Goal: Task Accomplishment & Management: Manage account settings

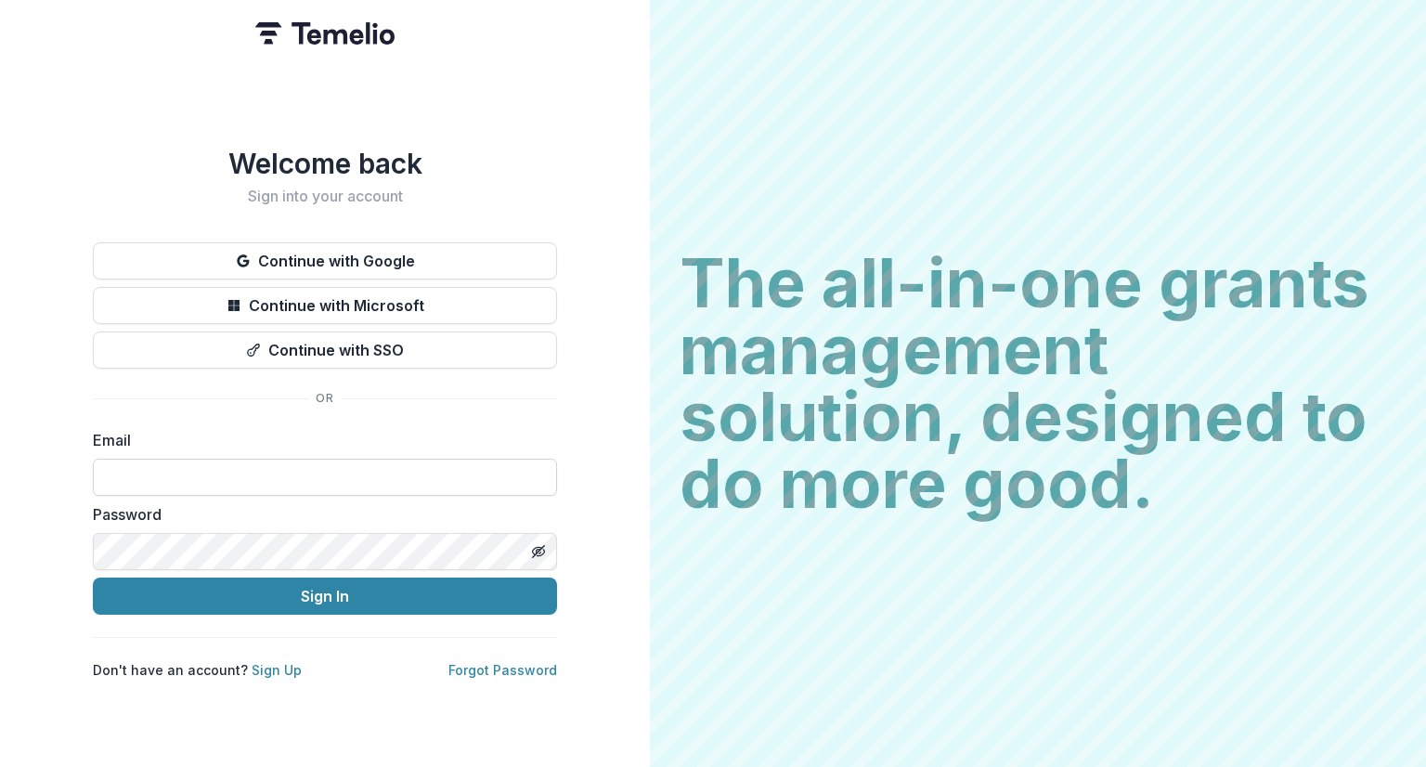
click at [327, 460] on input at bounding box center [325, 477] width 464 height 37
type input "**********"
click at [540, 546] on line "Toggle password visibility" at bounding box center [538, 551] width 11 height 11
click at [540, 550] on circle "Toggle password visibility" at bounding box center [539, 552] width 5 height 5
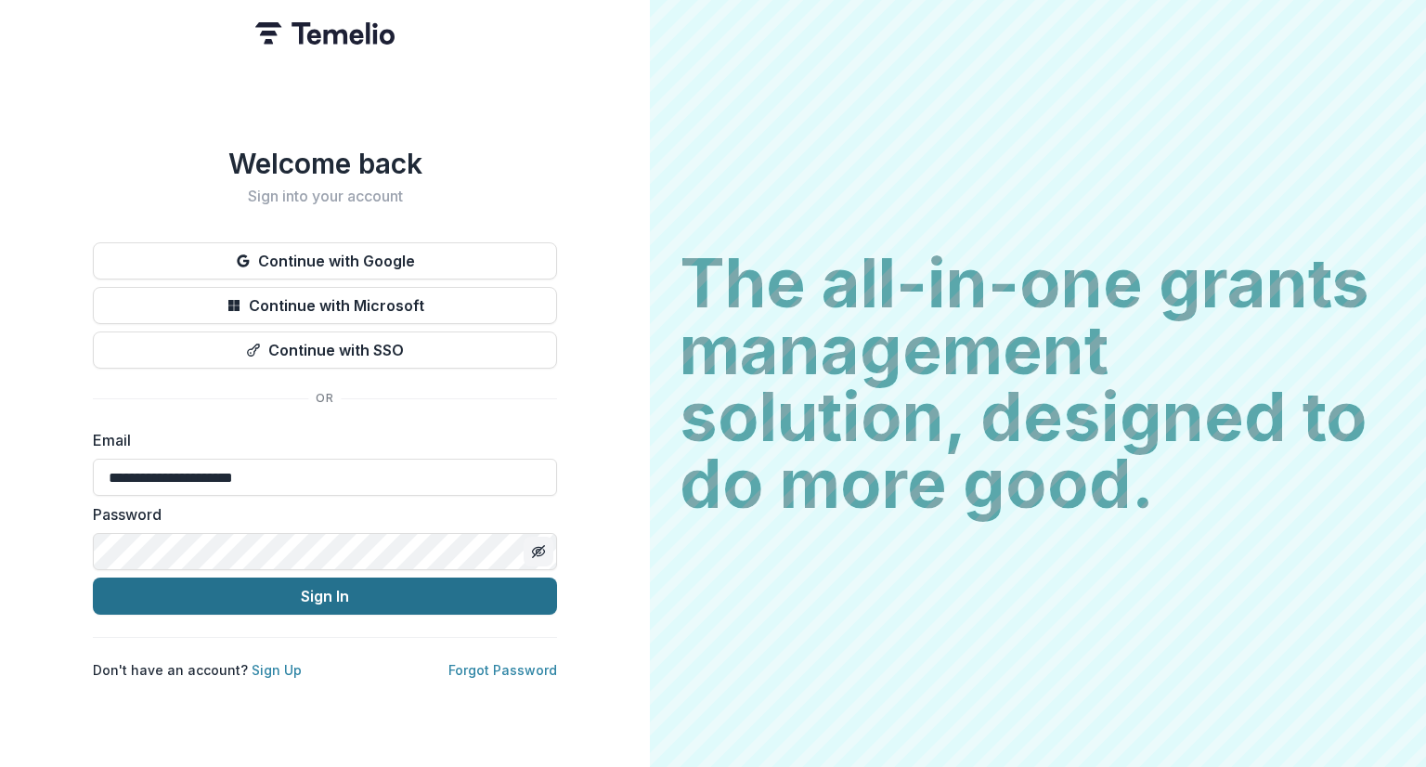
click at [423, 589] on button "Sign In" at bounding box center [325, 595] width 464 height 37
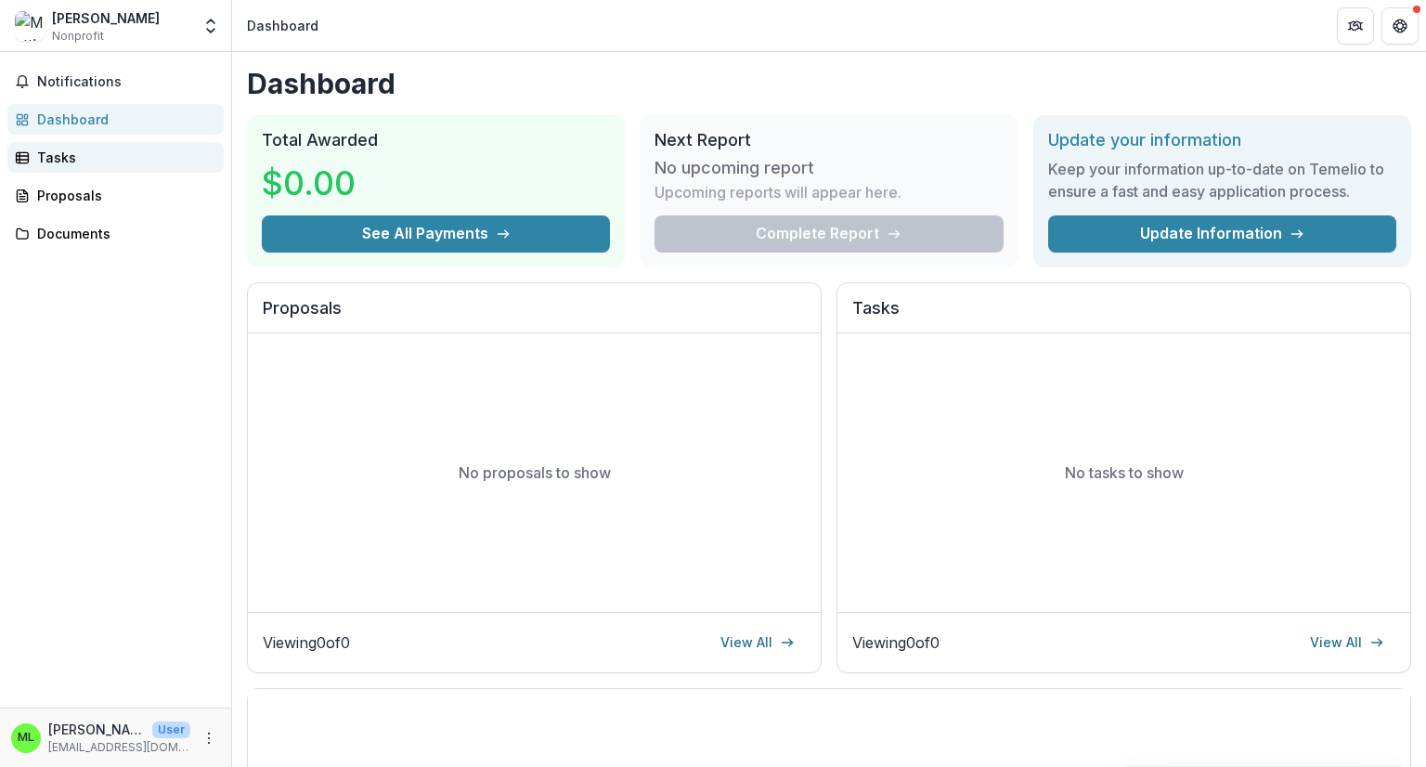
click at [70, 154] on div "Tasks" at bounding box center [123, 157] width 172 height 19
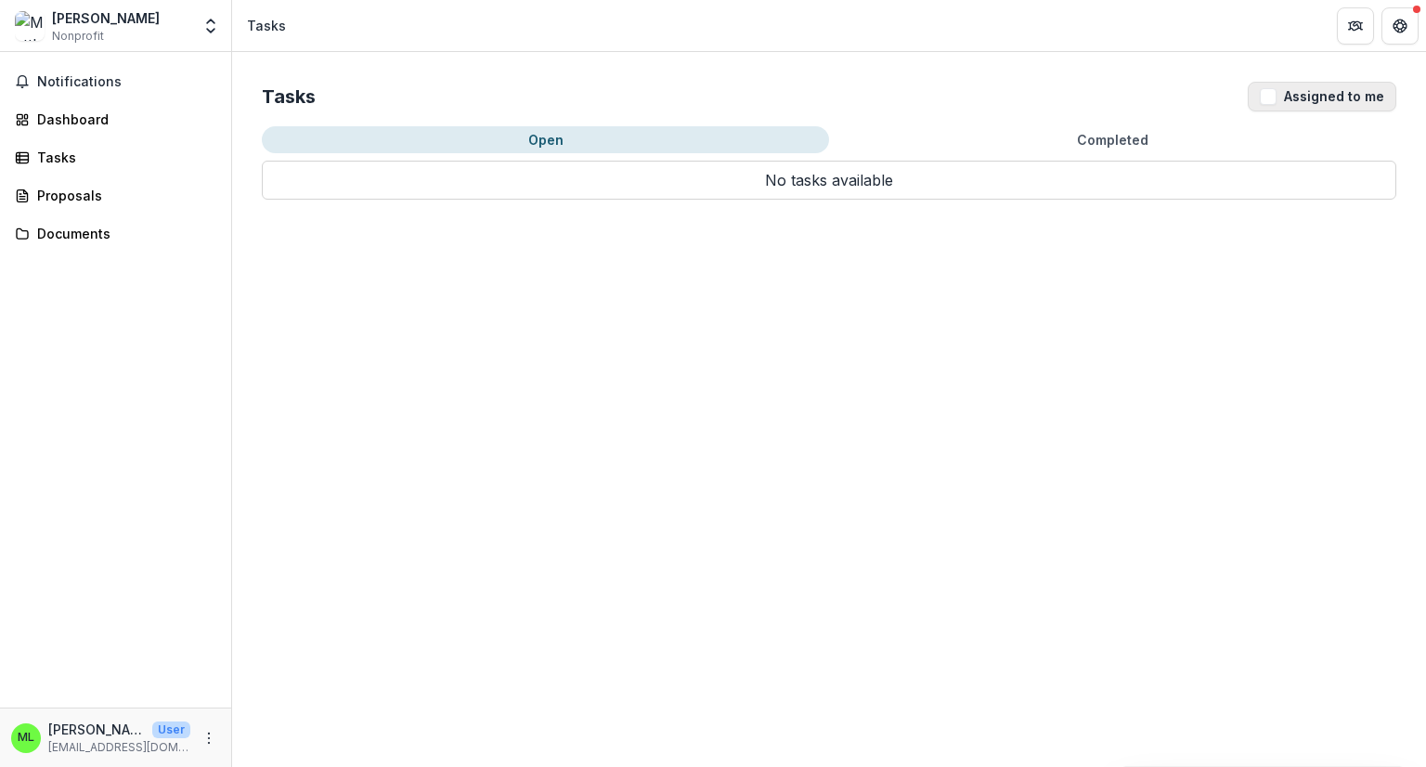
click at [1275, 97] on span "button" at bounding box center [1268, 96] width 17 height 17
click at [590, 145] on button "Open" at bounding box center [545, 139] width 567 height 27
click at [1354, 23] on icon "Partners" at bounding box center [1356, 23] width 7 height 5
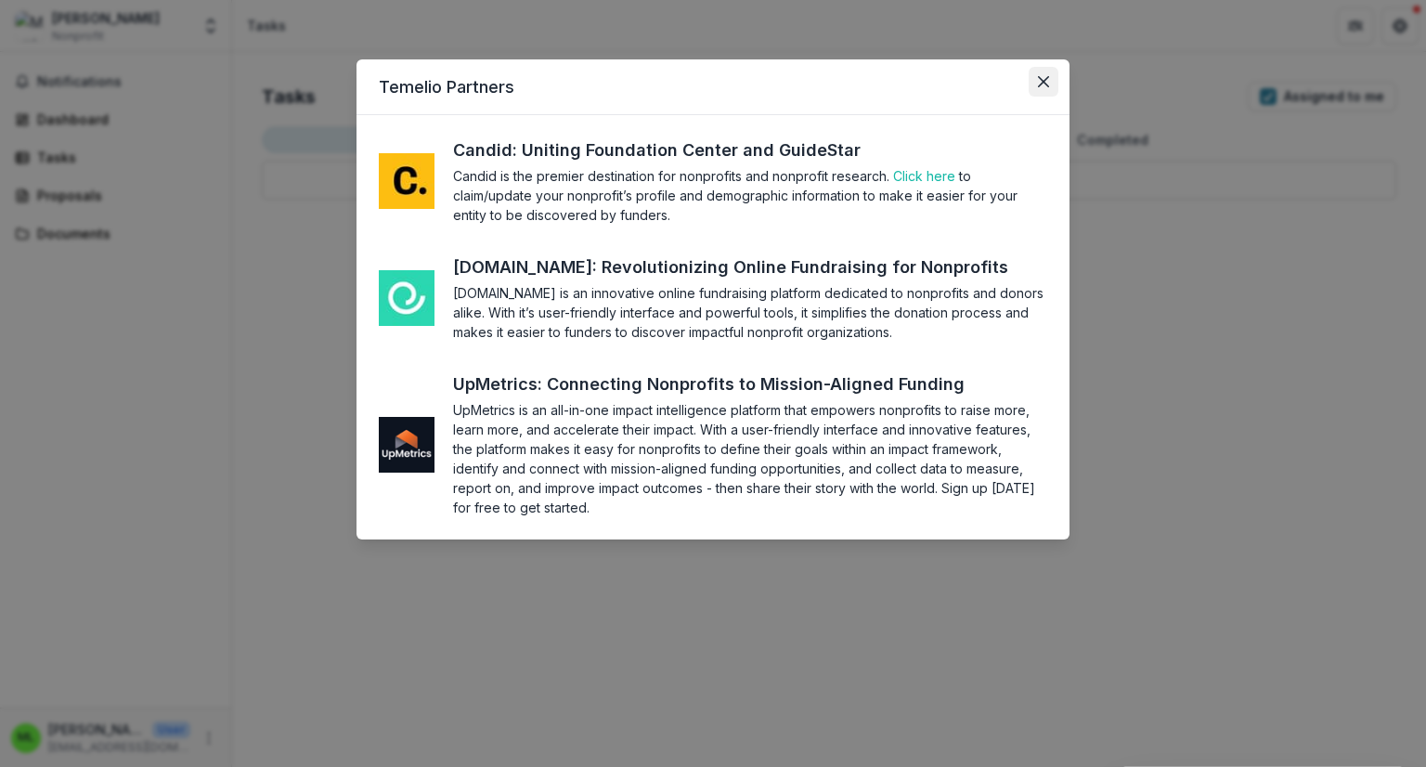
click at [1055, 84] on button "Close" at bounding box center [1044, 82] width 30 height 30
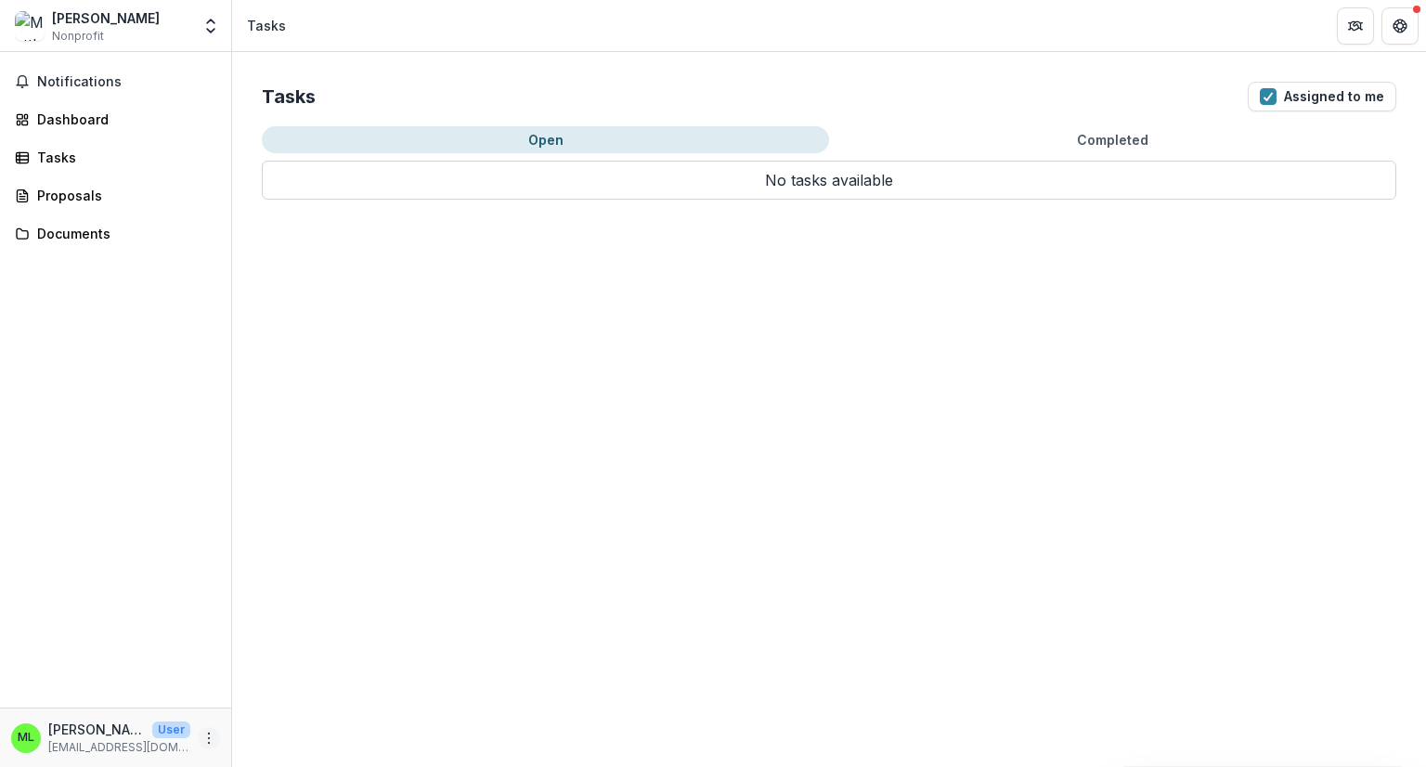
click at [212, 736] on icon "More" at bounding box center [208, 738] width 15 height 15
click at [93, 216] on div "Notifications Dashboard Tasks Proposals Documents" at bounding box center [115, 379] width 231 height 655
click at [82, 239] on div "Documents" at bounding box center [123, 233] width 172 height 19
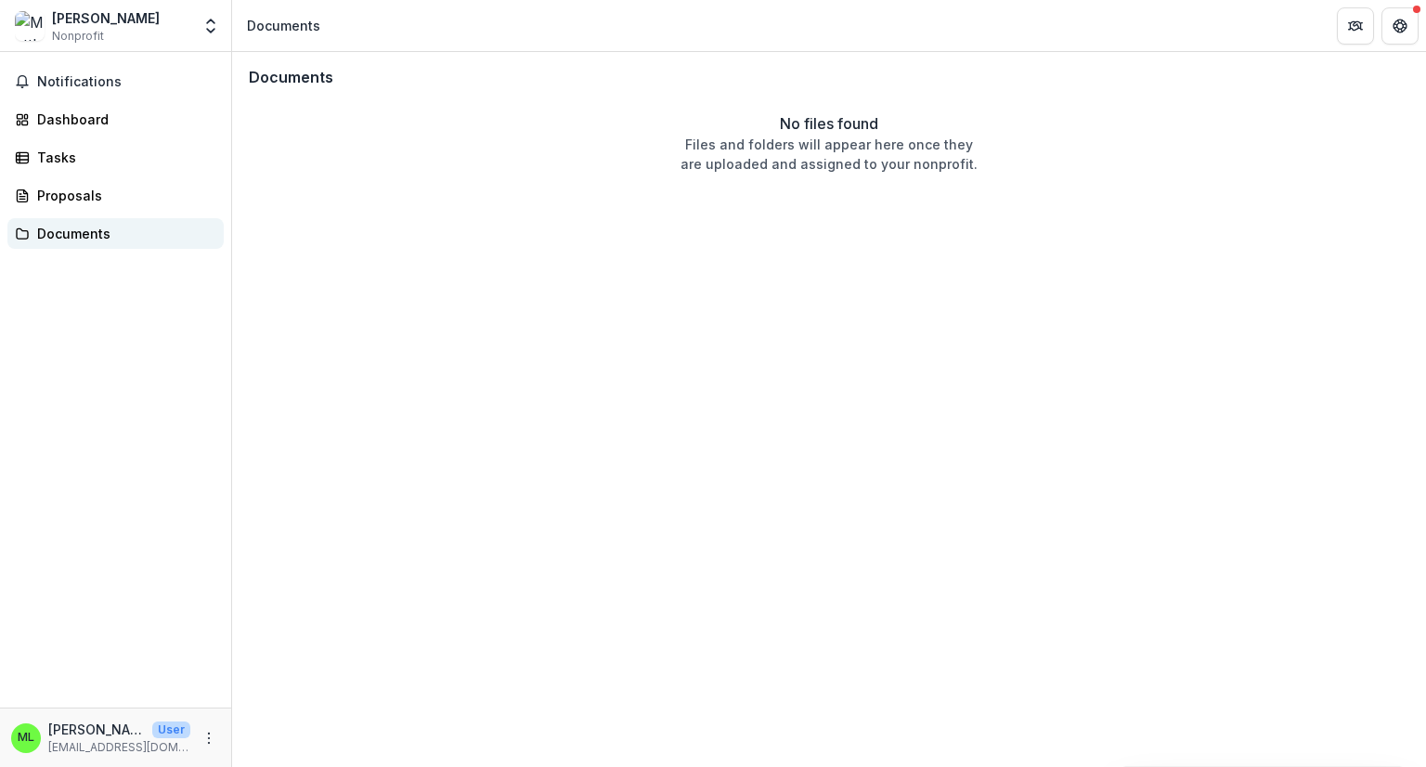
click at [83, 232] on div "Documents" at bounding box center [123, 233] width 172 height 19
click at [66, 190] on div "Proposals" at bounding box center [123, 195] width 172 height 19
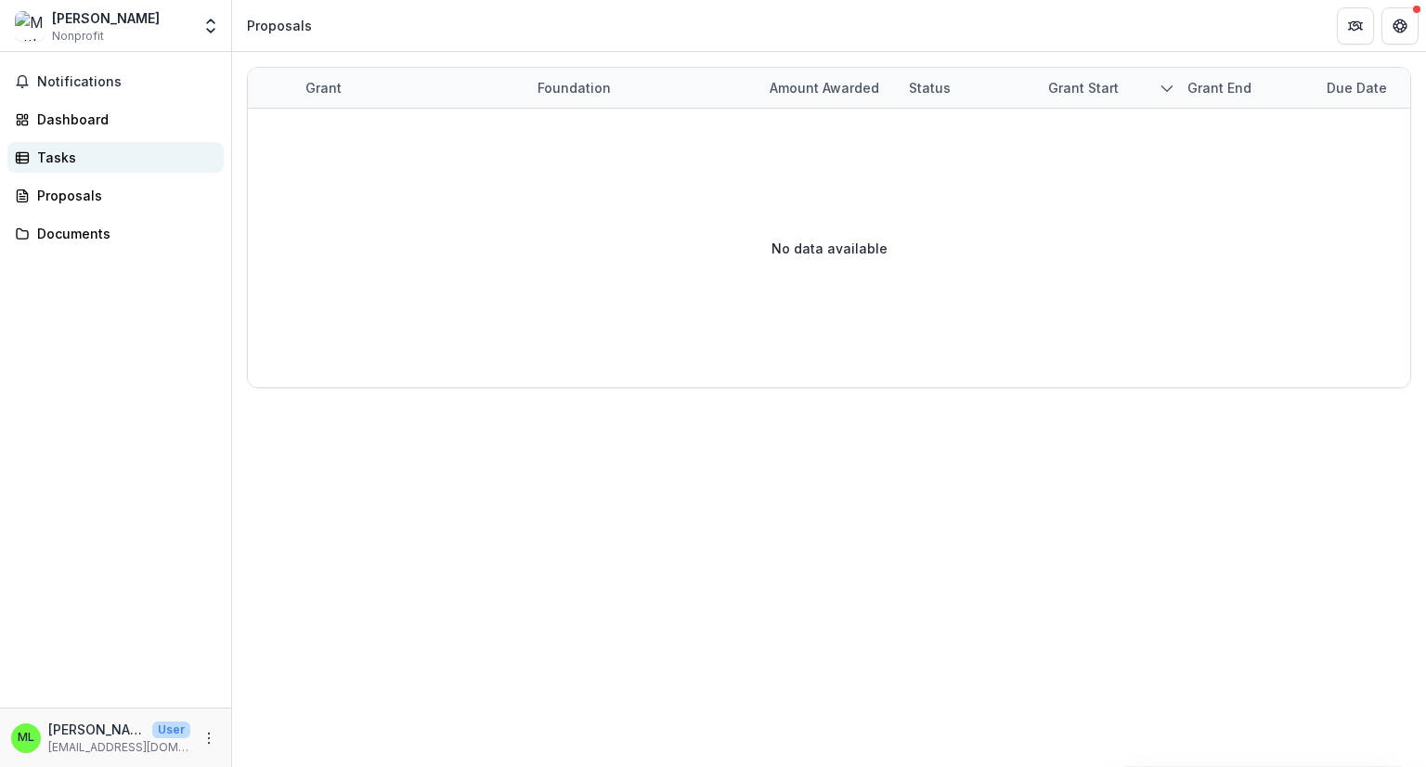
click at [58, 150] on div "Tasks" at bounding box center [123, 157] width 172 height 19
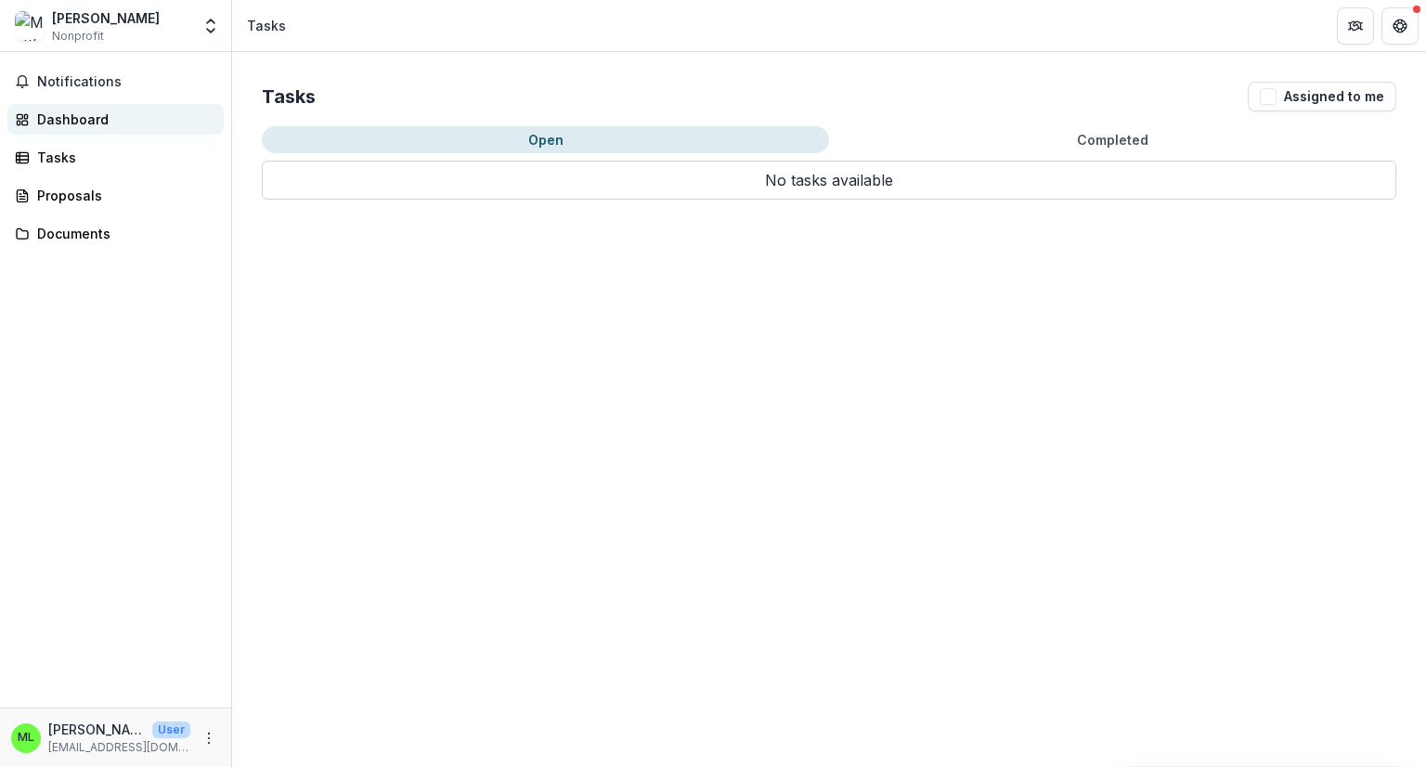
click at [59, 120] on div "Dashboard" at bounding box center [123, 119] width 172 height 19
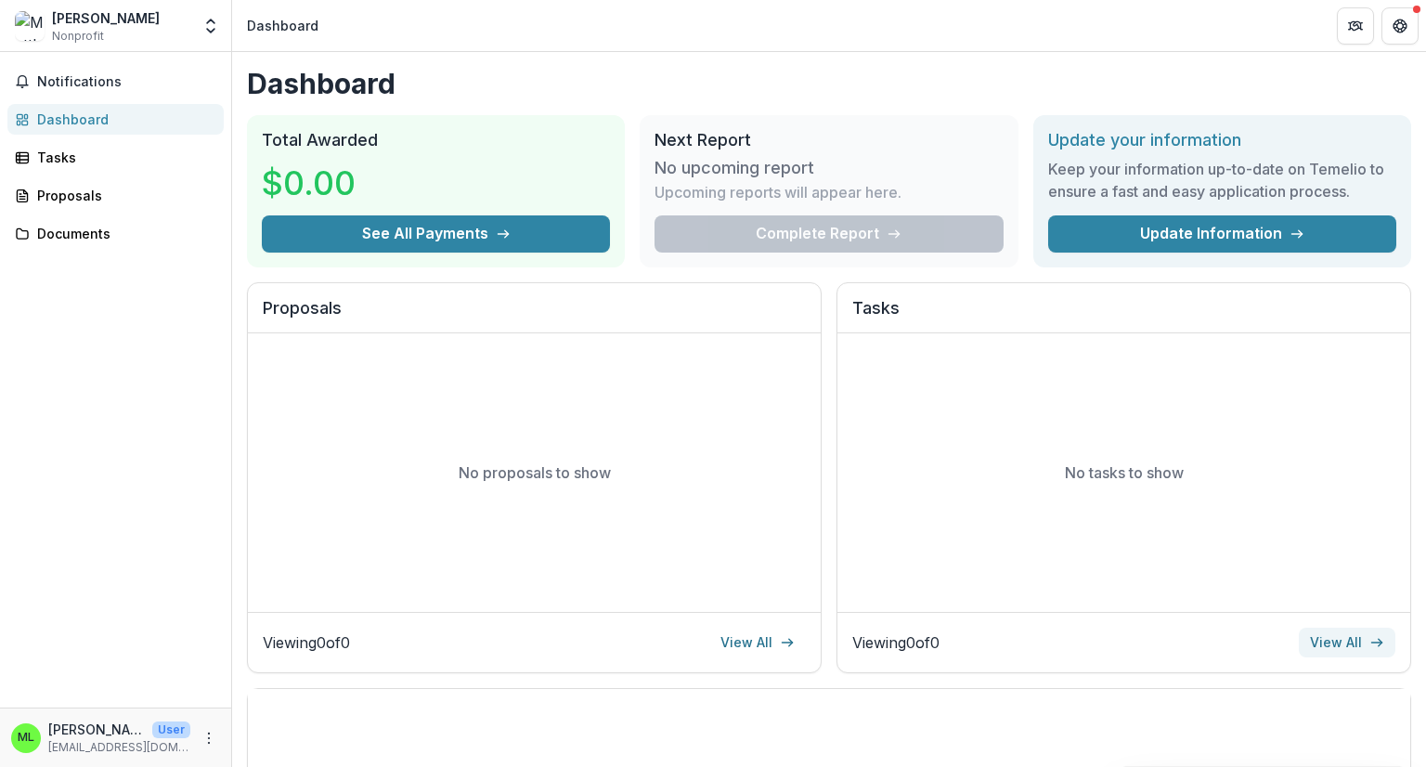
click at [1344, 643] on link "View All" at bounding box center [1347, 643] width 97 height 30
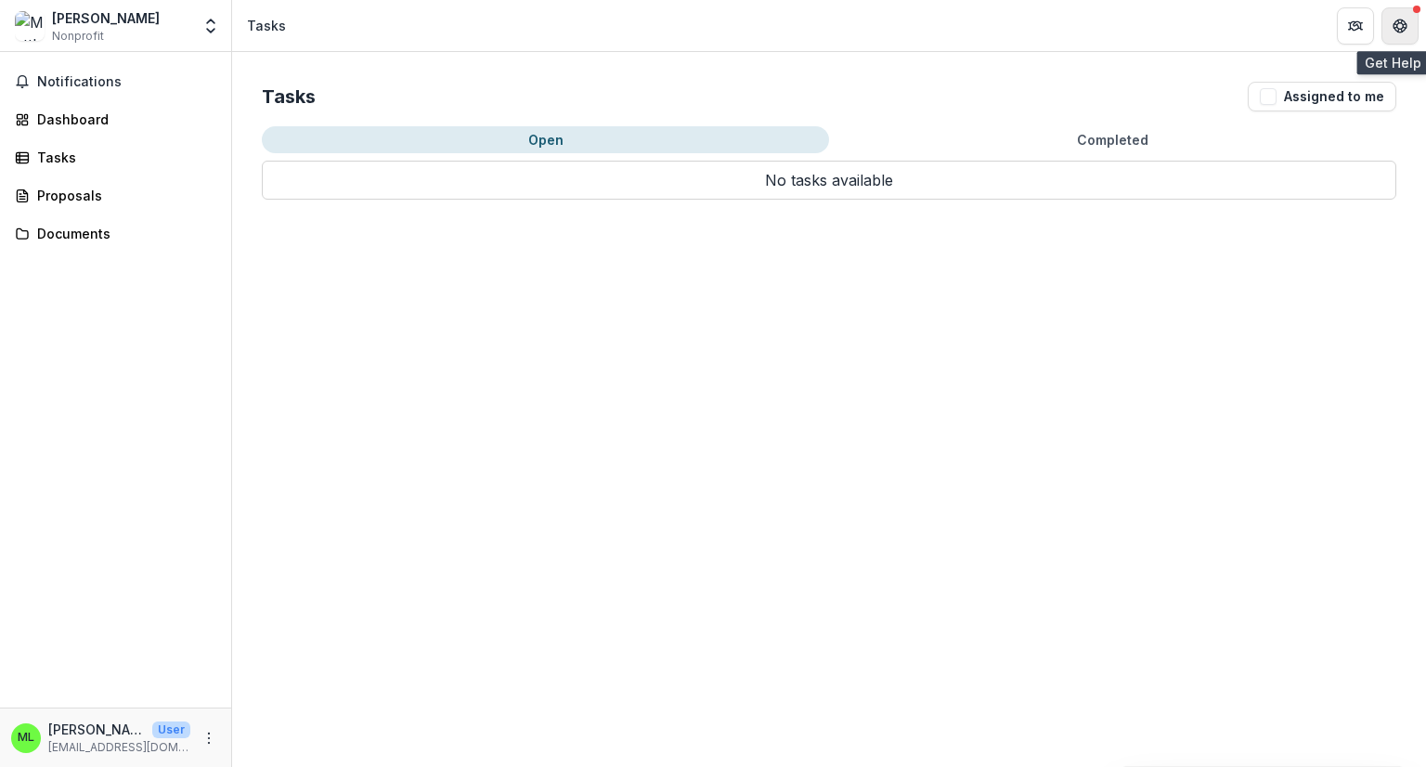
click at [1401, 19] on icon "Get Help" at bounding box center [1400, 21] width 5 height 4
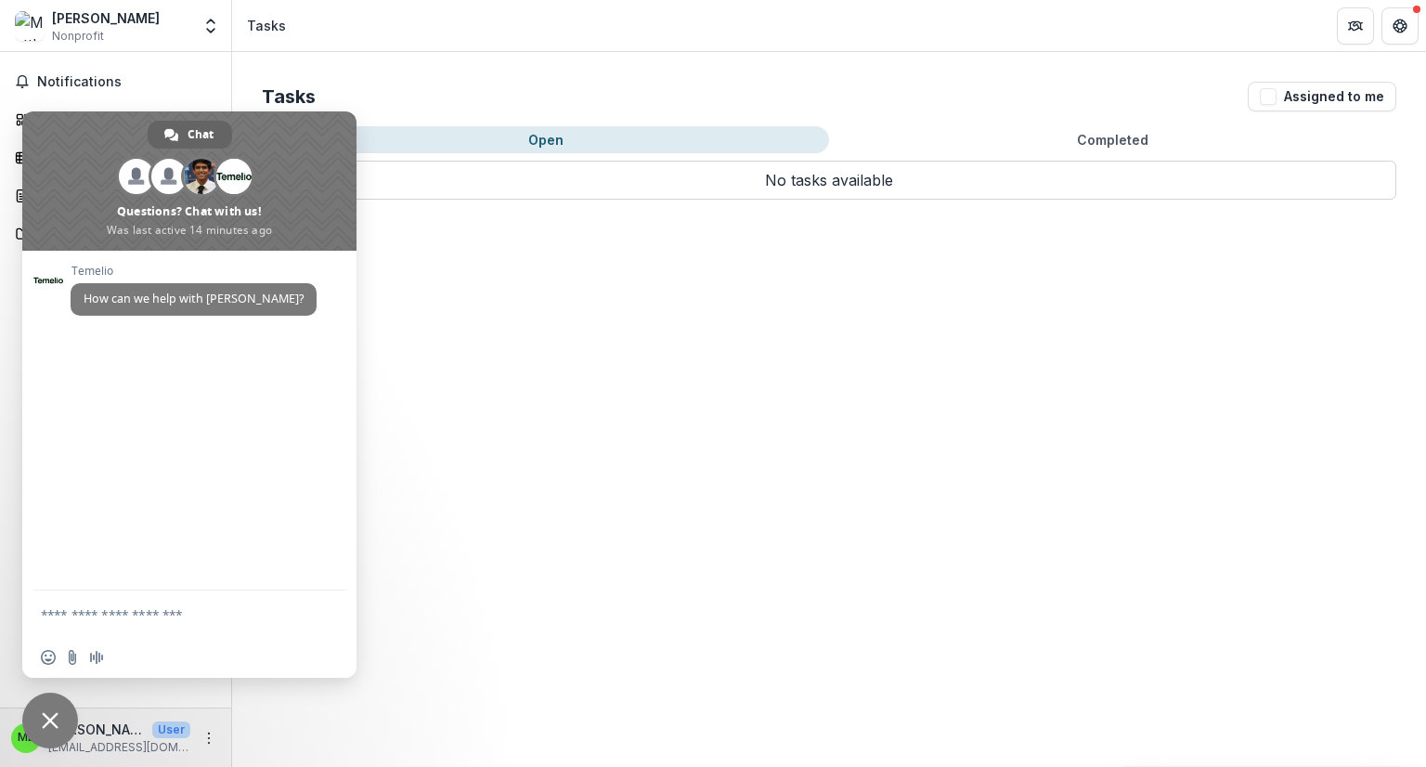
click at [1246, 299] on div "Tasks Assigned to me Open Completed No tasks available No tasks available" at bounding box center [829, 409] width 1194 height 715
click at [529, 429] on div "Tasks Assigned to me Open Completed No tasks available No tasks available" at bounding box center [829, 409] width 1194 height 715
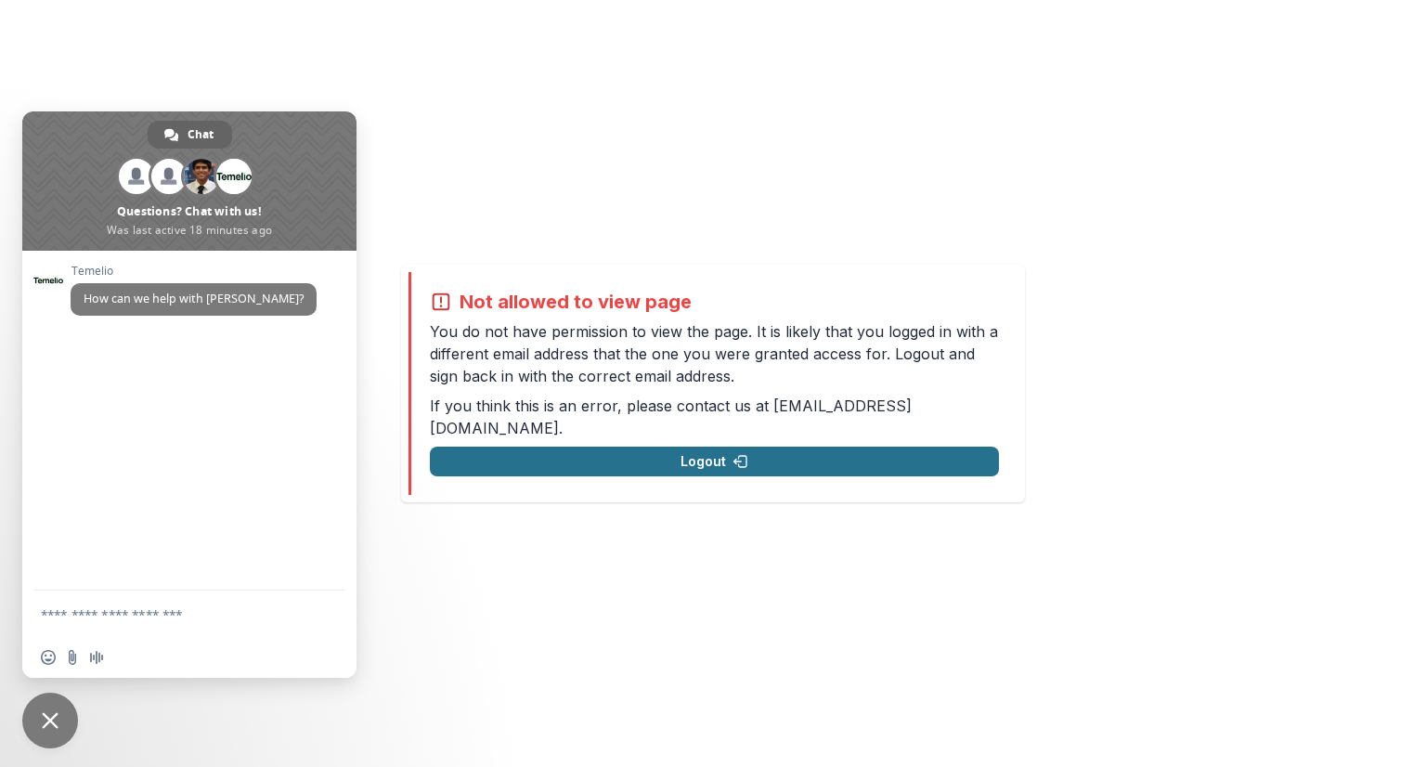
click at [706, 447] on button "Logout" at bounding box center [714, 462] width 569 height 30
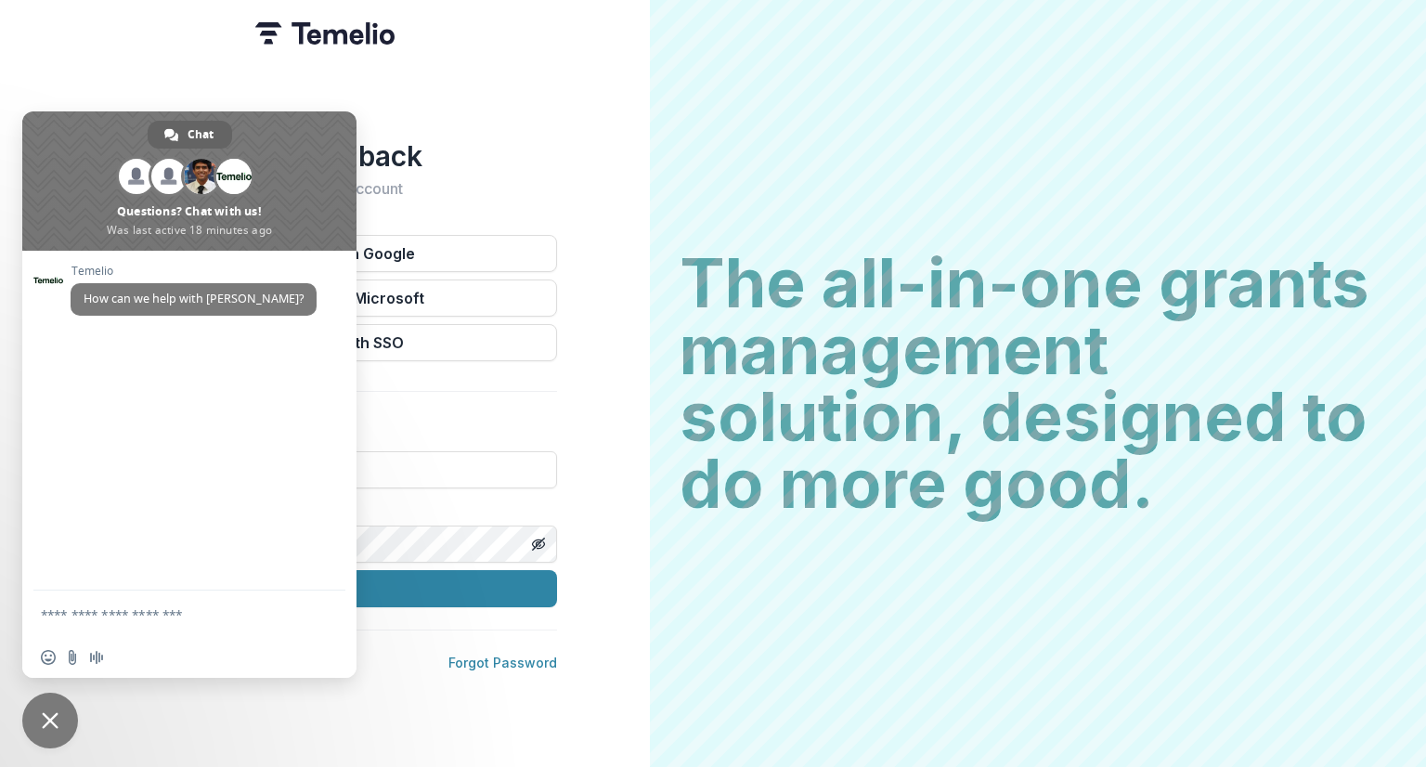
click at [36, 719] on span "Close chat" at bounding box center [50, 721] width 56 height 56
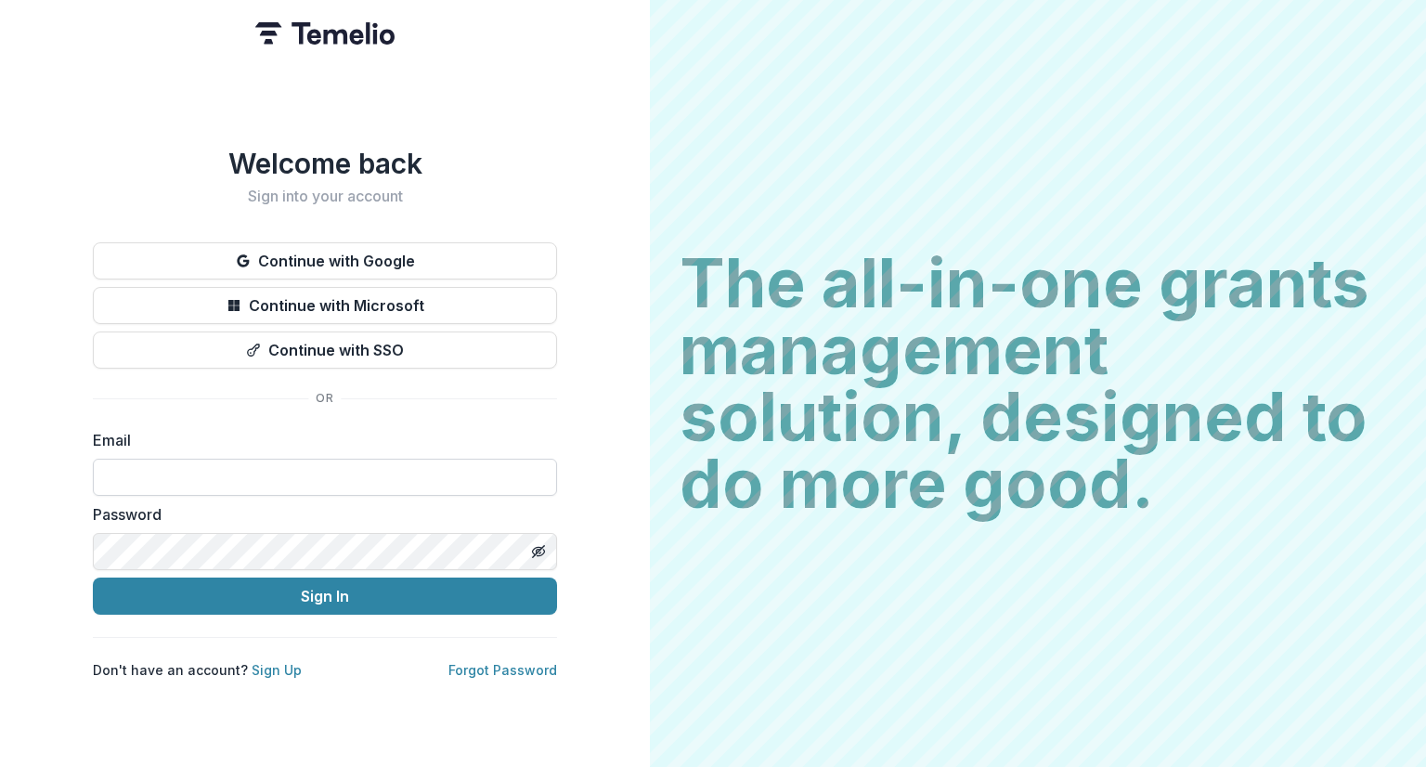
click at [258, 473] on input at bounding box center [325, 477] width 464 height 37
type input "**********"
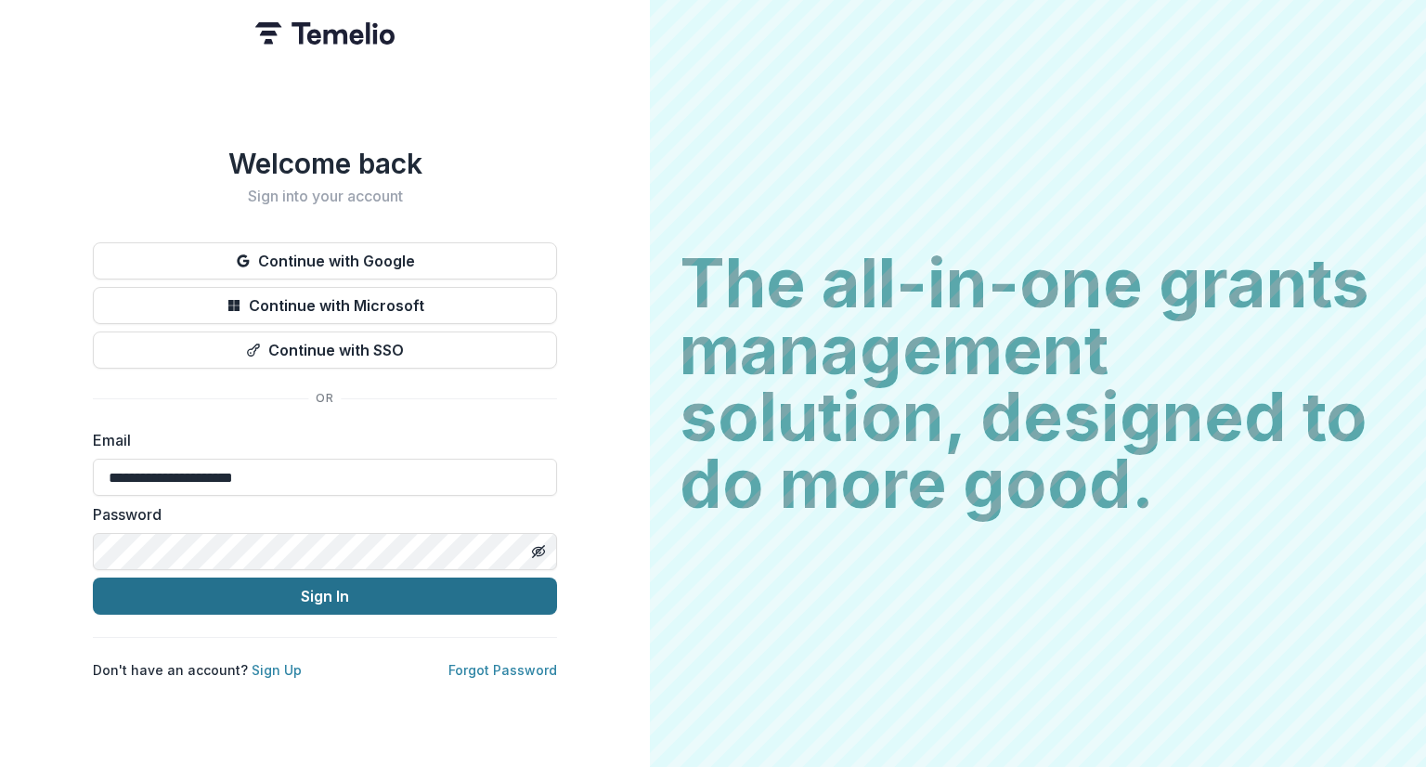
click at [499, 596] on button "Sign In" at bounding box center [325, 595] width 464 height 37
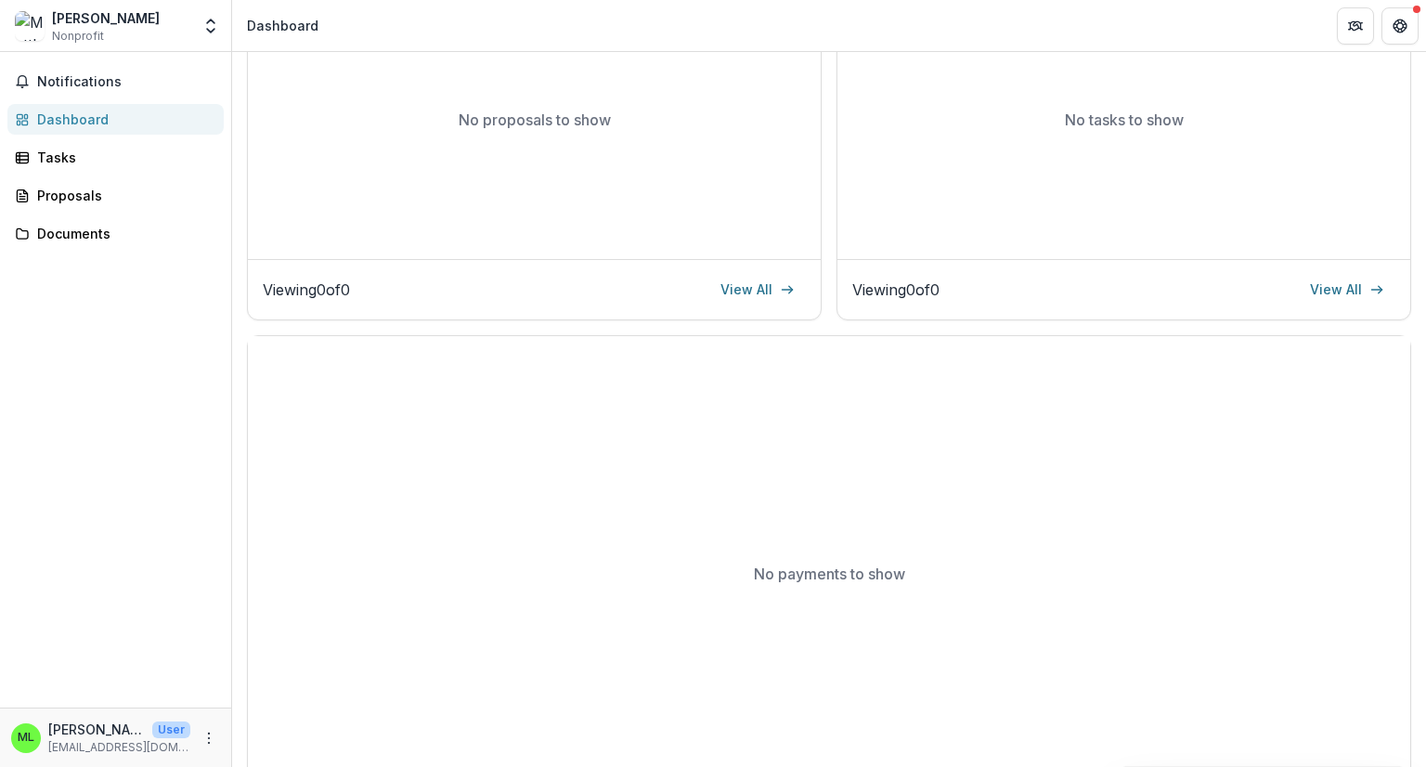
scroll to position [371, 0]
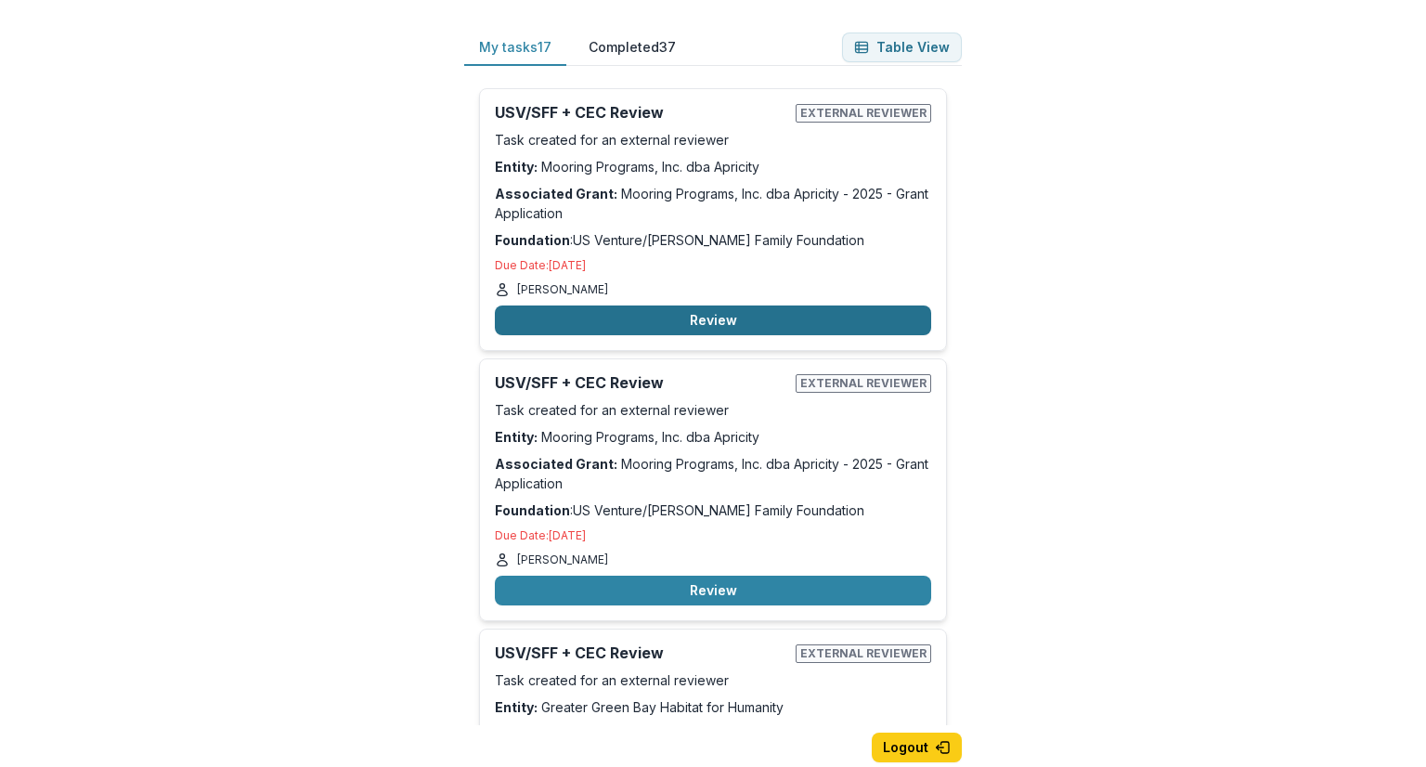
click at [662, 322] on button "Review" at bounding box center [713, 320] width 436 height 30
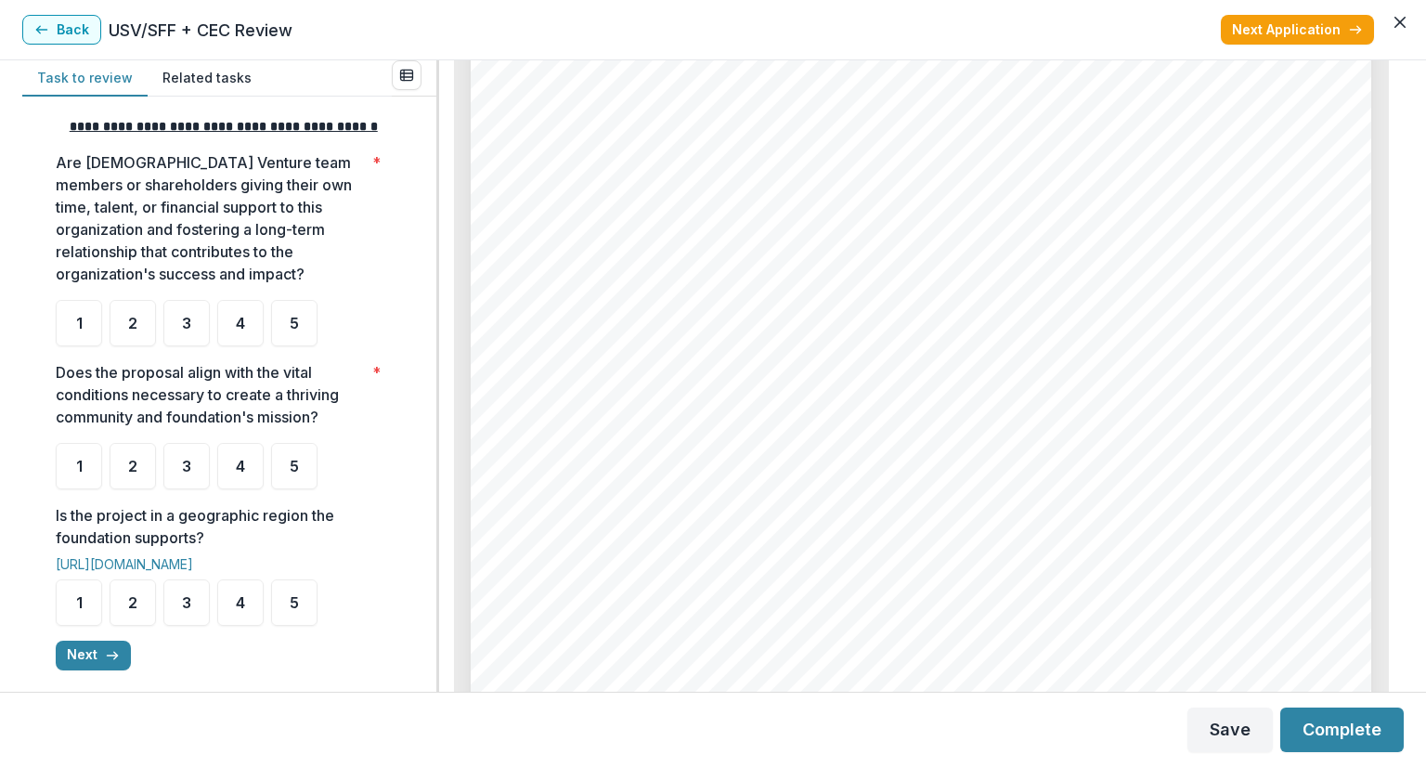
scroll to position [5848, 0]
click at [283, 339] on div "5" at bounding box center [294, 323] width 46 height 46
click at [283, 484] on div "5" at bounding box center [294, 466] width 46 height 46
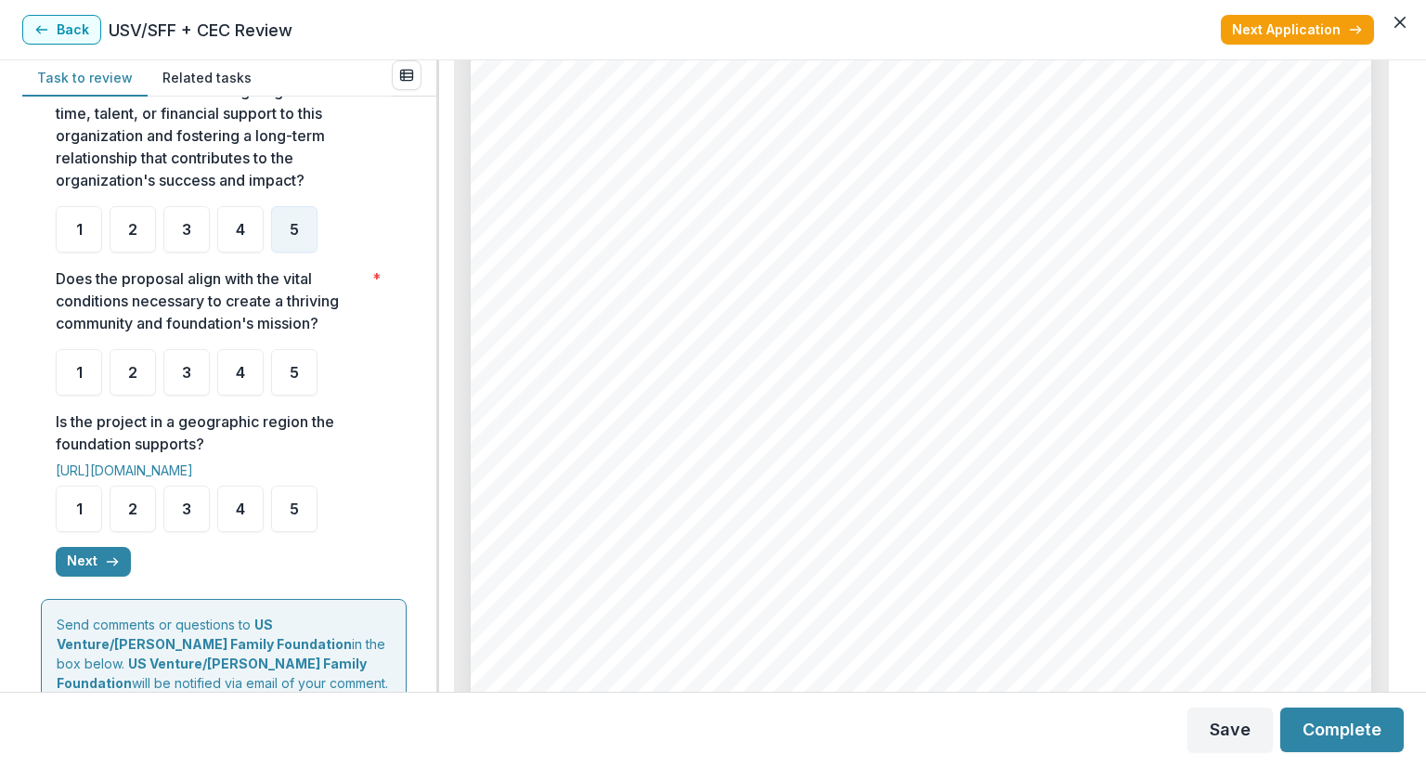
scroll to position [557, 0]
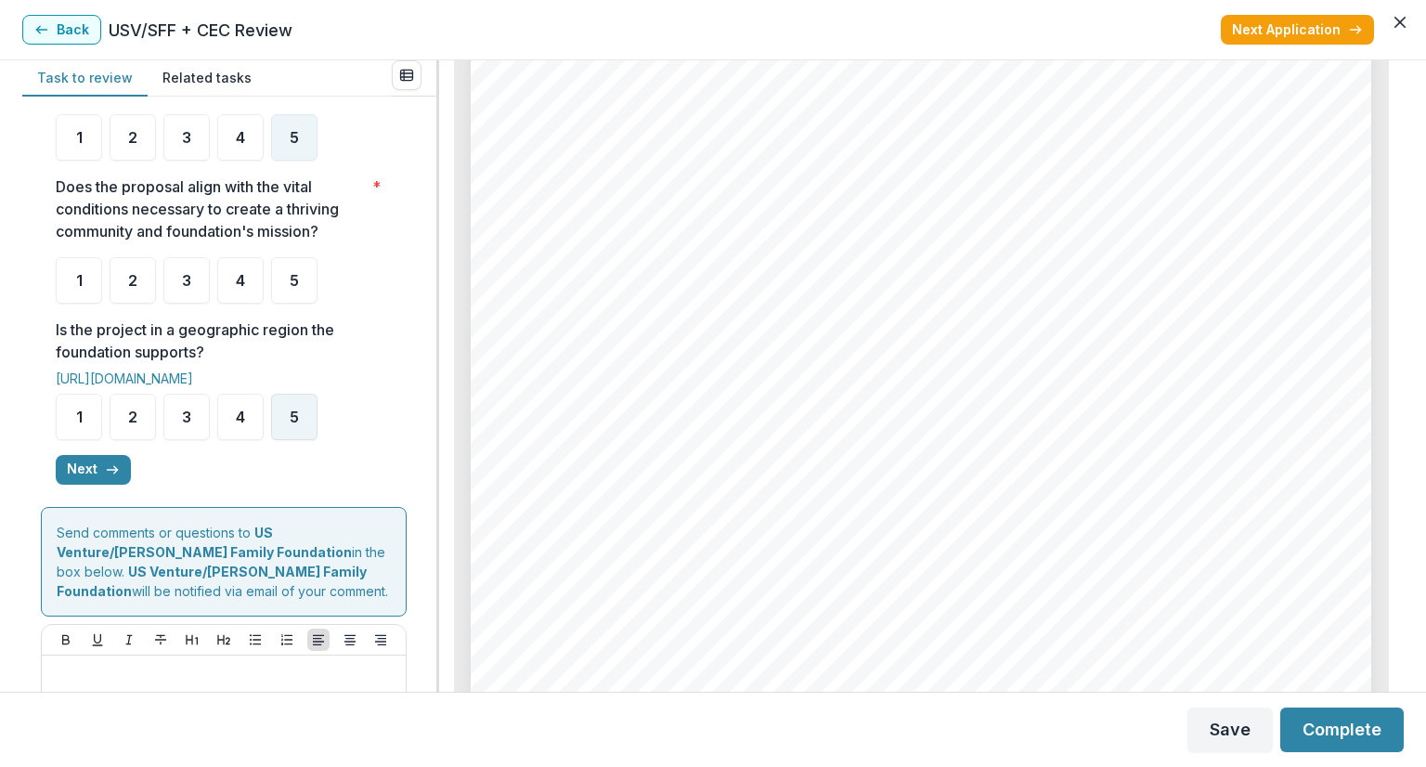
click at [292, 424] on span "5" at bounding box center [294, 416] width 9 height 15
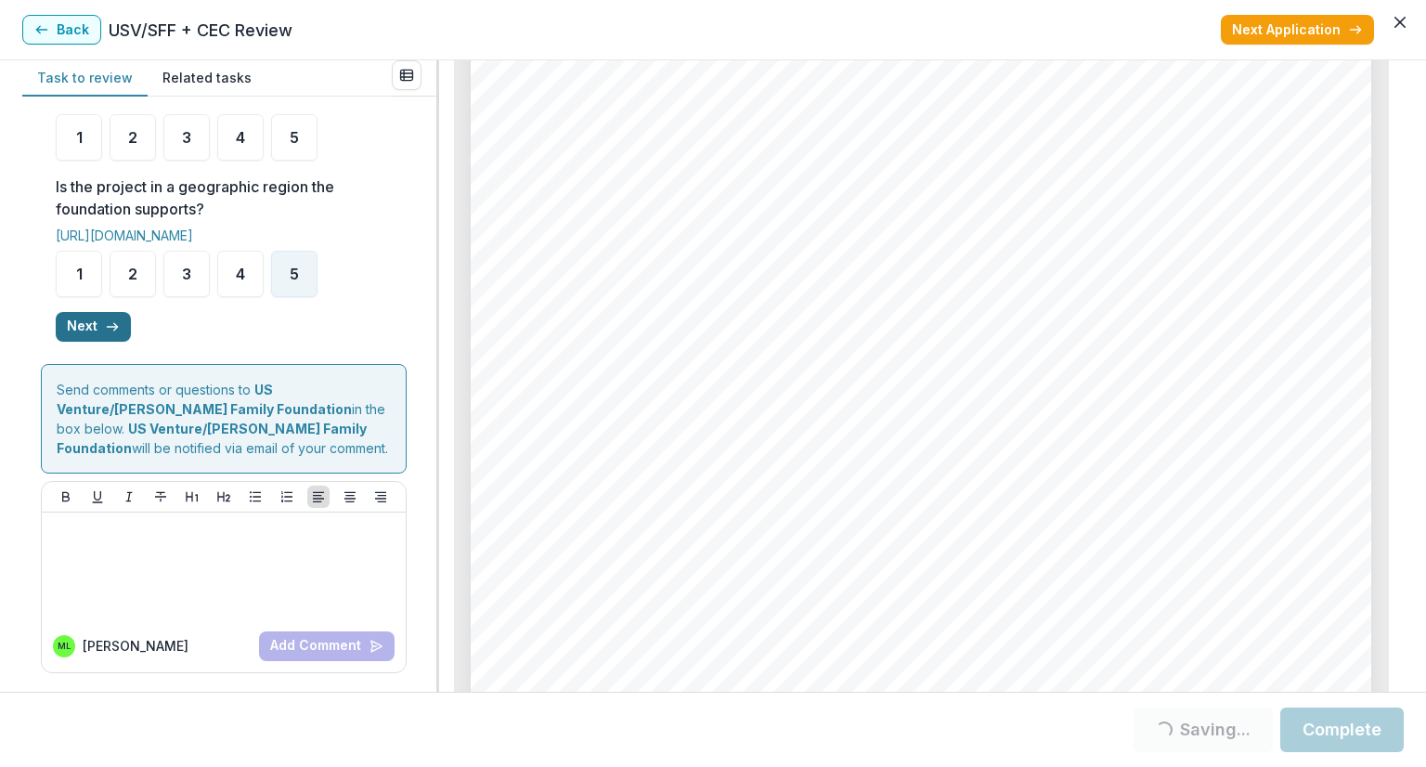
click at [102, 327] on button "Next" at bounding box center [93, 327] width 75 height 30
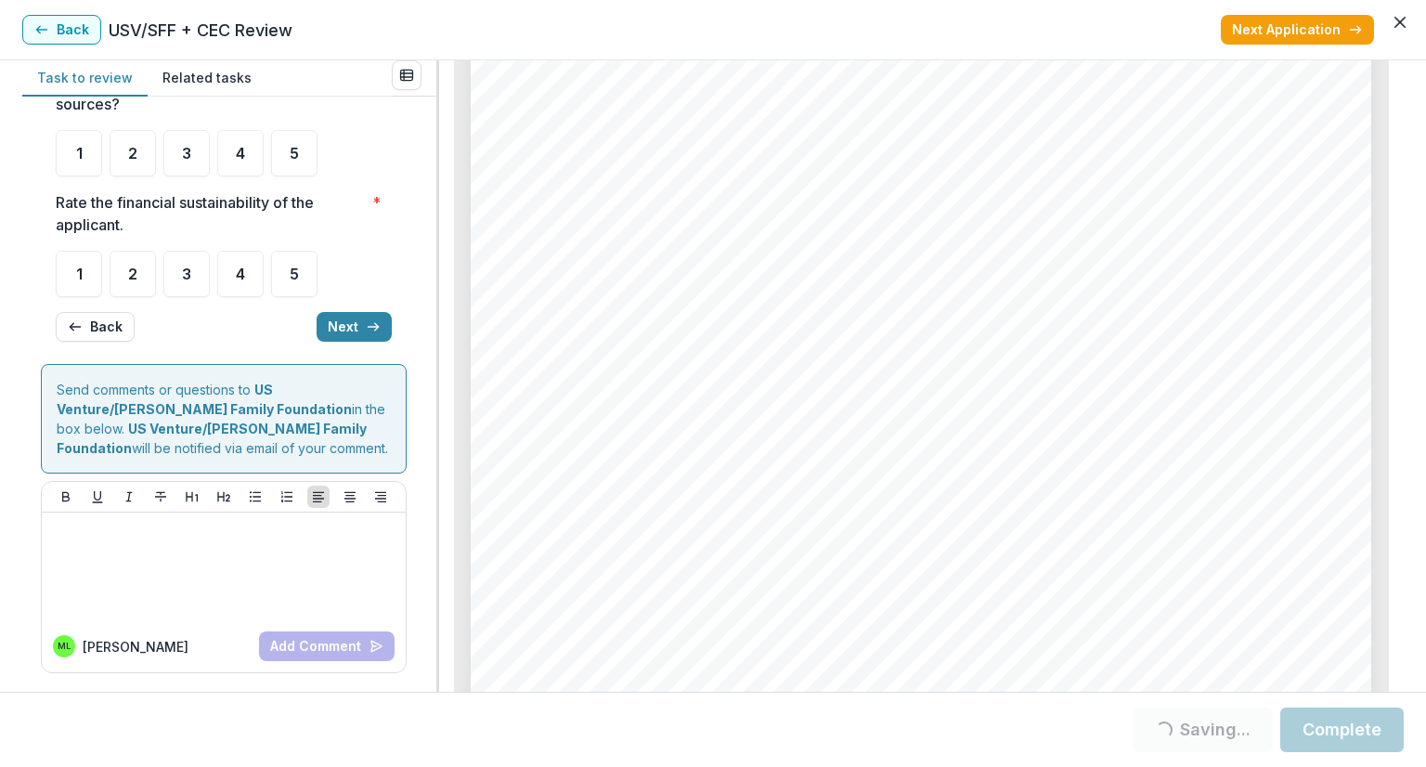
scroll to position [0, 0]
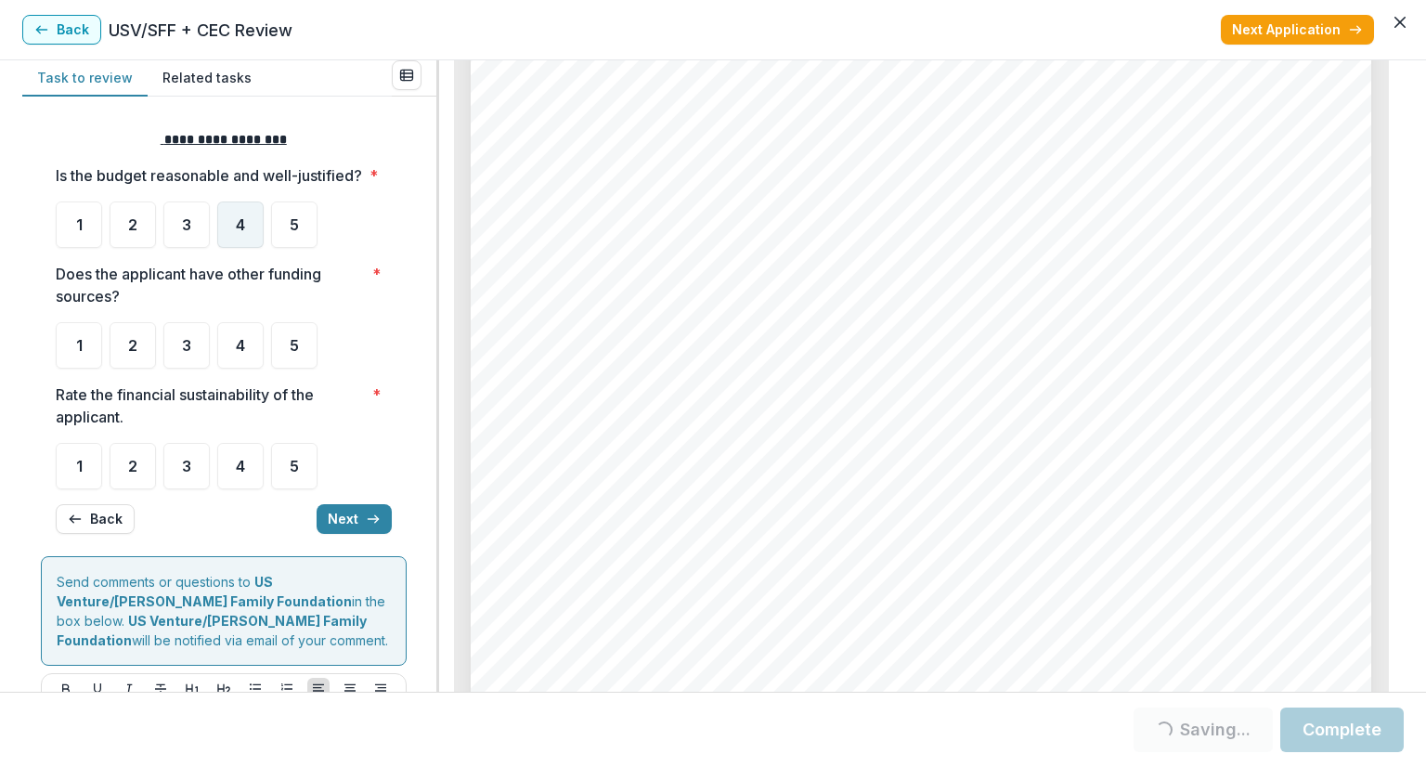
click at [236, 232] on span "4" at bounding box center [240, 224] width 9 height 15
click at [240, 232] on span "4" at bounding box center [240, 224] width 9 height 15
click at [245, 363] on div "4" at bounding box center [240, 345] width 46 height 46
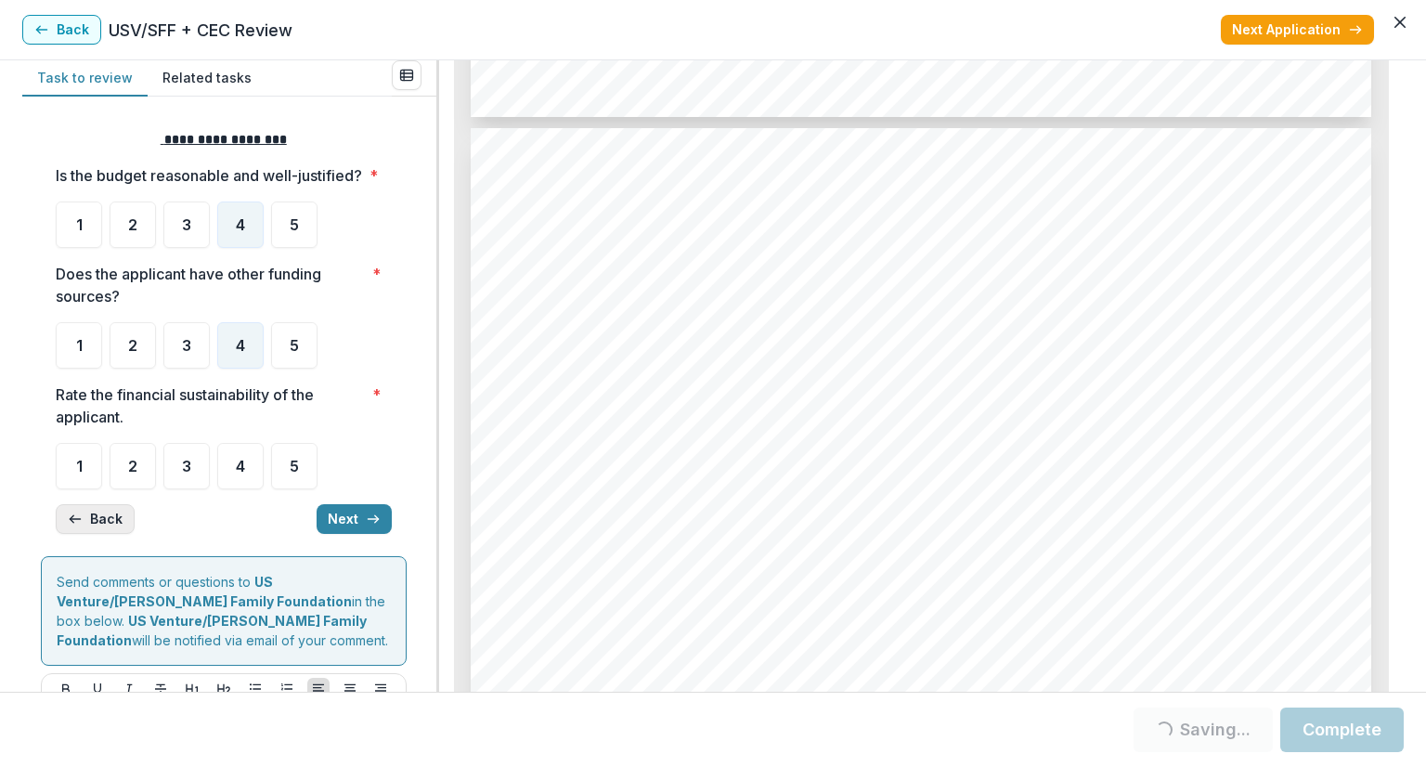
click at [88, 534] on button "Back" at bounding box center [95, 519] width 79 height 30
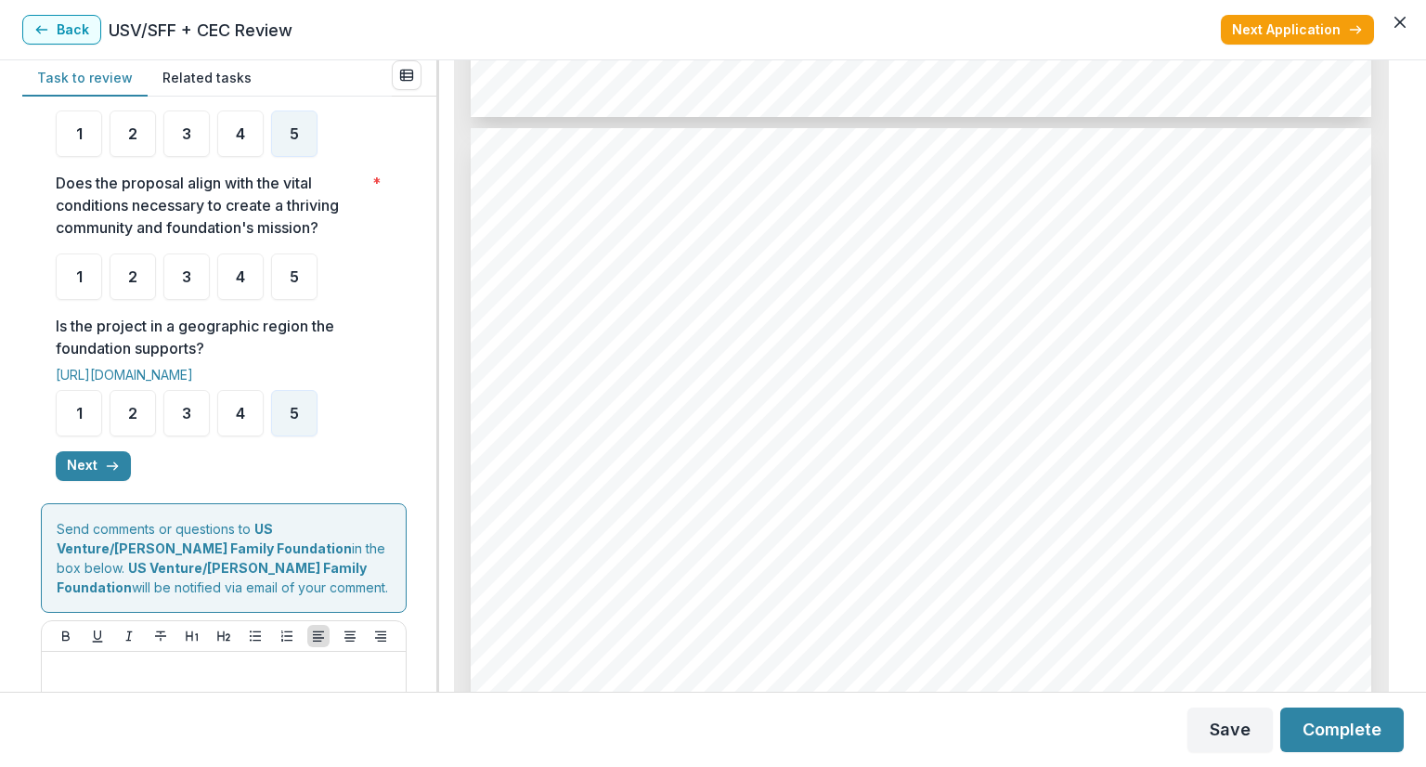
scroll to position [465, 0]
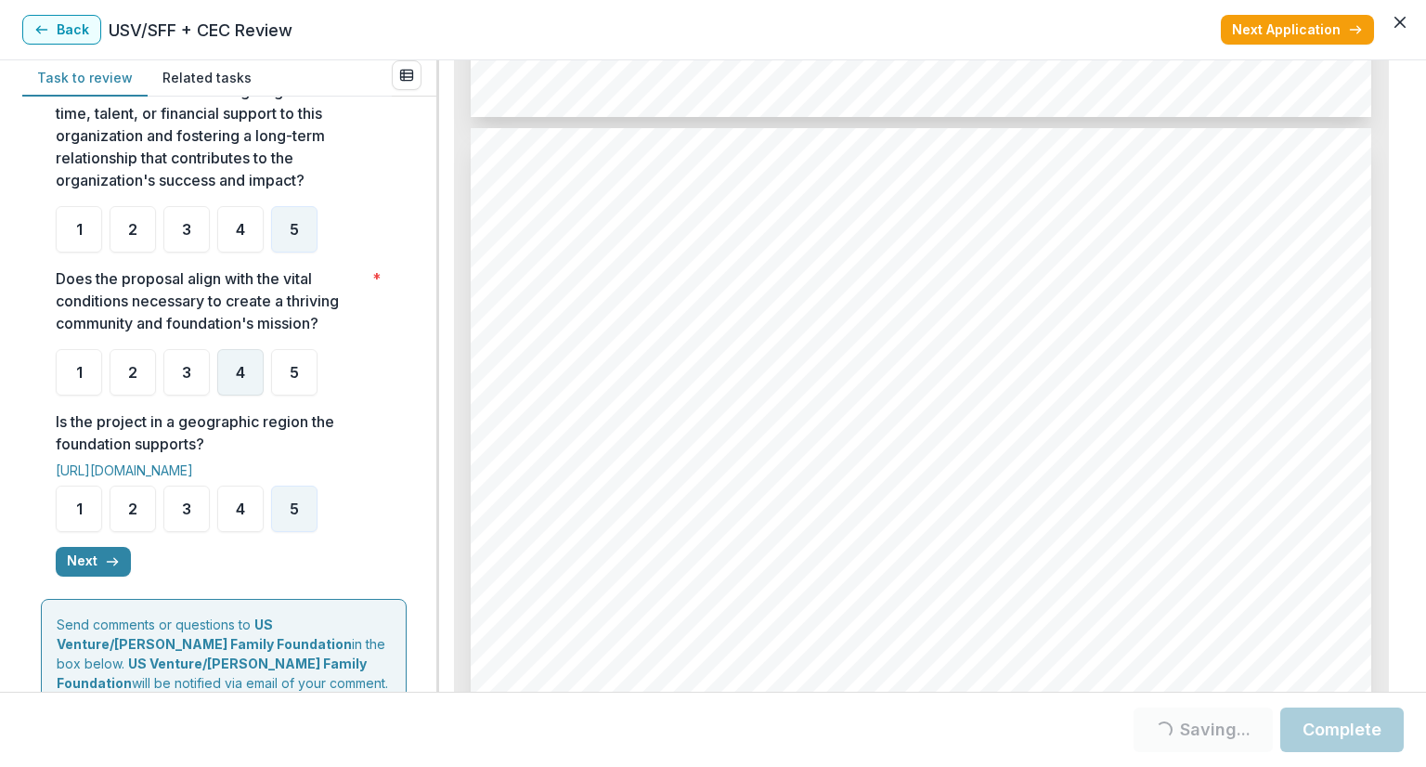
click at [242, 380] on span "4" at bounding box center [240, 372] width 9 height 15
click at [98, 576] on button "Next" at bounding box center [93, 562] width 75 height 30
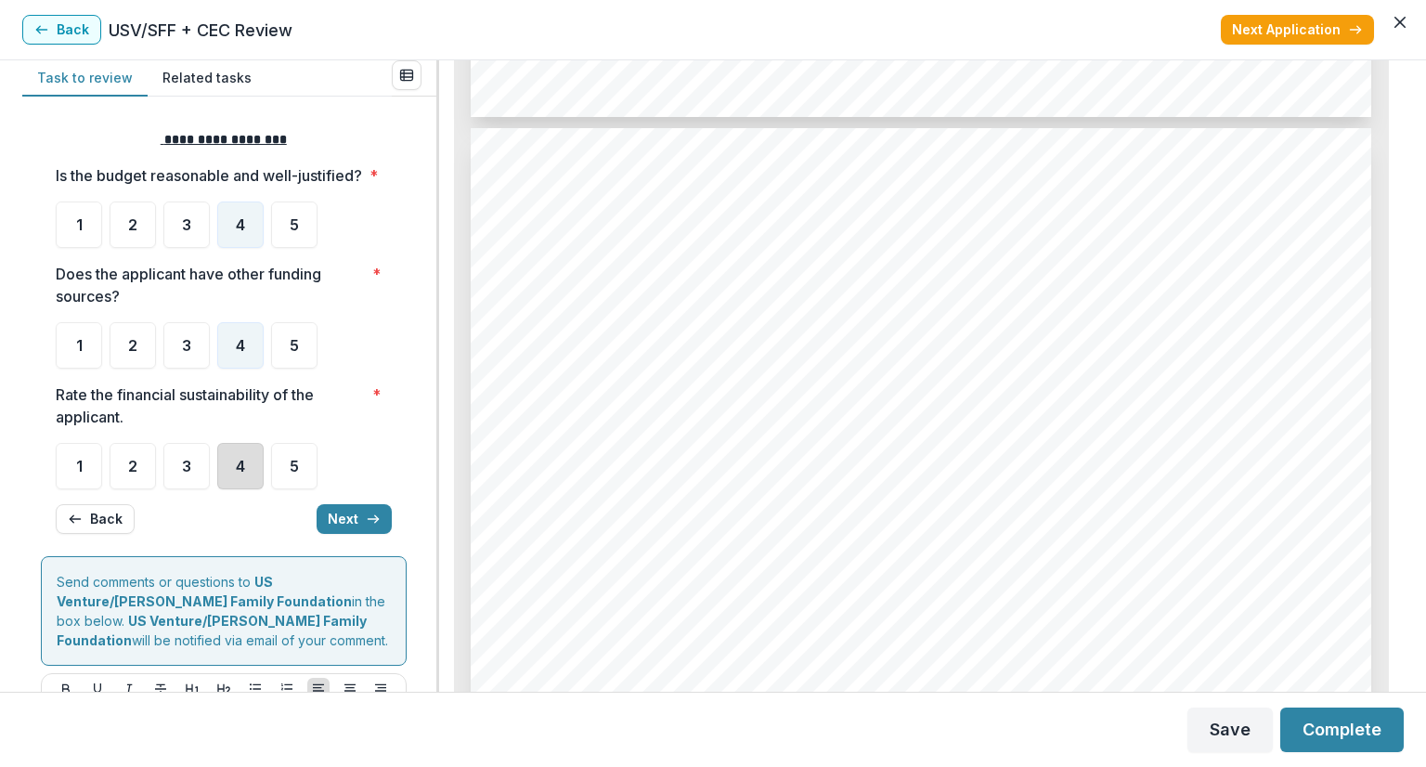
click at [249, 486] on div "4" at bounding box center [240, 466] width 46 height 46
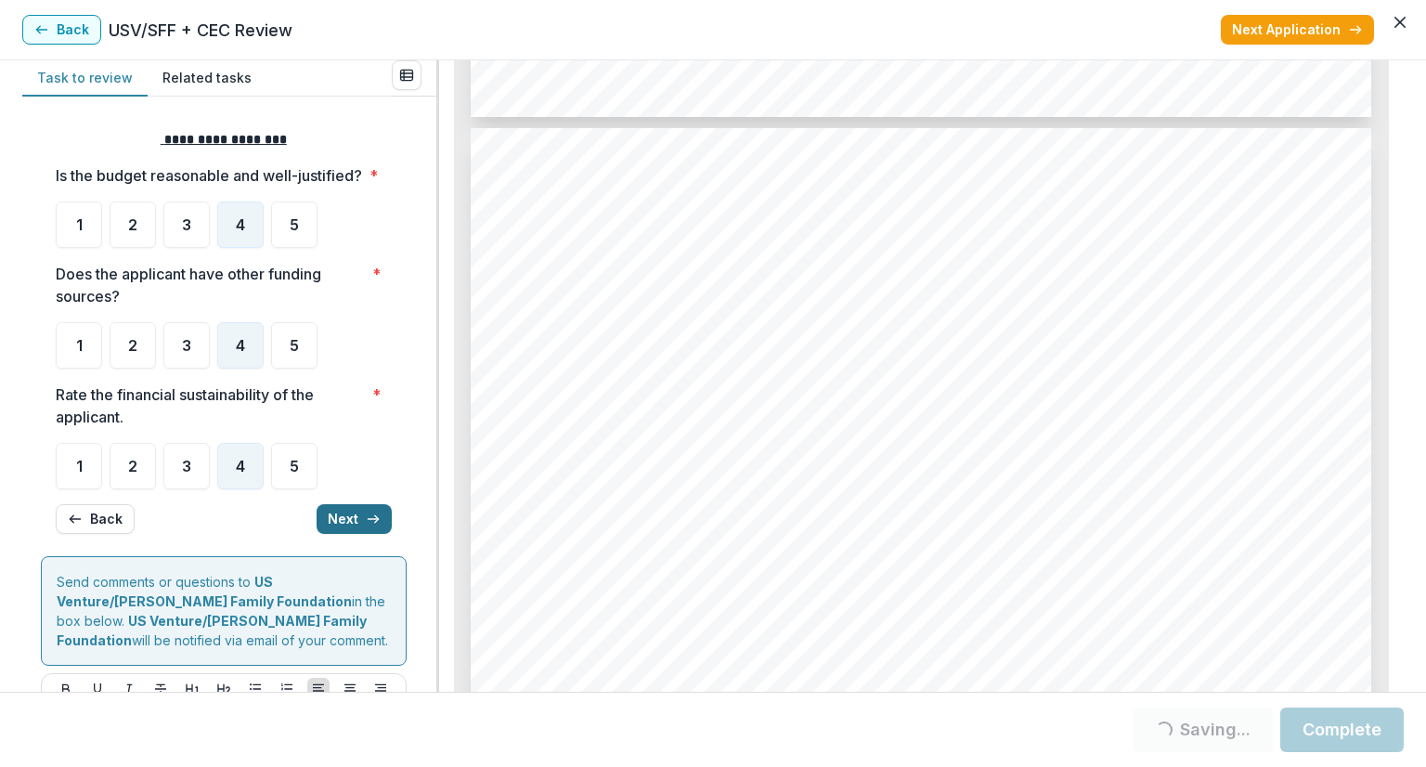
click at [338, 534] on button "Next" at bounding box center [354, 519] width 75 height 30
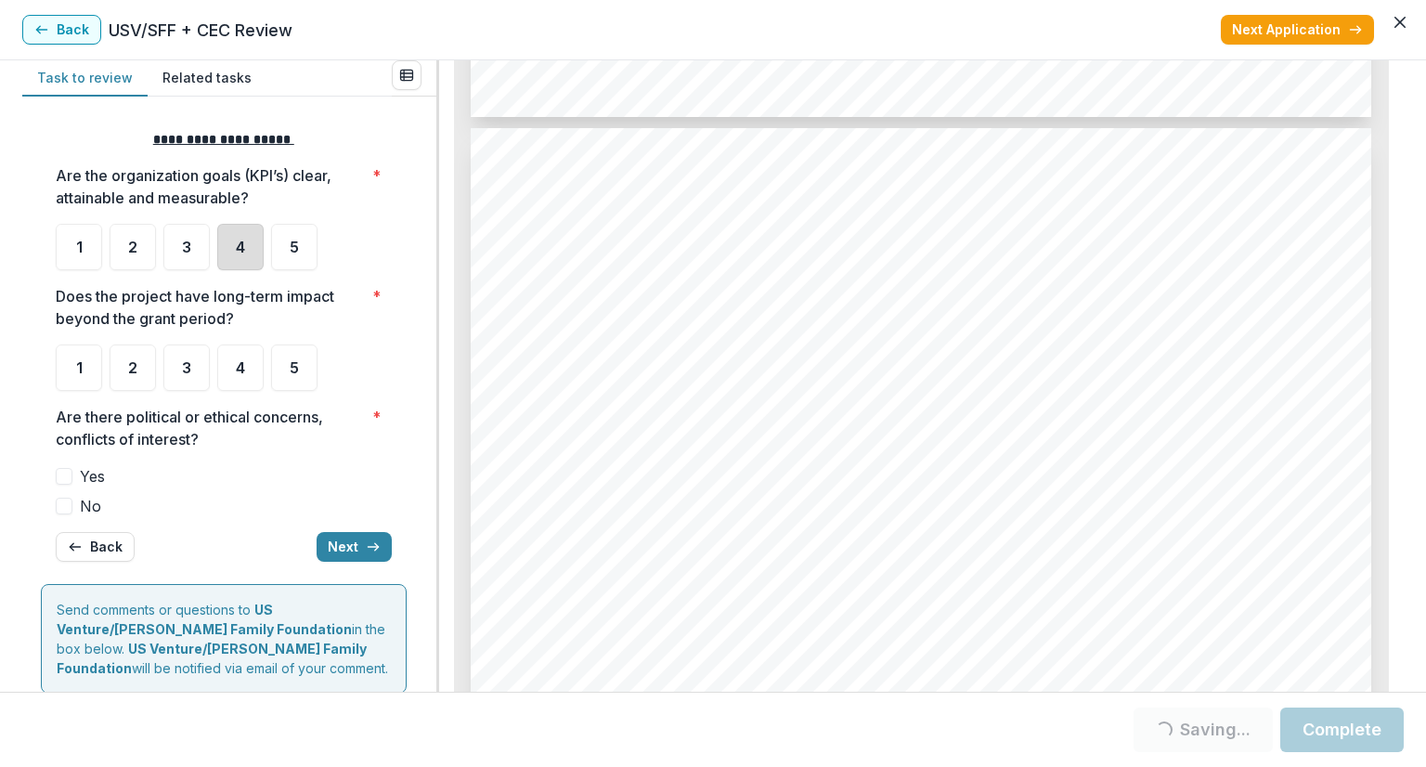
click at [232, 246] on div "4" at bounding box center [240, 247] width 46 height 46
click at [244, 370] on span "4" at bounding box center [240, 367] width 9 height 15
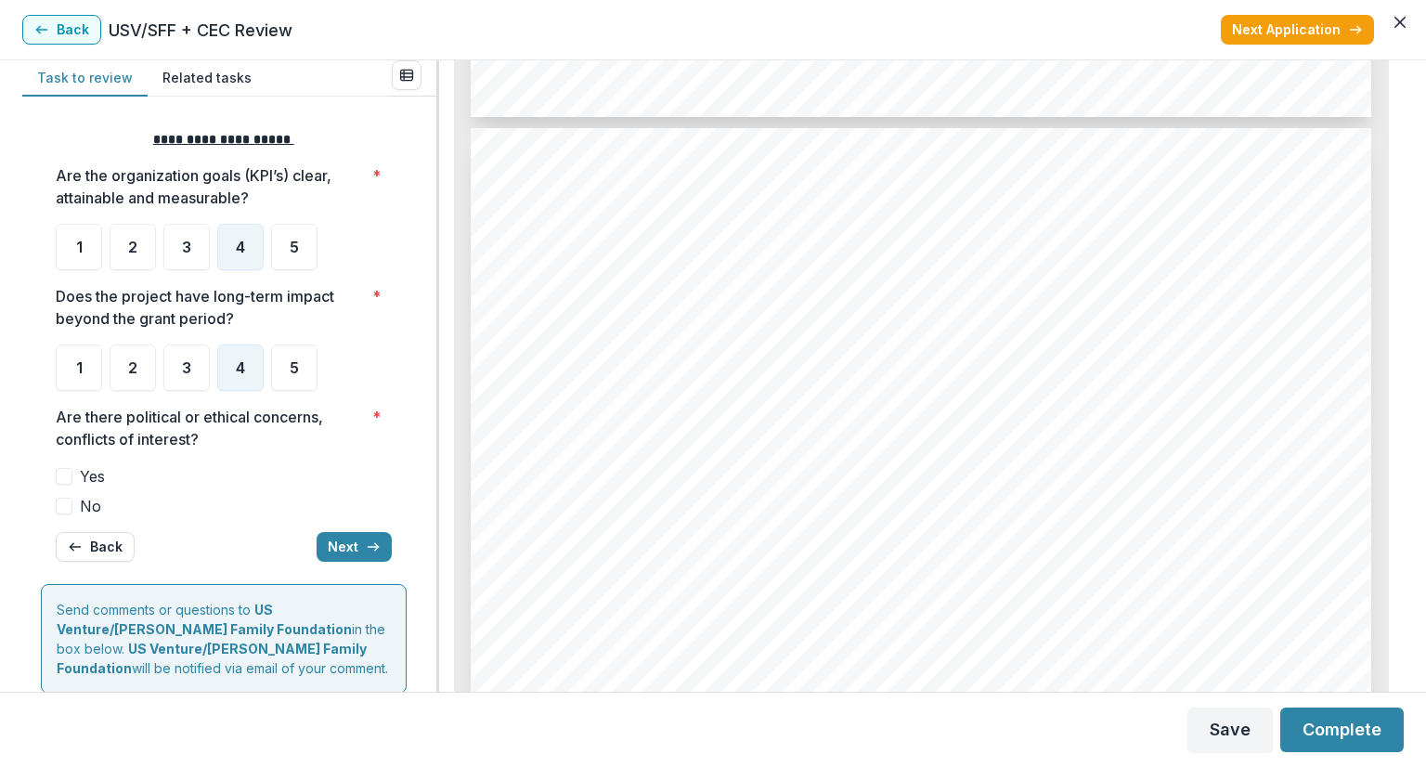
click at [67, 499] on span at bounding box center [64, 506] width 17 height 17
click at [371, 548] on icon "button" at bounding box center [373, 546] width 15 height 15
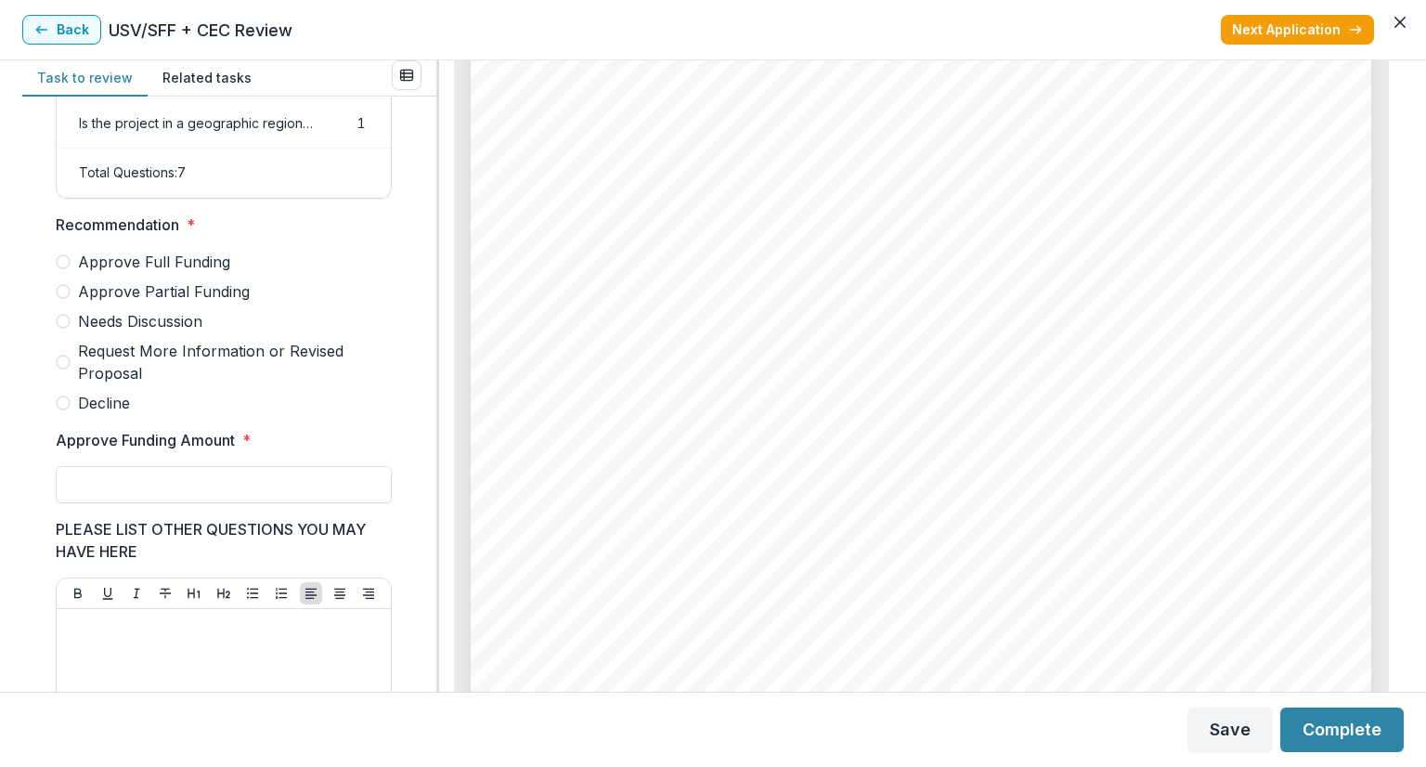
scroll to position [5291, 0]
click at [76, 273] on label "Approve Full Funding" at bounding box center [224, 262] width 336 height 22
click at [126, 486] on input "Approve Funding Amount *" at bounding box center [224, 484] width 336 height 37
type input "*******"
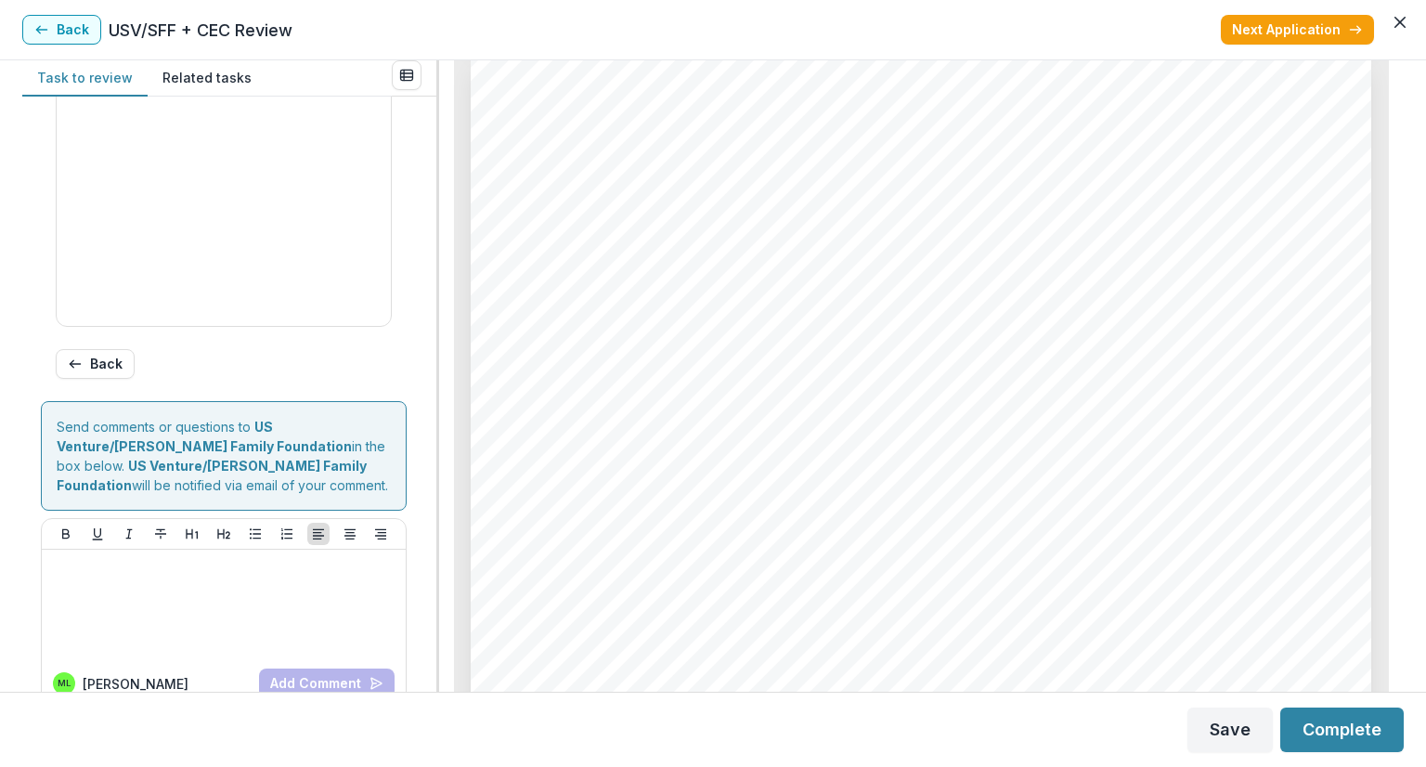
scroll to position [1029, 0]
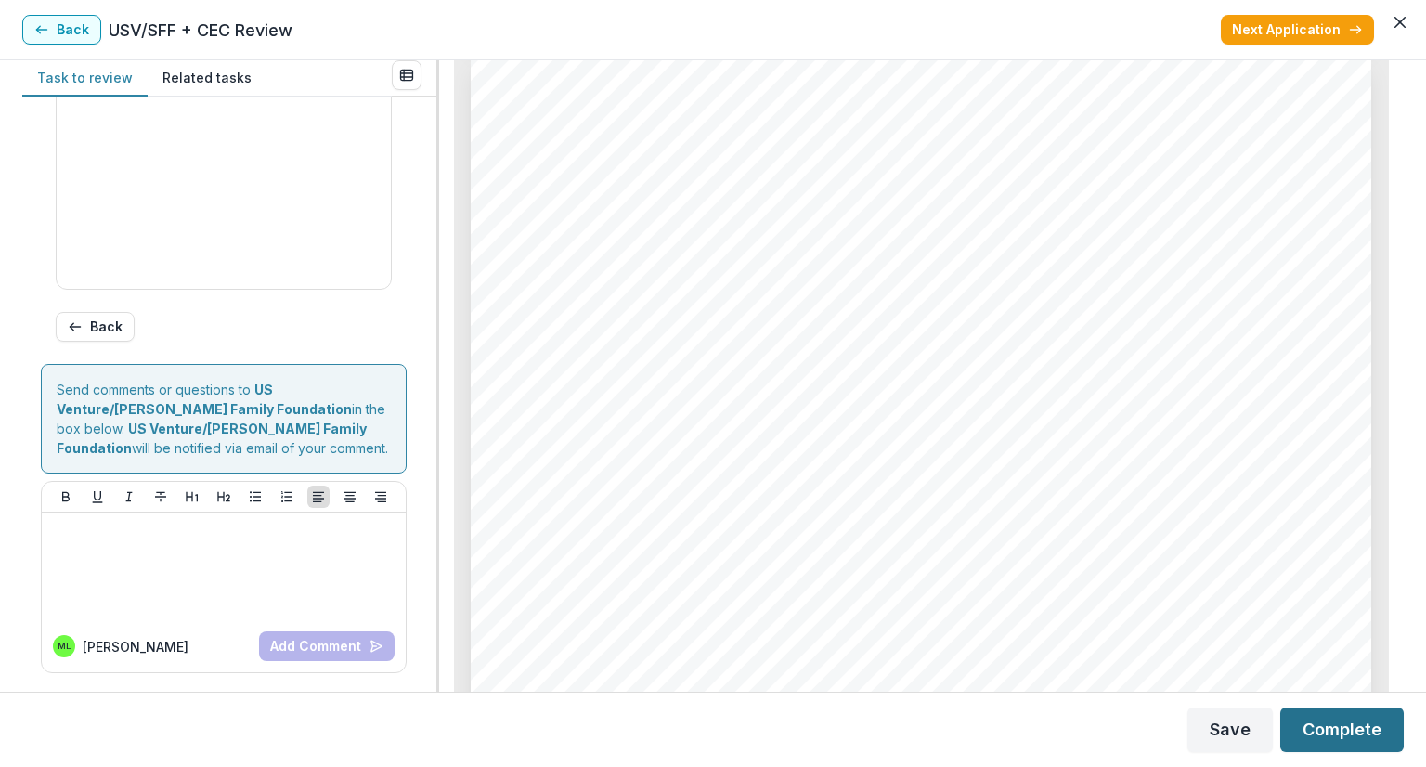
click at [1349, 721] on button "Complete" at bounding box center [1341, 729] width 123 height 45
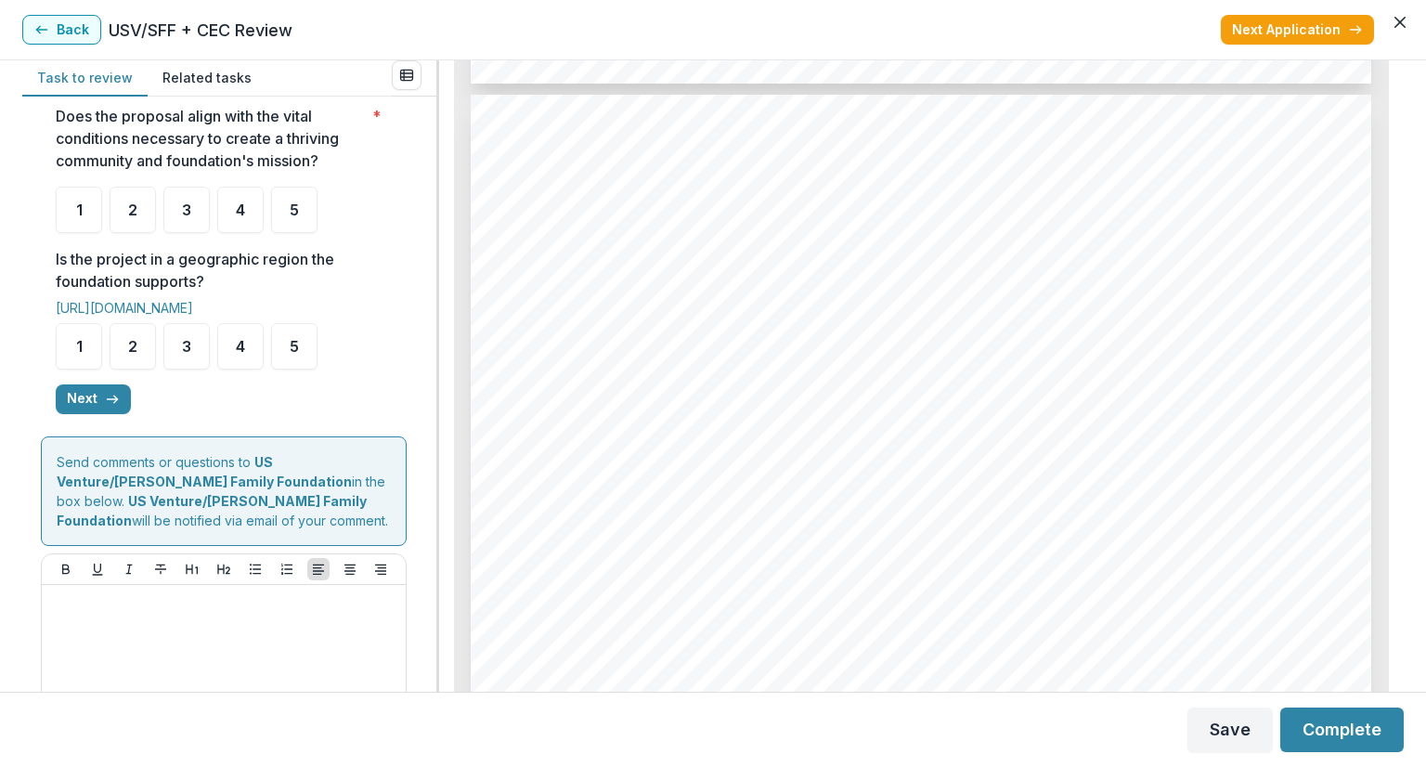
scroll to position [717, 0]
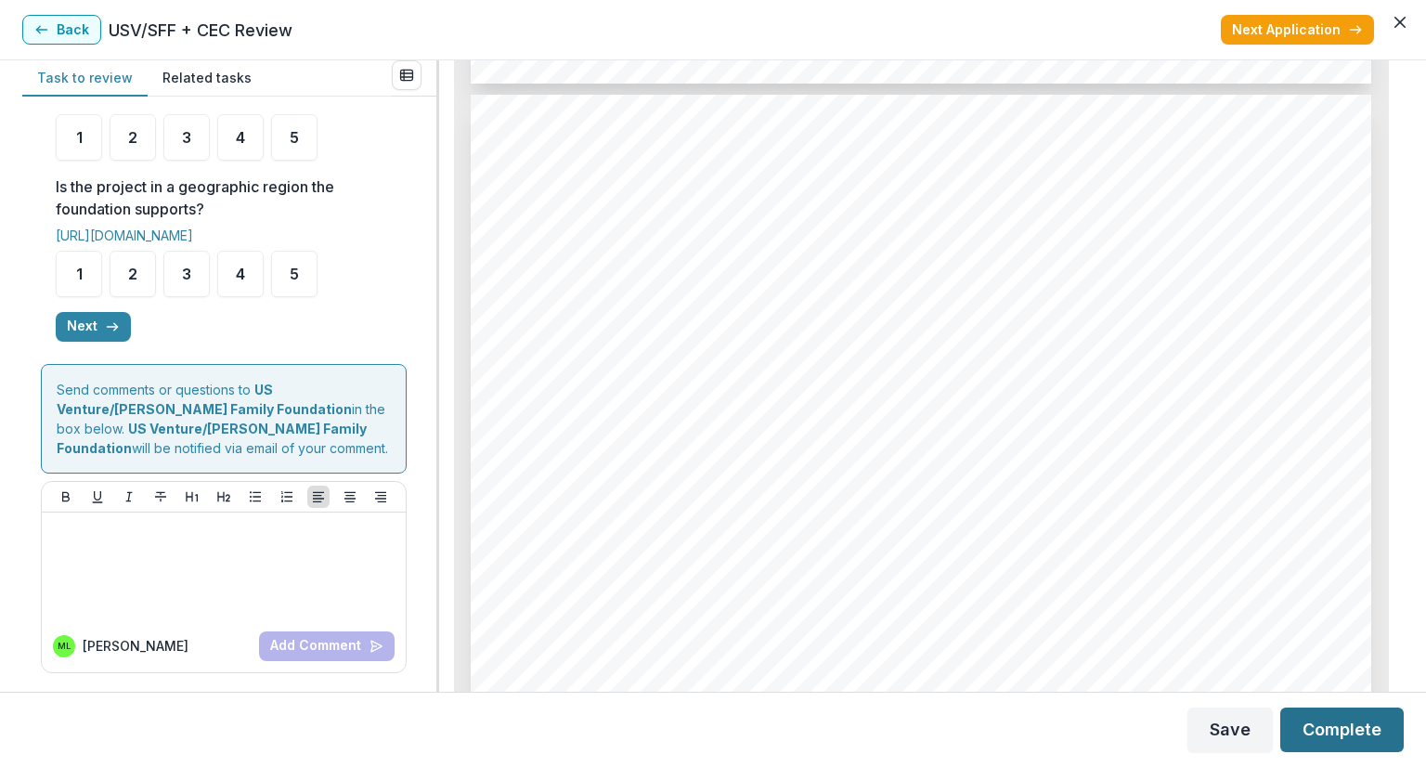
click at [1327, 726] on button "Complete" at bounding box center [1341, 729] width 123 height 45
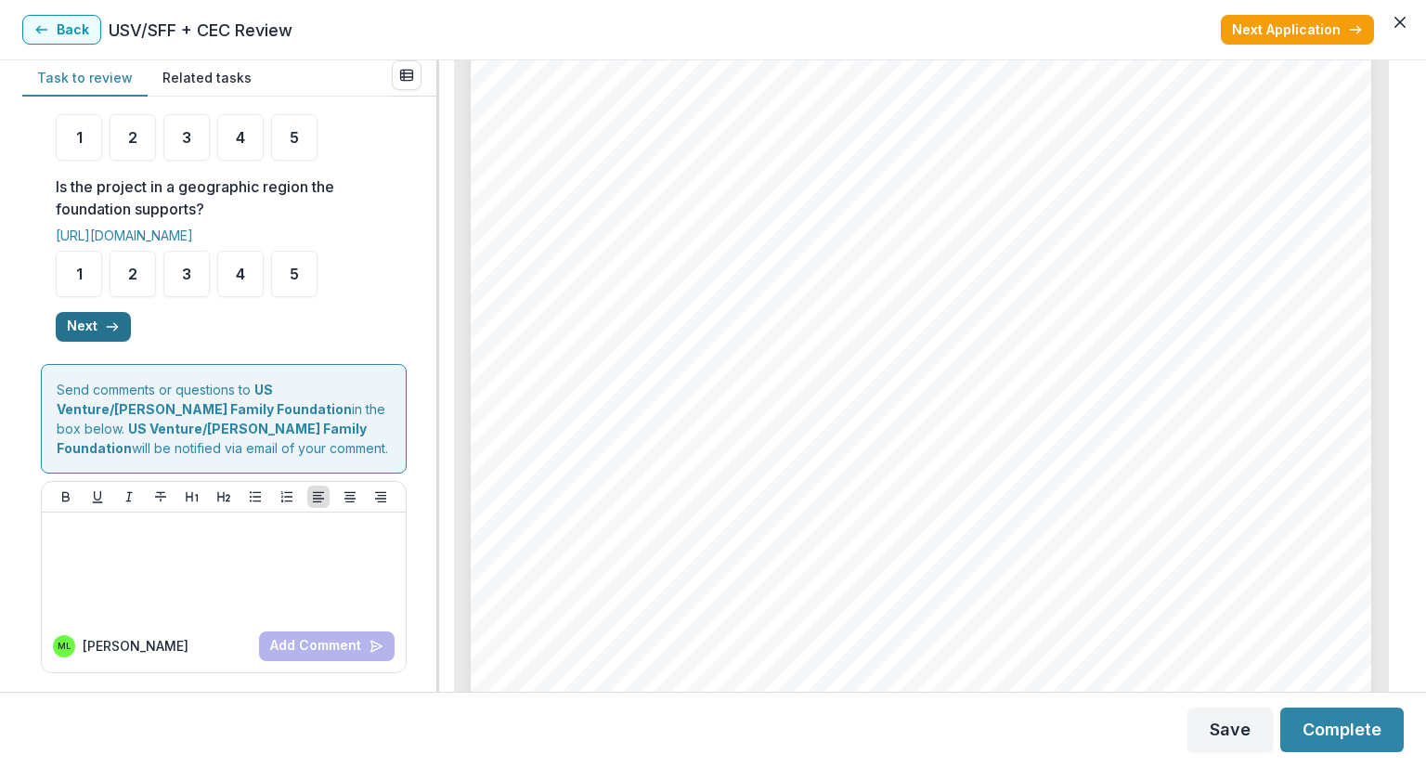
click at [97, 329] on button "Next" at bounding box center [93, 327] width 75 height 30
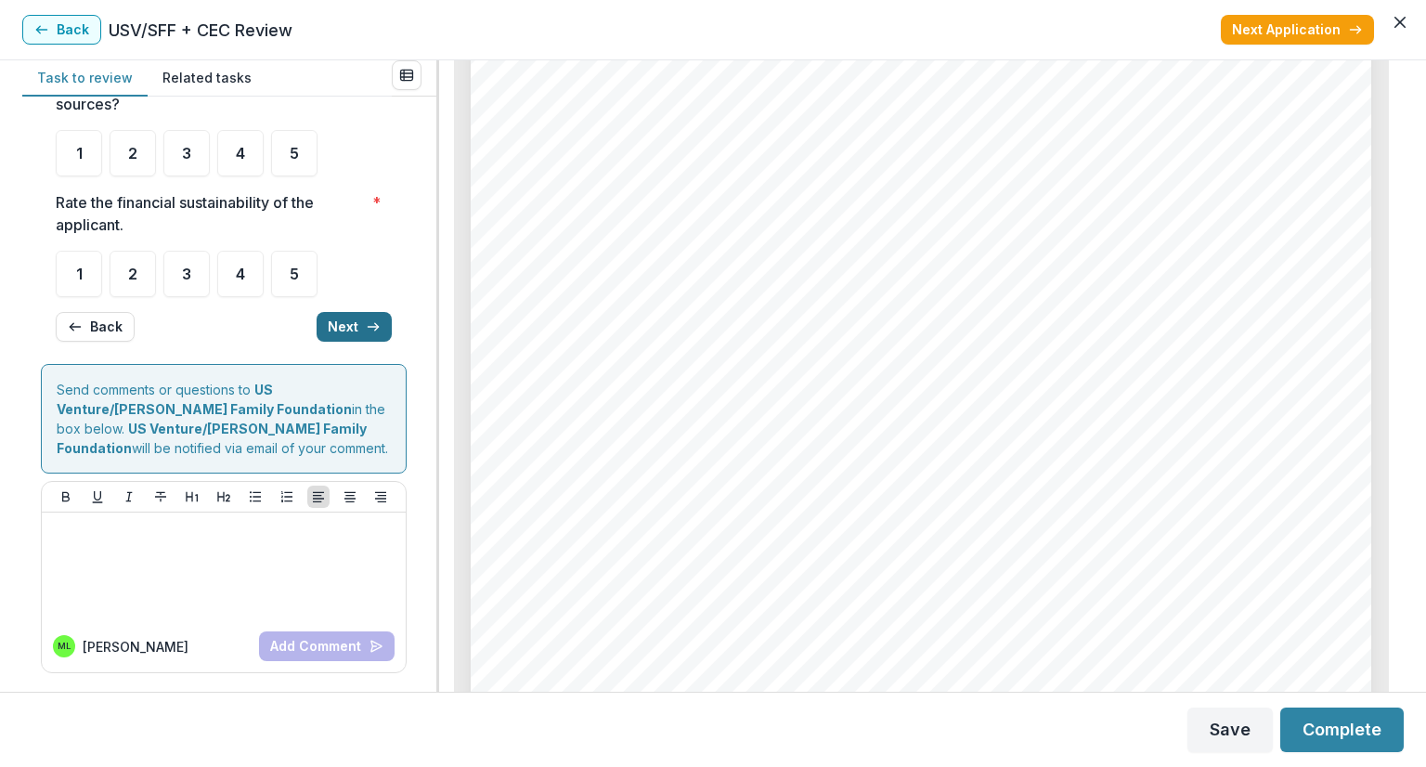
click at [344, 322] on button "Next" at bounding box center [354, 327] width 75 height 30
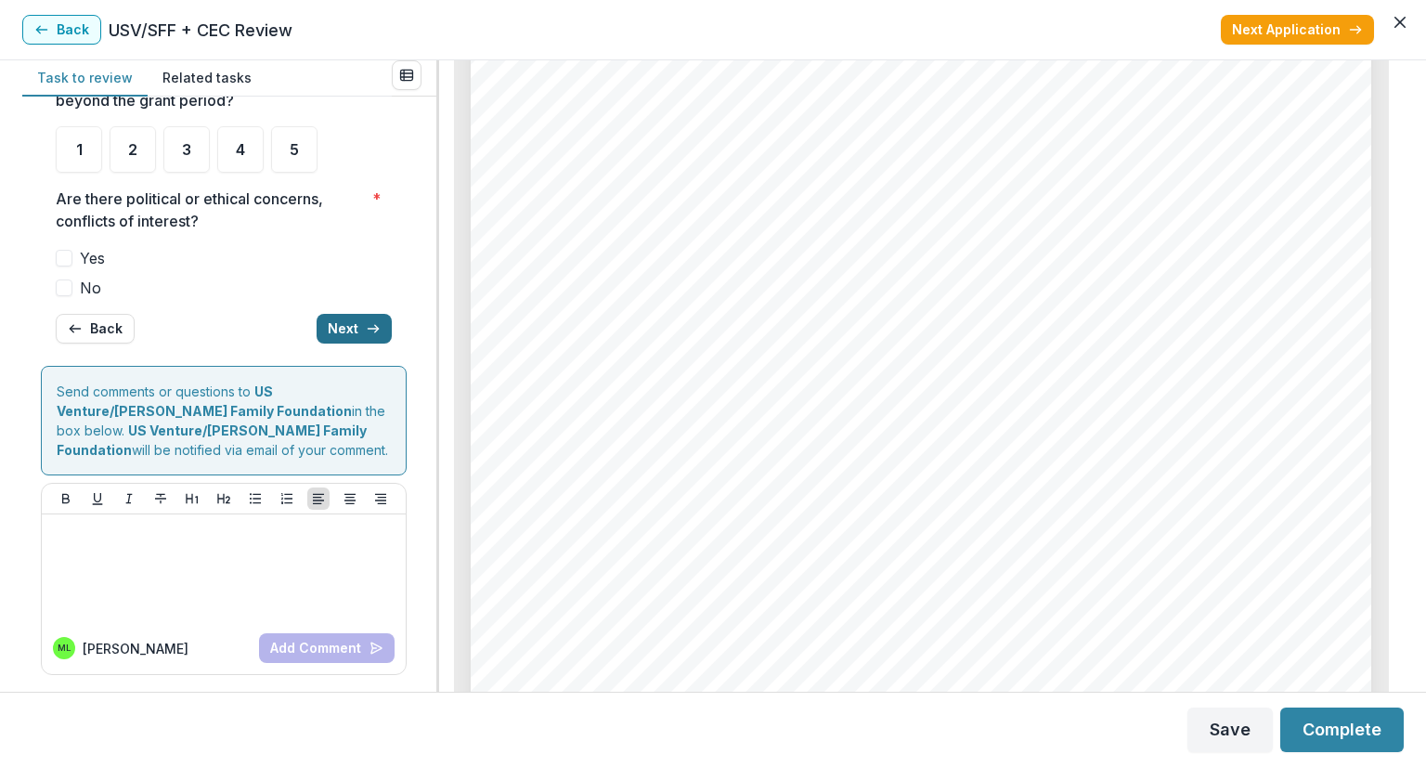
click at [356, 331] on button "Next" at bounding box center [354, 329] width 75 height 30
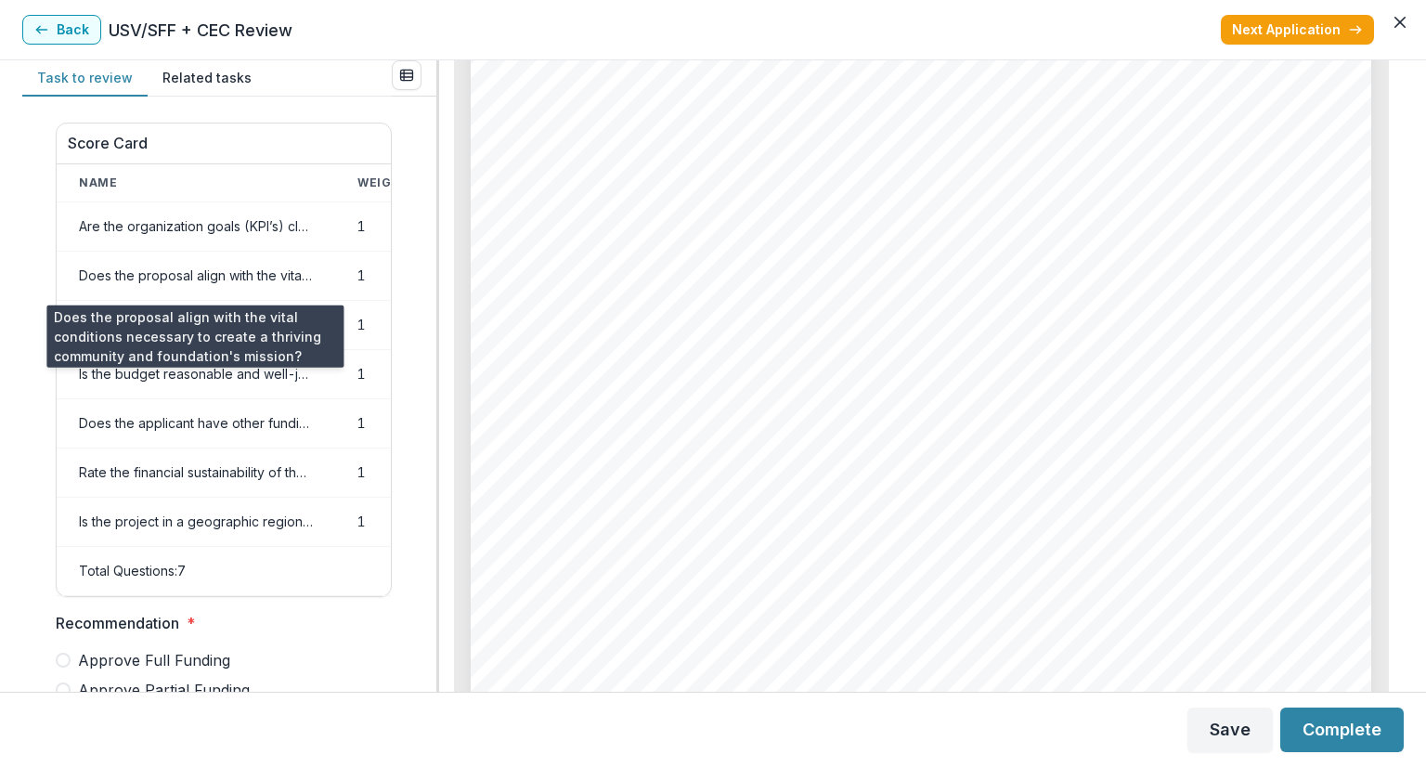
scroll to position [0, 0]
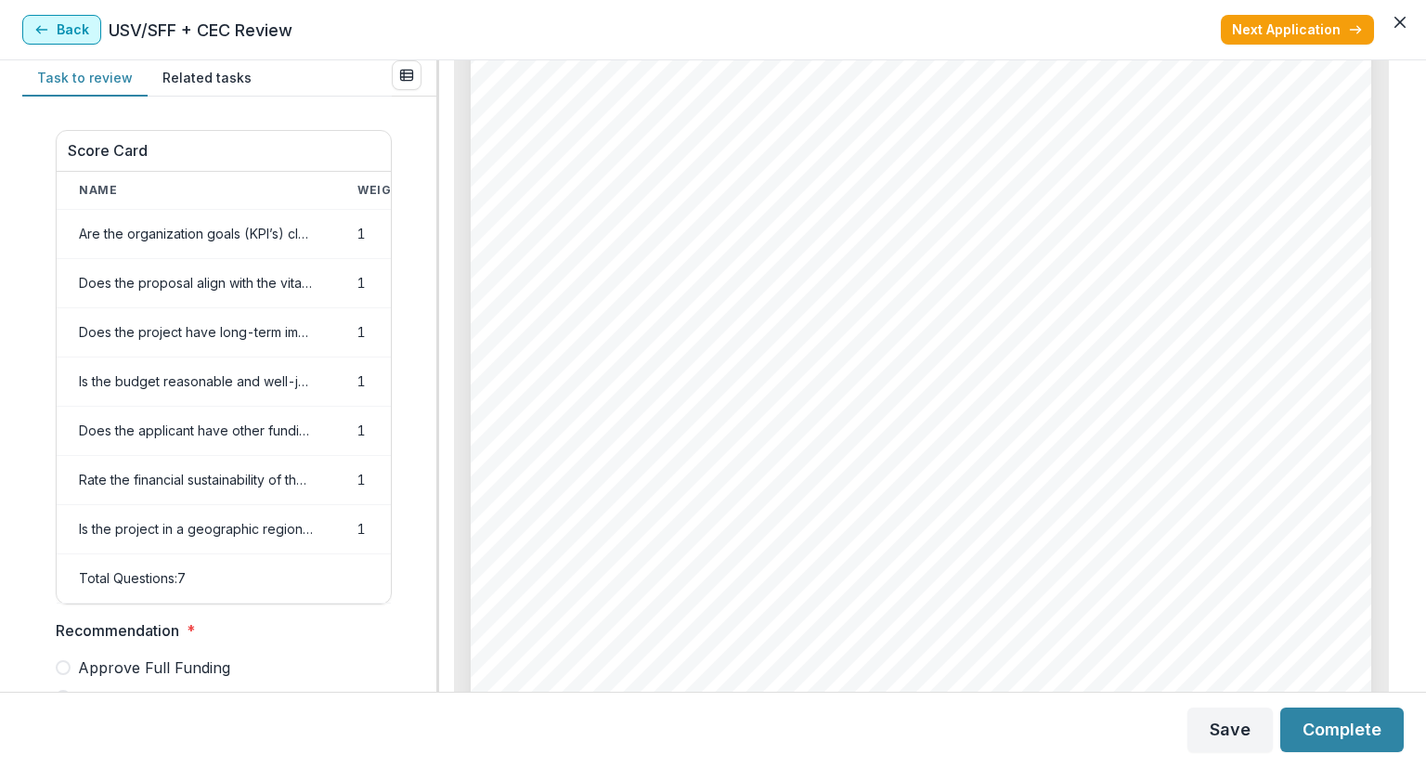
click at [41, 32] on icon "button" at bounding box center [41, 29] width 15 height 15
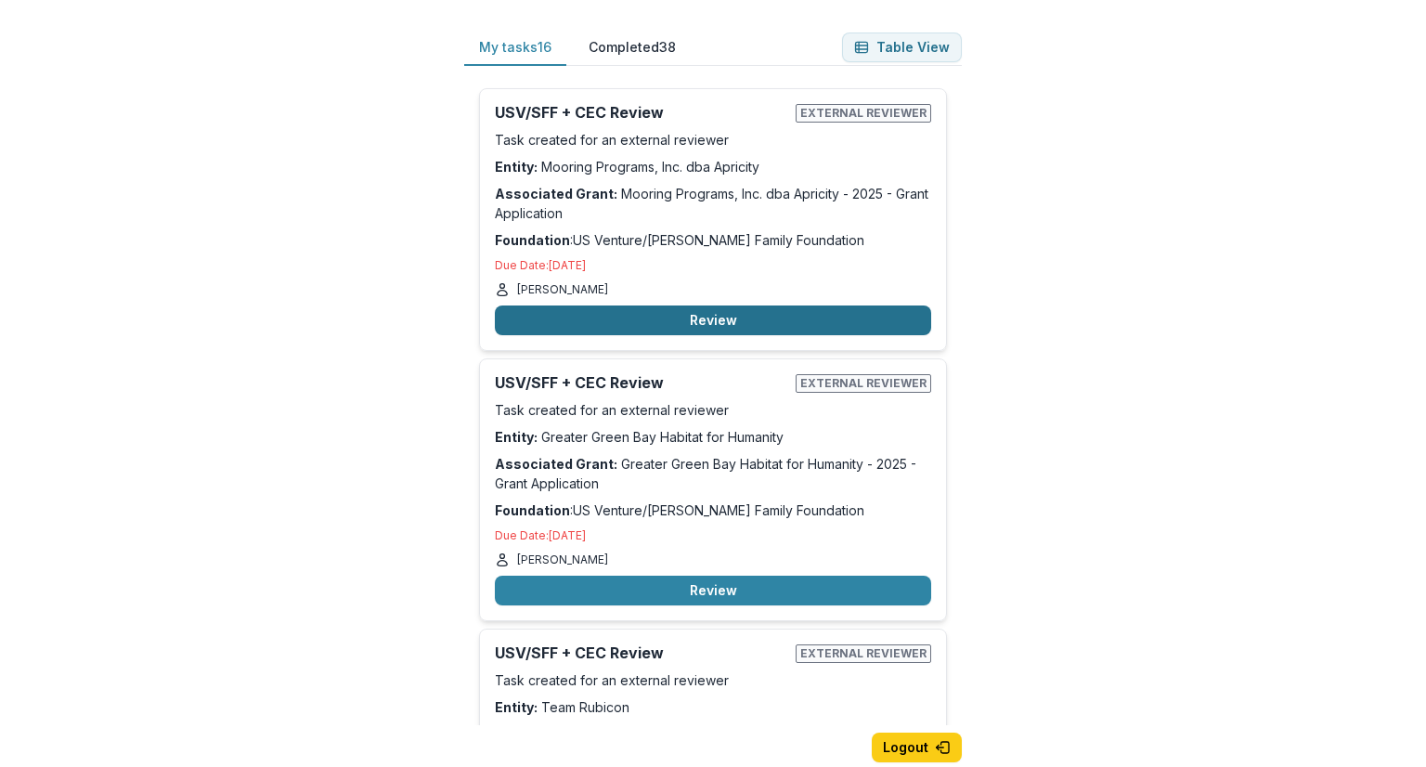
click at [725, 317] on button "Review" at bounding box center [713, 320] width 436 height 30
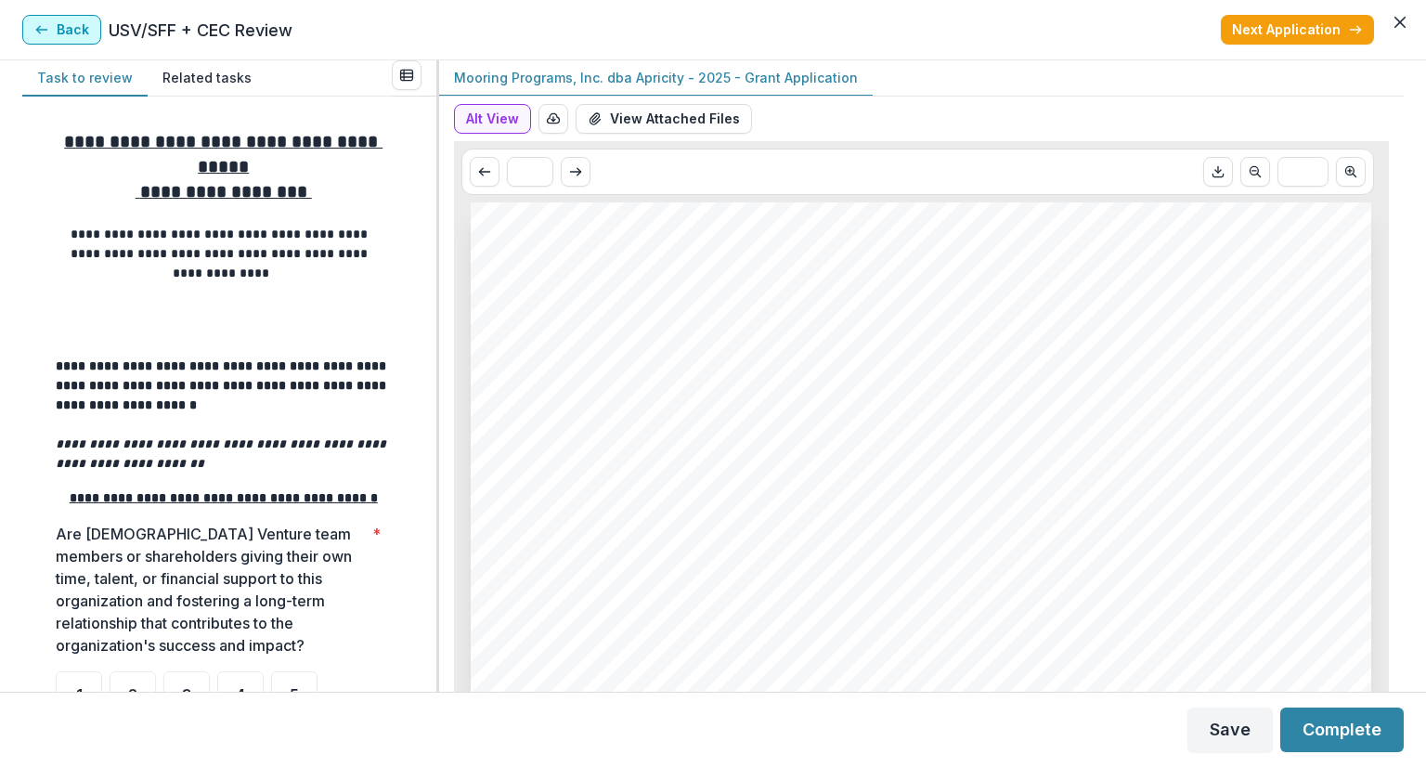
click at [63, 31] on button "Back" at bounding box center [61, 30] width 79 height 30
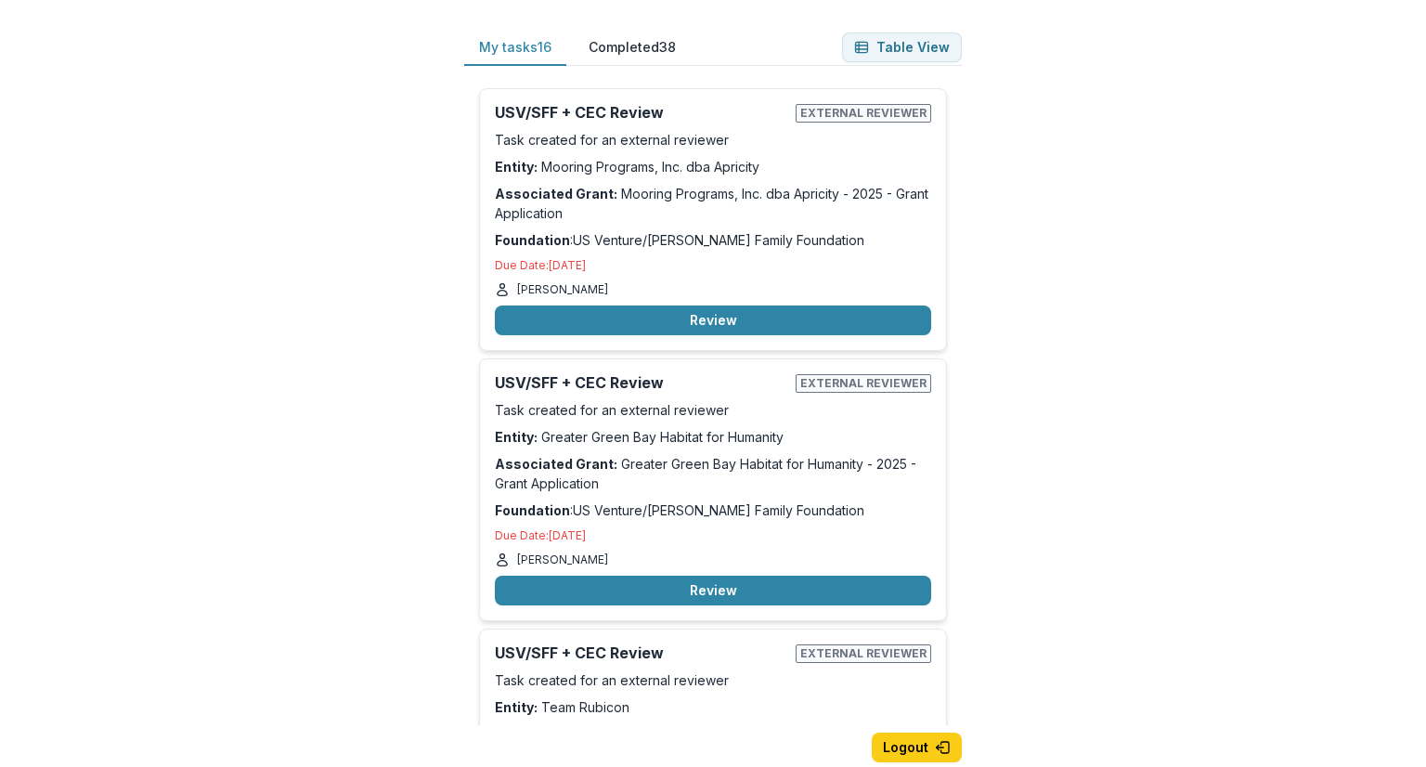
click at [616, 45] on button "Completed 38" at bounding box center [632, 48] width 117 height 36
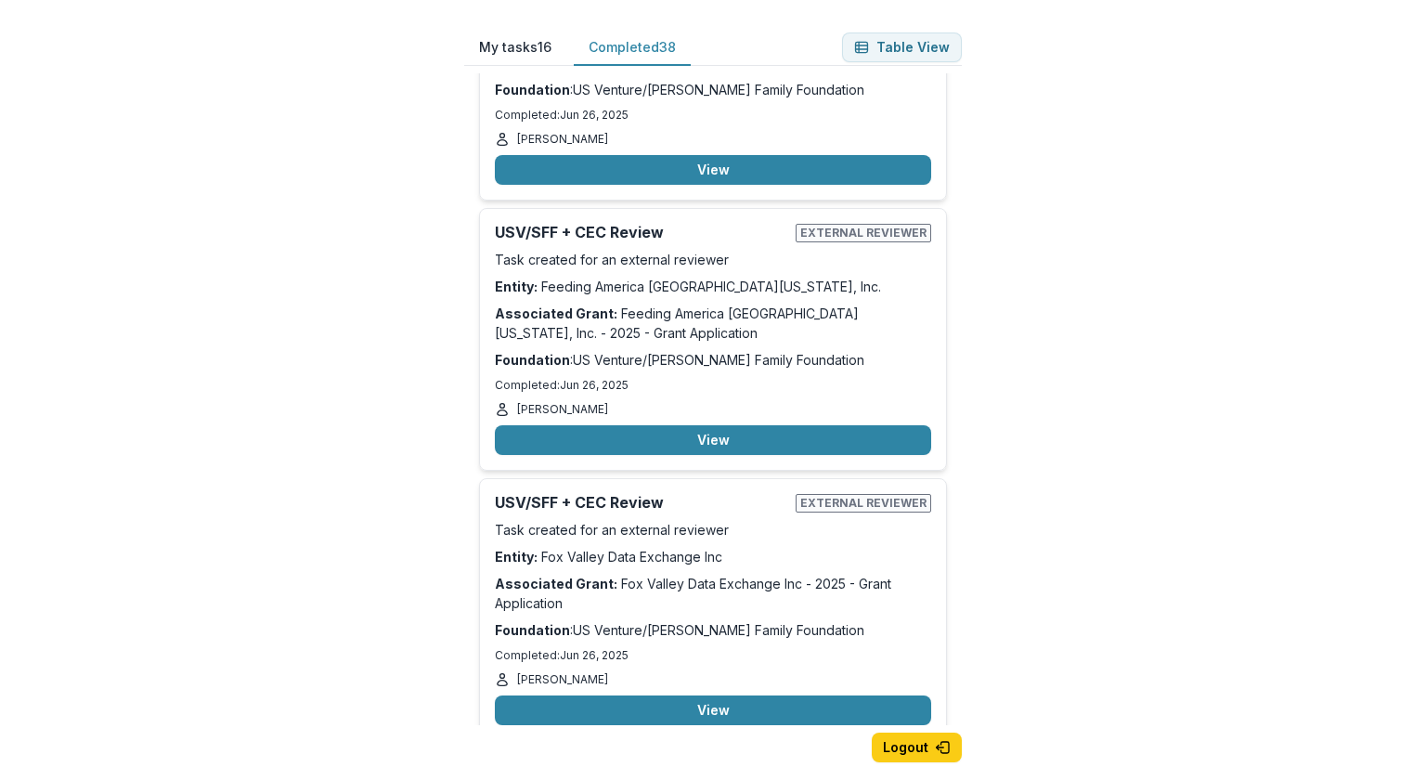
scroll to position [10363, 0]
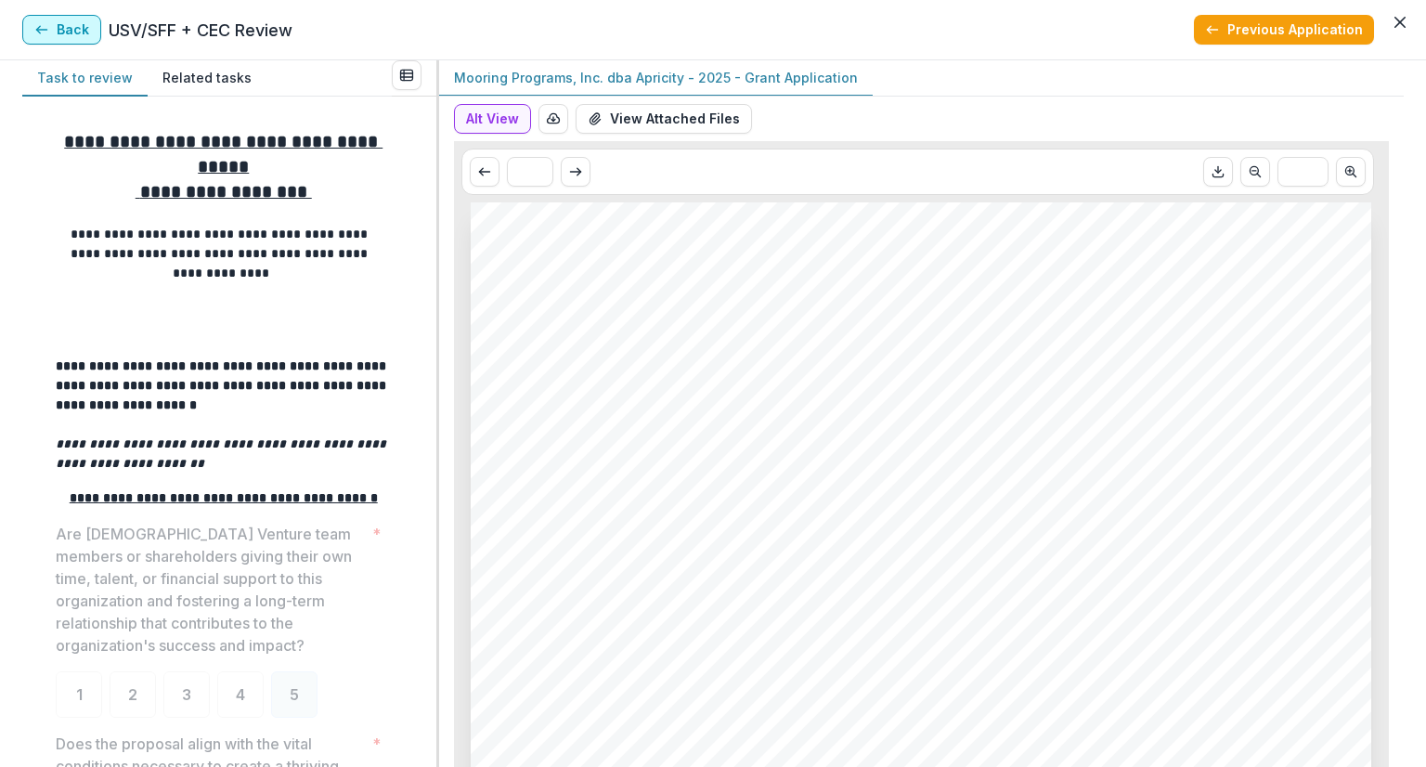
click at [45, 19] on button "Back" at bounding box center [61, 30] width 79 height 30
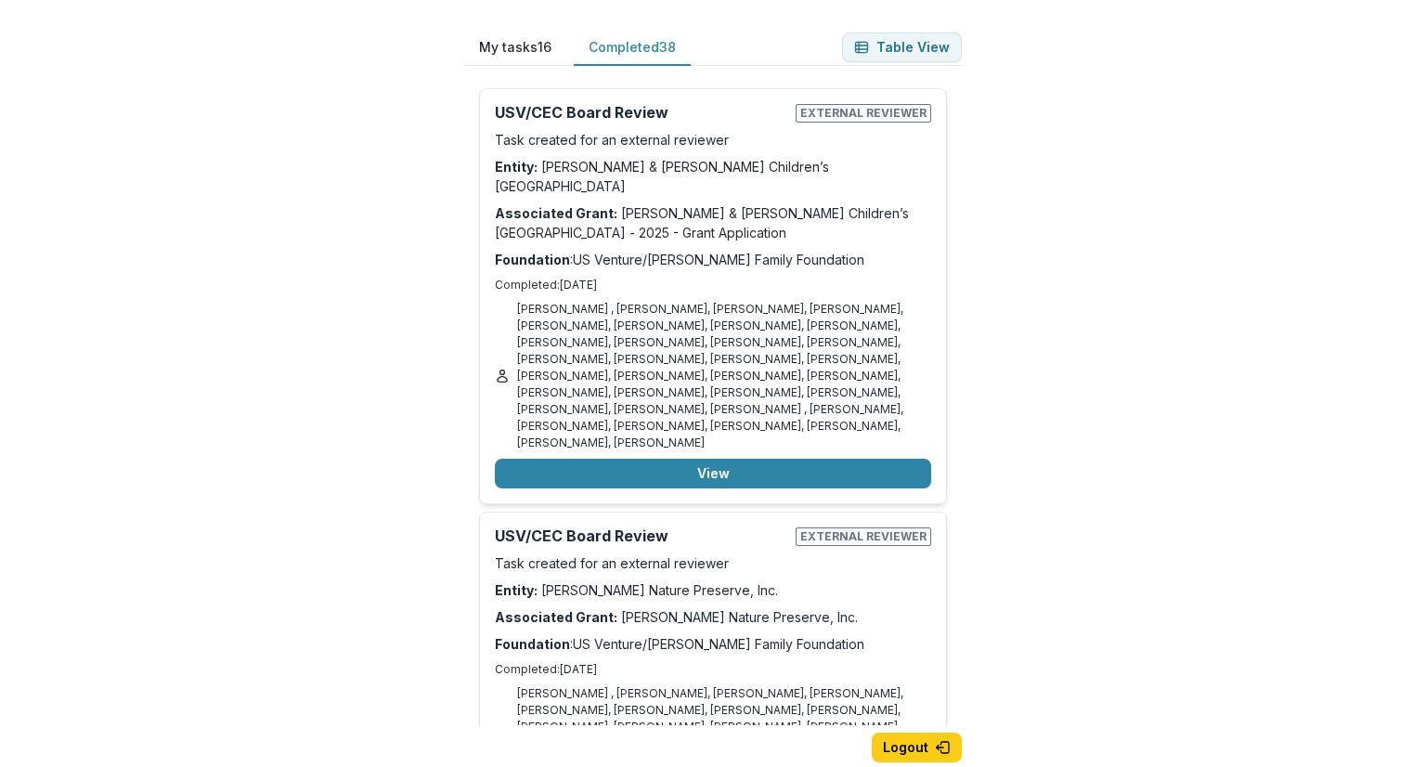
click at [520, 31] on button "My tasks 16" at bounding box center [515, 48] width 102 height 36
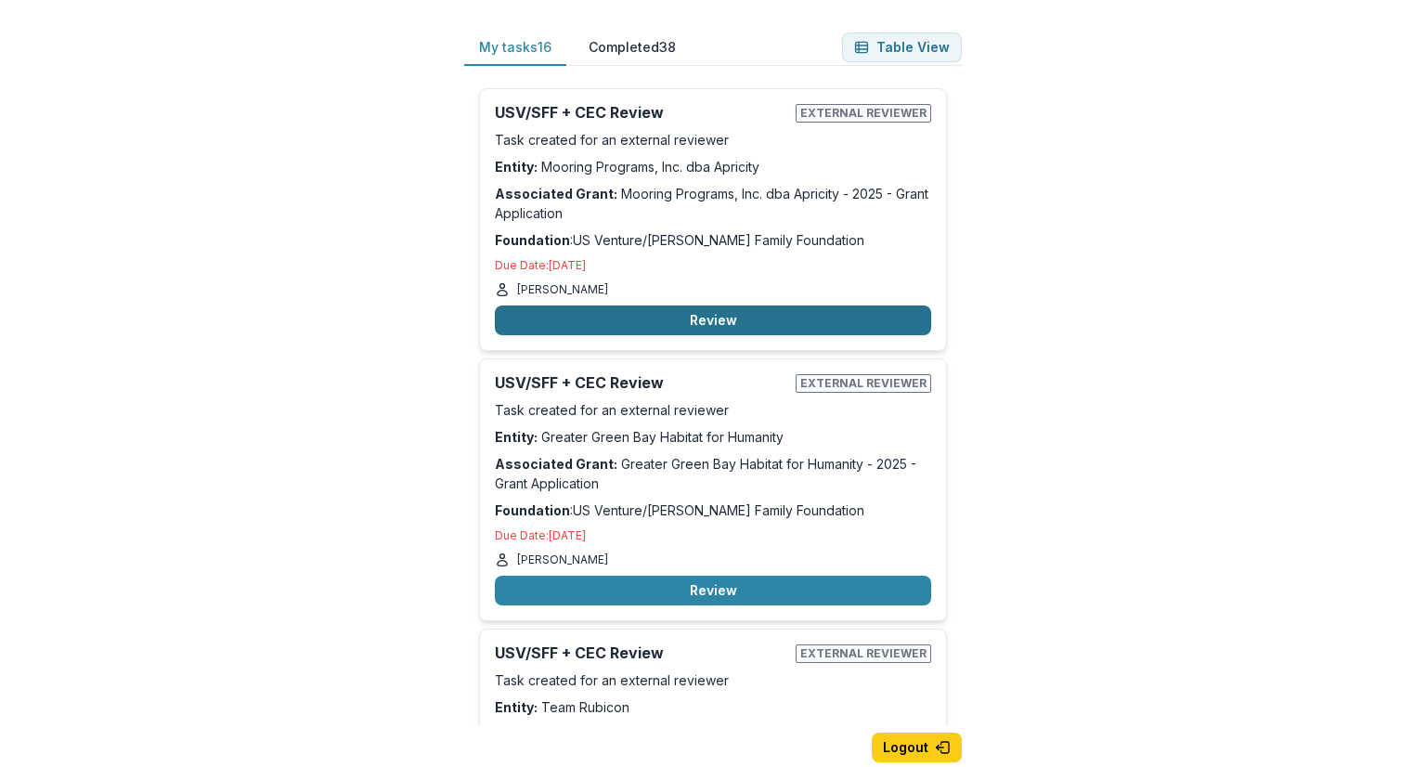
click at [682, 318] on button "Review" at bounding box center [713, 320] width 436 height 30
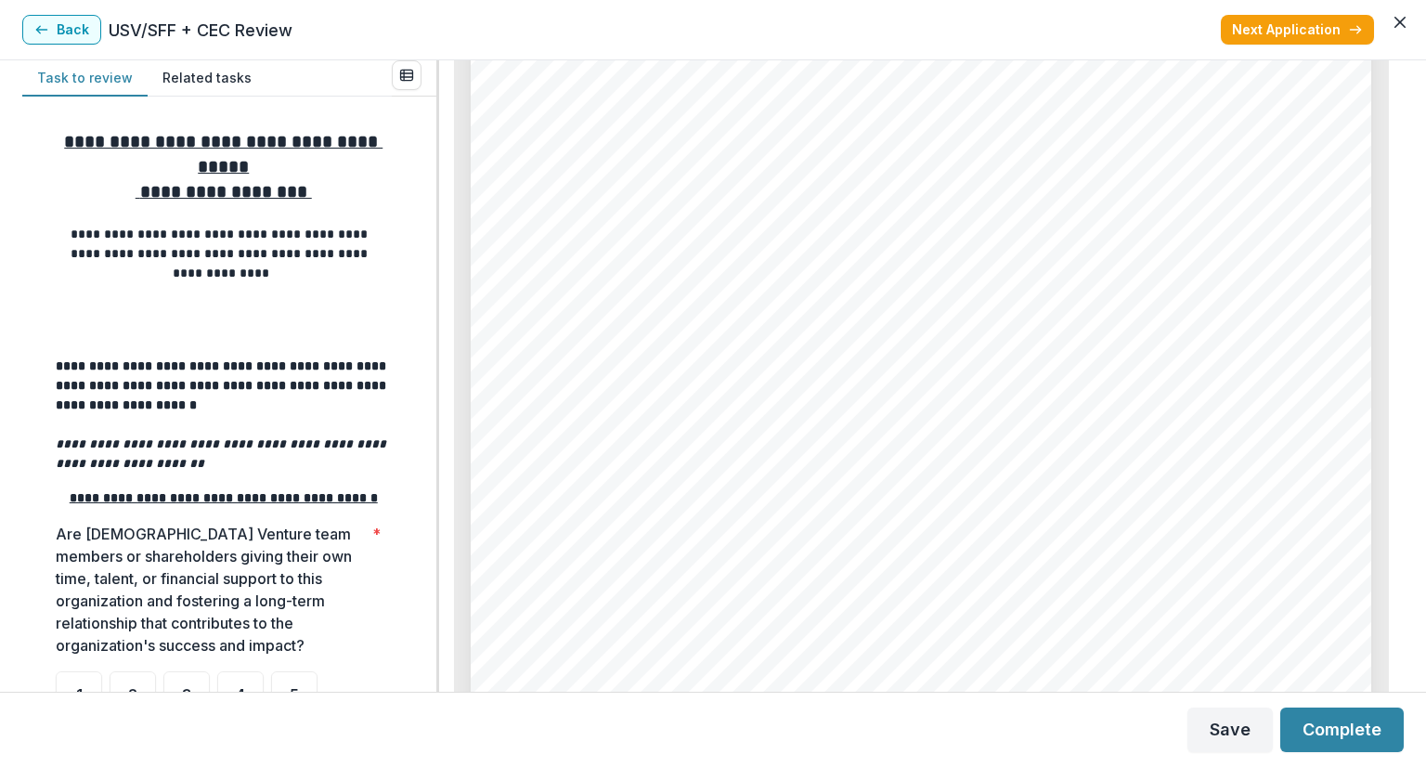
scroll to position [15317, 0]
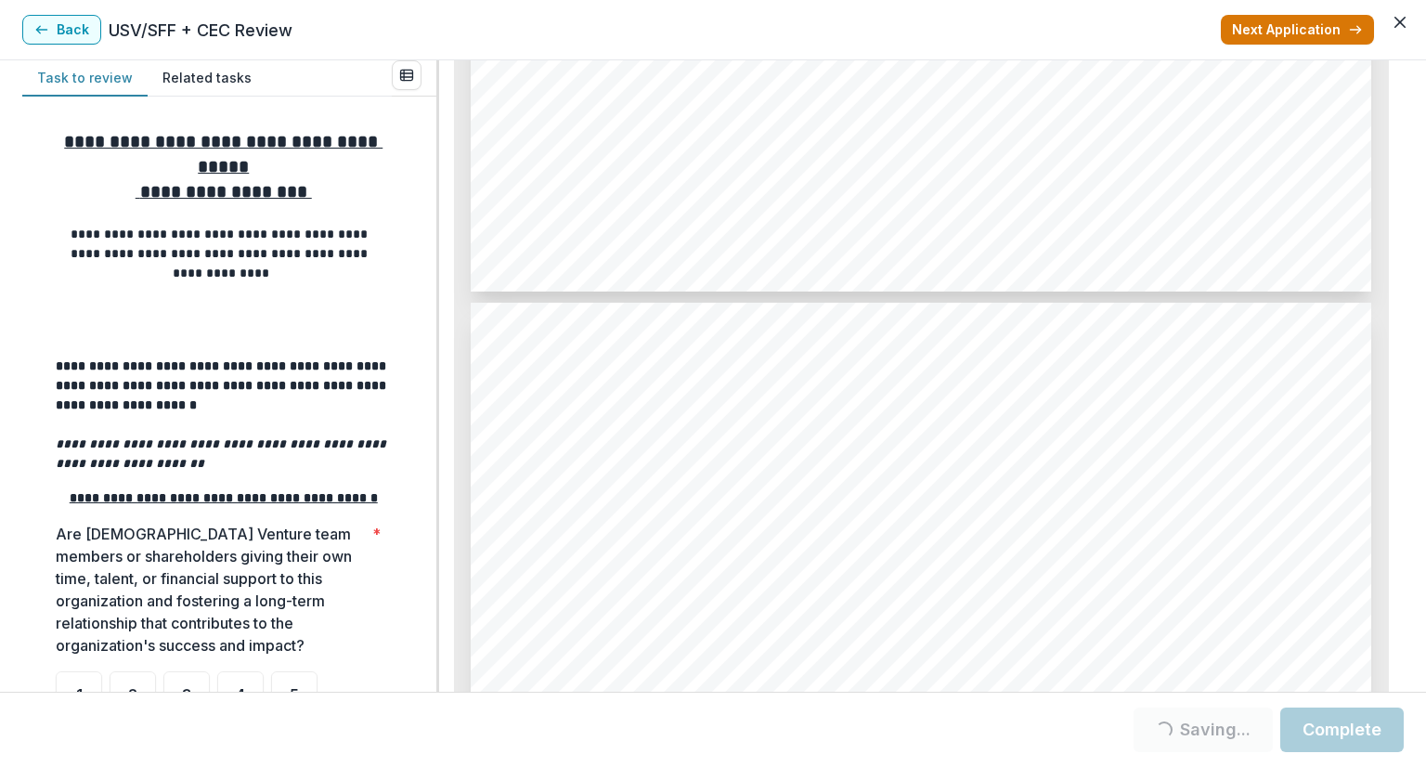
click at [1326, 28] on button "Next Application" at bounding box center [1297, 30] width 153 height 30
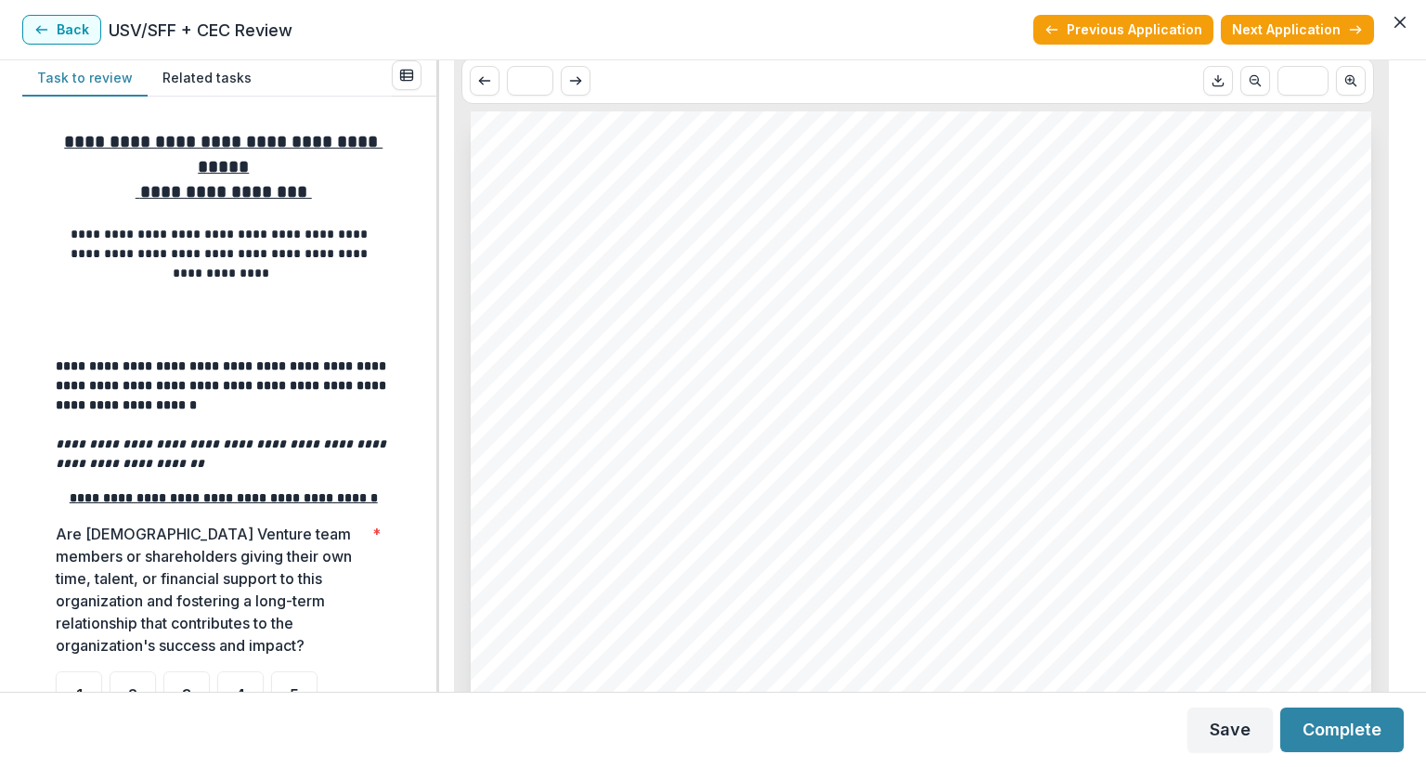
scroll to position [186, 0]
click at [1114, 31] on button "Previous Application" at bounding box center [1123, 30] width 180 height 30
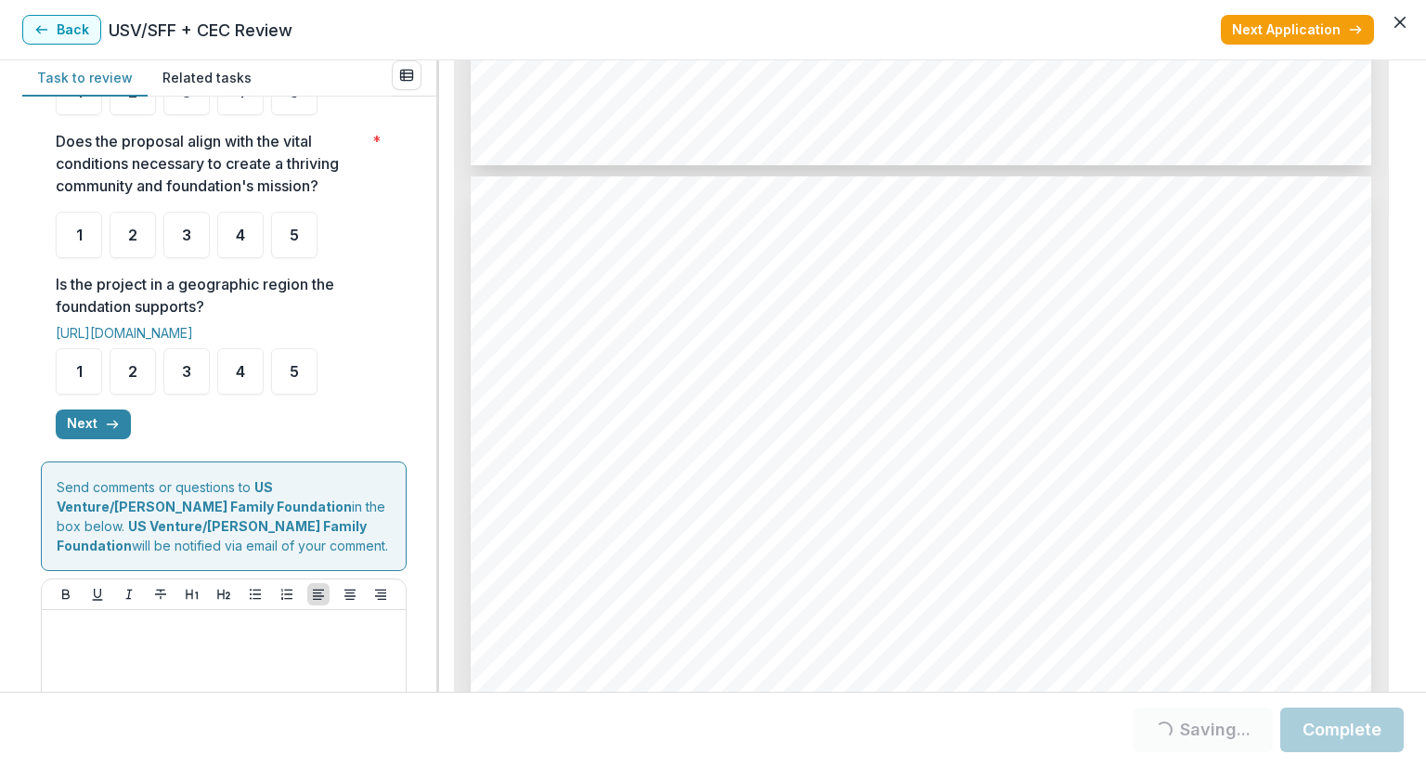
scroll to position [717, 0]
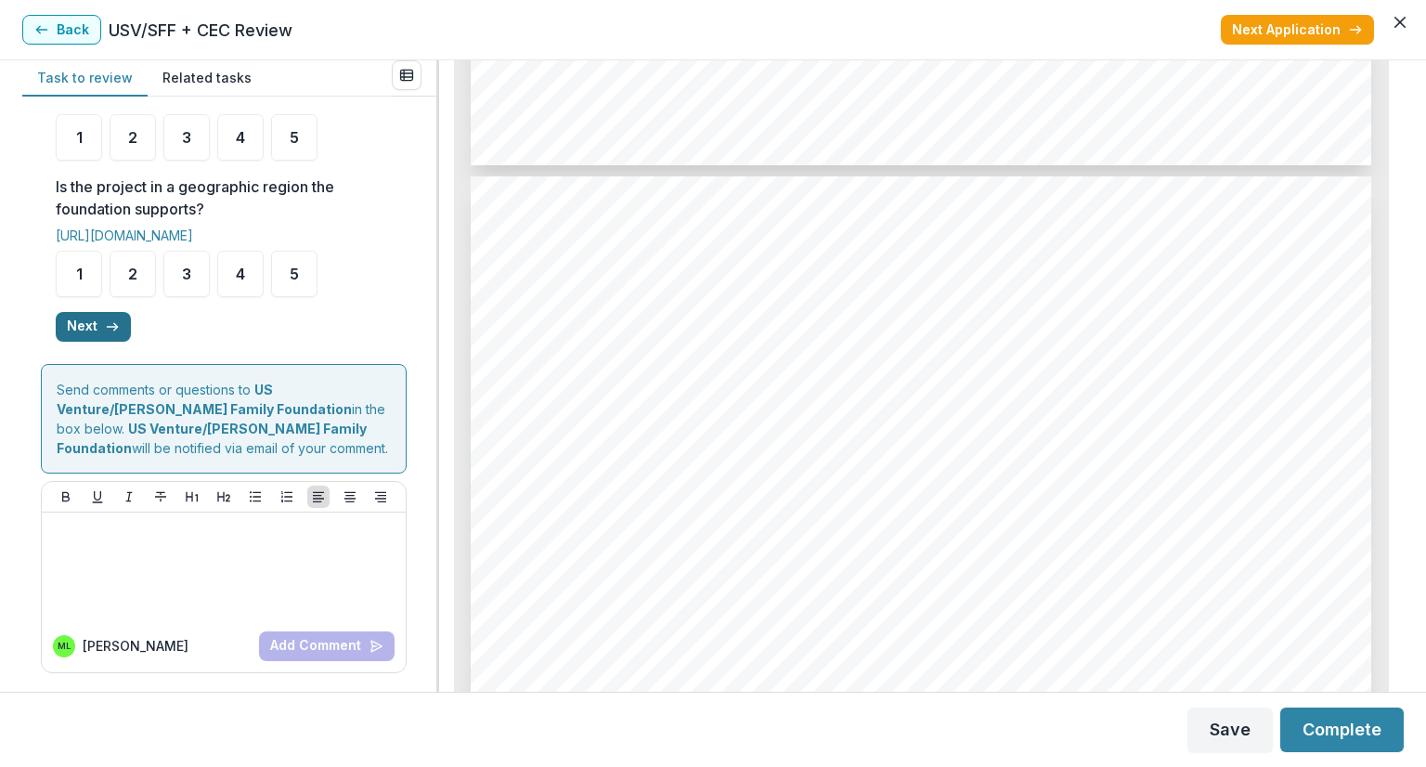
click at [105, 328] on icon "button" at bounding box center [112, 326] width 15 height 15
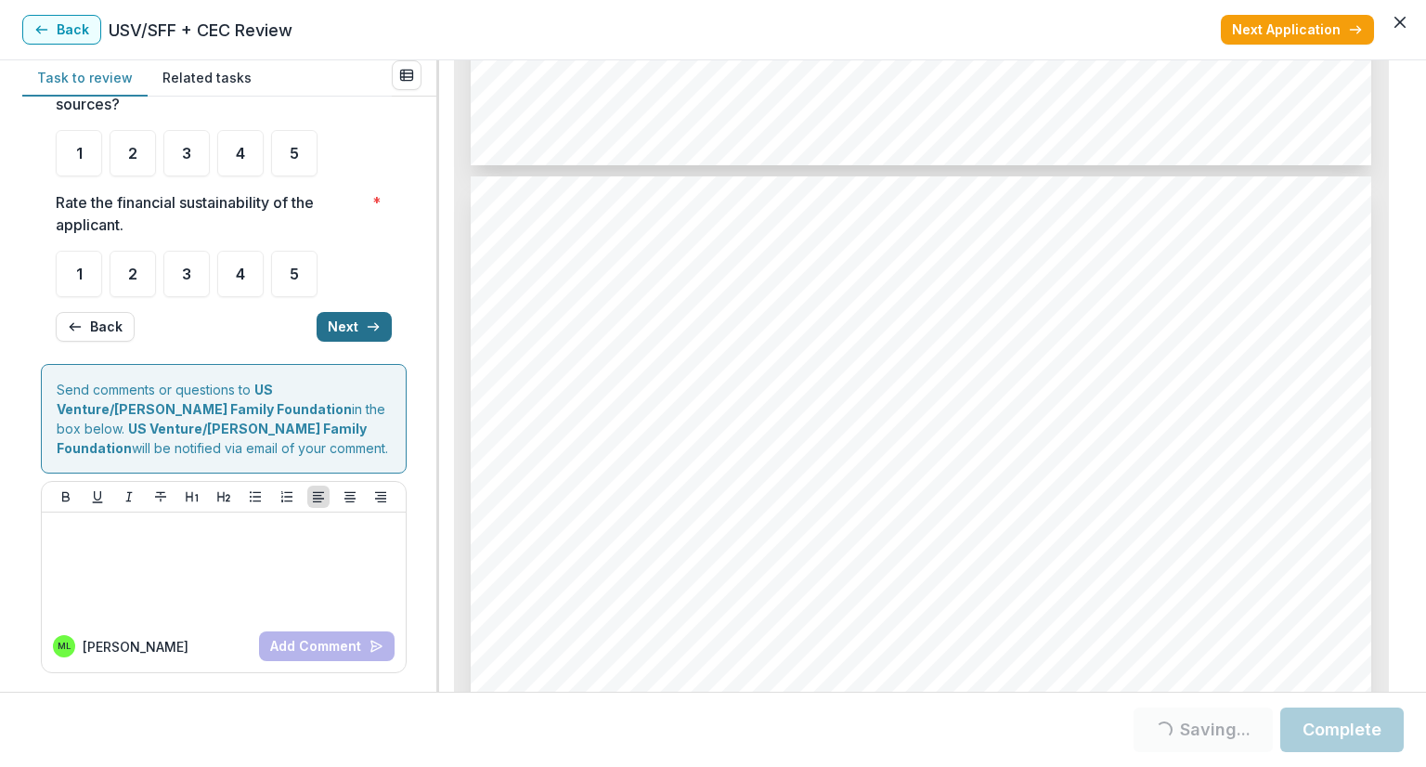
scroll to position [213, 0]
click at [353, 329] on button "Next" at bounding box center [354, 327] width 75 height 30
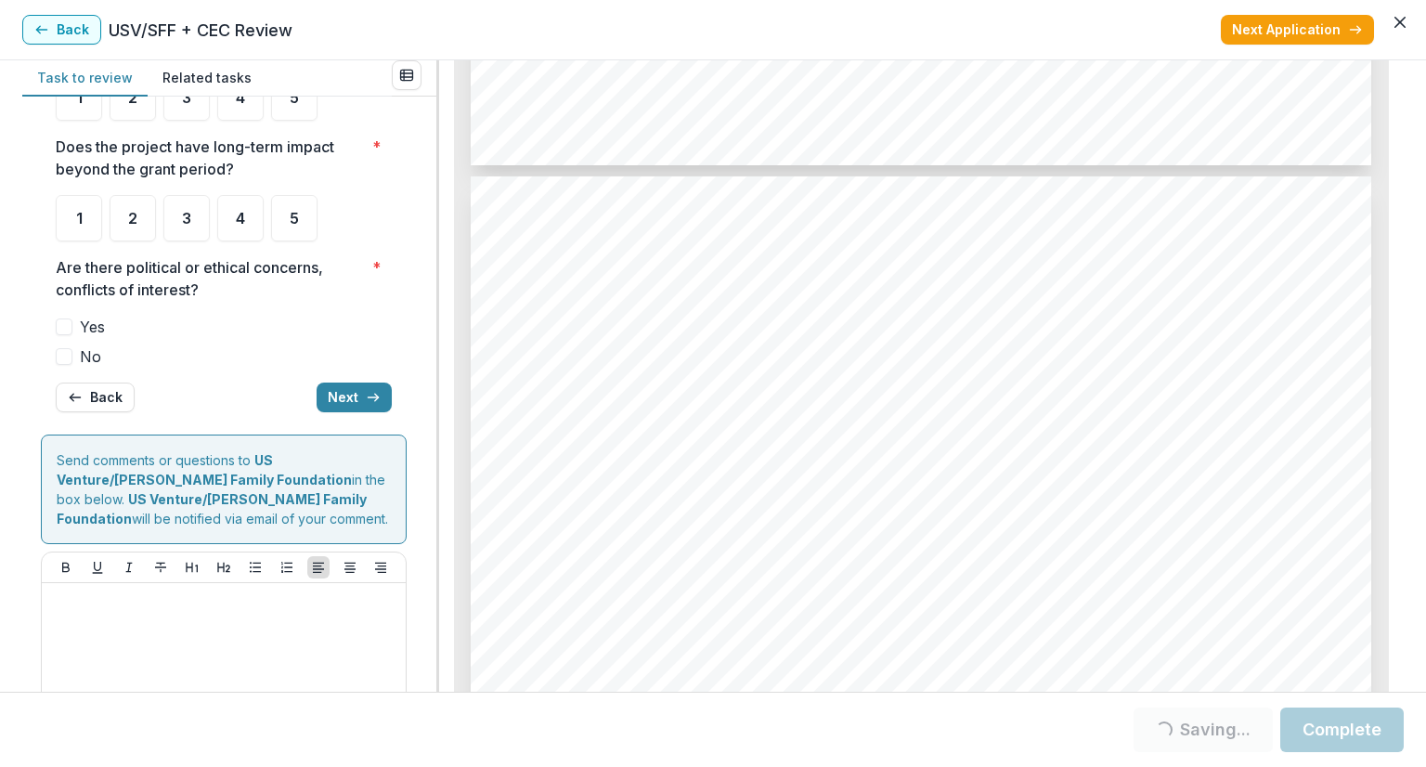
scroll to position [218, 0]
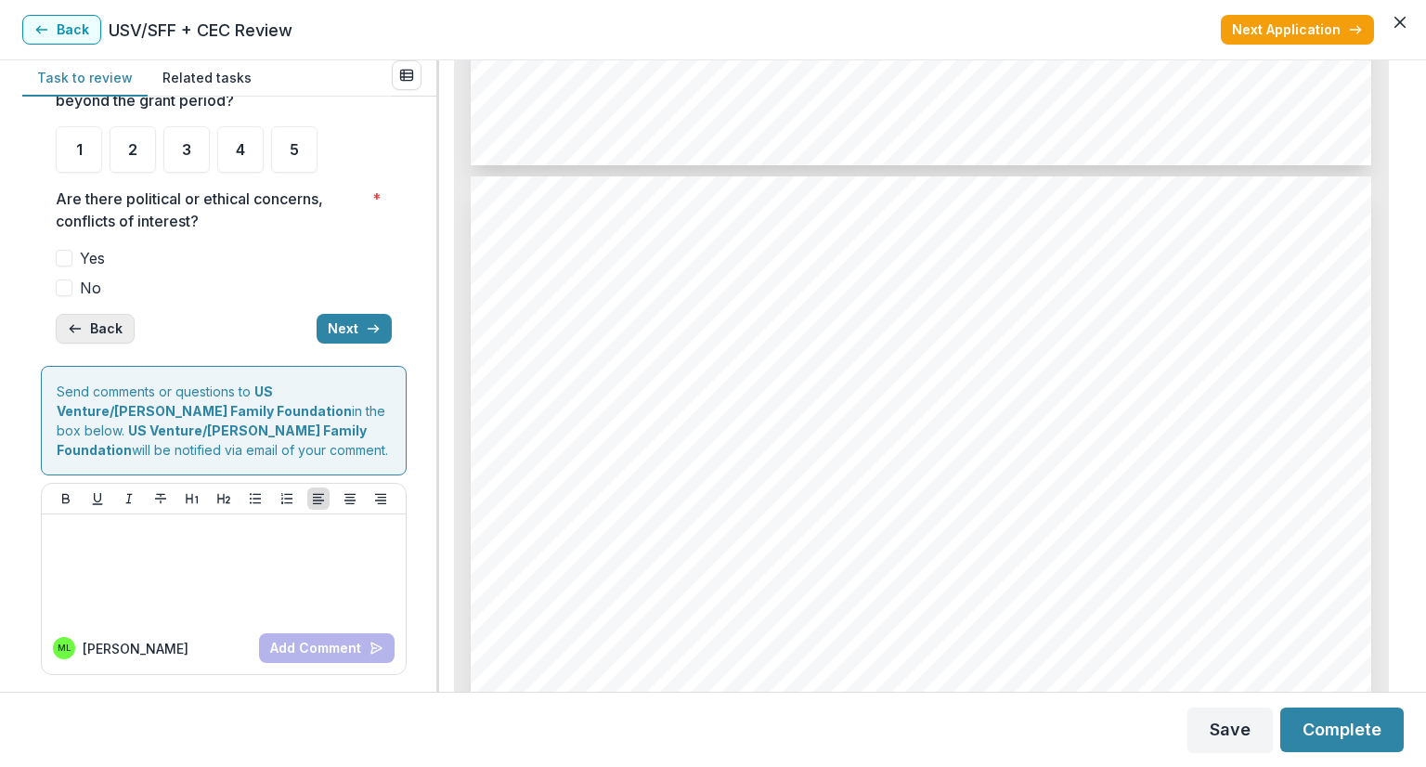
click at [106, 327] on button "Back" at bounding box center [95, 329] width 79 height 30
click at [100, 322] on button "Back" at bounding box center [95, 327] width 79 height 30
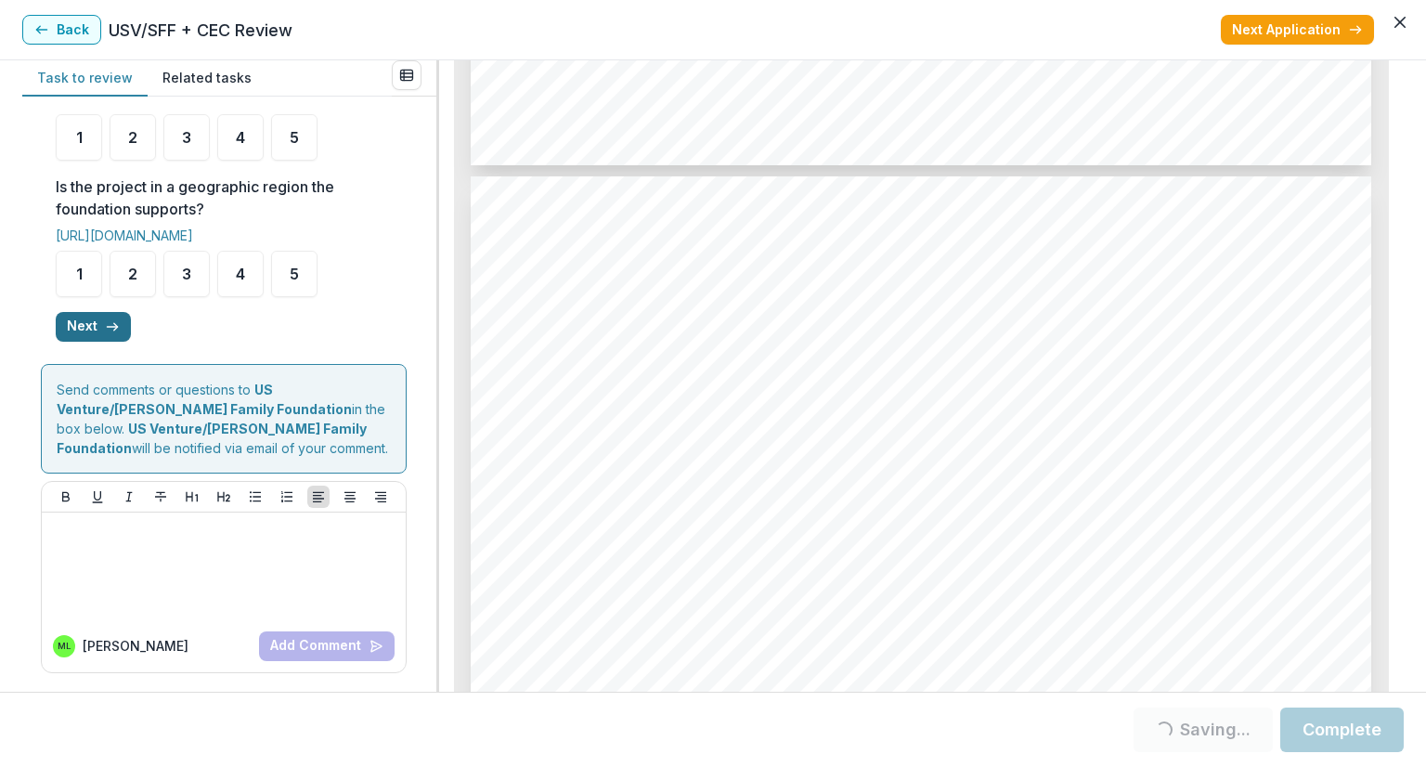
click at [100, 320] on button "Next" at bounding box center [93, 327] width 75 height 30
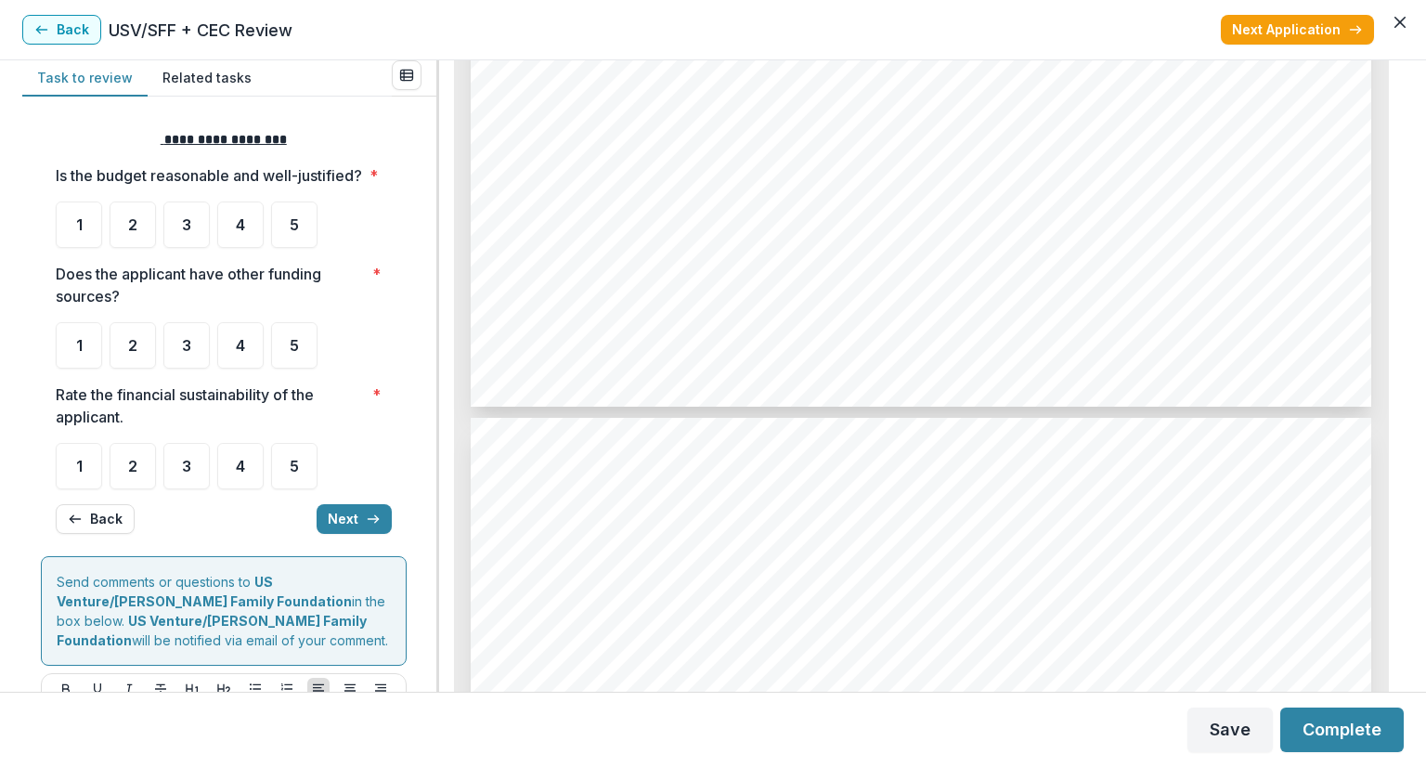
scroll to position [1090, 0]
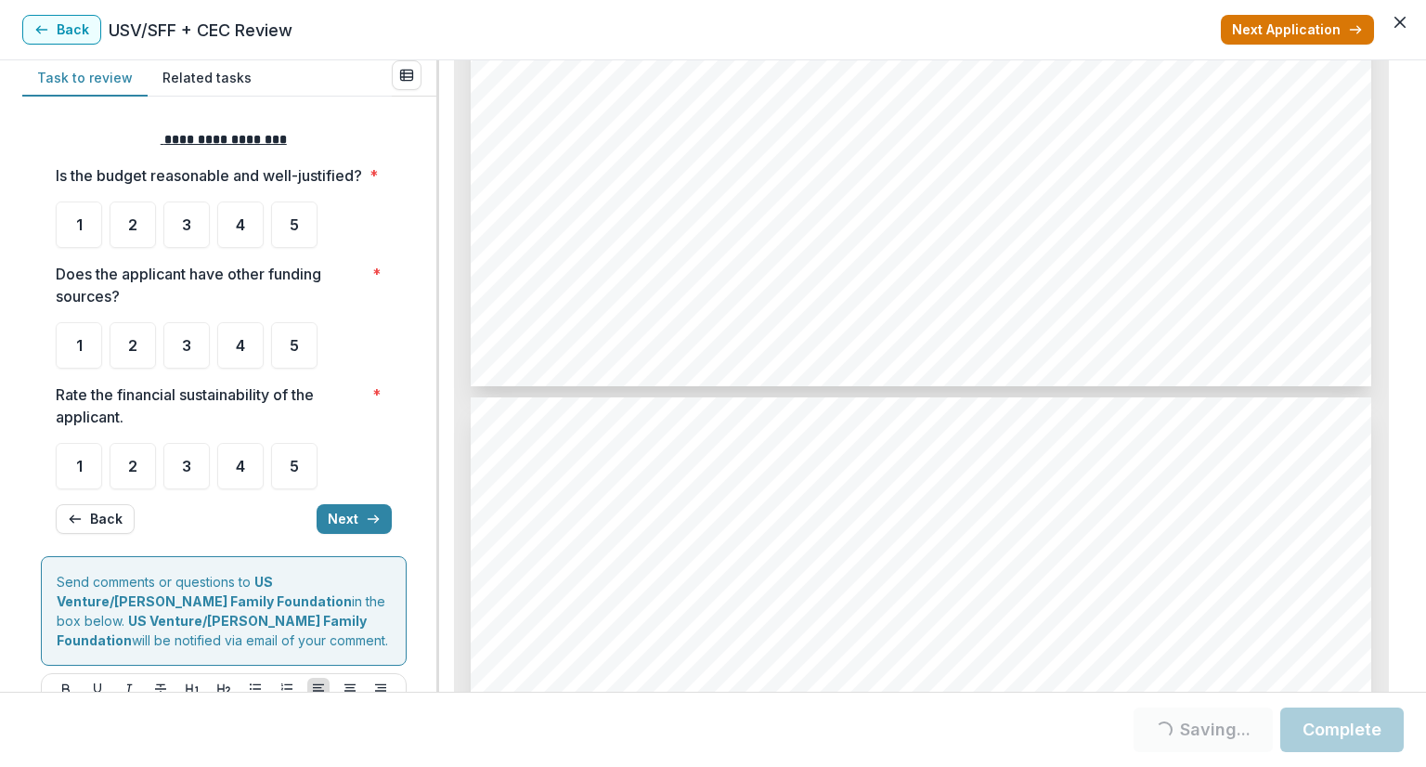
click at [1300, 26] on button "Next Application" at bounding box center [1297, 30] width 153 height 30
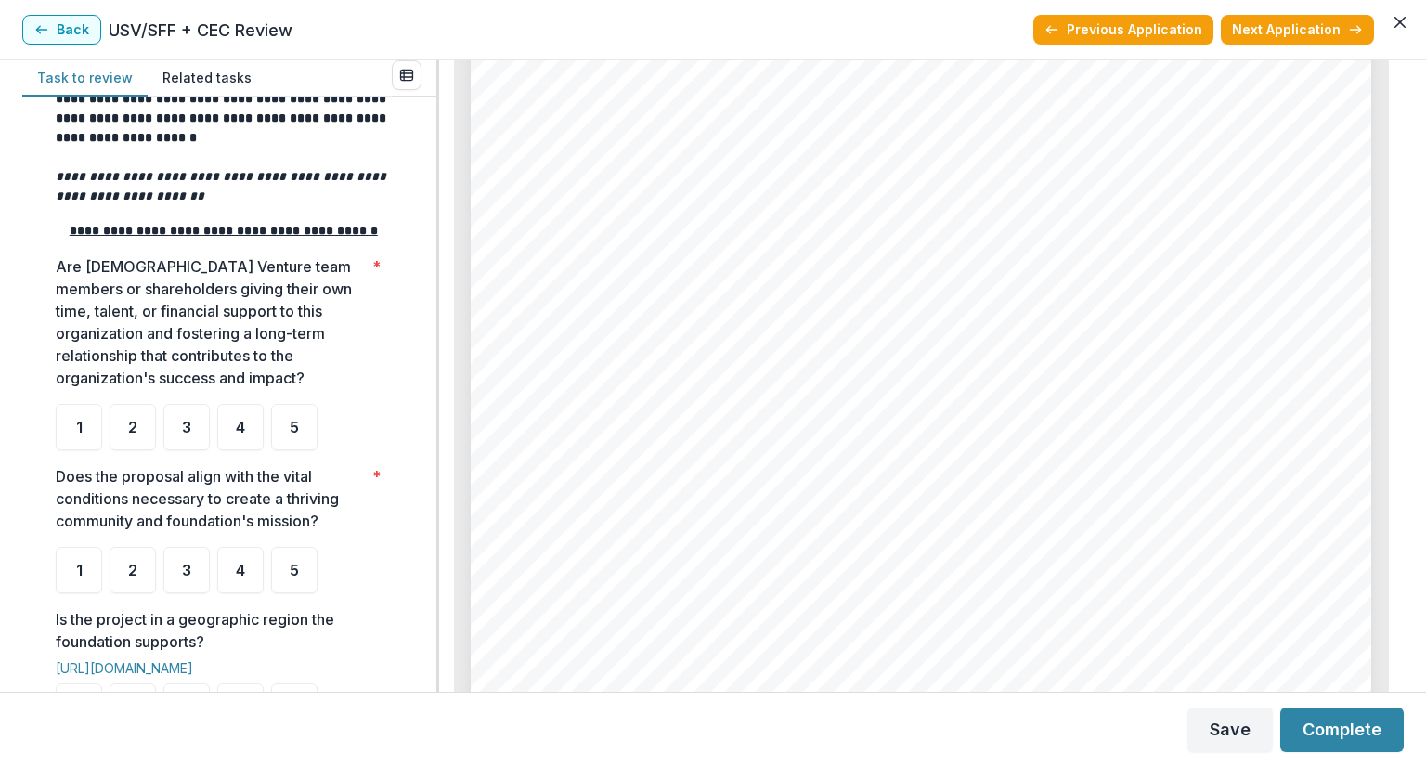
scroll to position [278, 0]
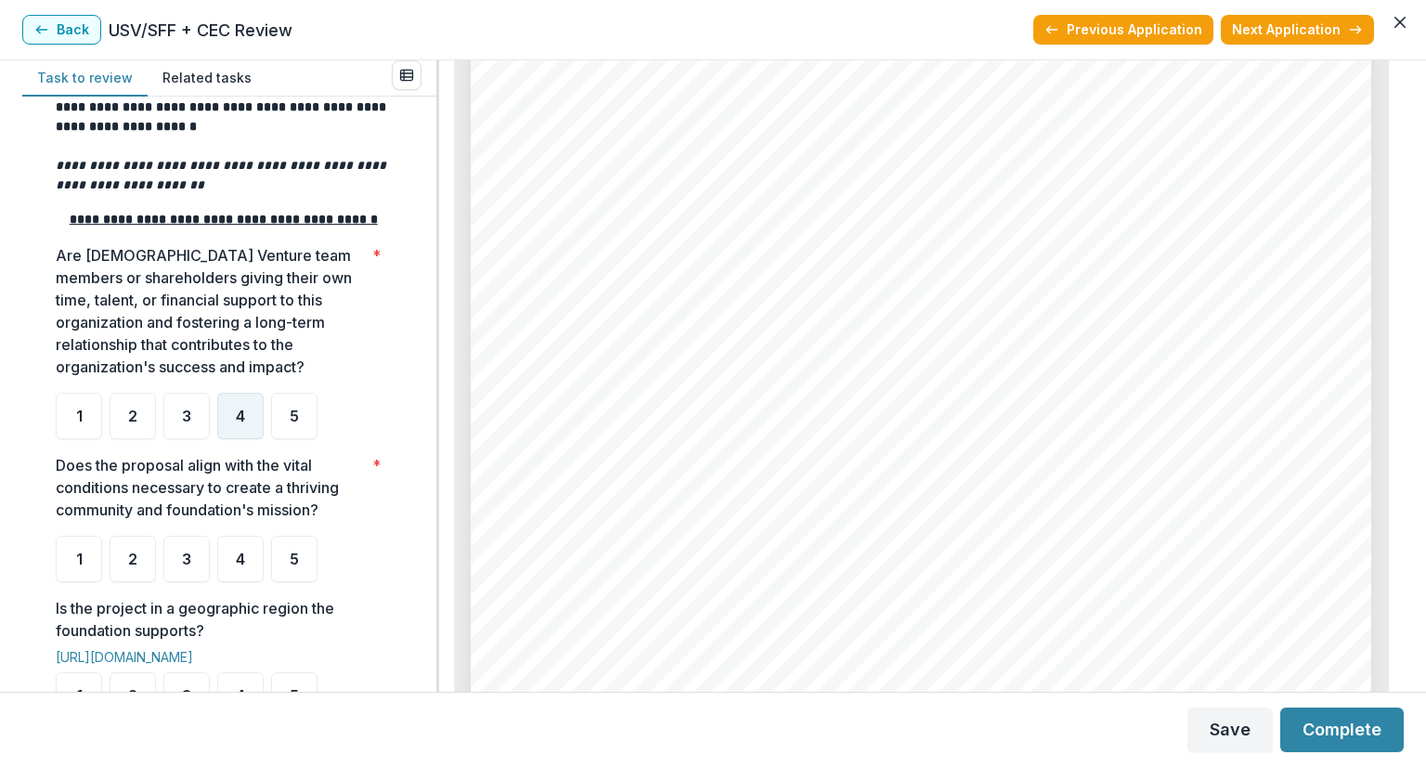
click at [239, 423] on span "4" at bounding box center [240, 415] width 9 height 15
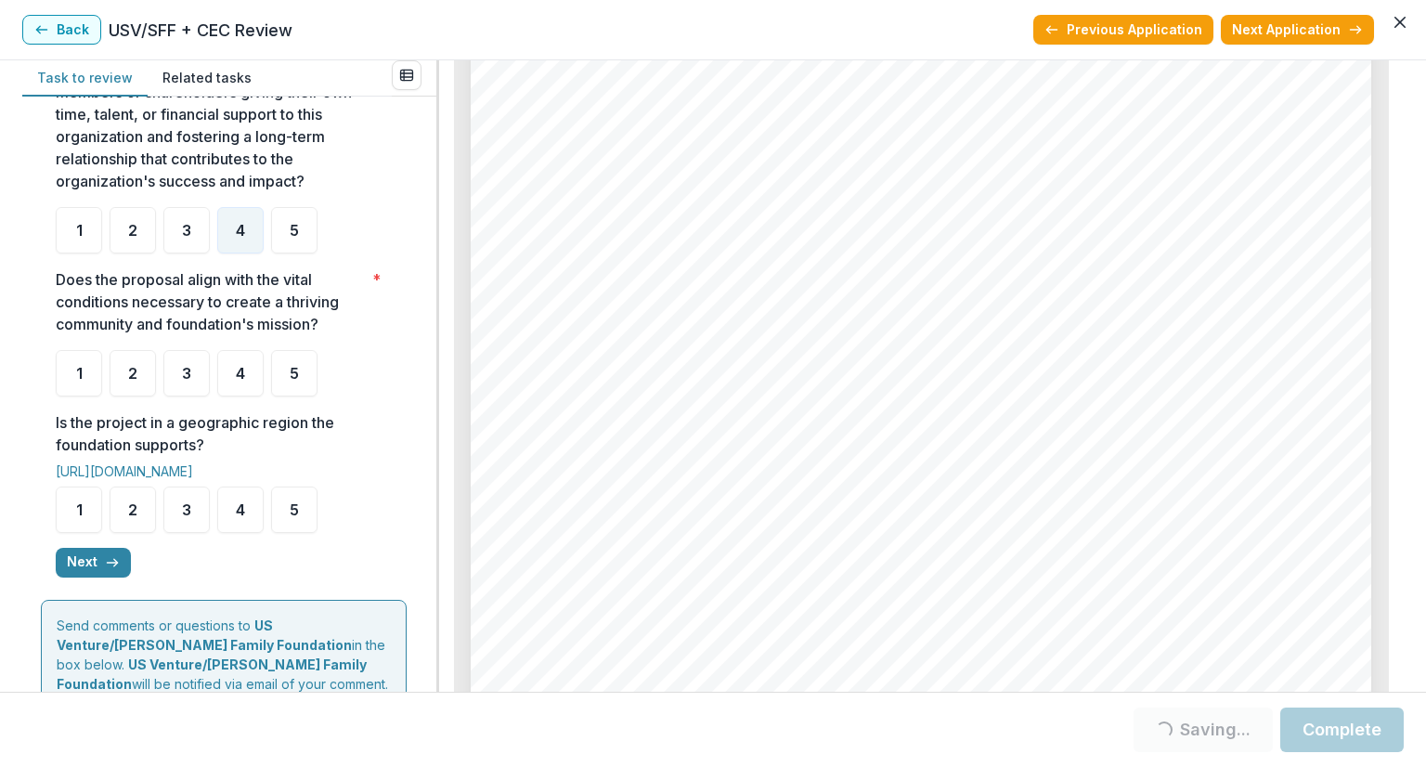
scroll to position [3115, 0]
click at [186, 373] on div "3" at bounding box center [186, 373] width 46 height 46
click at [195, 386] on div "3" at bounding box center [186, 373] width 46 height 46
click at [183, 381] on span "3" at bounding box center [186, 373] width 9 height 15
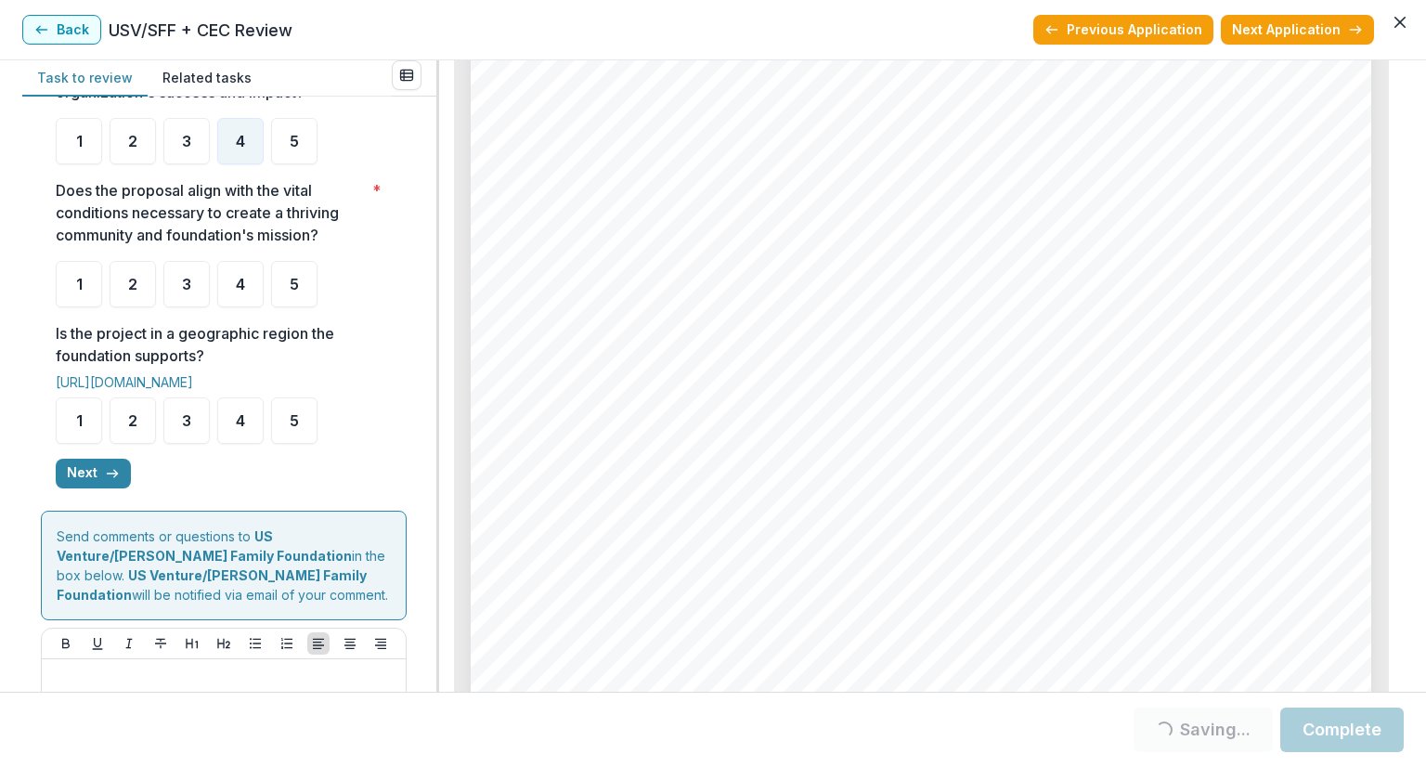
scroll to position [557, 0]
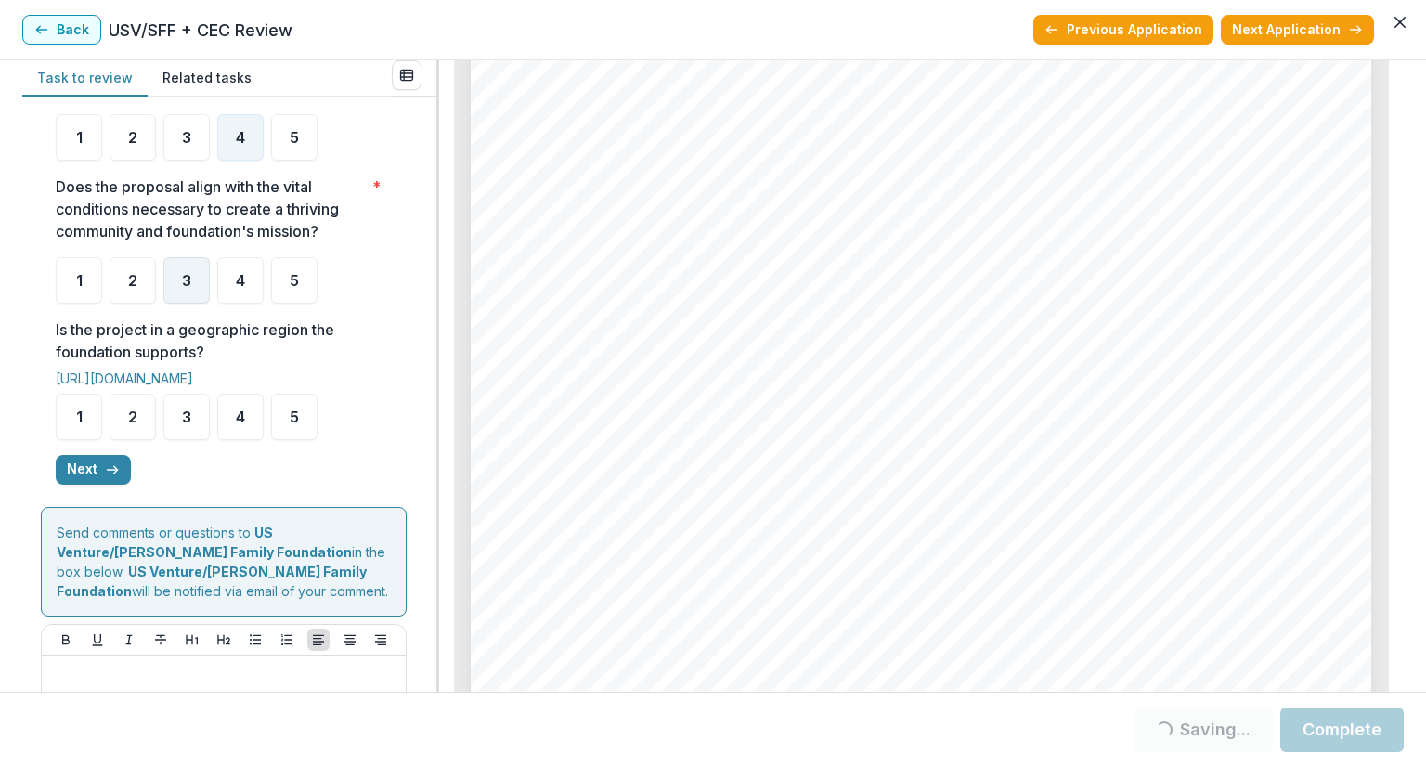
click at [175, 298] on div "3" at bounding box center [186, 280] width 46 height 46
click at [178, 301] on div "3" at bounding box center [186, 280] width 46 height 46
click at [233, 432] on div "4" at bounding box center [240, 417] width 46 height 46
click at [230, 440] on div "4" at bounding box center [240, 417] width 46 height 46
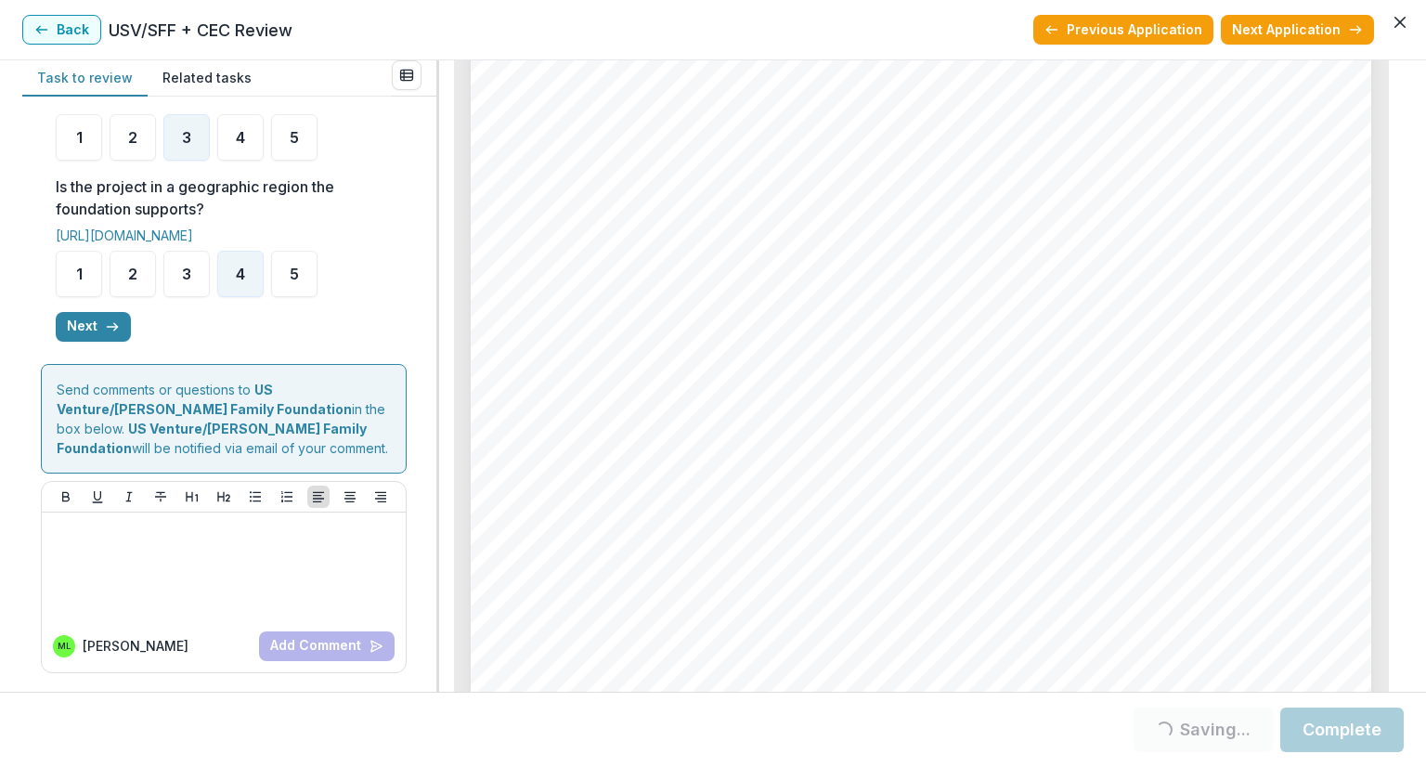
scroll to position [717, 0]
click at [108, 327] on icon "button" at bounding box center [112, 326] width 15 height 15
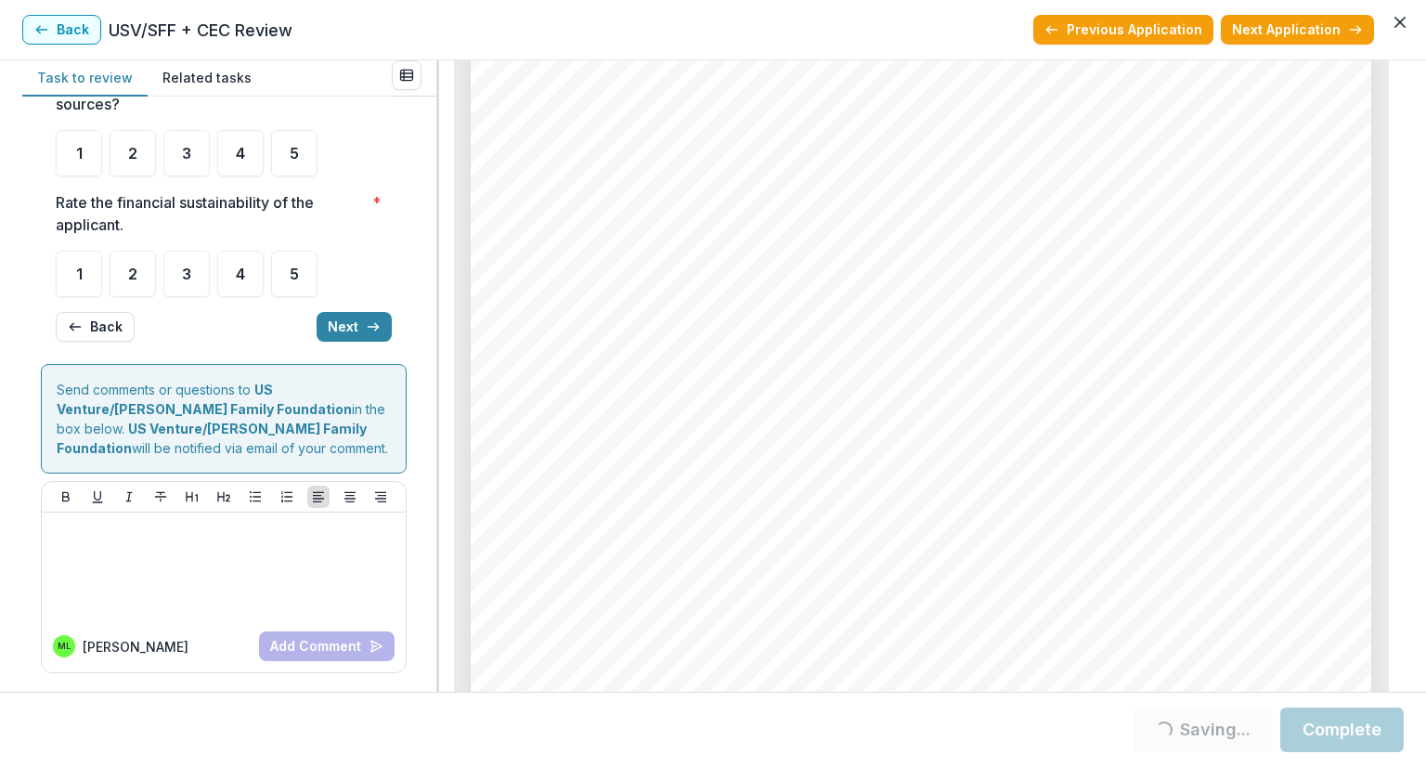
scroll to position [0, 0]
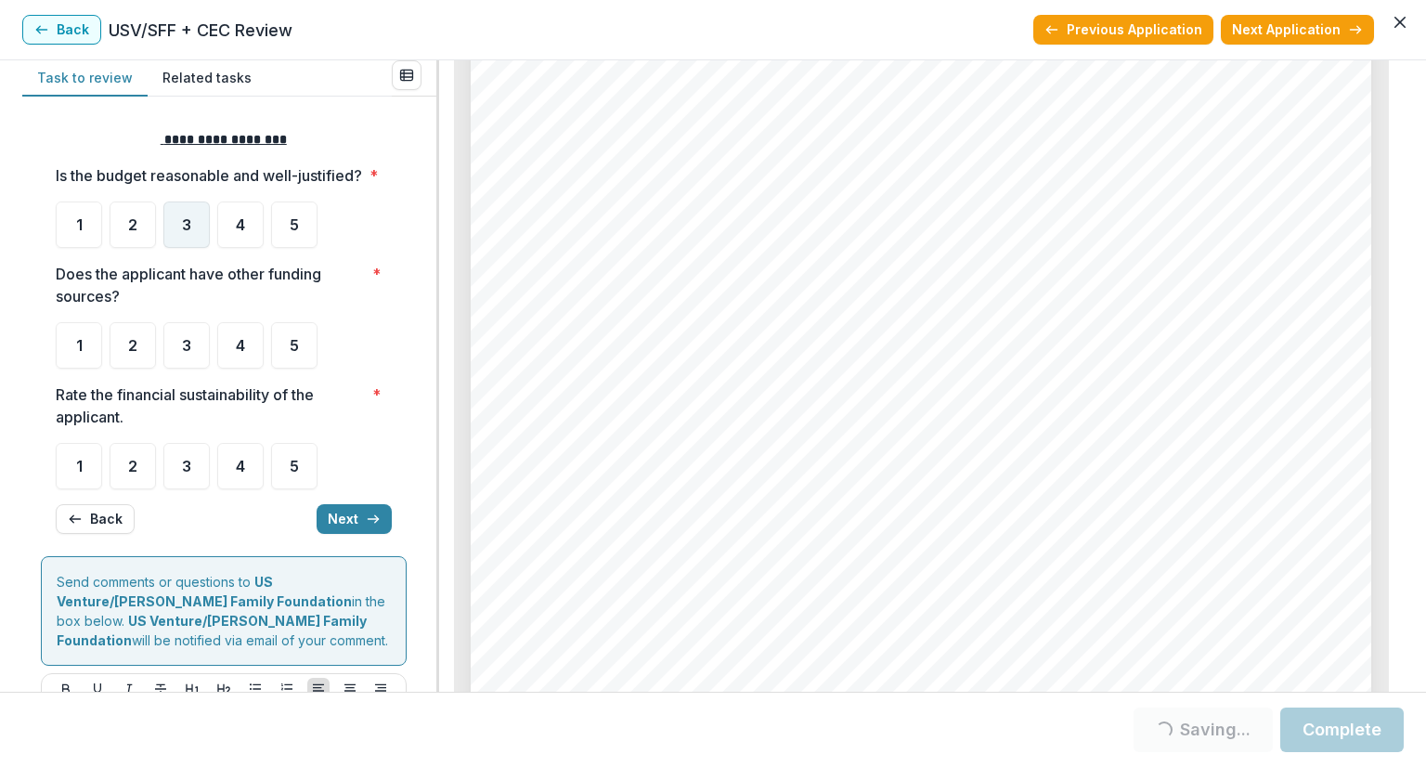
click at [189, 232] on span "3" at bounding box center [186, 224] width 9 height 15
click at [243, 353] on span "4" at bounding box center [240, 345] width 9 height 15
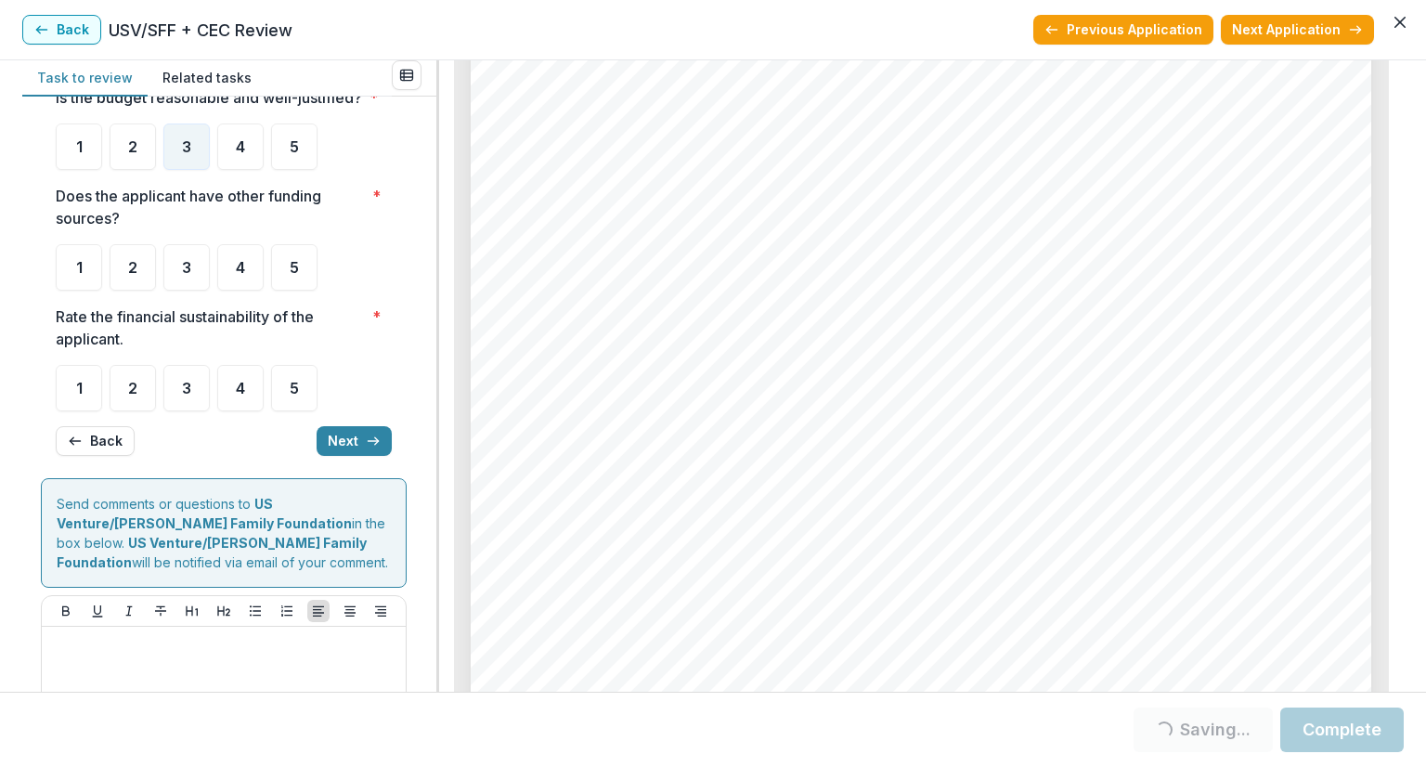
scroll to position [93, 0]
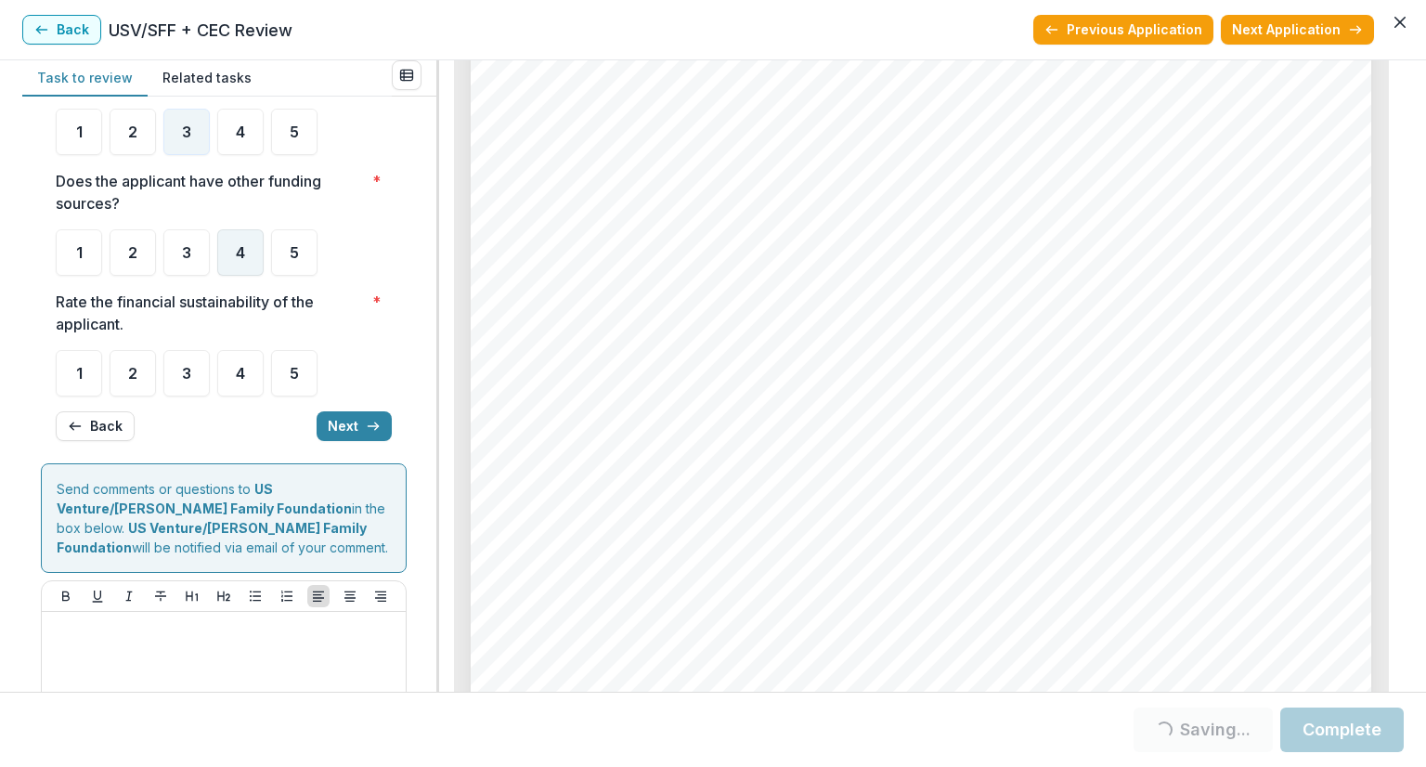
click at [232, 265] on div "4" at bounding box center [240, 252] width 46 height 46
click at [225, 276] on div "4" at bounding box center [240, 252] width 46 height 46
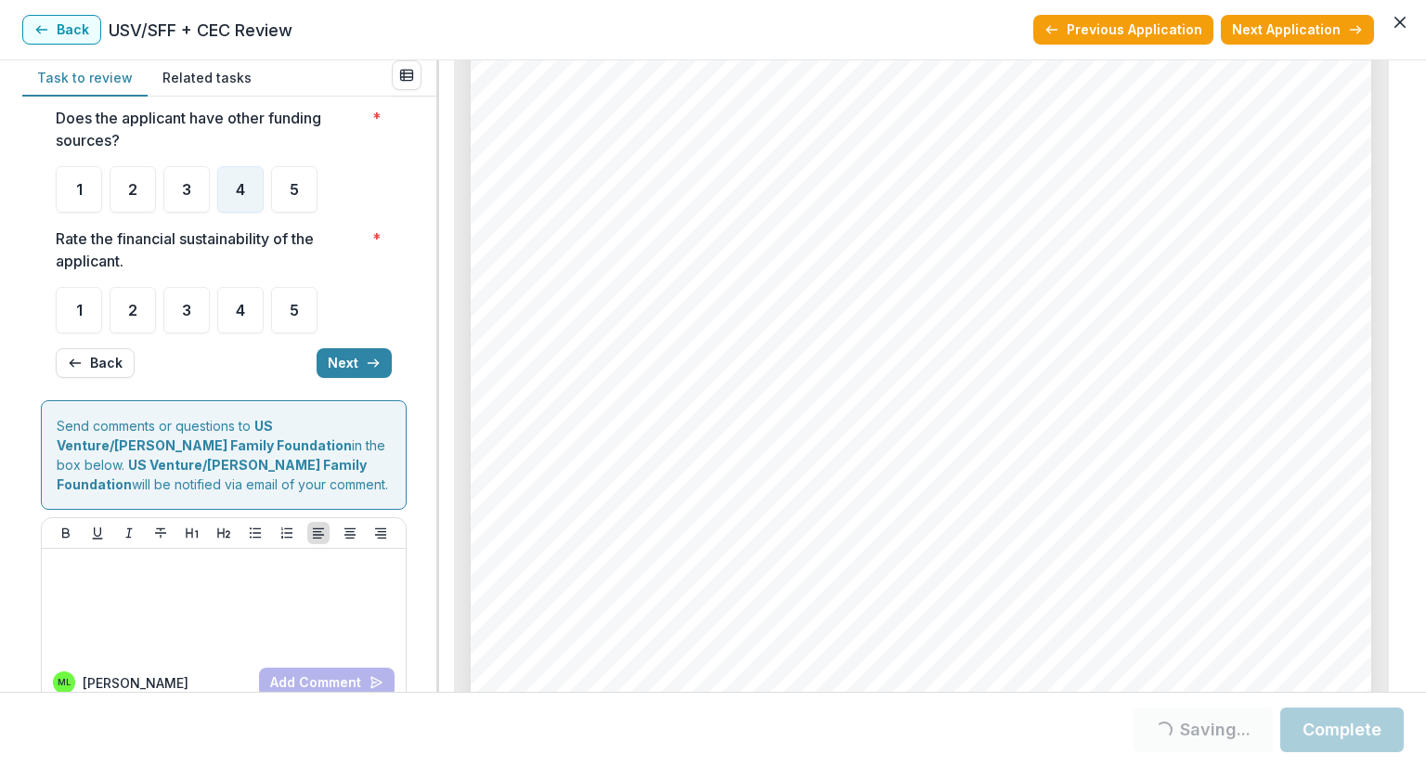
scroll to position [186, 0]
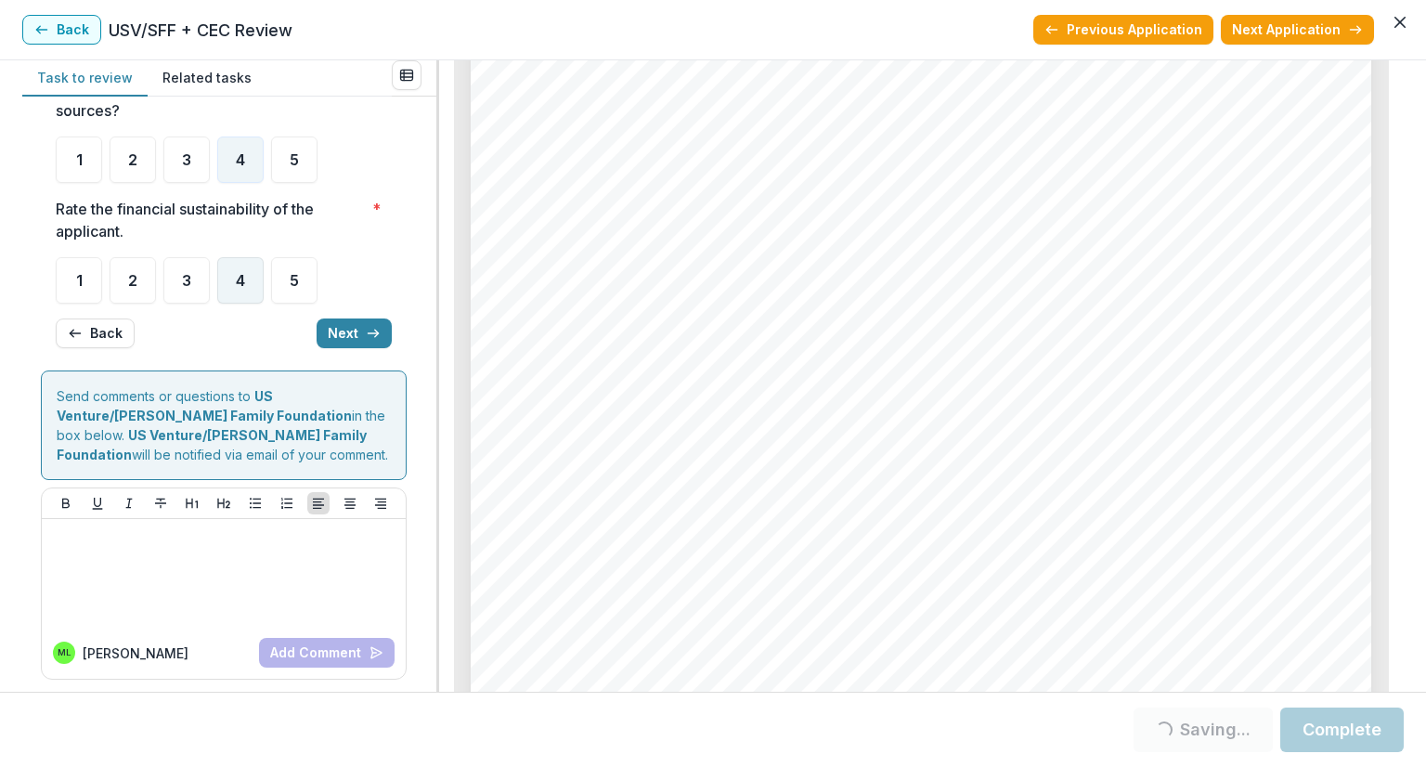
click at [240, 288] on span "4" at bounding box center [240, 280] width 9 height 15
click at [353, 348] on button "Next" at bounding box center [354, 333] width 75 height 30
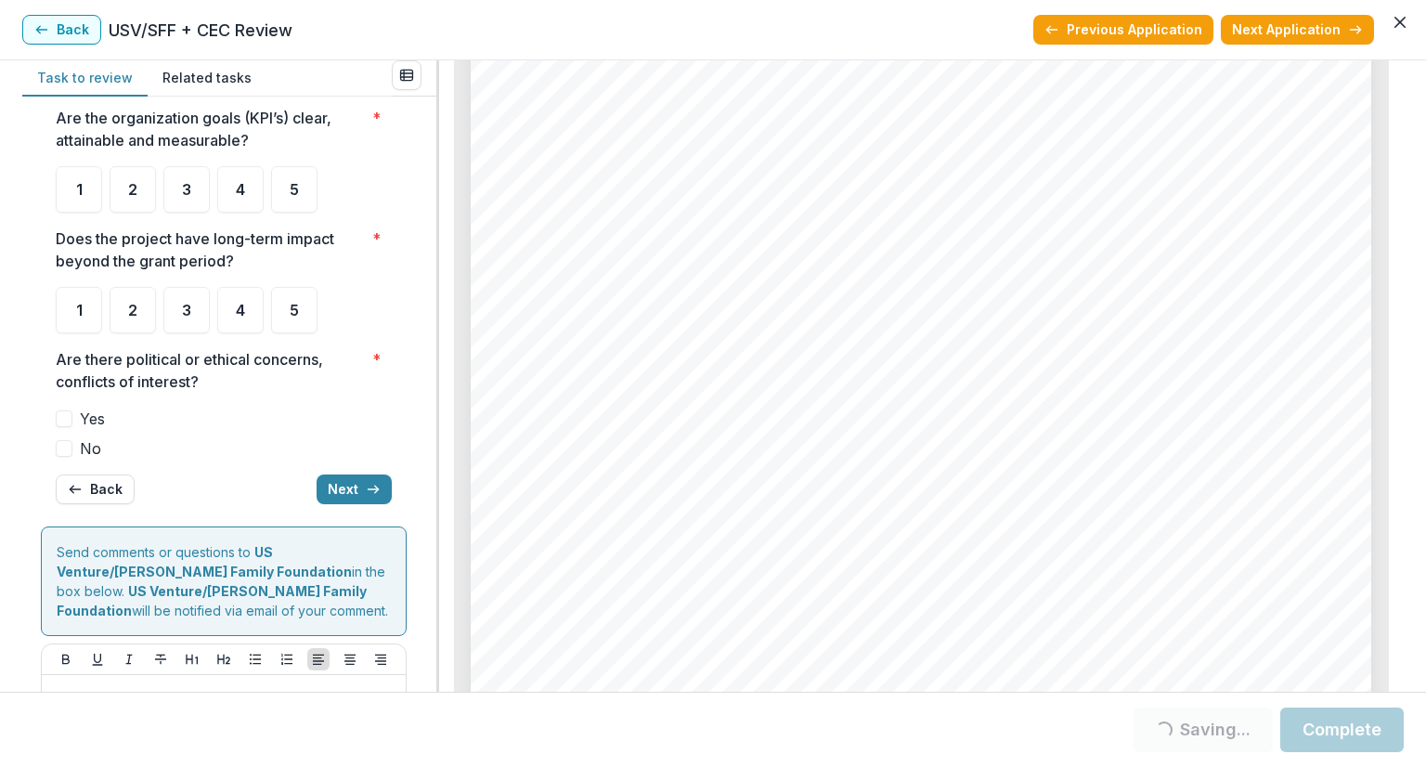
scroll to position [0, 0]
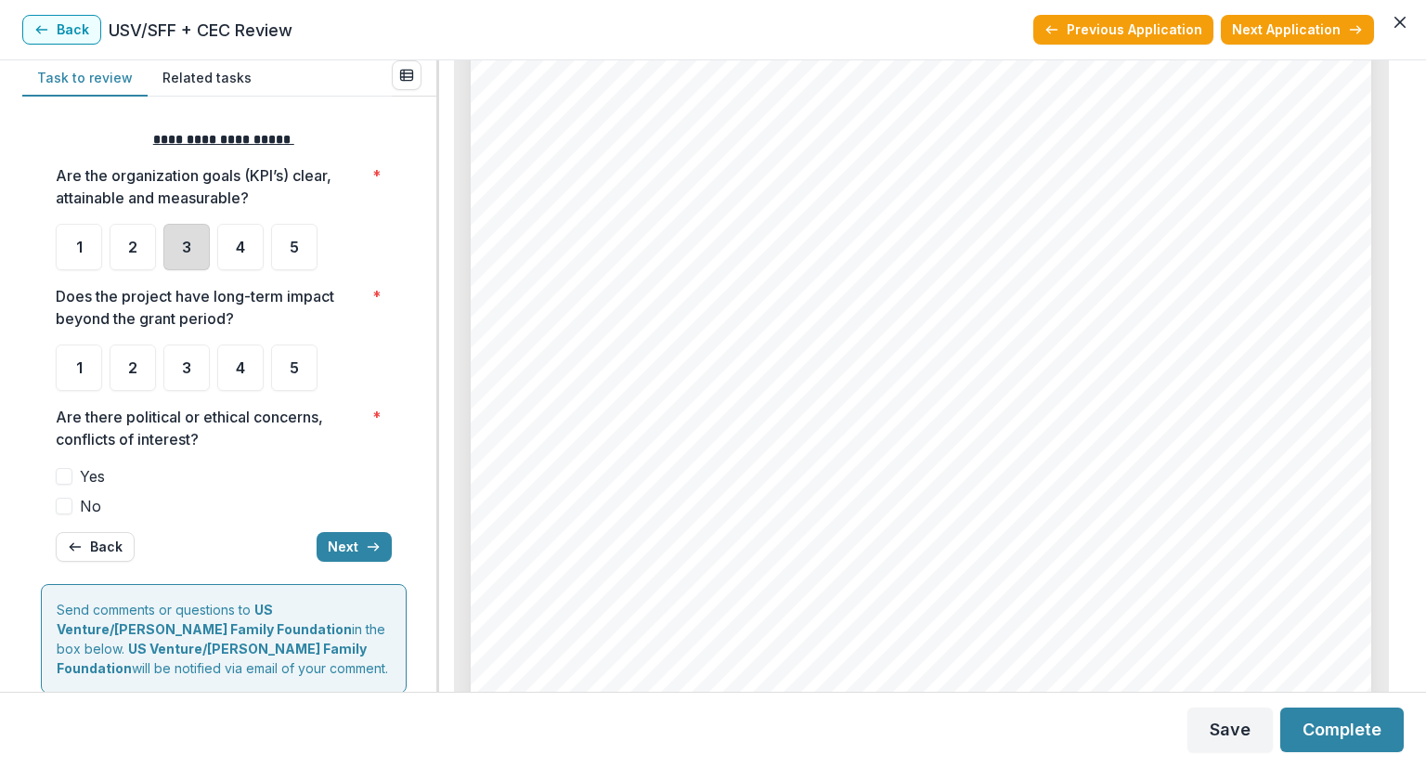
click at [171, 248] on div "3" at bounding box center [186, 247] width 46 height 46
click at [182, 240] on span "3" at bounding box center [186, 247] width 9 height 15
click at [240, 224] on div "4" at bounding box center [240, 247] width 46 height 46
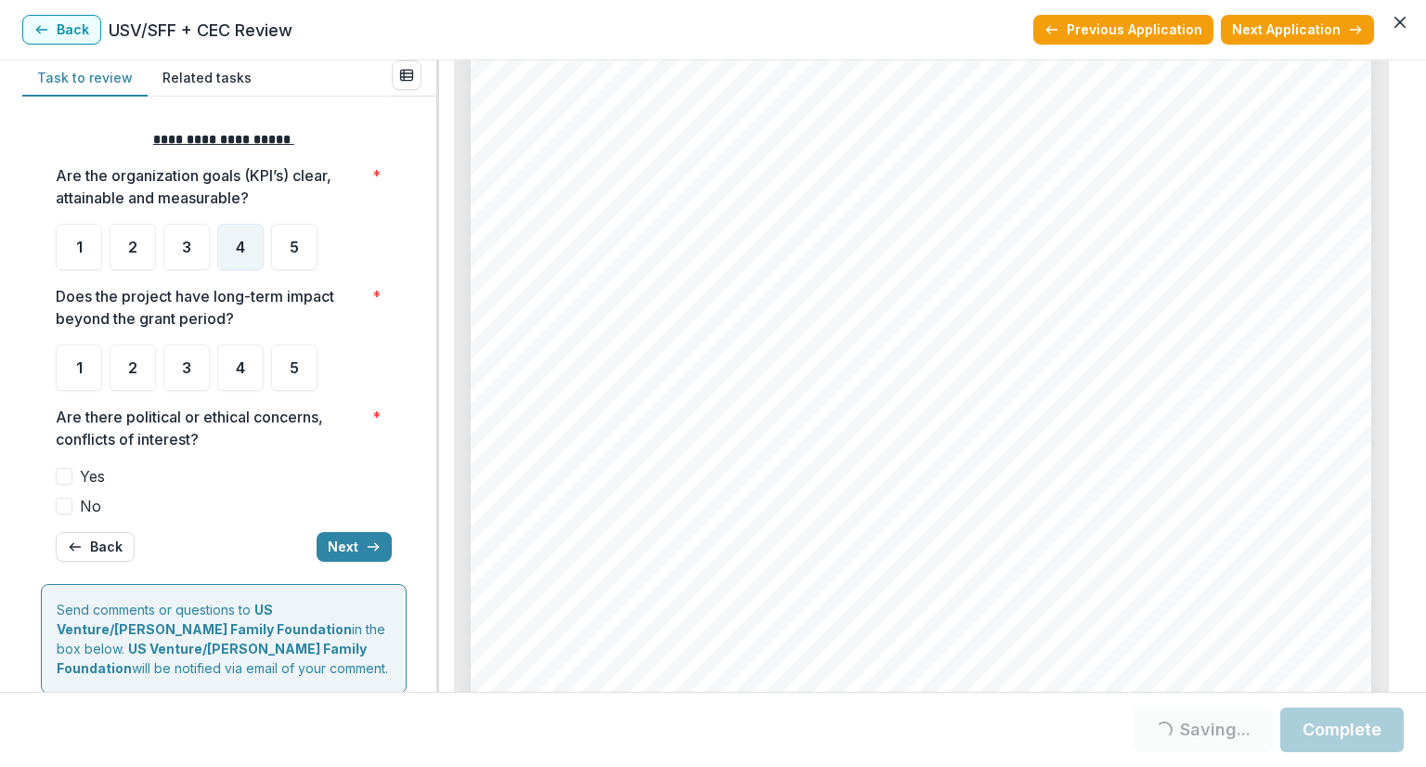
scroll to position [3115, 0]
click at [240, 373] on span "4" at bounding box center [240, 367] width 9 height 15
click at [234, 365] on div "4" at bounding box center [240, 367] width 46 height 46
click at [77, 545] on icon "button" at bounding box center [75, 546] width 15 height 15
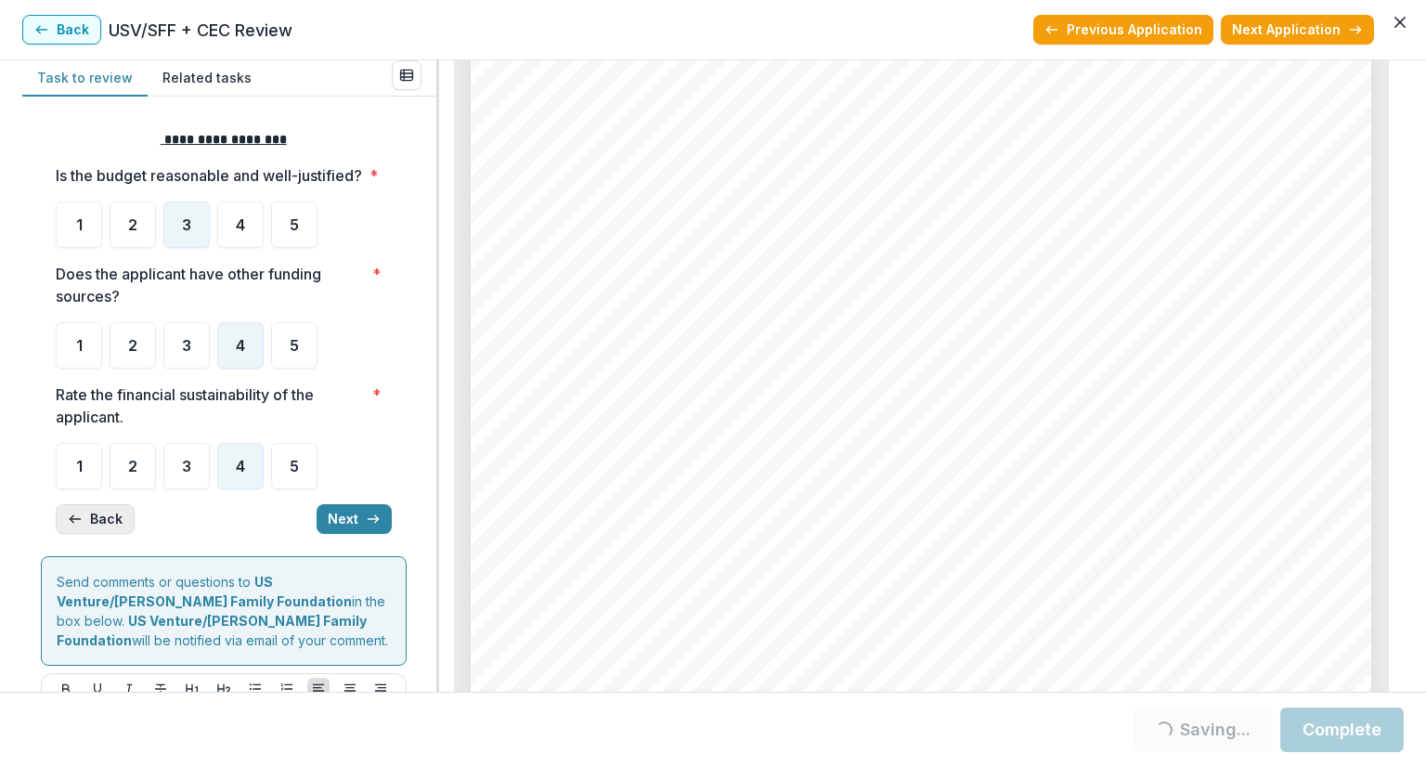
click at [77, 526] on icon "button" at bounding box center [75, 519] width 15 height 15
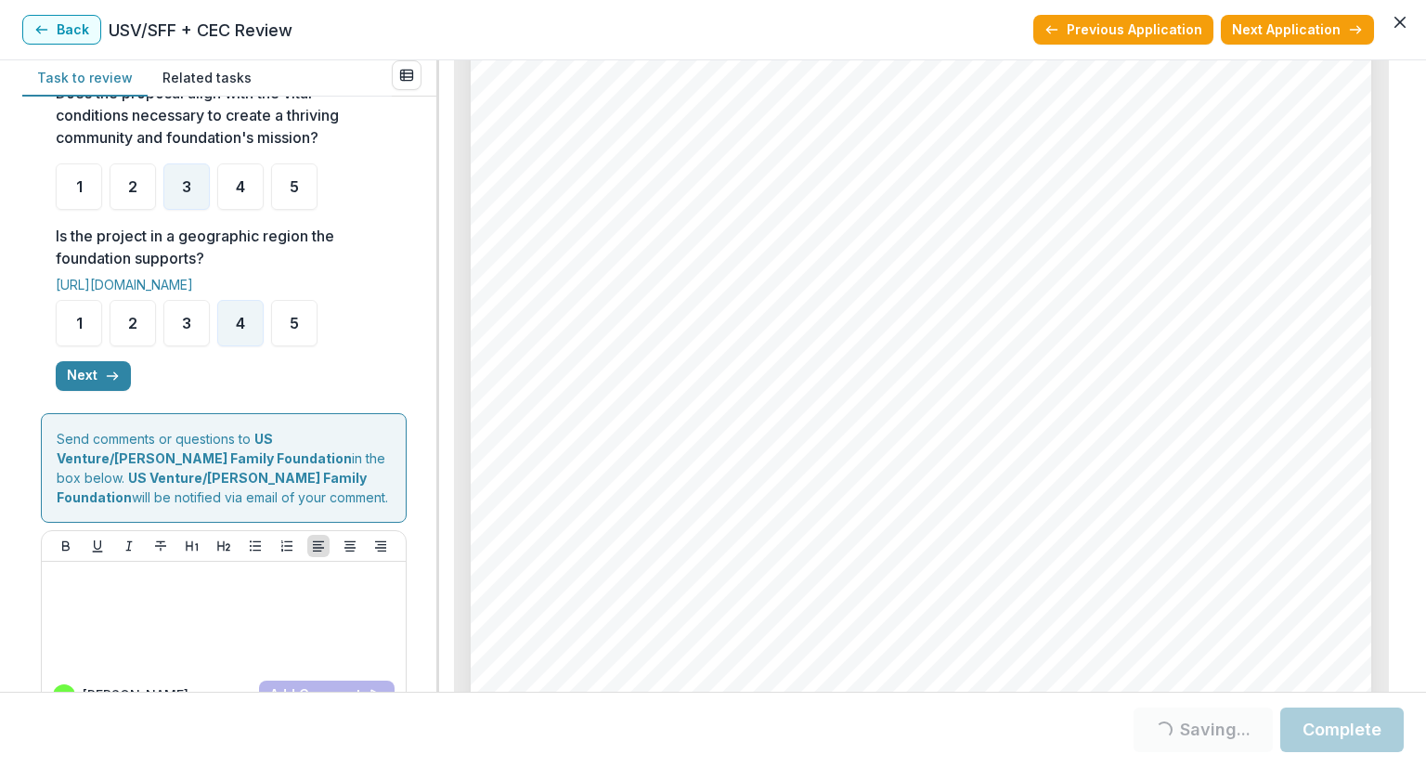
scroll to position [465, 0]
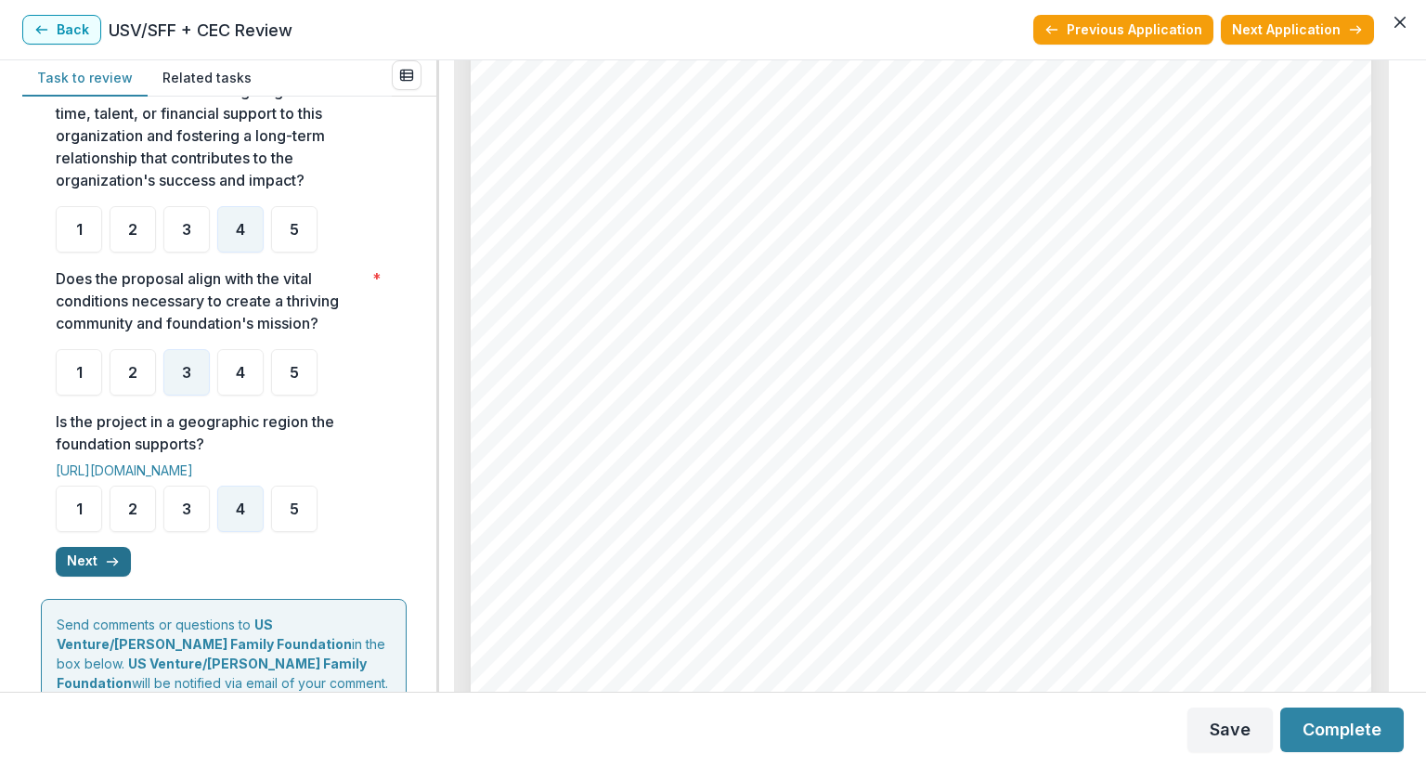
click at [95, 576] on button "Next" at bounding box center [93, 562] width 75 height 30
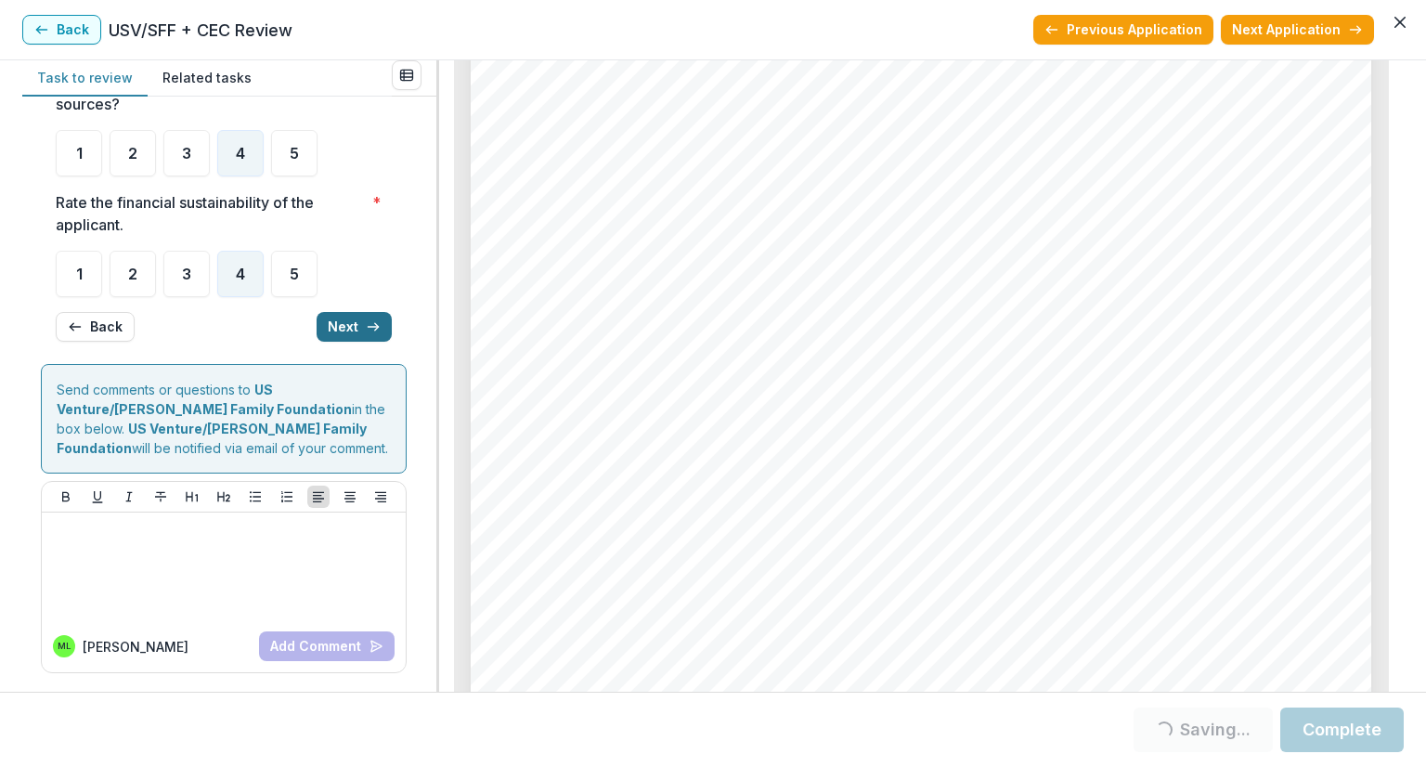
scroll to position [0, 0]
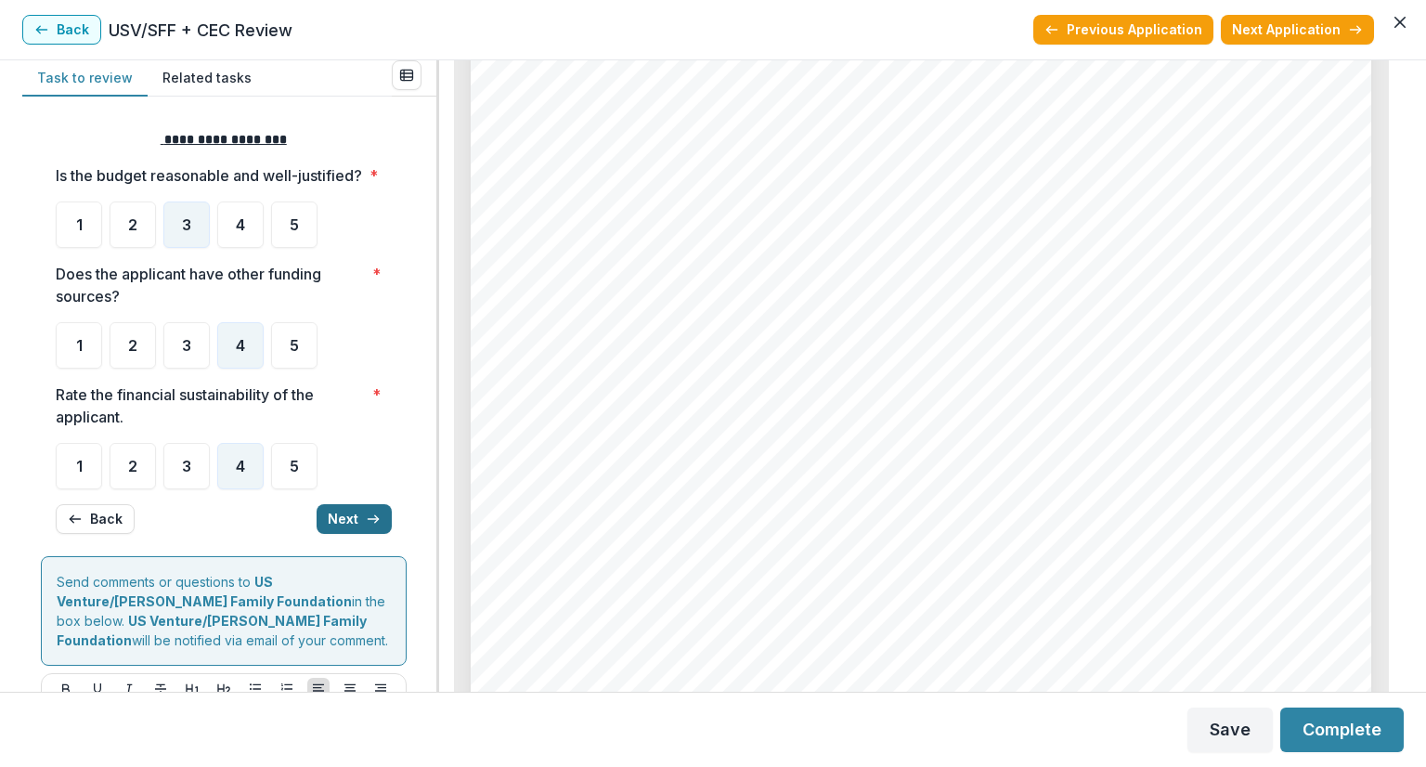
click at [343, 534] on button "Next" at bounding box center [354, 519] width 75 height 30
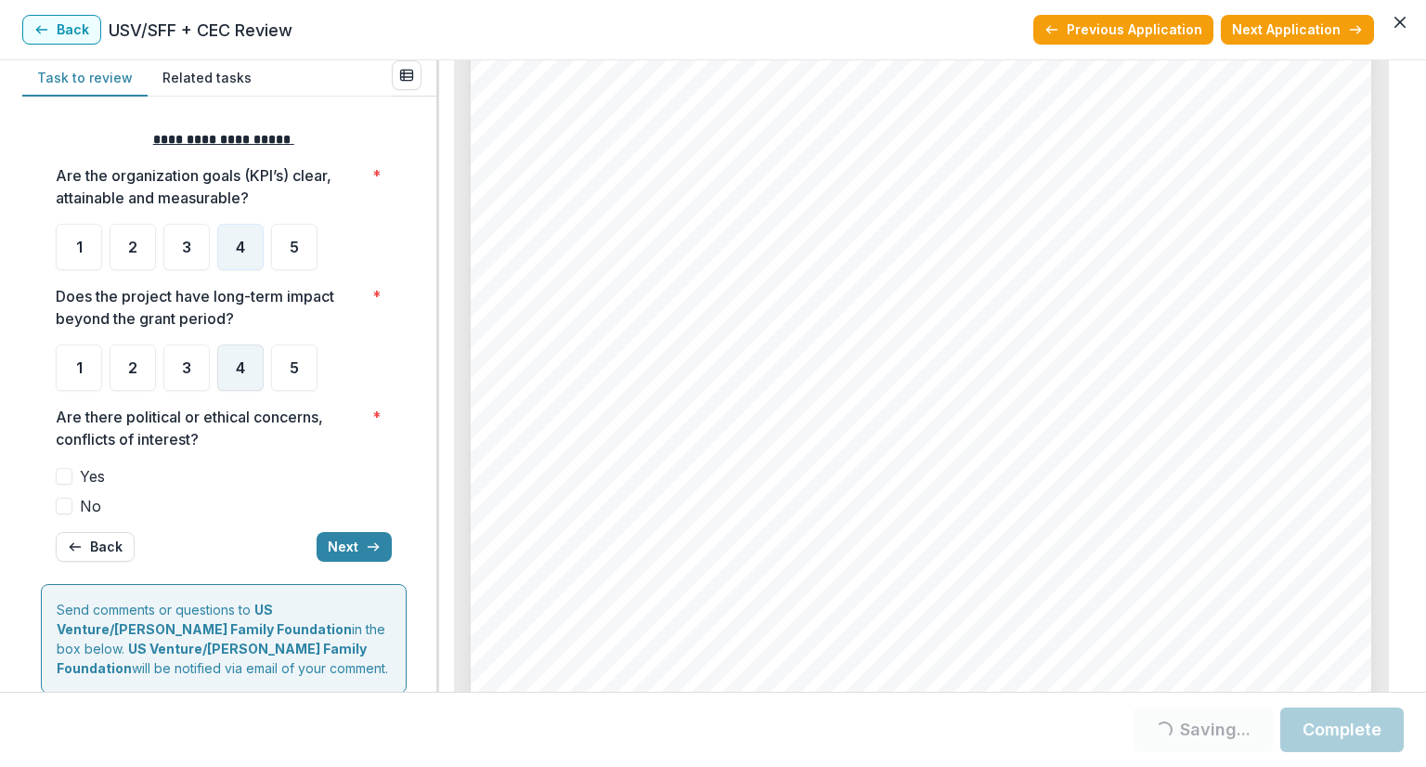
click at [245, 375] on div "4" at bounding box center [240, 367] width 46 height 46
click at [68, 508] on span at bounding box center [64, 506] width 17 height 17
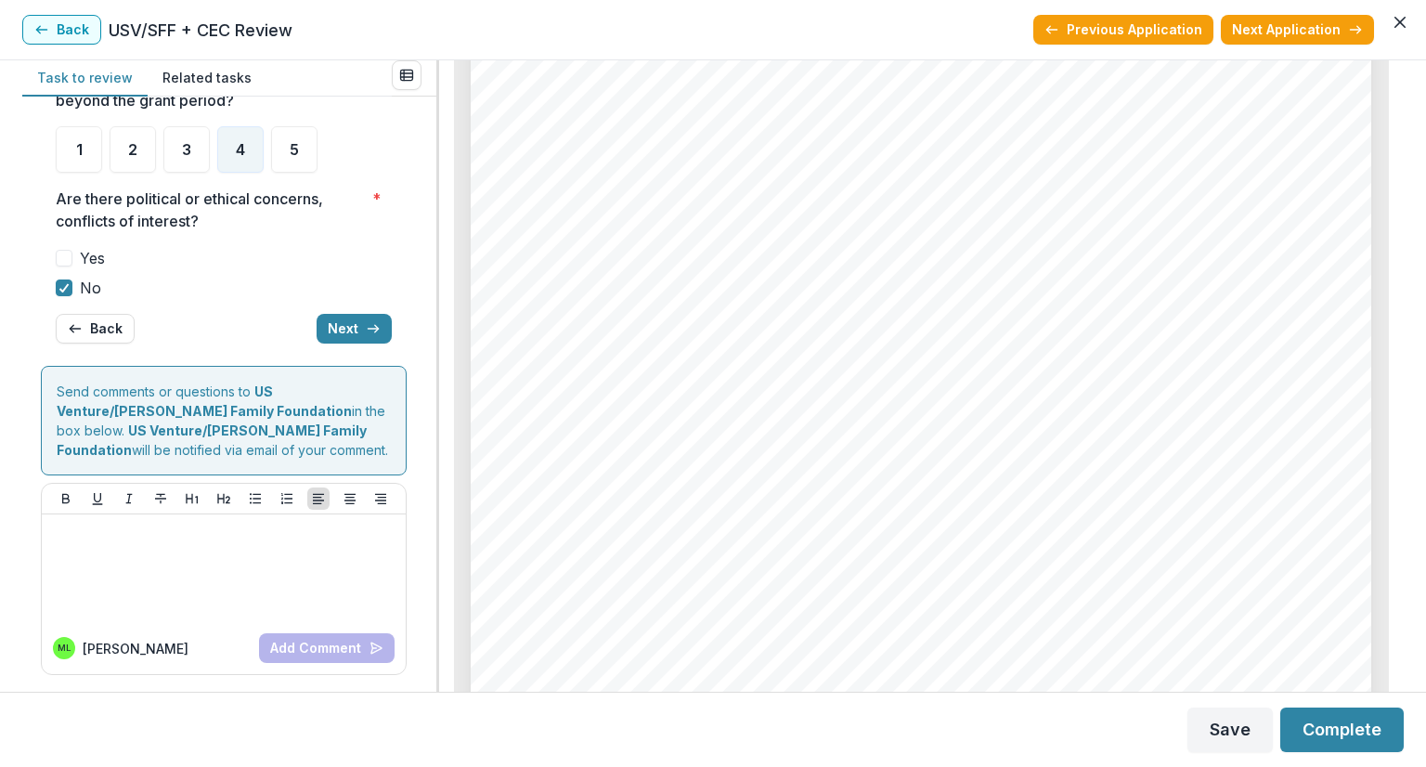
scroll to position [32, 0]
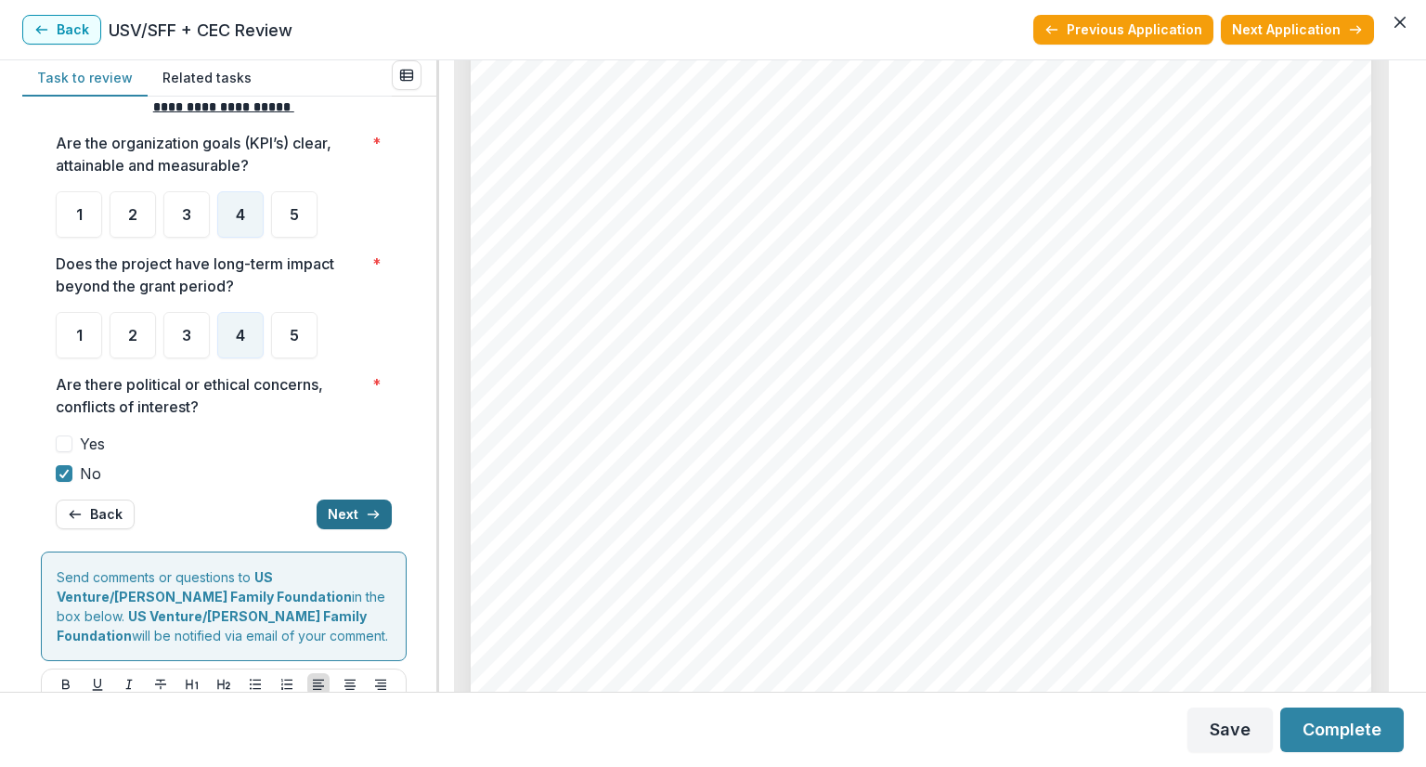
click at [346, 510] on button "Next" at bounding box center [354, 514] width 75 height 30
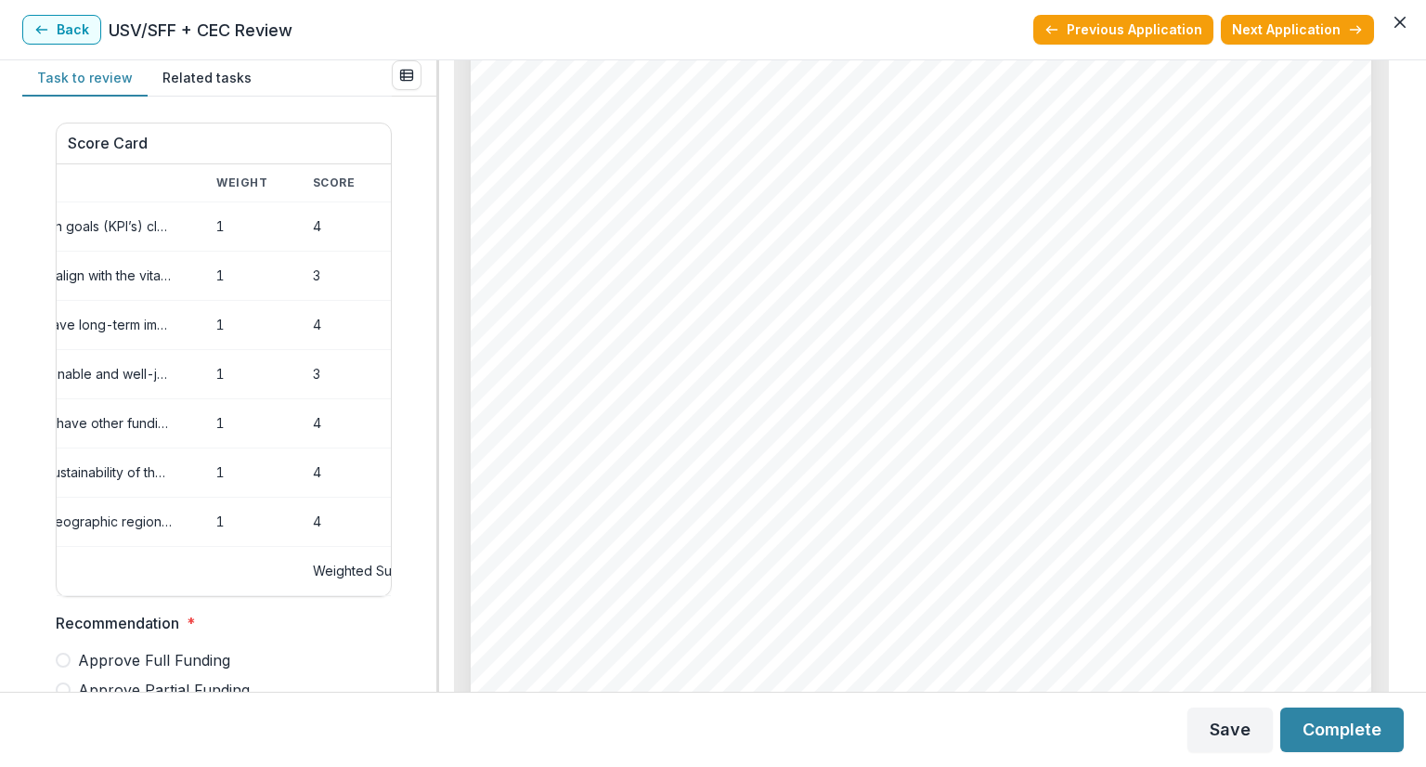
scroll to position [193, 0]
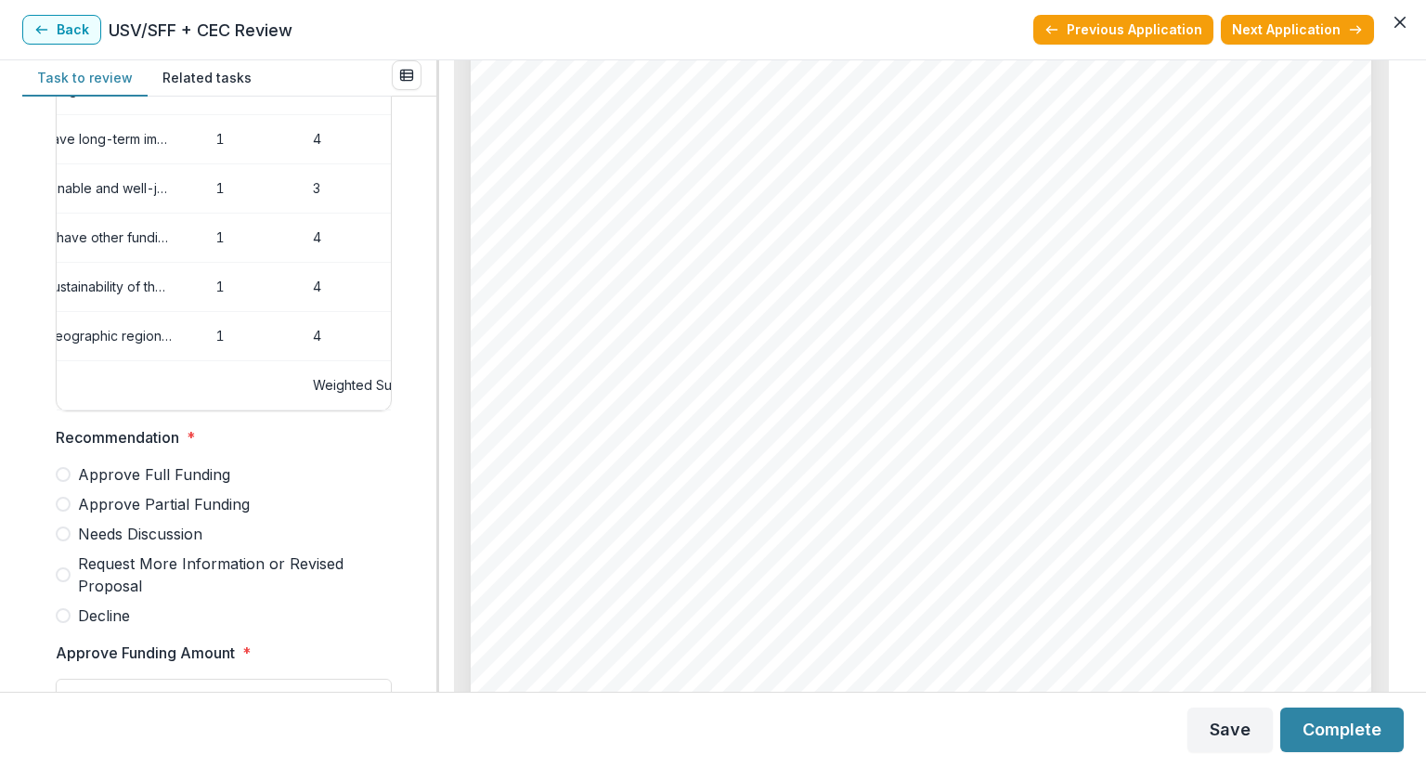
click at [71, 514] on label "Approve Partial Funding" at bounding box center [224, 504] width 336 height 22
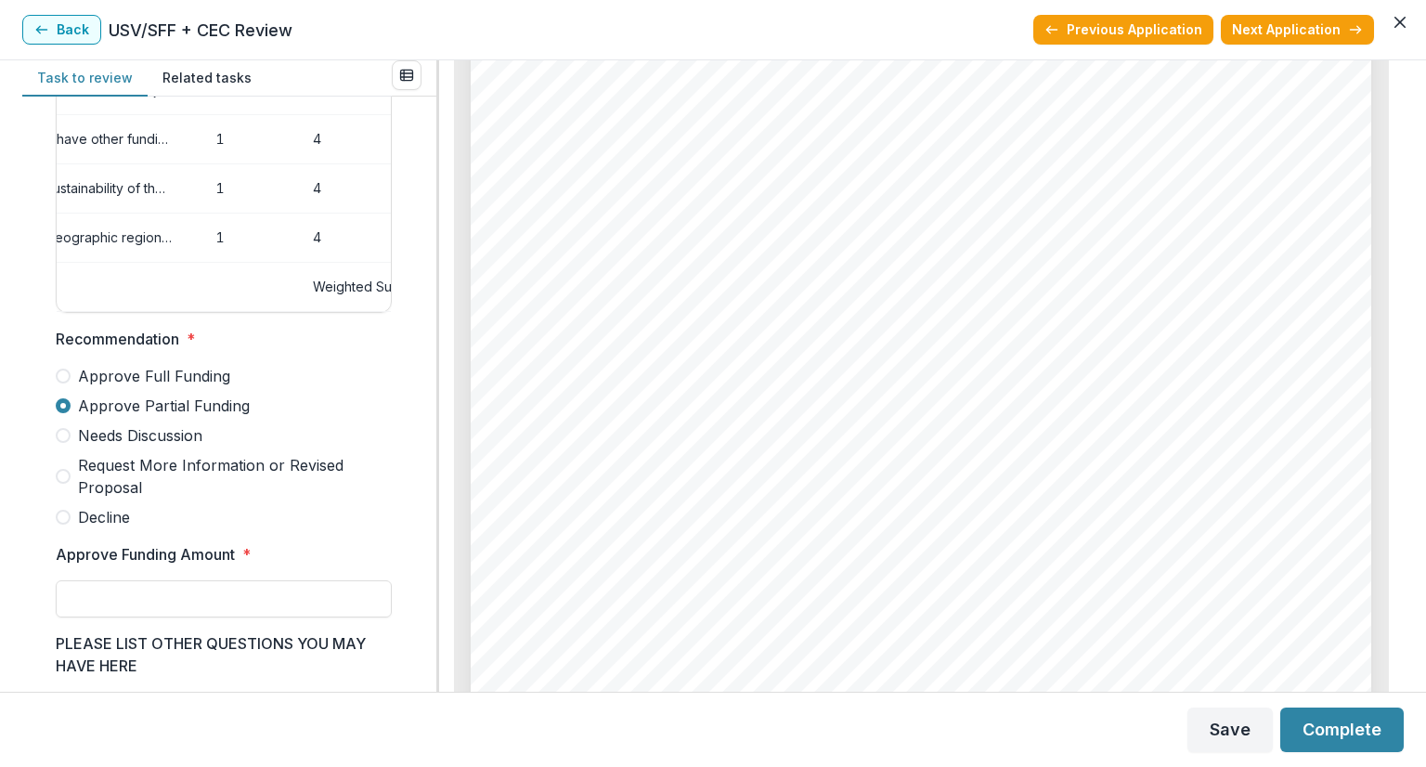
scroll to position [379, 0]
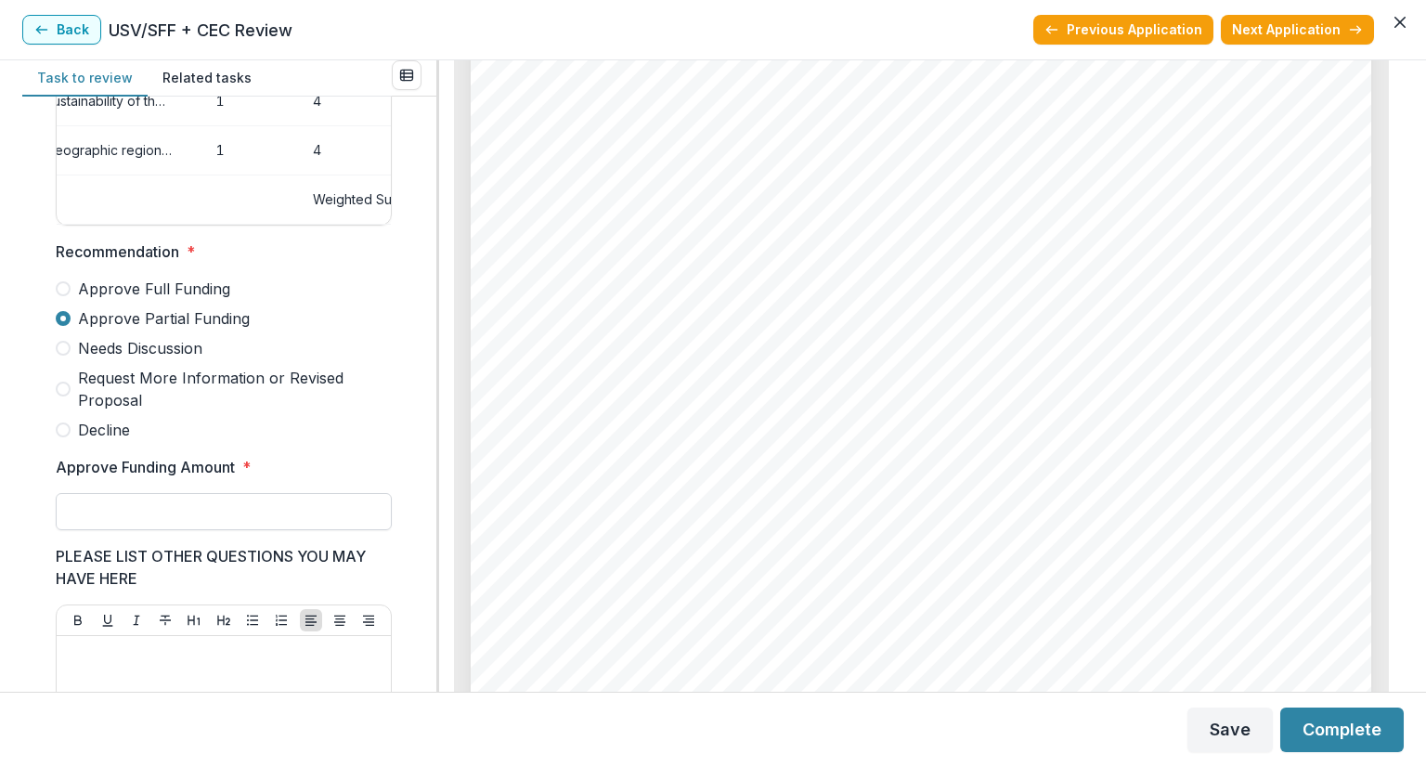
click at [140, 526] on input "Approve Funding Amount *" at bounding box center [224, 511] width 336 height 37
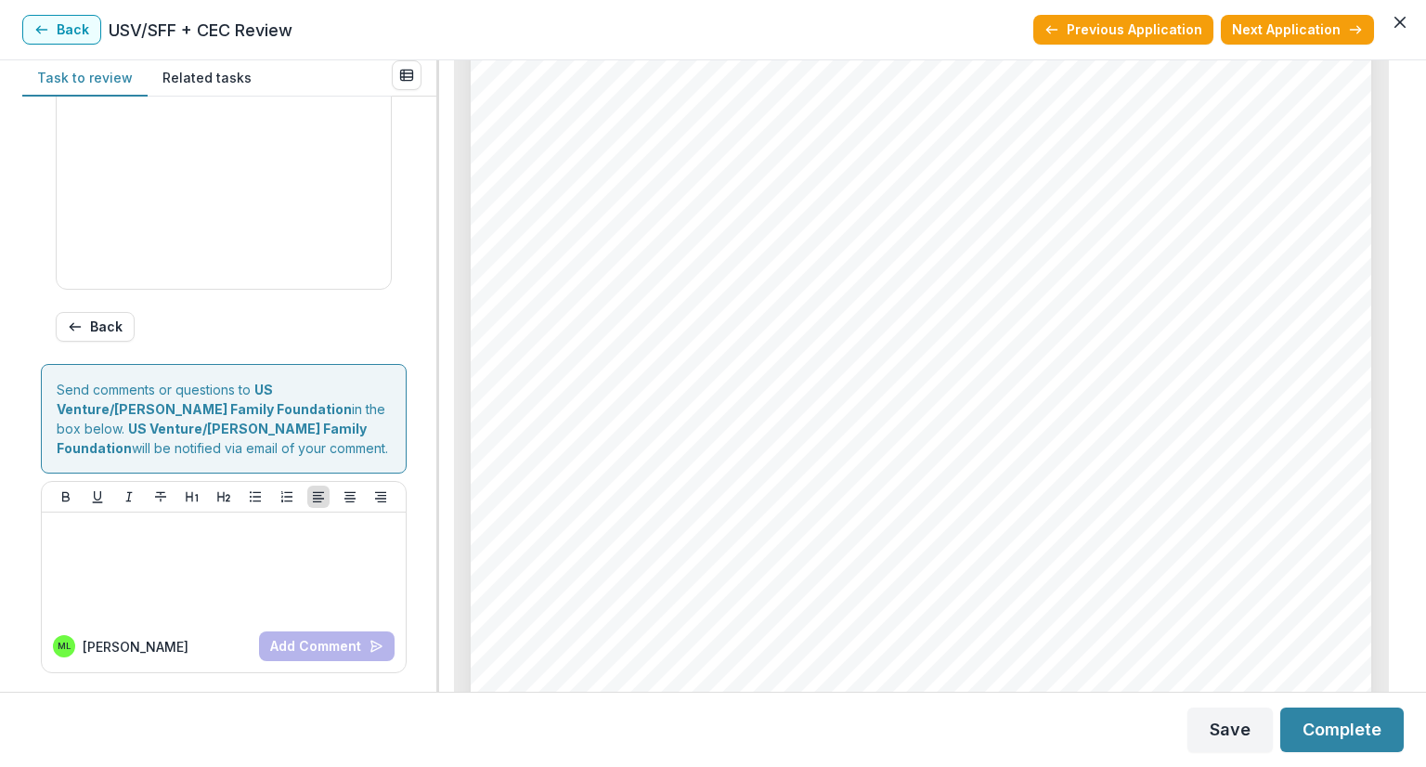
scroll to position [657, 0]
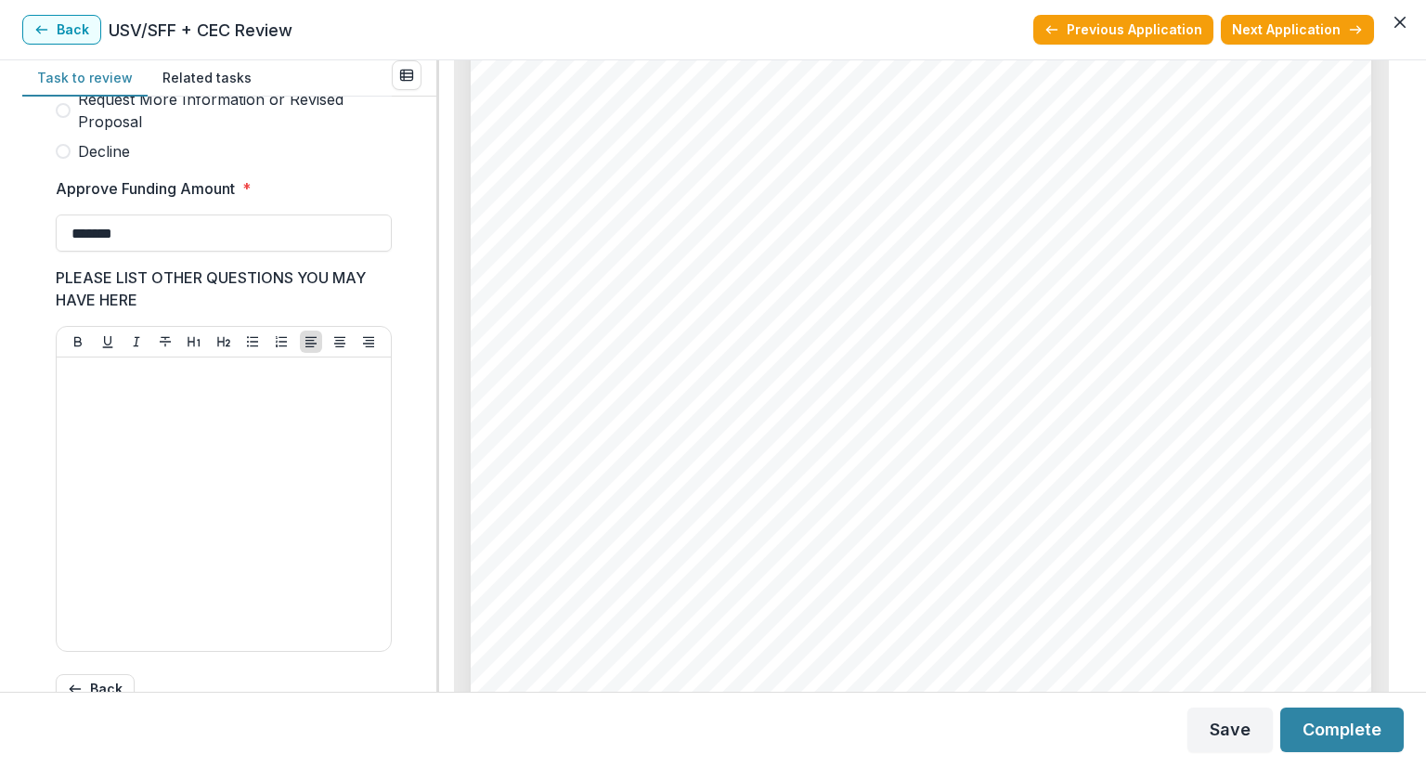
type input "*******"
click at [1233, 733] on button "Save" at bounding box center [1229, 729] width 85 height 45
click at [1341, 729] on button "Complete" at bounding box center [1341, 729] width 123 height 45
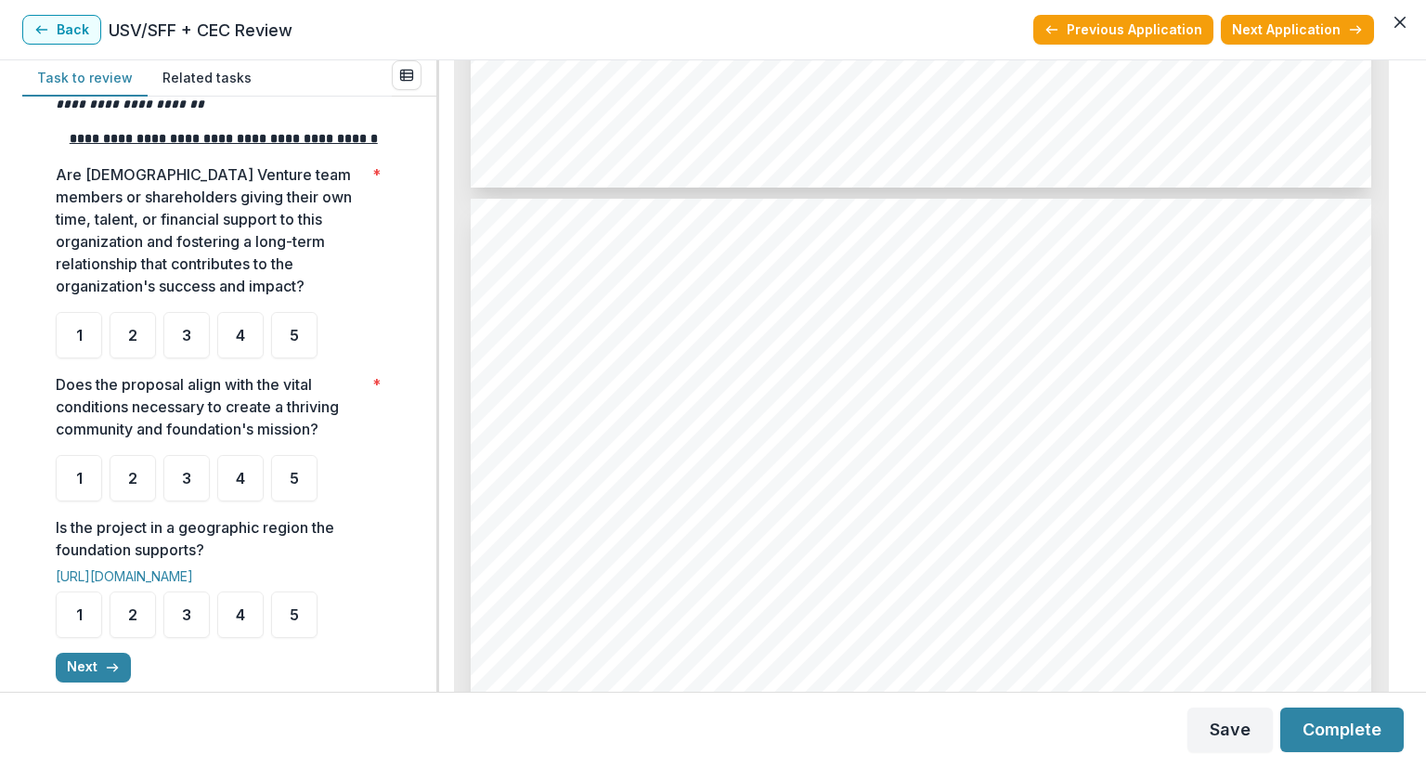
scroll to position [371, 0]
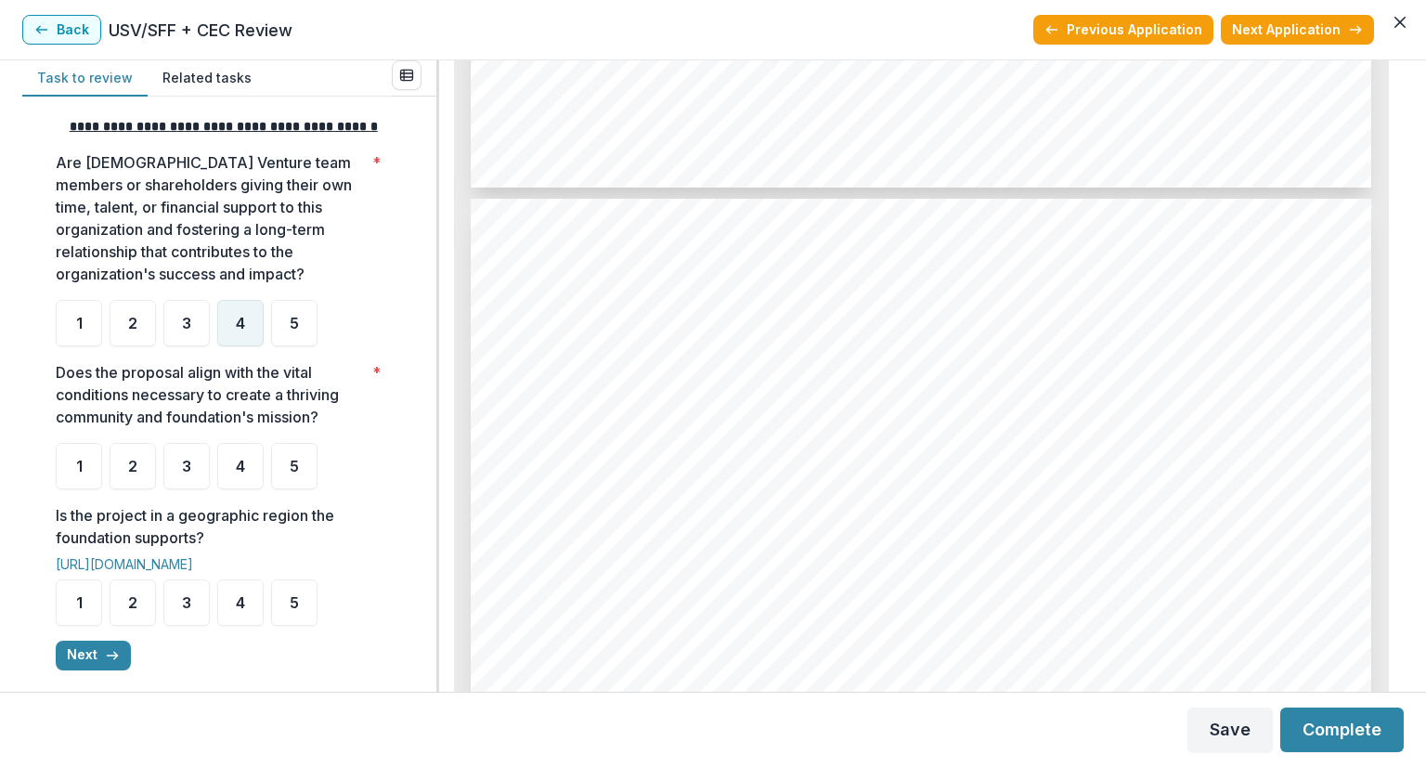
click at [245, 339] on div "4" at bounding box center [240, 323] width 46 height 46
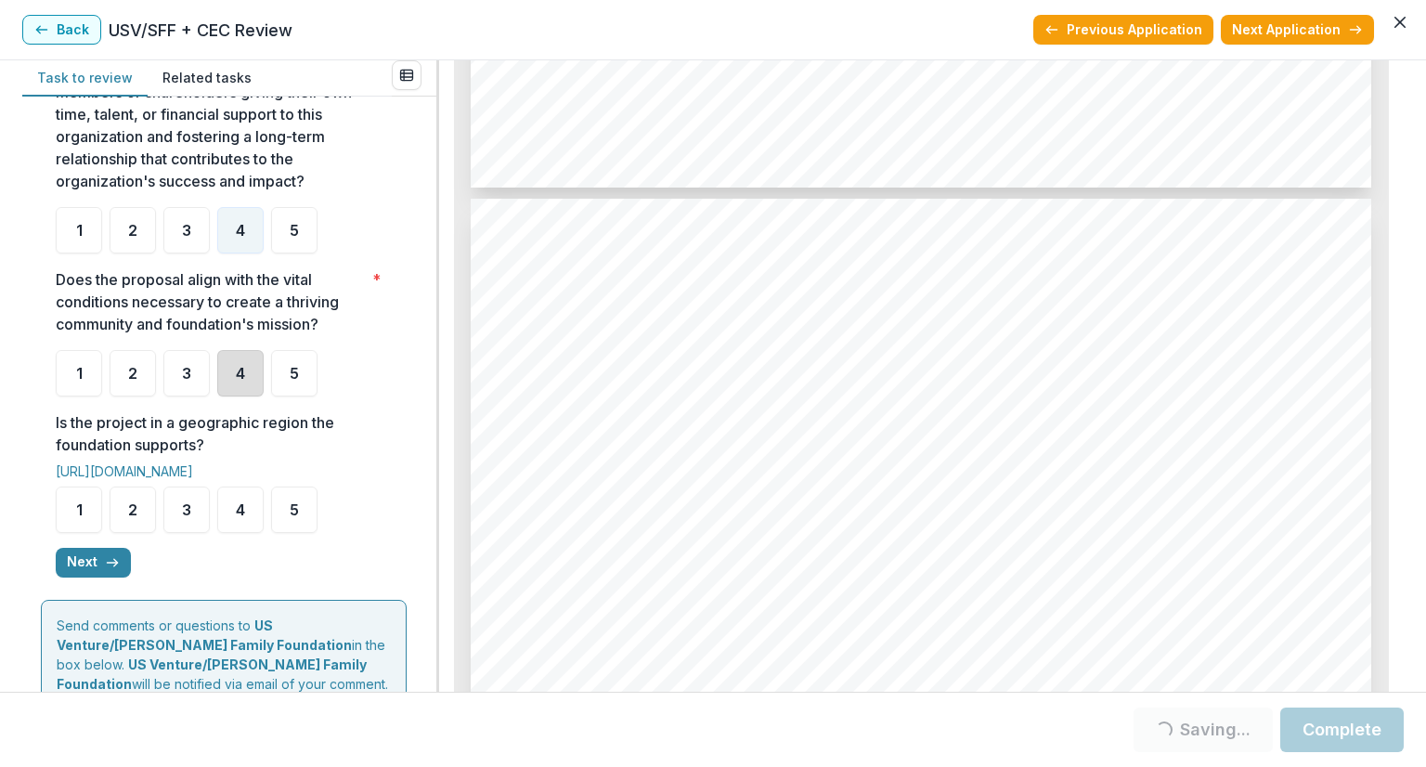
click at [249, 396] on div "4" at bounding box center [240, 373] width 46 height 46
click at [235, 383] on div "4" at bounding box center [240, 373] width 46 height 46
click at [234, 386] on div "4" at bounding box center [240, 373] width 46 height 46
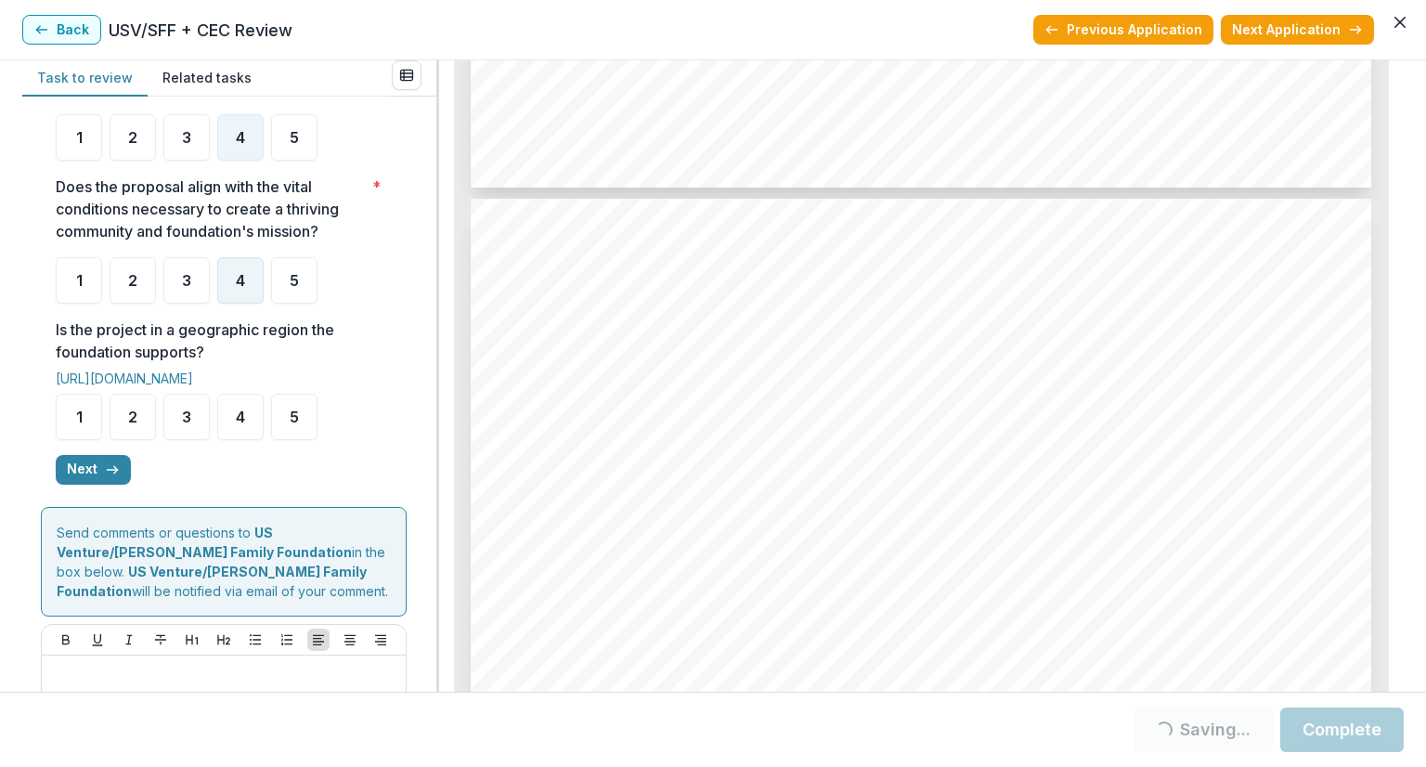
click at [233, 304] on div "4" at bounding box center [240, 280] width 46 height 46
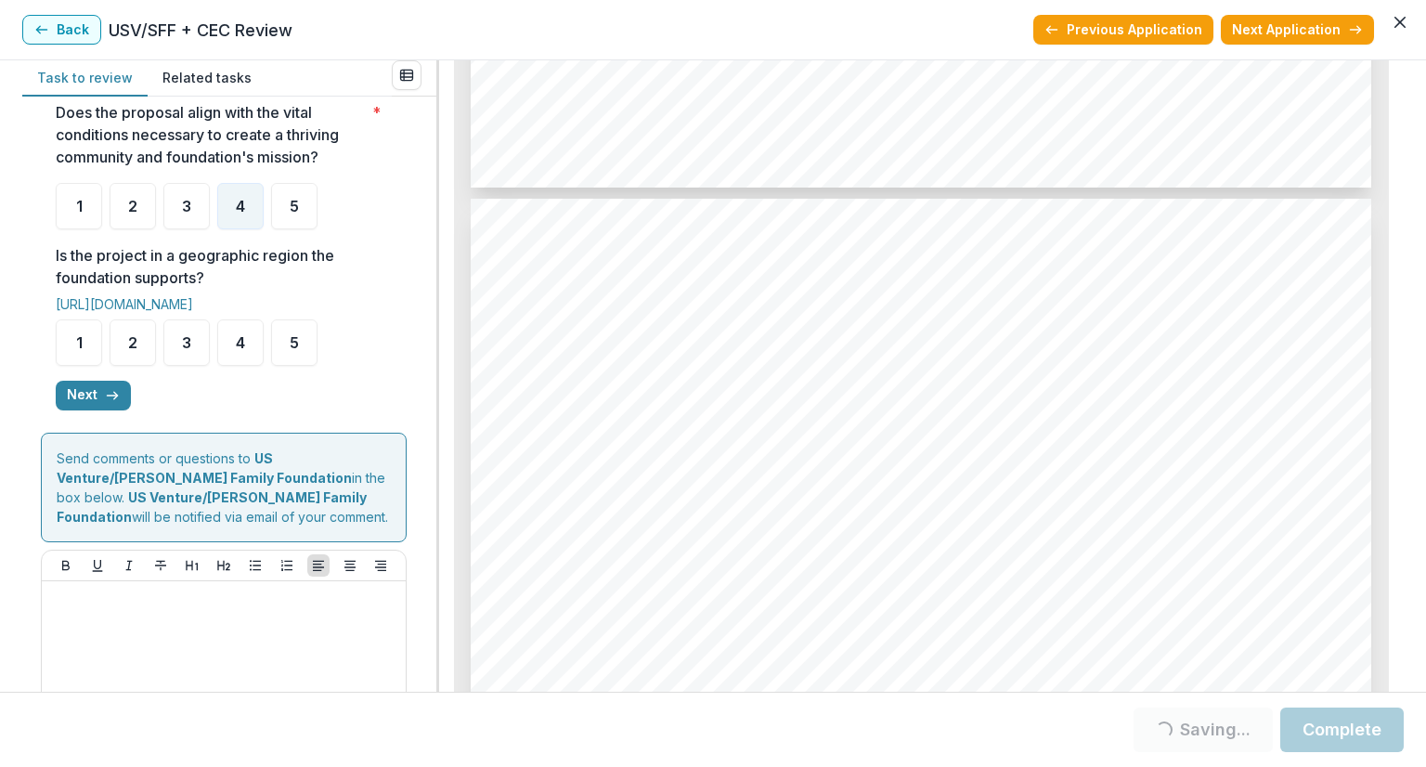
scroll to position [650, 0]
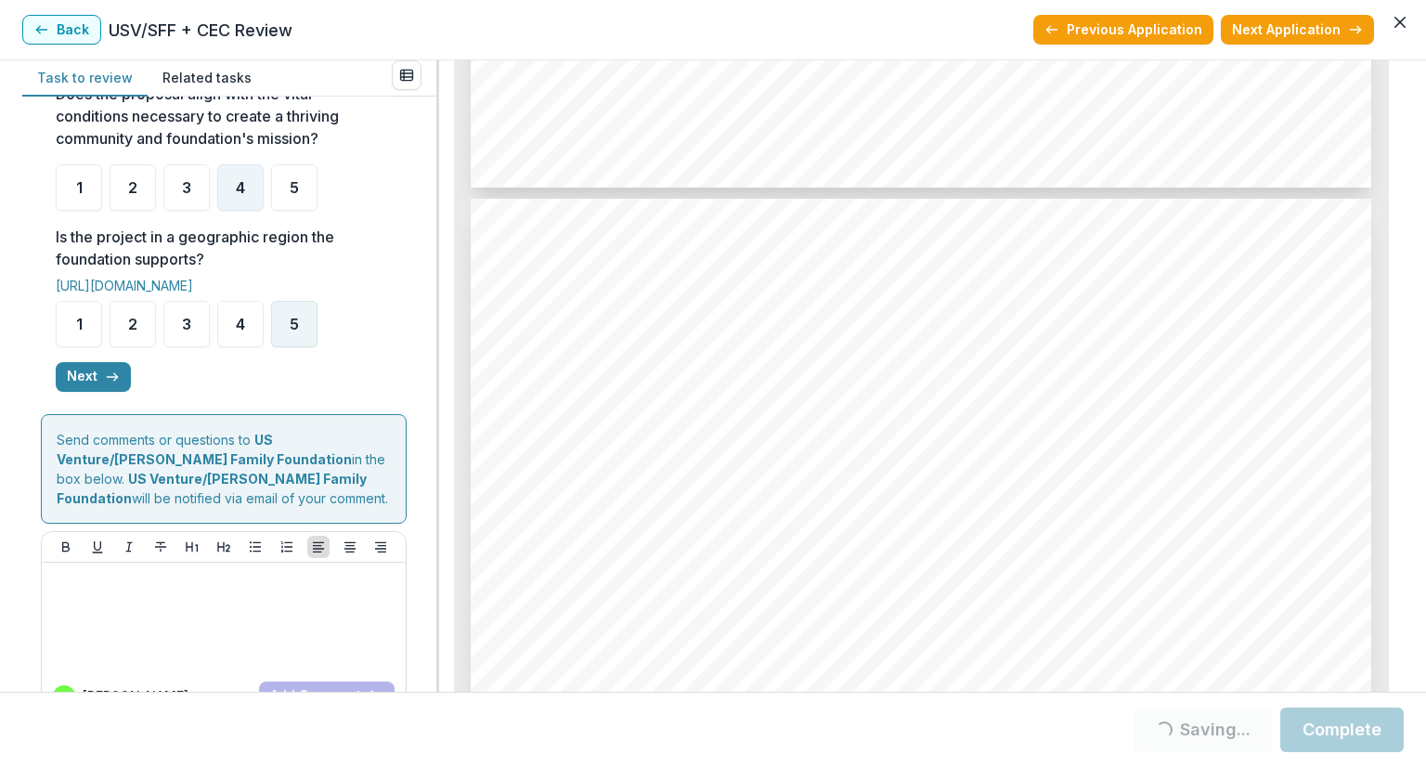
click at [297, 331] on span "5" at bounding box center [294, 324] width 9 height 15
click at [102, 391] on button "Next" at bounding box center [93, 377] width 75 height 30
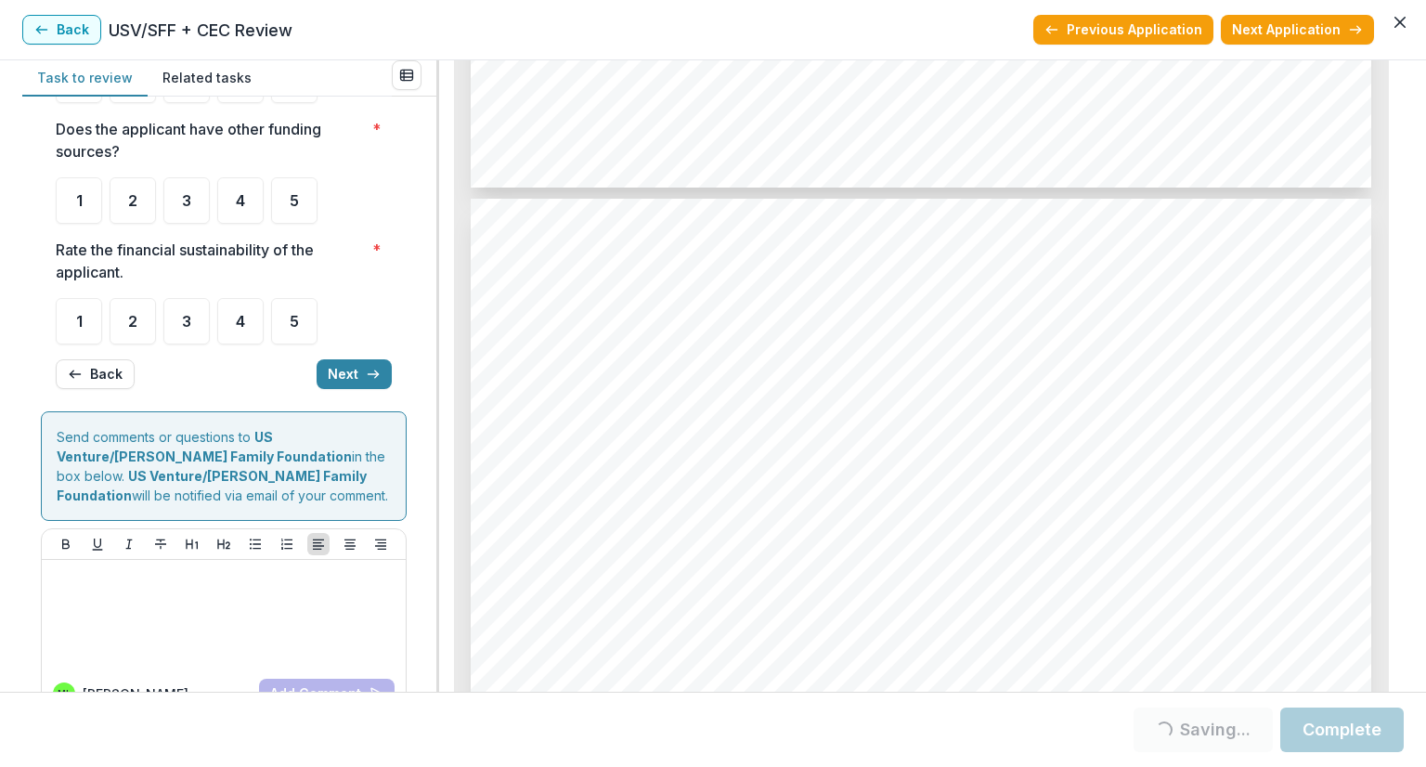
scroll to position [0, 0]
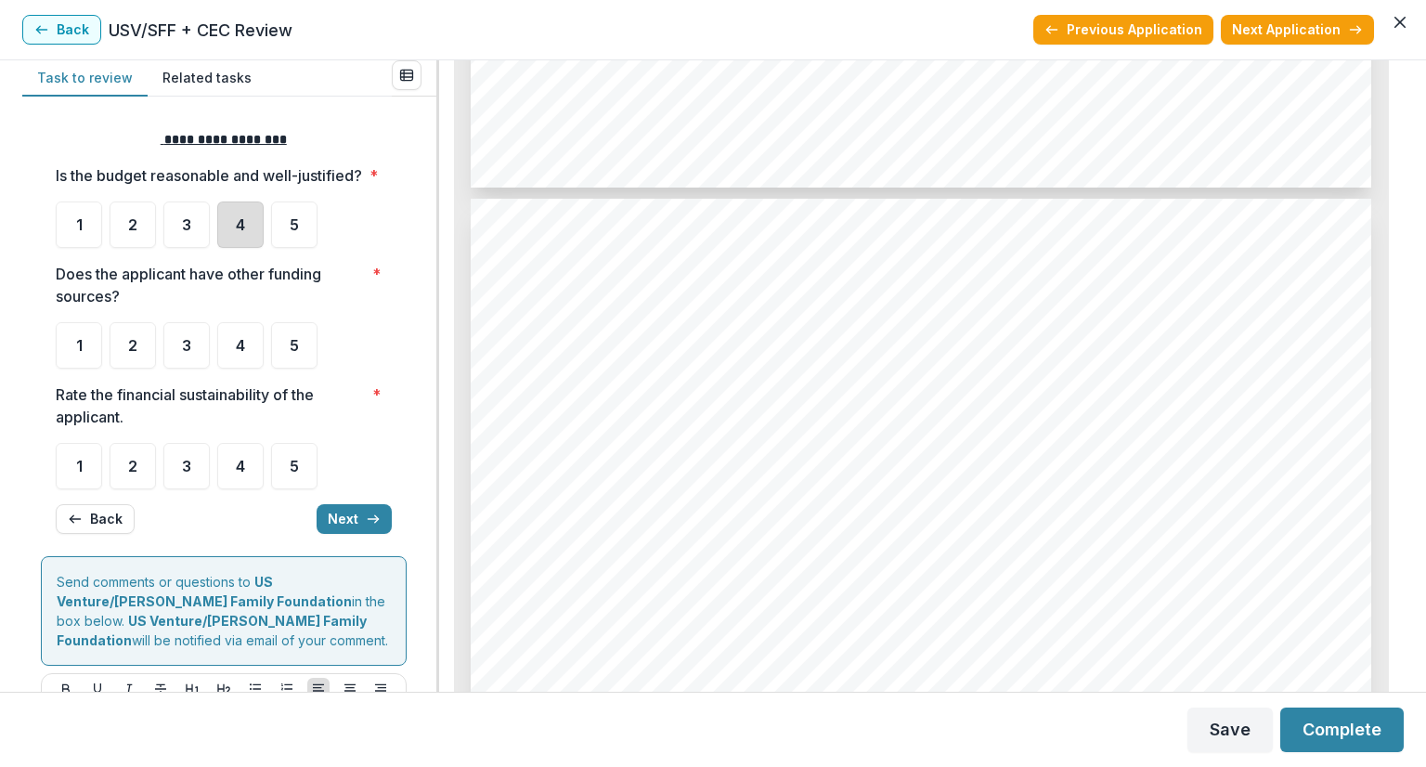
click at [234, 246] on div "4" at bounding box center [240, 224] width 46 height 46
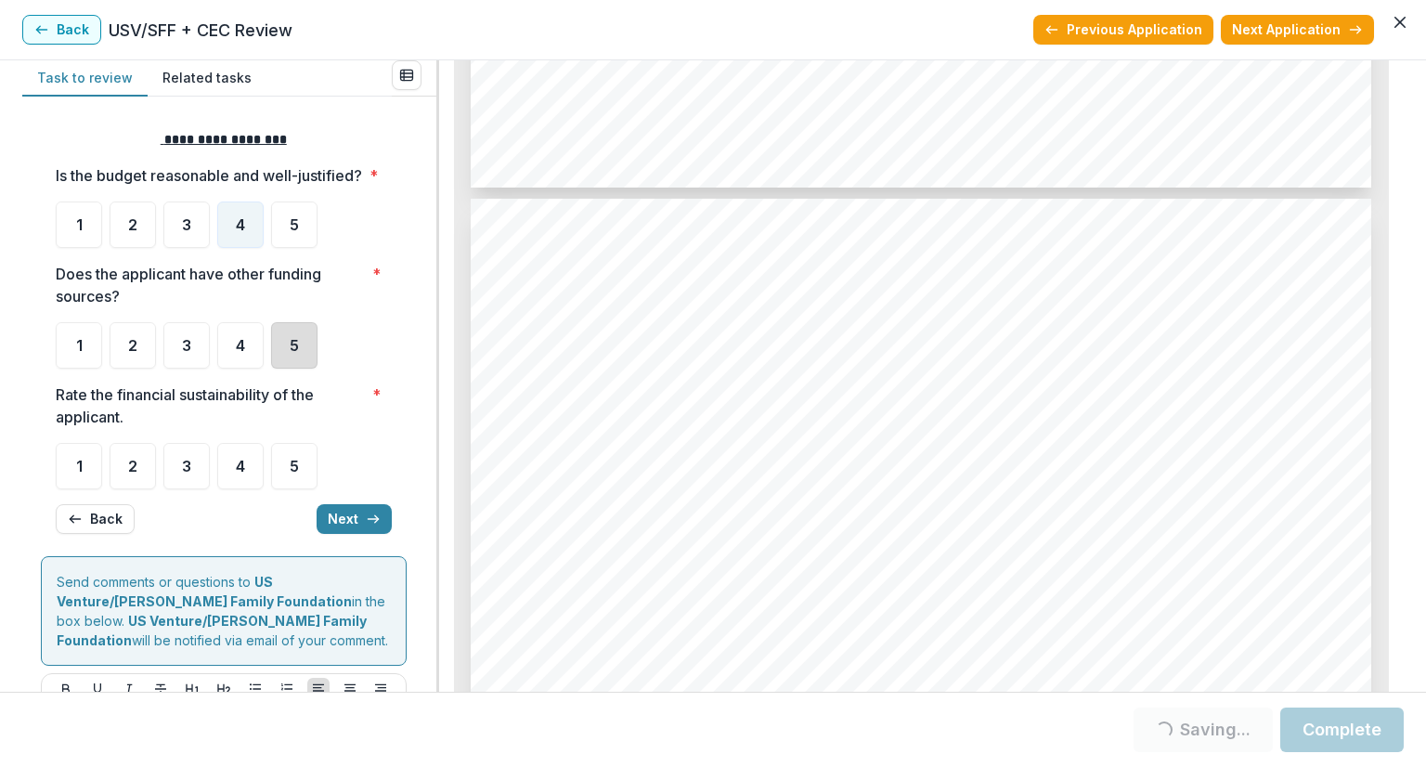
click at [290, 363] on div "5" at bounding box center [294, 345] width 46 height 46
click at [299, 365] on div "5" at bounding box center [294, 345] width 46 height 46
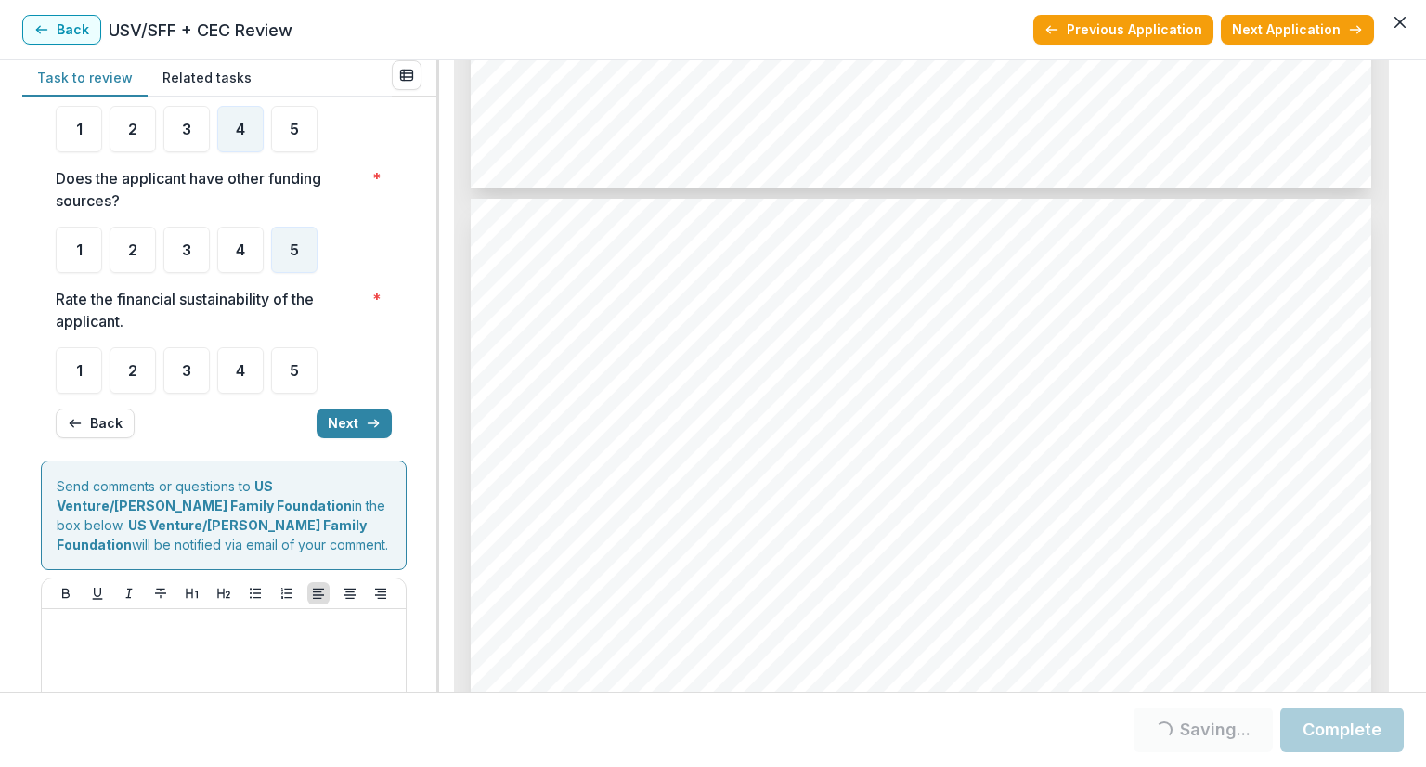
scroll to position [186, 0]
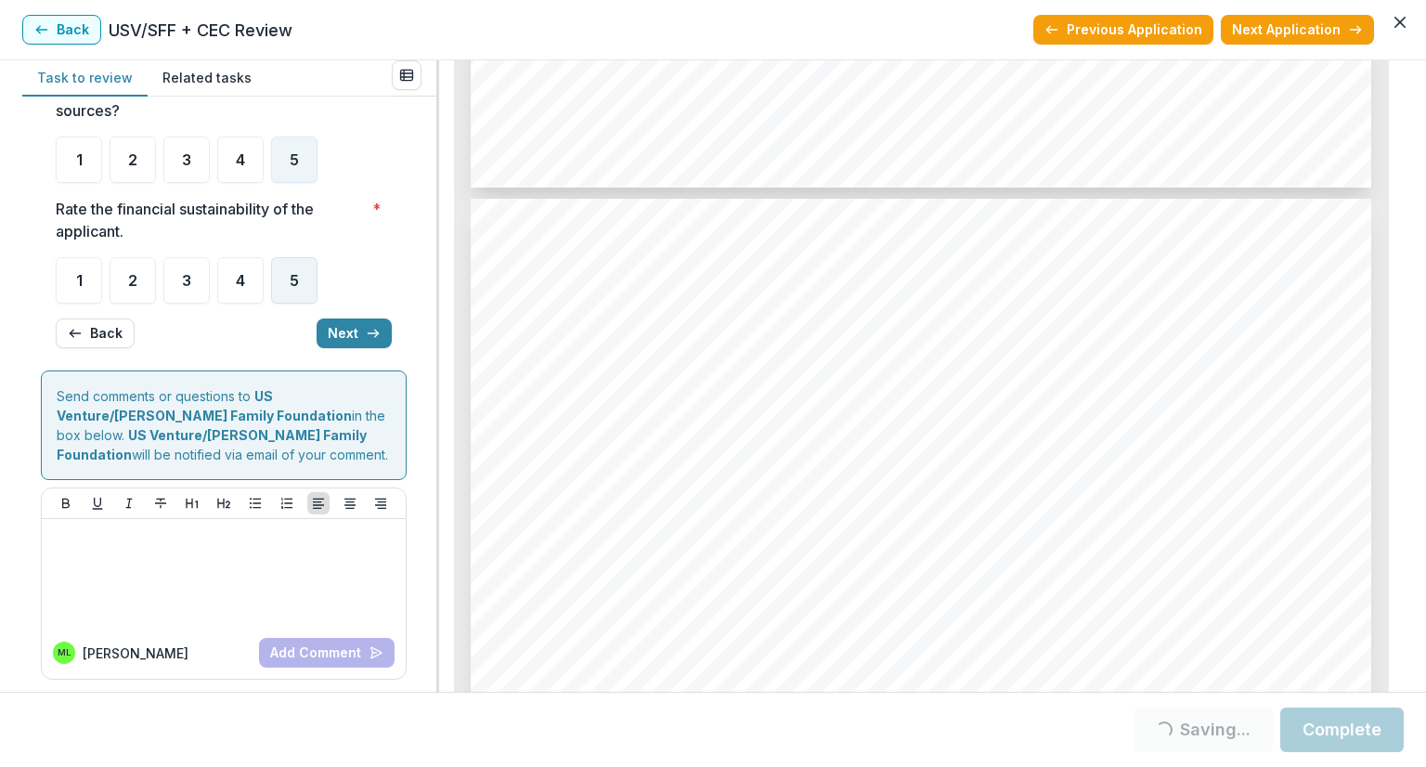
click at [288, 302] on div "5" at bounding box center [294, 280] width 46 height 46
click at [292, 288] on span "5" at bounding box center [294, 280] width 9 height 15
click at [366, 341] on icon "button" at bounding box center [373, 333] width 15 height 15
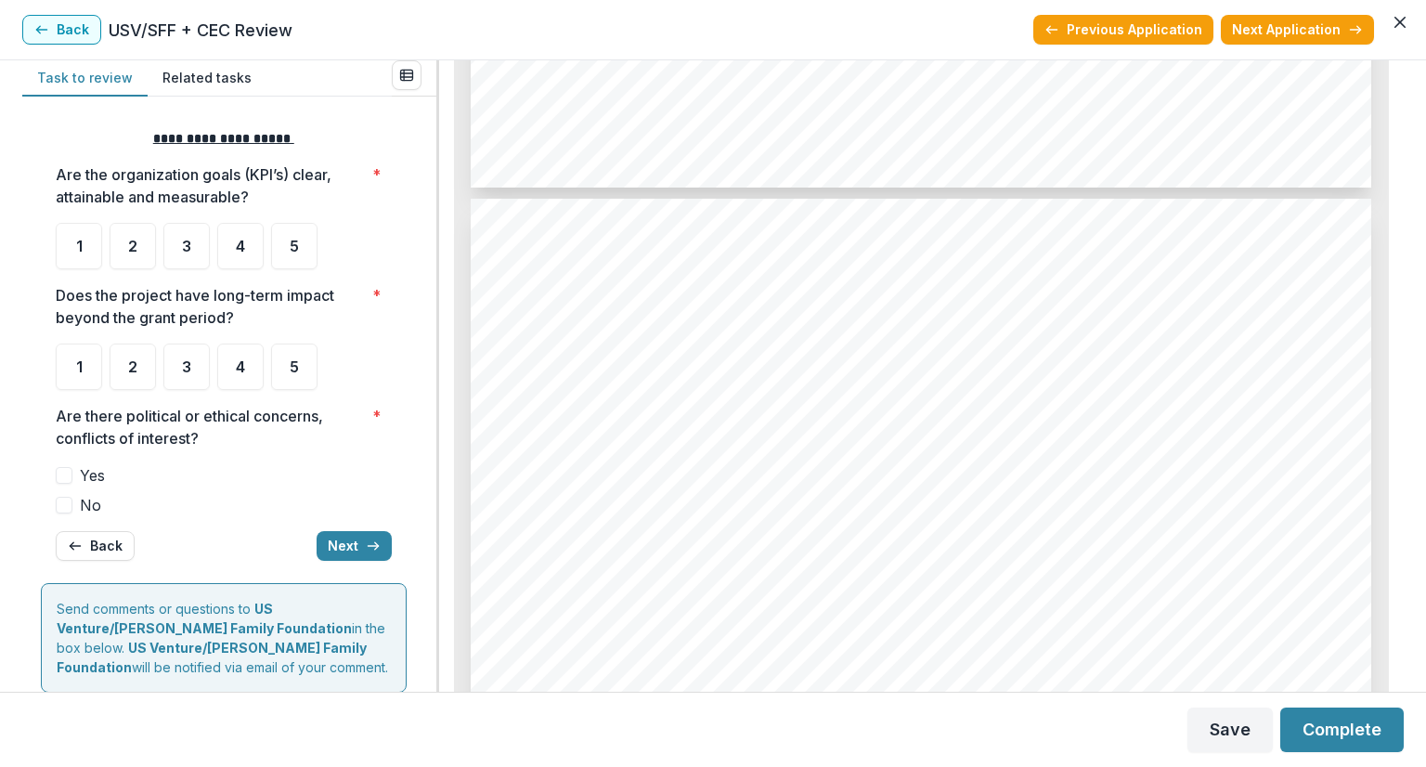
scroll to position [0, 0]
click at [247, 244] on div "4" at bounding box center [240, 247] width 46 height 46
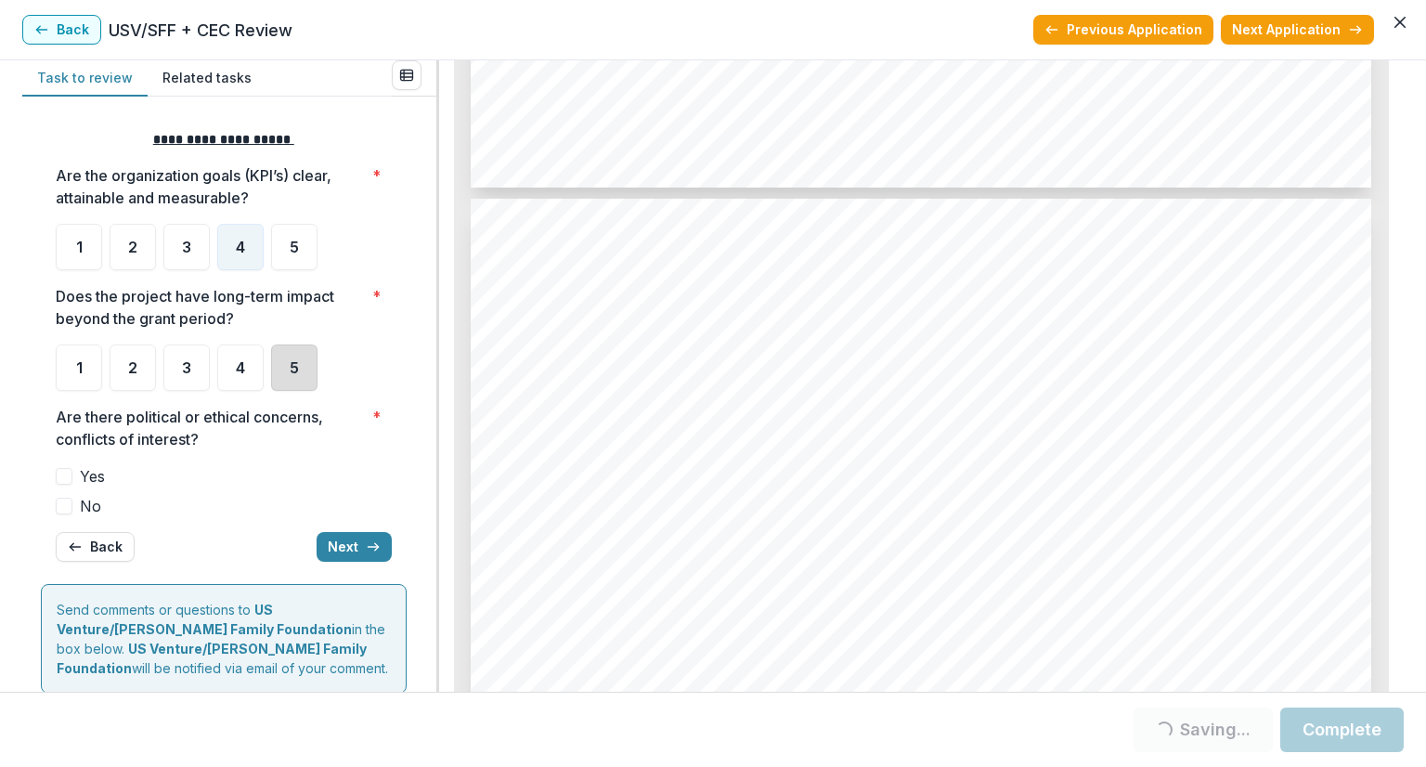
click at [303, 366] on div "5" at bounding box center [294, 367] width 46 height 46
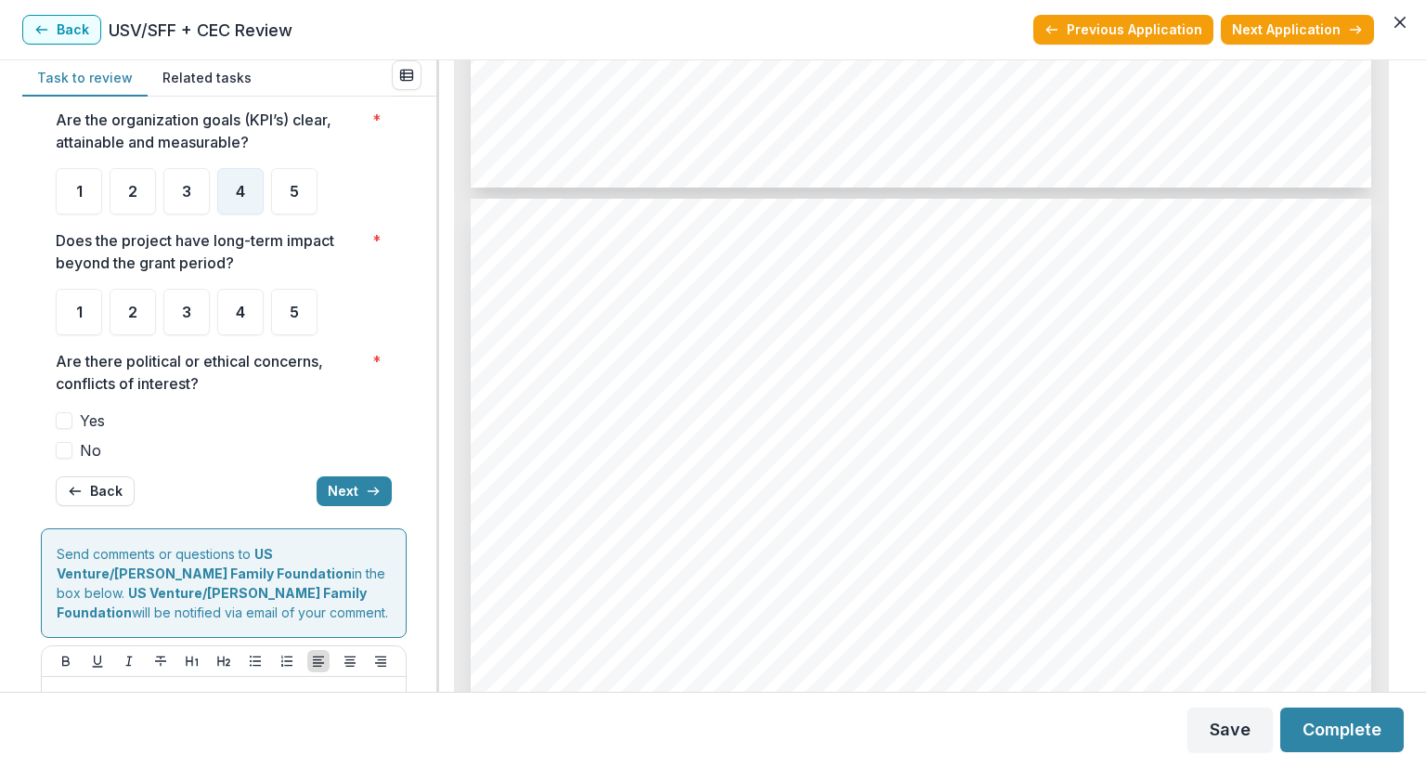
scroll to position [186, 0]
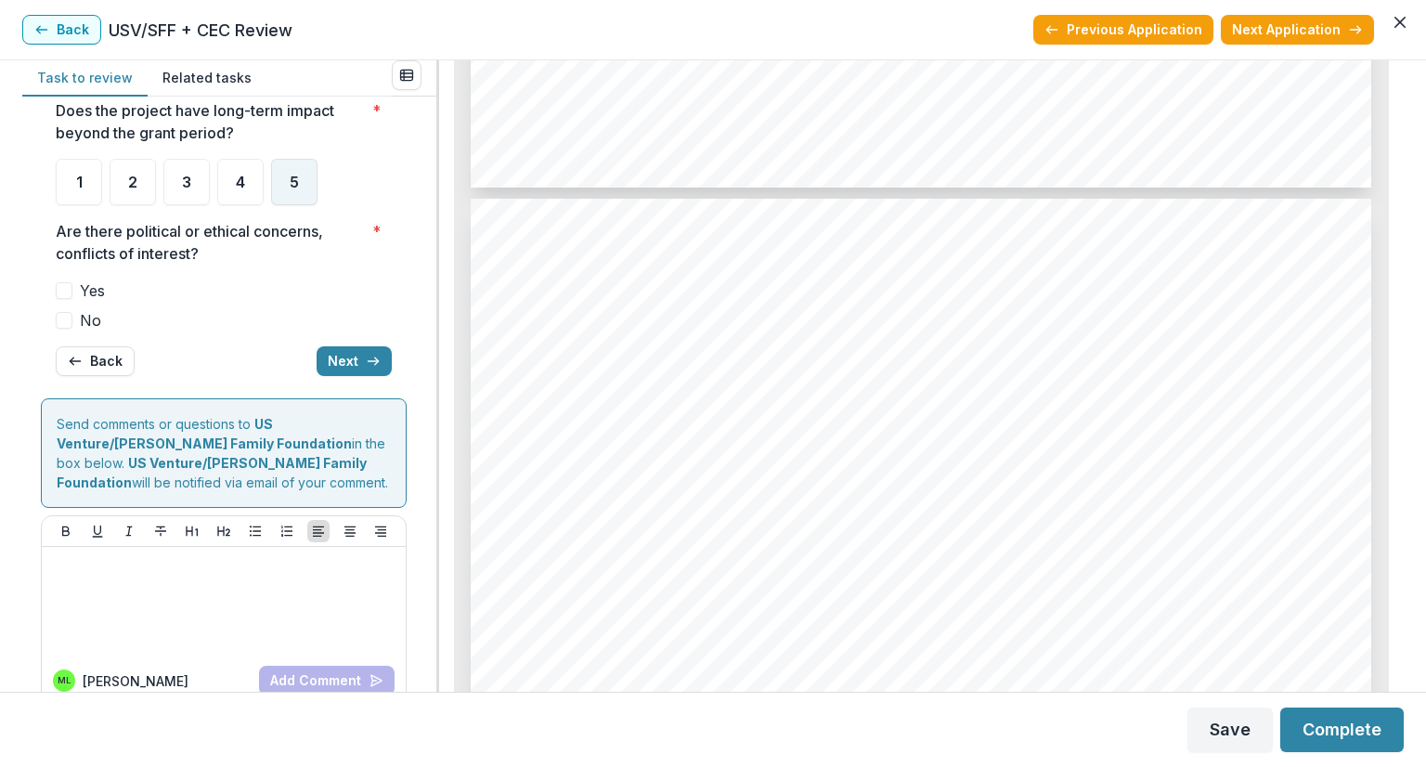
click at [288, 161] on div "5" at bounding box center [294, 182] width 46 height 46
click at [66, 317] on span at bounding box center [64, 320] width 17 height 17
click at [356, 361] on button "Next" at bounding box center [354, 361] width 75 height 30
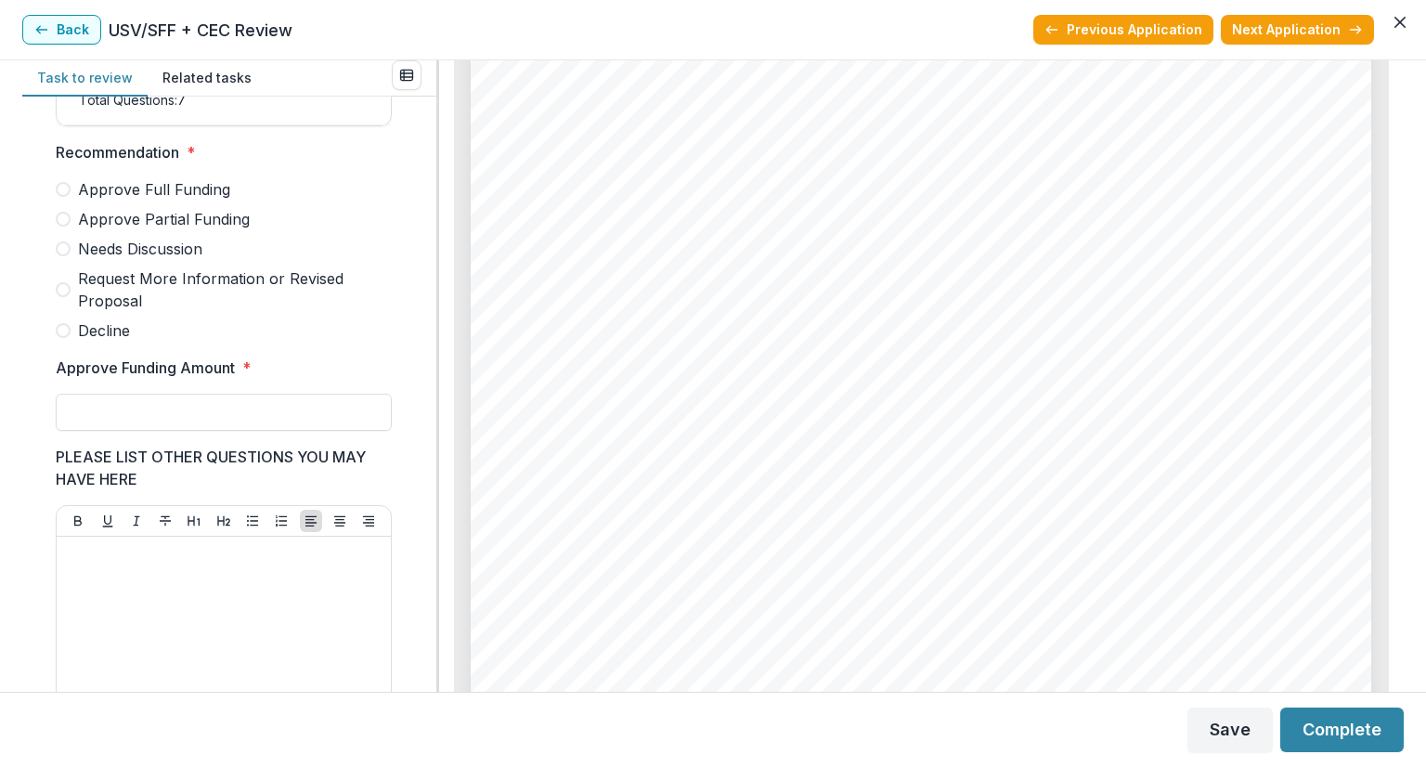
scroll to position [532, 0]
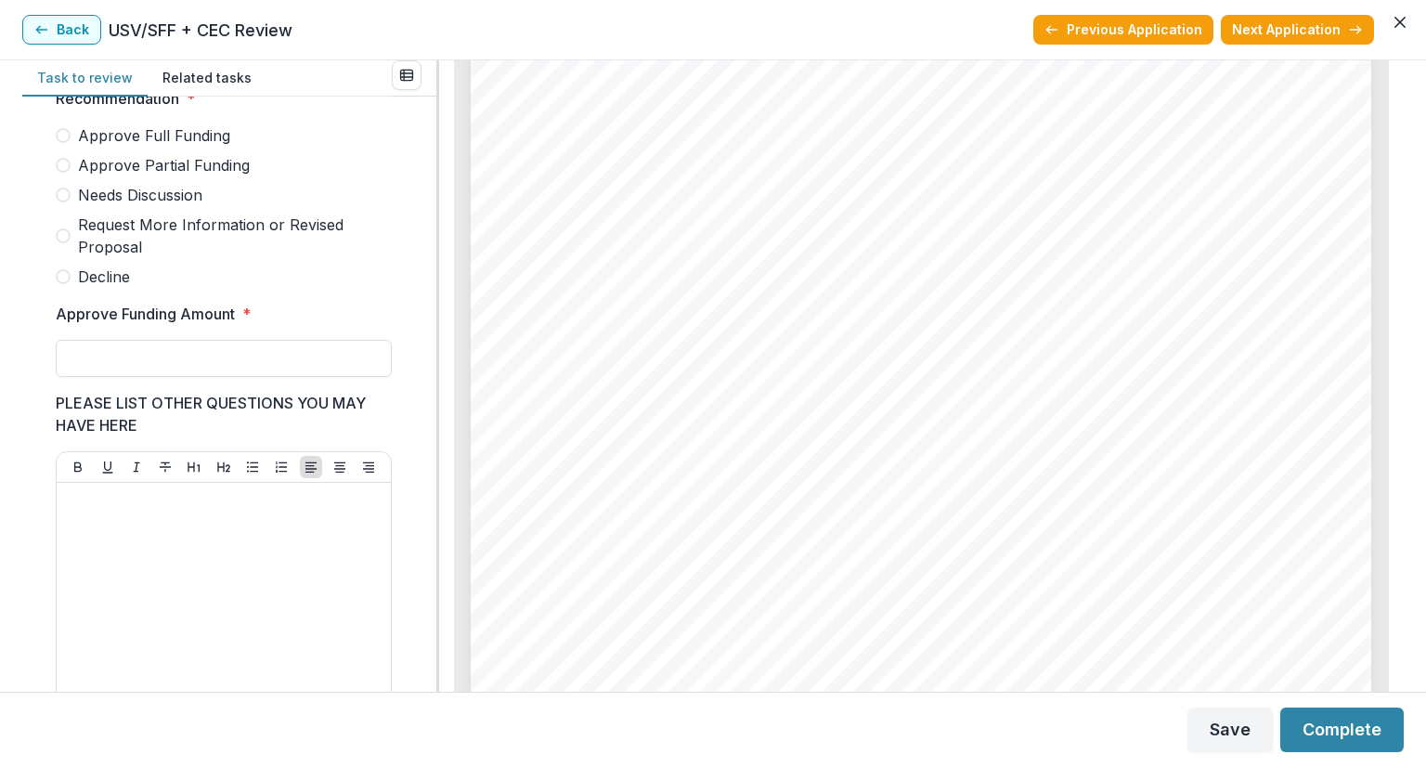
click at [71, 147] on label "Approve Full Funding" at bounding box center [224, 135] width 336 height 22
click at [174, 359] on input "Approve Funding Amount *" at bounding box center [224, 358] width 336 height 37
type input "********"
click at [1218, 729] on button "Save" at bounding box center [1229, 729] width 85 height 45
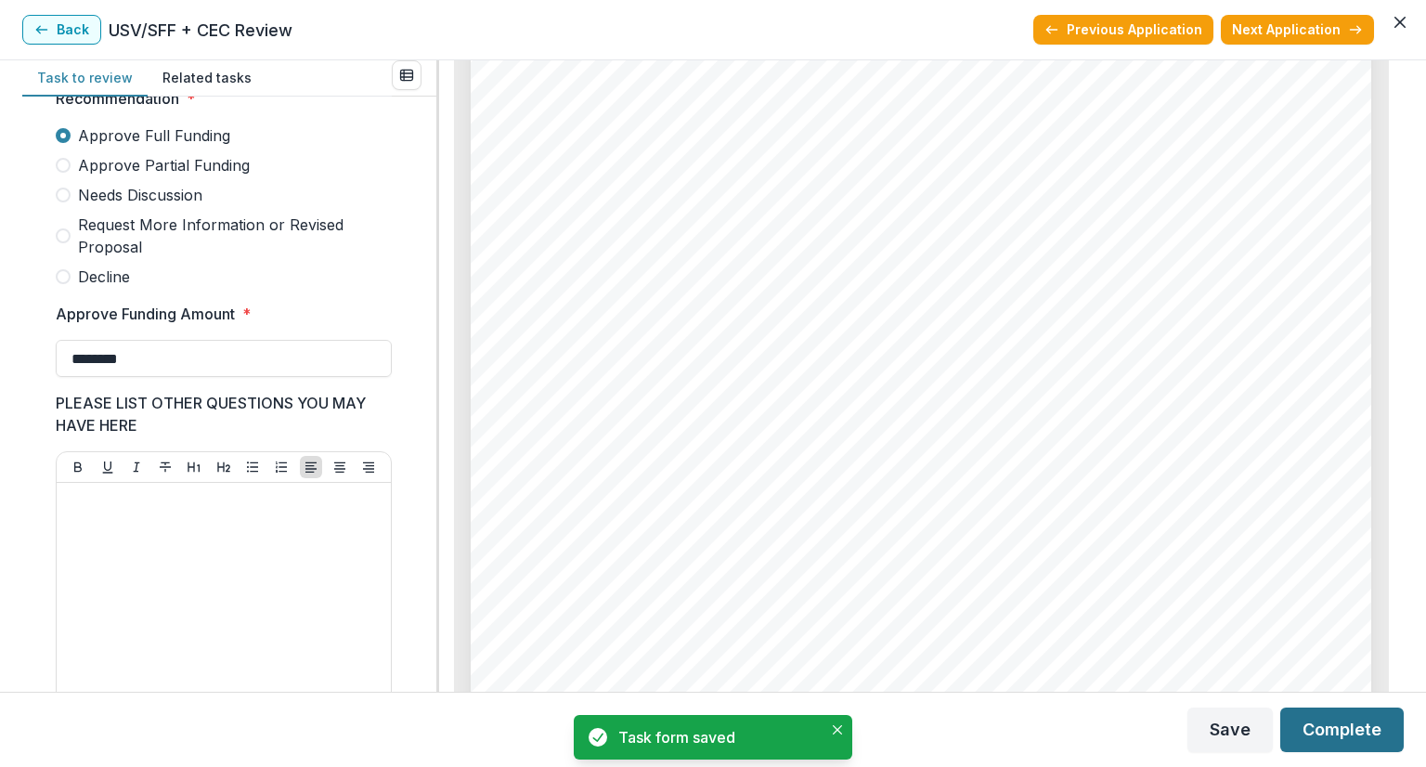
click at [1343, 733] on button "Complete" at bounding box center [1341, 729] width 123 height 45
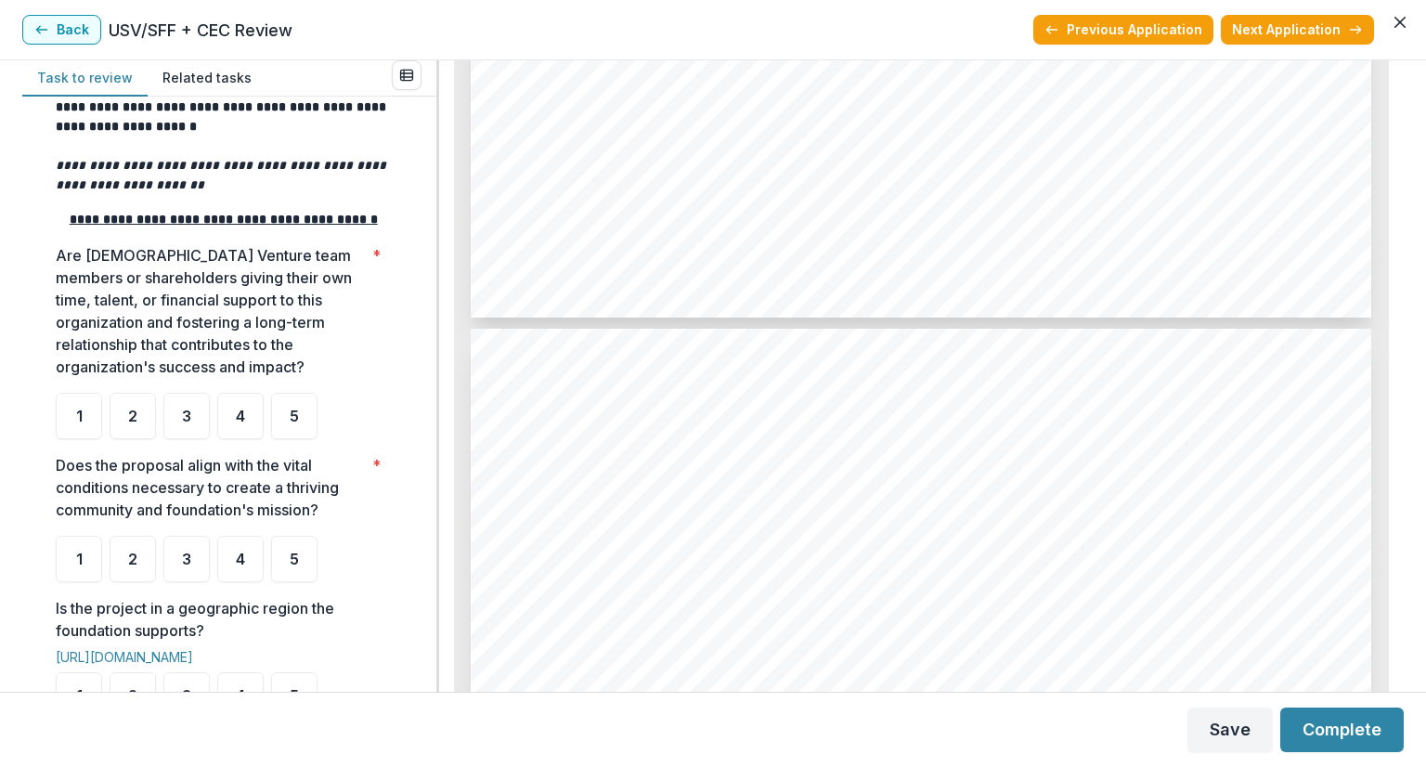
scroll to position [4549, 0]
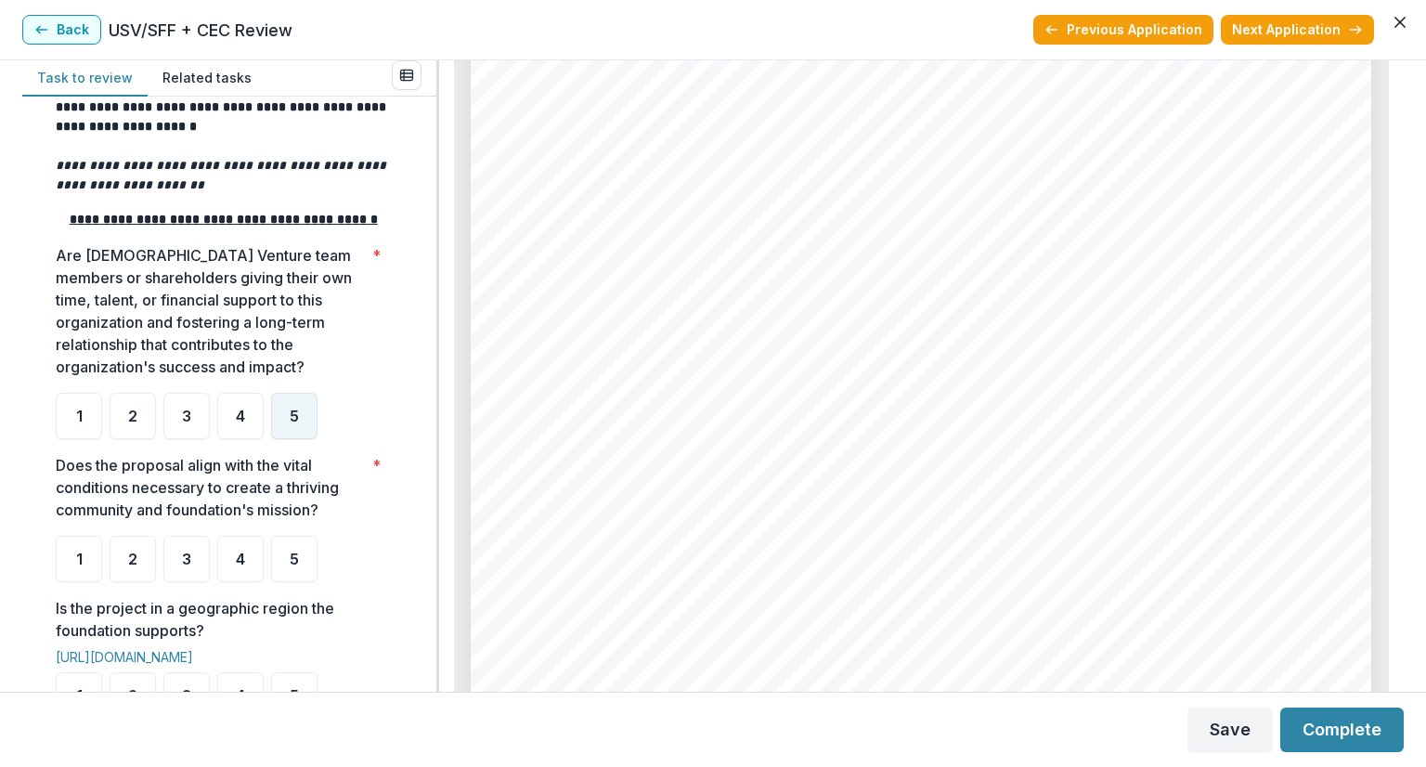
click at [289, 431] on div "5" at bounding box center [294, 416] width 46 height 46
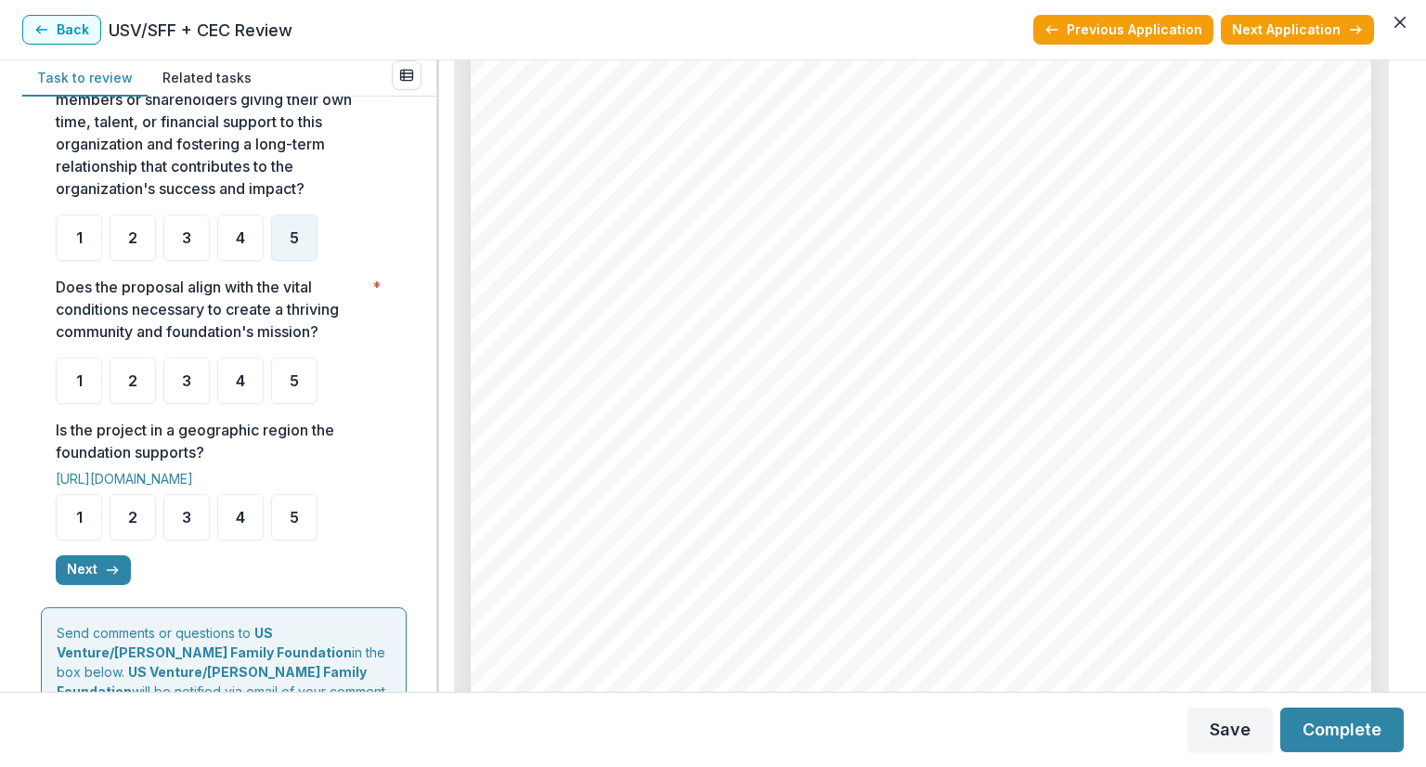
scroll to position [464, 0]
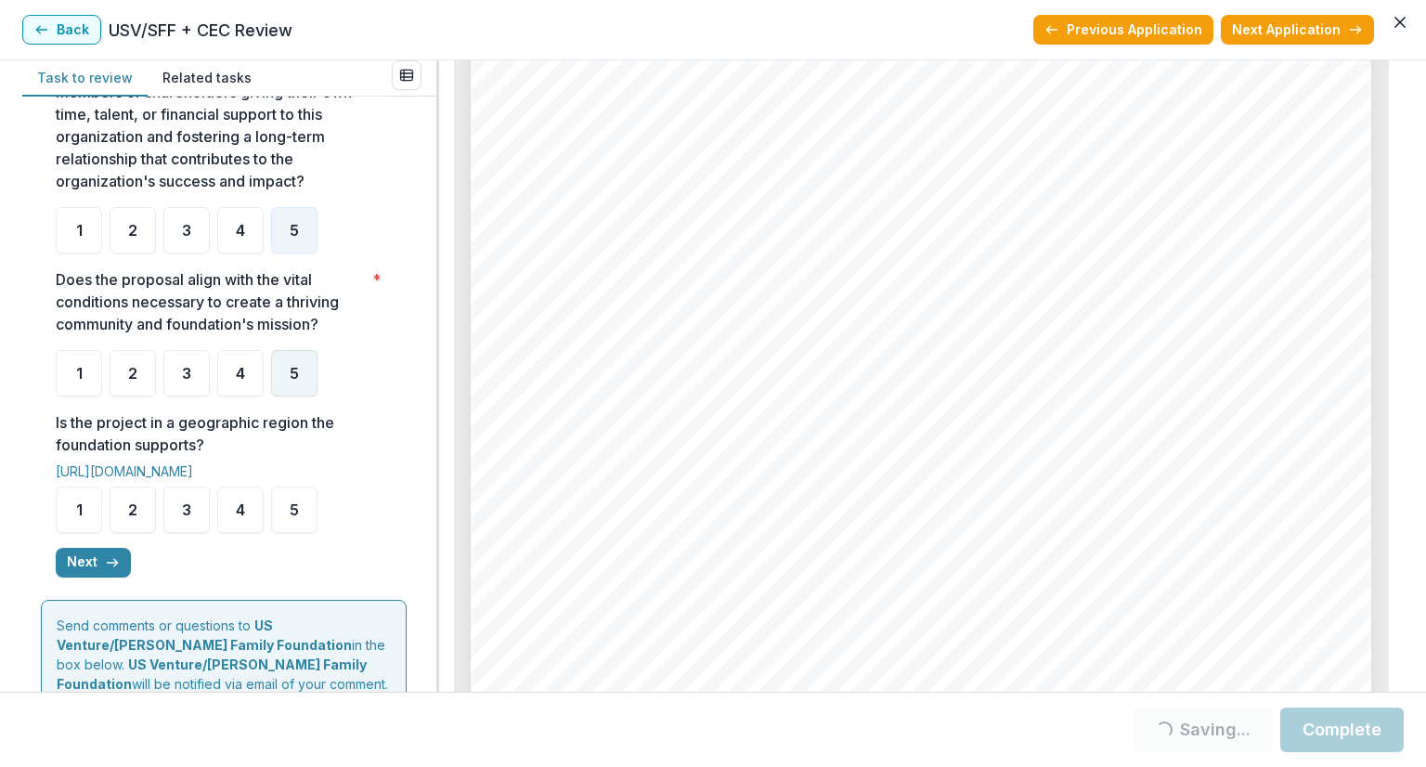
click at [291, 381] on span "5" at bounding box center [294, 373] width 9 height 15
click at [308, 386] on div "5" at bounding box center [294, 373] width 46 height 46
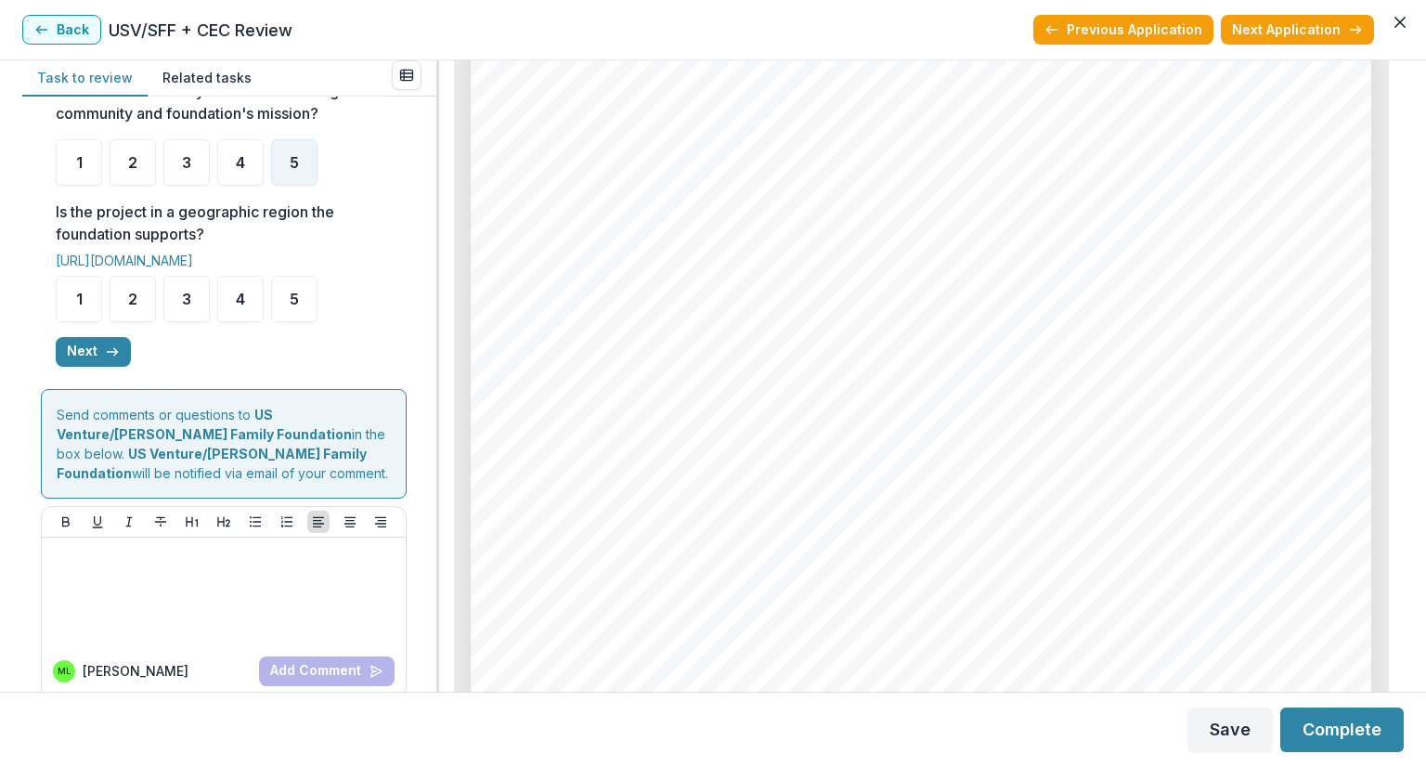
scroll to position [717, 0]
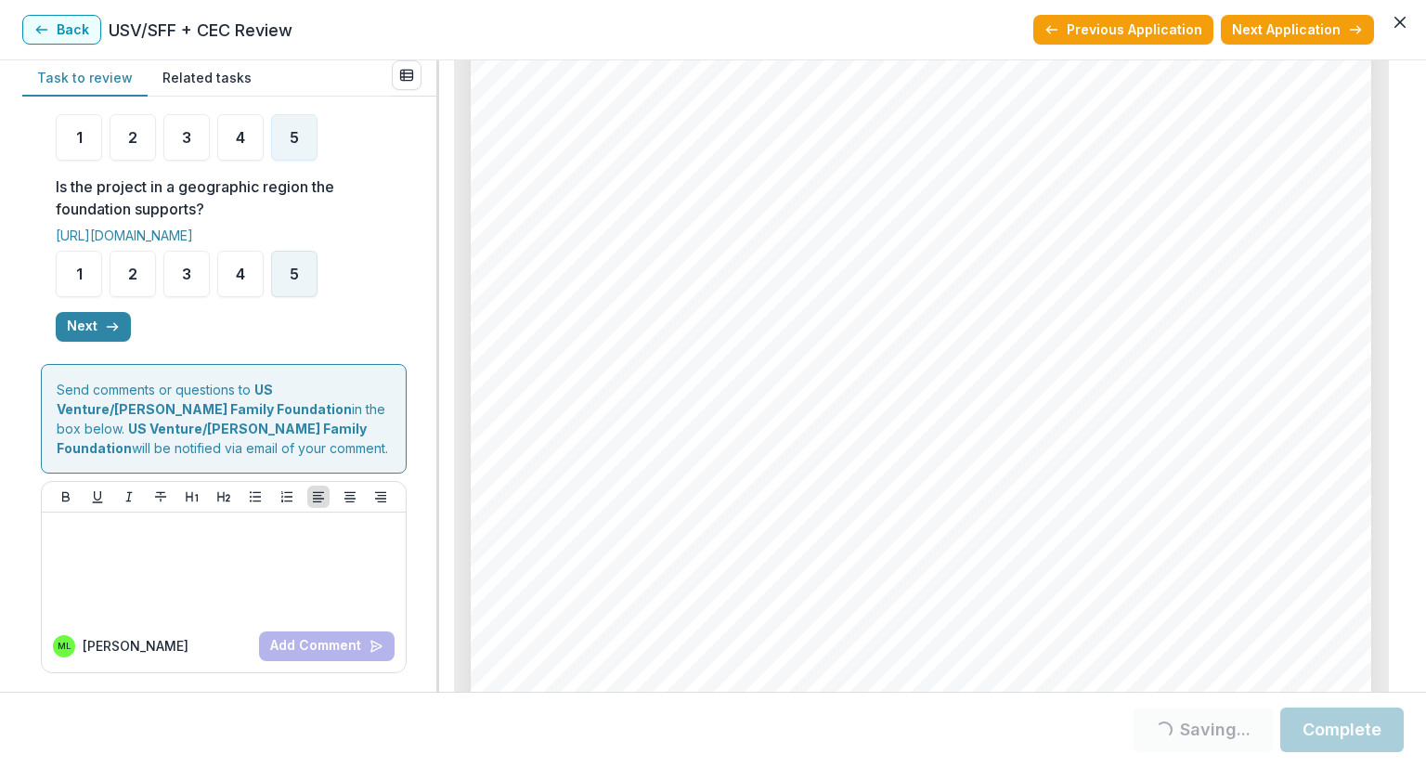
click at [291, 273] on span "5" at bounding box center [294, 273] width 9 height 15
click at [302, 278] on div "5" at bounding box center [294, 274] width 46 height 46
click at [100, 335] on button "Next" at bounding box center [93, 327] width 75 height 30
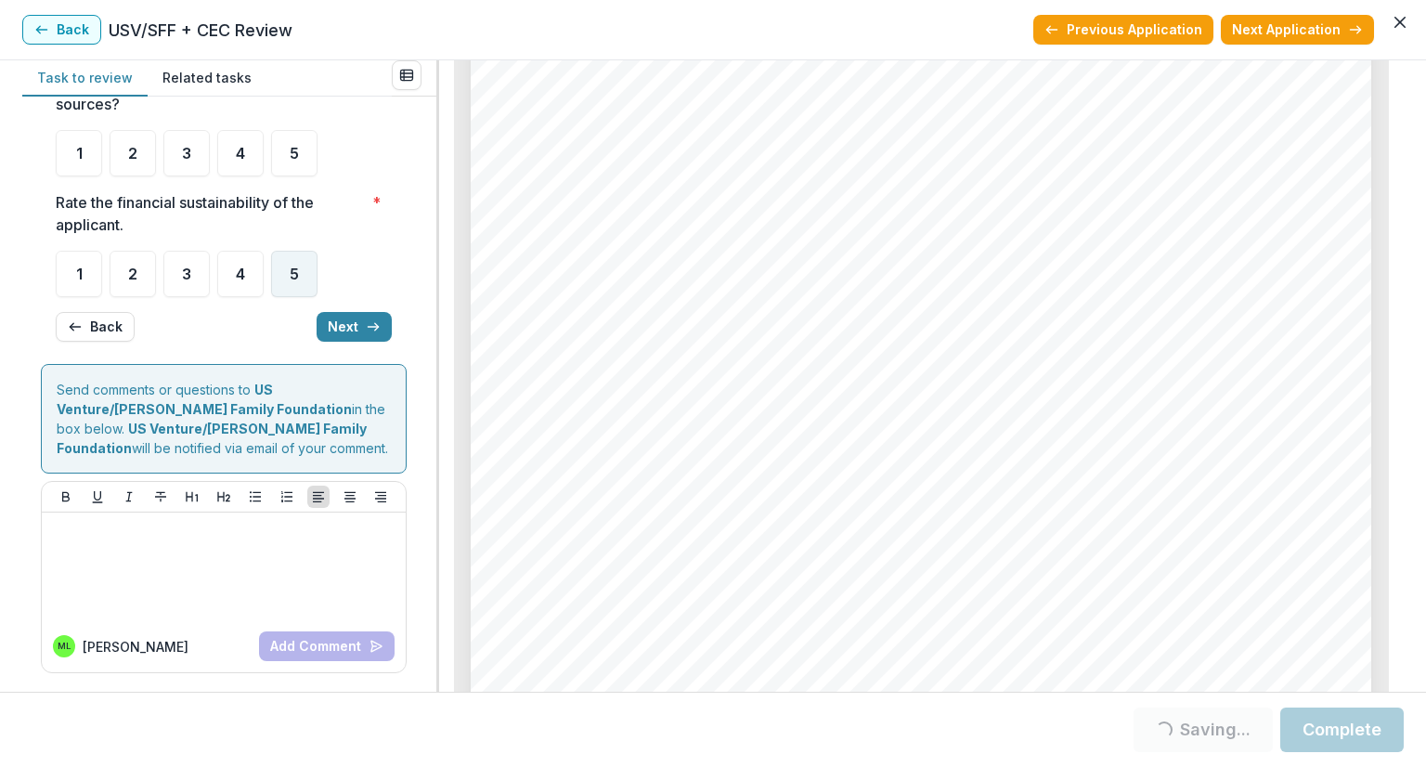
scroll to position [0, 0]
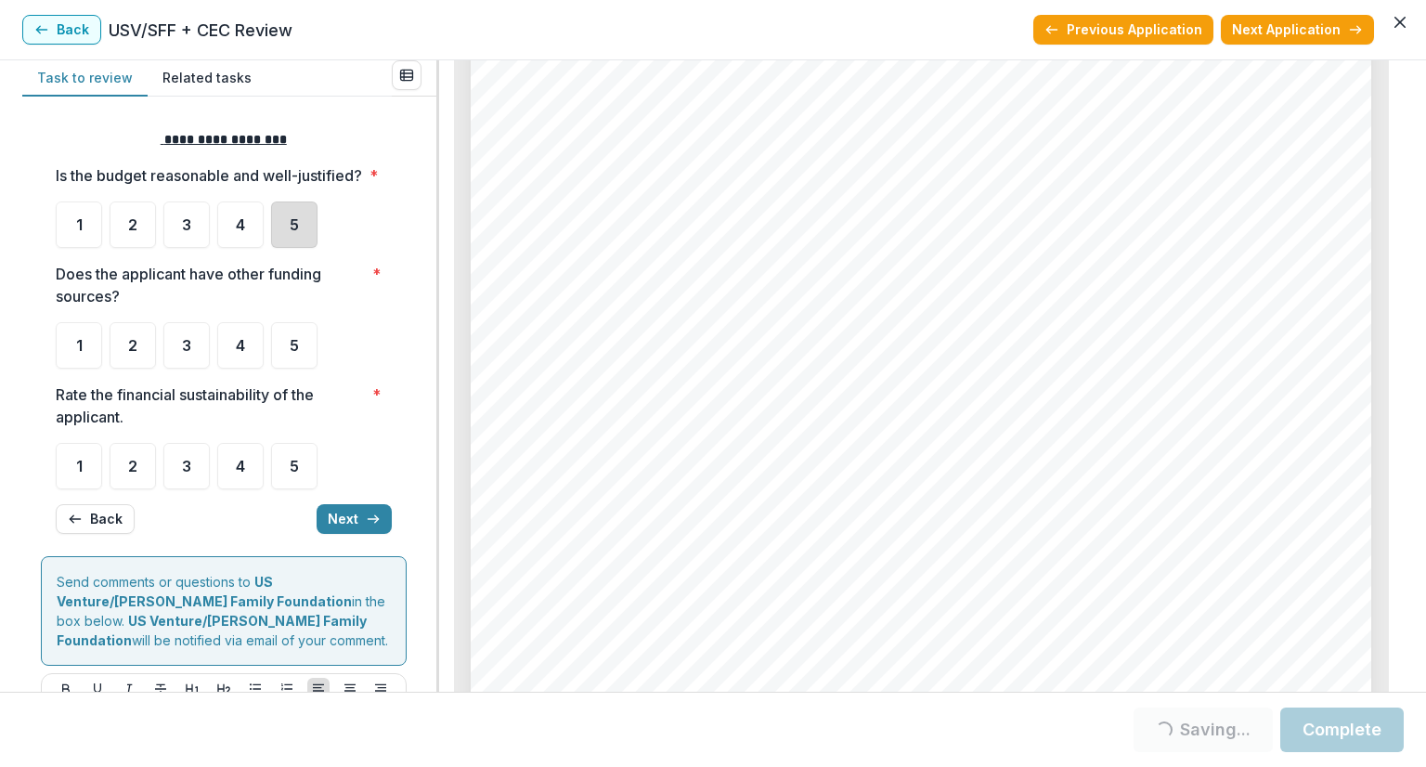
click at [291, 248] on div "5" at bounding box center [294, 224] width 46 height 46
click at [302, 369] on div "5" at bounding box center [294, 345] width 46 height 46
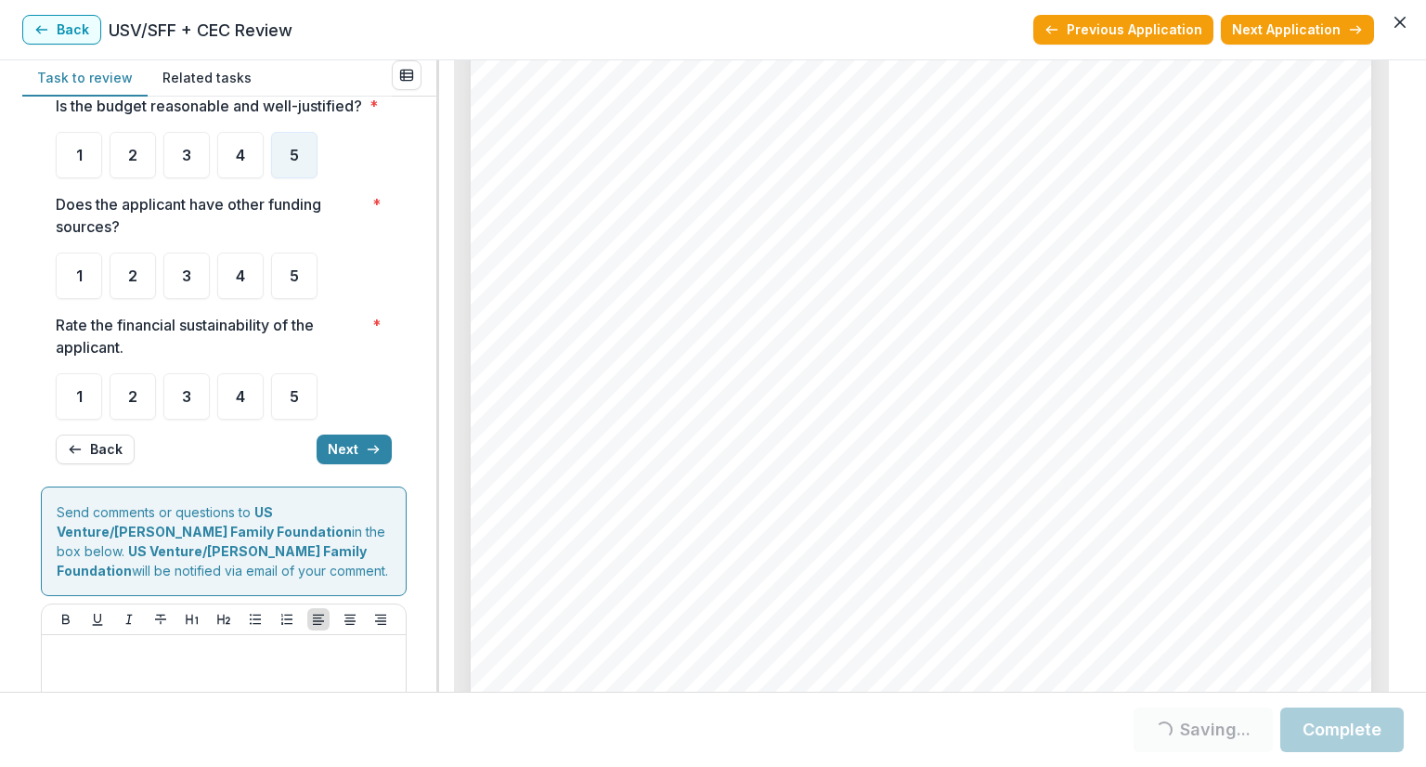
scroll to position [93, 0]
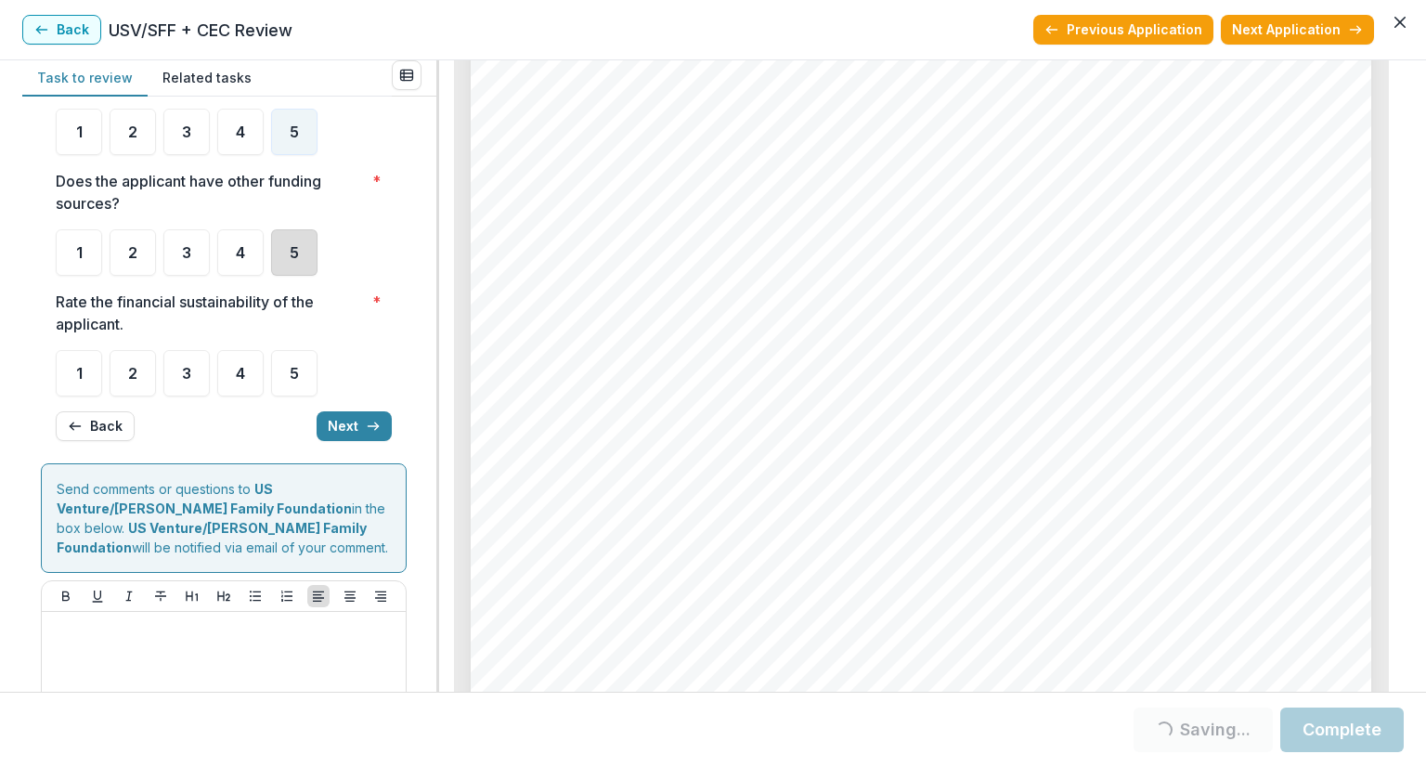
click at [307, 276] on div "5" at bounding box center [294, 252] width 46 height 46
click at [237, 276] on div "4" at bounding box center [240, 252] width 46 height 46
click at [248, 396] on div "4" at bounding box center [240, 373] width 46 height 46
click at [244, 381] on span "4" at bounding box center [240, 373] width 9 height 15
click at [356, 441] on button "Next" at bounding box center [354, 426] width 75 height 30
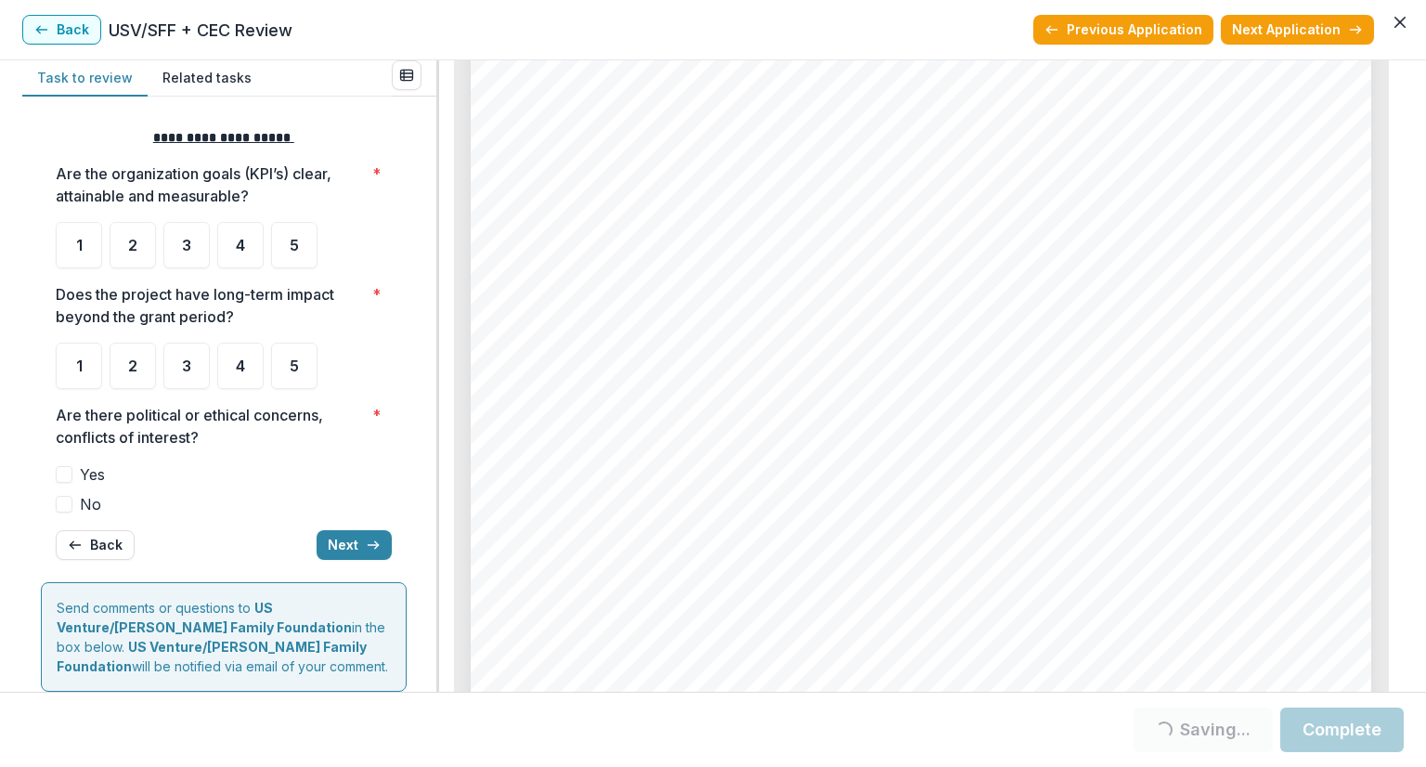
scroll to position [0, 0]
click at [300, 255] on div "5" at bounding box center [294, 247] width 46 height 46
click at [291, 240] on span "5" at bounding box center [294, 247] width 9 height 15
click at [301, 375] on div "5" at bounding box center [294, 367] width 46 height 46
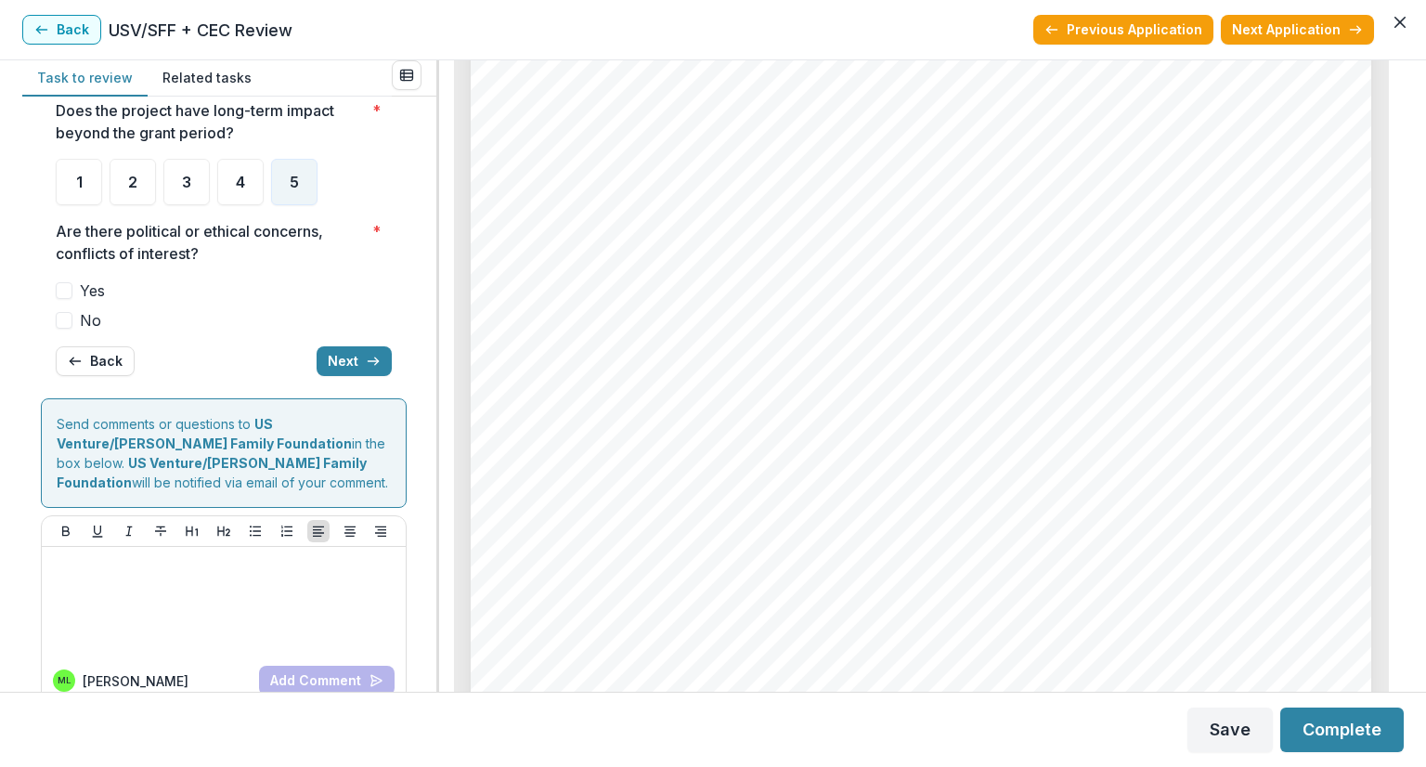
click at [73, 320] on label "No" at bounding box center [224, 320] width 336 height 22
click at [337, 356] on button "Next" at bounding box center [354, 361] width 75 height 30
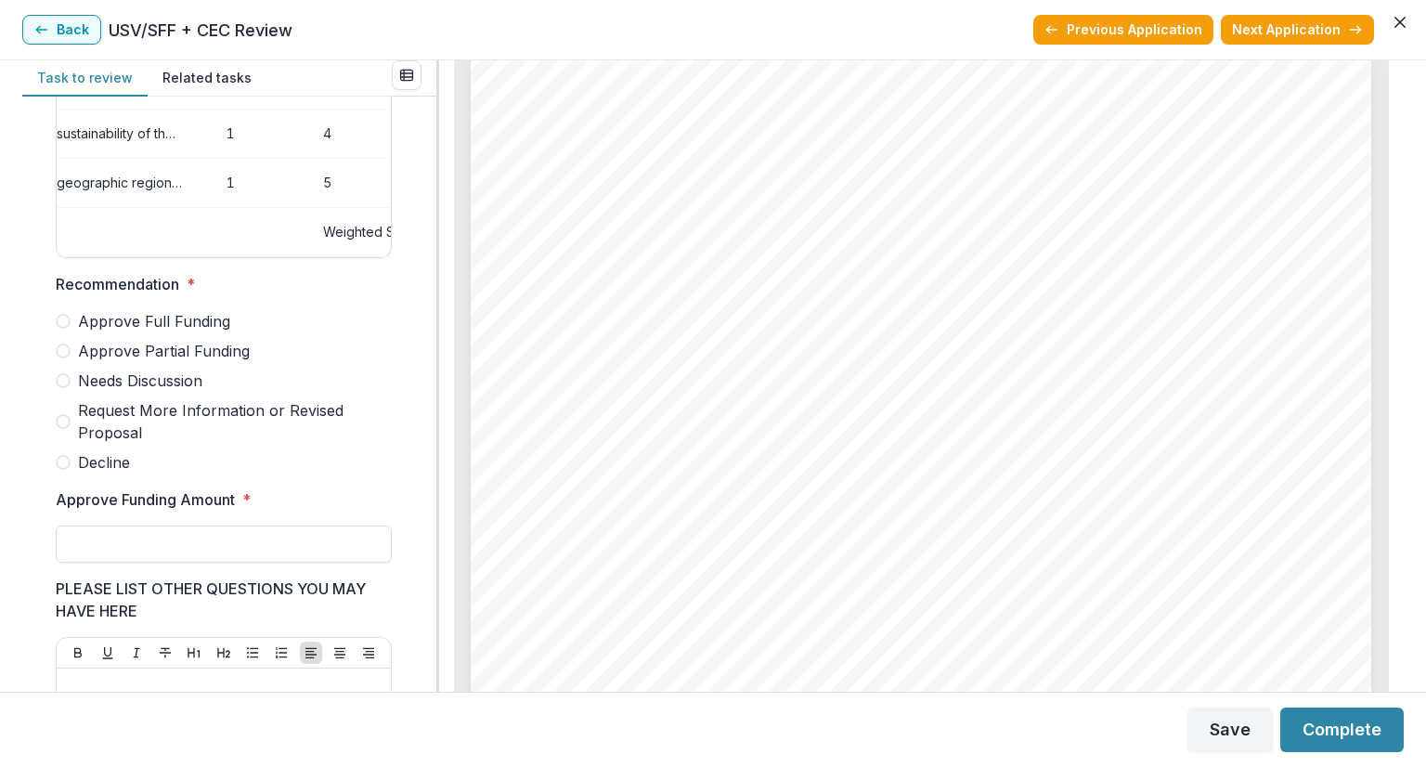
scroll to position [5291, 0]
click at [68, 358] on span at bounding box center [63, 350] width 15 height 15
click at [131, 556] on input "Approve Funding Amount *" at bounding box center [224, 543] width 336 height 37
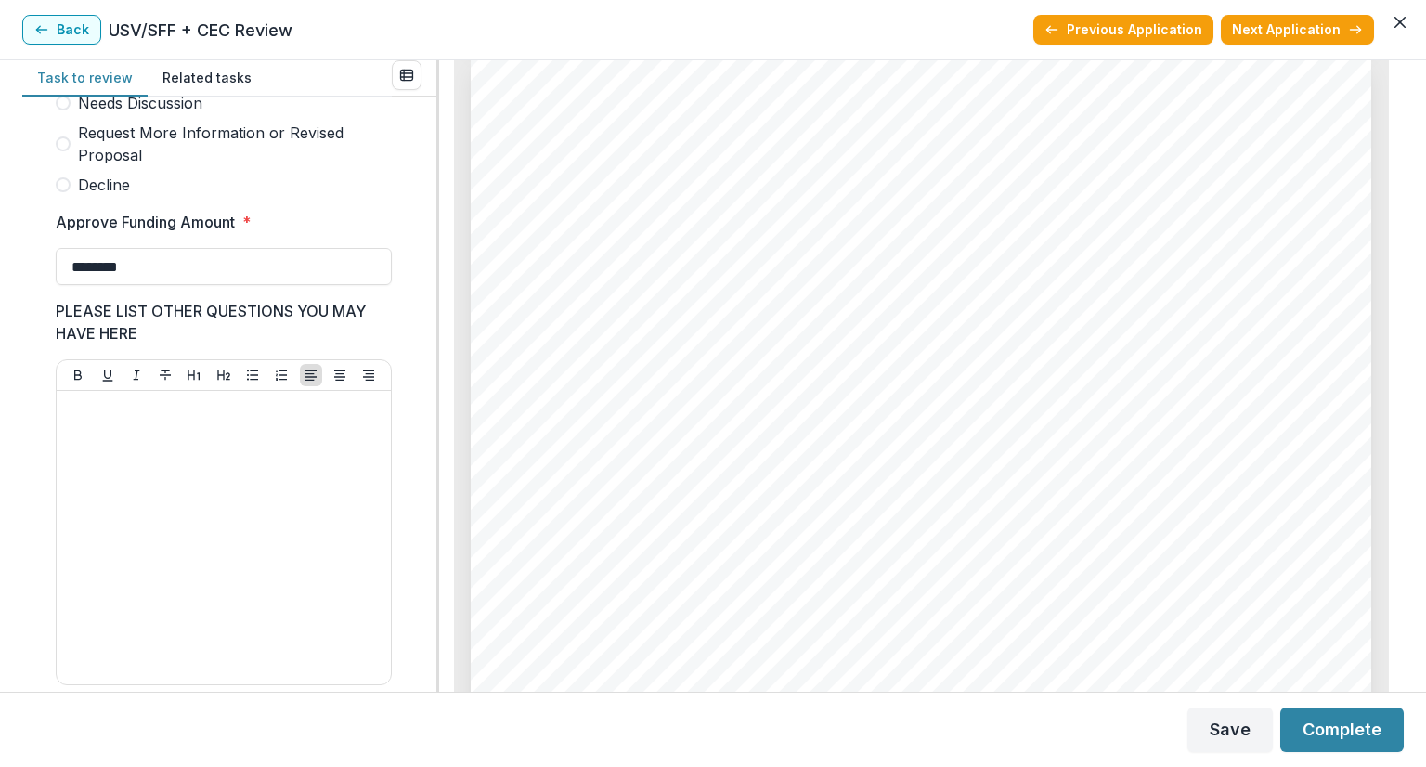
scroll to position [625, 0]
type input "********"
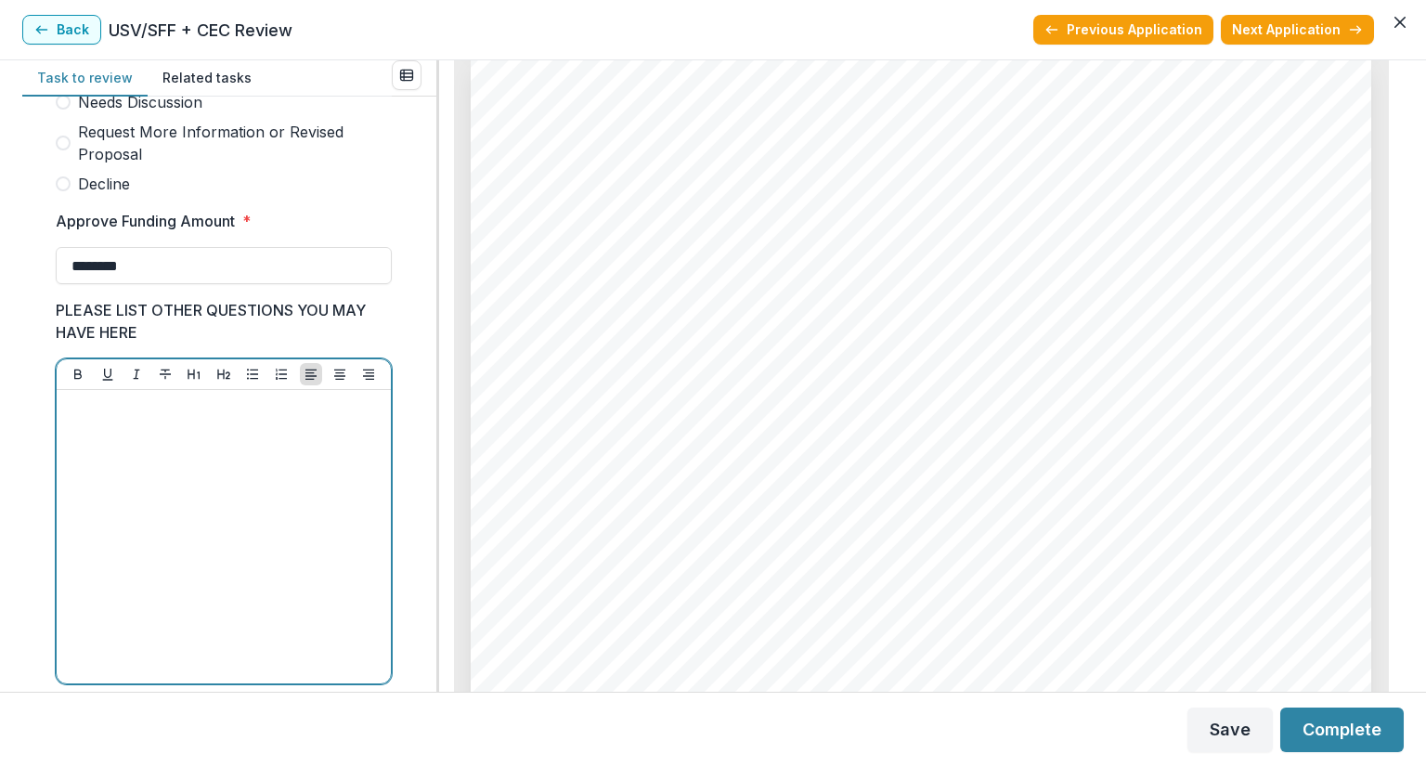
click at [273, 418] on p at bounding box center [223, 407] width 319 height 20
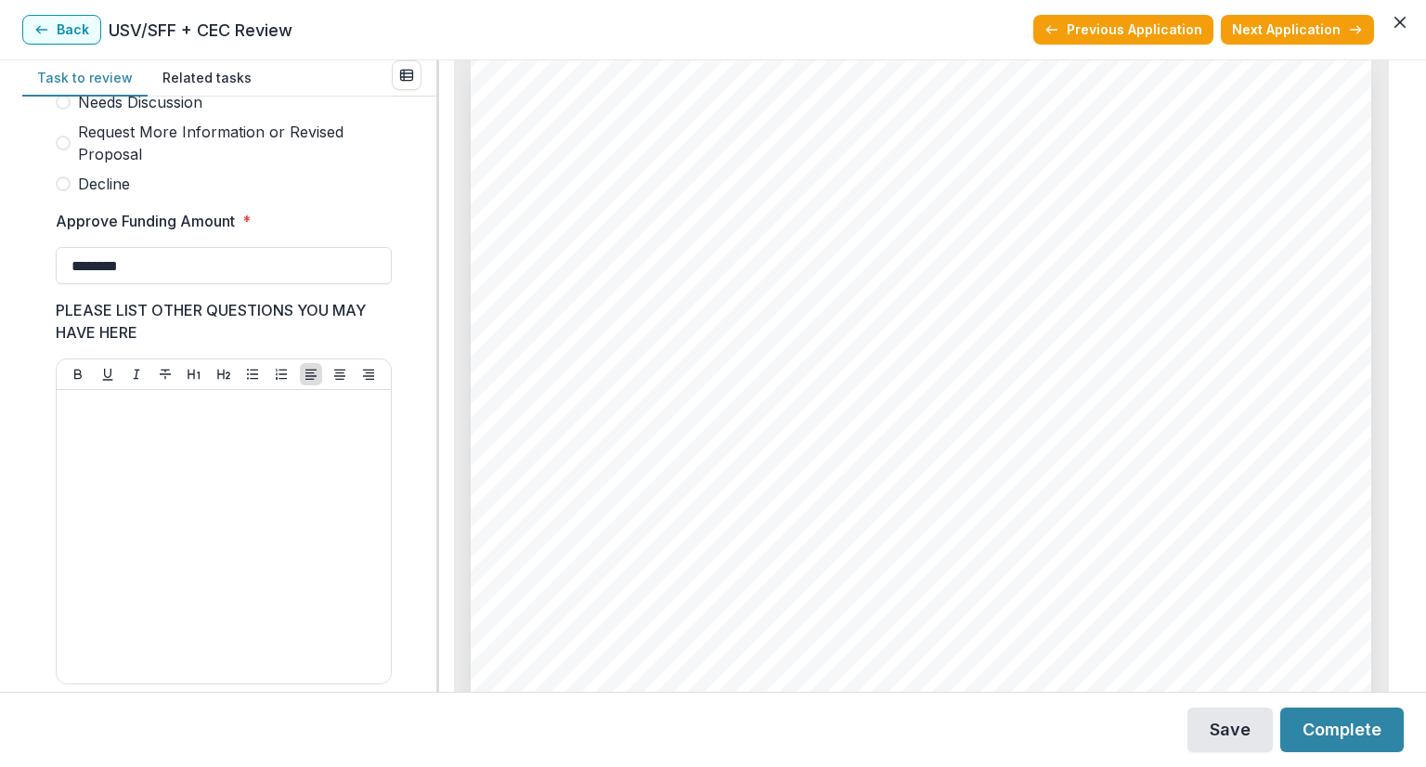
click at [1228, 723] on button "Save" at bounding box center [1229, 729] width 85 height 45
click at [1332, 731] on button "Complete" at bounding box center [1341, 729] width 123 height 45
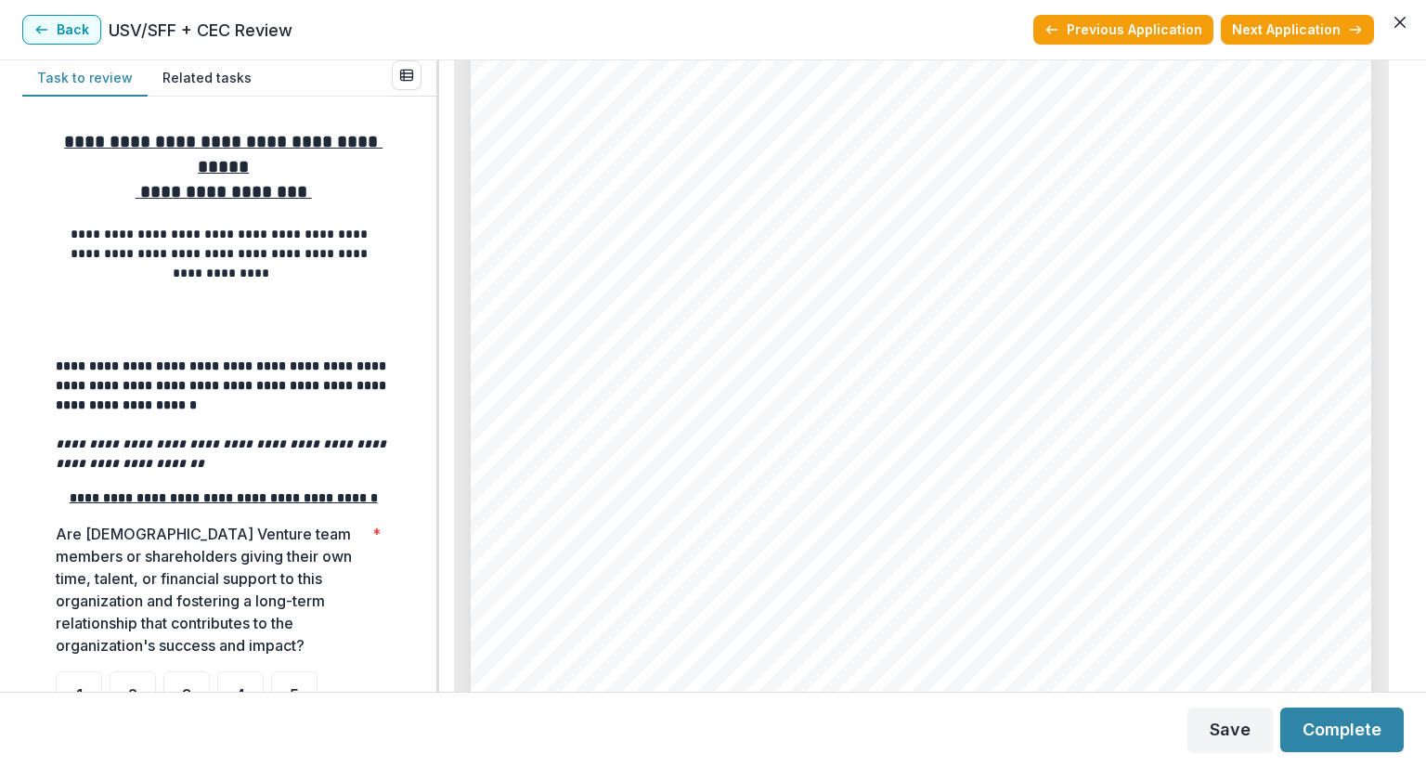
scroll to position [278, 0]
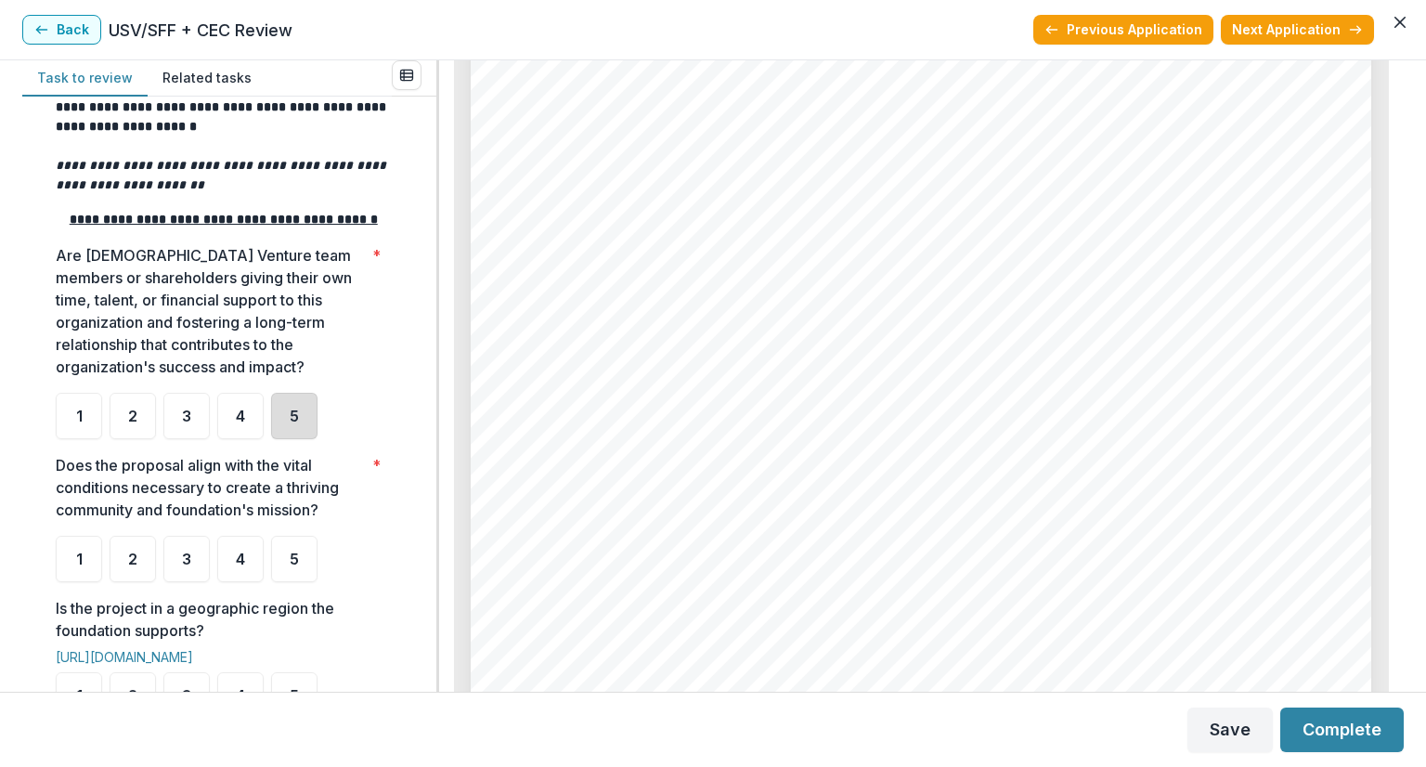
click at [278, 433] on div "5" at bounding box center [294, 416] width 46 height 46
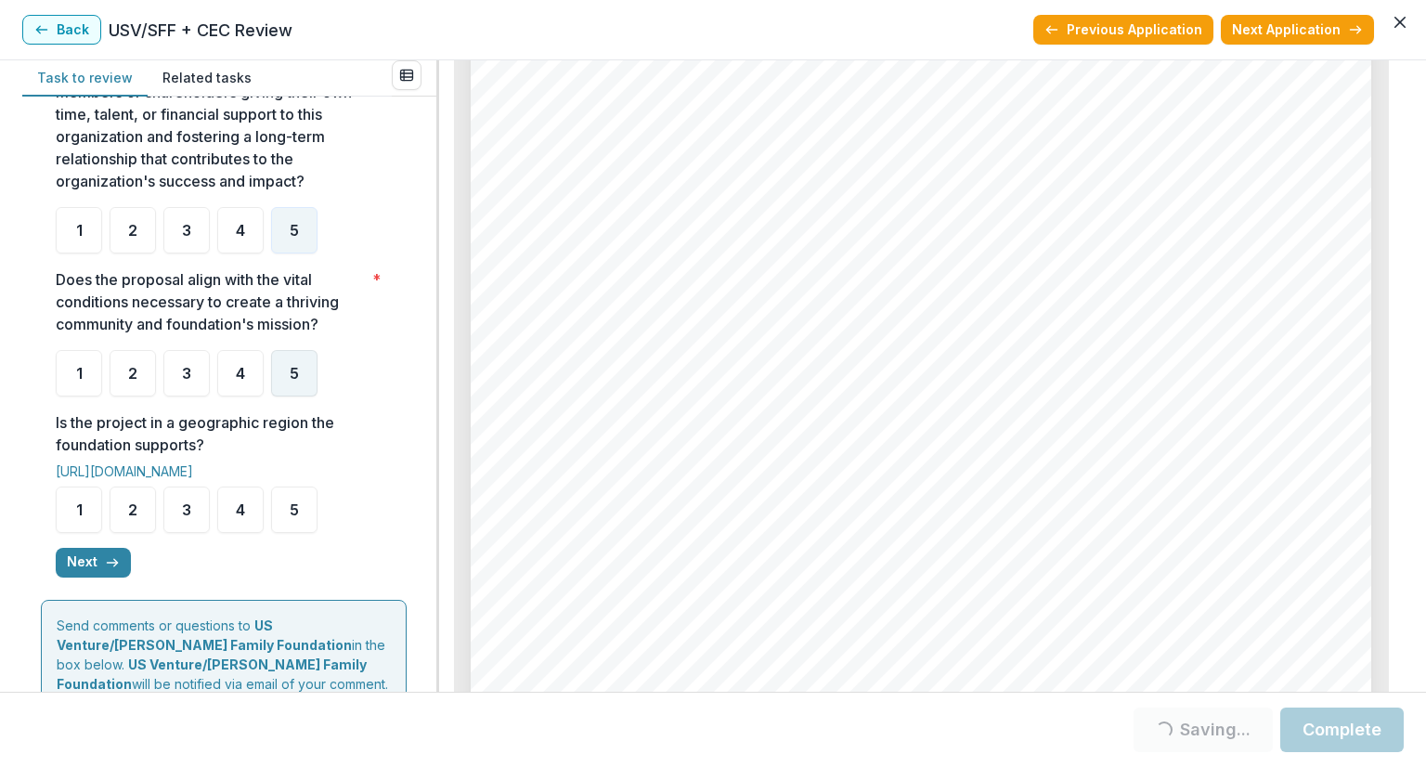
click at [291, 381] on span "5" at bounding box center [294, 373] width 9 height 15
click at [302, 396] on div "5" at bounding box center [294, 373] width 46 height 46
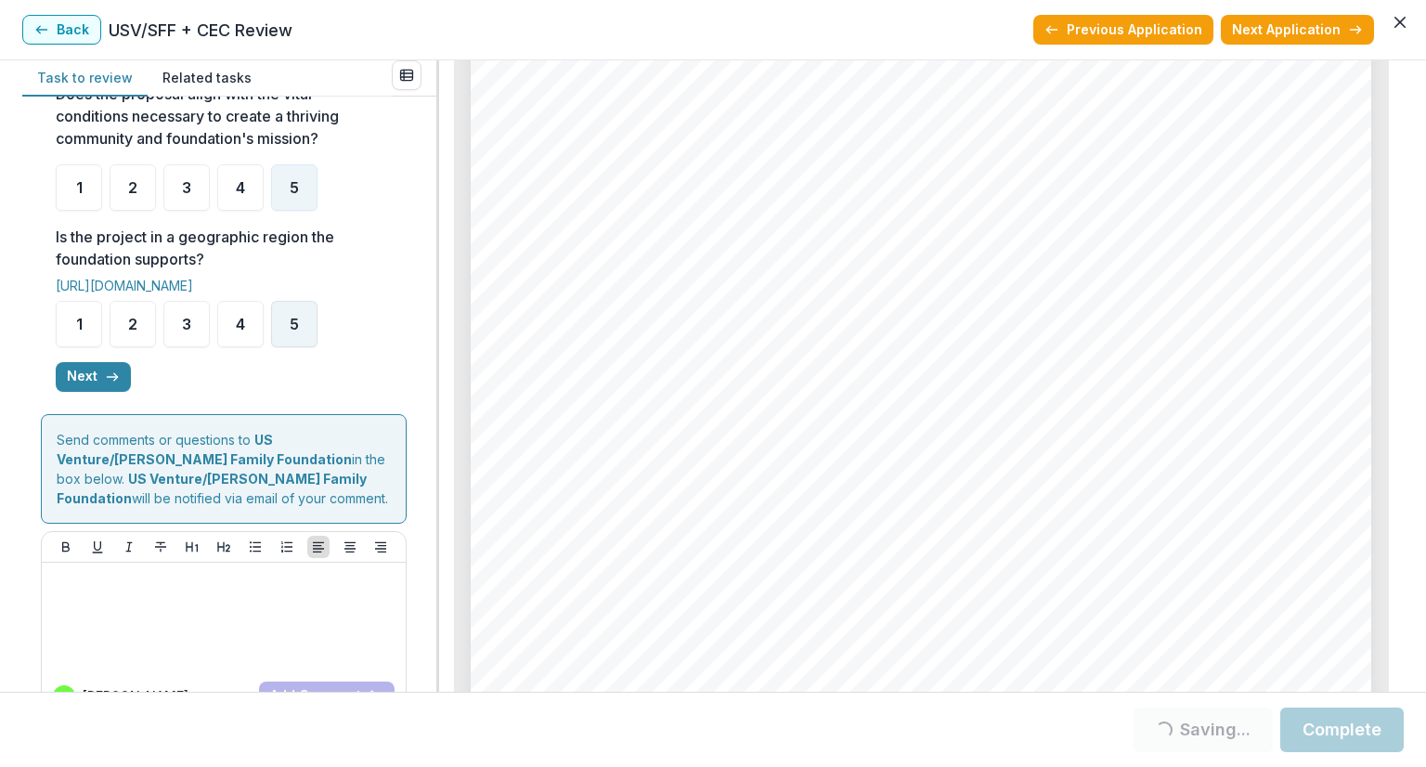
click at [286, 345] on div "5" at bounding box center [294, 324] width 46 height 46
click at [299, 338] on div "5" at bounding box center [294, 324] width 46 height 46
click at [94, 392] on button "Next" at bounding box center [93, 377] width 75 height 30
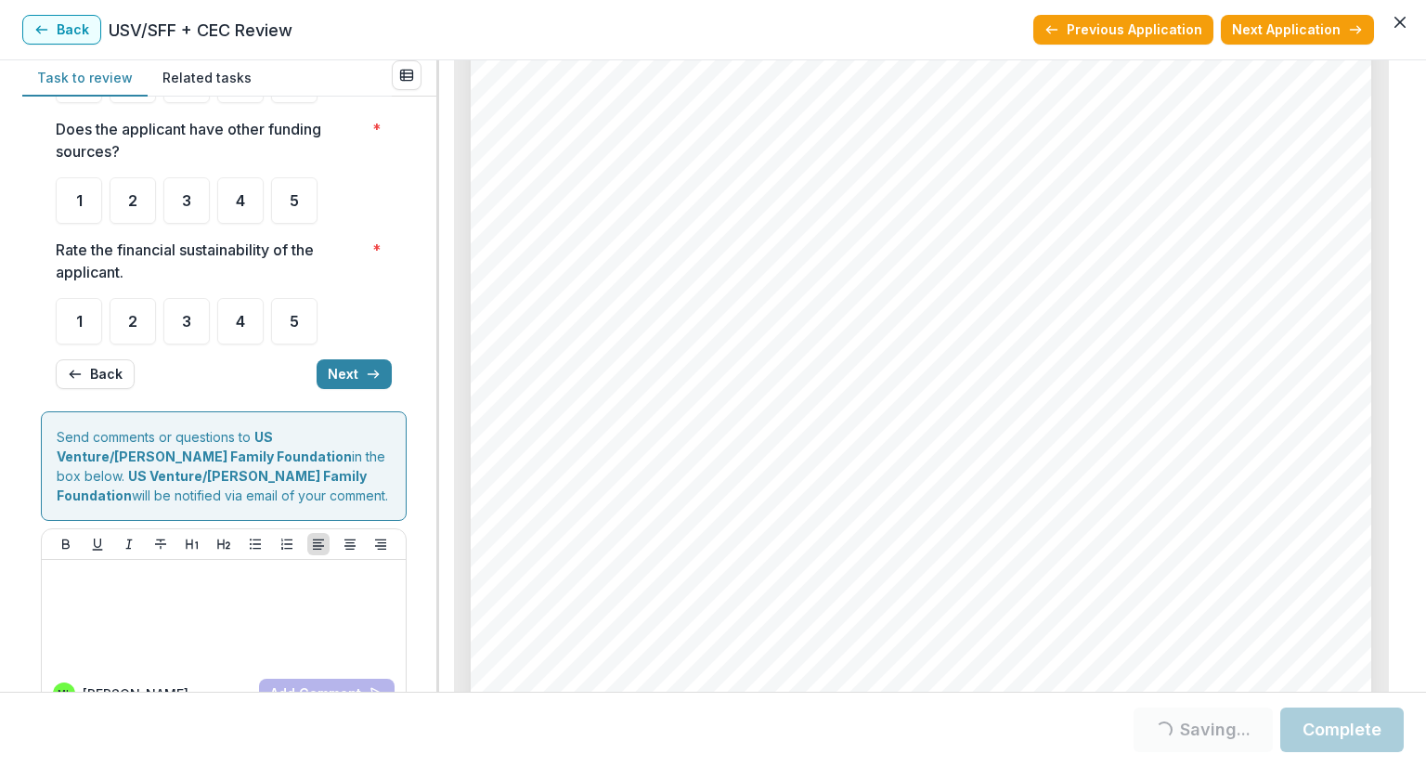
scroll to position [0, 0]
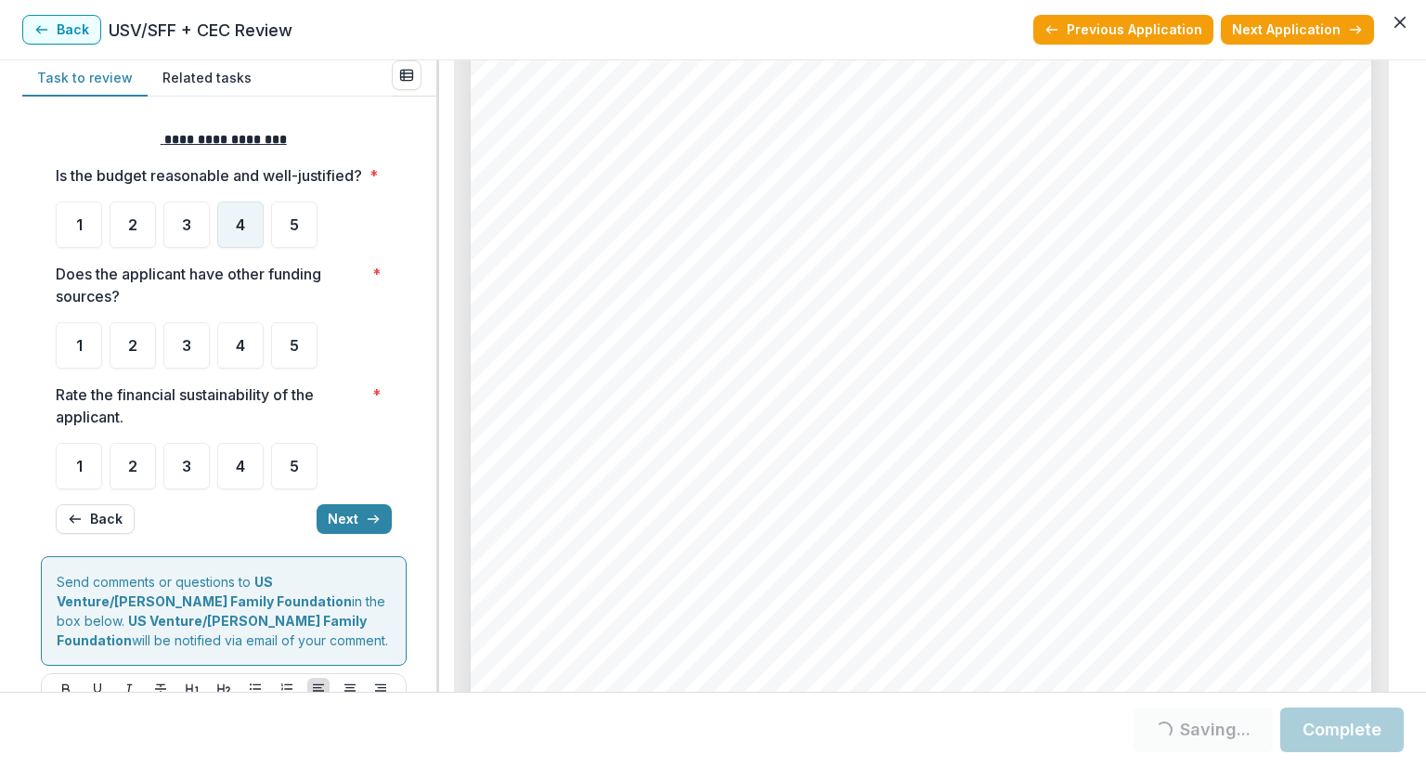
click at [237, 232] on span "4" at bounding box center [240, 224] width 9 height 15
click at [245, 353] on span "4" at bounding box center [240, 345] width 9 height 15
click at [244, 473] on span "4" at bounding box center [240, 466] width 9 height 15
click at [338, 534] on button "Next" at bounding box center [354, 519] width 75 height 30
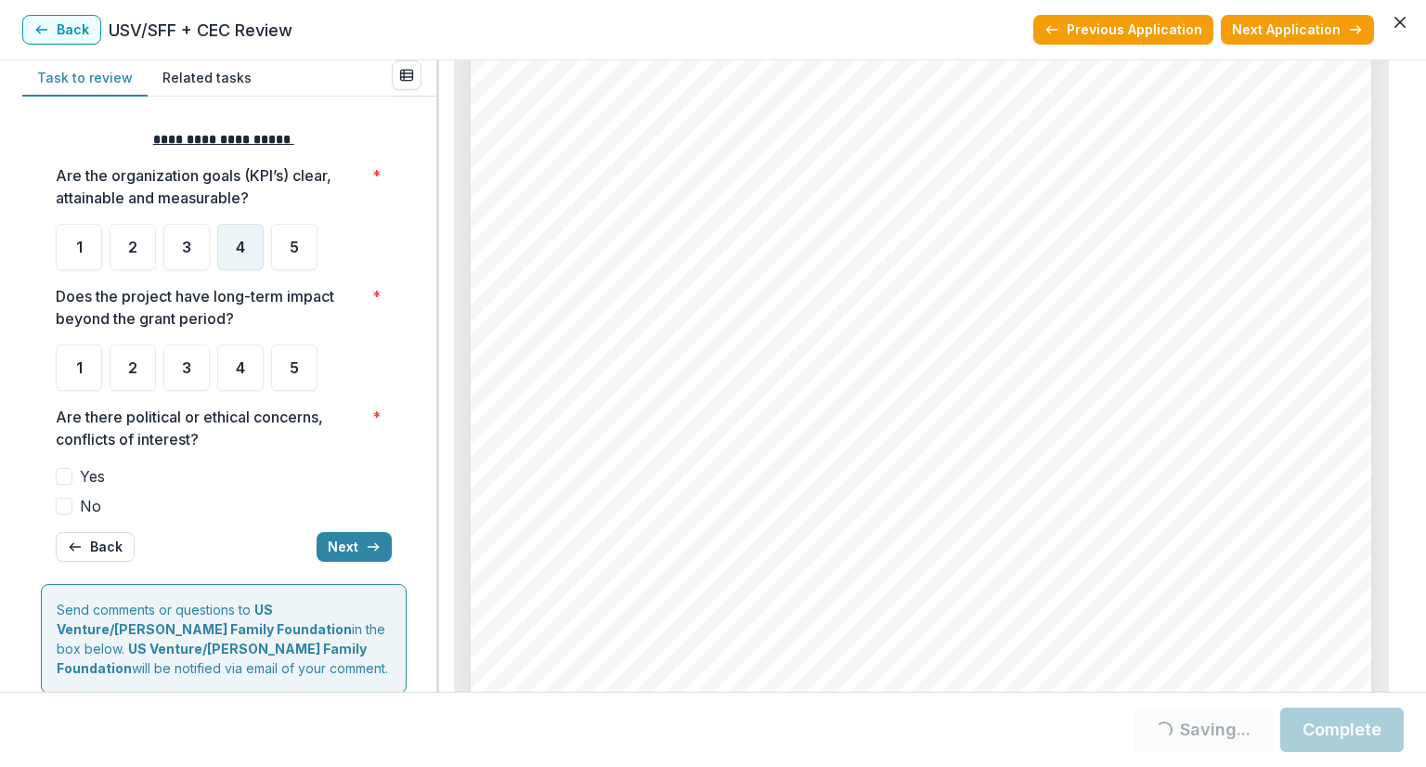
click at [246, 246] on div "4" at bounding box center [240, 247] width 46 height 46
click at [249, 369] on div "4" at bounding box center [240, 367] width 46 height 46
click at [230, 225] on div "4" at bounding box center [240, 247] width 46 height 46
click at [232, 239] on div "4" at bounding box center [240, 247] width 46 height 46
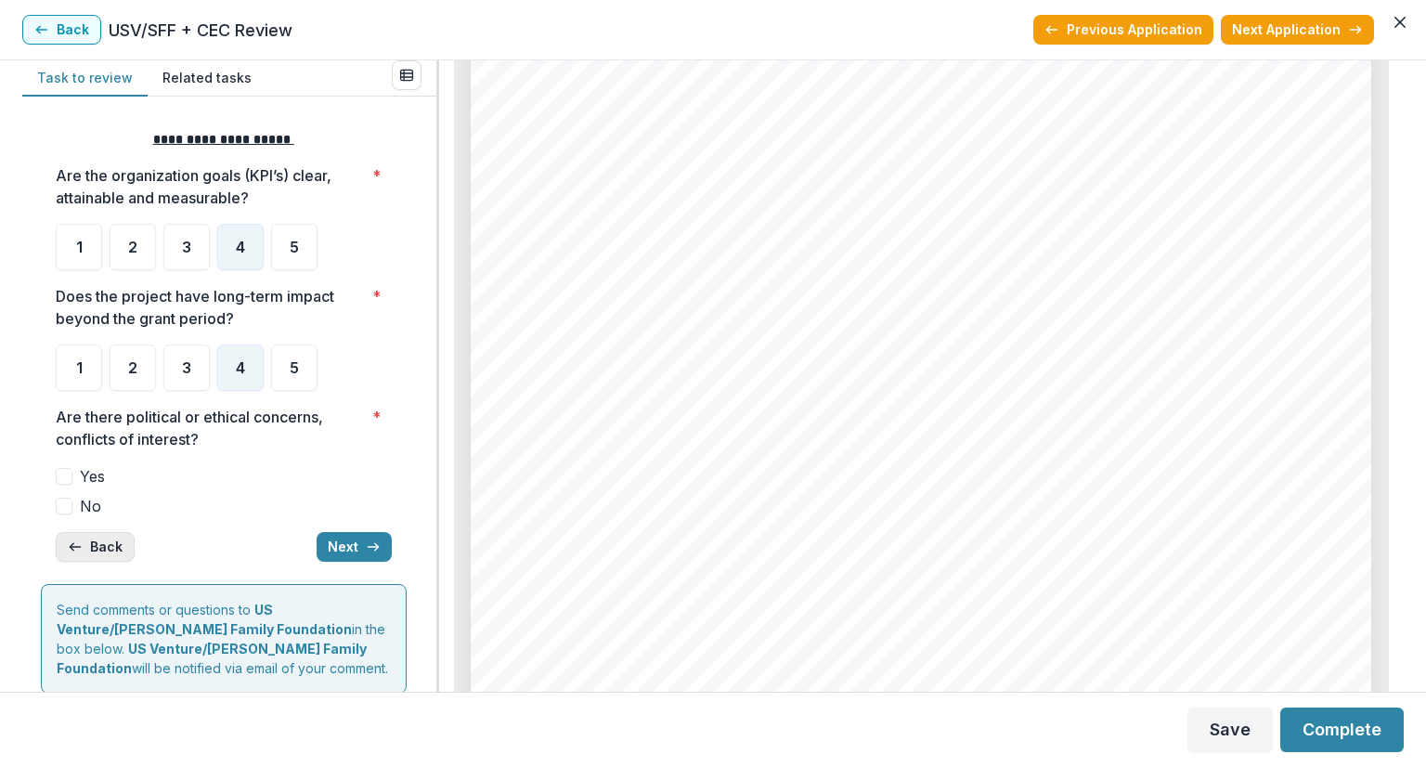
click at [93, 553] on button "Back" at bounding box center [95, 547] width 79 height 30
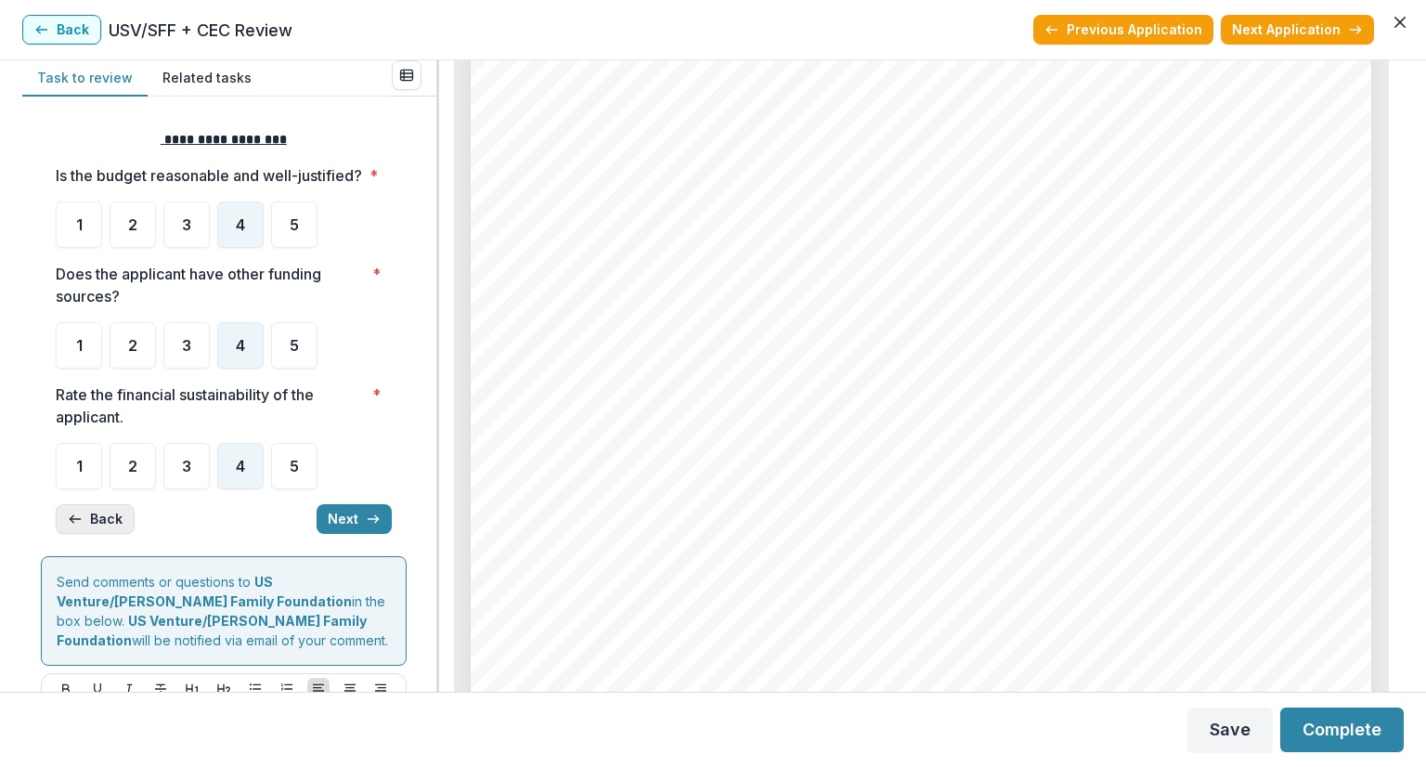
click at [100, 534] on button "Back" at bounding box center [95, 519] width 79 height 30
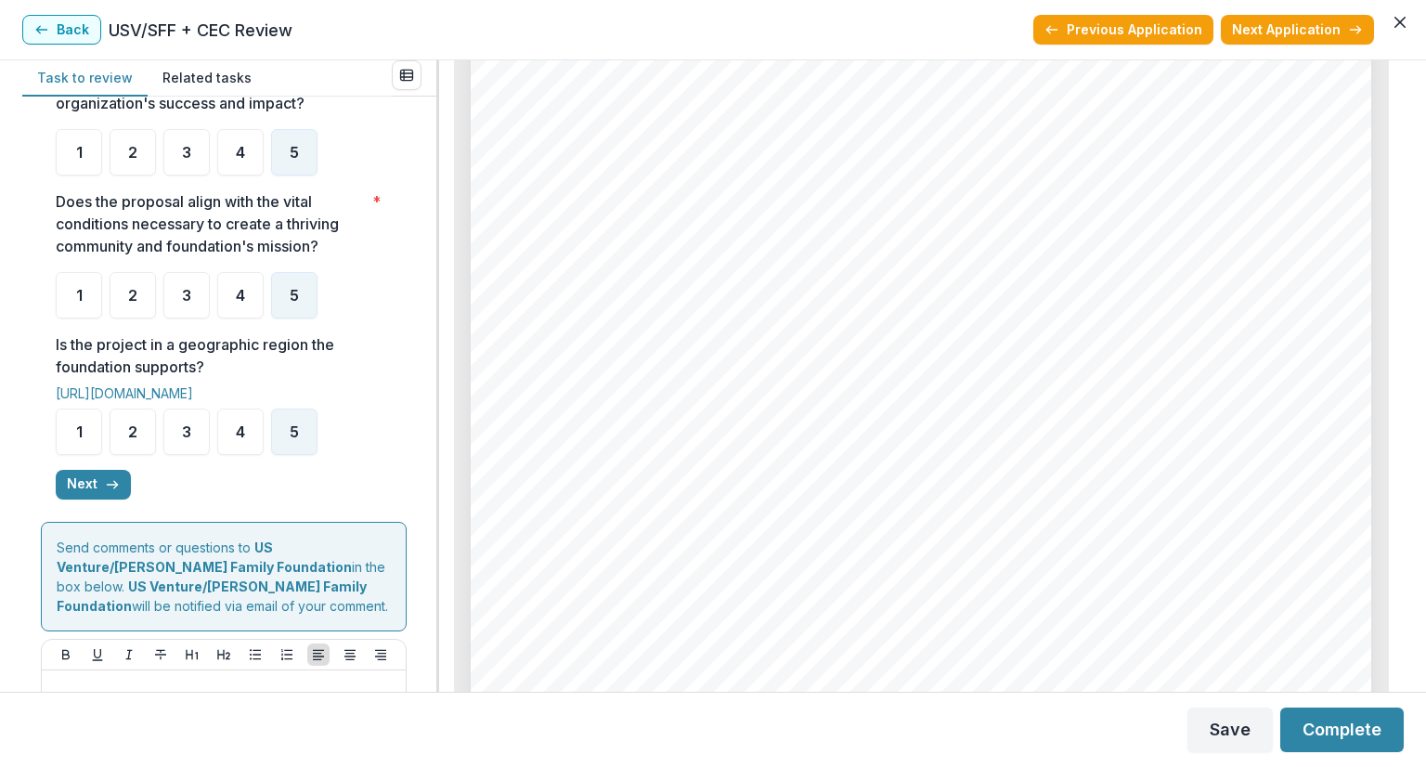
scroll to position [372, 0]
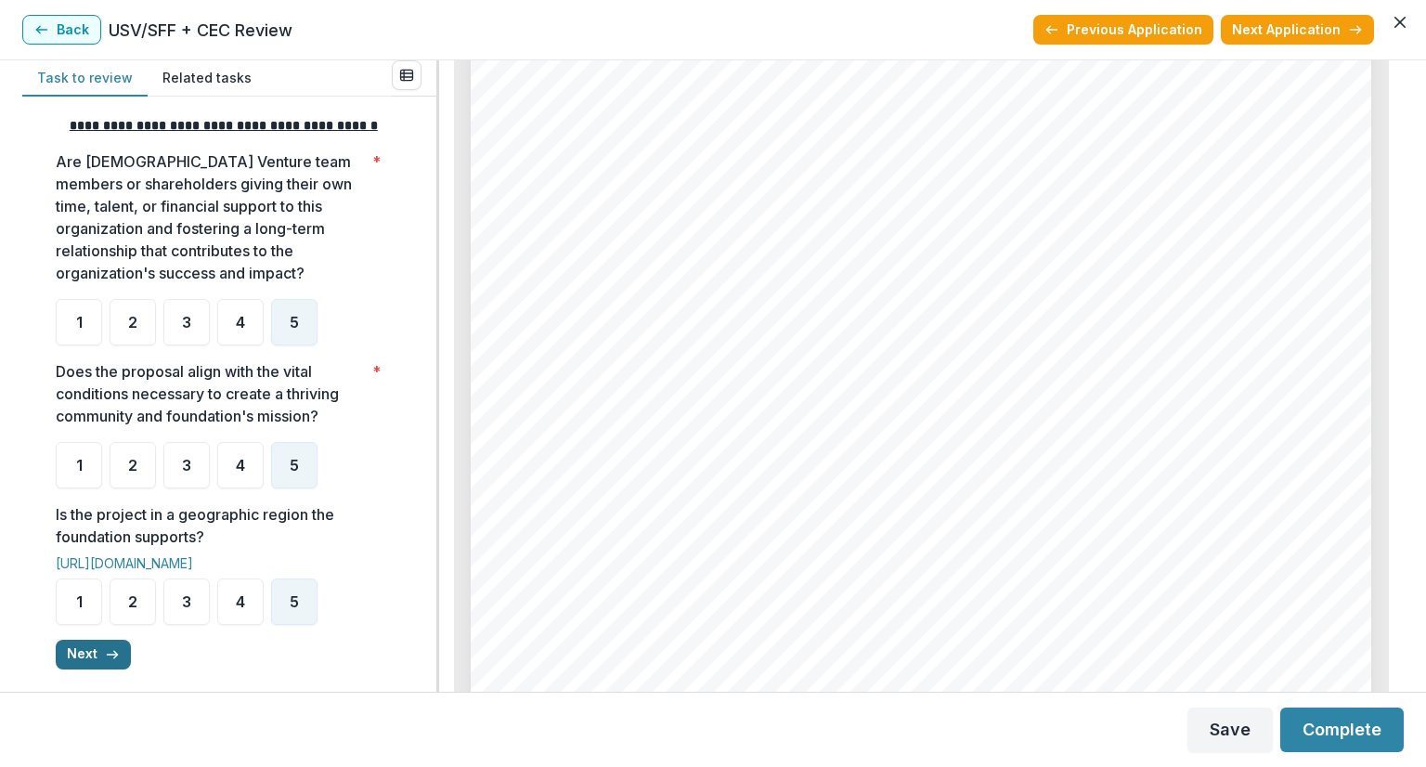
click at [111, 662] on icon "button" at bounding box center [112, 654] width 15 height 15
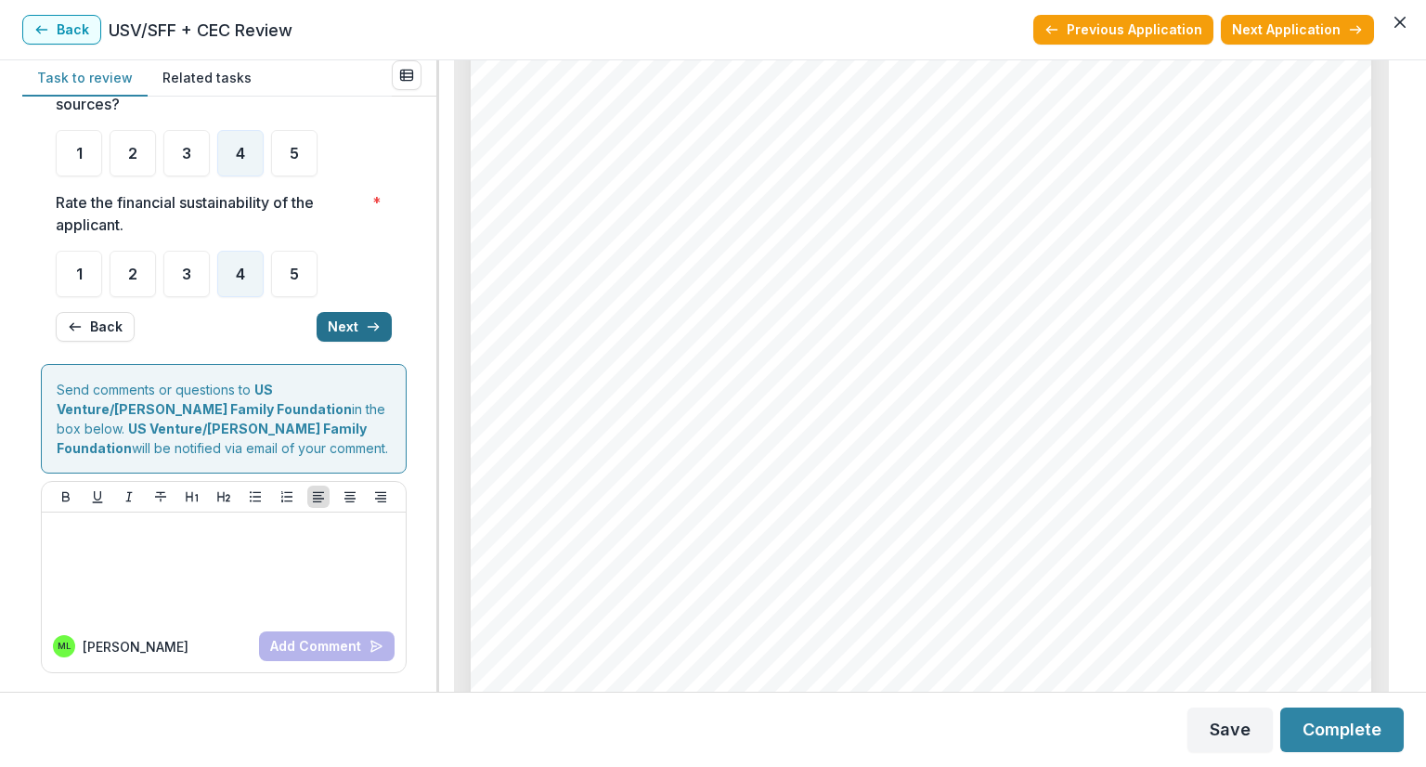
click at [356, 316] on button "Next" at bounding box center [354, 327] width 75 height 30
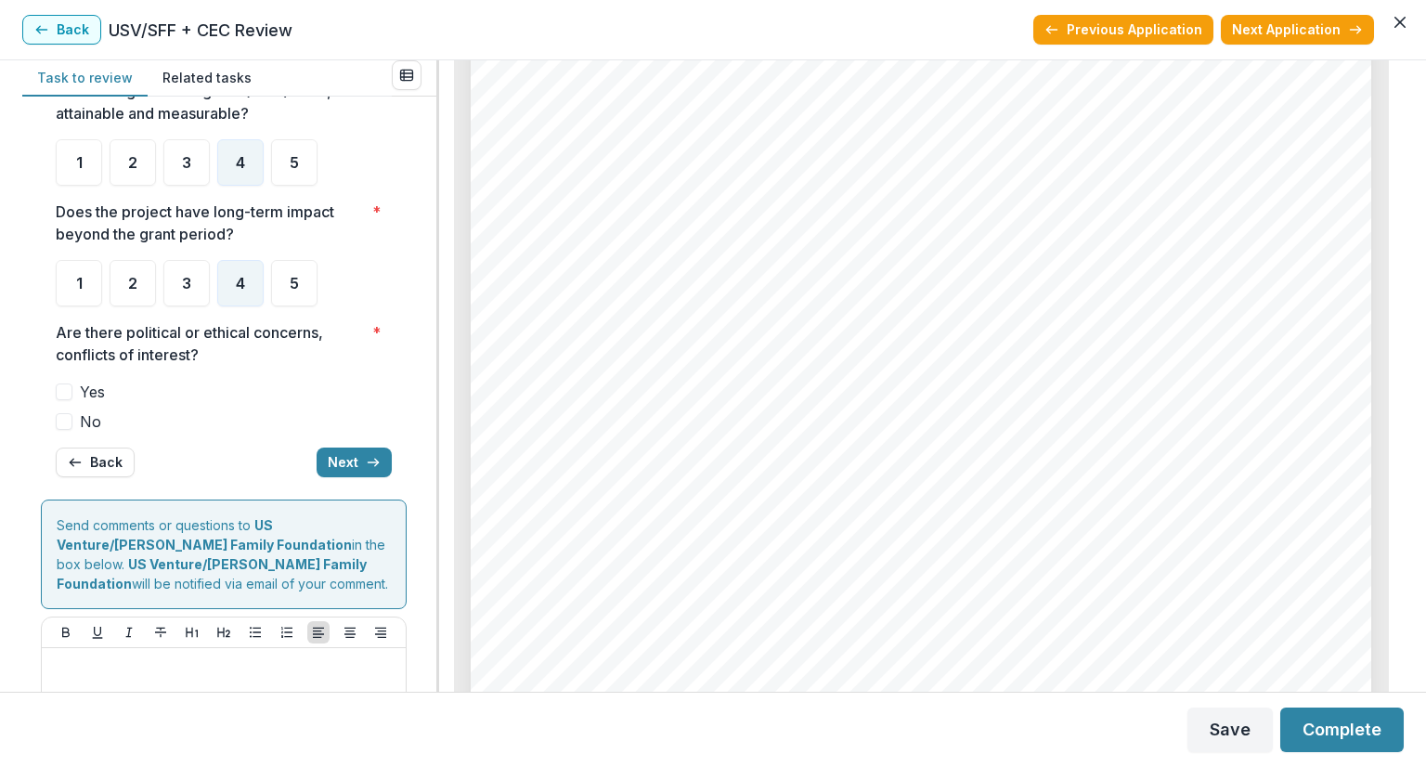
scroll to position [186, 0]
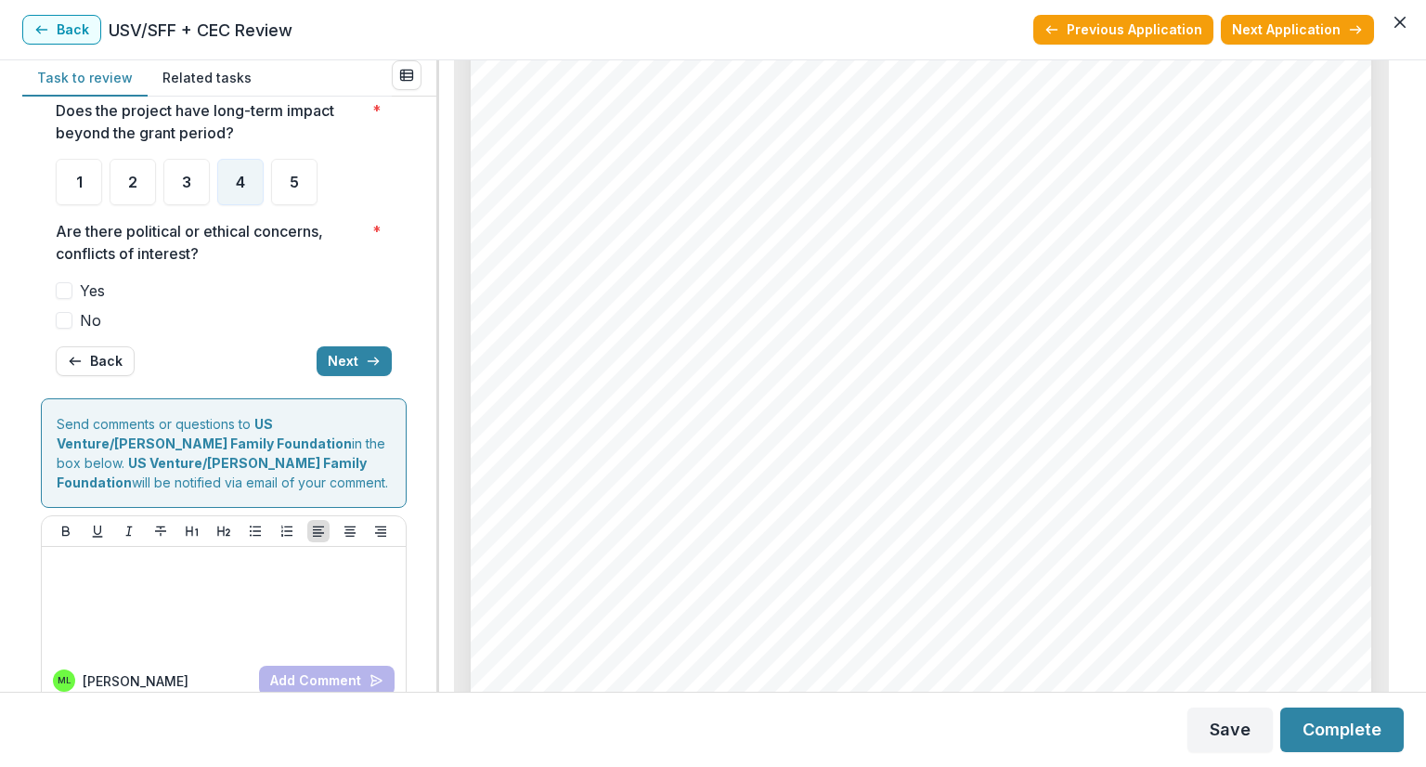
click at [68, 320] on span at bounding box center [64, 320] width 17 height 17
click at [366, 356] on icon "button" at bounding box center [373, 361] width 15 height 15
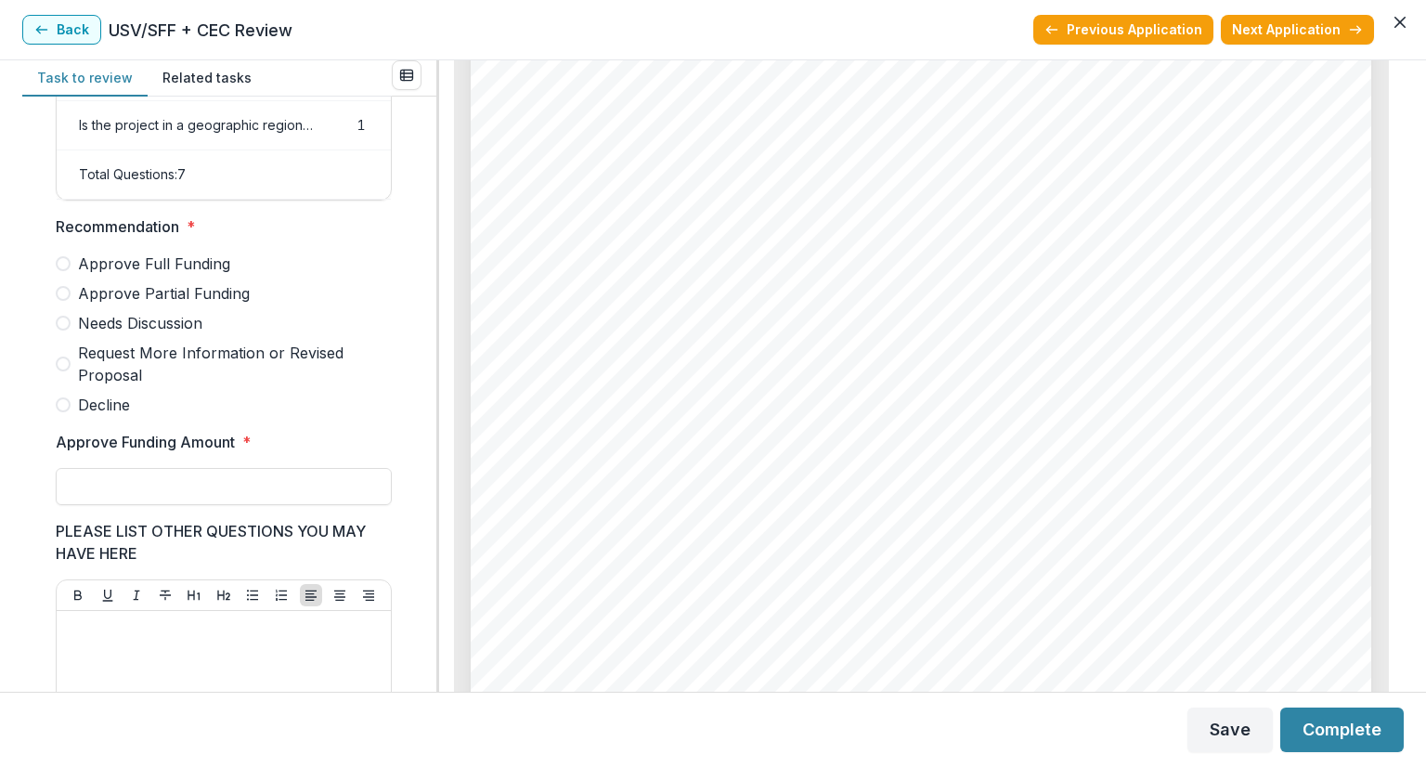
scroll to position [253, 0]
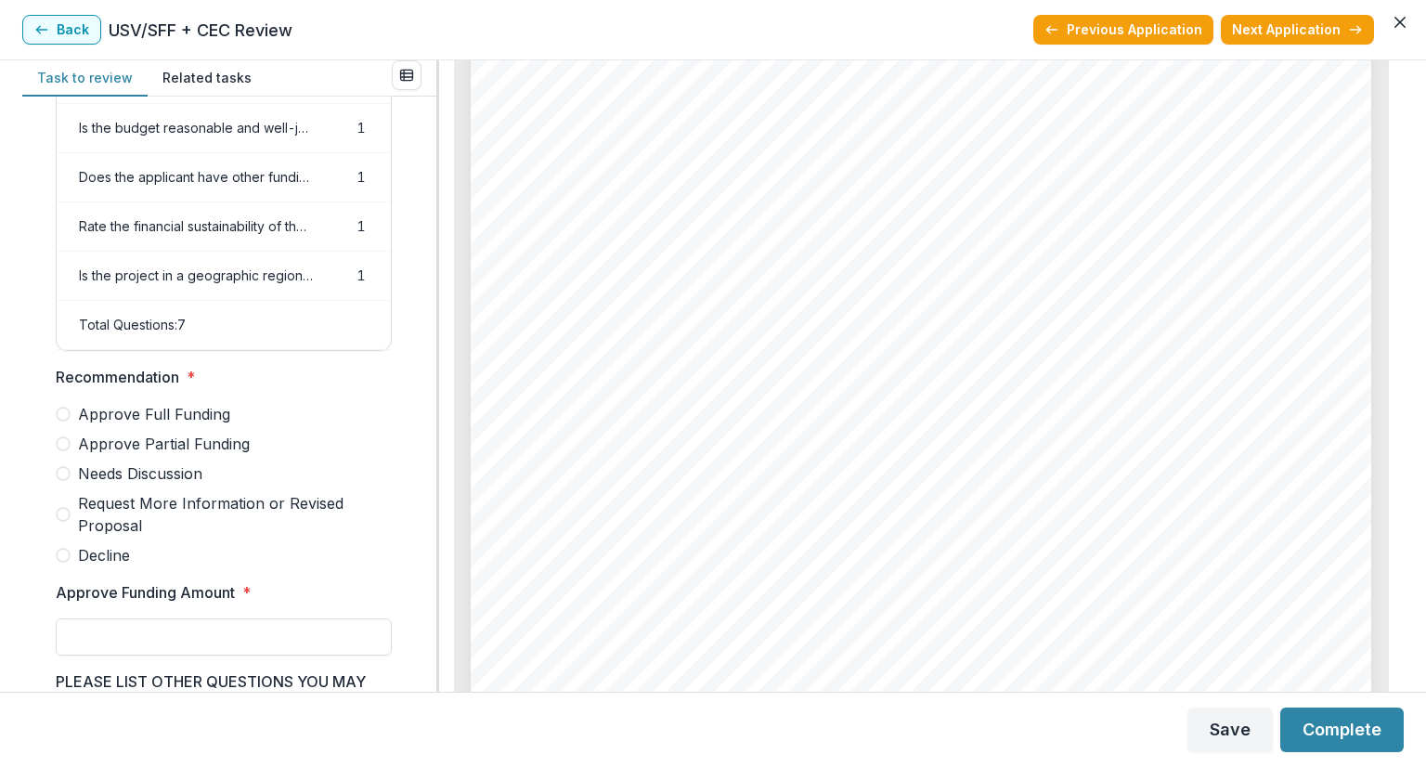
click at [71, 453] on label "Approve Partial Funding" at bounding box center [224, 444] width 336 height 22
click at [144, 655] on input "Approve Funding Amount *" at bounding box center [224, 636] width 336 height 37
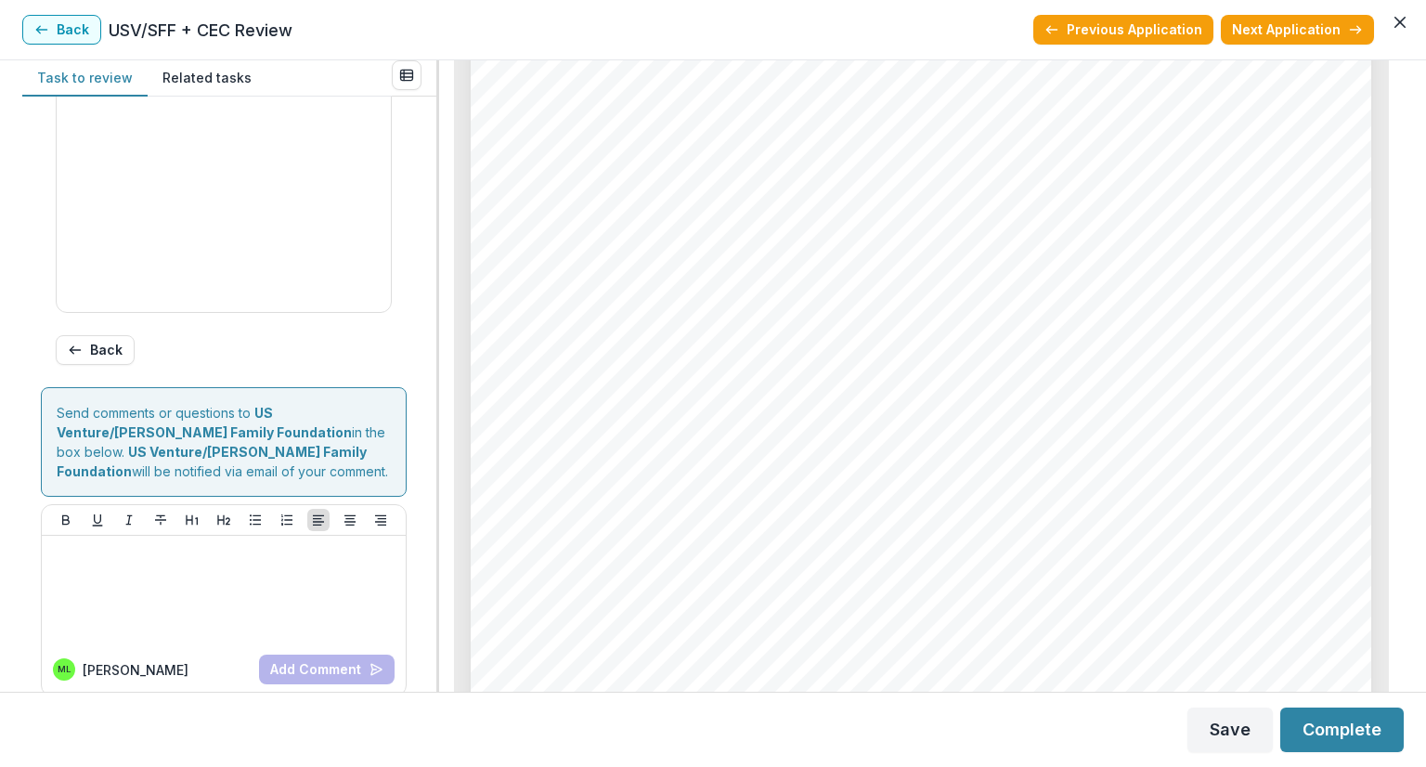
scroll to position [1029, 0]
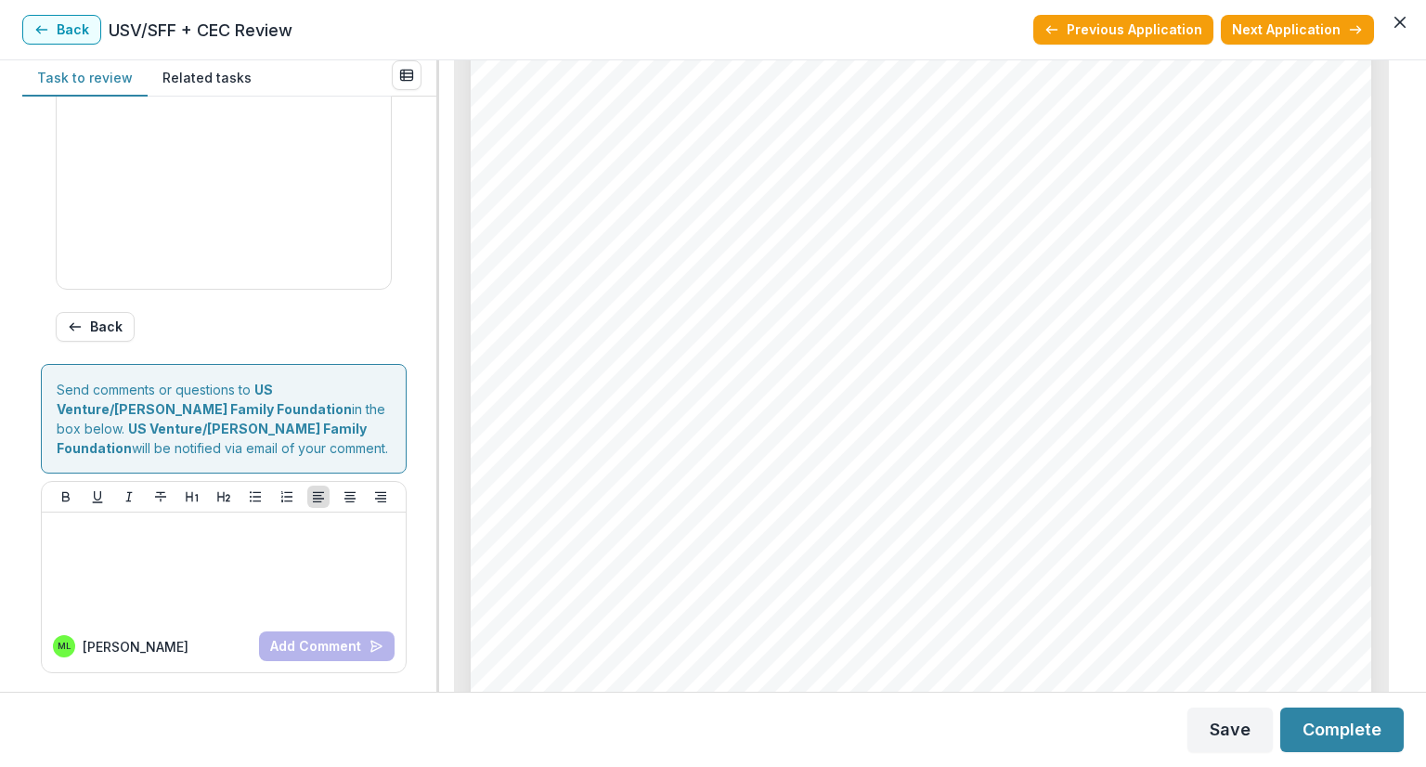
type input "********"
click at [201, 172] on div at bounding box center [223, 142] width 319 height 278
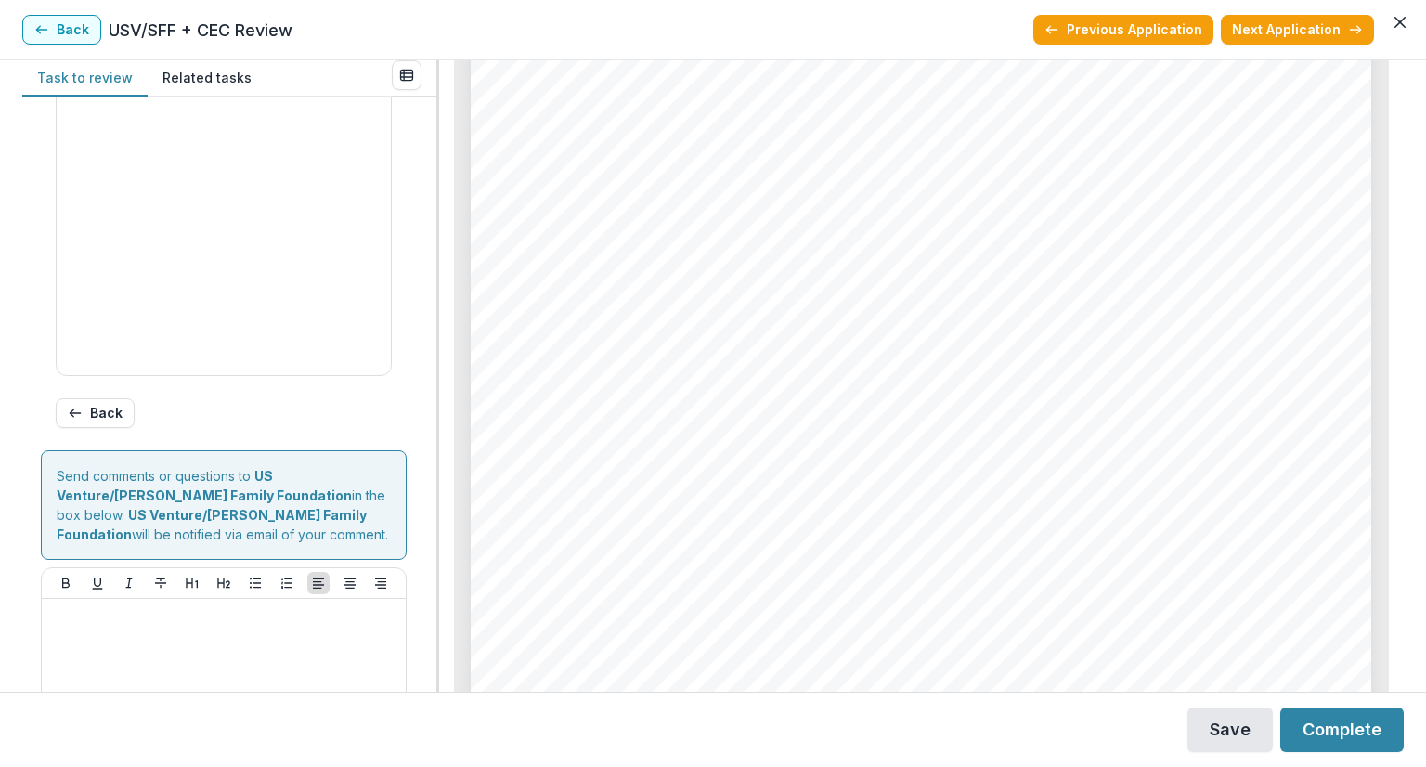
click at [1249, 720] on button "Save" at bounding box center [1229, 729] width 85 height 45
click at [1340, 729] on button "Complete" at bounding box center [1341, 729] width 123 height 45
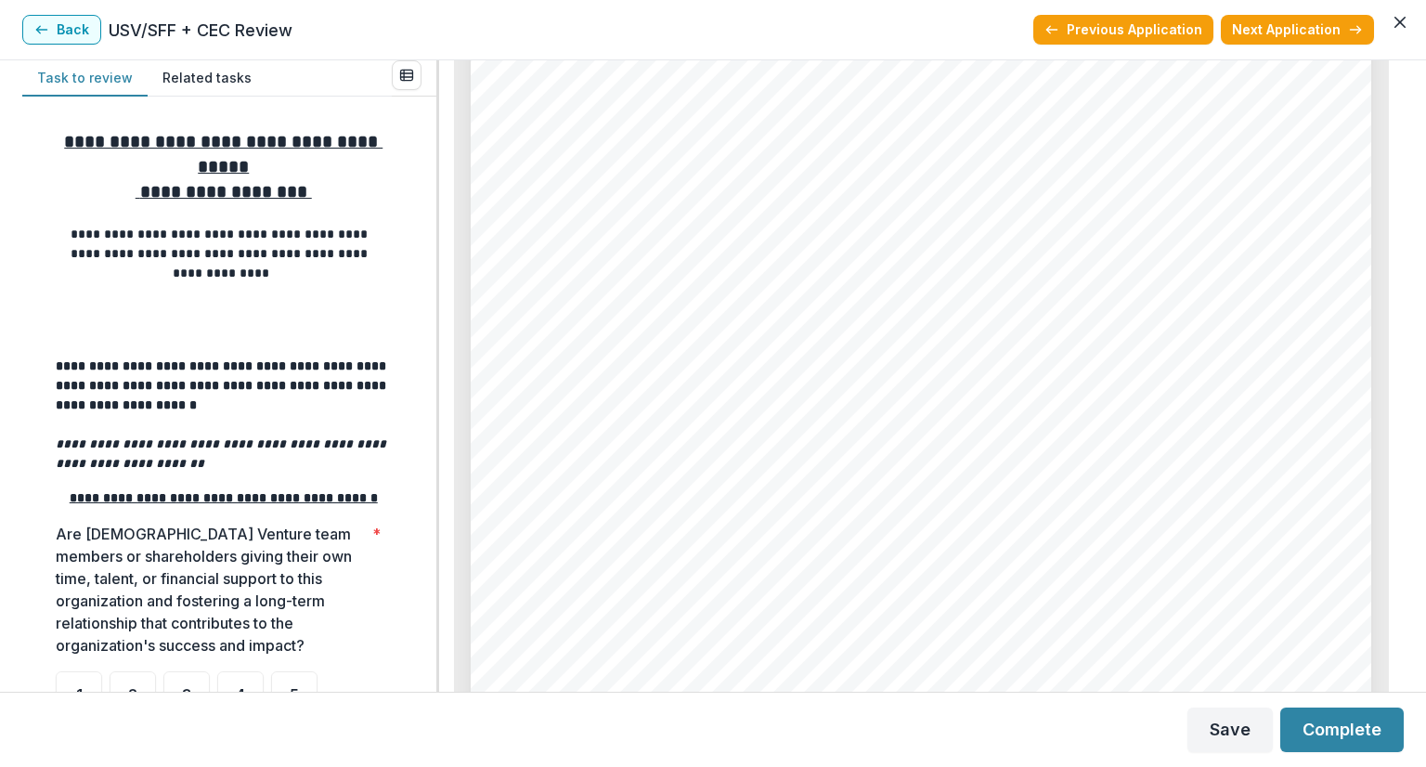
scroll to position [278, 0]
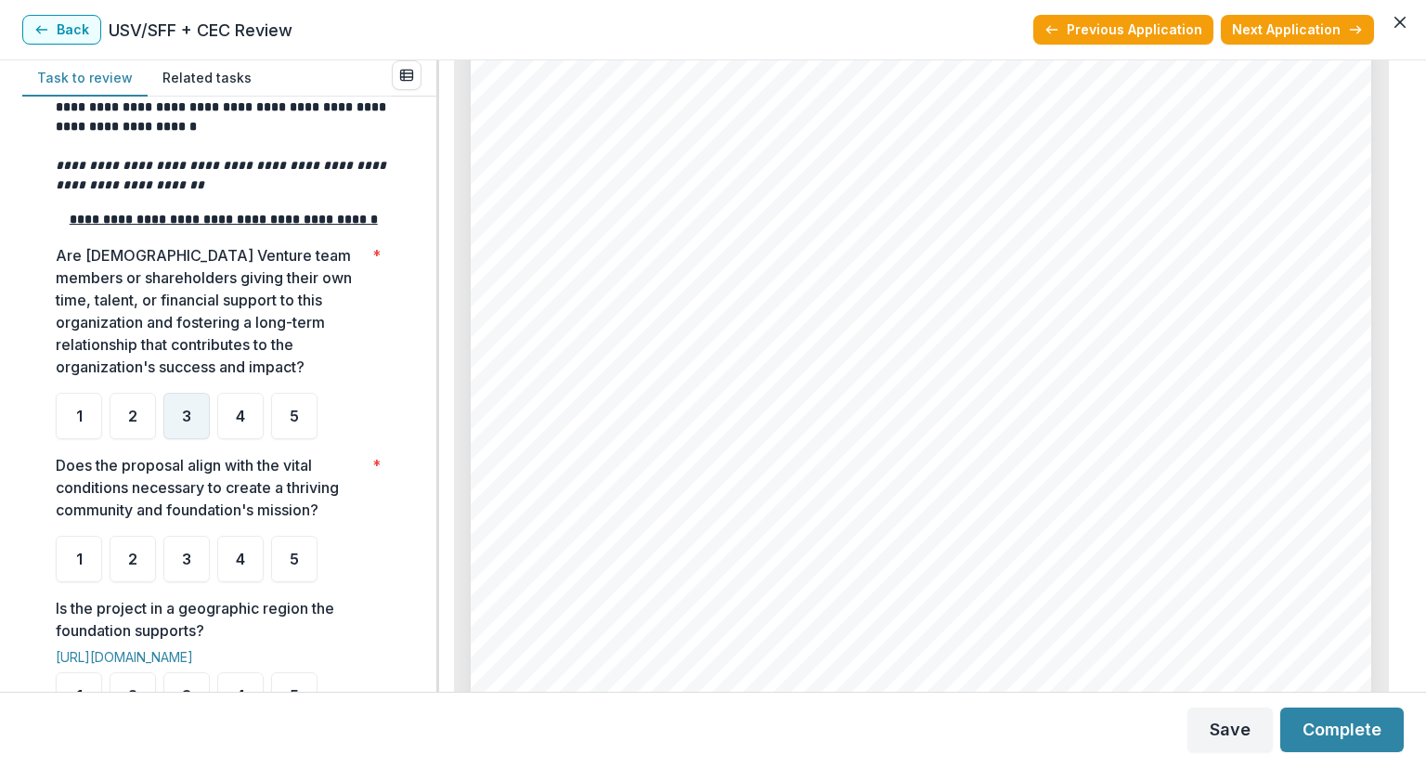
click at [184, 423] on span "3" at bounding box center [186, 415] width 9 height 15
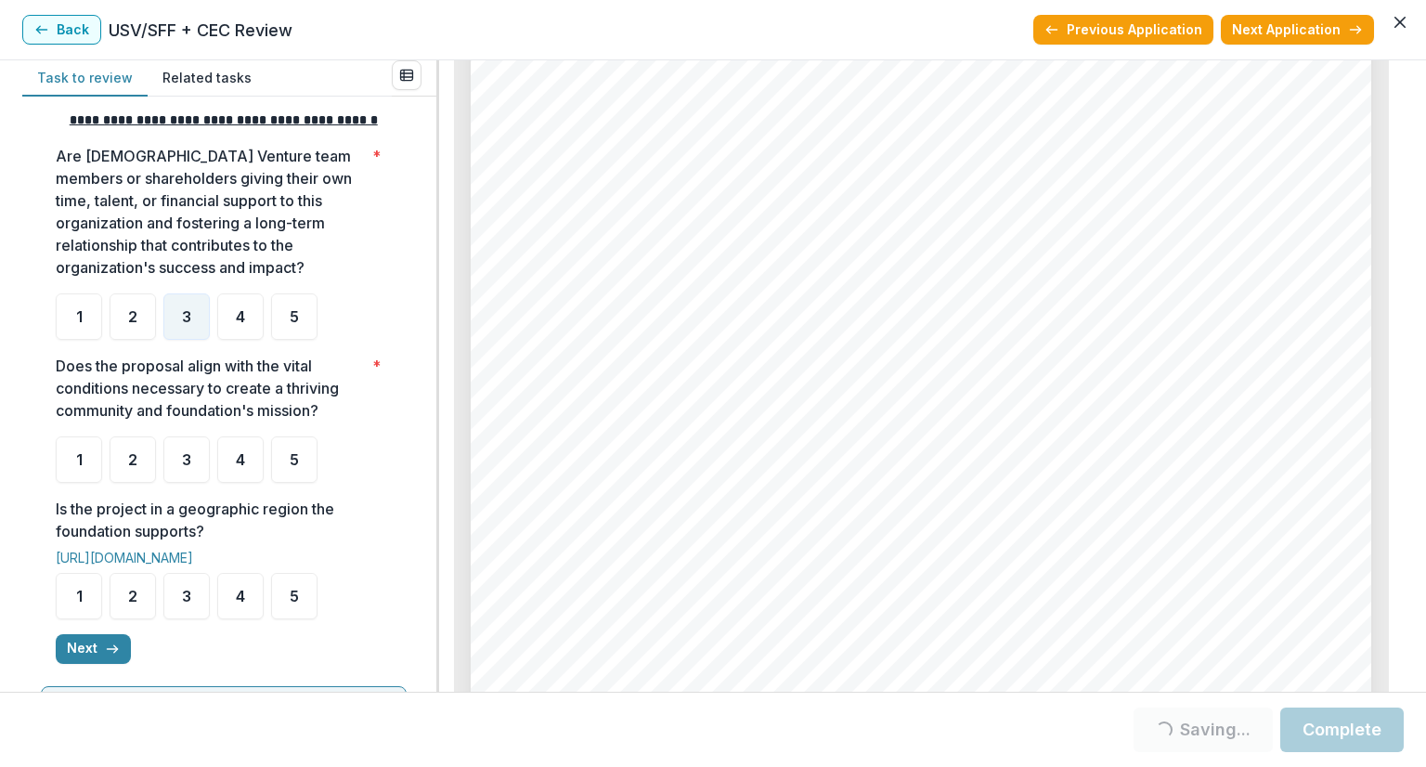
scroll to position [464, 0]
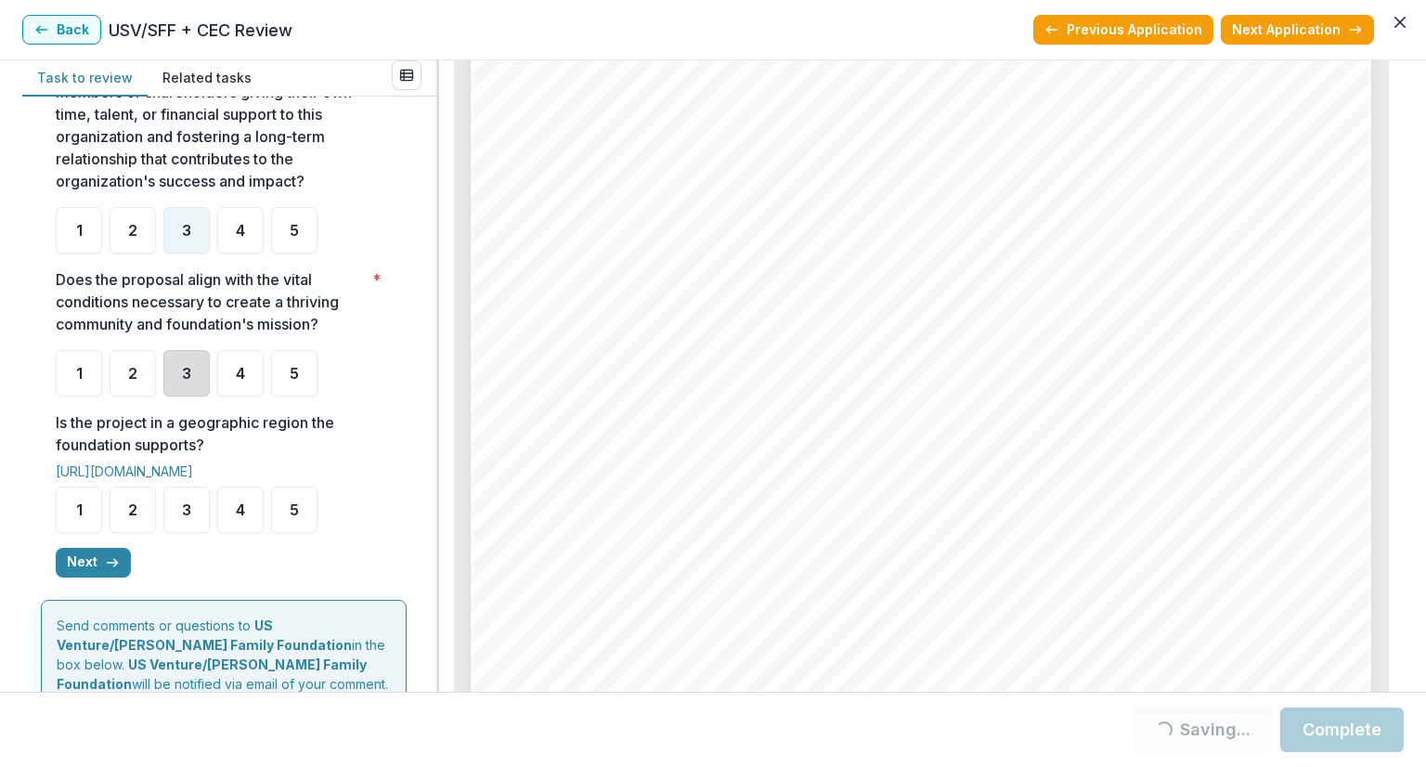
click at [201, 392] on div "3" at bounding box center [186, 373] width 46 height 46
click at [154, 396] on div "2" at bounding box center [133, 373] width 46 height 46
click at [182, 381] on span "3" at bounding box center [186, 373] width 9 height 15
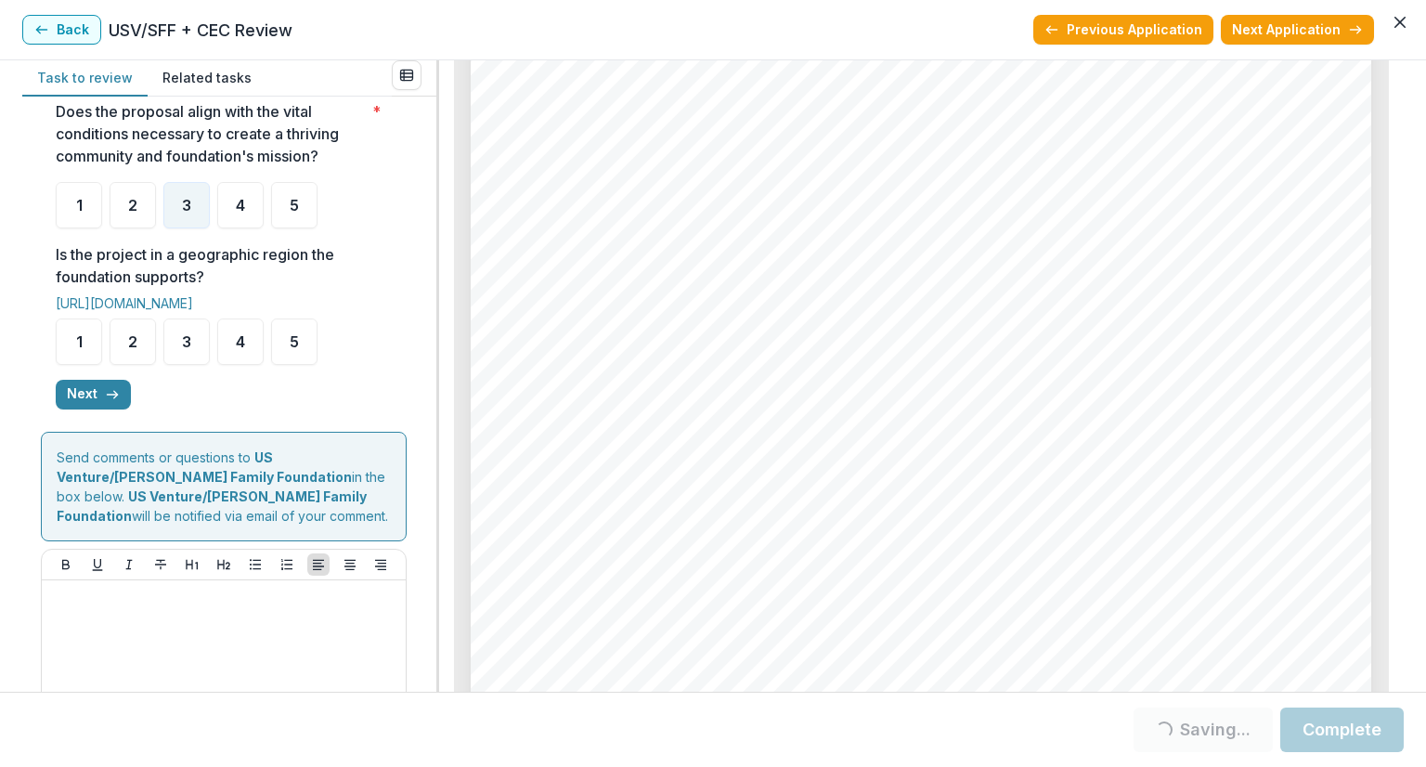
scroll to position [650, 0]
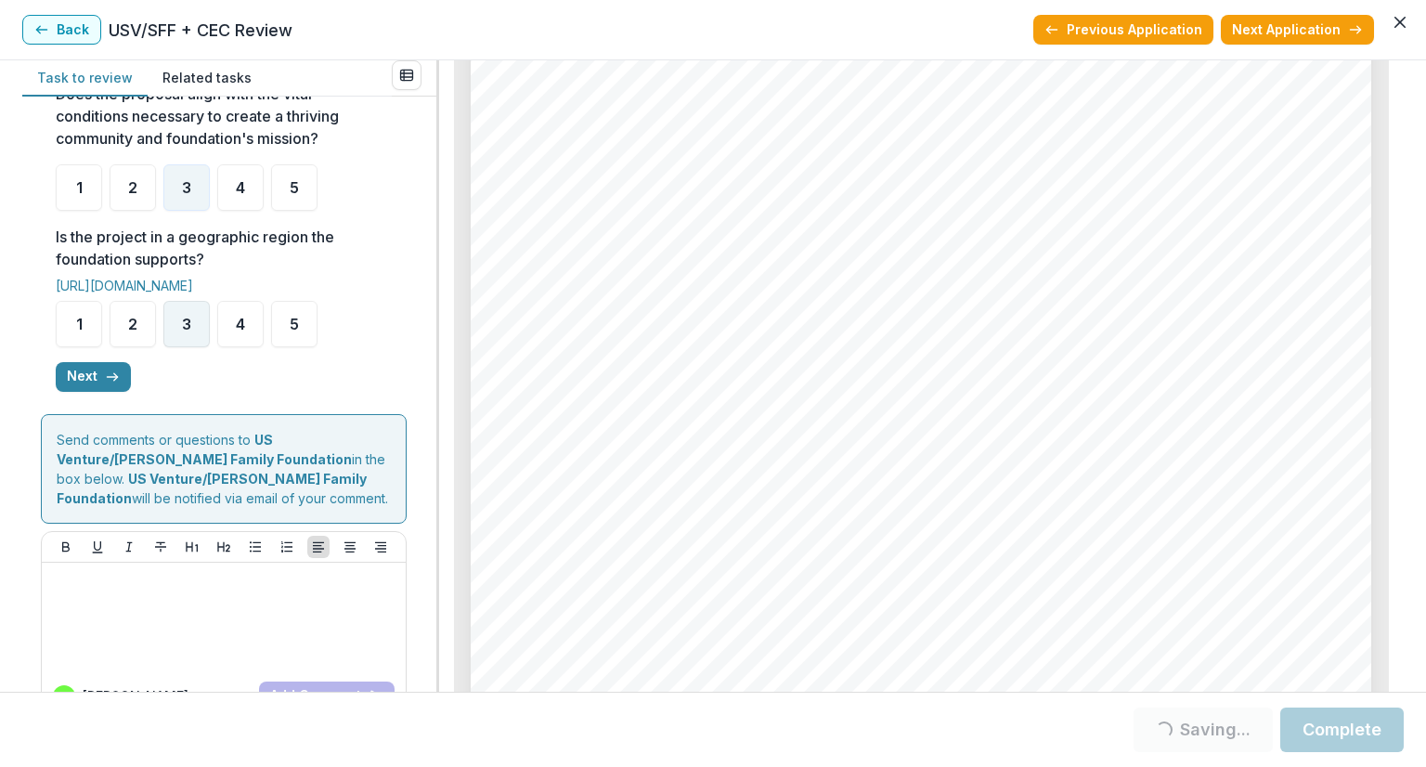
click at [195, 340] on div "3" at bounding box center [186, 324] width 46 height 46
click at [105, 384] on icon "button" at bounding box center [112, 376] width 15 height 15
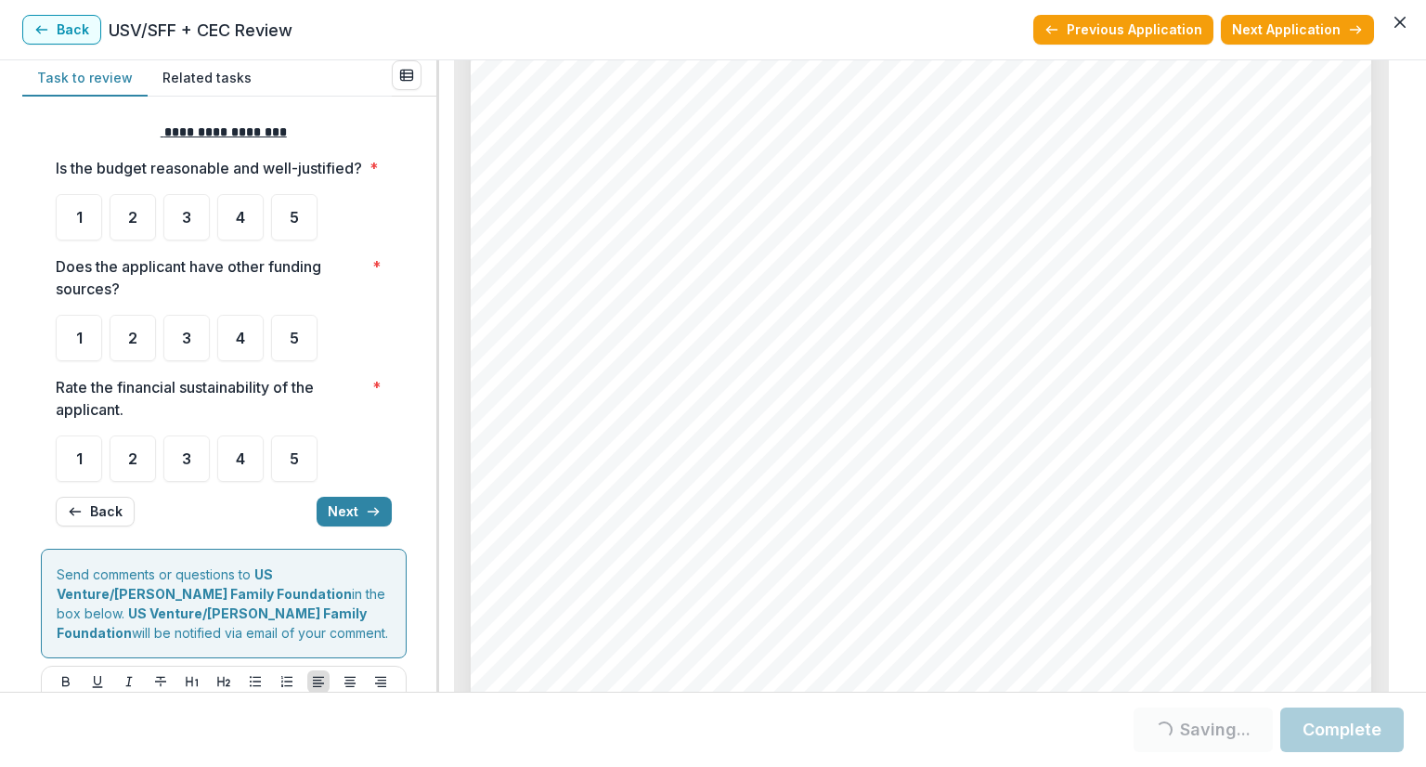
scroll to position [0, 0]
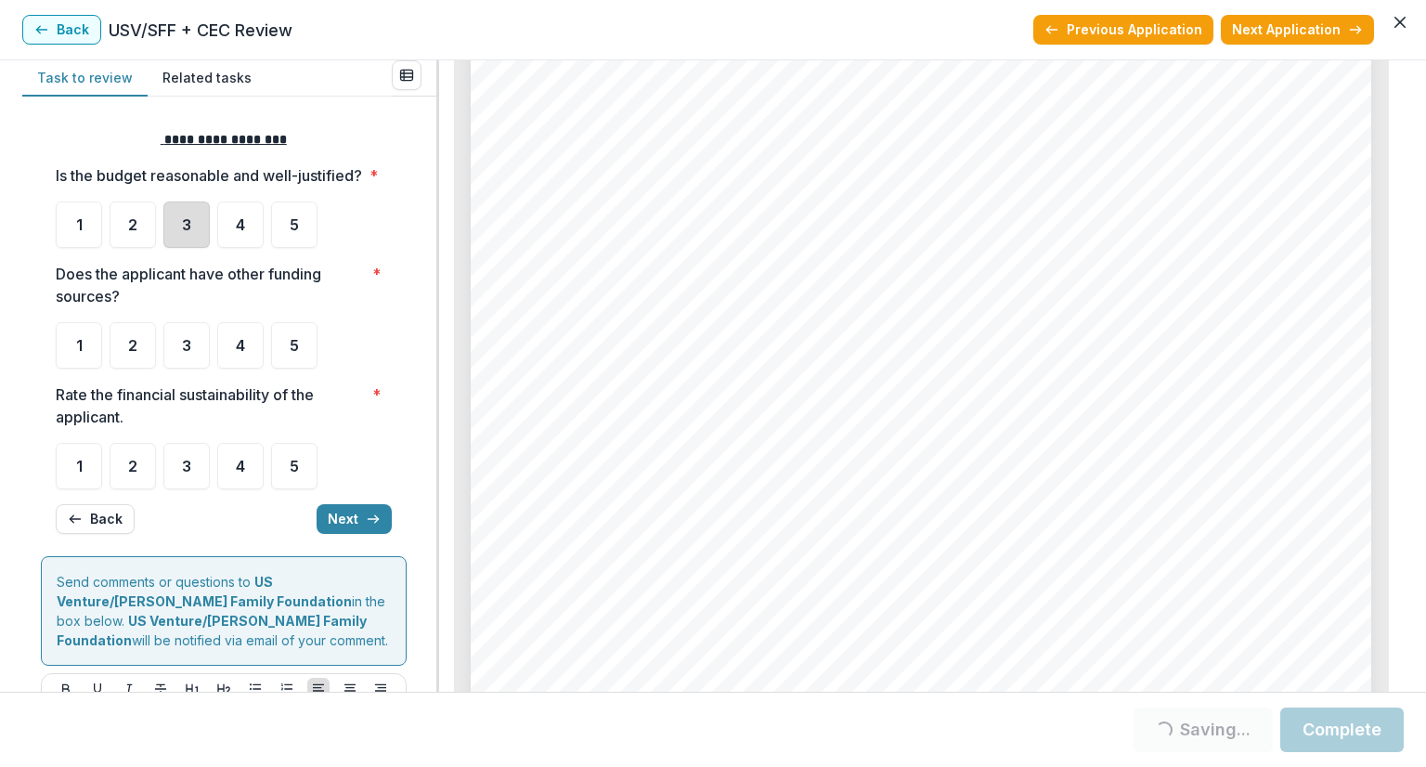
click at [193, 244] on div "3" at bounding box center [186, 224] width 46 height 46
click at [191, 248] on div "3" at bounding box center [186, 224] width 46 height 46
click at [189, 353] on span "3" at bounding box center [186, 345] width 9 height 15
click at [189, 473] on span "3" at bounding box center [186, 466] width 9 height 15
click at [187, 473] on span "3" at bounding box center [186, 466] width 9 height 15
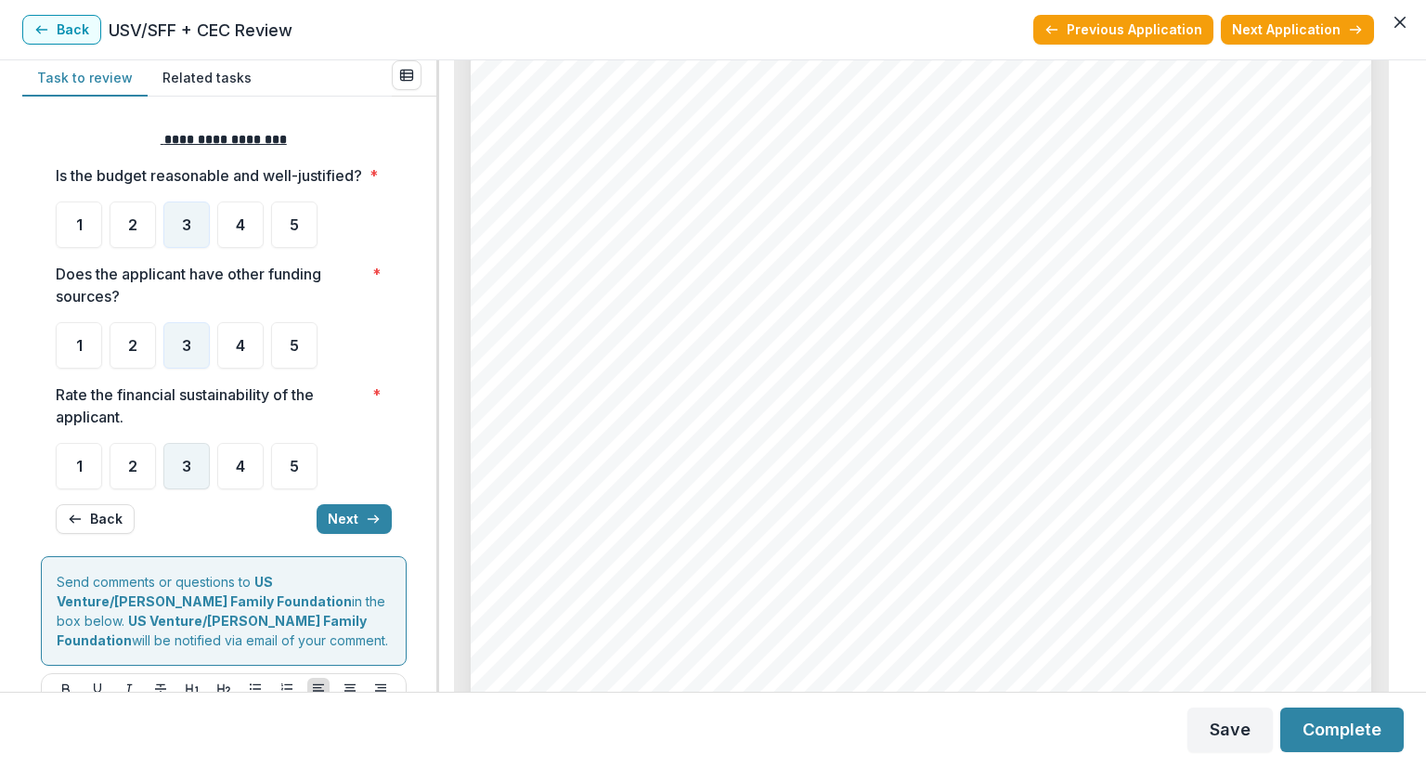
click at [191, 468] on div "3" at bounding box center [186, 466] width 46 height 46
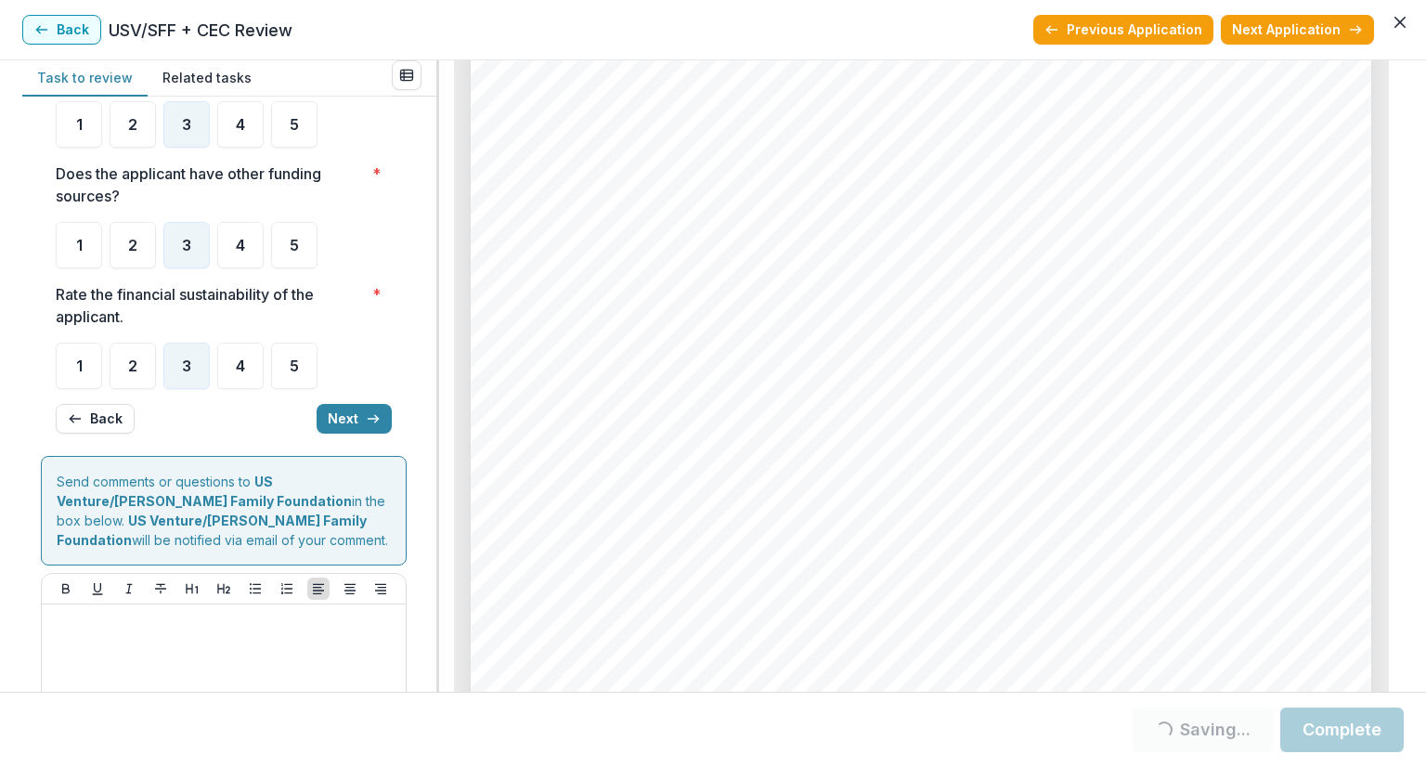
scroll to position [213, 0]
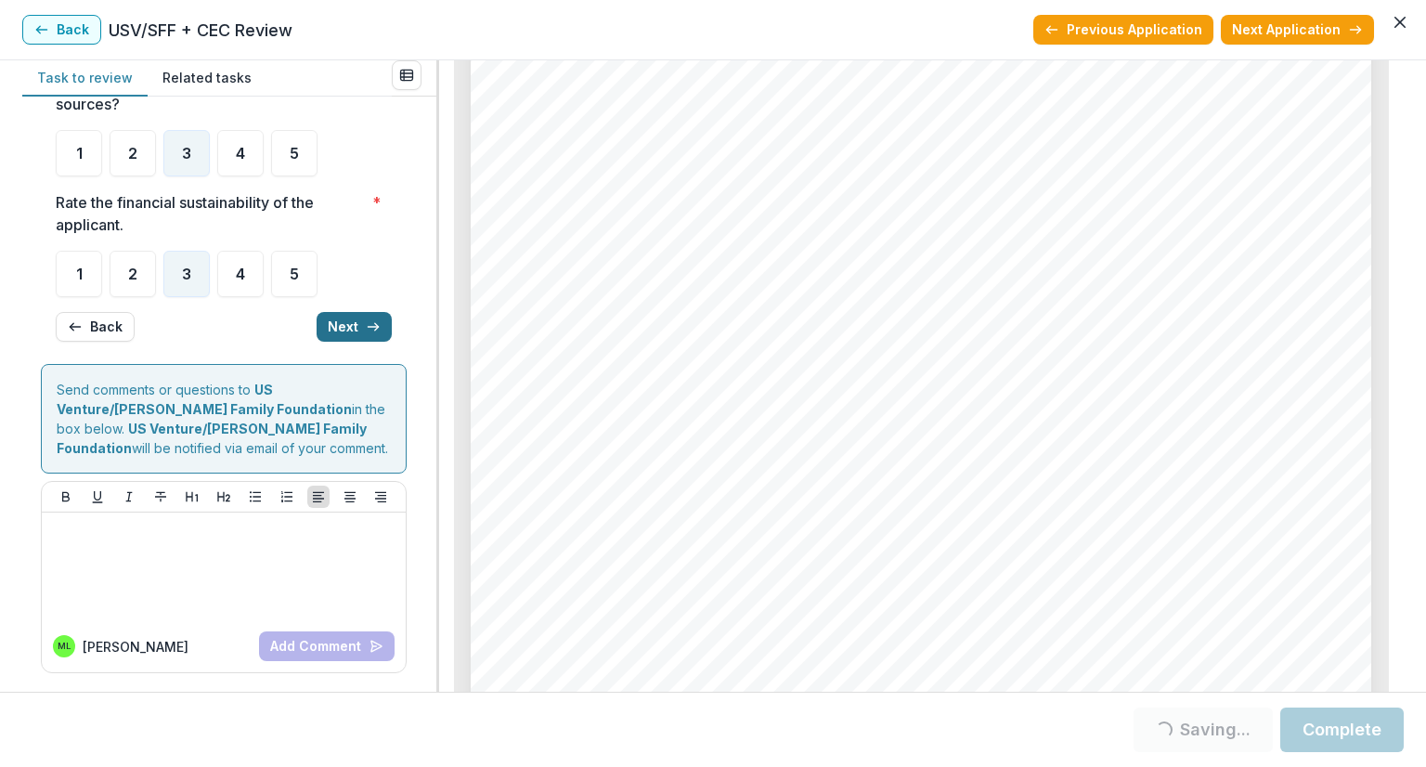
click at [352, 328] on button "Next" at bounding box center [354, 327] width 75 height 30
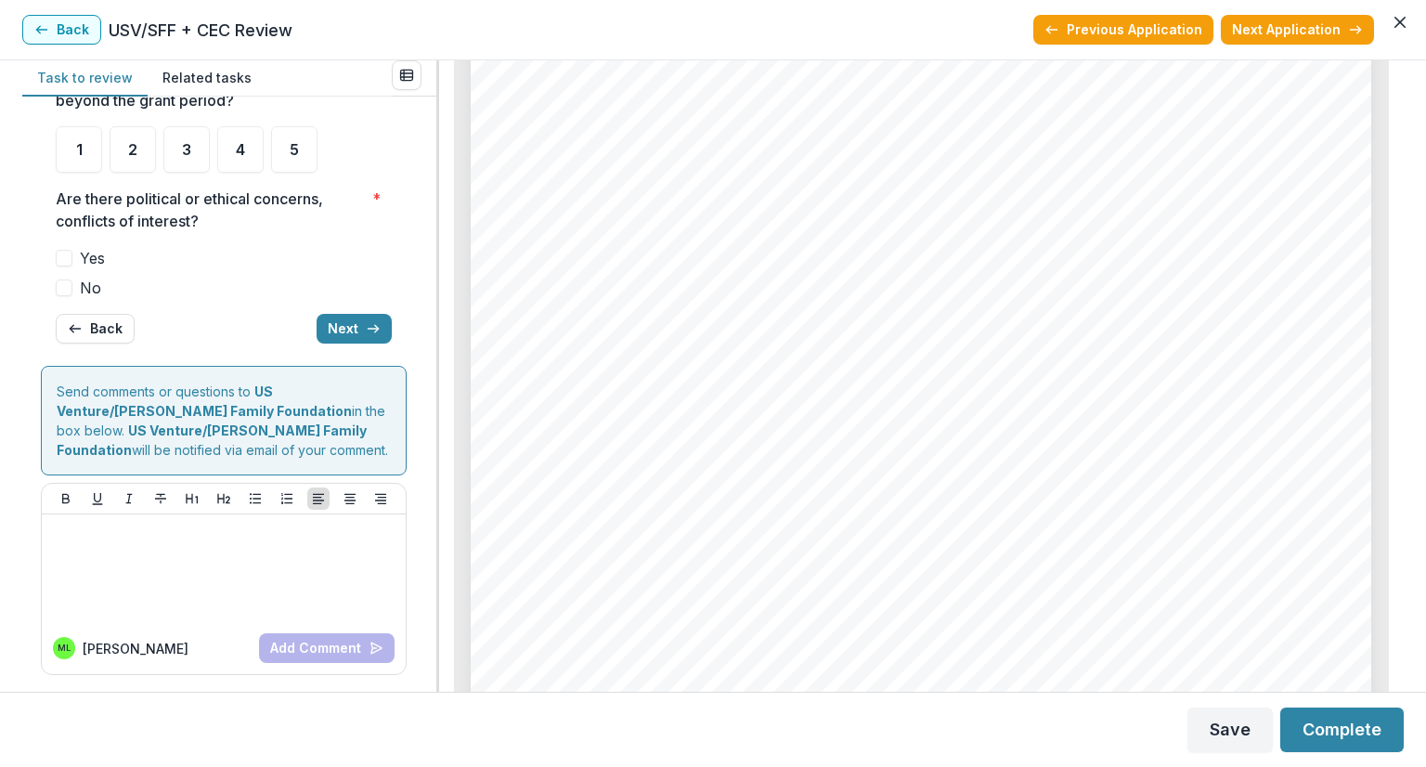
scroll to position [0, 0]
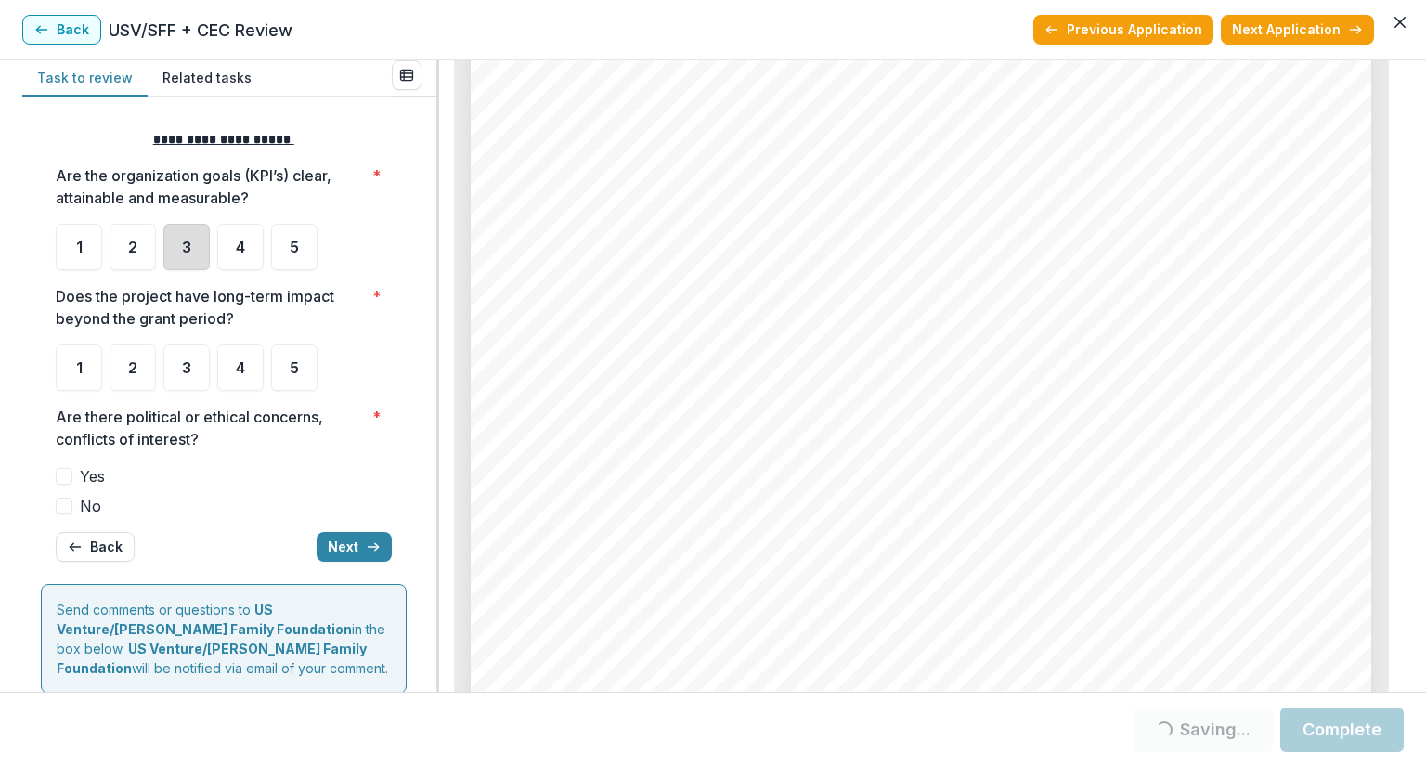
click at [197, 240] on div "3" at bounding box center [186, 247] width 46 height 46
click at [192, 368] on div "3" at bounding box center [186, 367] width 46 height 46
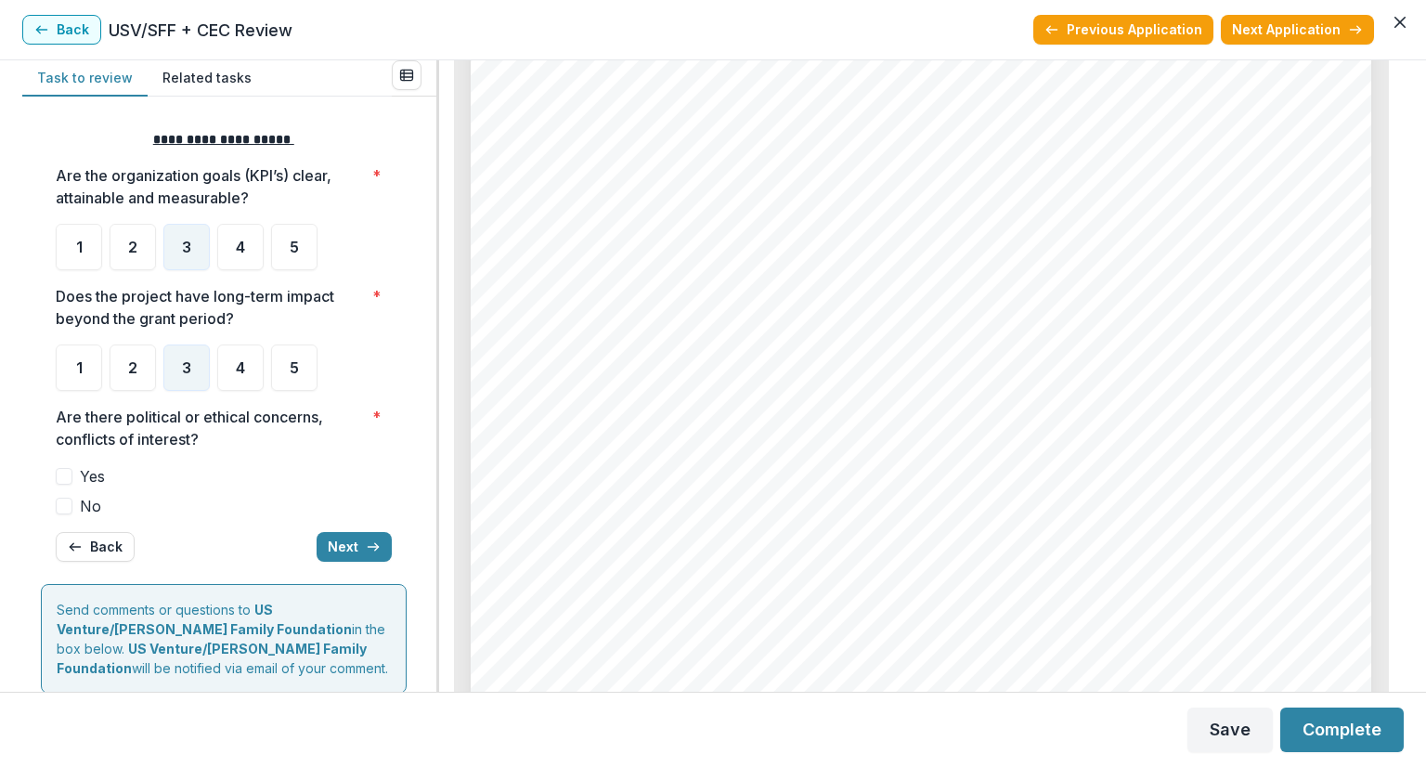
click at [72, 502] on label "No" at bounding box center [224, 506] width 336 height 22
click at [354, 544] on button "Next" at bounding box center [354, 547] width 75 height 30
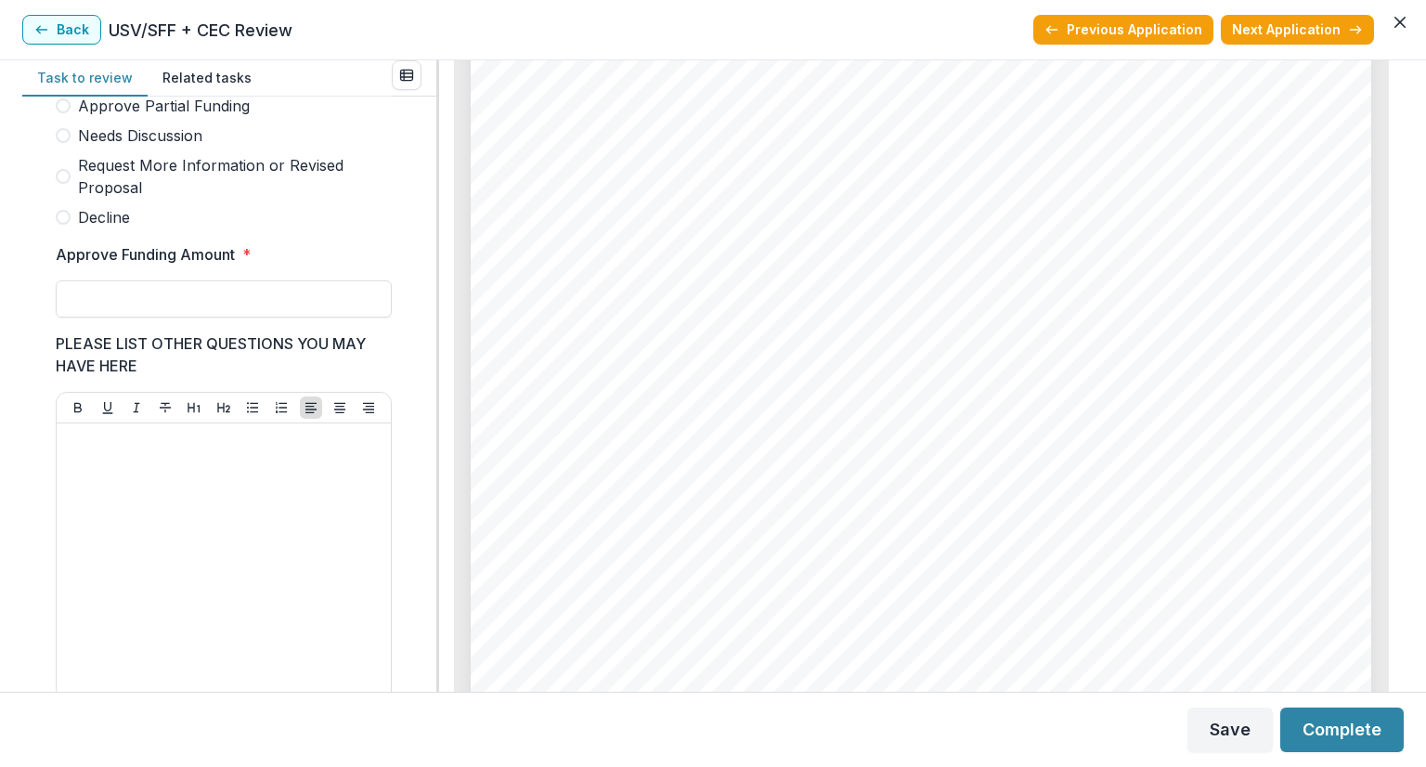
scroll to position [406, 0]
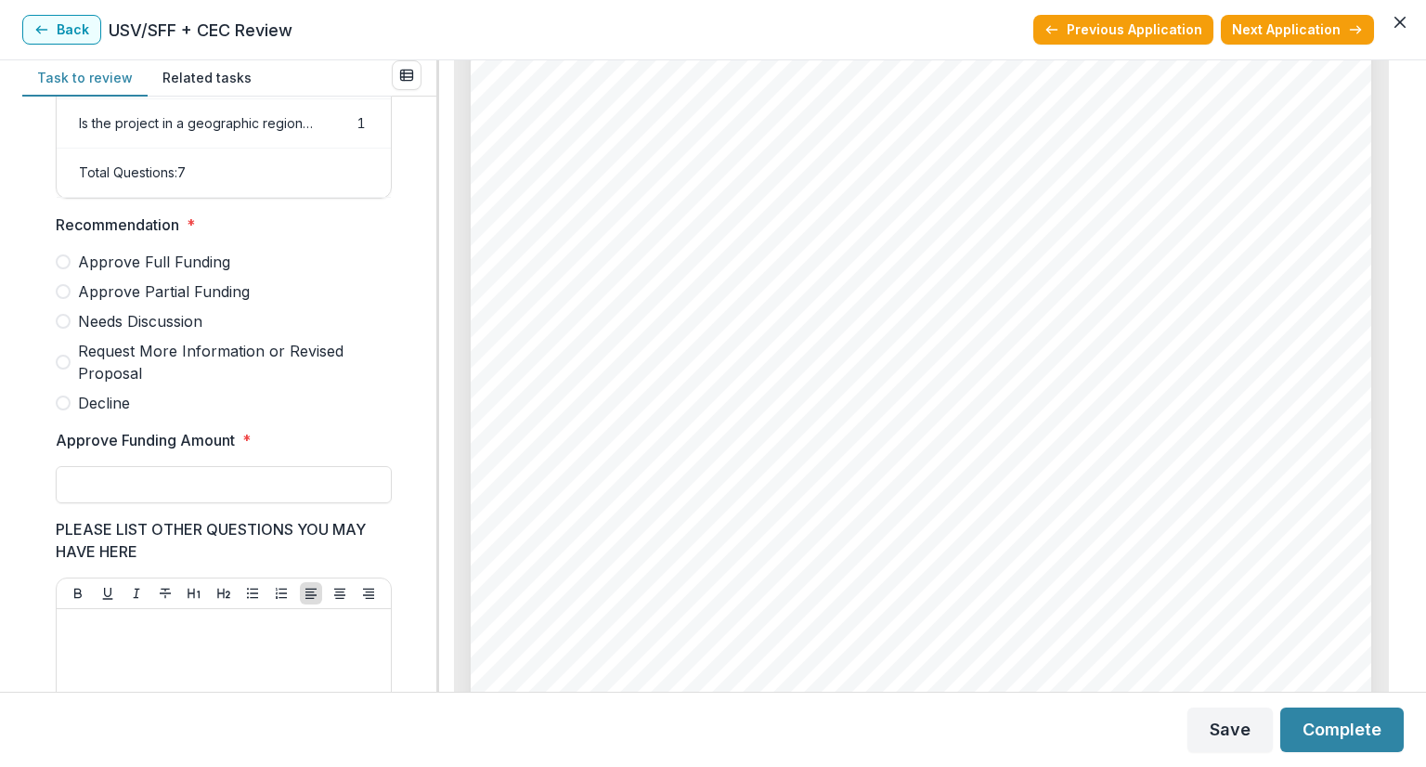
drag, startPoint x: 68, startPoint y: 336, endPoint x: 79, endPoint y: 350, distance: 17.8
click at [68, 329] on span at bounding box center [63, 321] width 15 height 15
click at [130, 488] on input "Approve Funding Amount *" at bounding box center [224, 484] width 336 height 37
type input "*******"
click at [203, 660] on div at bounding box center [223, 755] width 319 height 278
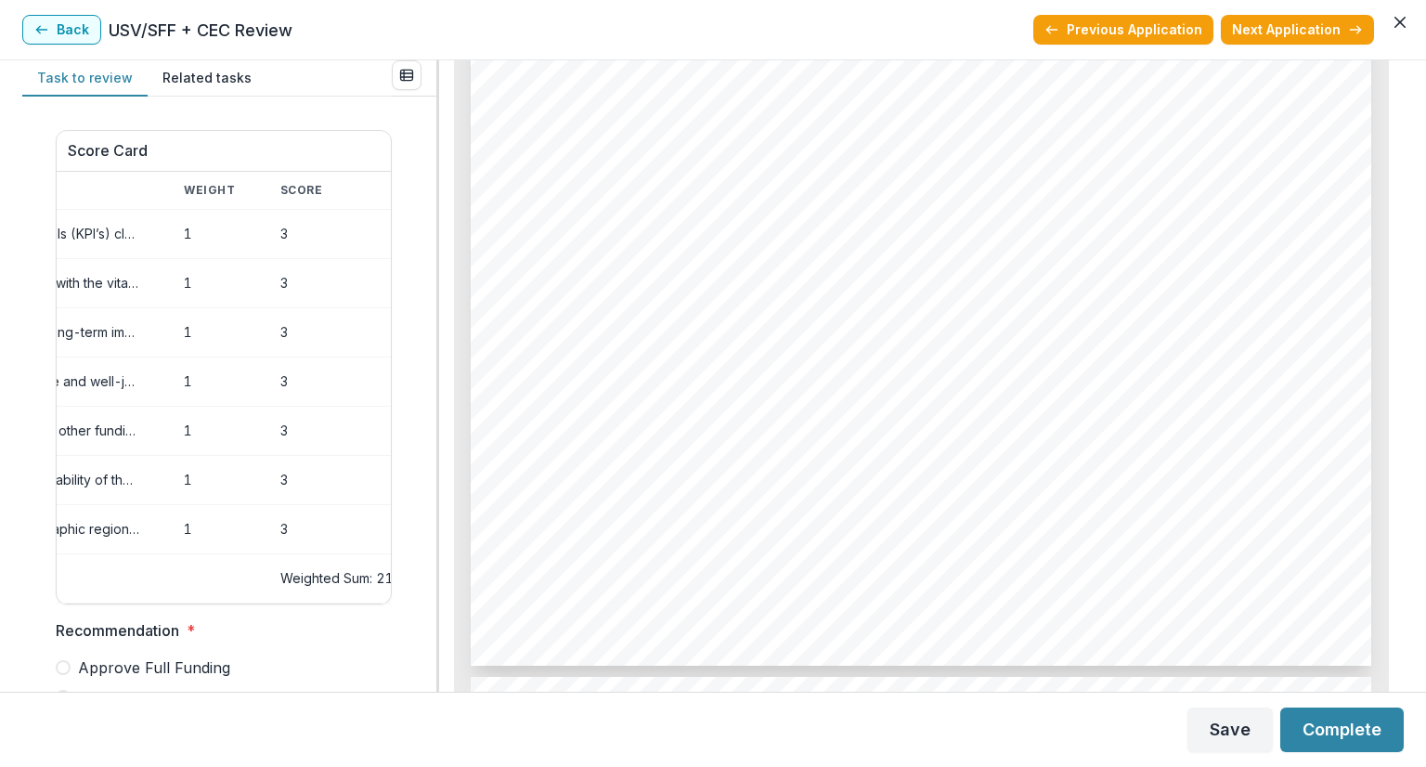
scroll to position [6127, 0]
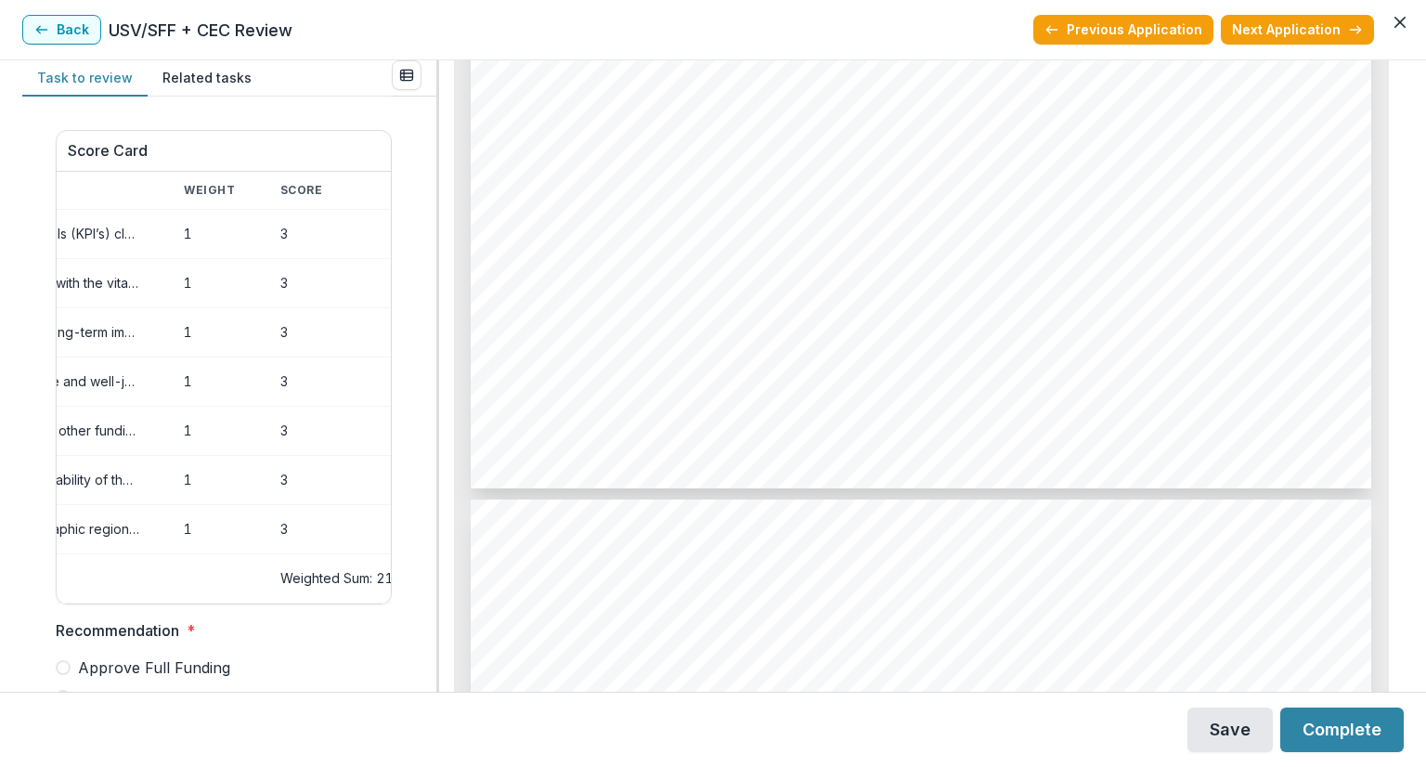
click at [1242, 729] on button "Save" at bounding box center [1229, 729] width 85 height 45
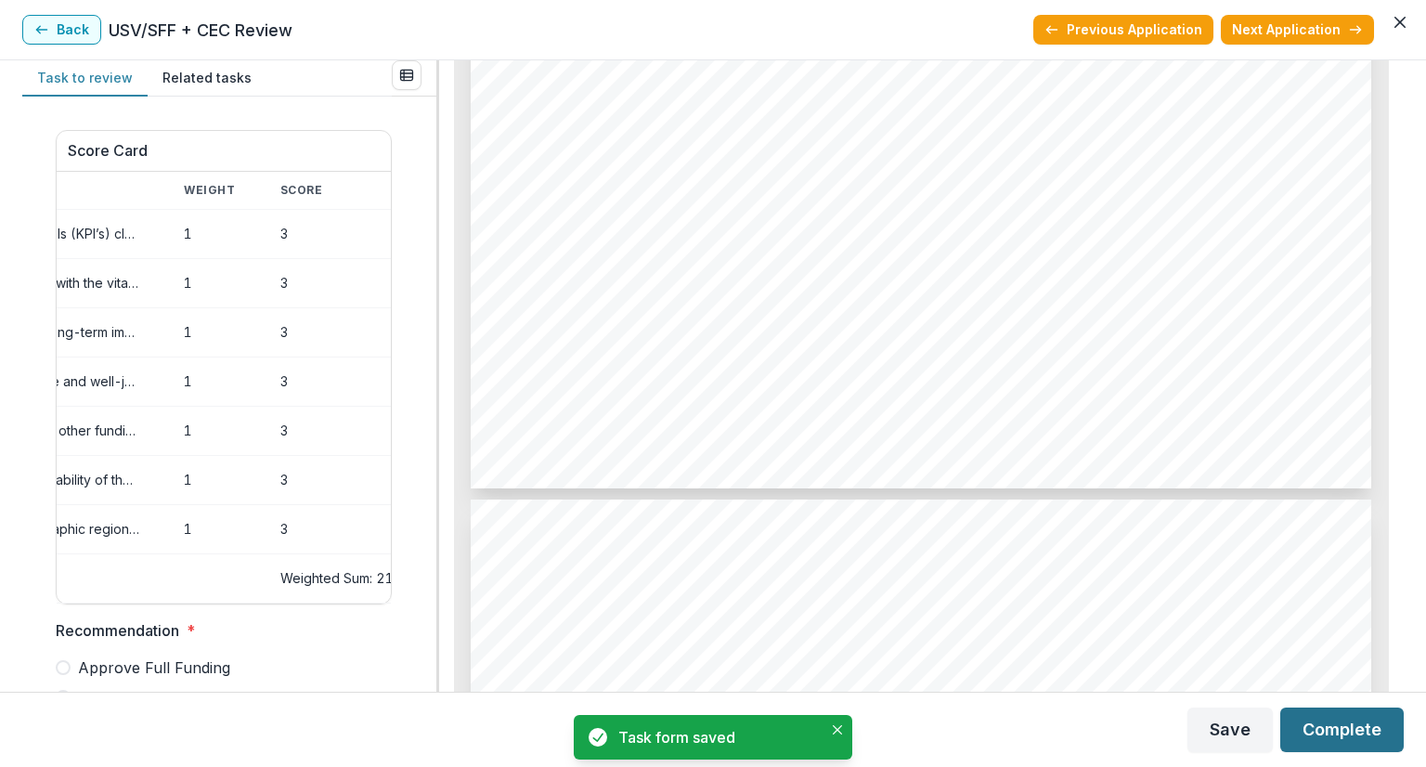
click at [1335, 730] on button "Complete" at bounding box center [1341, 729] width 123 height 45
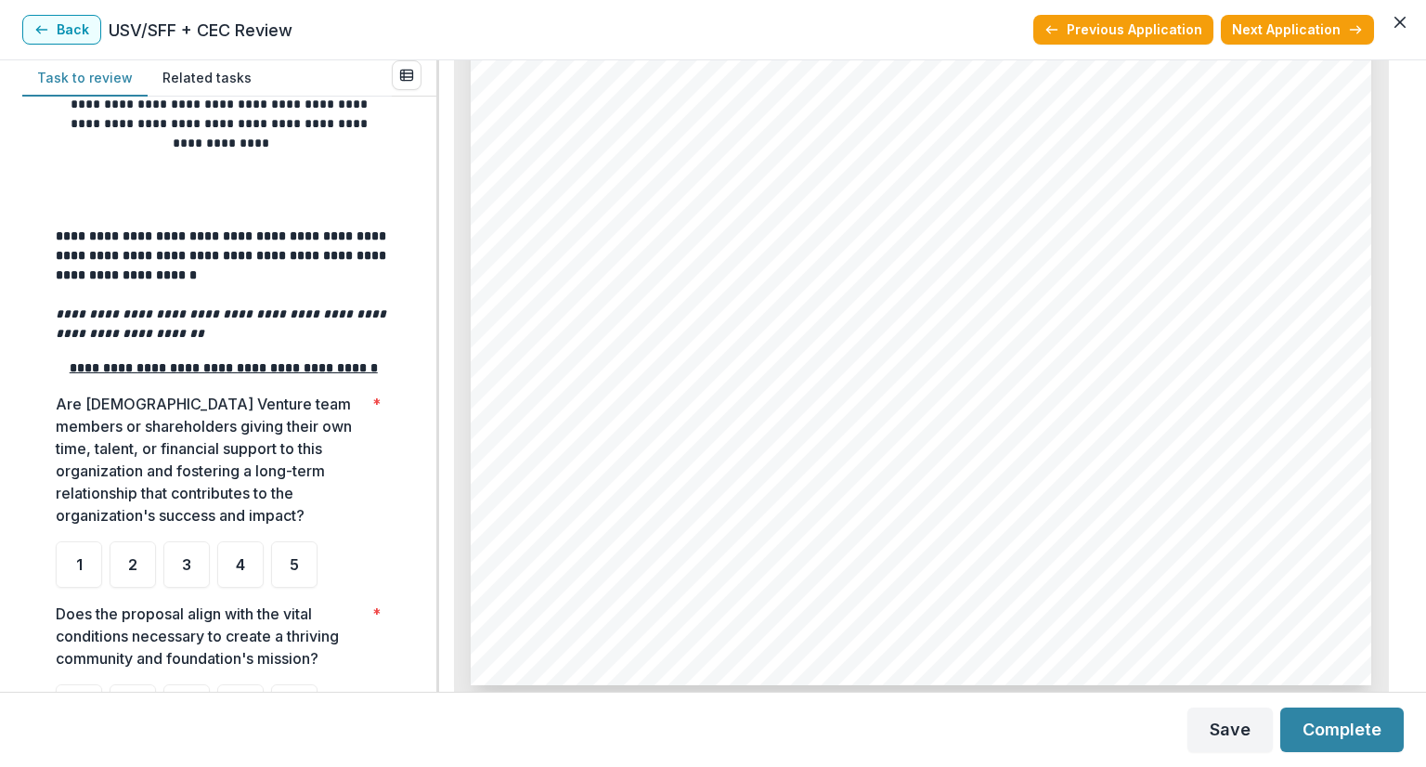
scroll to position [371, 0]
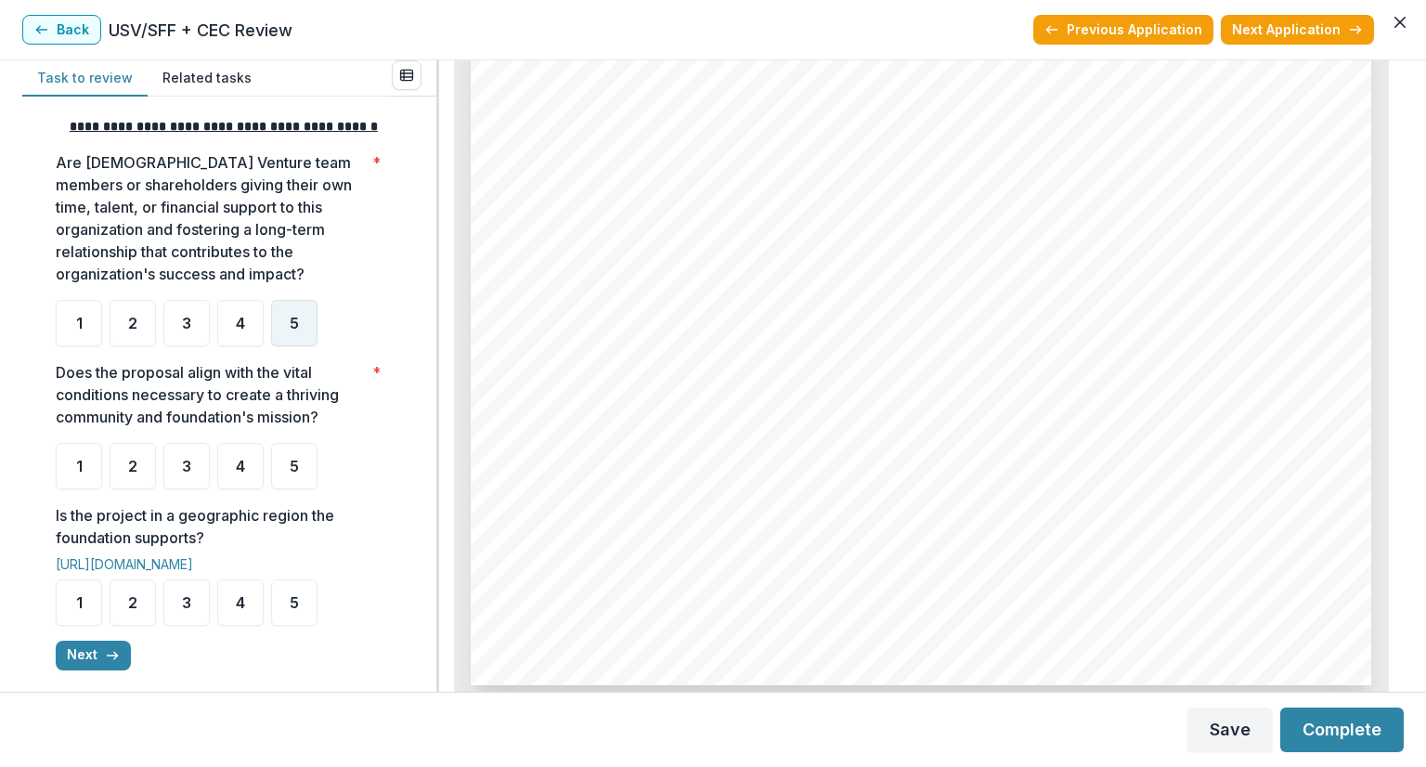
click at [287, 340] on div "5" at bounding box center [294, 323] width 46 height 46
click at [253, 480] on div "4" at bounding box center [240, 466] width 46 height 46
click at [241, 474] on div "4" at bounding box center [240, 466] width 46 height 46
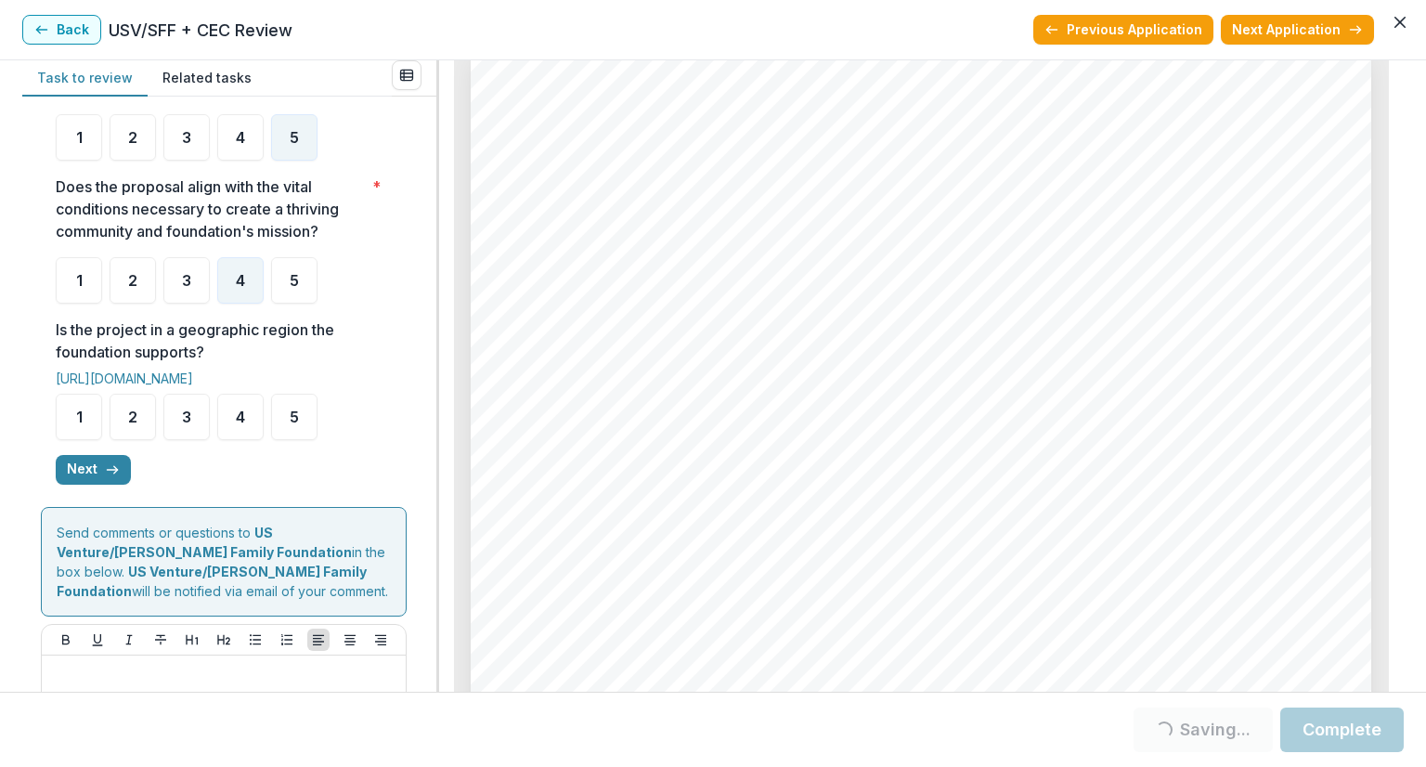
scroll to position [7664, 0]
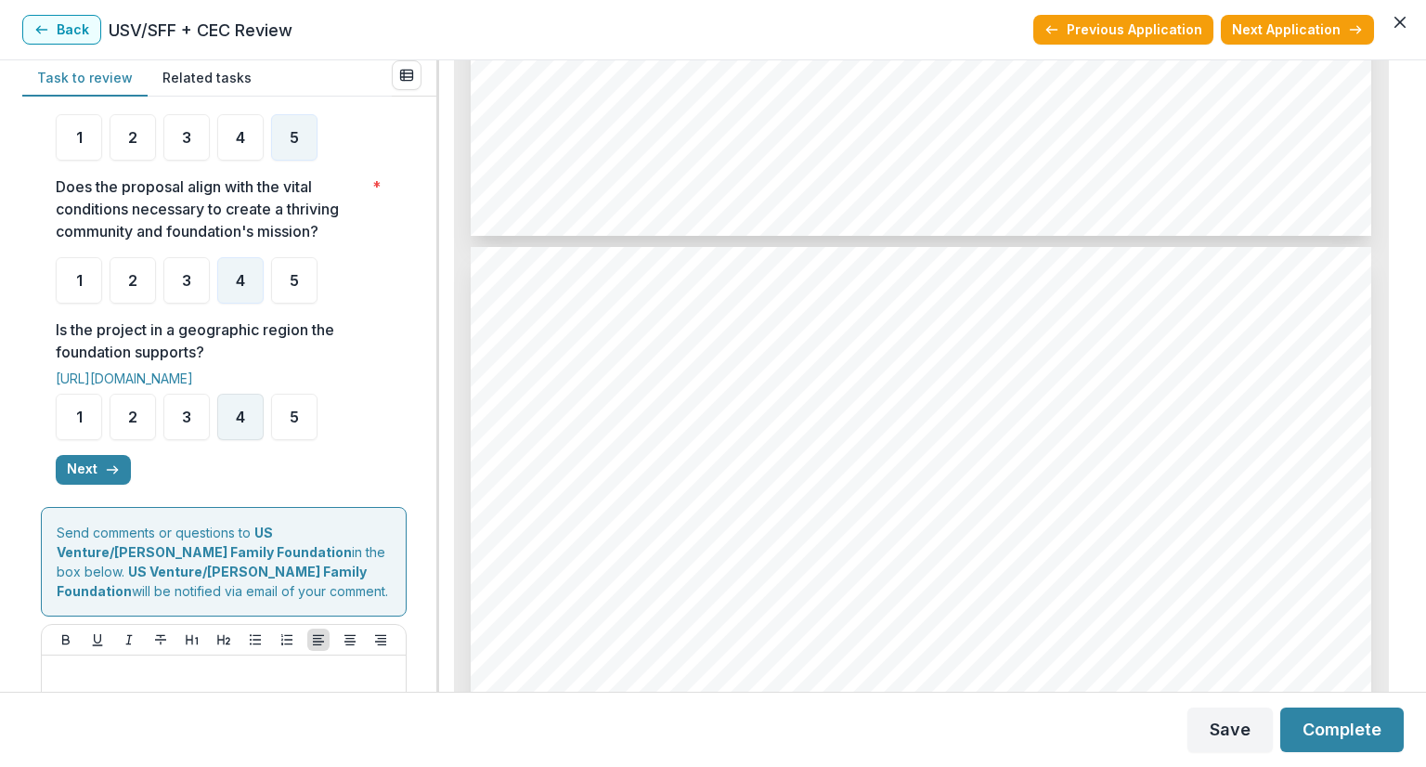
click at [238, 424] on span "4" at bounding box center [240, 416] width 9 height 15
click at [110, 477] on icon "button" at bounding box center [112, 469] width 15 height 15
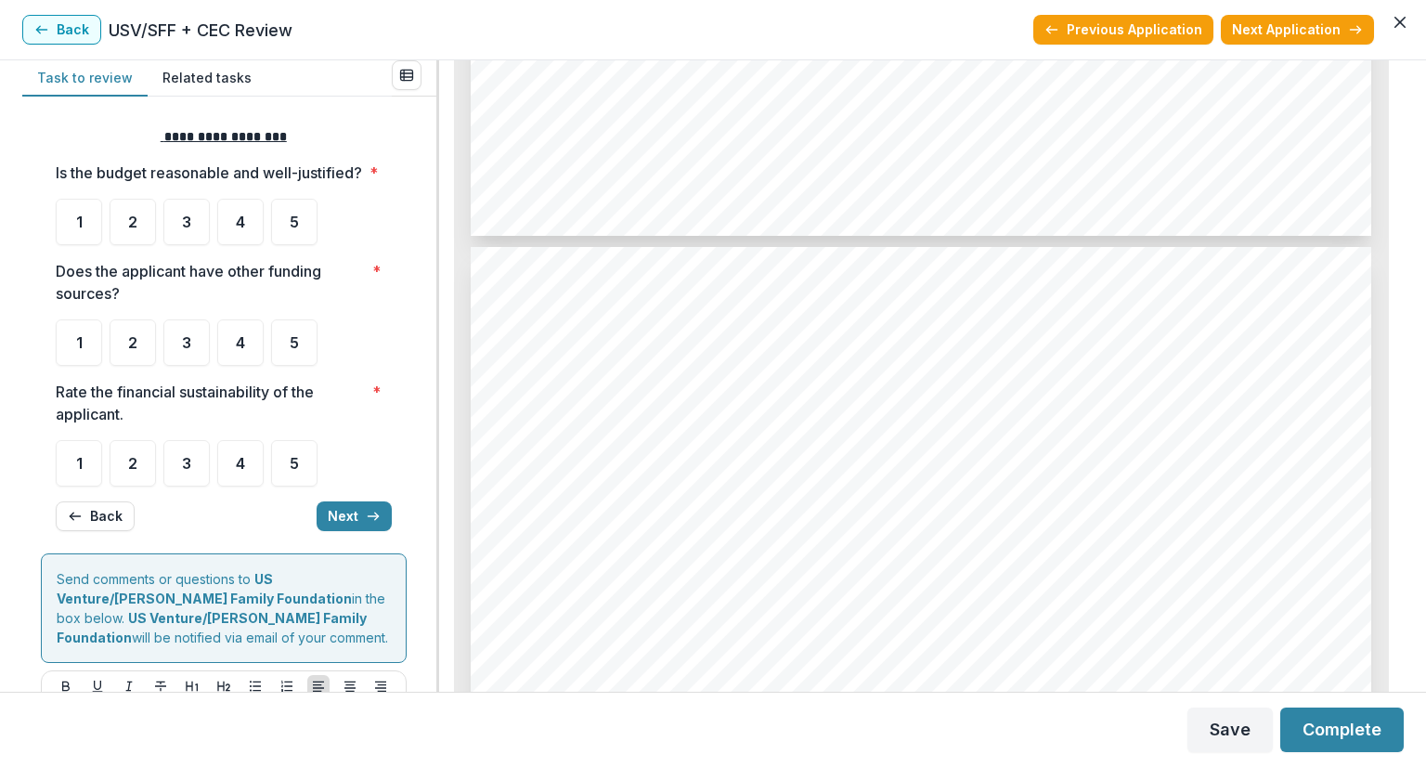
scroll to position [0, 0]
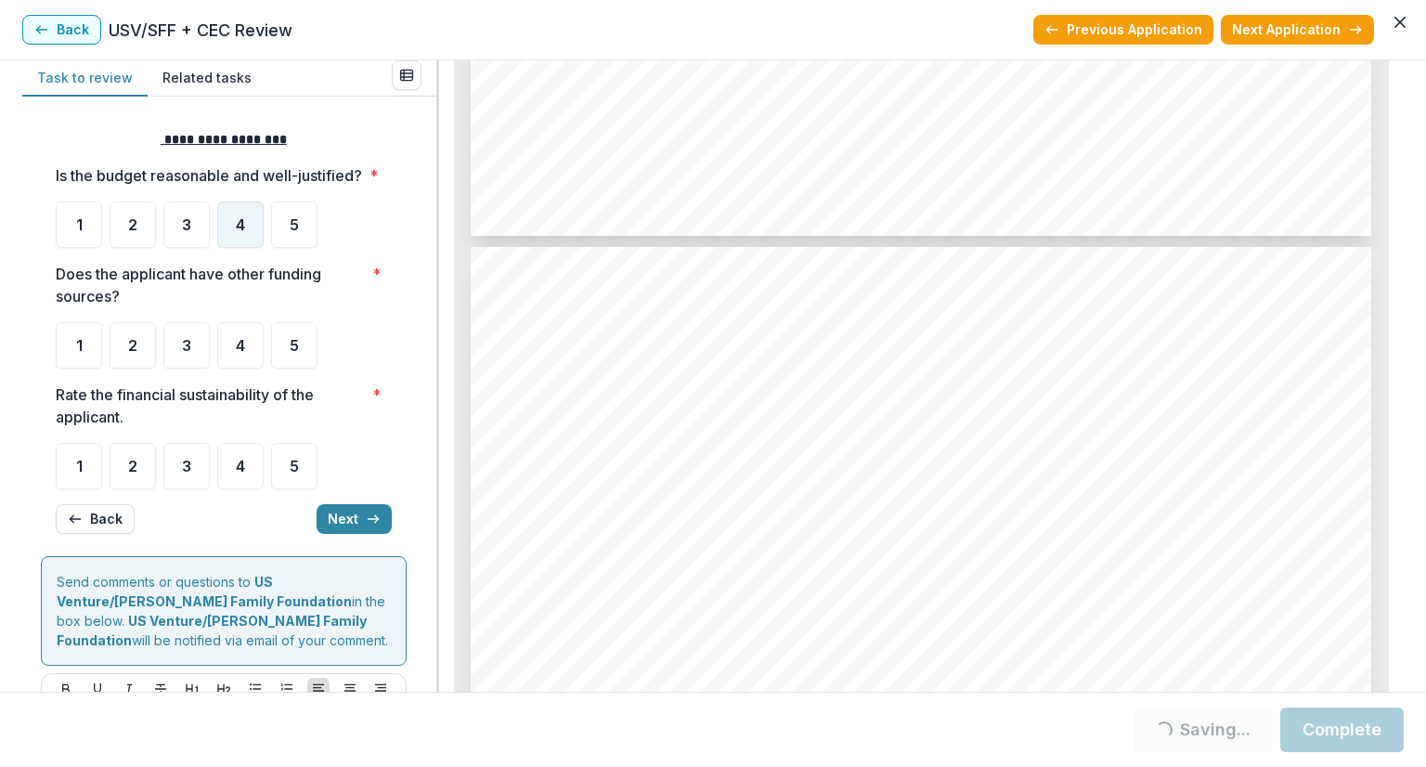
click at [240, 232] on span "4" at bounding box center [240, 224] width 9 height 15
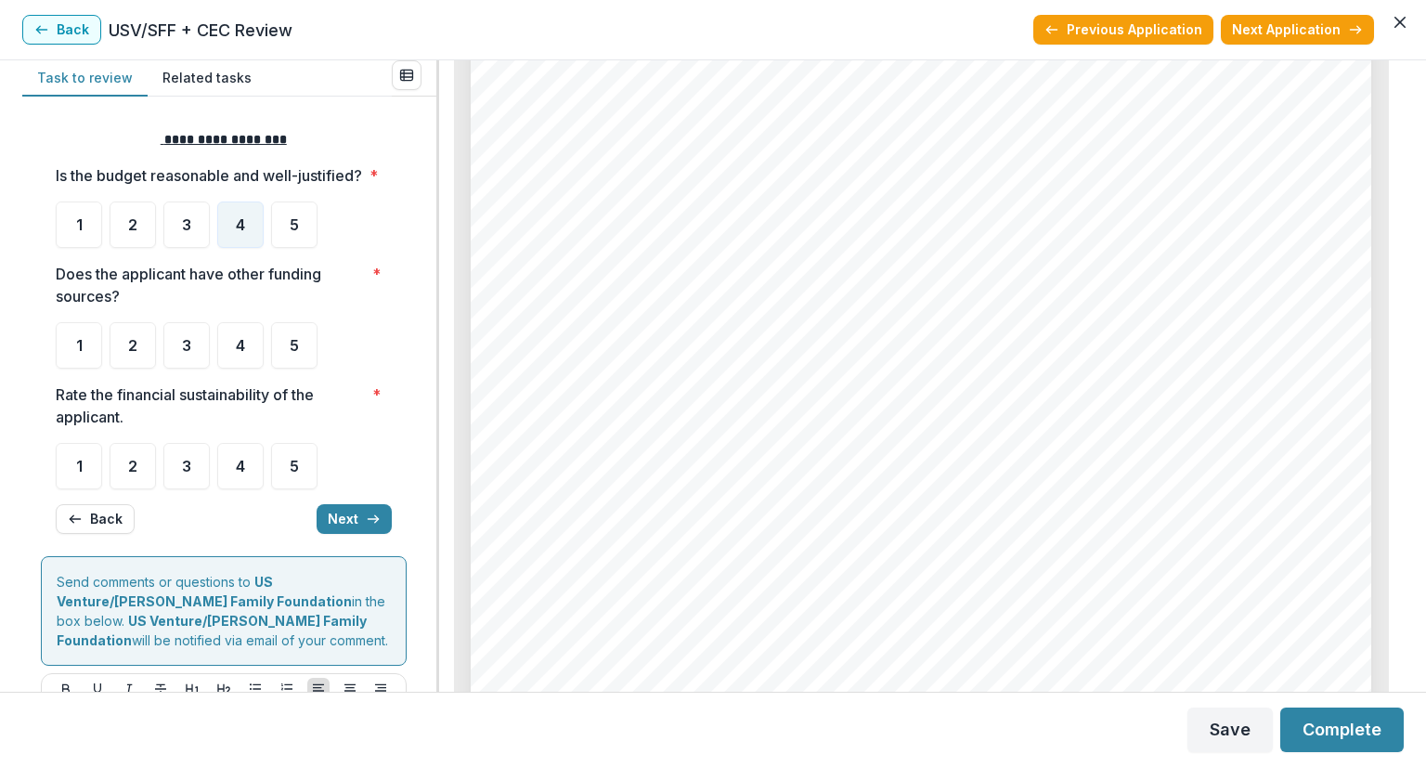
scroll to position [5900, 0]
click at [298, 353] on span "5" at bounding box center [294, 345] width 9 height 15
click at [286, 369] on div "5" at bounding box center [294, 345] width 46 height 46
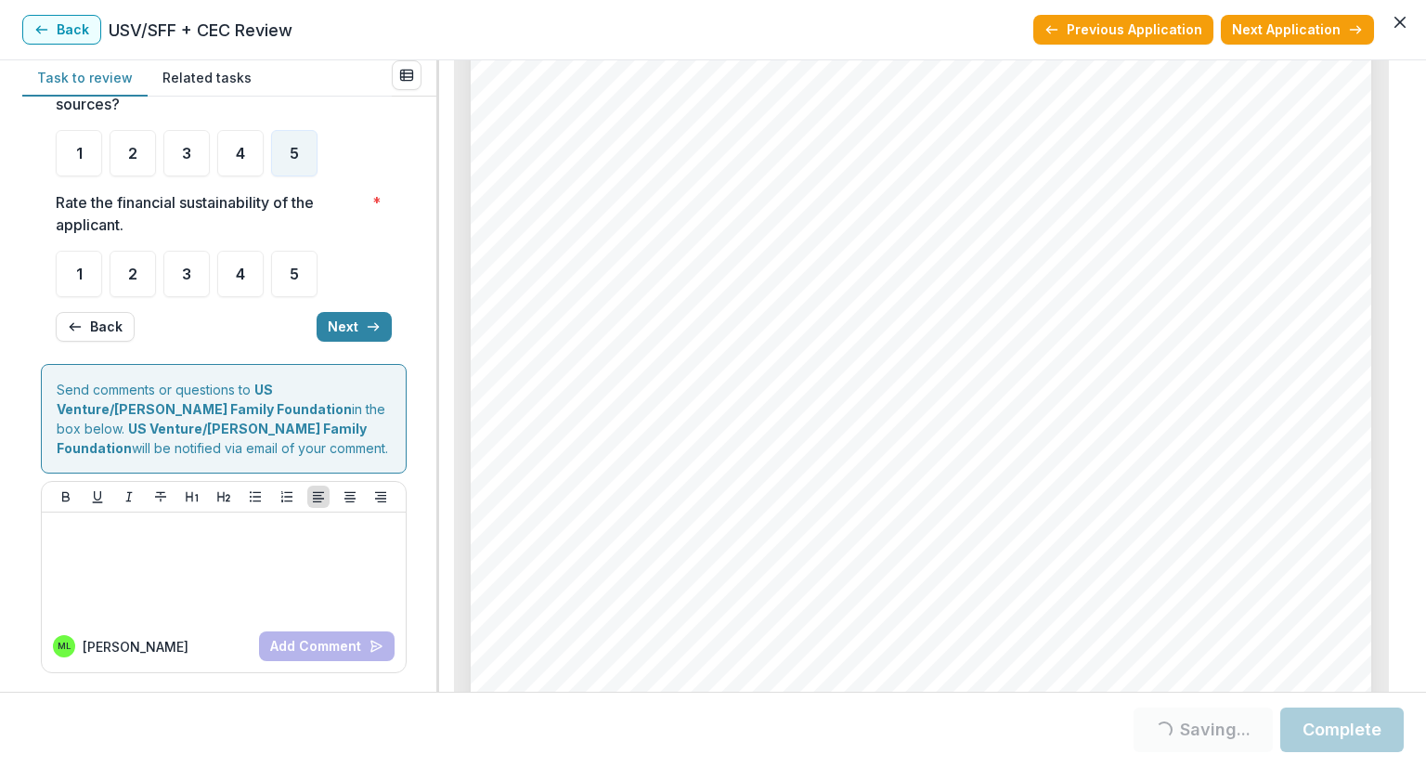
scroll to position [5529, 0]
click at [242, 267] on span "4" at bounding box center [240, 273] width 9 height 15
click at [356, 330] on button "Next" at bounding box center [354, 327] width 75 height 30
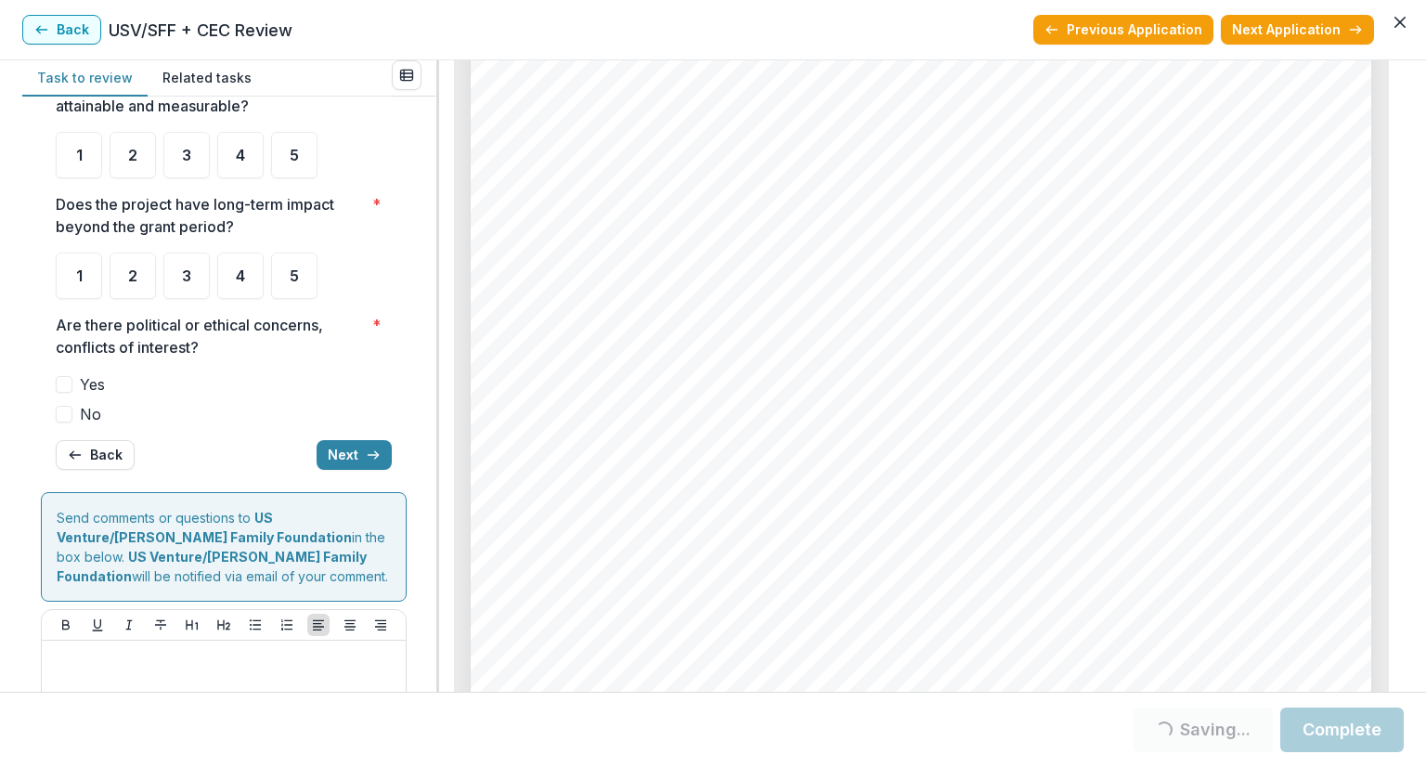
scroll to position [0, 0]
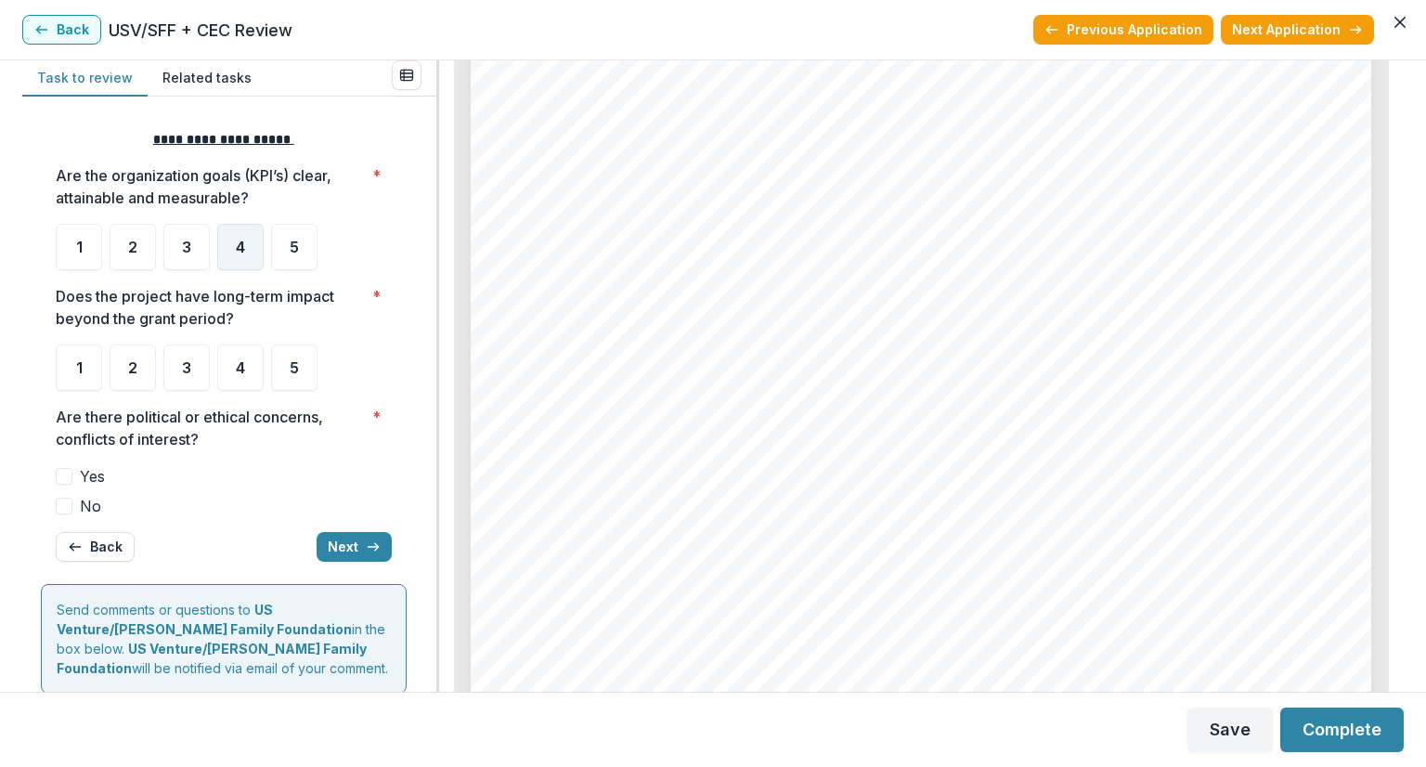
click at [236, 249] on span "4" at bounding box center [240, 247] width 9 height 15
click at [234, 372] on div "4" at bounding box center [240, 367] width 46 height 46
click at [231, 376] on div "4" at bounding box center [240, 367] width 46 height 46
click at [239, 361] on span "4" at bounding box center [240, 367] width 9 height 15
click at [67, 506] on span at bounding box center [64, 506] width 17 height 17
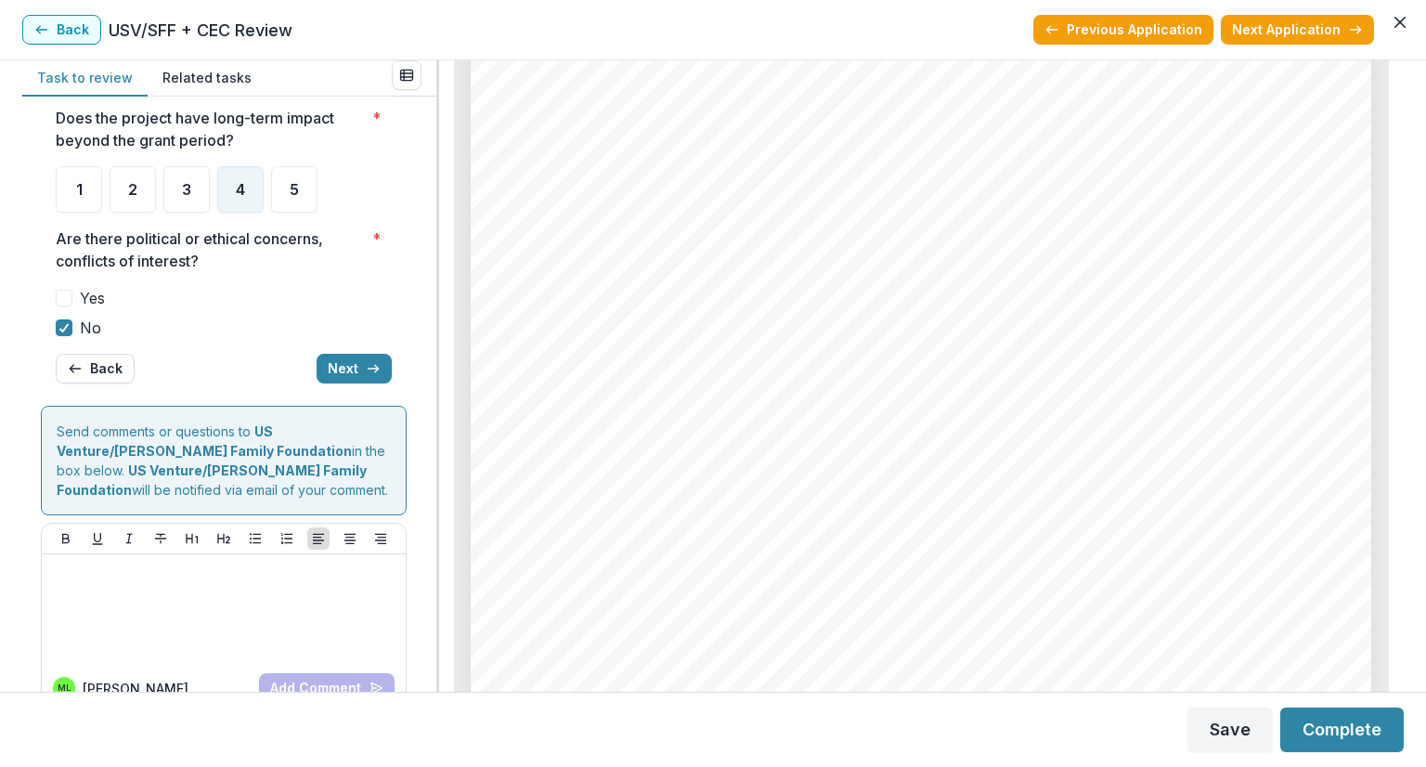
scroll to position [186, 0]
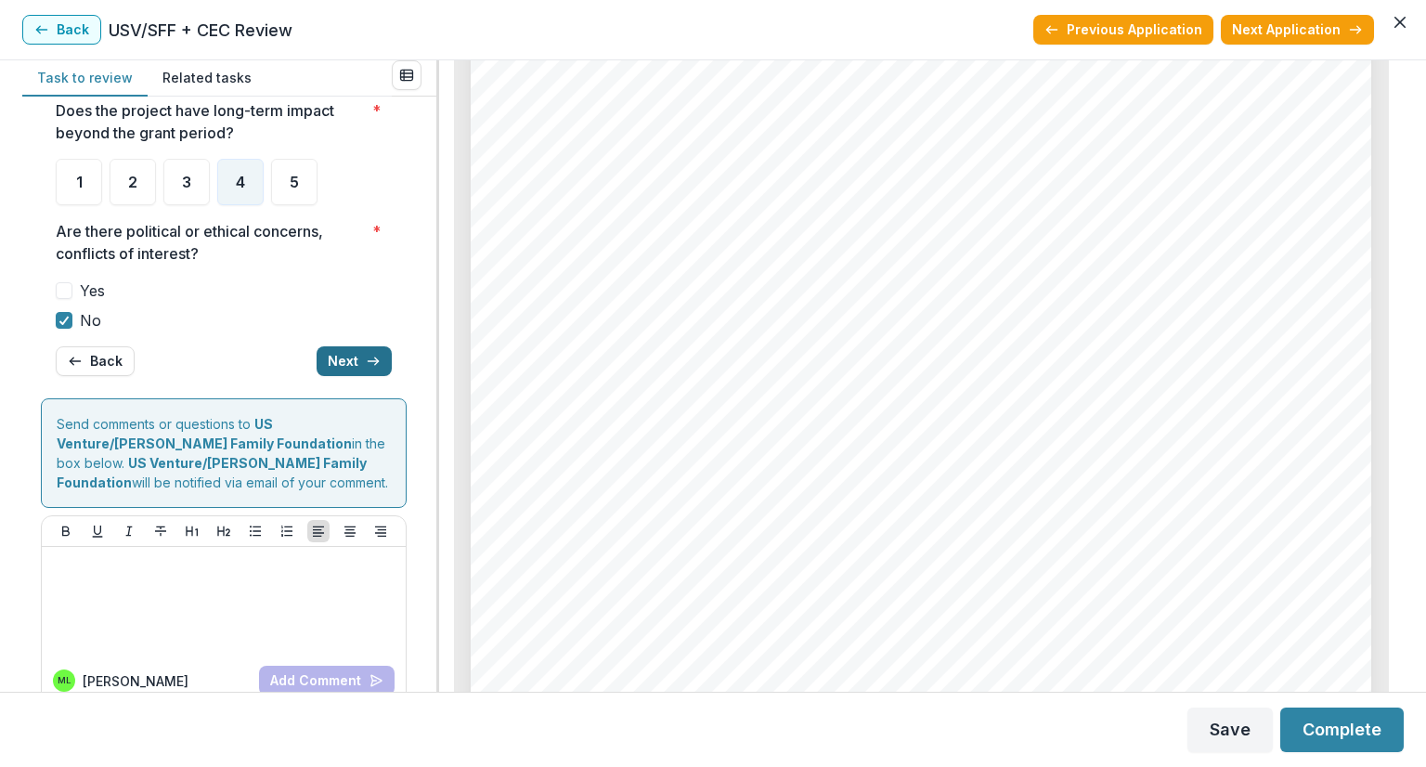
click at [346, 361] on button "Next" at bounding box center [354, 361] width 75 height 30
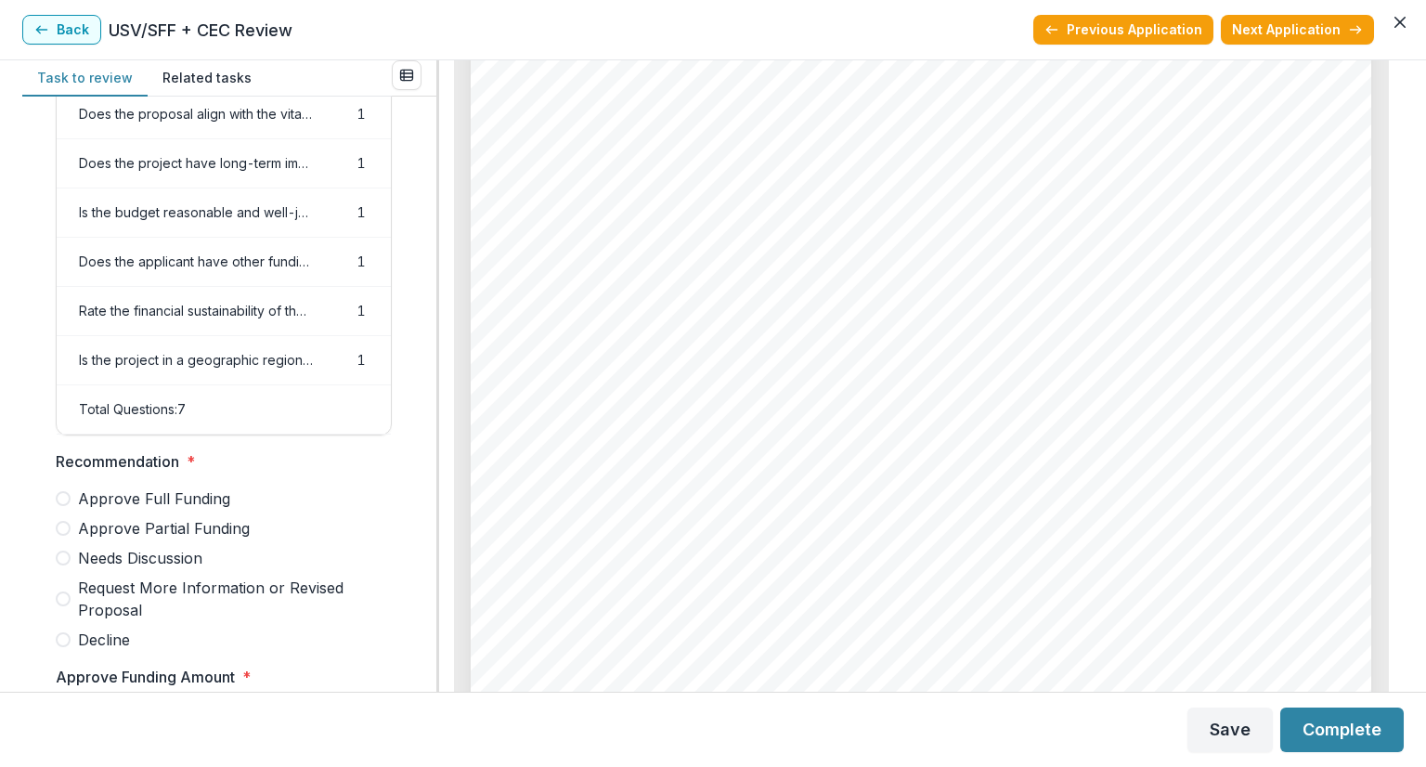
scroll to position [161, 0]
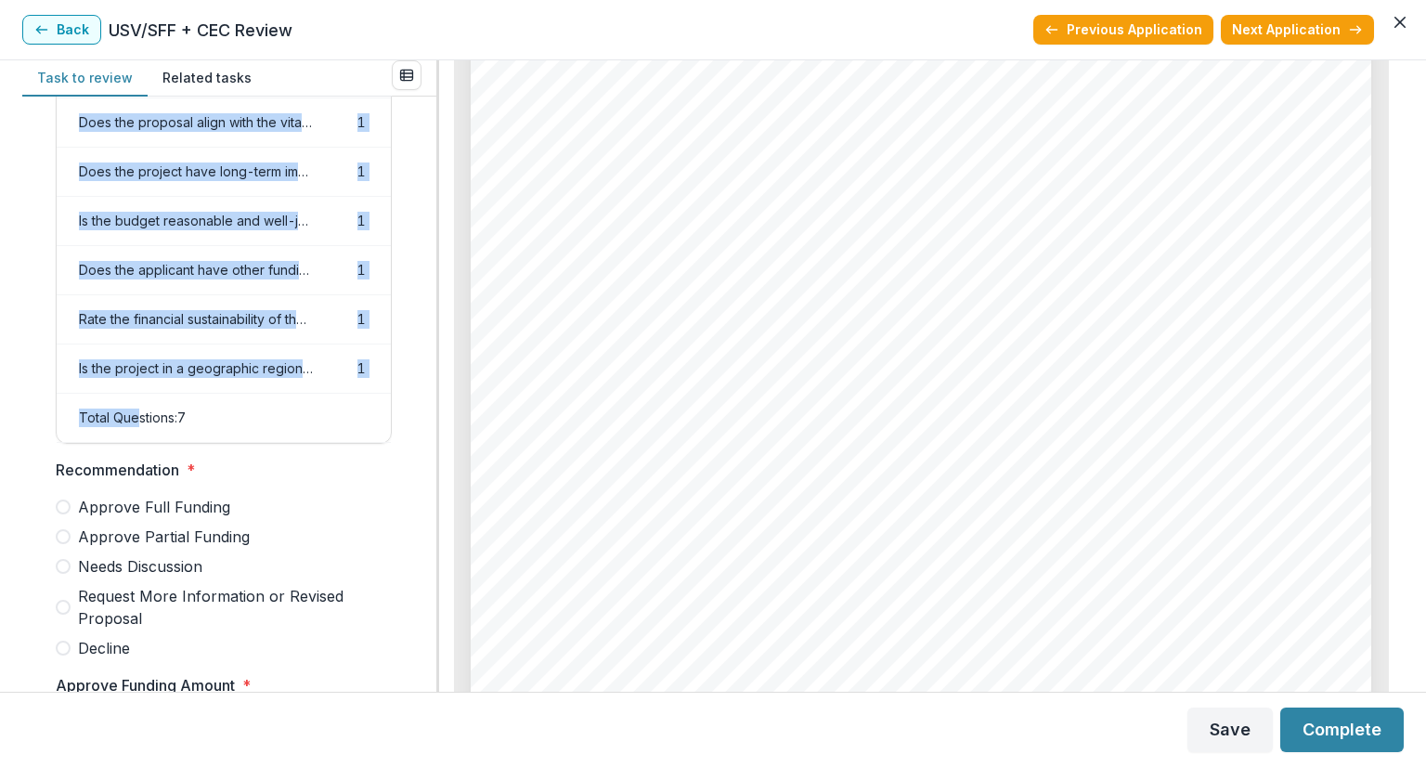
drag, startPoint x: 135, startPoint y: 437, endPoint x: 271, endPoint y: 447, distance: 136.8
click at [271, 443] on div "Name Weight Score Are the organization goals (KPI’s) clear, attainable and meas…" at bounding box center [224, 227] width 334 height 432
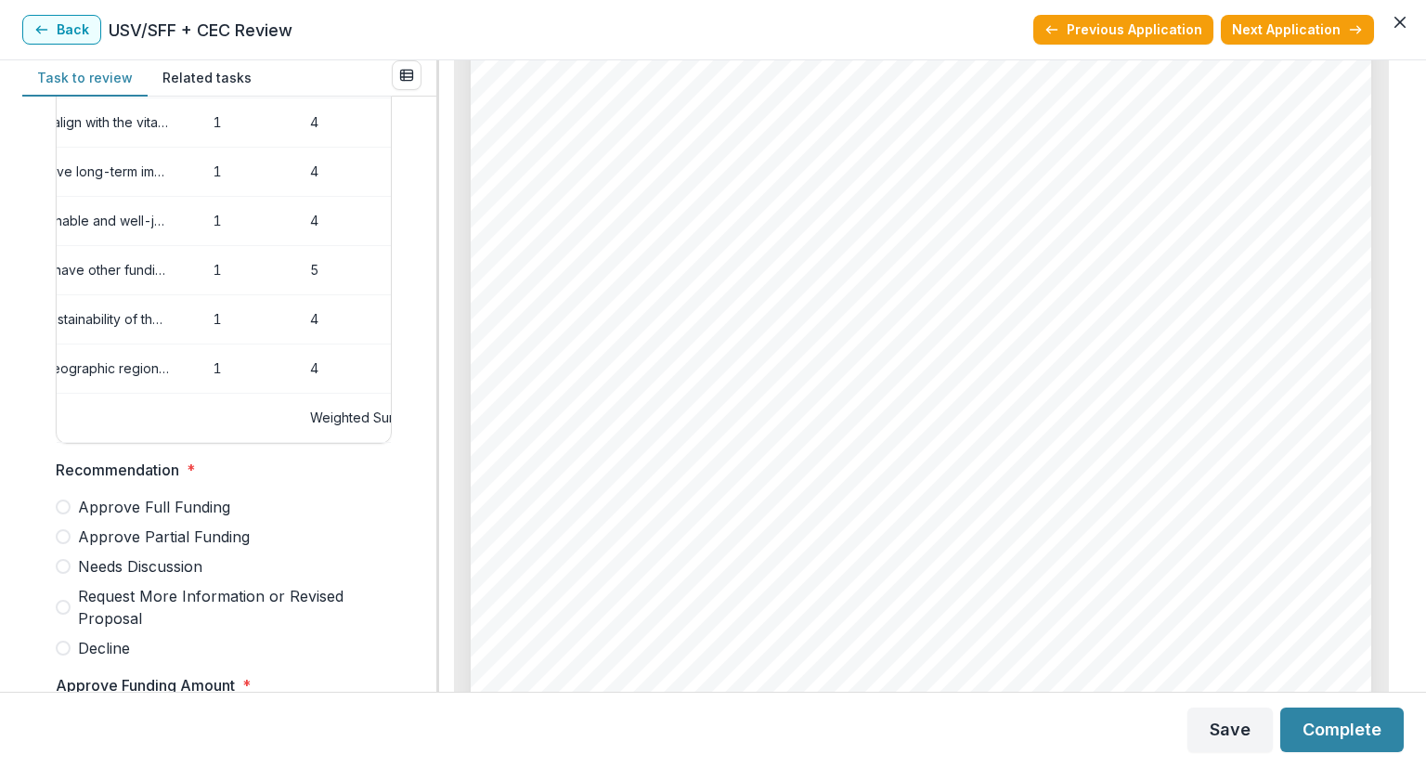
click at [364, 481] on span "Recommendation *" at bounding box center [218, 470] width 325 height 22
click at [63, 512] on span at bounding box center [63, 506] width 15 height 15
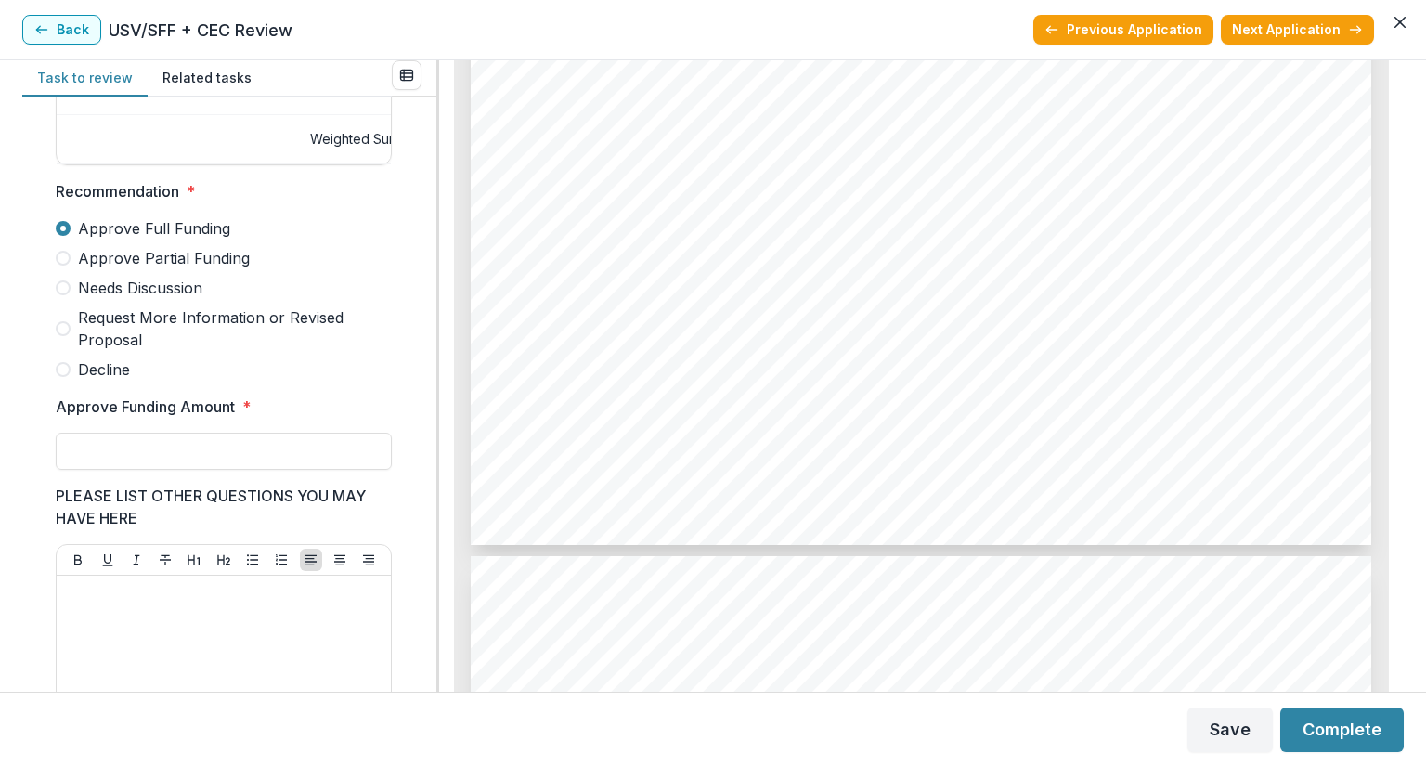
scroll to position [4786, 0]
click at [223, 446] on input "Approve Funding Amount *" at bounding box center [224, 451] width 336 height 37
type input "*******"
click at [185, 592] on p at bounding box center [223, 593] width 319 height 20
click at [1222, 729] on button "Save" at bounding box center [1229, 729] width 85 height 45
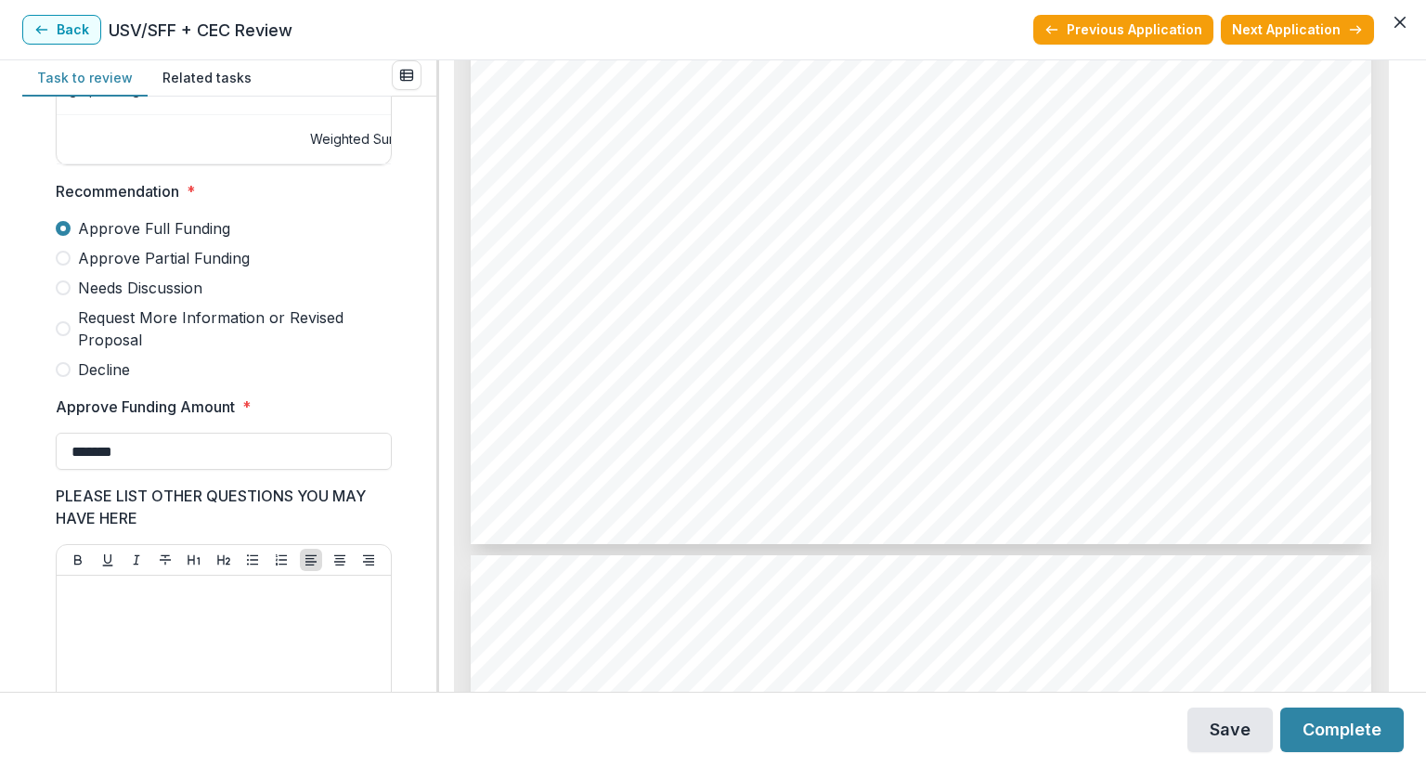
click at [1243, 741] on button "Save" at bounding box center [1229, 729] width 85 height 45
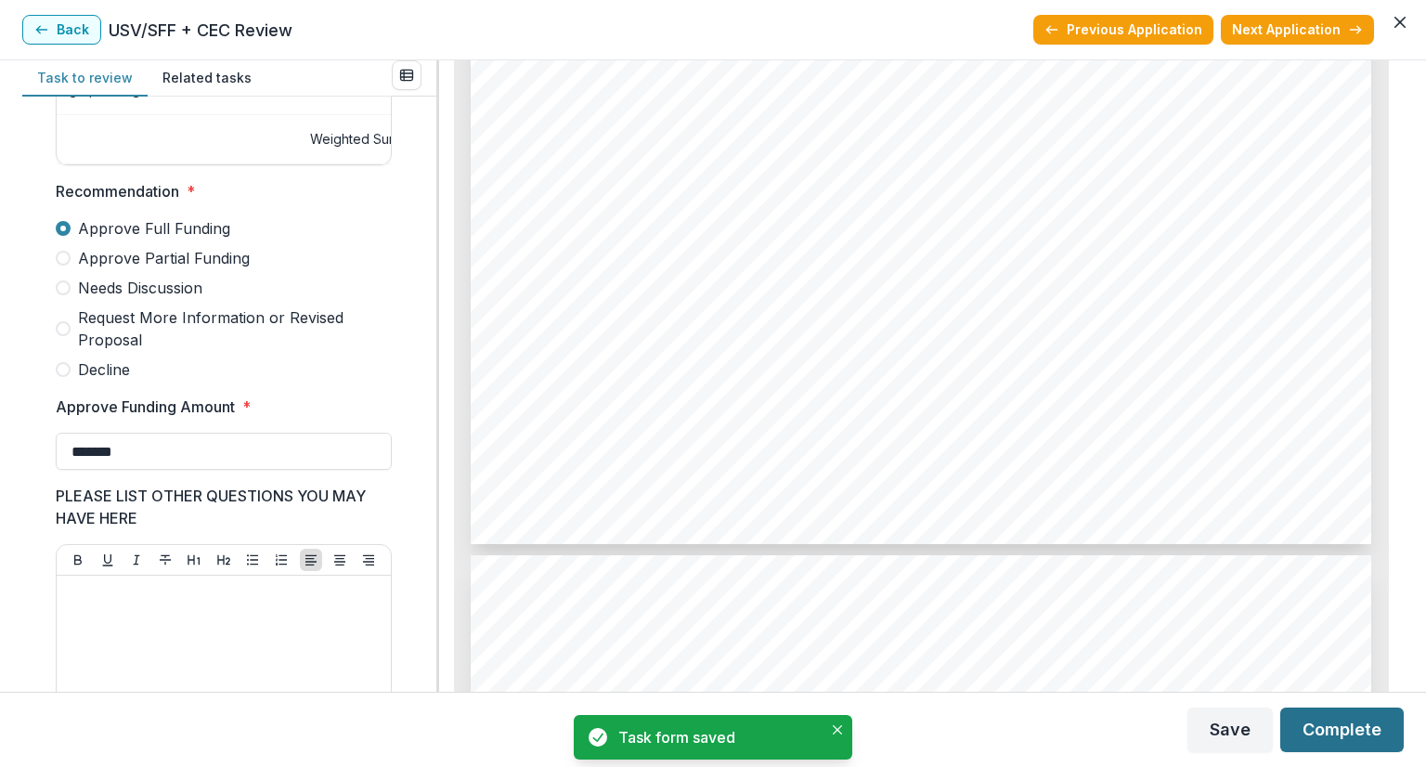
click at [1333, 731] on button "Complete" at bounding box center [1341, 729] width 123 height 45
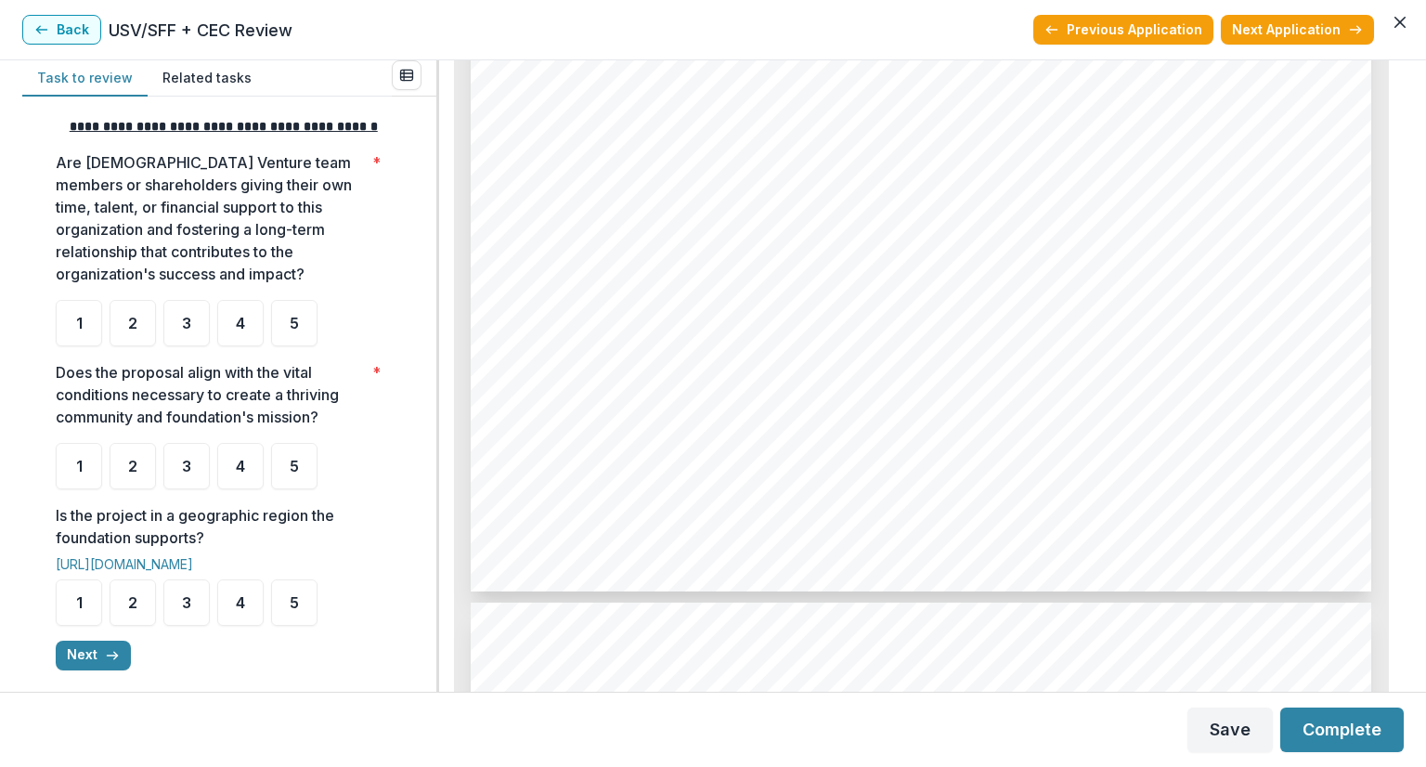
scroll to position [743, 0]
click at [193, 333] on div "3" at bounding box center [186, 323] width 46 height 46
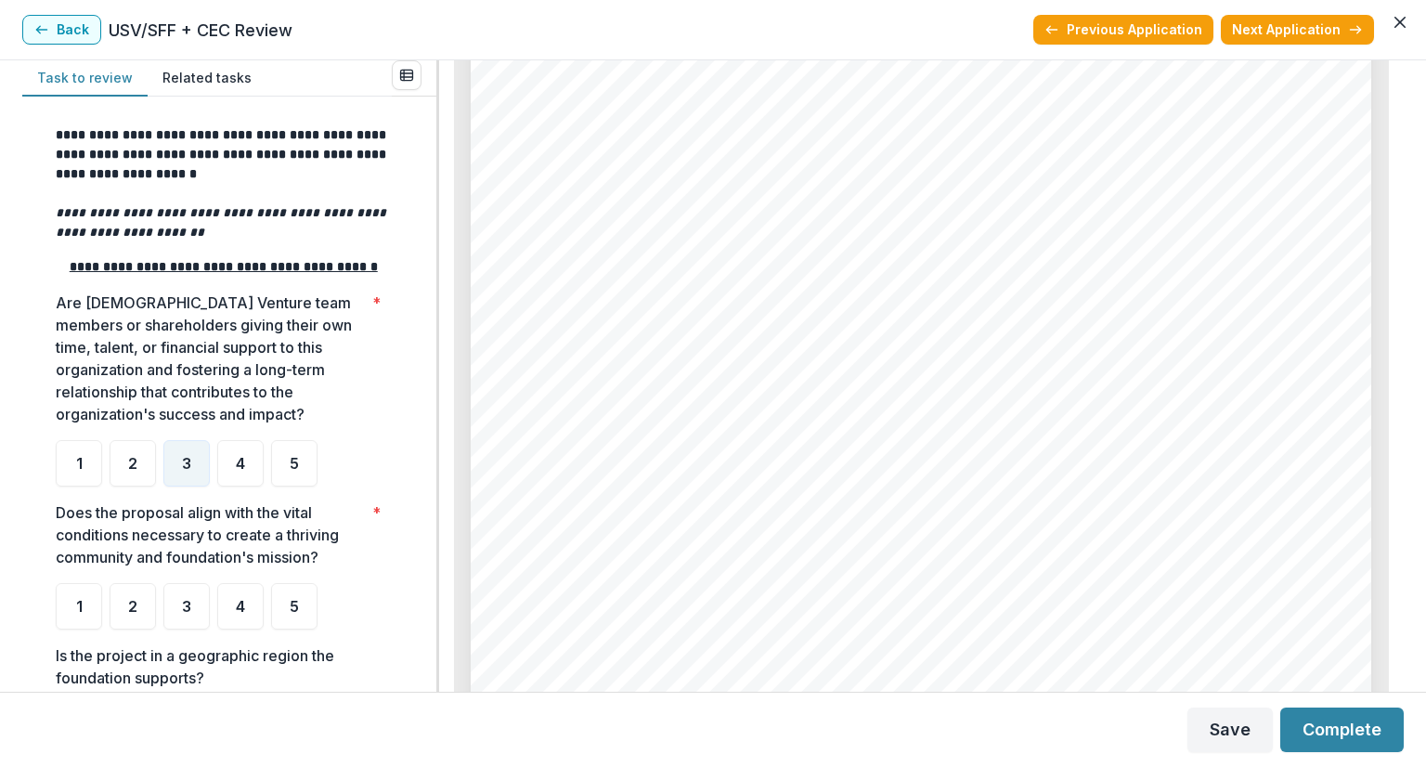
scroll to position [186, 0]
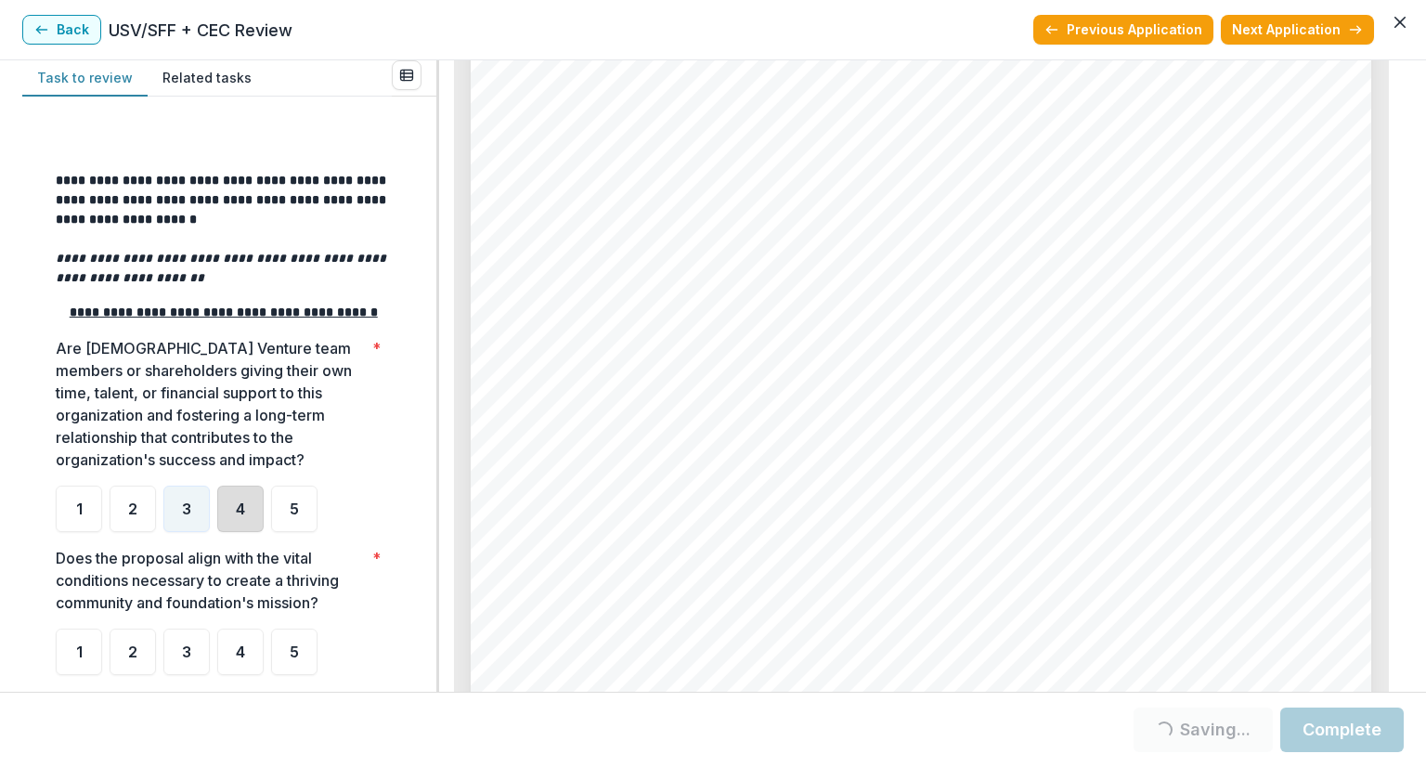
click at [234, 532] on div "4" at bounding box center [240, 509] width 46 height 46
click at [249, 526] on div "4" at bounding box center [240, 509] width 46 height 46
click at [192, 532] on div "3" at bounding box center [186, 509] width 46 height 46
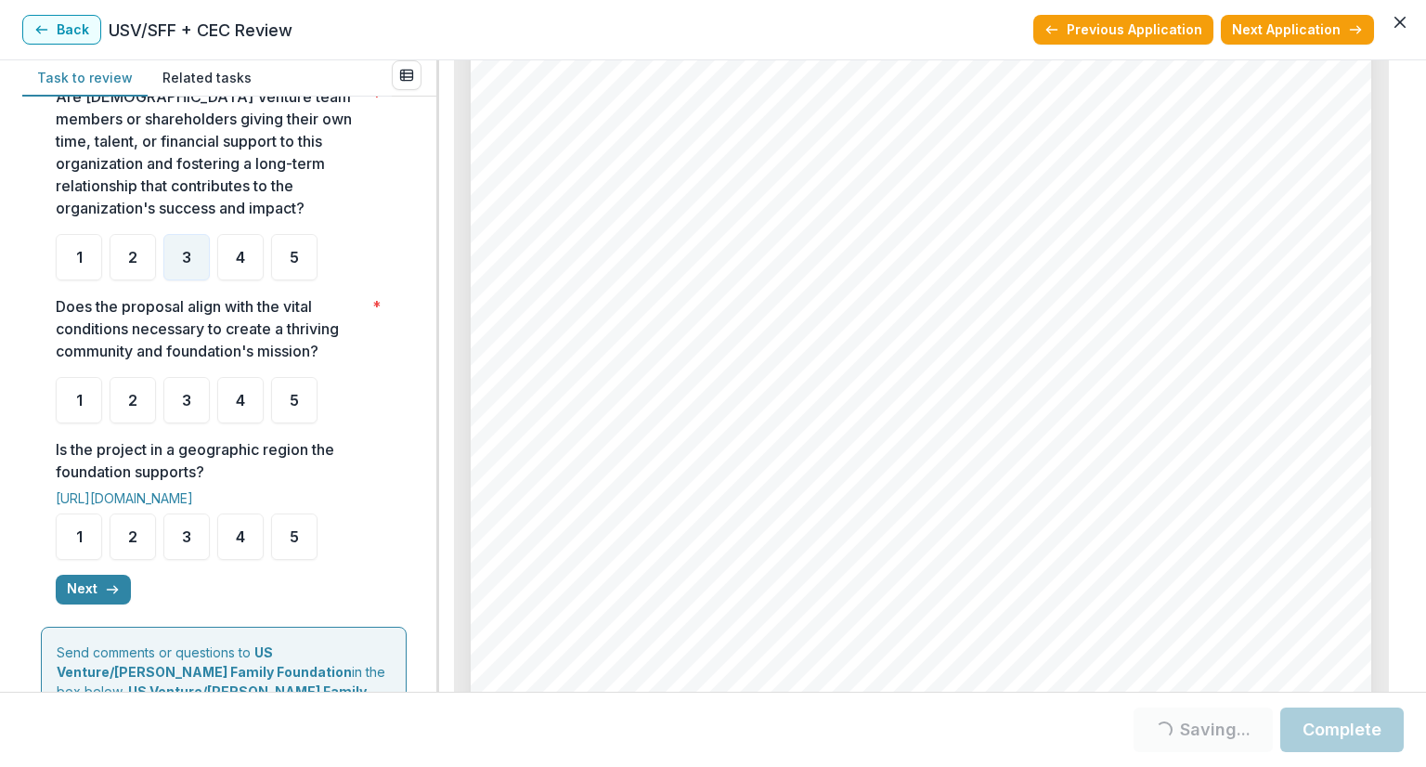
scroll to position [464, 0]
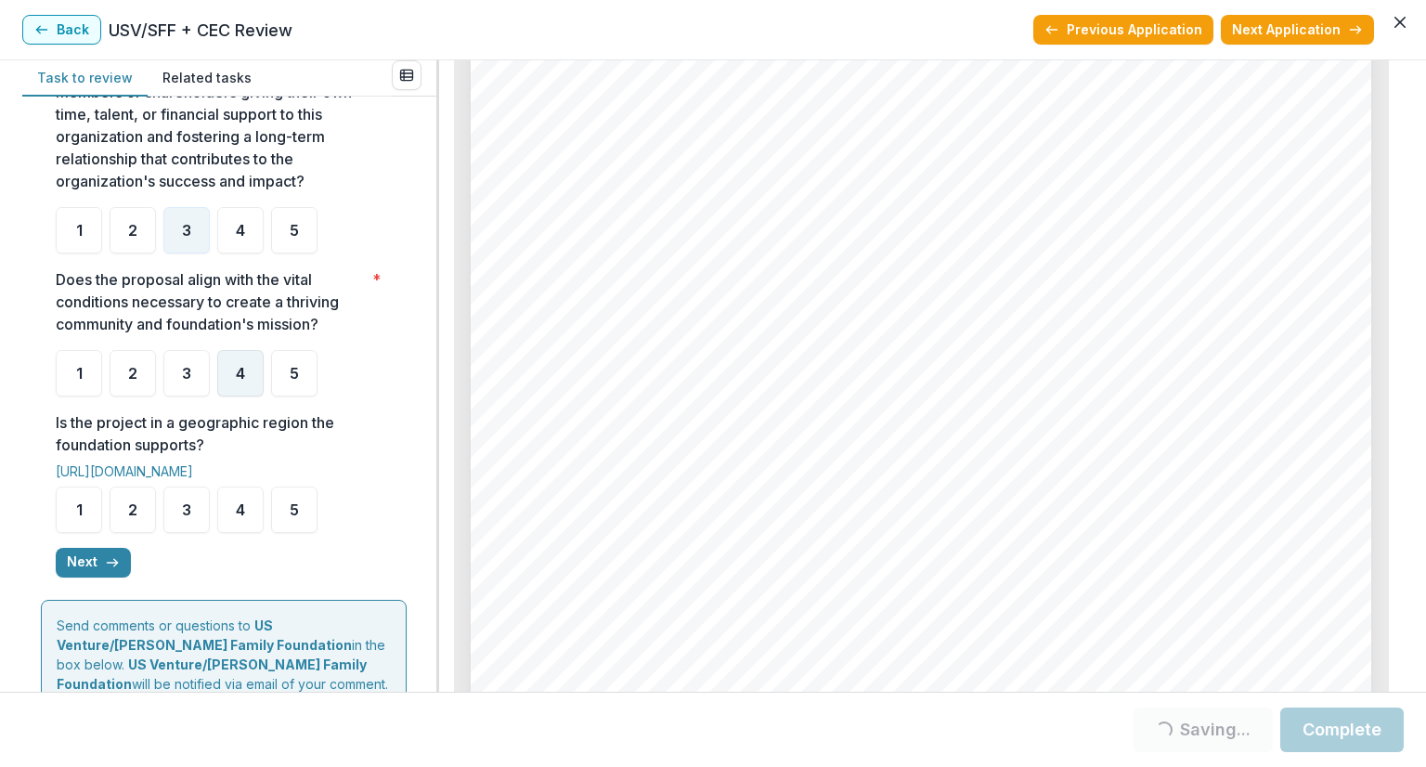
click at [236, 381] on span "4" at bounding box center [240, 373] width 9 height 15
click at [252, 396] on div "4" at bounding box center [240, 373] width 46 height 46
click at [249, 384] on div "4" at bounding box center [240, 373] width 46 height 46
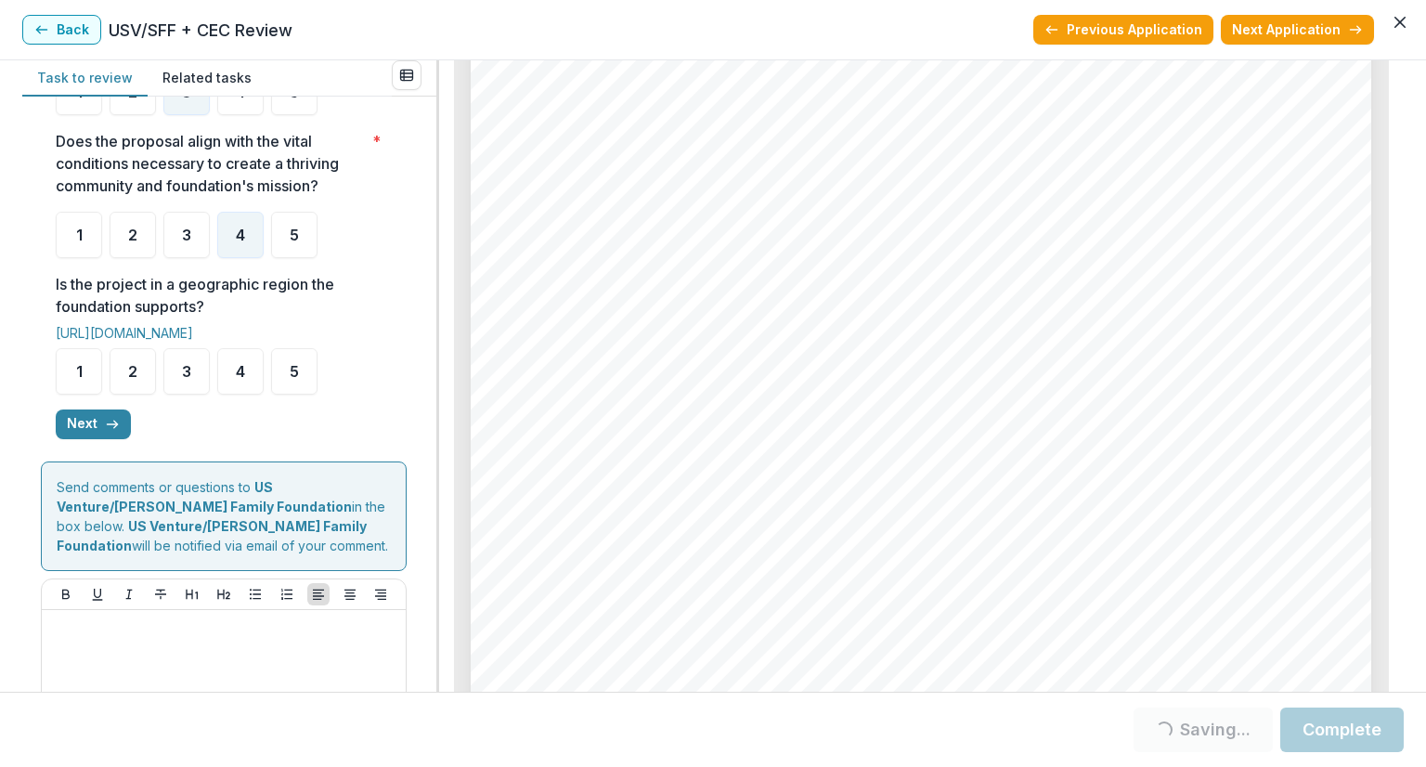
scroll to position [650, 0]
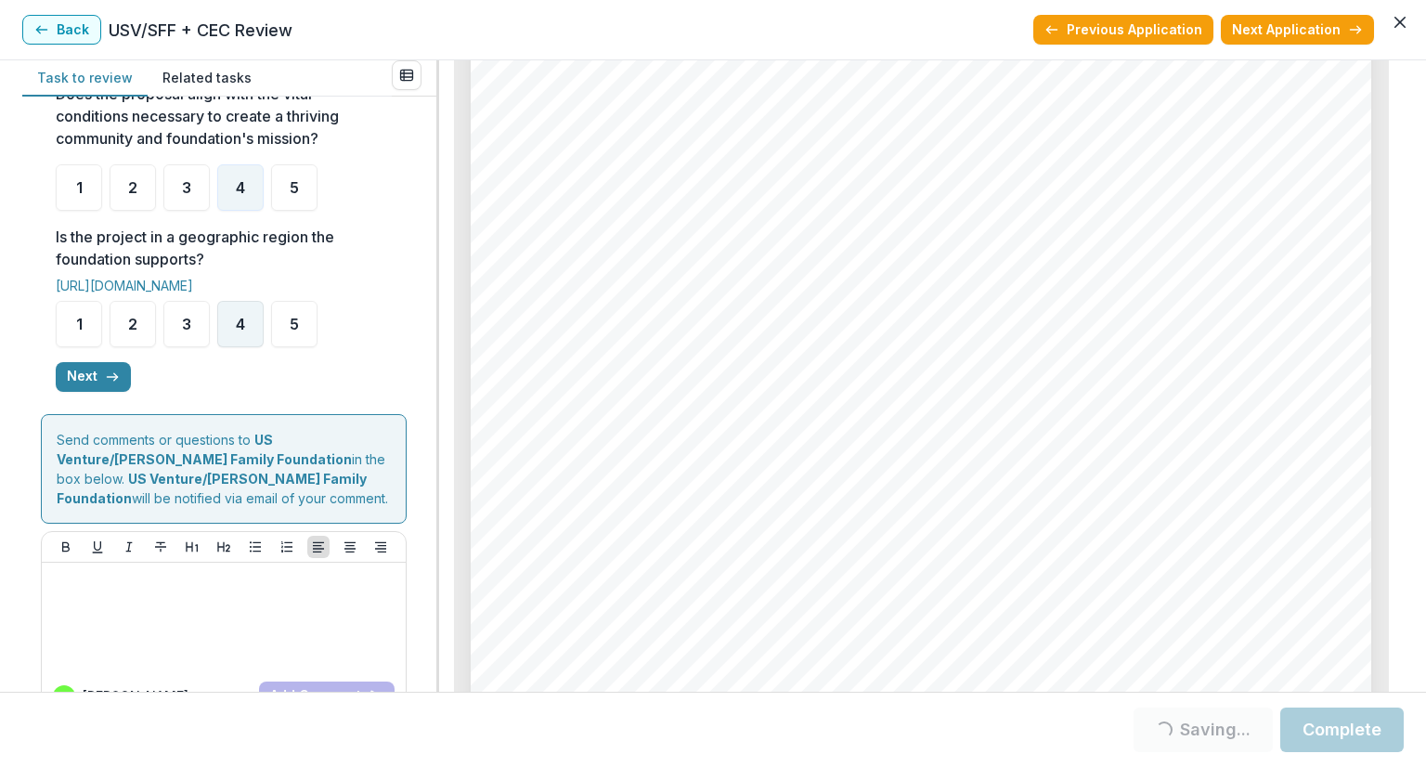
click at [230, 342] on div "4" at bounding box center [240, 324] width 46 height 46
click at [108, 384] on icon "button" at bounding box center [112, 376] width 15 height 15
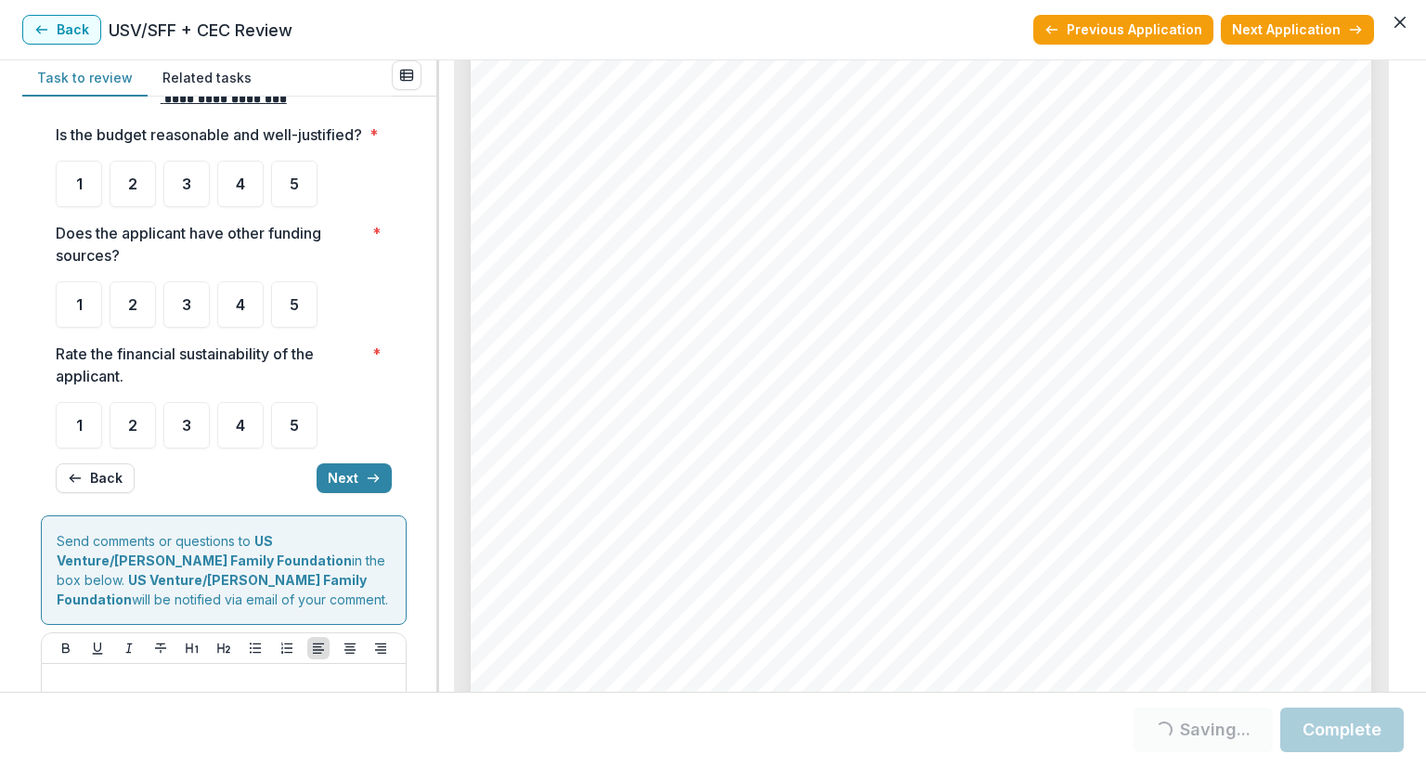
scroll to position [0, 0]
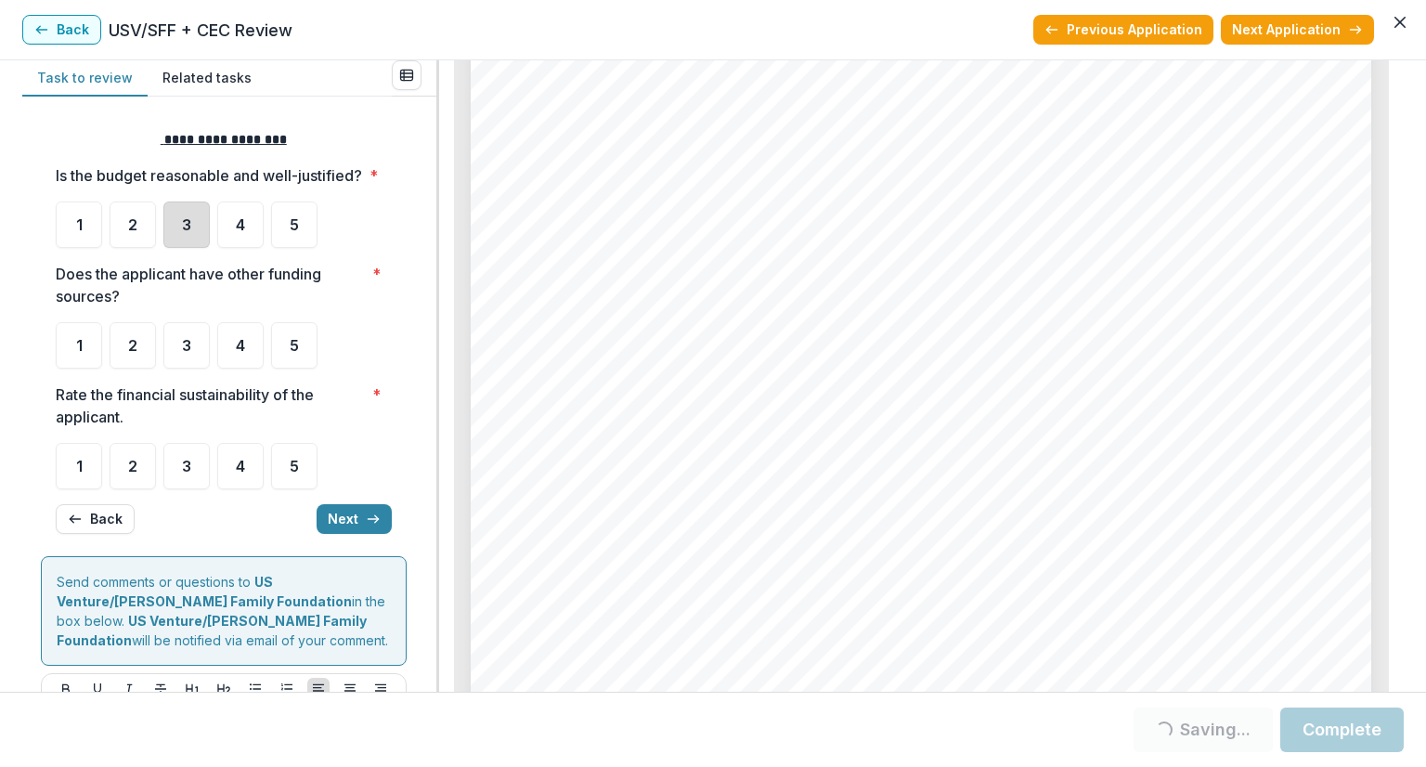
click at [200, 244] on div "3" at bounding box center [186, 224] width 46 height 46
click at [193, 242] on div "3" at bounding box center [186, 224] width 46 height 46
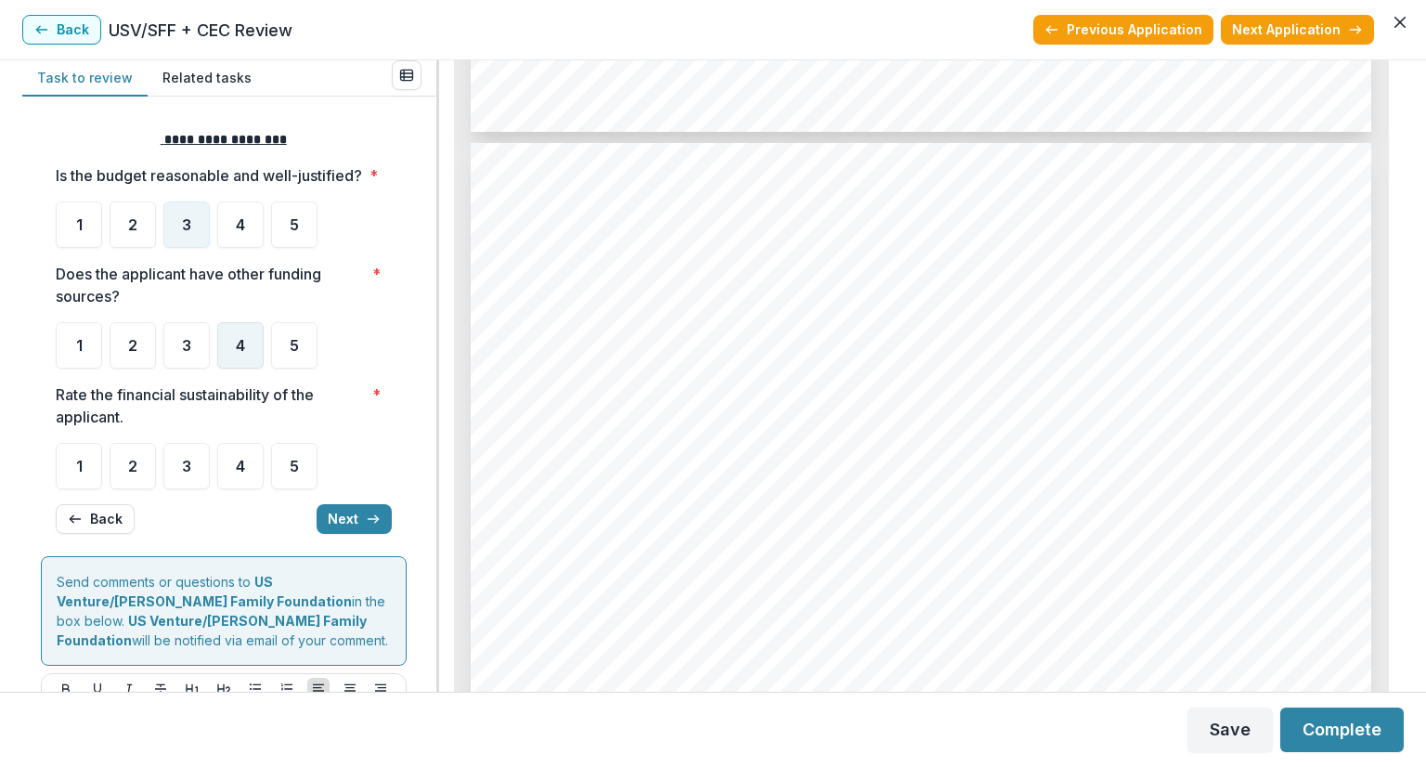
click at [230, 358] on div "4" at bounding box center [240, 345] width 46 height 46
click at [246, 367] on div "4" at bounding box center [240, 345] width 46 height 46
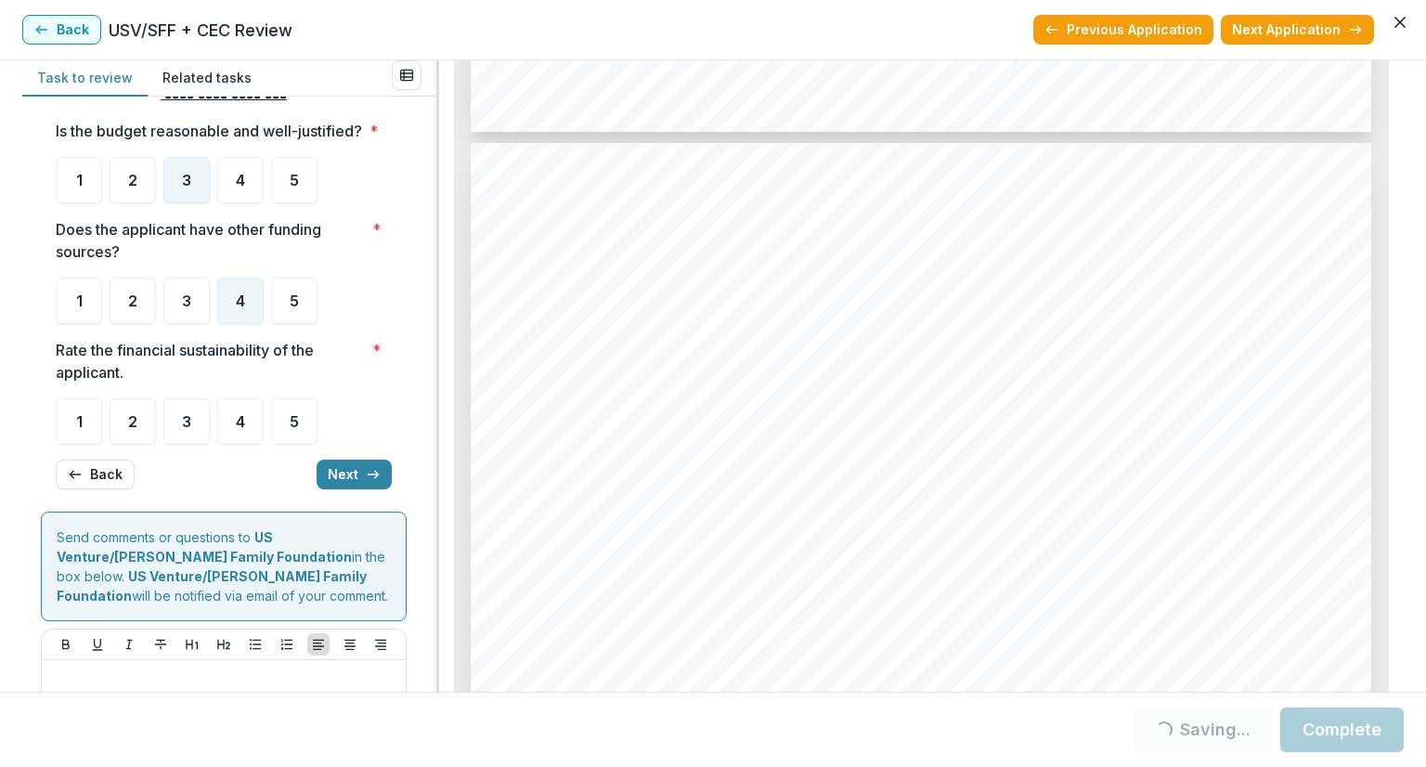
scroll to position [186, 0]
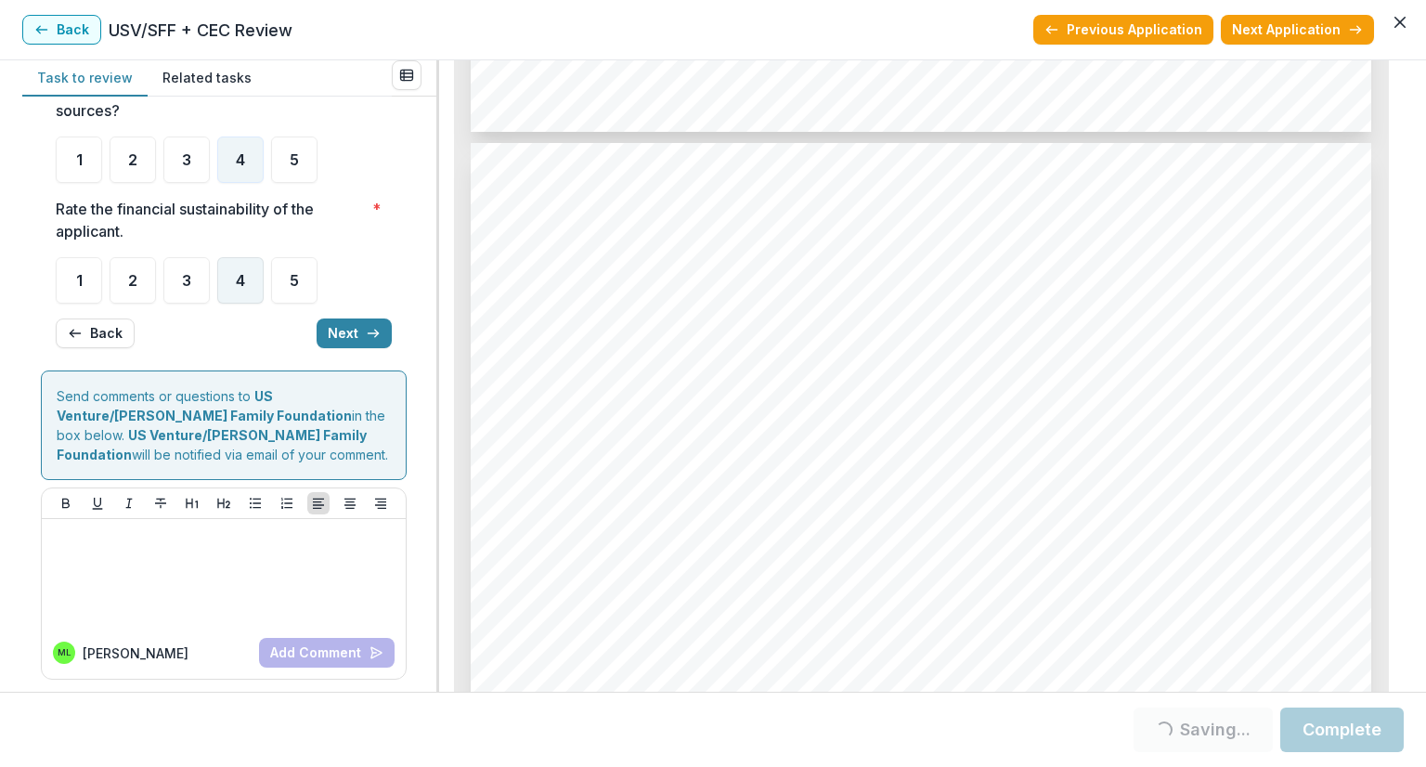
click at [241, 288] on span "4" at bounding box center [240, 280] width 9 height 15
click at [234, 291] on div "4" at bounding box center [240, 280] width 46 height 46
click at [343, 348] on button "Next" at bounding box center [354, 333] width 75 height 30
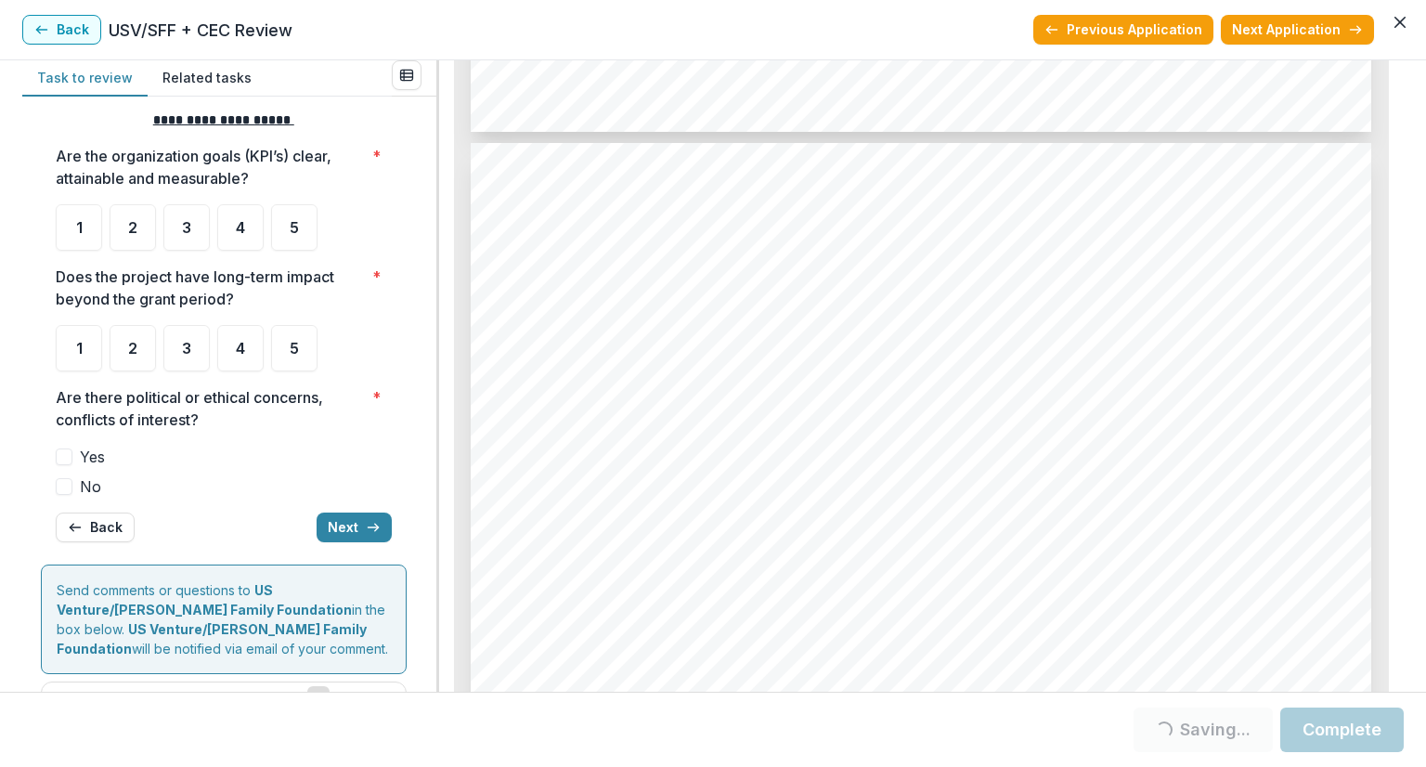
scroll to position [0, 0]
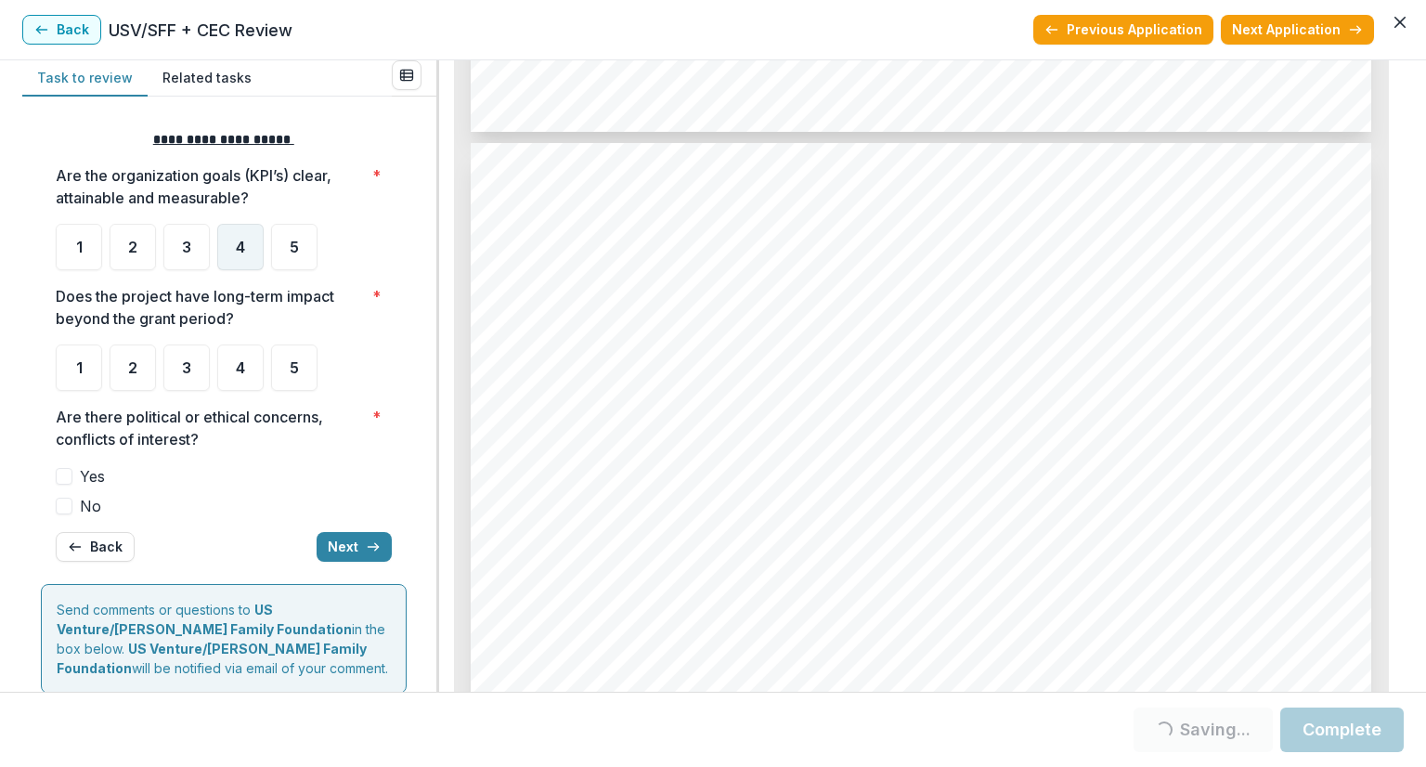
click at [234, 235] on div "4" at bounding box center [240, 247] width 46 height 46
click at [229, 365] on div "4" at bounding box center [240, 367] width 46 height 46
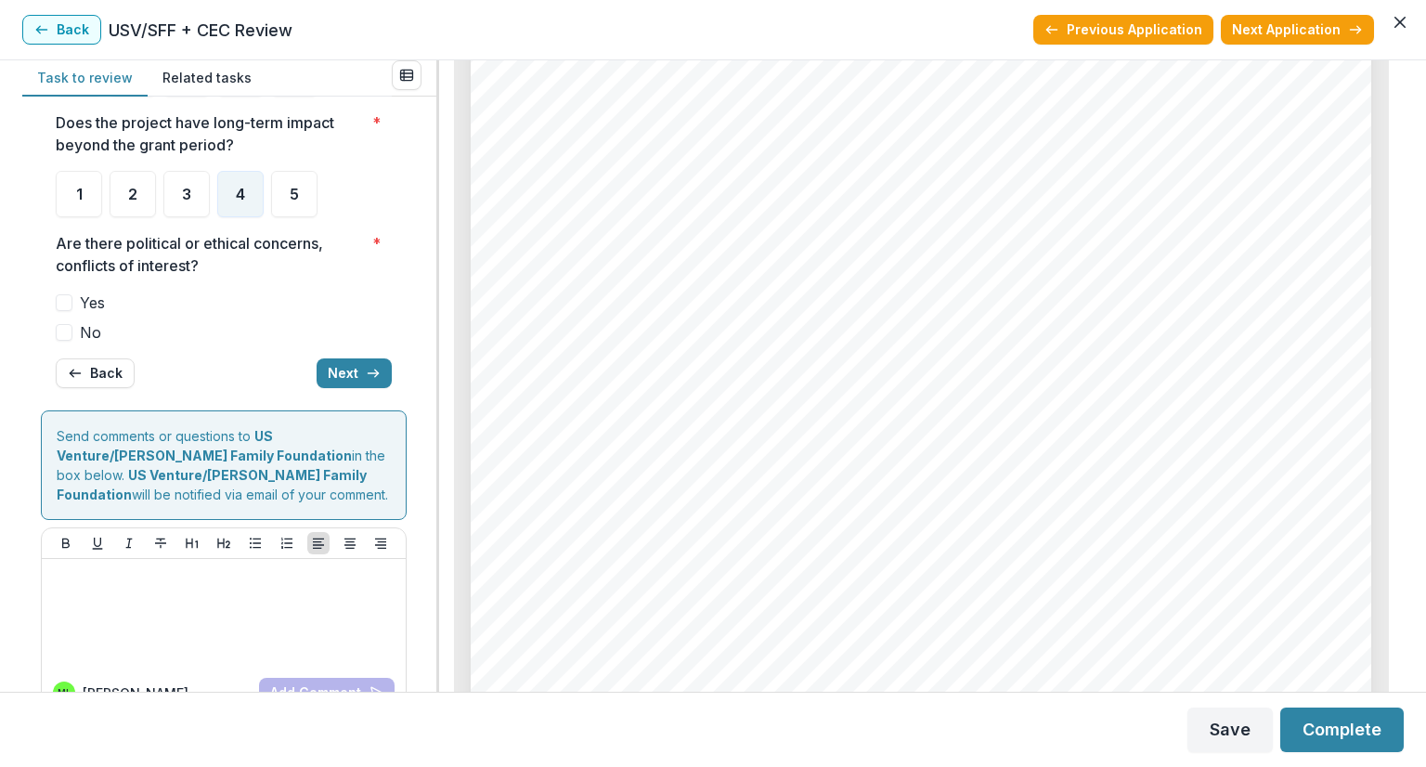
scroll to position [186, 0]
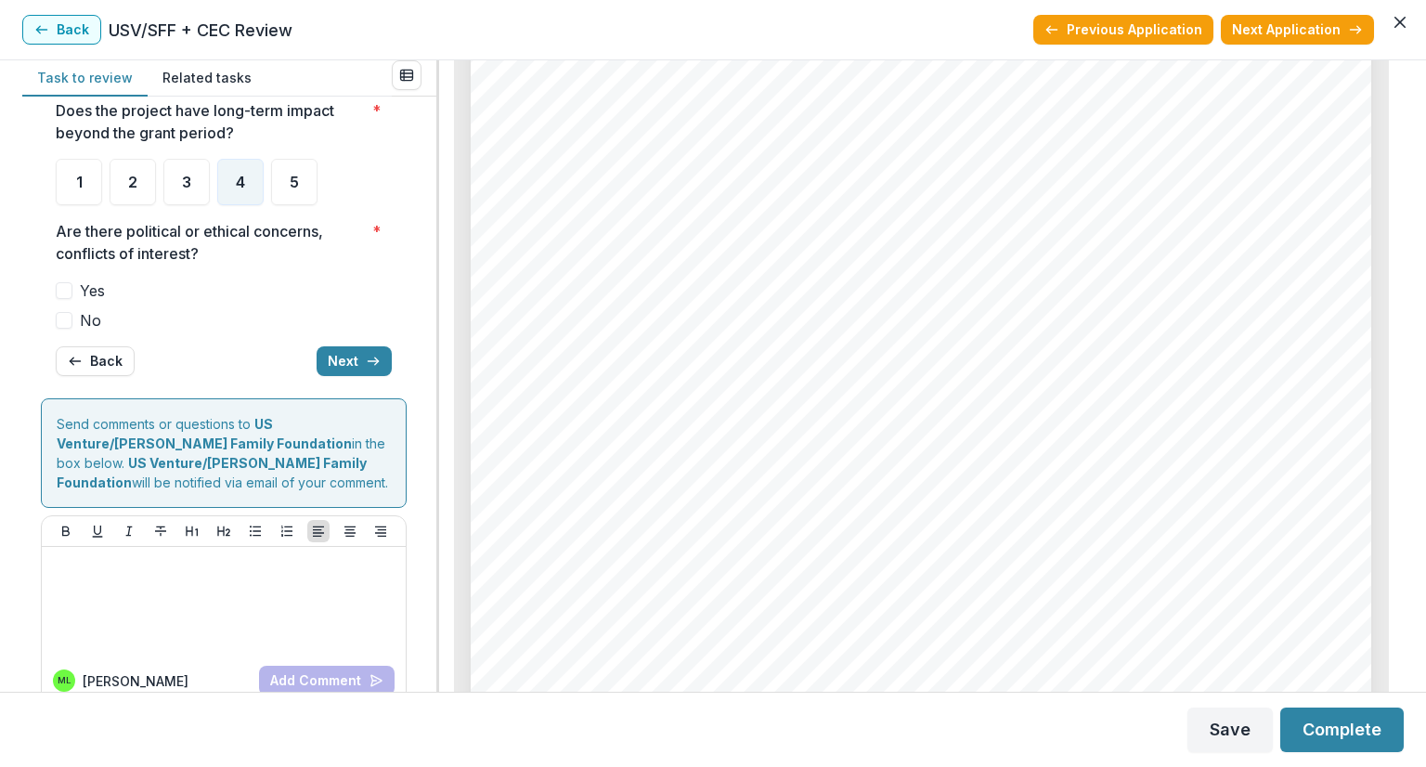
click at [63, 318] on span at bounding box center [64, 320] width 17 height 17
click at [339, 361] on button "Next" at bounding box center [354, 361] width 75 height 30
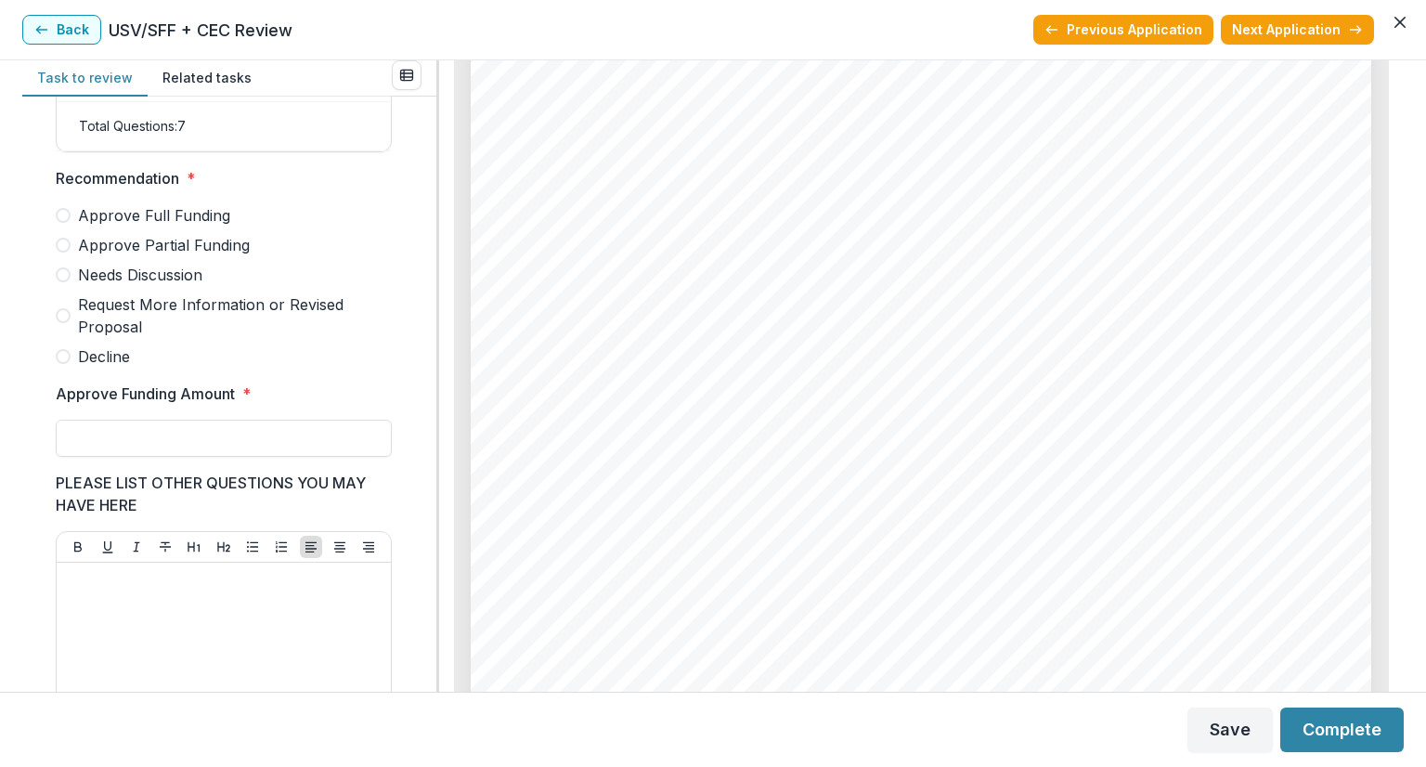
scroll to position [346, 0]
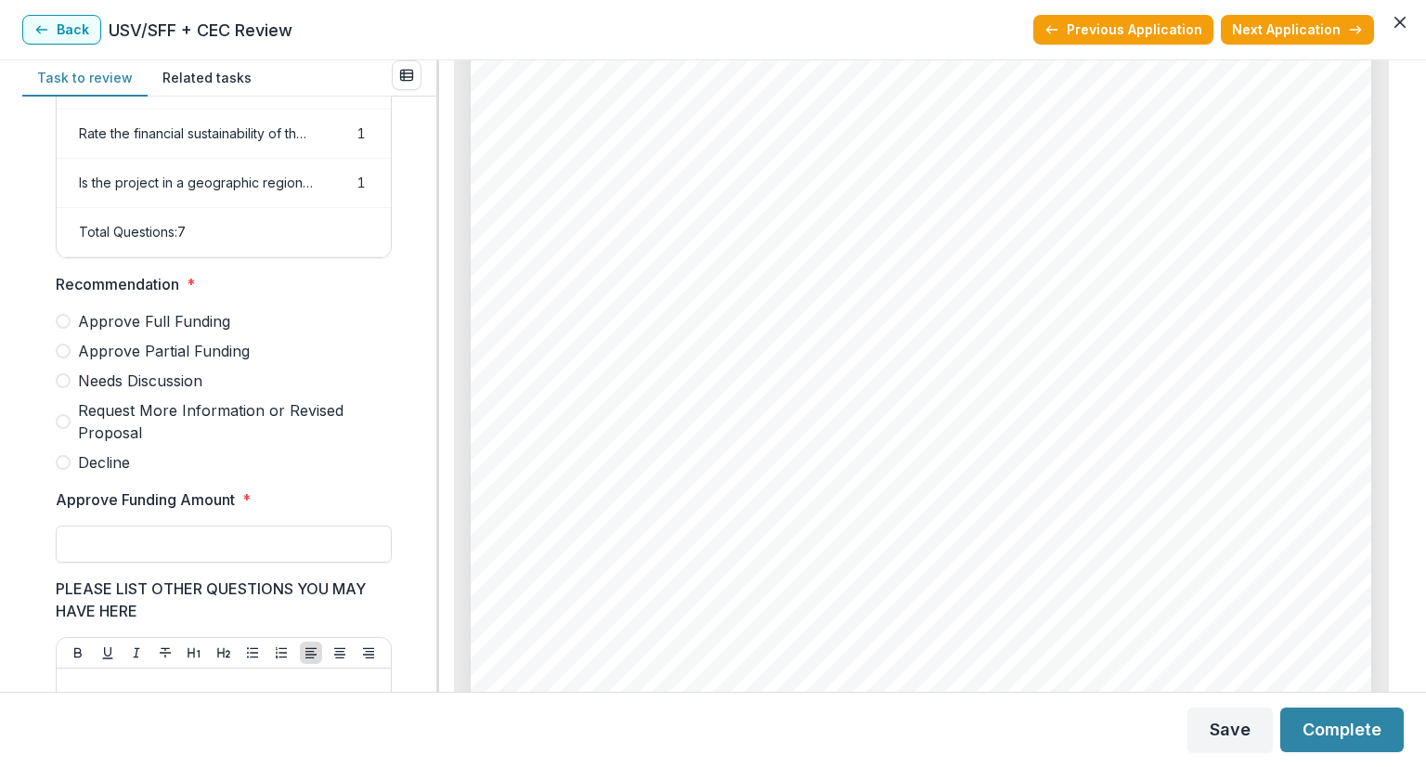
click at [65, 388] on span at bounding box center [63, 380] width 15 height 15
click at [159, 539] on input "Approve Funding Amount *" at bounding box center [224, 543] width 336 height 37
type input "*******"
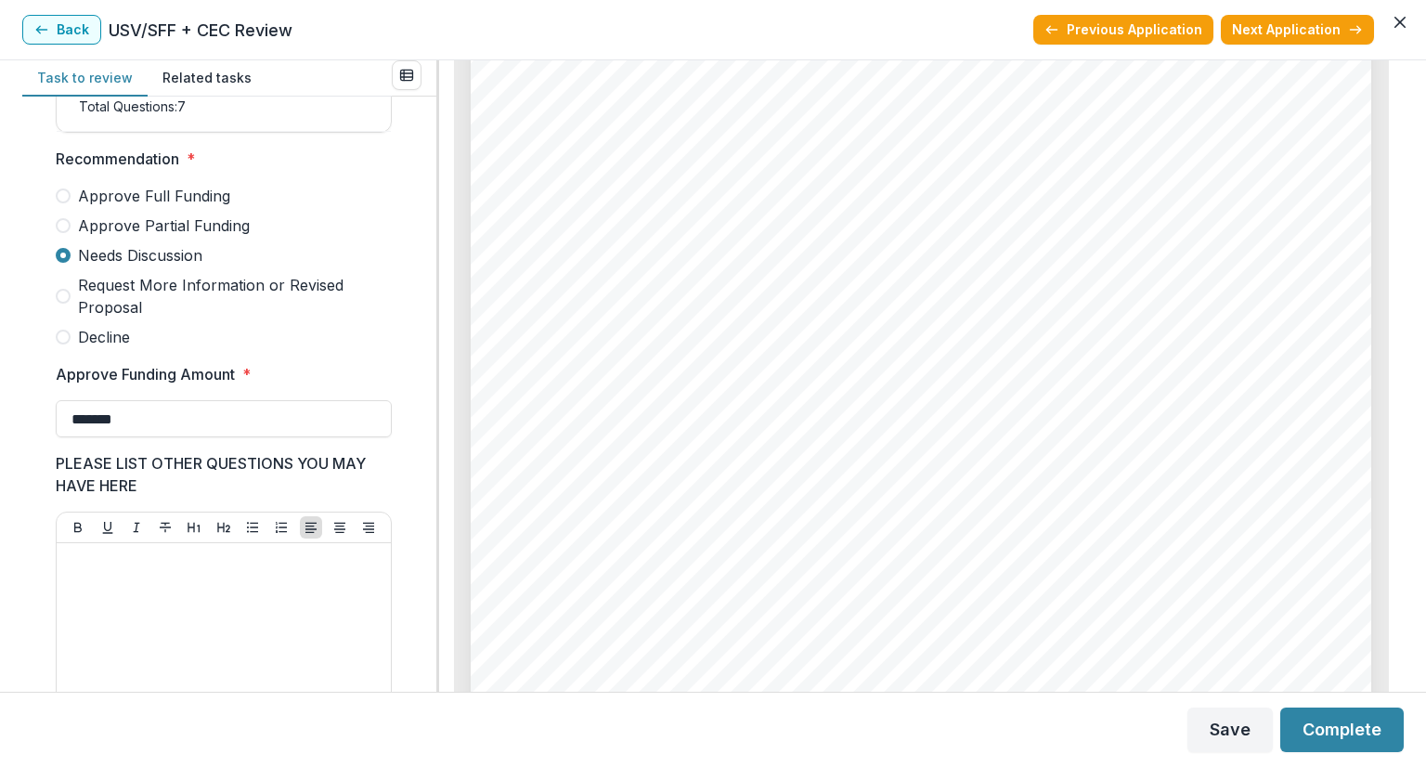
scroll to position [625, 0]
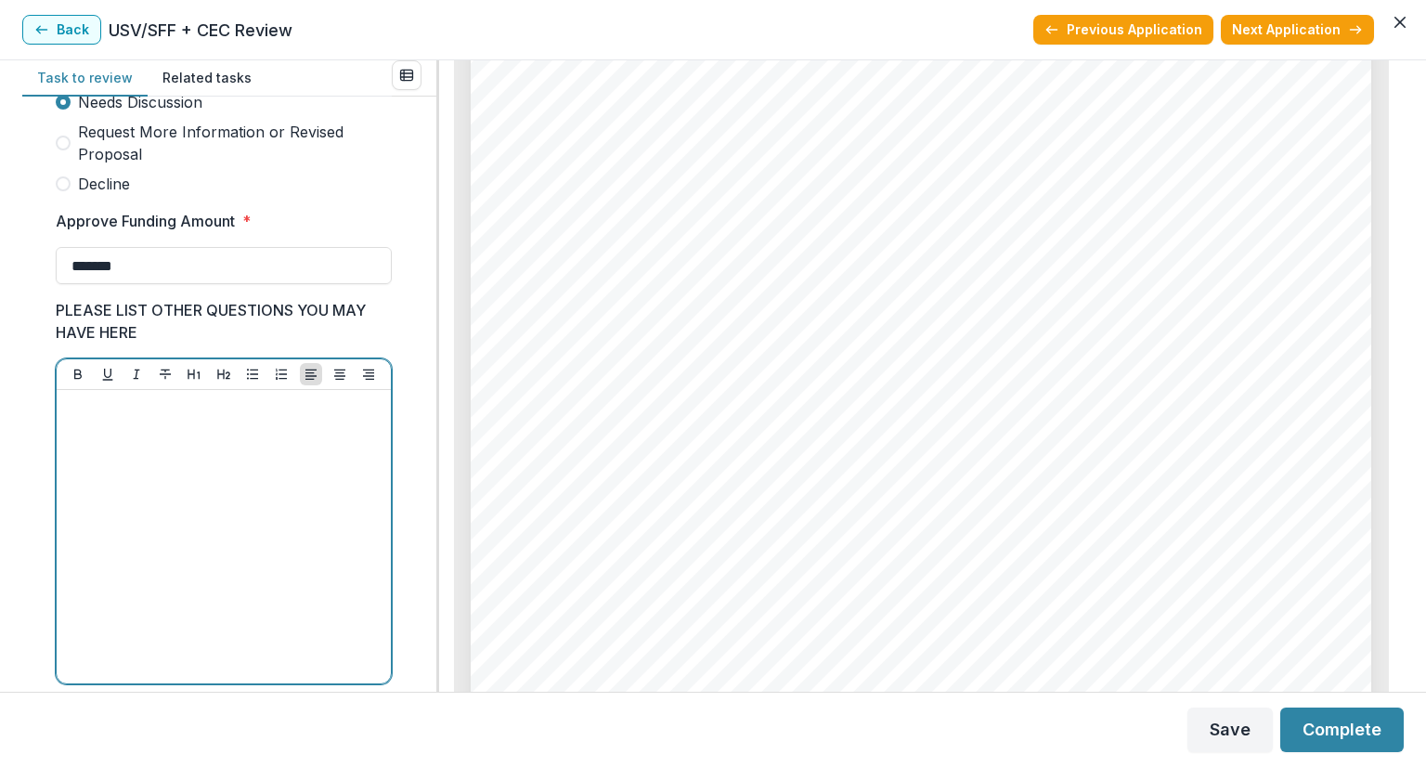
click at [255, 450] on div at bounding box center [223, 536] width 319 height 278
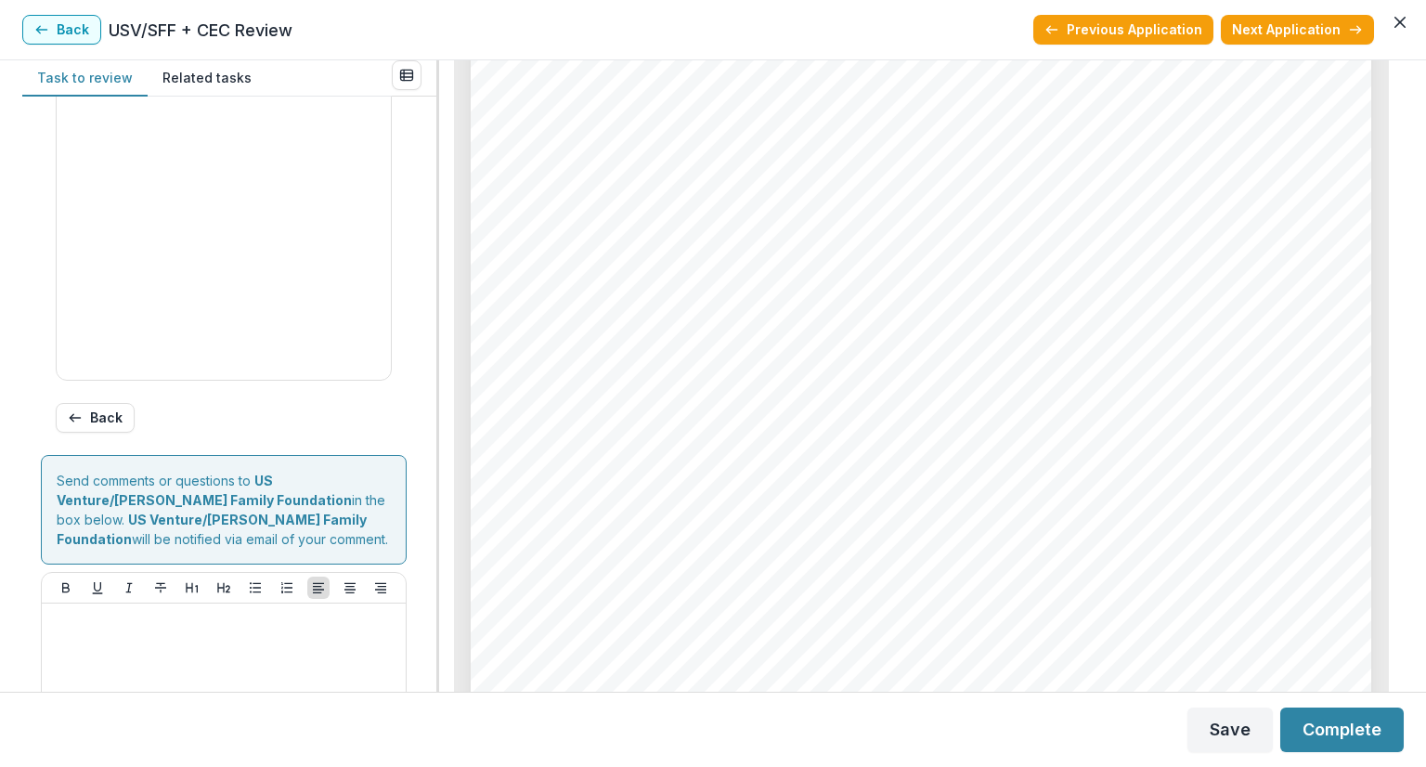
scroll to position [9320, 0]
click at [1225, 725] on button "Save" at bounding box center [1229, 729] width 85 height 45
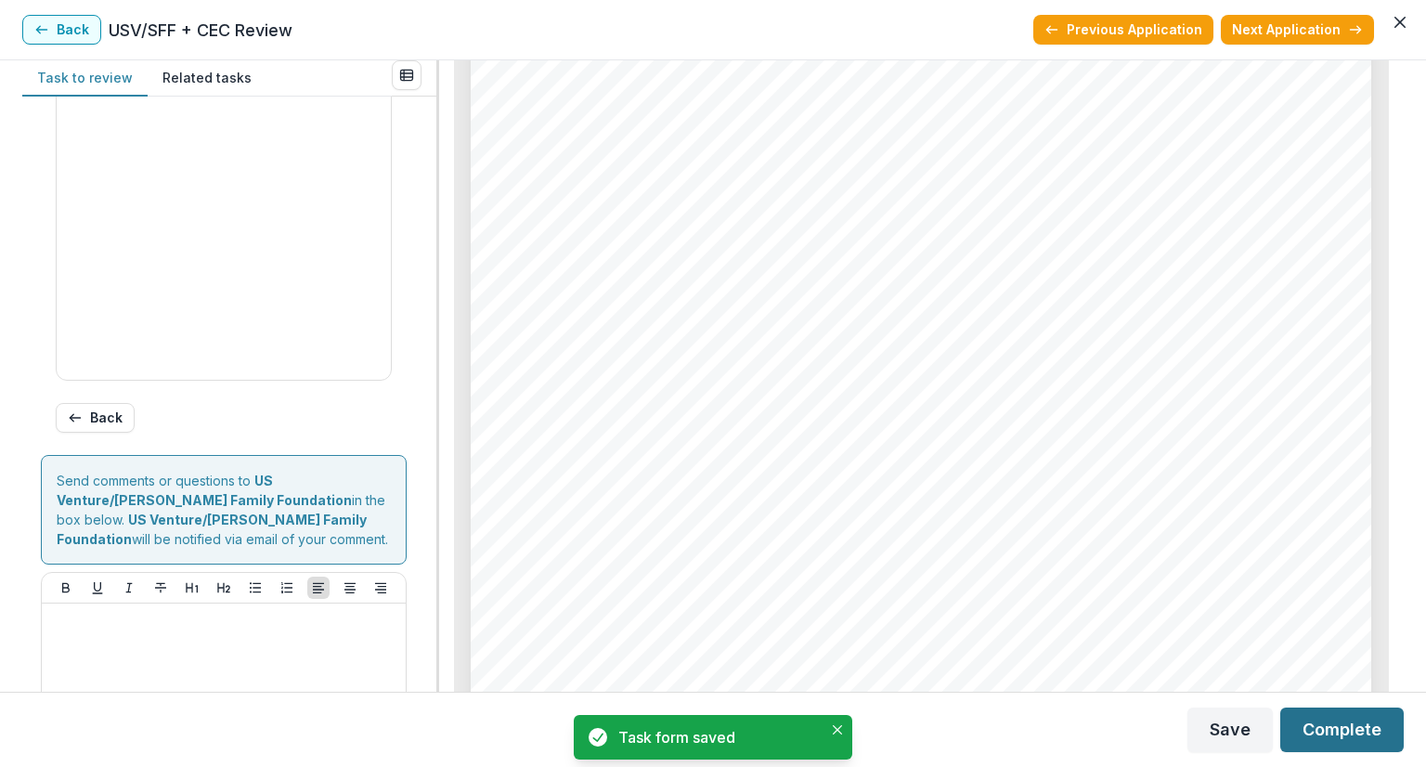
click at [1351, 725] on button "Complete" at bounding box center [1341, 729] width 123 height 45
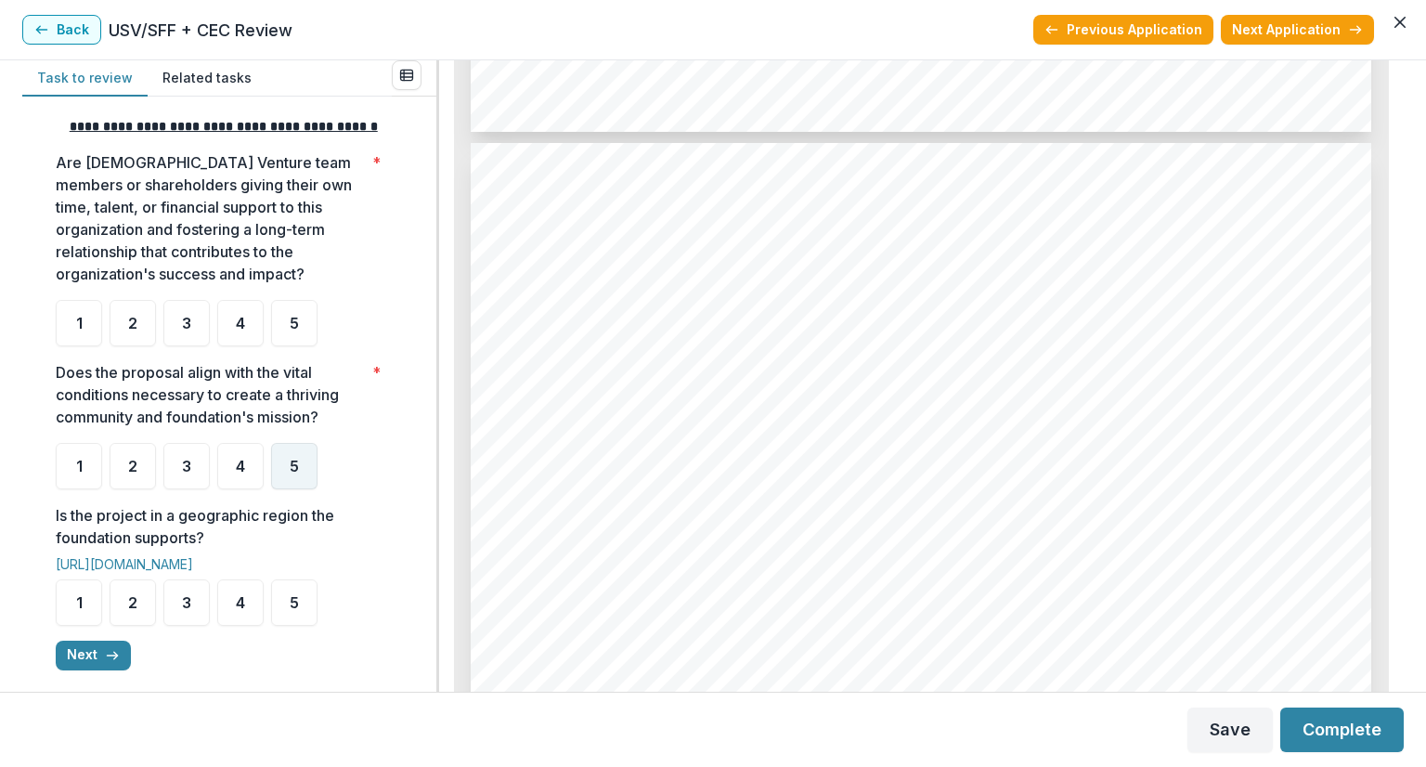
scroll to position [557, 0]
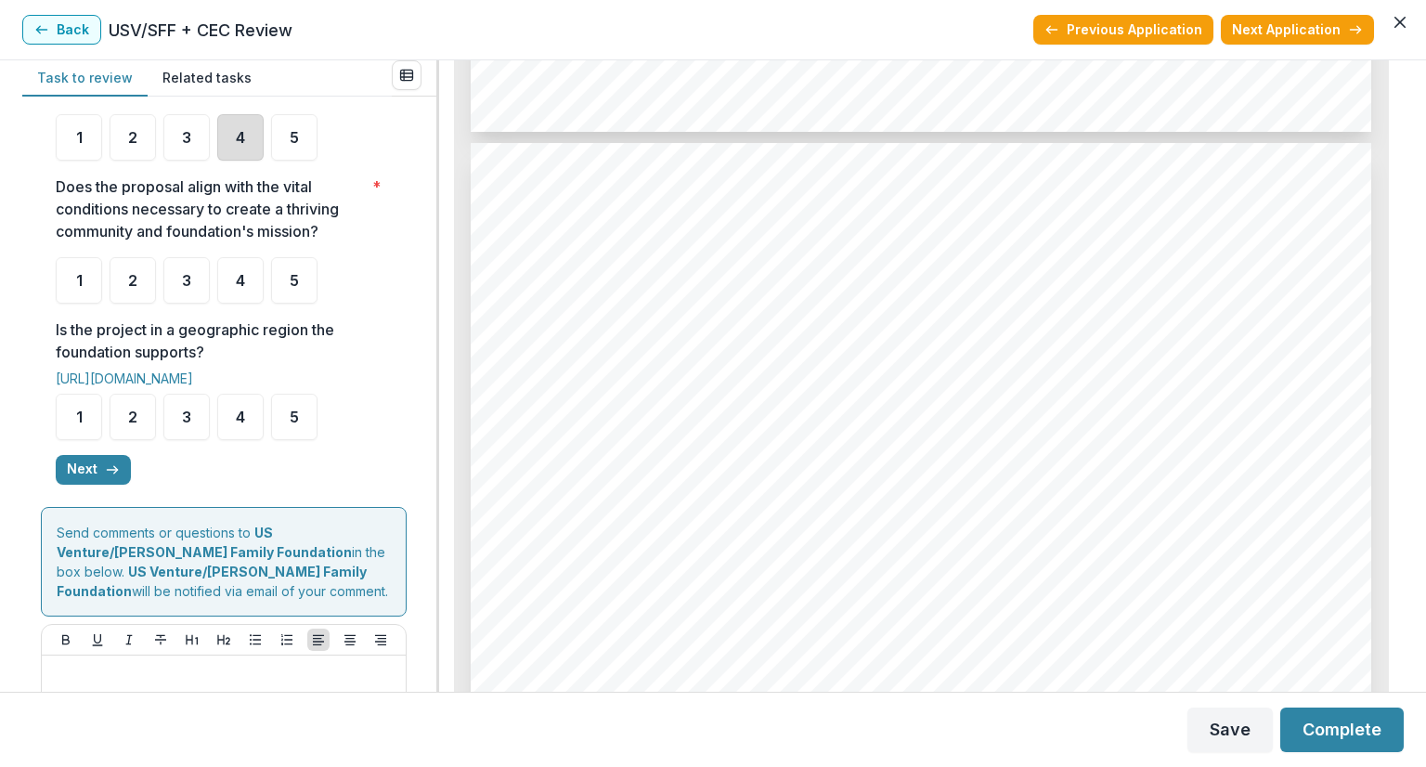
click at [234, 149] on div "4" at bounding box center [240, 137] width 46 height 46
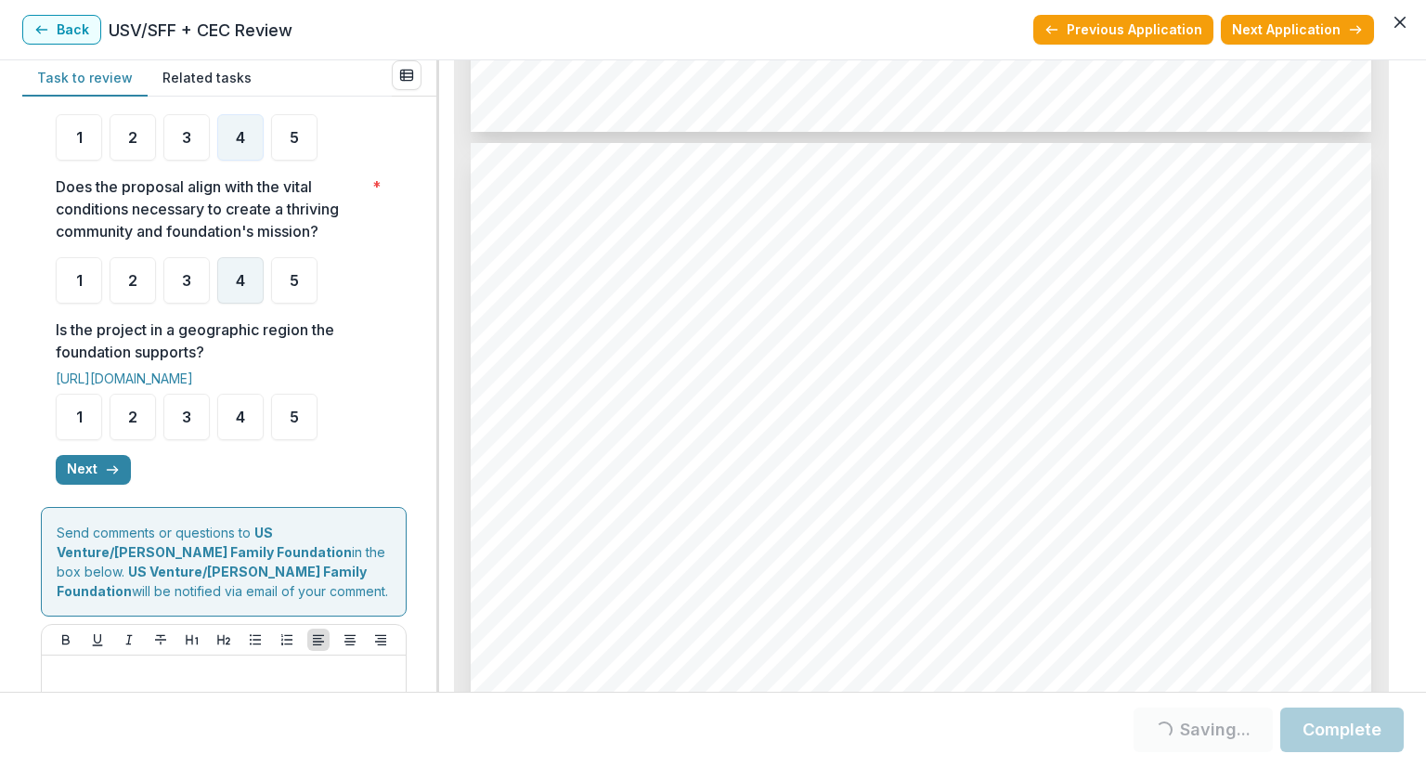
click at [238, 288] on span "4" at bounding box center [240, 280] width 9 height 15
click at [234, 291] on div "4" at bounding box center [240, 280] width 46 height 46
click at [230, 432] on div "4" at bounding box center [240, 417] width 46 height 46
click at [234, 439] on div "4" at bounding box center [240, 417] width 46 height 46
click at [102, 479] on button "Next" at bounding box center [93, 470] width 75 height 30
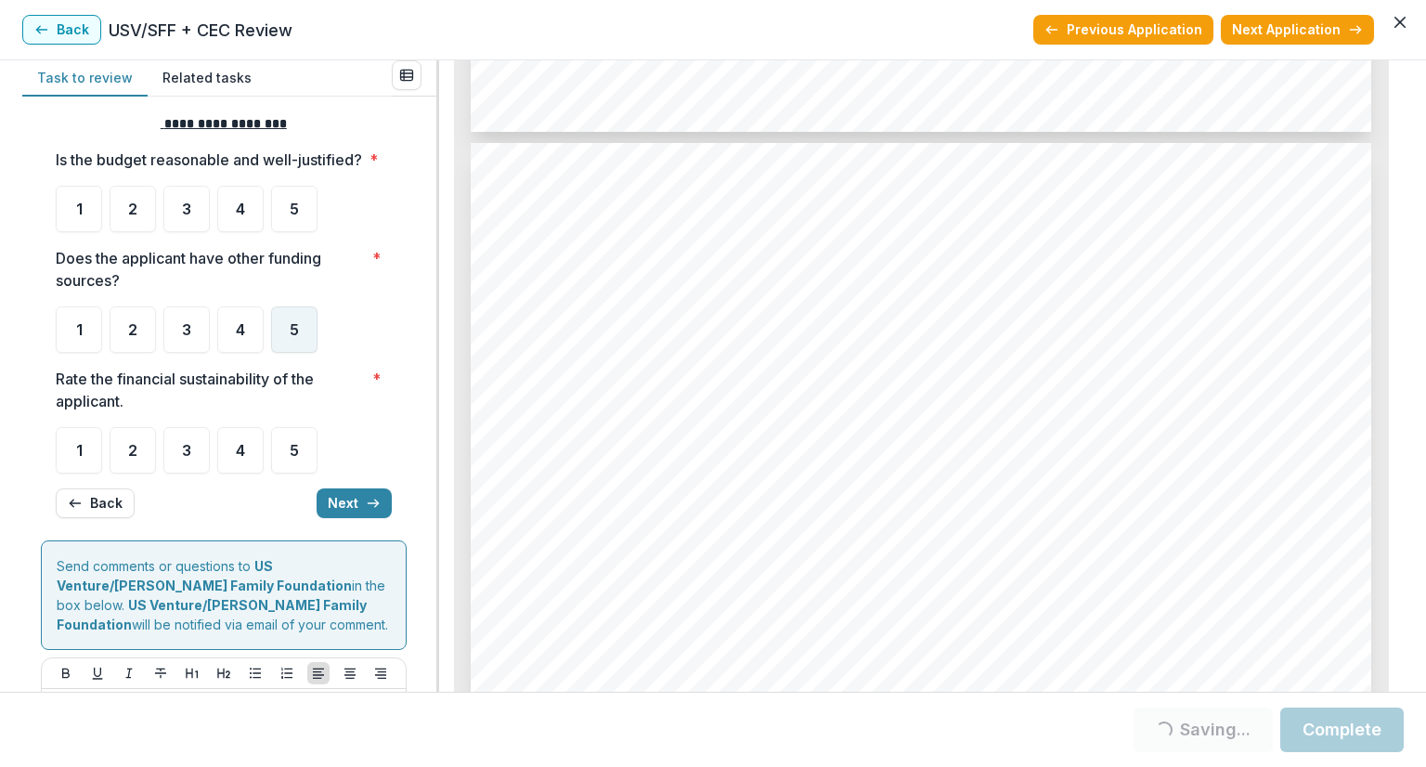
scroll to position [0, 0]
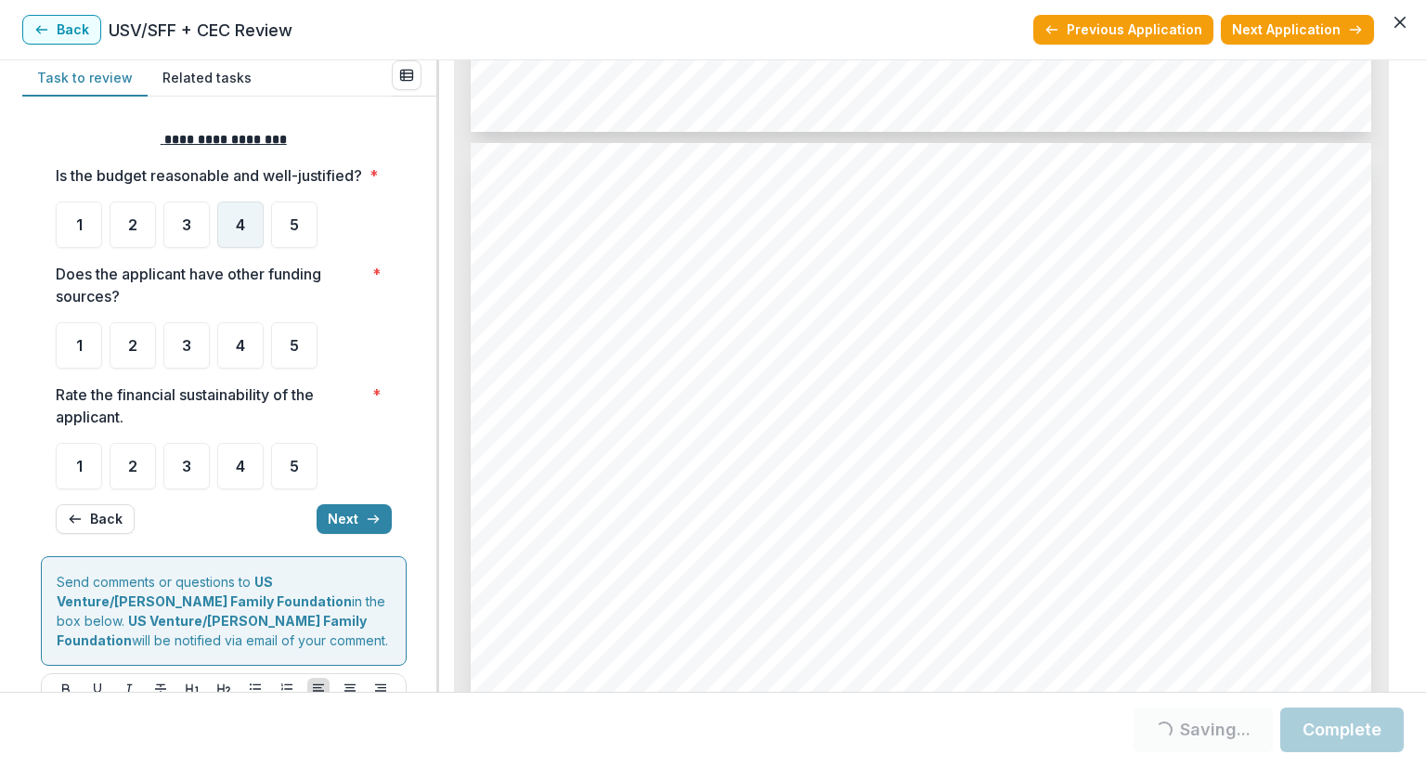
click at [237, 232] on span "4" at bounding box center [240, 224] width 9 height 15
click at [241, 232] on span "4" at bounding box center [240, 224] width 9 height 15
click at [290, 353] on span "5" at bounding box center [294, 345] width 9 height 15
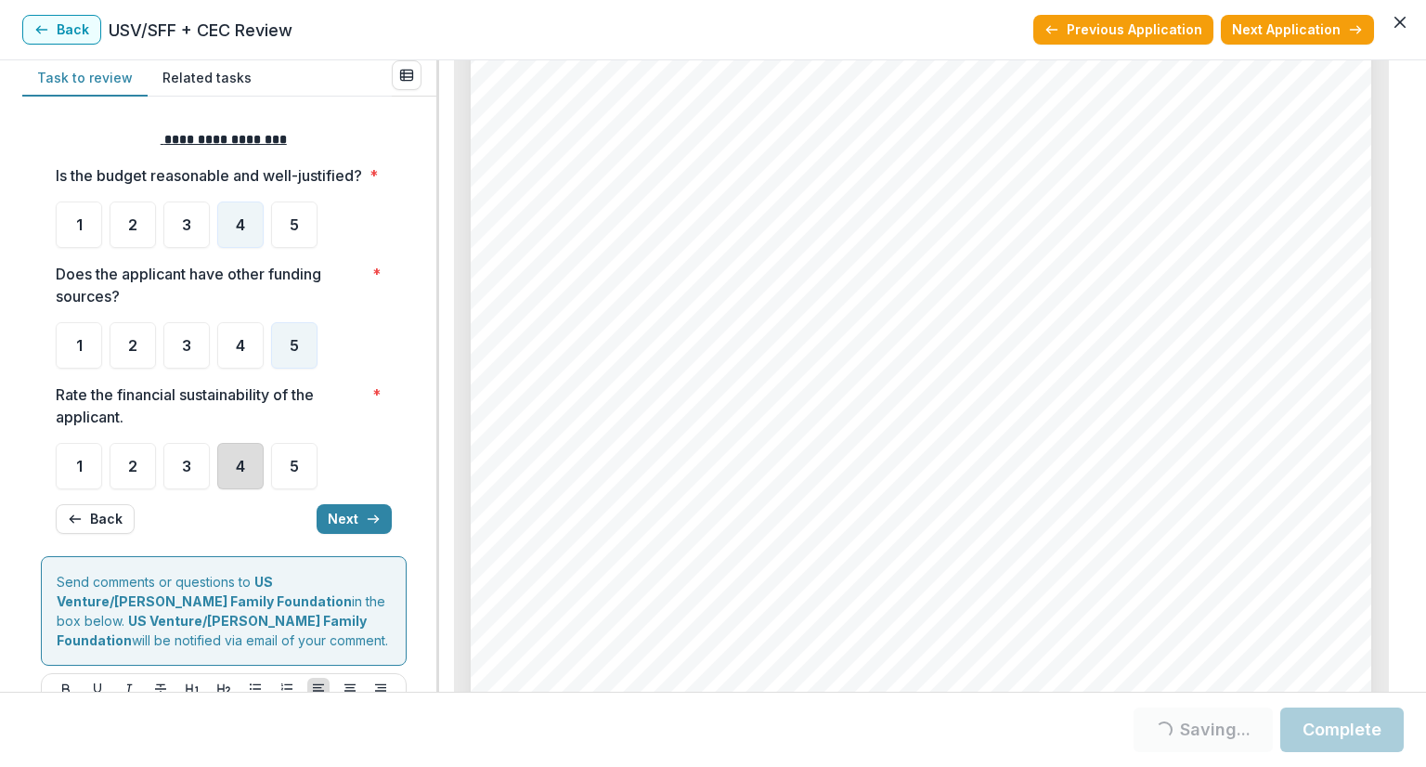
click at [246, 489] on div "4" at bounding box center [240, 466] width 46 height 46
click at [232, 487] on div "4" at bounding box center [240, 466] width 46 height 46
click at [368, 519] on line "button" at bounding box center [373, 519] width 10 height 0
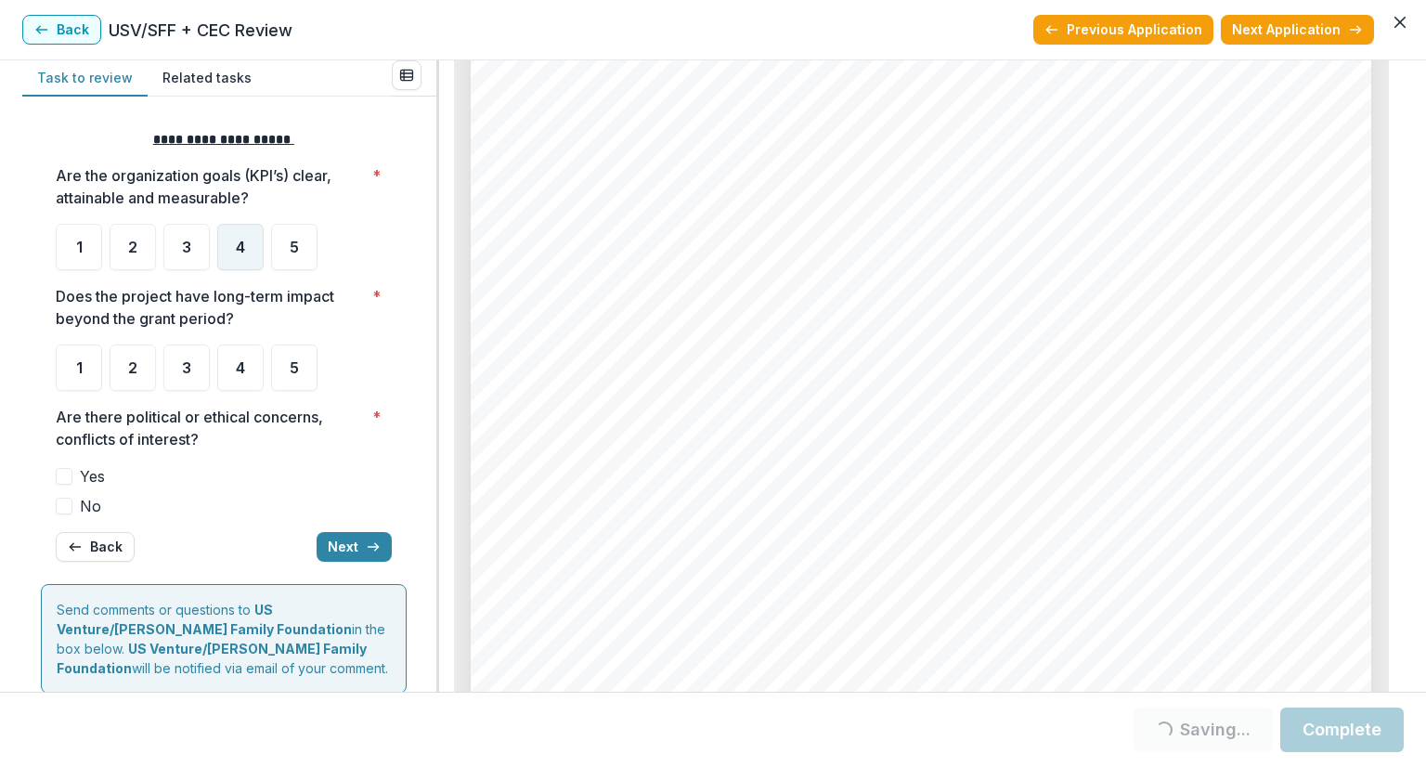
click at [227, 239] on div "4" at bounding box center [240, 247] width 46 height 46
click at [237, 233] on div "4" at bounding box center [240, 247] width 46 height 46
click at [237, 240] on span "4" at bounding box center [240, 247] width 9 height 15
click at [238, 372] on span "4" at bounding box center [240, 367] width 9 height 15
click at [251, 365] on div "4" at bounding box center [240, 367] width 46 height 46
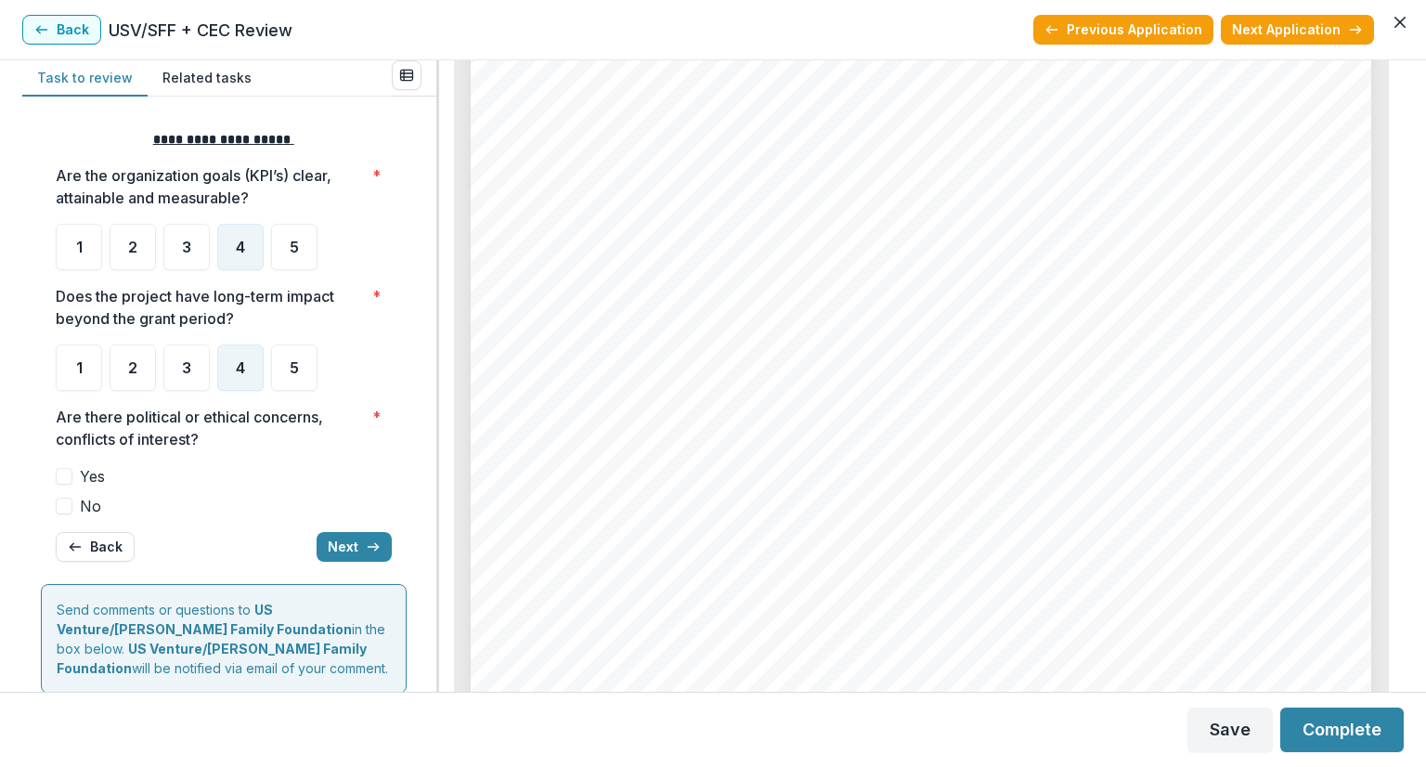
click at [63, 504] on span at bounding box center [64, 506] width 17 height 17
click at [353, 544] on button "Next" at bounding box center [354, 547] width 75 height 30
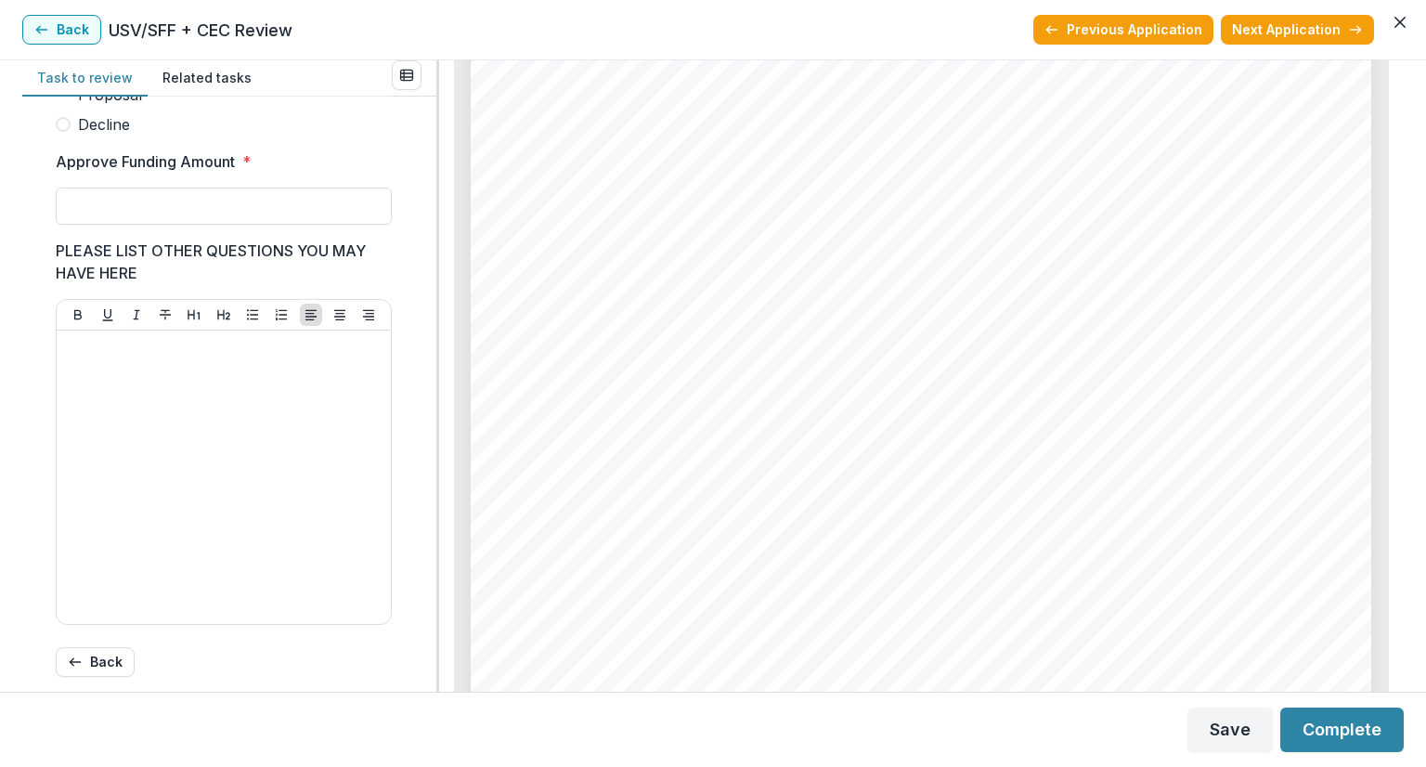
scroll to position [406, 0]
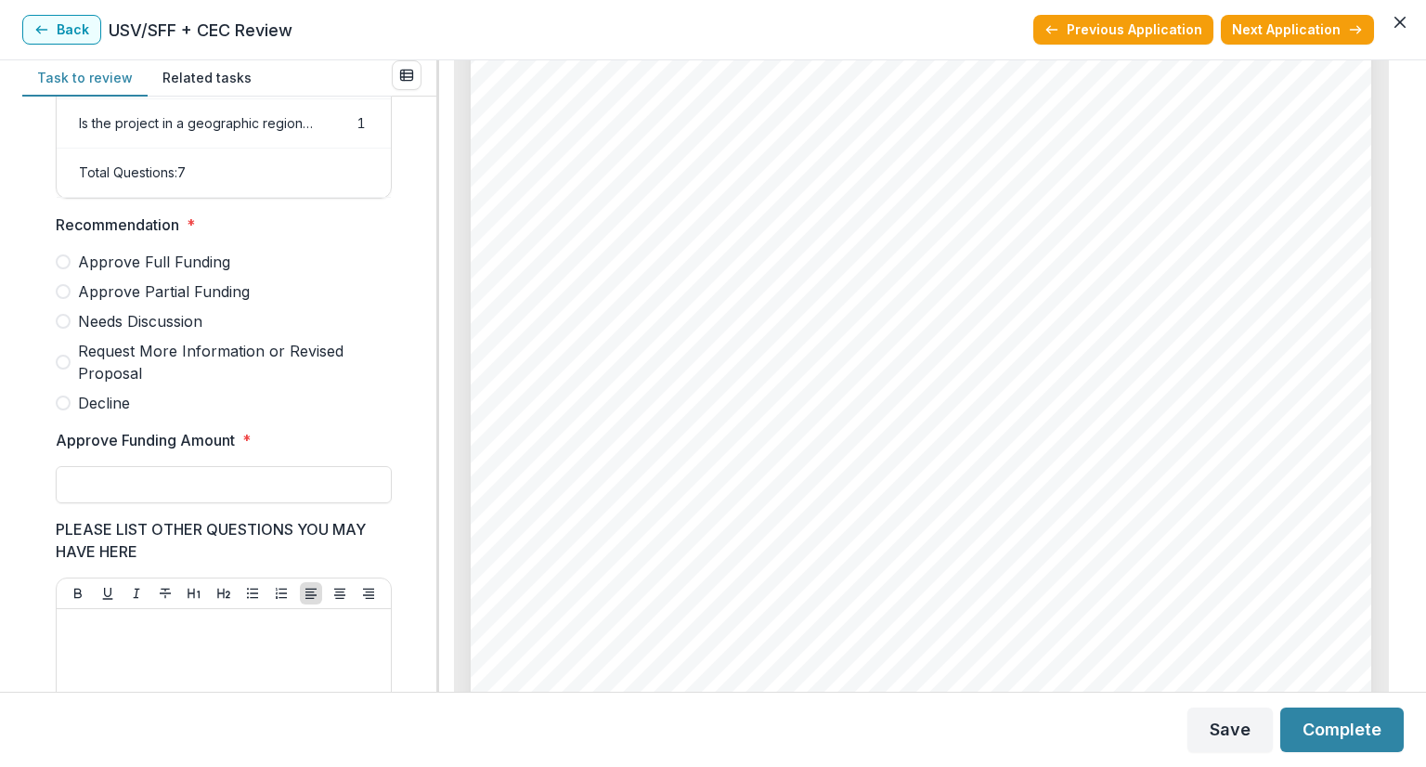
click at [65, 269] on span at bounding box center [63, 261] width 15 height 15
click at [119, 490] on input "Approve Funding Amount *" at bounding box center [224, 484] width 336 height 37
type input "*******"
click at [183, 658] on div at bounding box center [223, 755] width 319 height 278
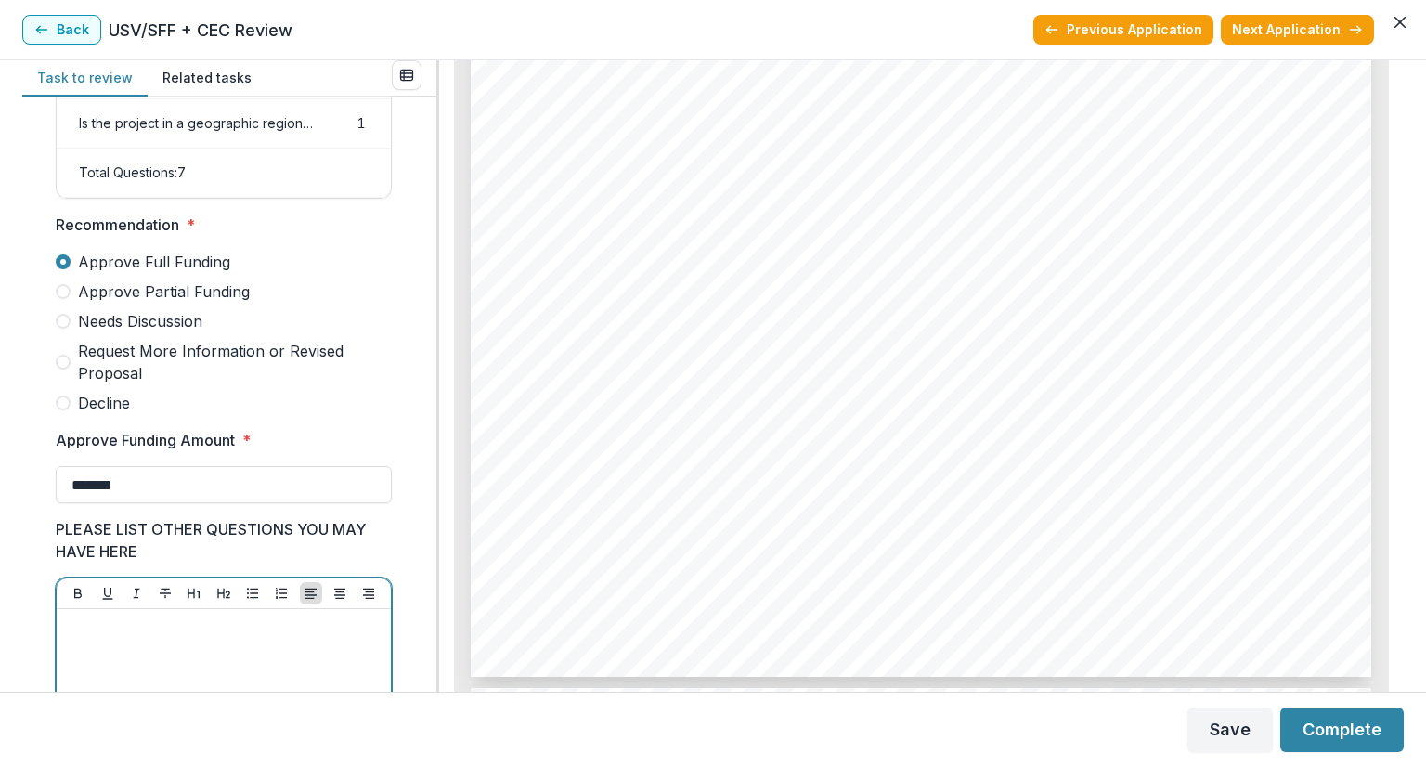
scroll to position [5941, 0]
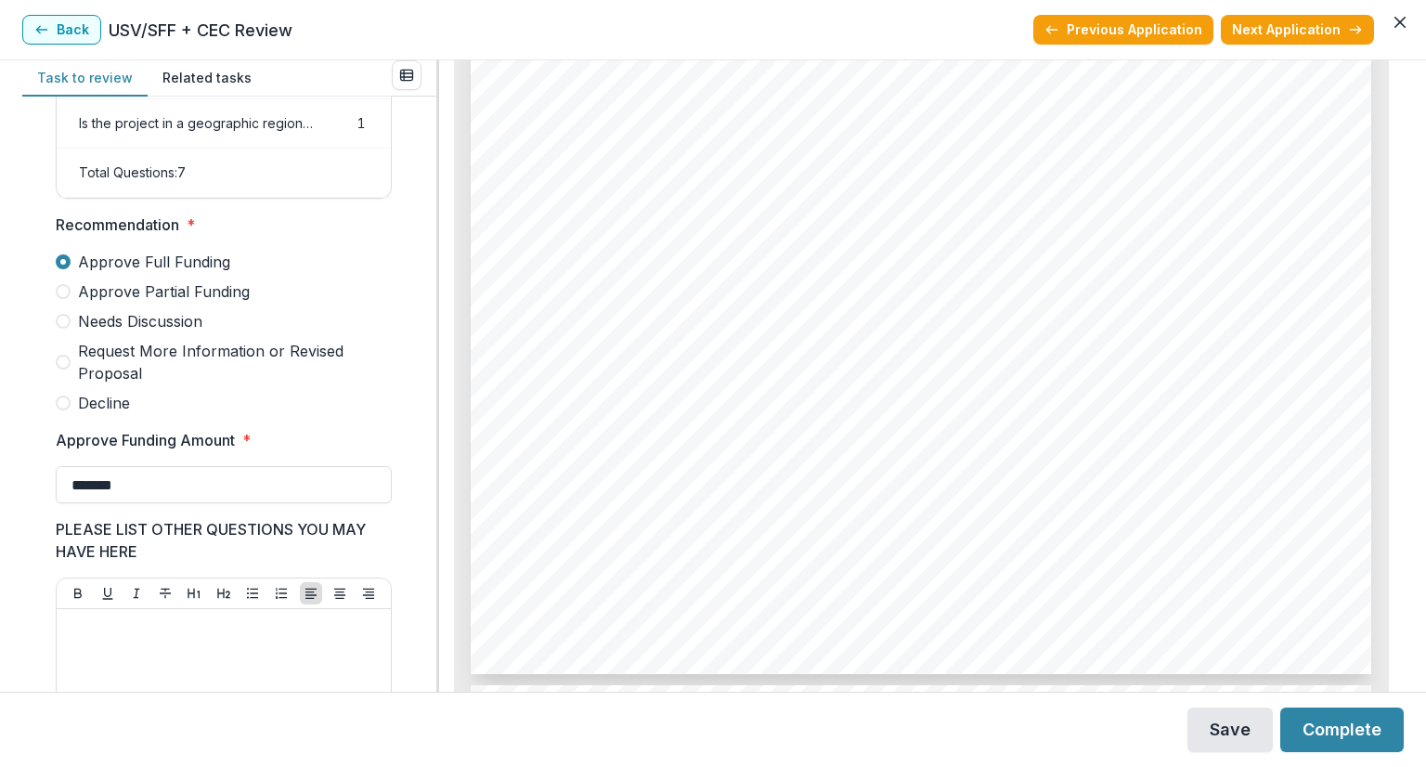
click at [1229, 732] on button "Save" at bounding box center [1229, 729] width 85 height 45
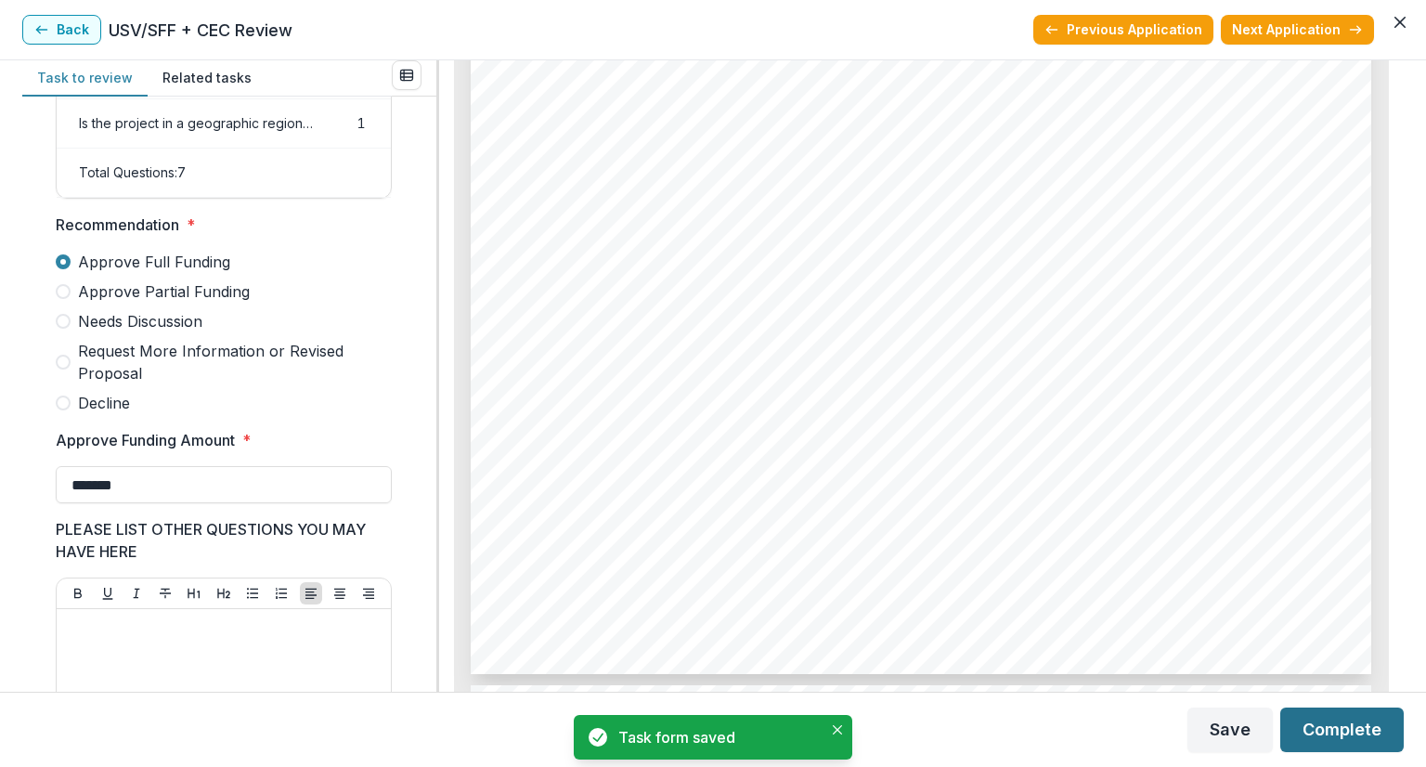
click at [1338, 729] on button "Complete" at bounding box center [1341, 729] width 123 height 45
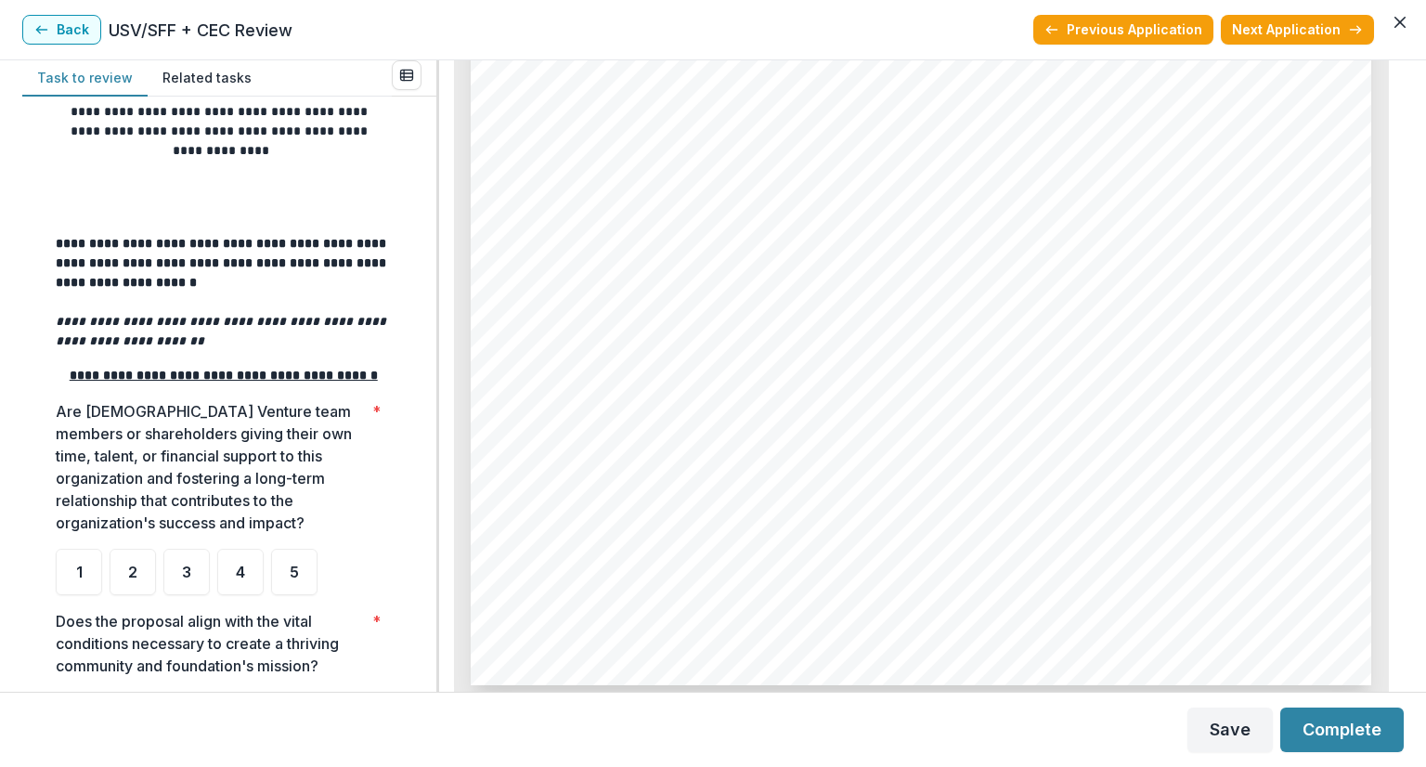
scroll to position [278, 0]
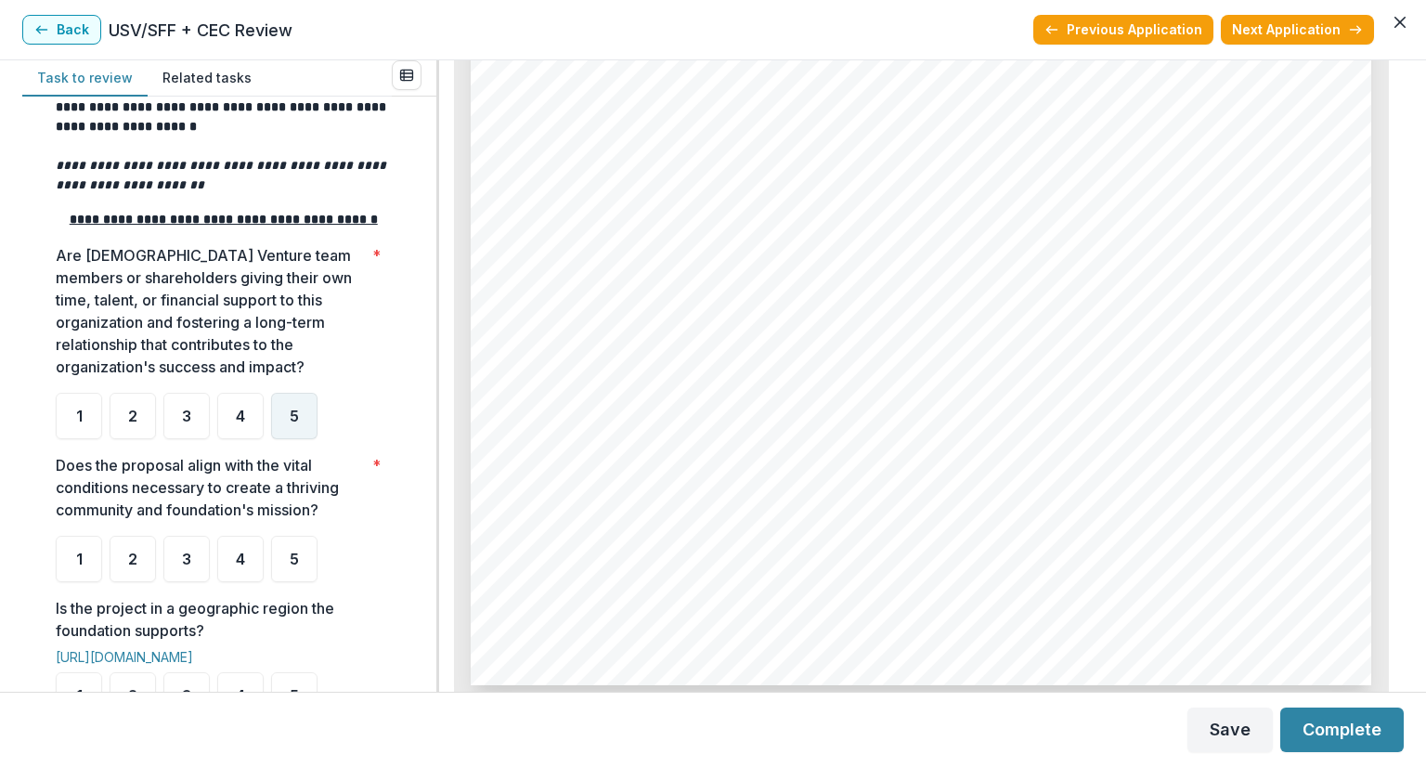
click at [293, 423] on span "5" at bounding box center [294, 415] width 9 height 15
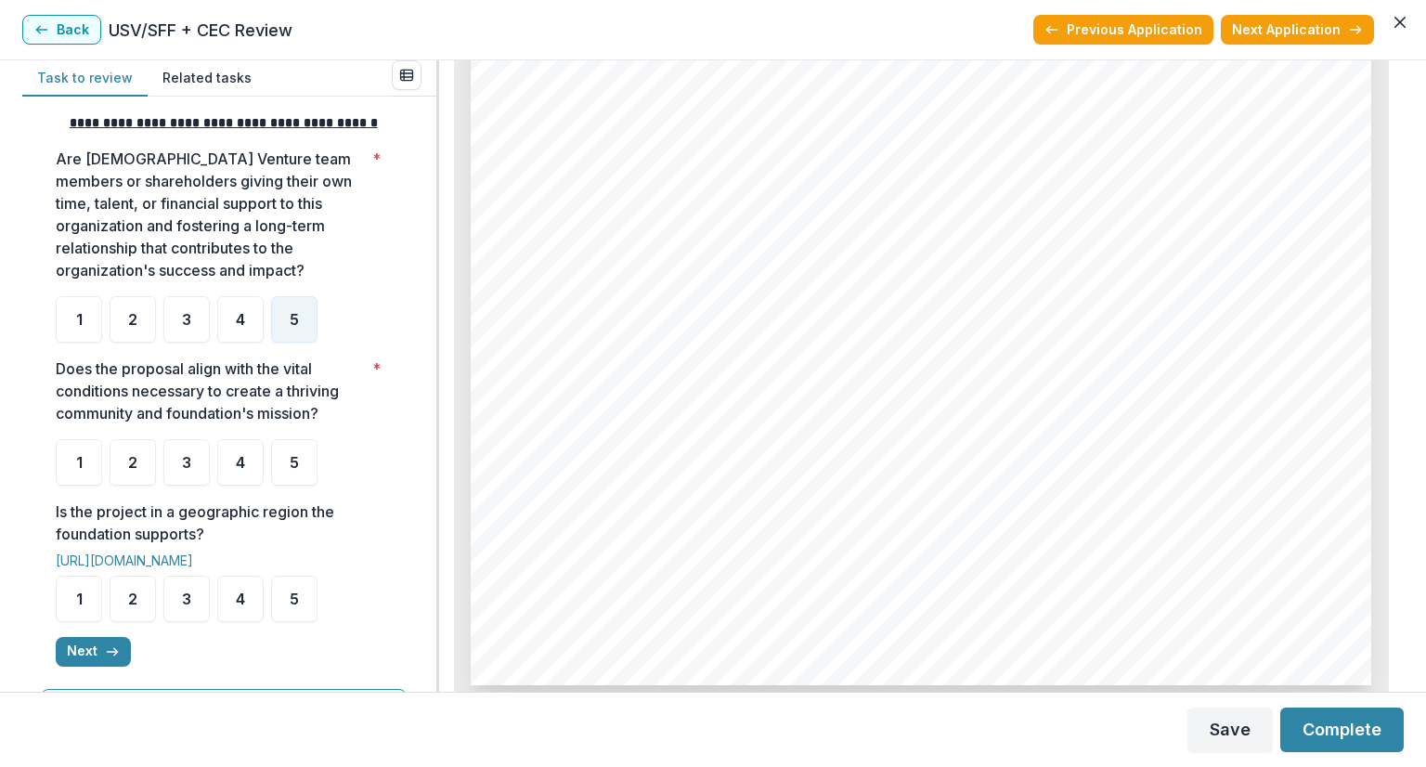
scroll to position [464, 0]
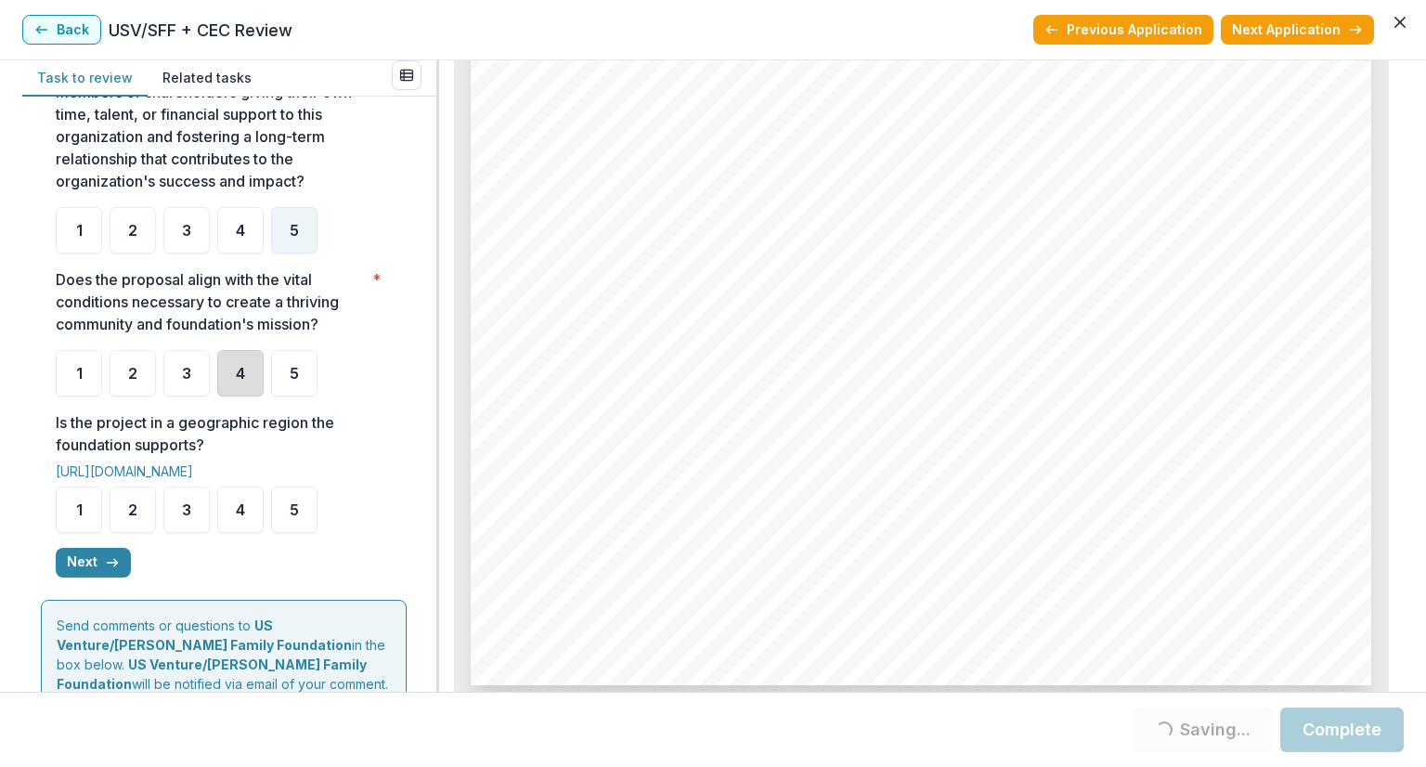
click at [246, 393] on div "4" at bounding box center [240, 373] width 46 height 46
click at [297, 517] on span "5" at bounding box center [294, 509] width 9 height 15
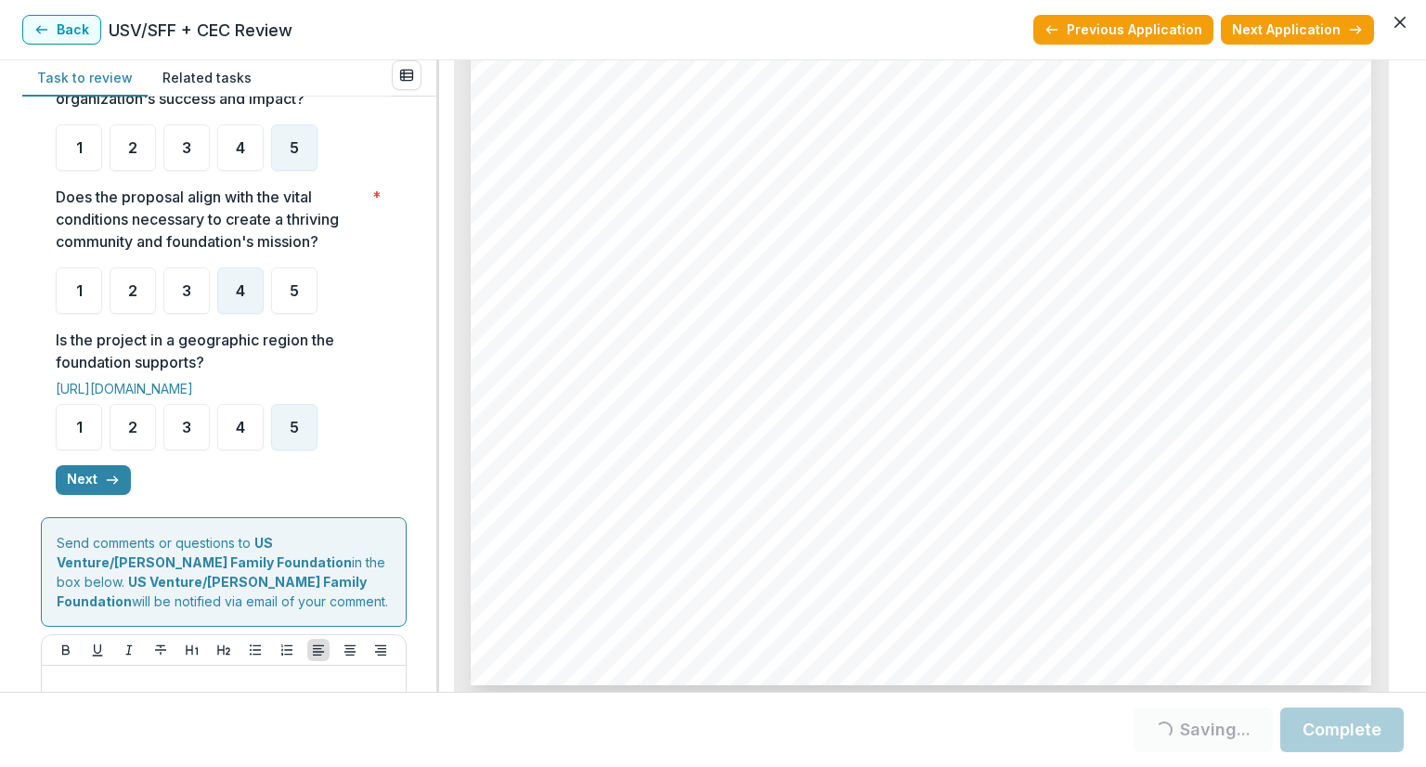
scroll to position [650, 0]
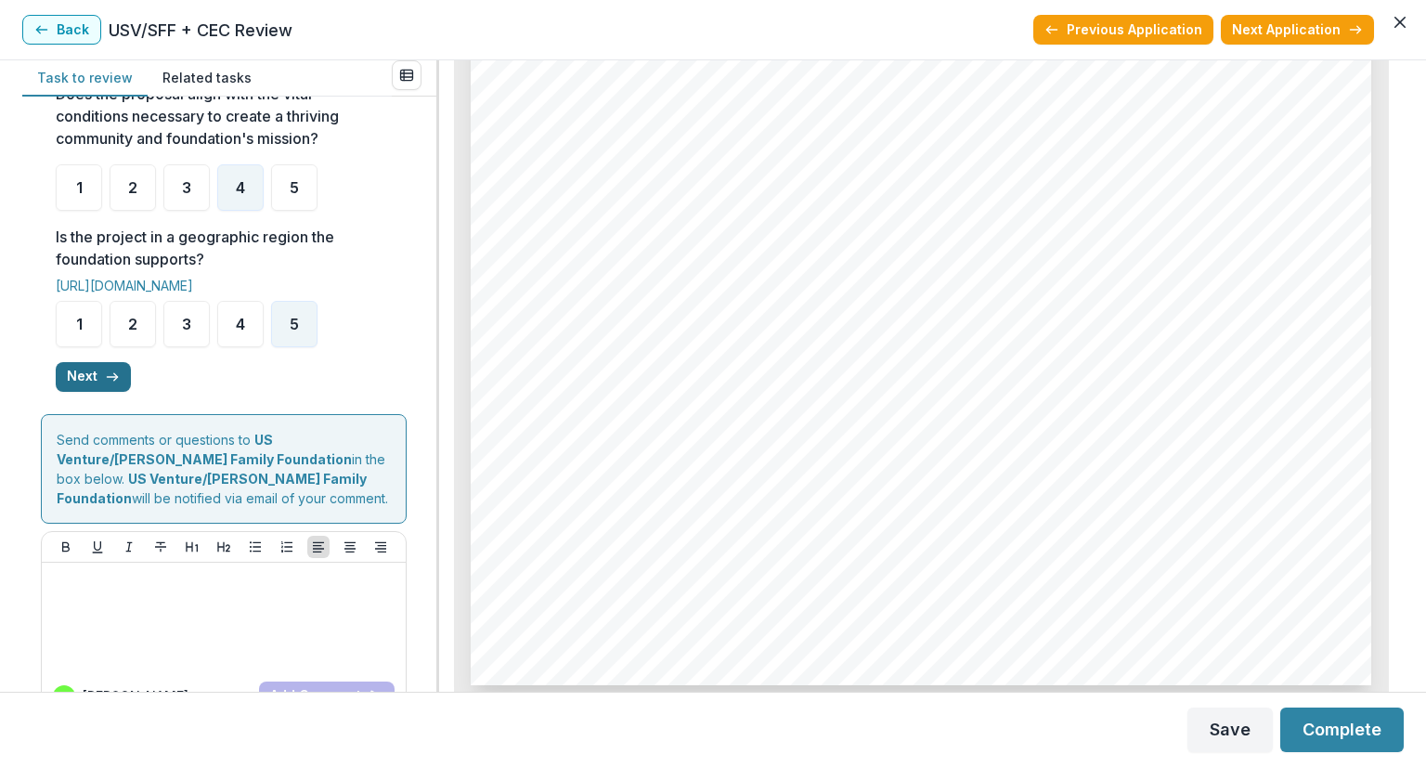
click at [105, 384] on icon "button" at bounding box center [112, 376] width 15 height 15
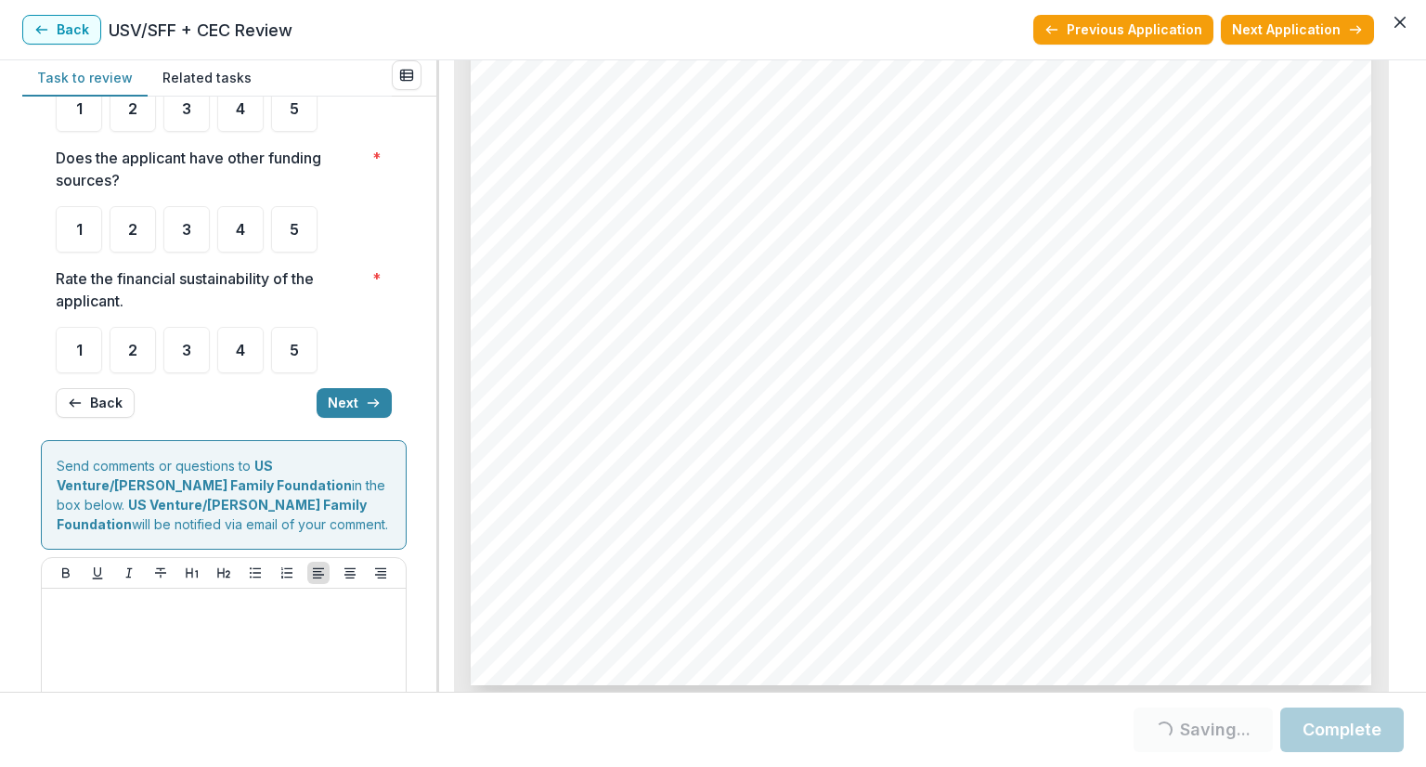
scroll to position [0, 0]
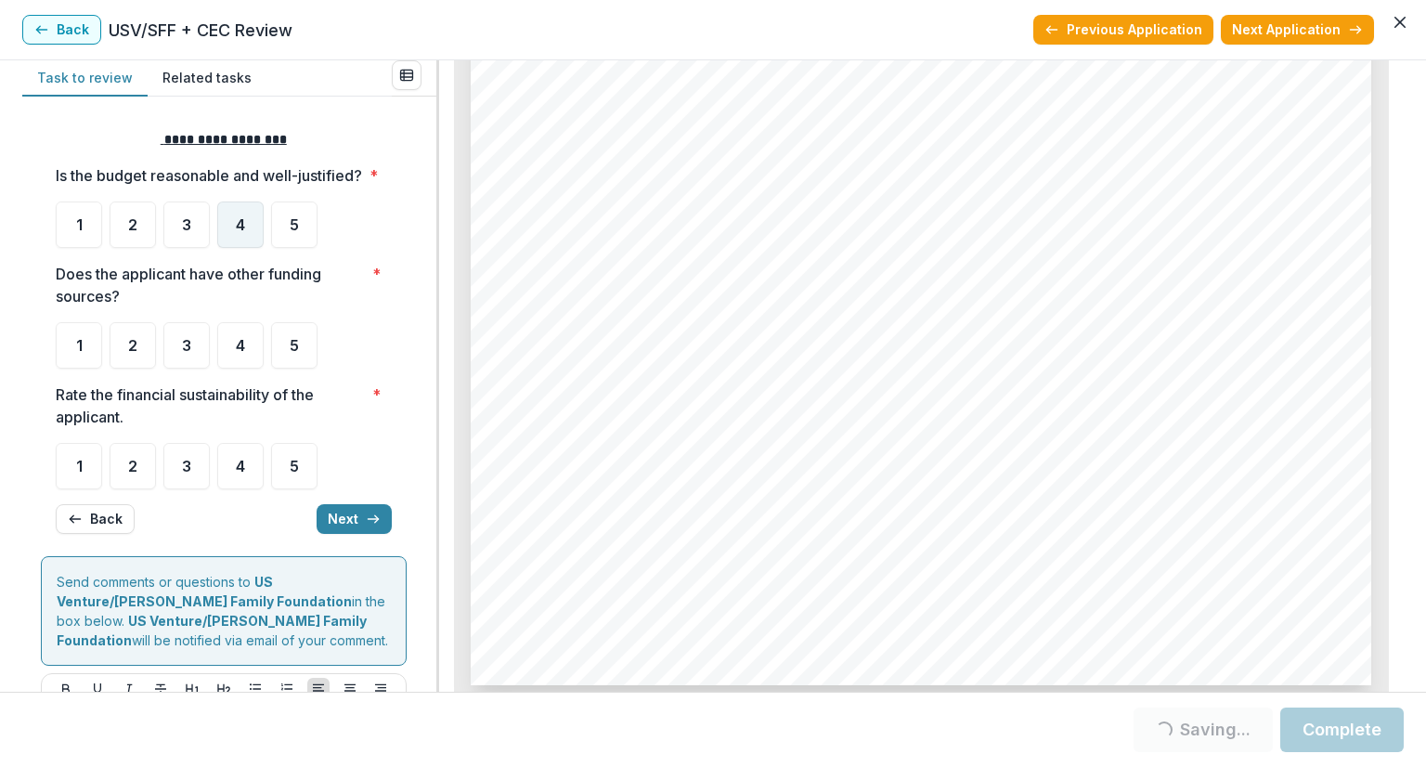
click at [236, 232] on span "4" at bounding box center [240, 224] width 9 height 15
click at [189, 353] on span "3" at bounding box center [186, 345] width 9 height 15
click at [240, 353] on span "4" at bounding box center [240, 345] width 9 height 15
click at [239, 473] on span "4" at bounding box center [240, 466] width 9 height 15
click at [352, 534] on button "Next" at bounding box center [354, 519] width 75 height 30
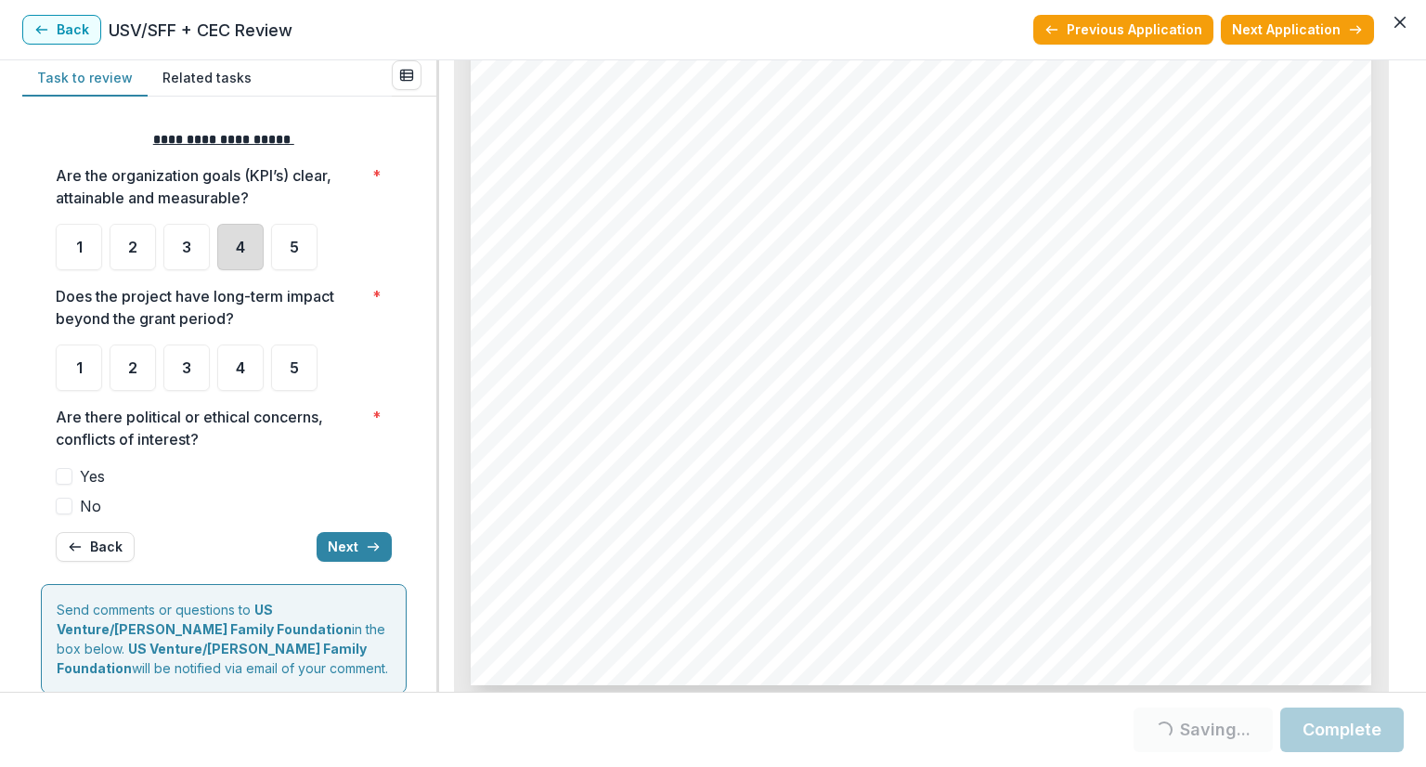
click at [234, 246] on div "4" at bounding box center [240, 247] width 46 height 46
click at [247, 247] on div "4" at bounding box center [240, 247] width 46 height 46
click at [244, 233] on div "4" at bounding box center [240, 247] width 46 height 46
click at [237, 243] on span "4" at bounding box center [240, 247] width 9 height 15
click at [245, 240] on span "4" at bounding box center [240, 247] width 9 height 15
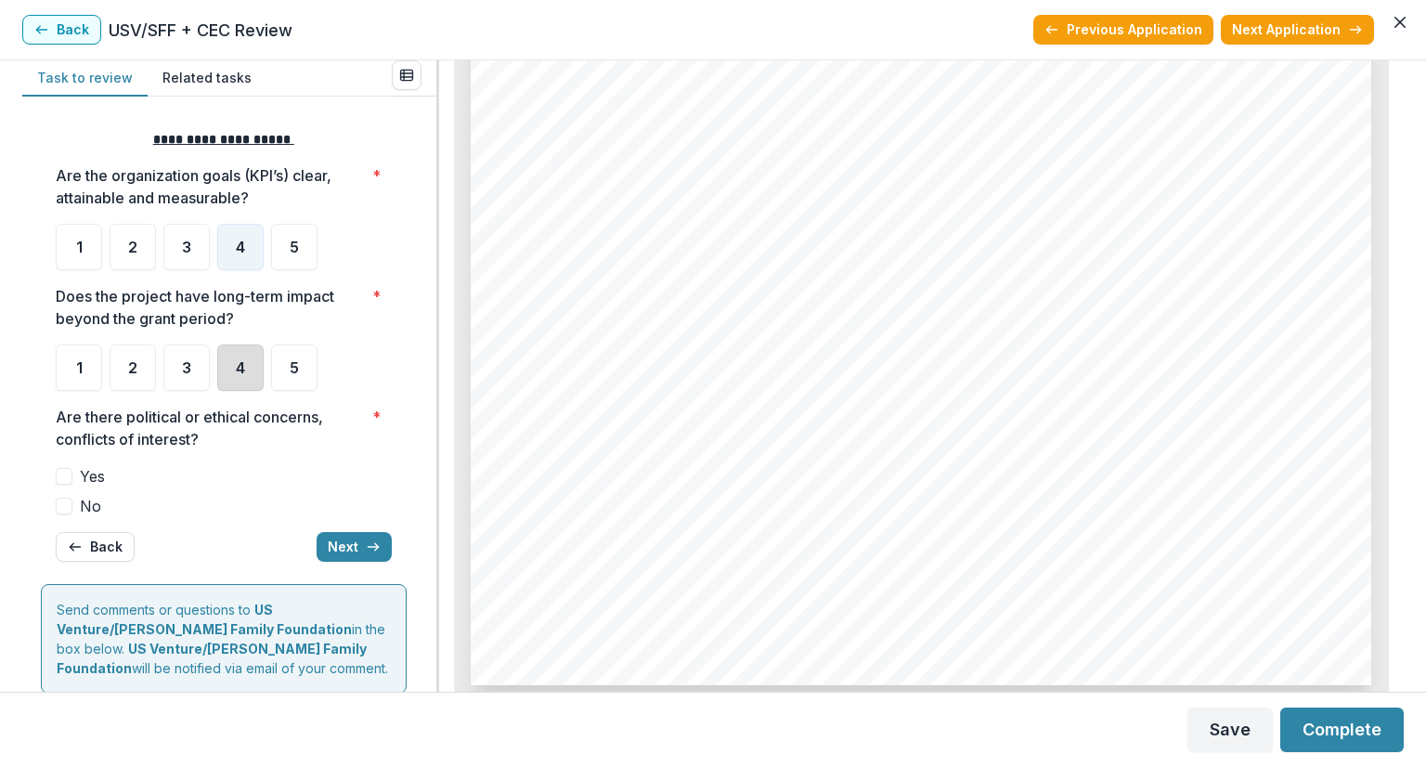
click at [246, 366] on div "4" at bounding box center [240, 367] width 46 height 46
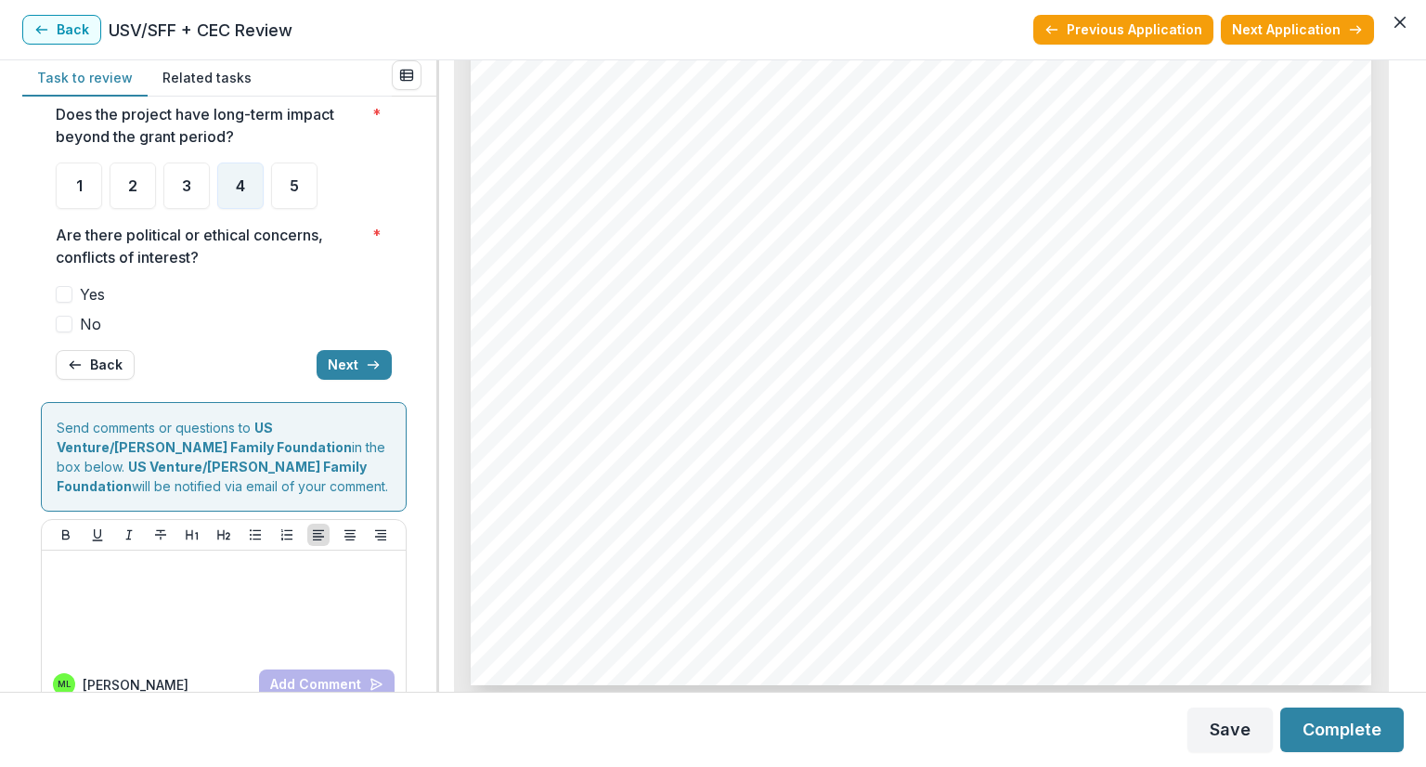
scroll to position [186, 0]
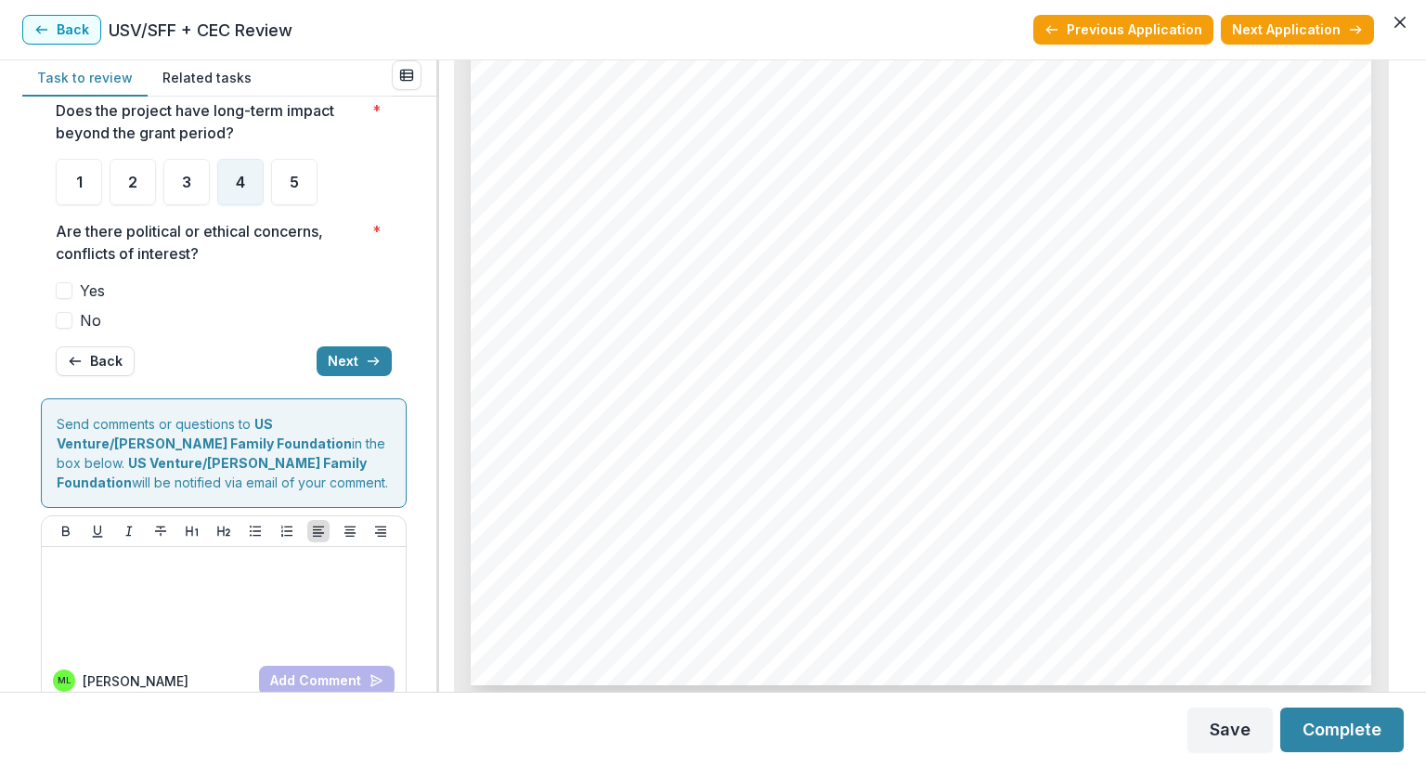
click at [72, 317] on label "No" at bounding box center [224, 320] width 336 height 22
click at [353, 360] on button "Next" at bounding box center [354, 361] width 75 height 30
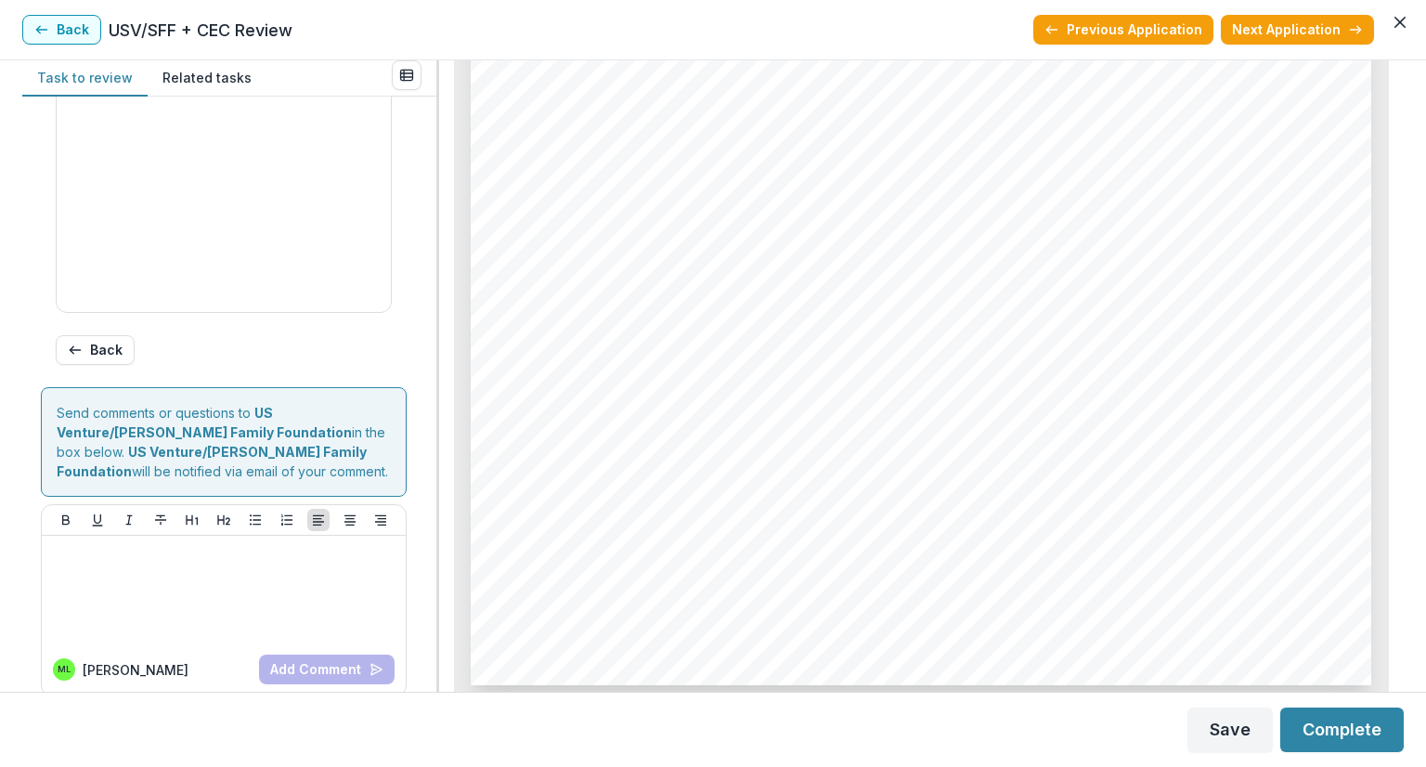
scroll to position [871, 0]
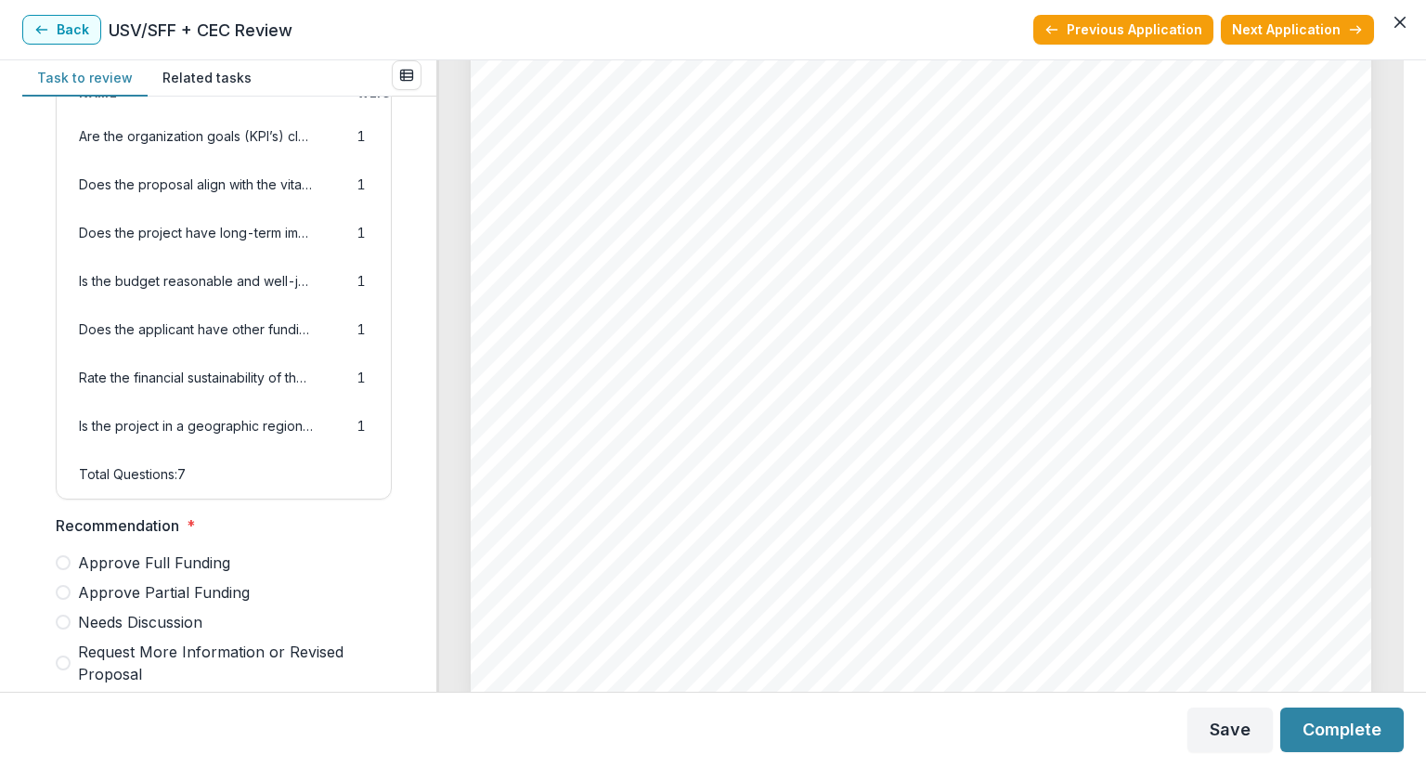
scroll to position [278, 0]
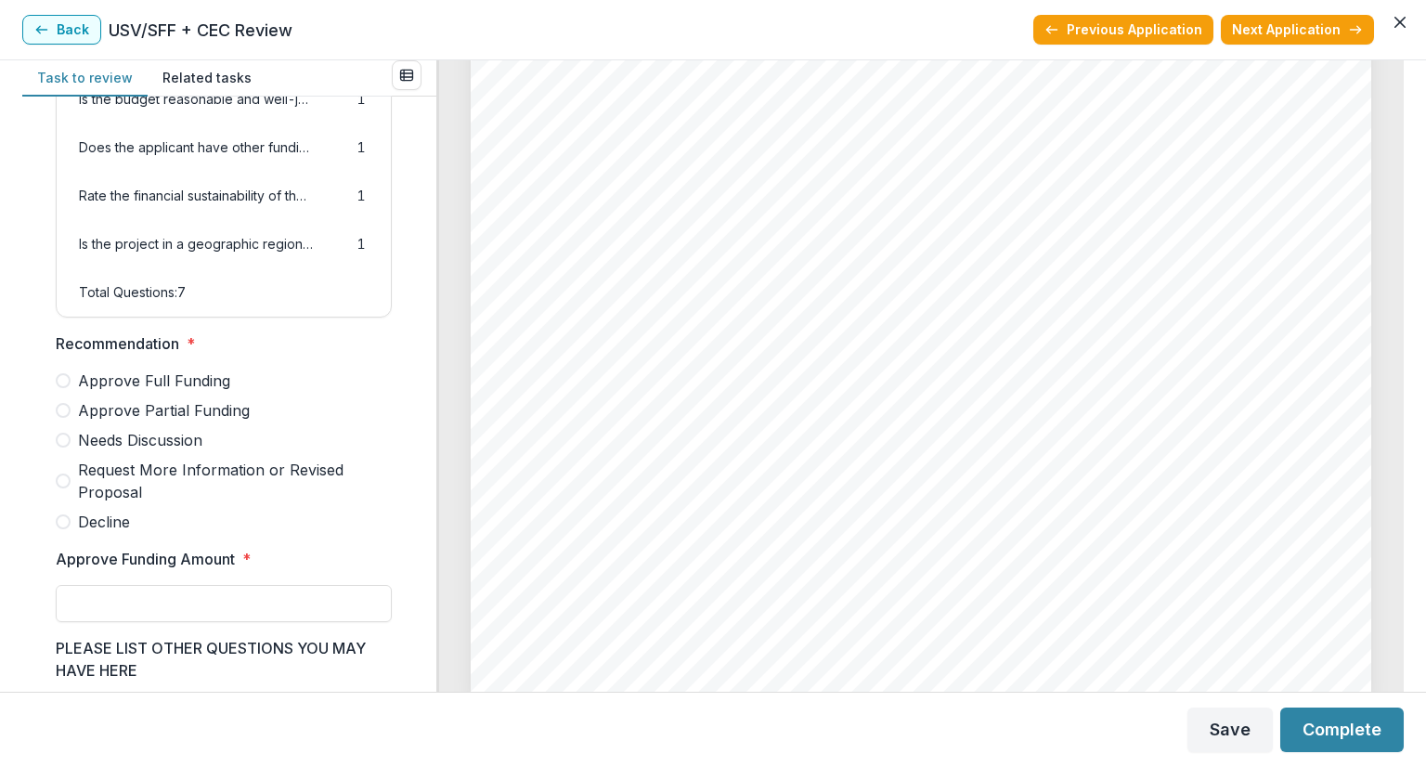
click at [56, 447] on span at bounding box center [63, 440] width 15 height 15
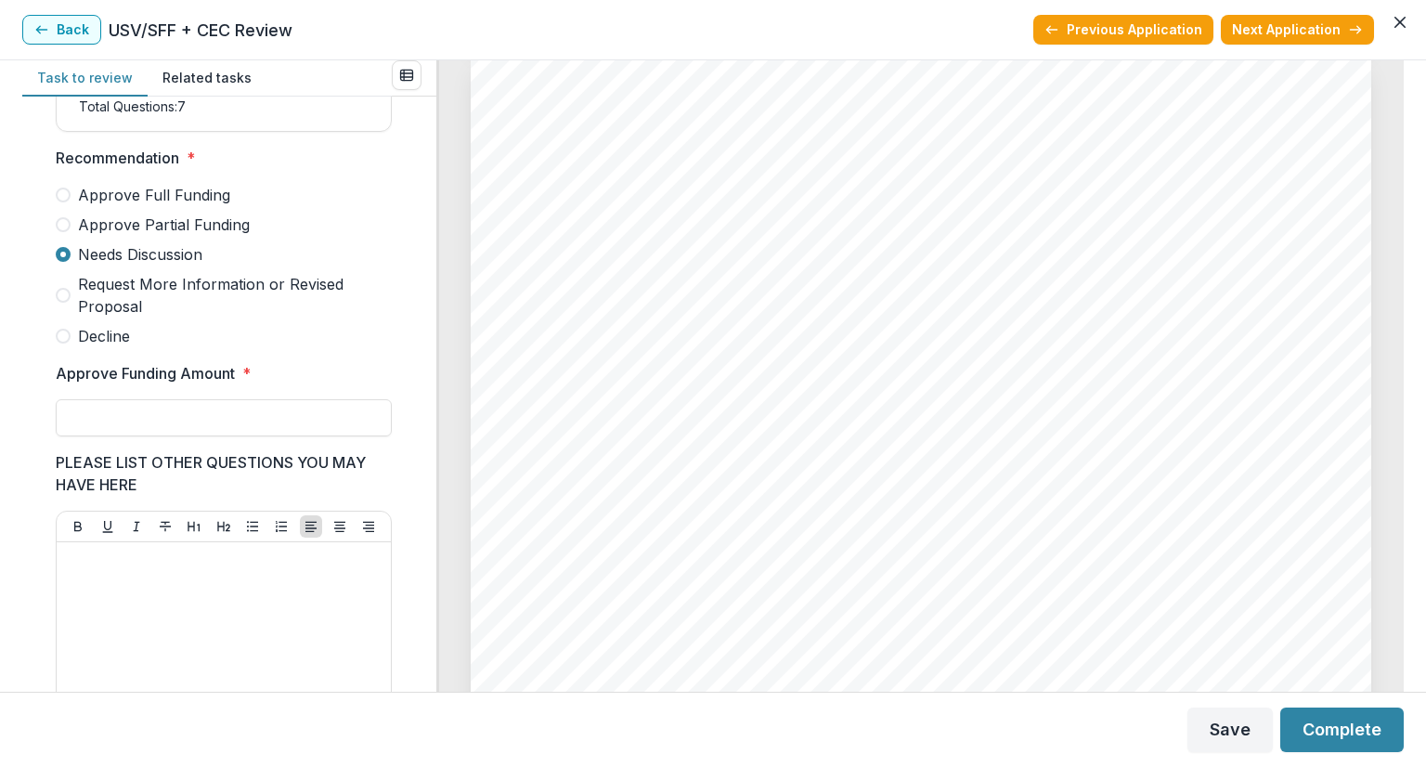
scroll to position [5265, 0]
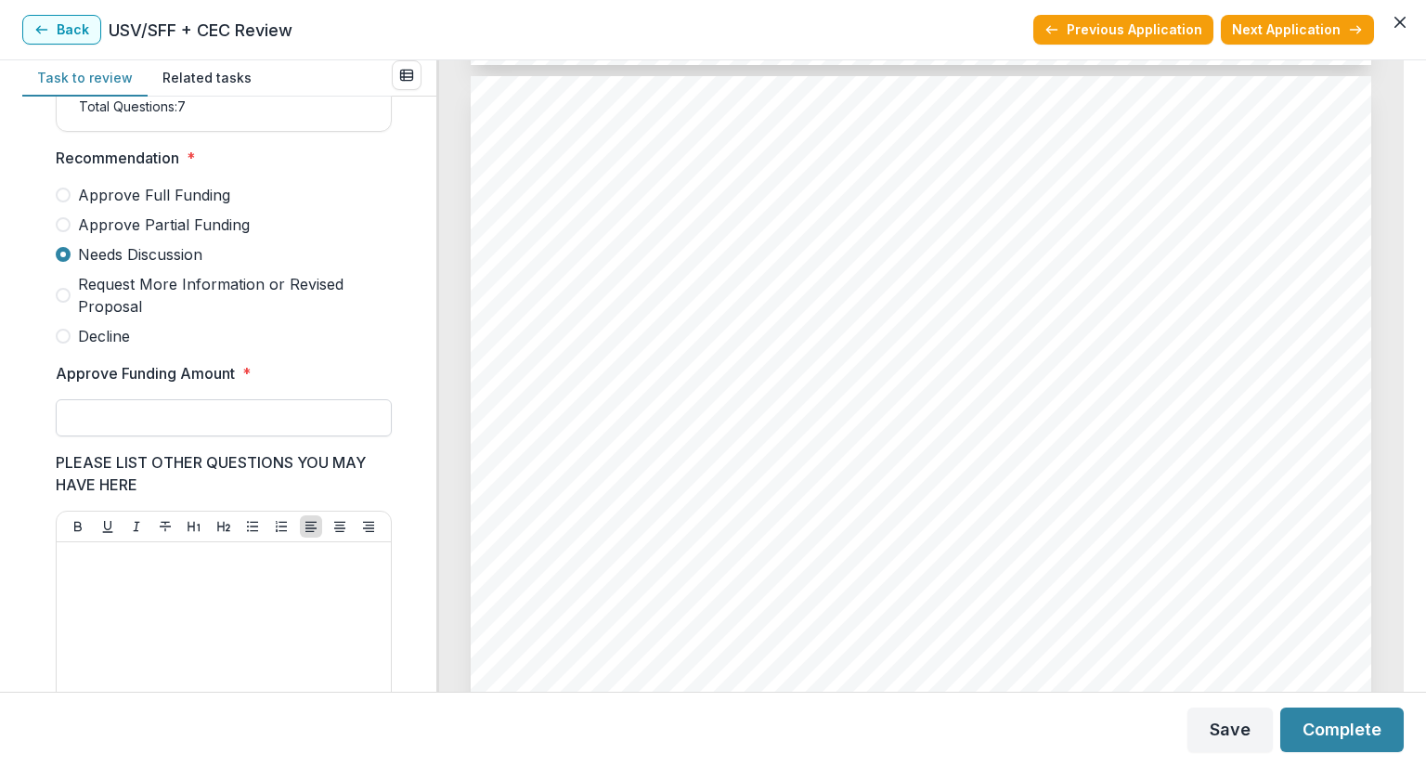
click at [85, 434] on input "Approve Funding Amount *" at bounding box center [224, 417] width 336 height 37
drag, startPoint x: 152, startPoint y: 436, endPoint x: 52, endPoint y: 438, distance: 100.3
click at [52, 438] on div "Score Card Name Weight Score Are the organization goals (KPI’s) clear, attainab…" at bounding box center [224, 277] width 366 height 1252
type input "********"
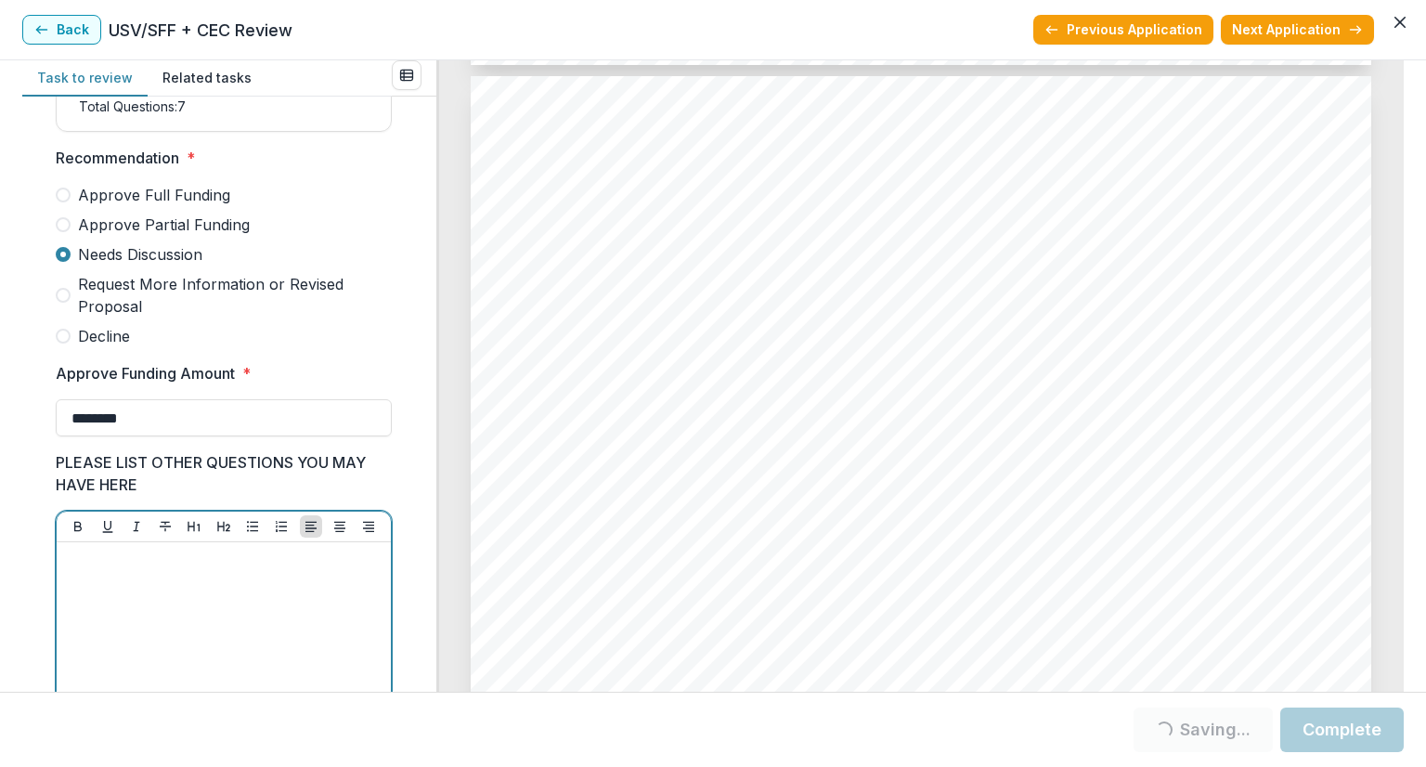
click at [145, 615] on div at bounding box center [223, 689] width 319 height 278
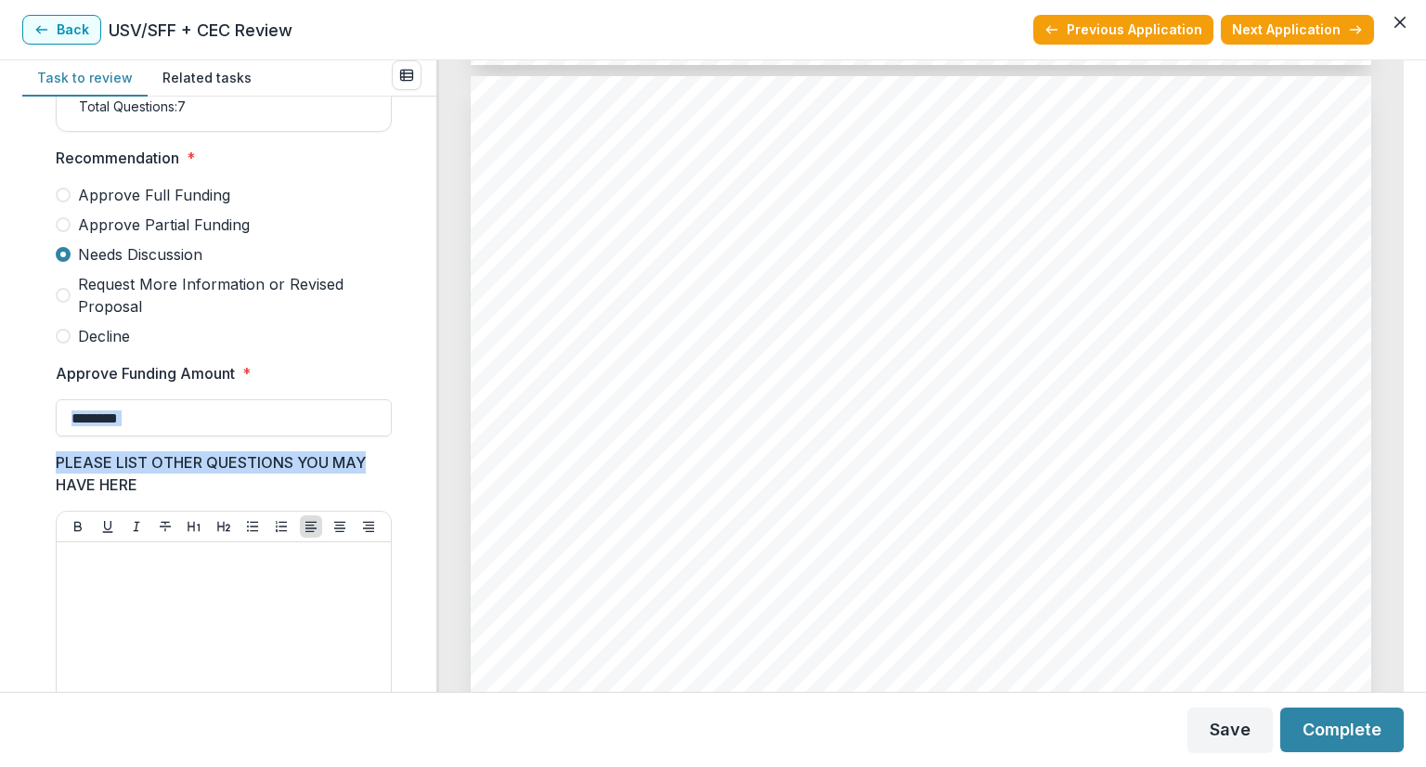
drag, startPoint x: 430, startPoint y: 414, endPoint x: 434, endPoint y: 468, distance: 54.0
click at [434, 468] on div "Score Card Name Weight Score Are the organization goals (KPI’s) clear, attainab…" at bounding box center [229, 394] width 414 height 595
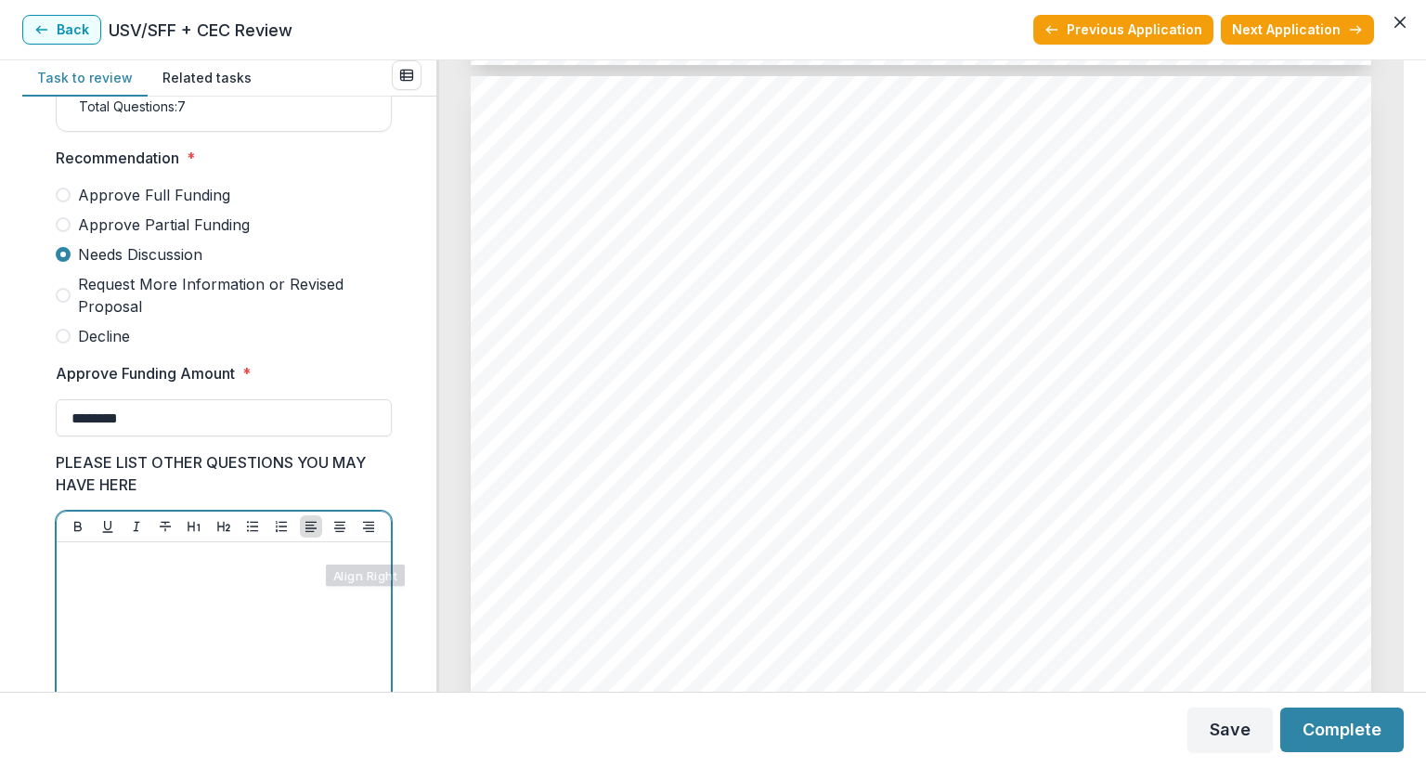
click at [282, 570] on p at bounding box center [223, 560] width 319 height 20
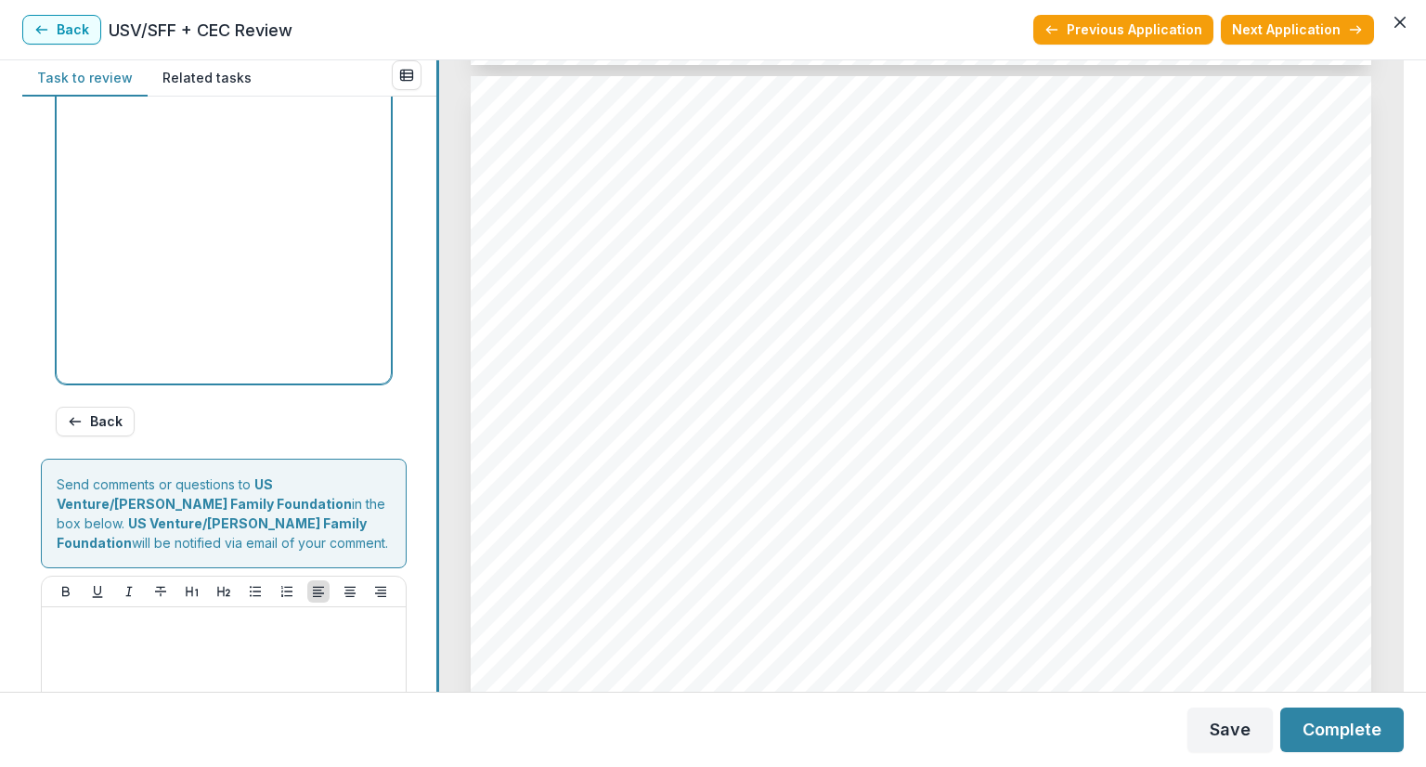
scroll to position [1029, 0]
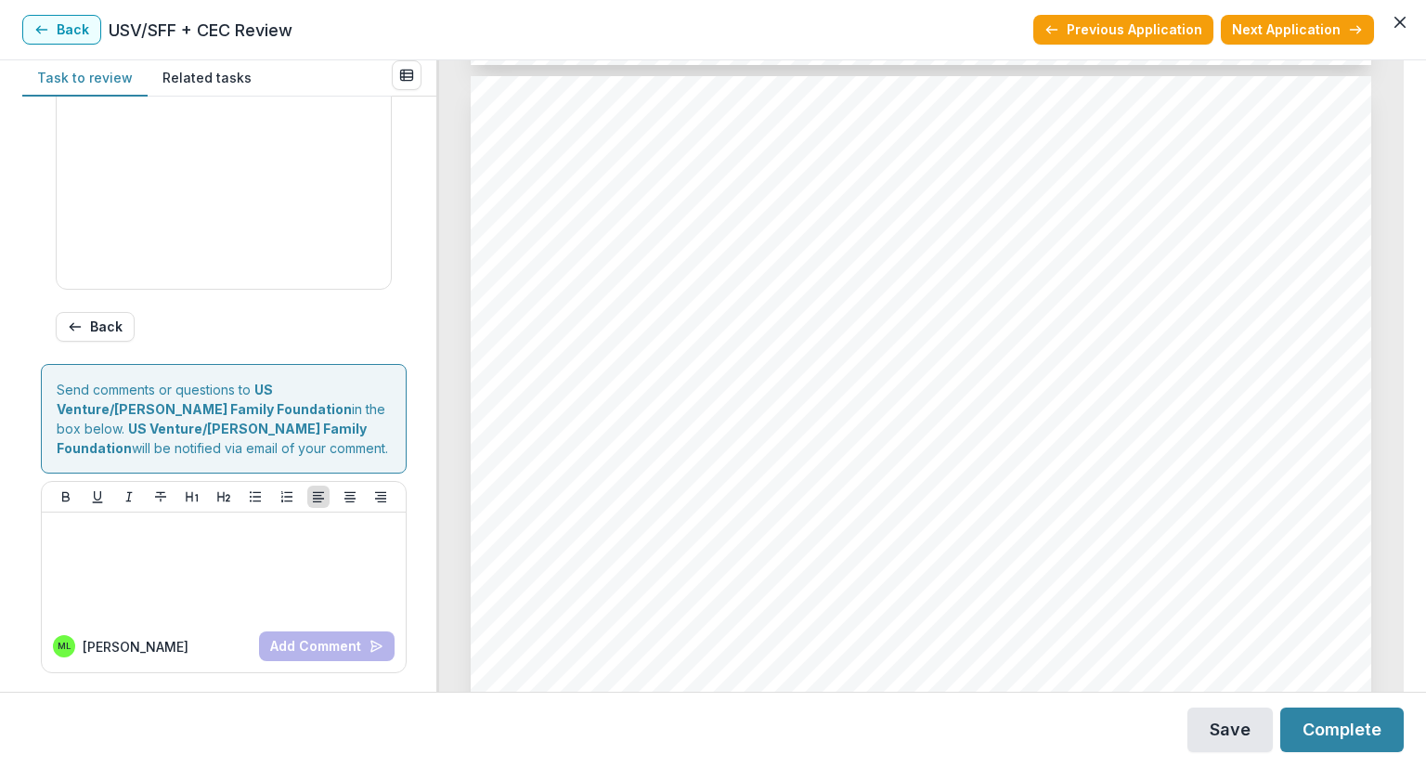
click at [1238, 739] on button "Save" at bounding box center [1229, 729] width 85 height 45
click at [1352, 731] on button "Complete" at bounding box center [1341, 729] width 123 height 45
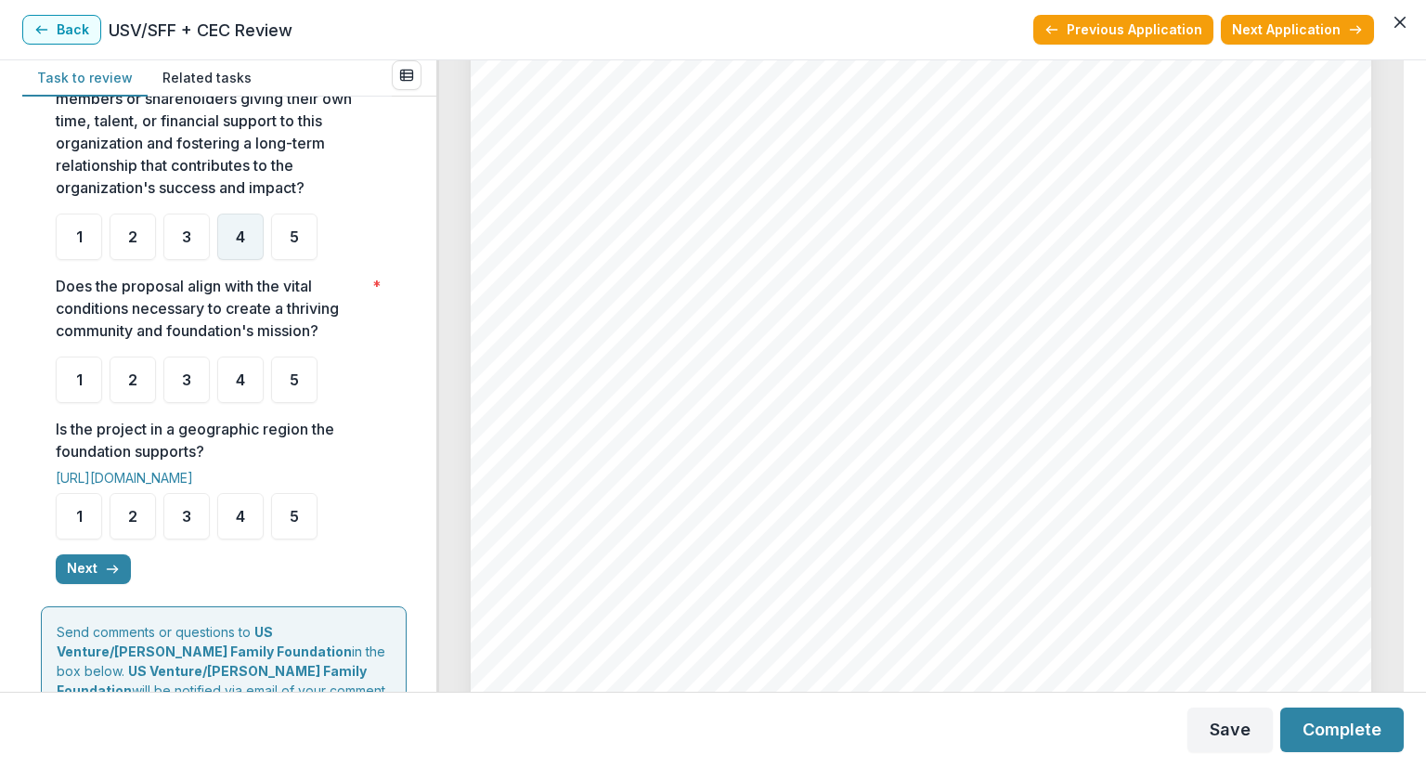
scroll to position [464, 0]
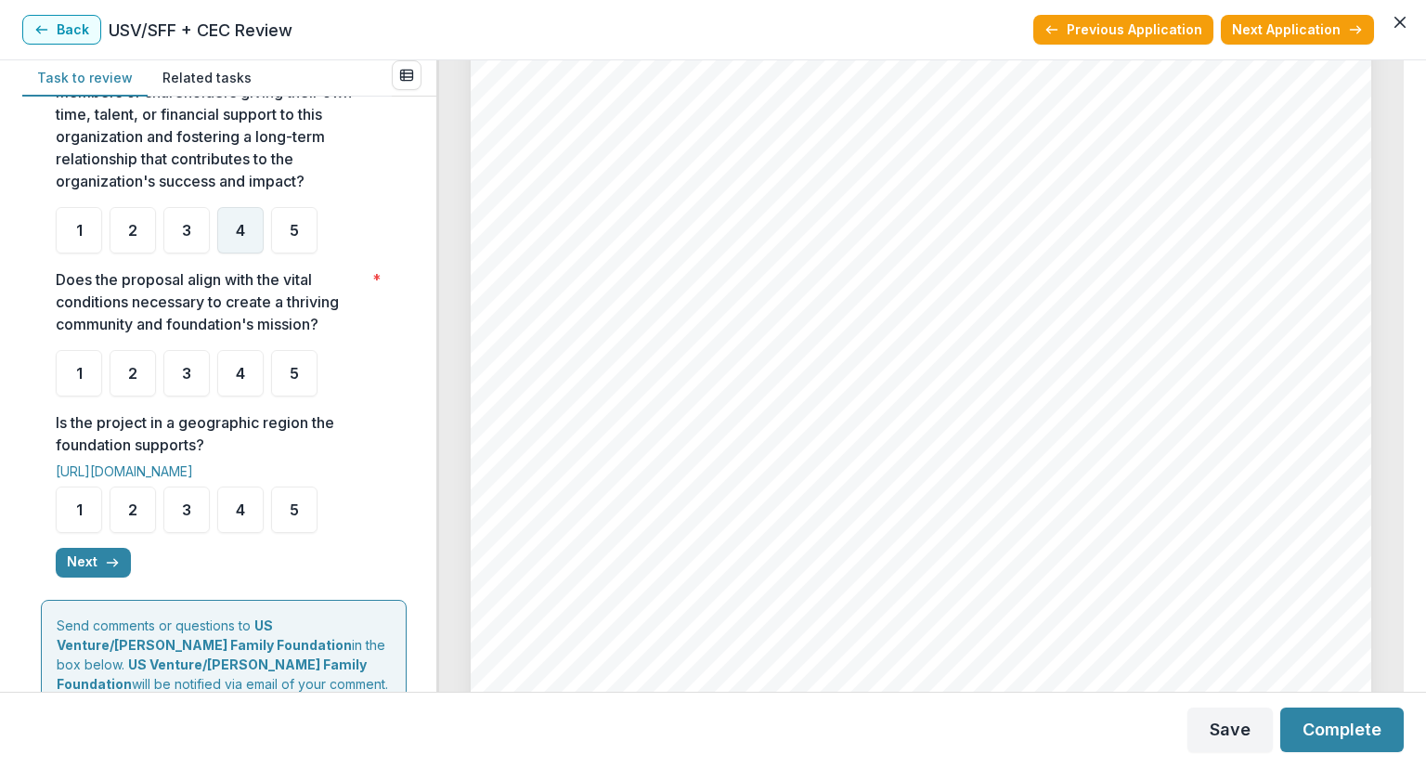
click at [244, 238] on span "4" at bounding box center [240, 230] width 9 height 15
click at [291, 381] on span "5" at bounding box center [294, 373] width 9 height 15
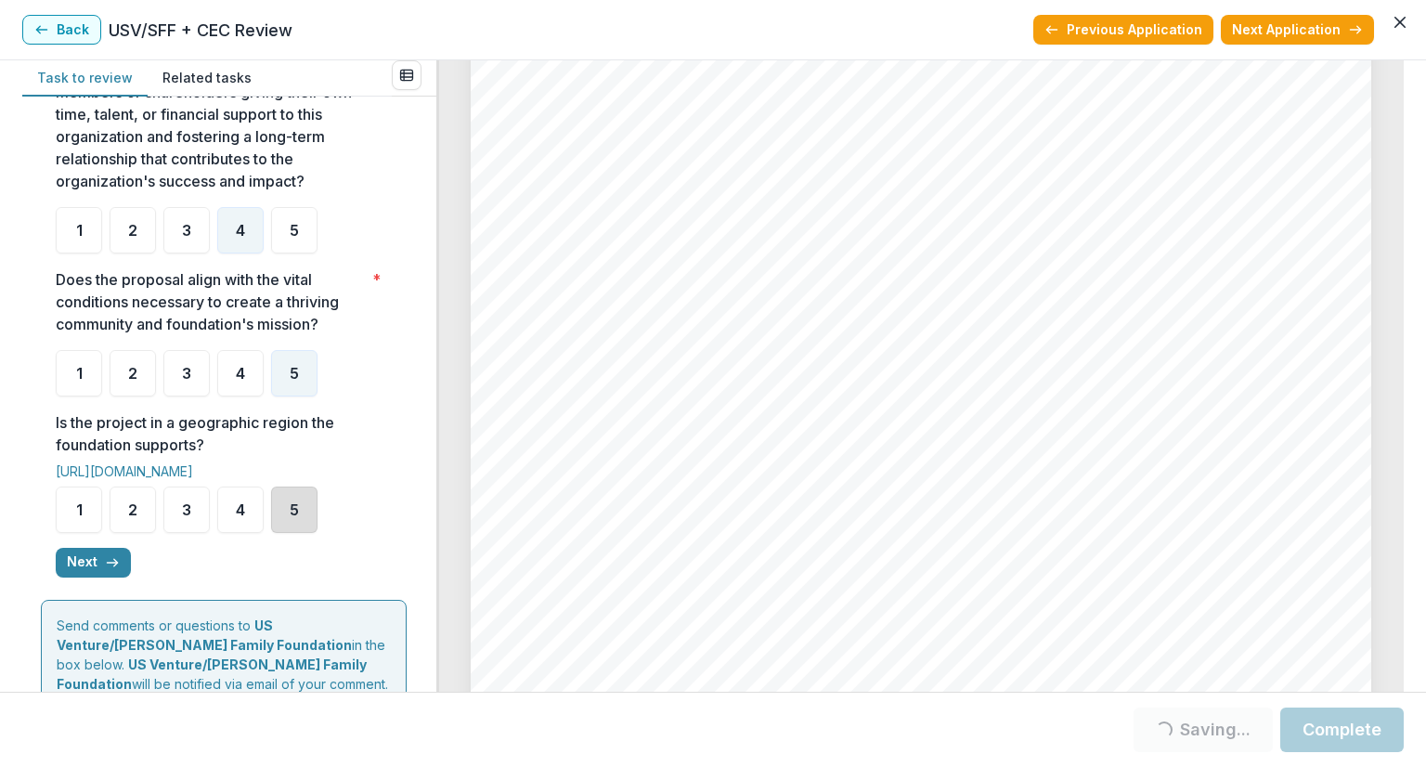
click at [281, 532] on div "5" at bounding box center [294, 509] width 46 height 46
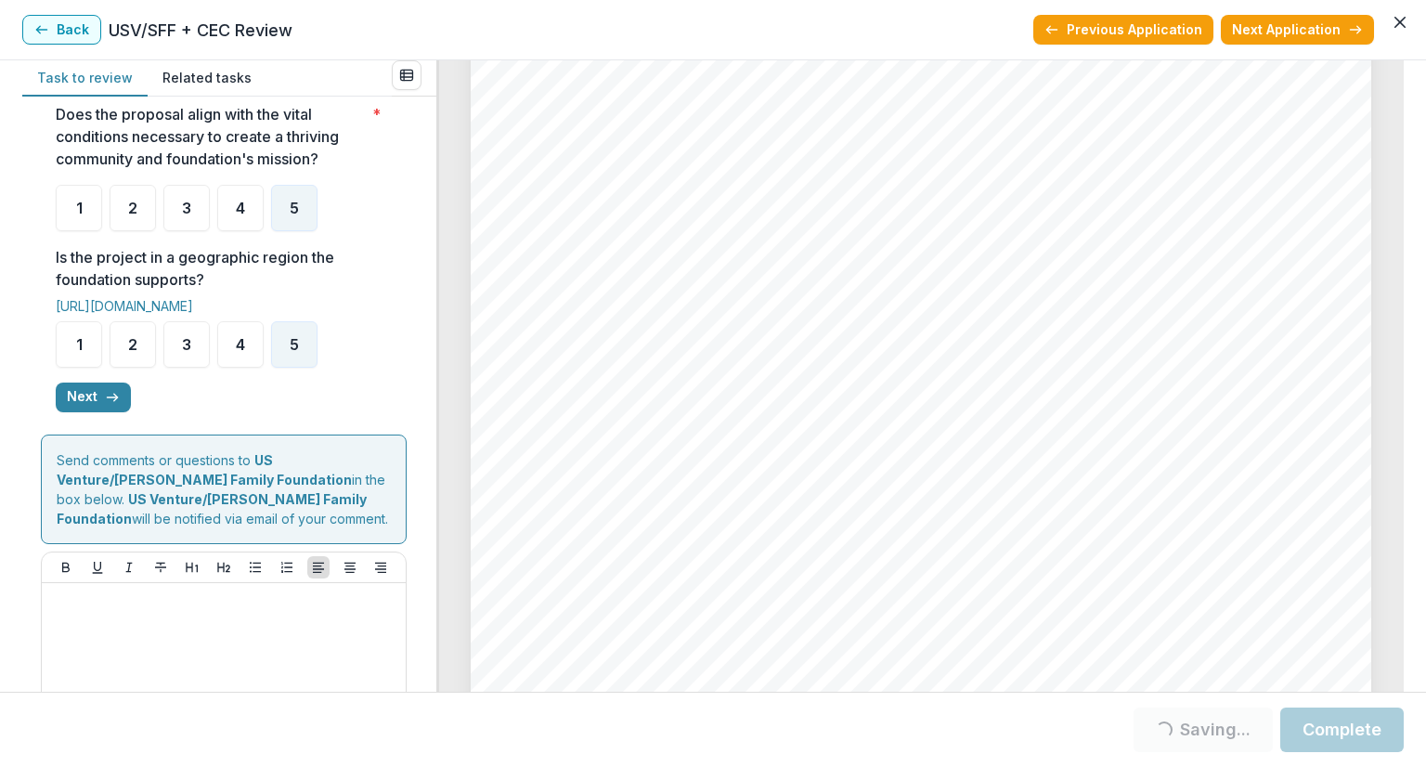
scroll to position [650, 0]
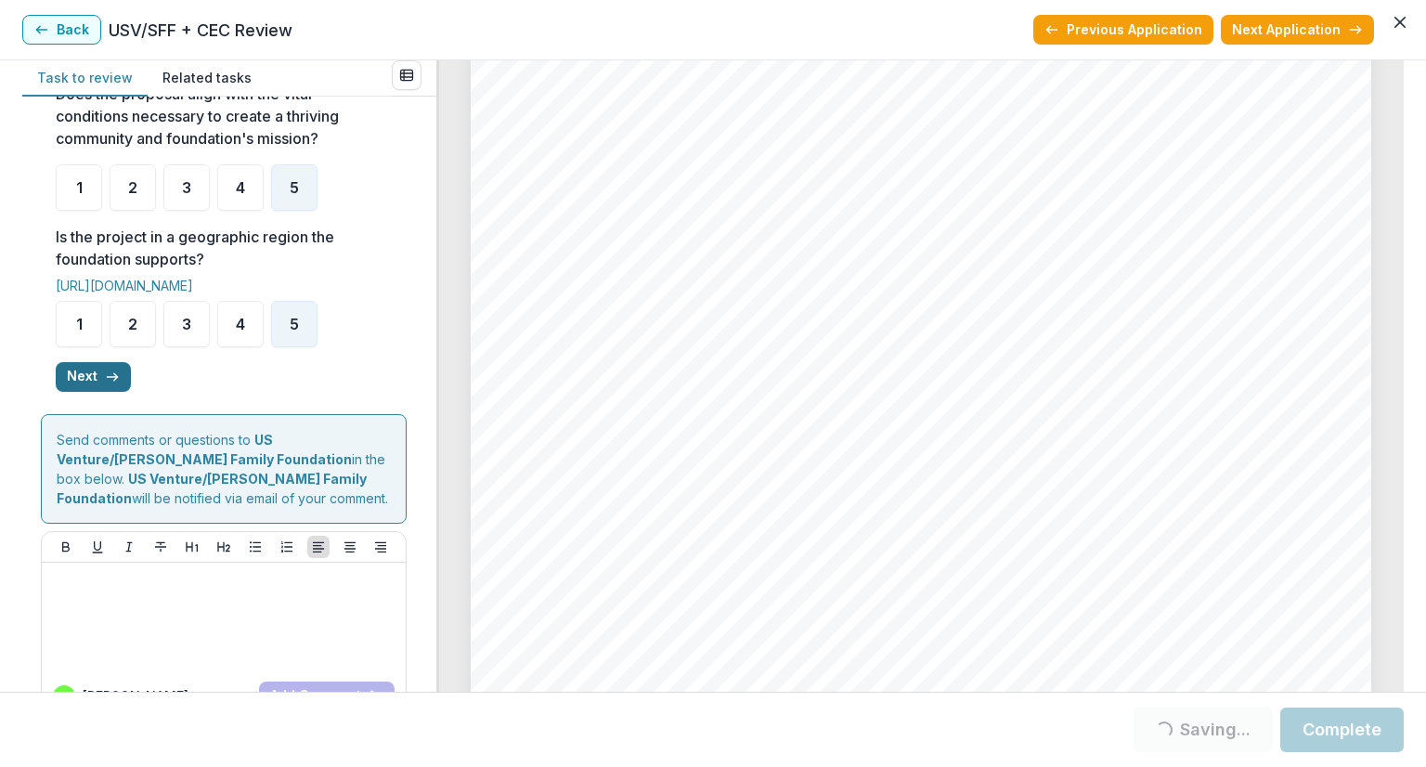
click at [100, 392] on button "Next" at bounding box center [93, 377] width 75 height 30
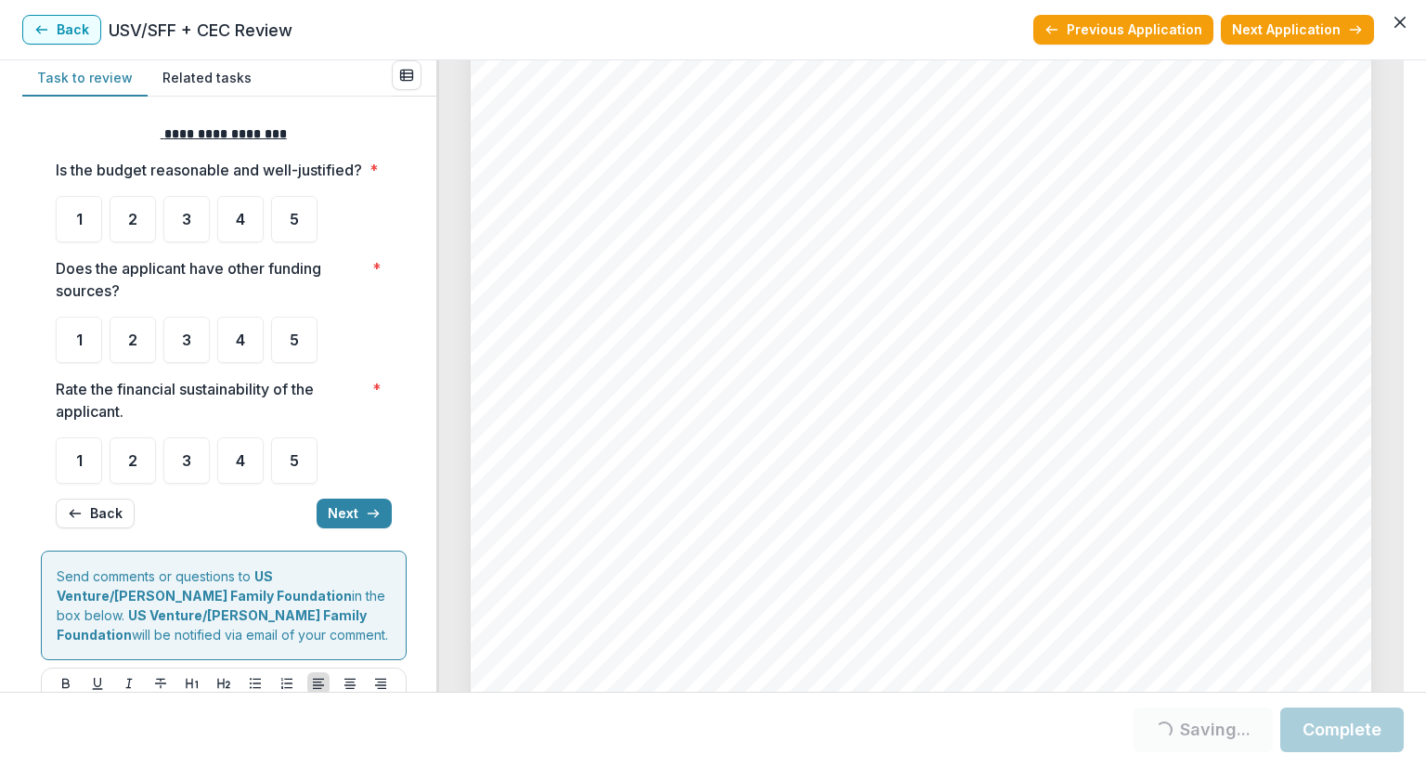
scroll to position [0, 0]
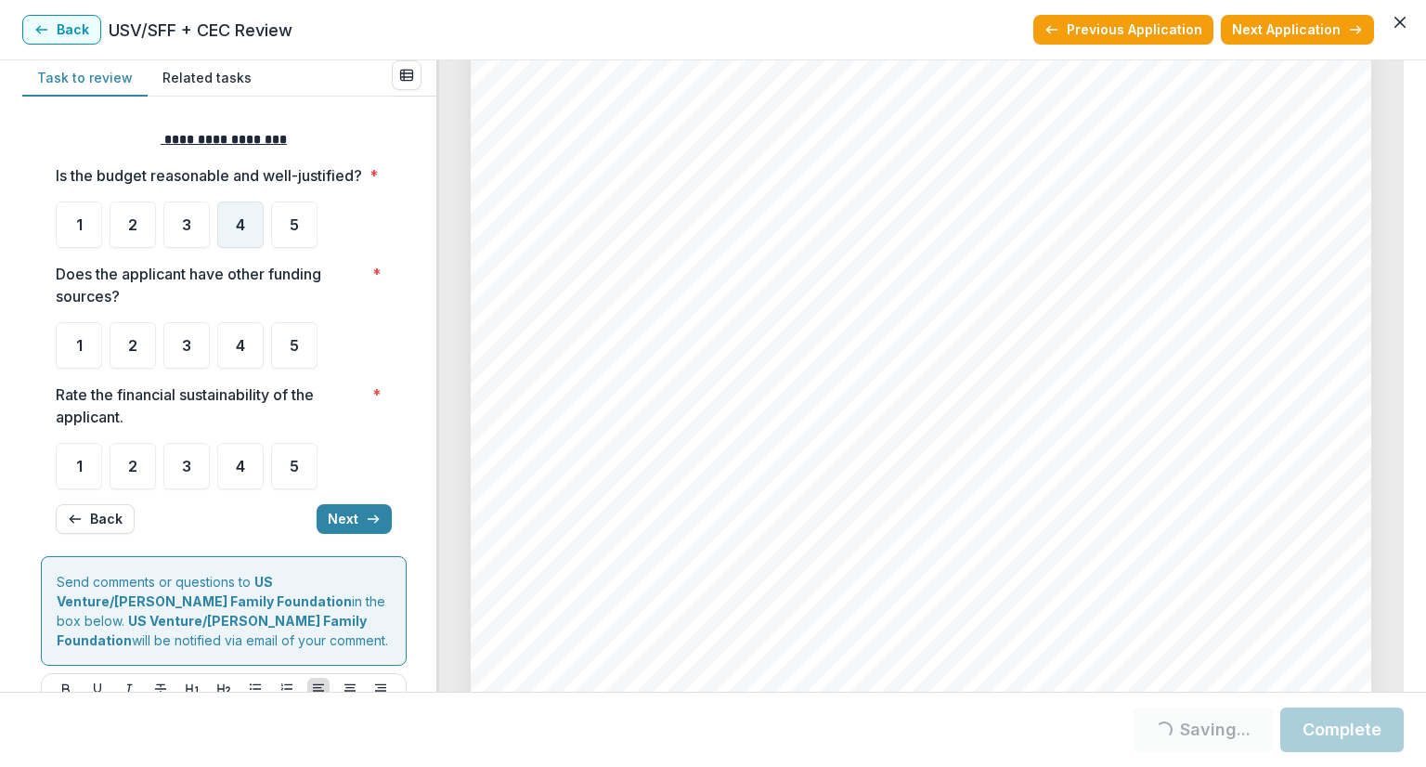
click at [237, 232] on span "4" at bounding box center [240, 224] width 9 height 15
click at [234, 237] on div "4" at bounding box center [240, 224] width 46 height 46
click at [249, 365] on div "4" at bounding box center [240, 345] width 46 height 46
click at [236, 353] on span "4" at bounding box center [240, 345] width 9 height 15
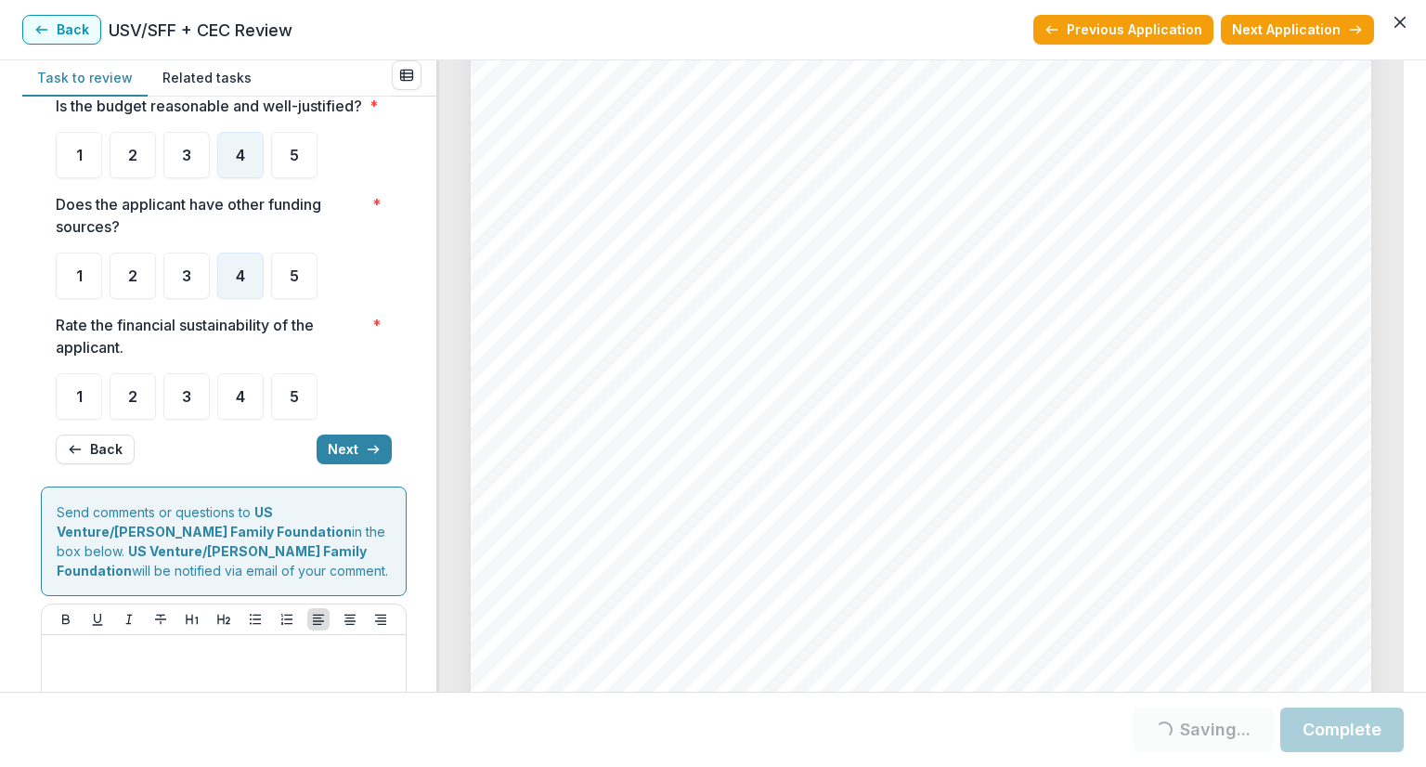
scroll to position [186, 0]
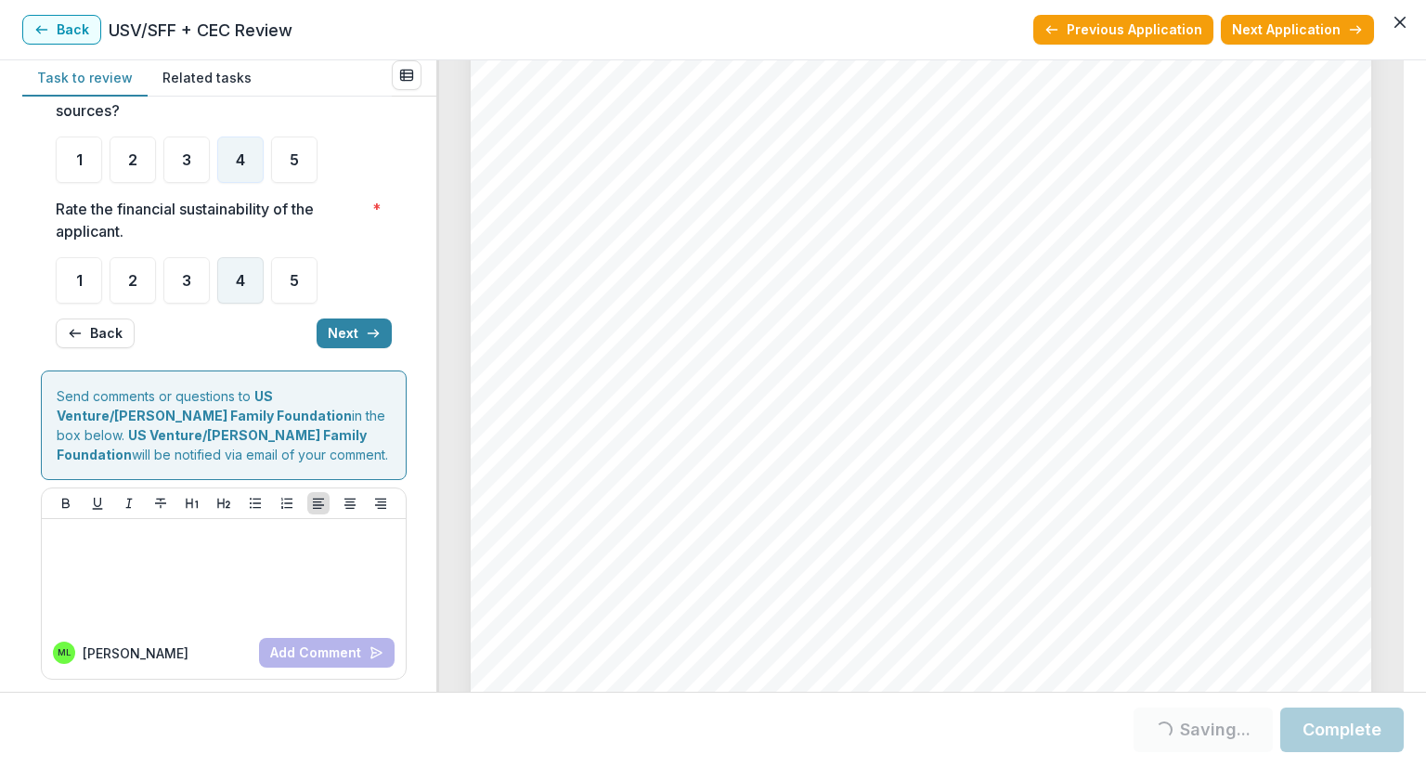
click at [234, 294] on div "4" at bounding box center [240, 280] width 46 height 46
click at [238, 288] on span "4" at bounding box center [240, 280] width 9 height 15
click at [332, 348] on button "Next" at bounding box center [354, 333] width 75 height 30
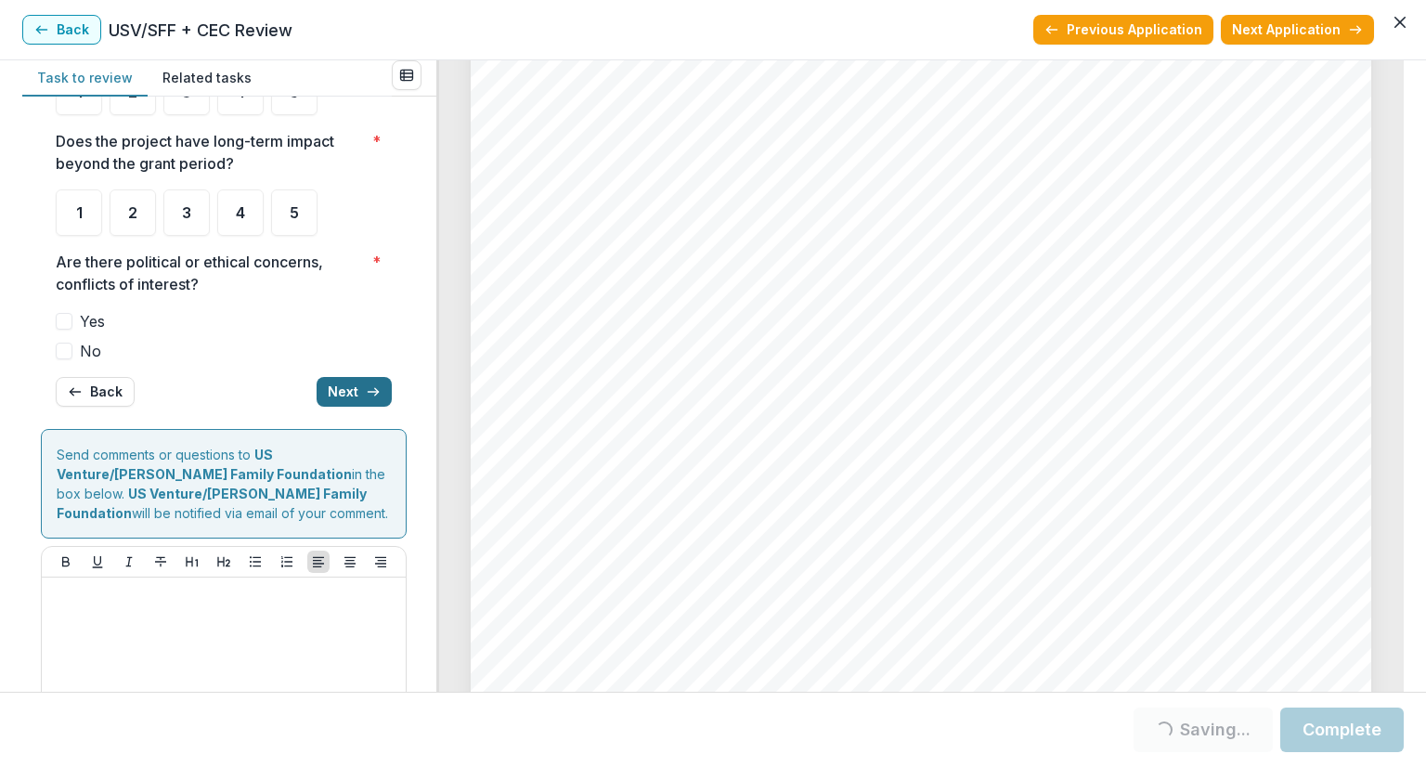
scroll to position [0, 0]
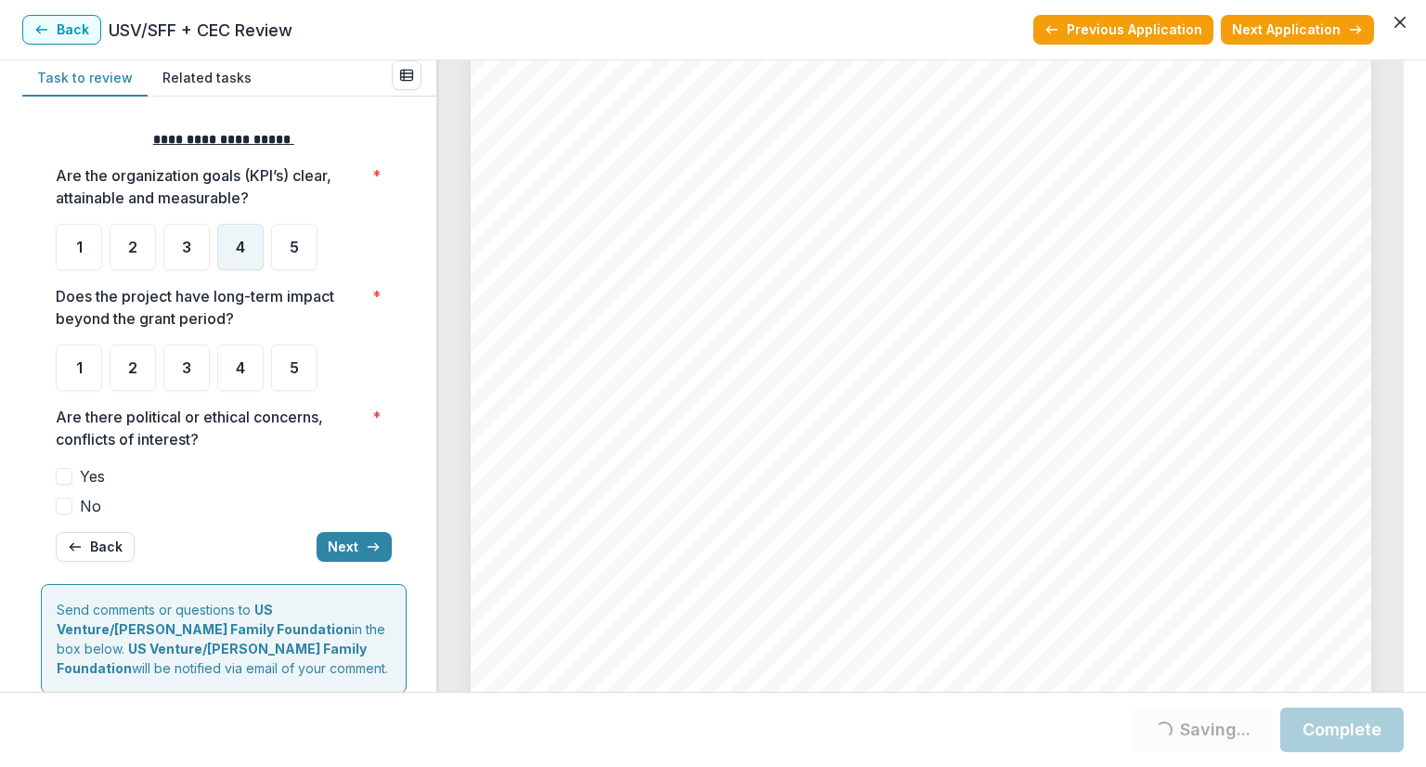
click at [228, 246] on div "4" at bounding box center [240, 247] width 46 height 46
click at [245, 242] on div "4" at bounding box center [240, 247] width 46 height 46
click at [245, 240] on div "4" at bounding box center [240, 247] width 46 height 46
click at [240, 240] on span "4" at bounding box center [240, 247] width 9 height 15
click at [293, 376] on div "5" at bounding box center [294, 367] width 46 height 46
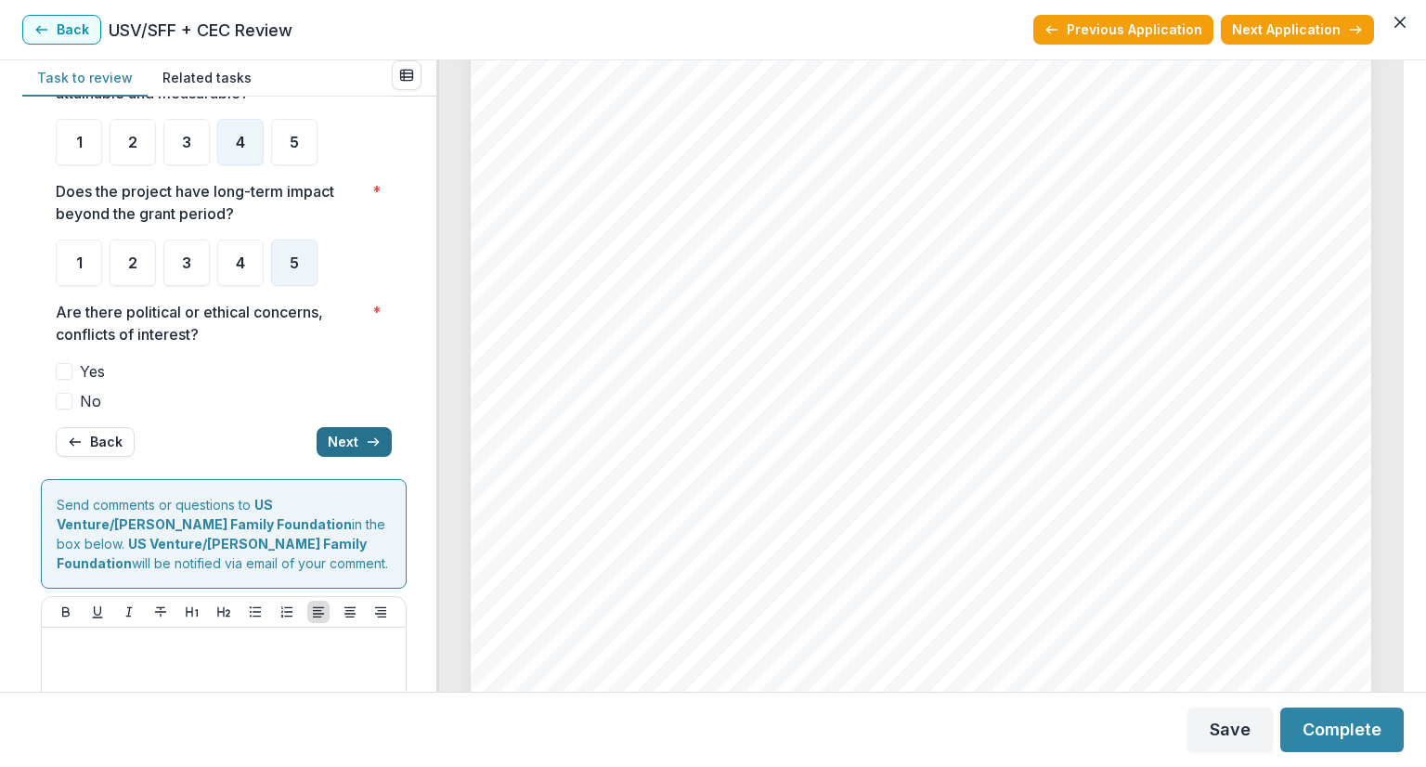
scroll to position [186, 0]
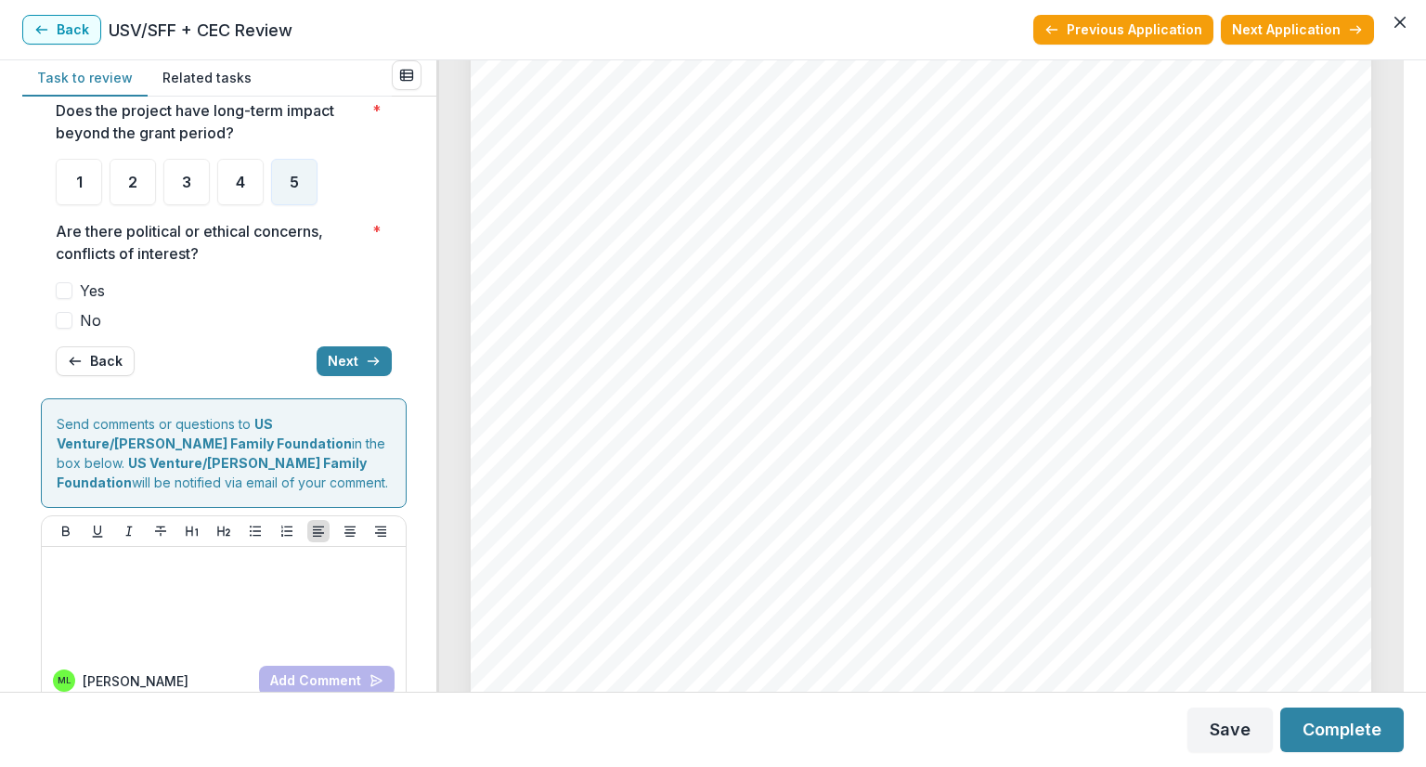
click at [66, 315] on span at bounding box center [64, 320] width 17 height 17
click at [340, 358] on button "Next" at bounding box center [354, 361] width 75 height 30
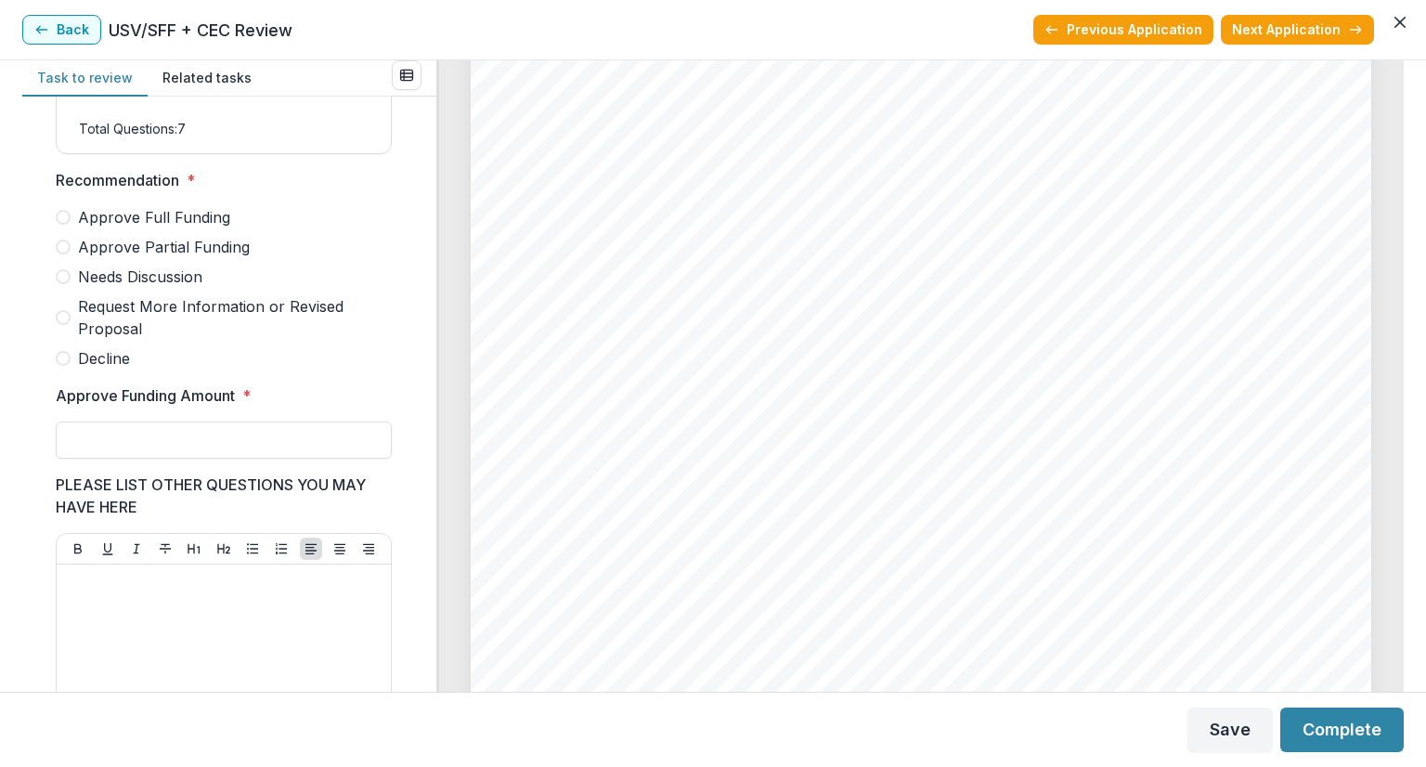
scroll to position [439, 0]
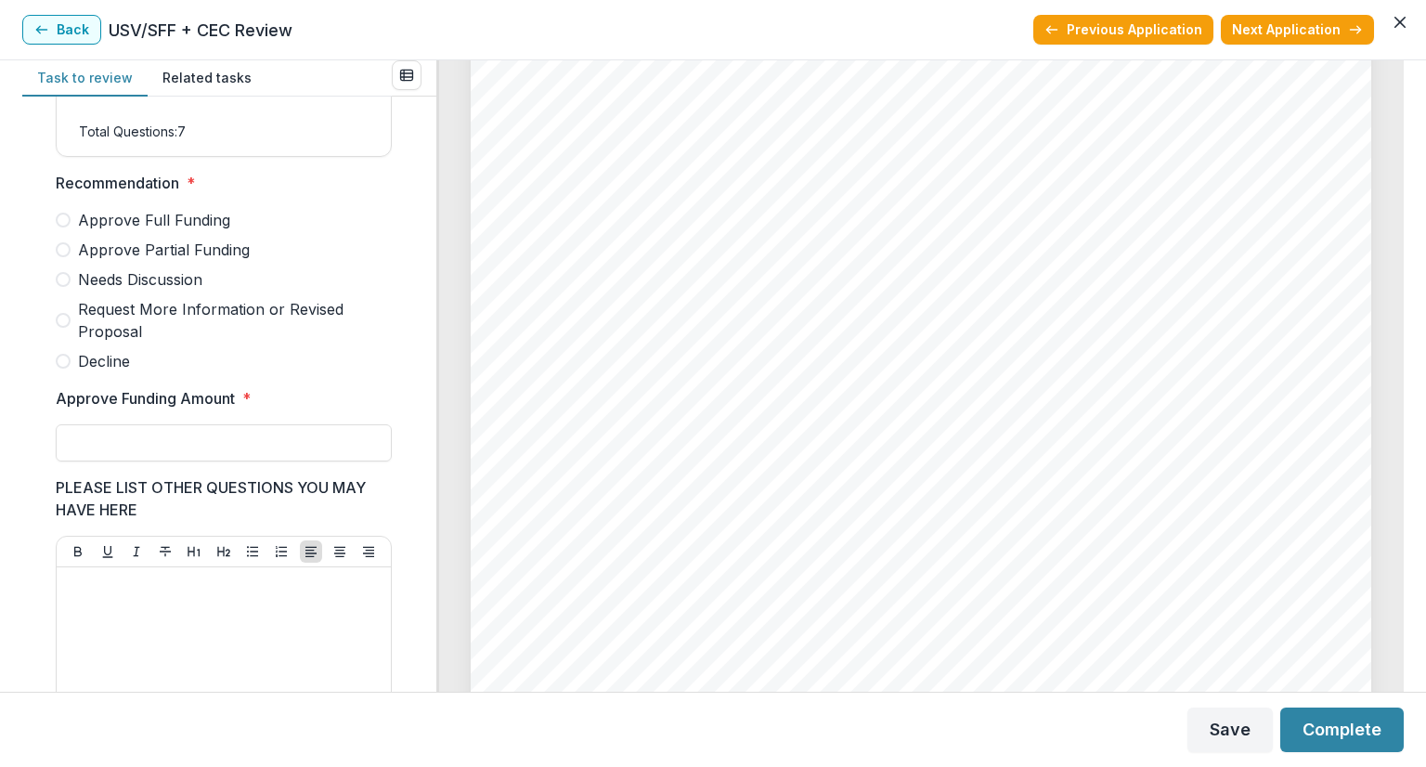
click at [63, 287] on span at bounding box center [63, 279] width 15 height 15
click at [101, 461] on input "Approve Funding Amount *" at bounding box center [224, 442] width 336 height 37
type input "*******"
click at [167, 625] on div at bounding box center [223, 714] width 319 height 278
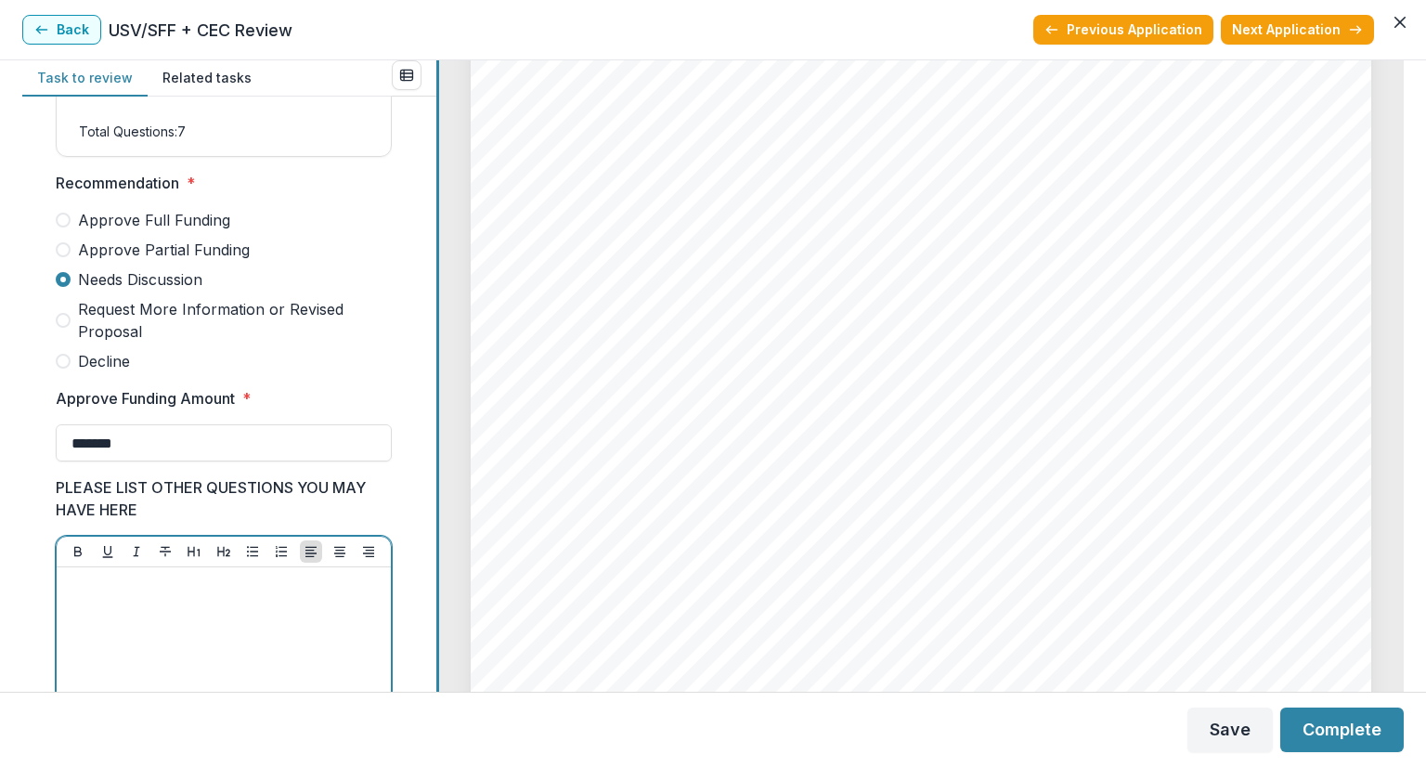
click at [432, 525] on div "Task to review Related tasks Score Card Name Weight Score Are the organization …" at bounding box center [712, 375] width 1381 height 631
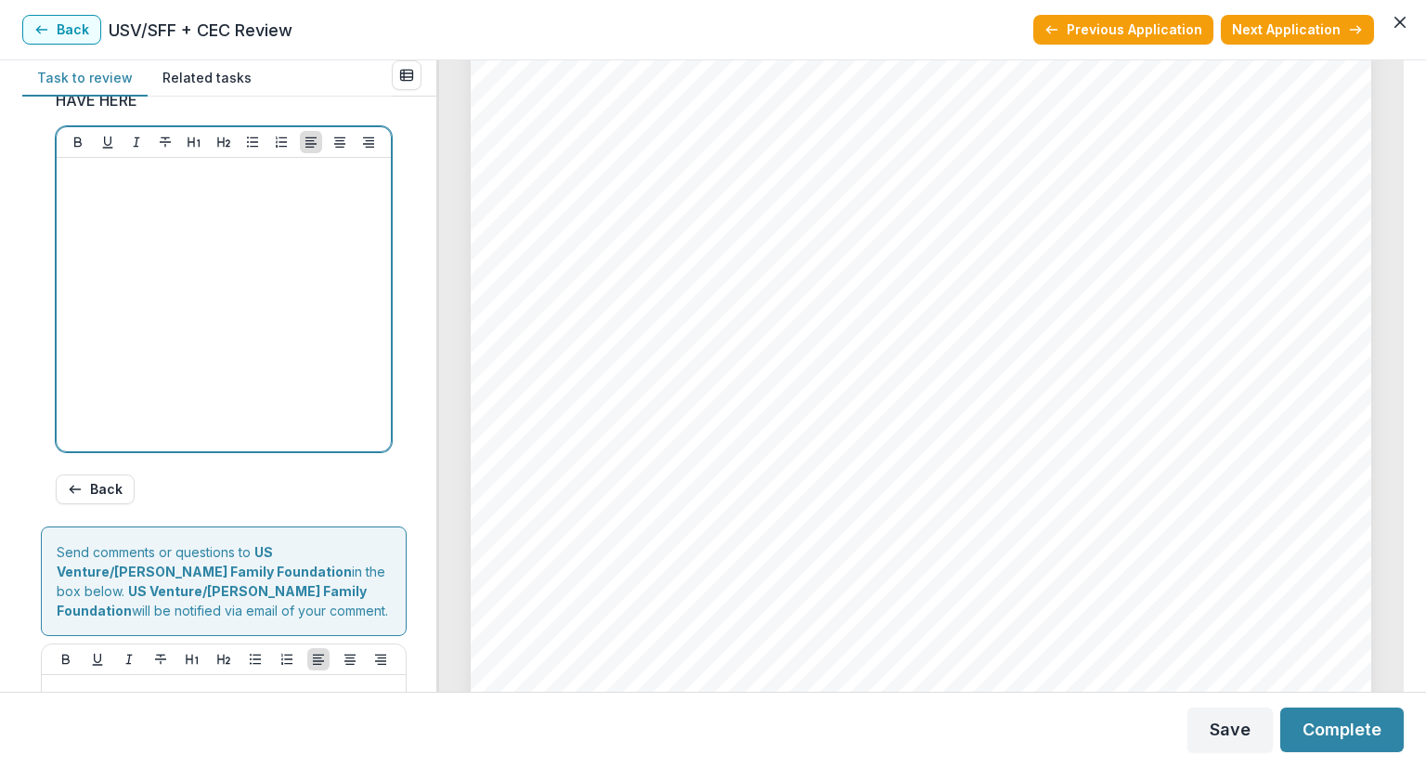
scroll to position [1029, 0]
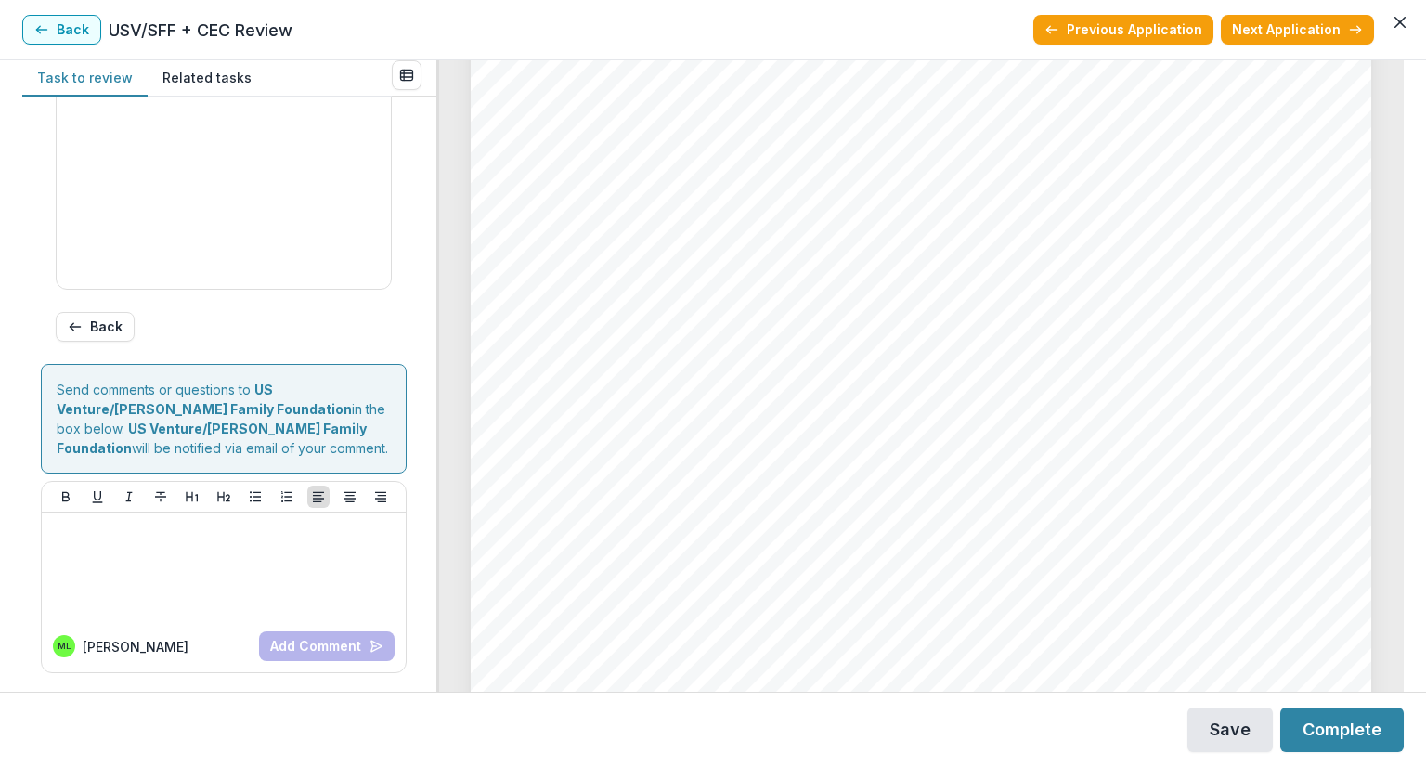
click at [1216, 732] on button "Save" at bounding box center [1229, 729] width 85 height 45
click at [1354, 731] on button "Complete" at bounding box center [1341, 729] width 123 height 45
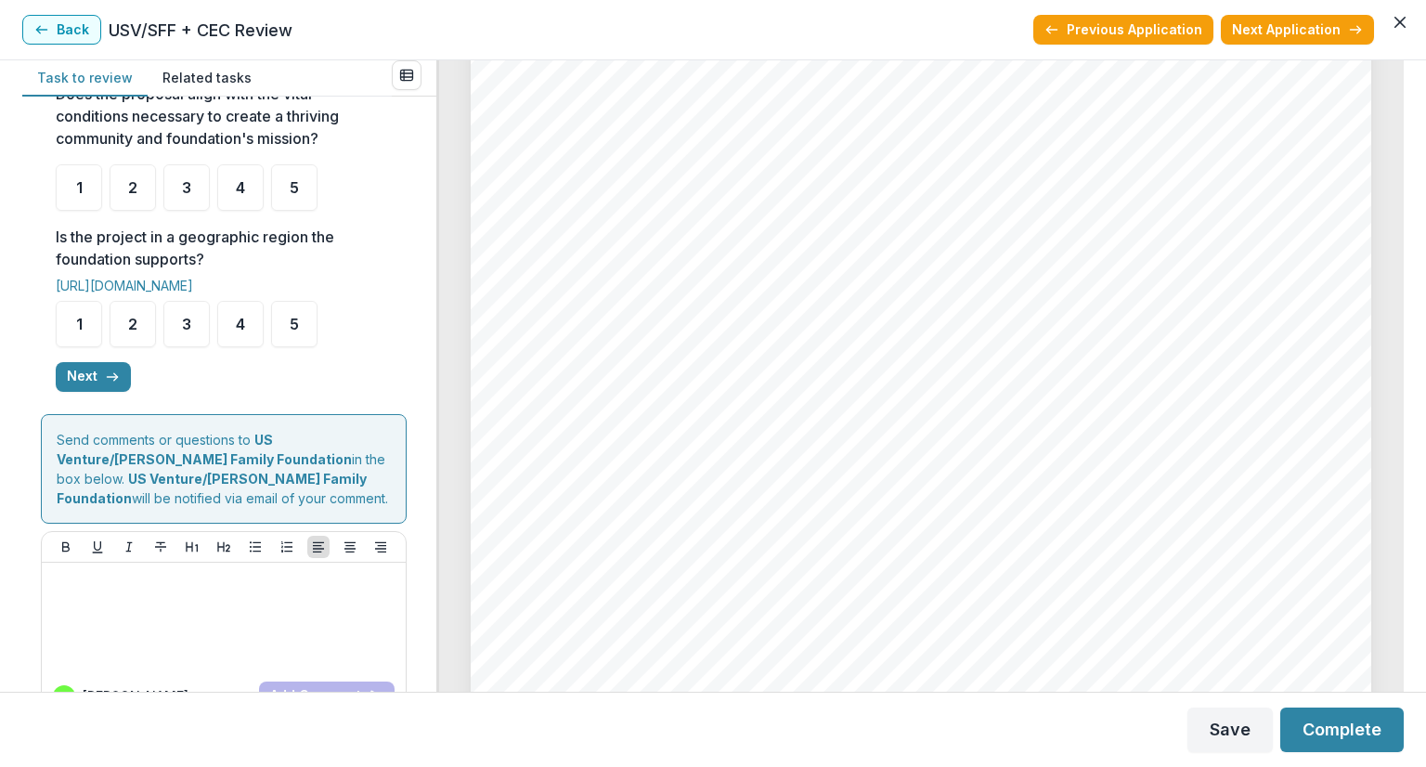
scroll to position [4363, 0]
click at [192, 200] on div "3" at bounding box center [186, 187] width 46 height 46
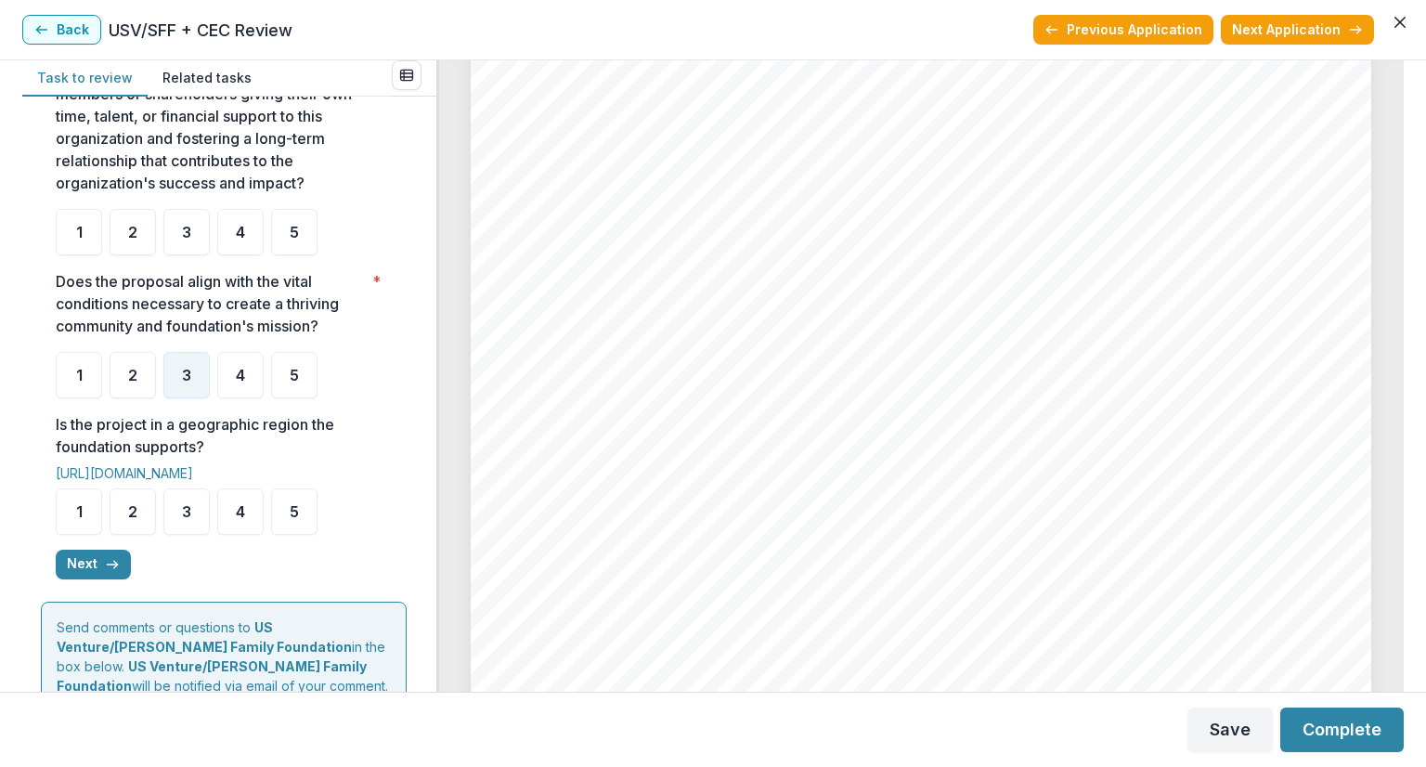
scroll to position [371, 0]
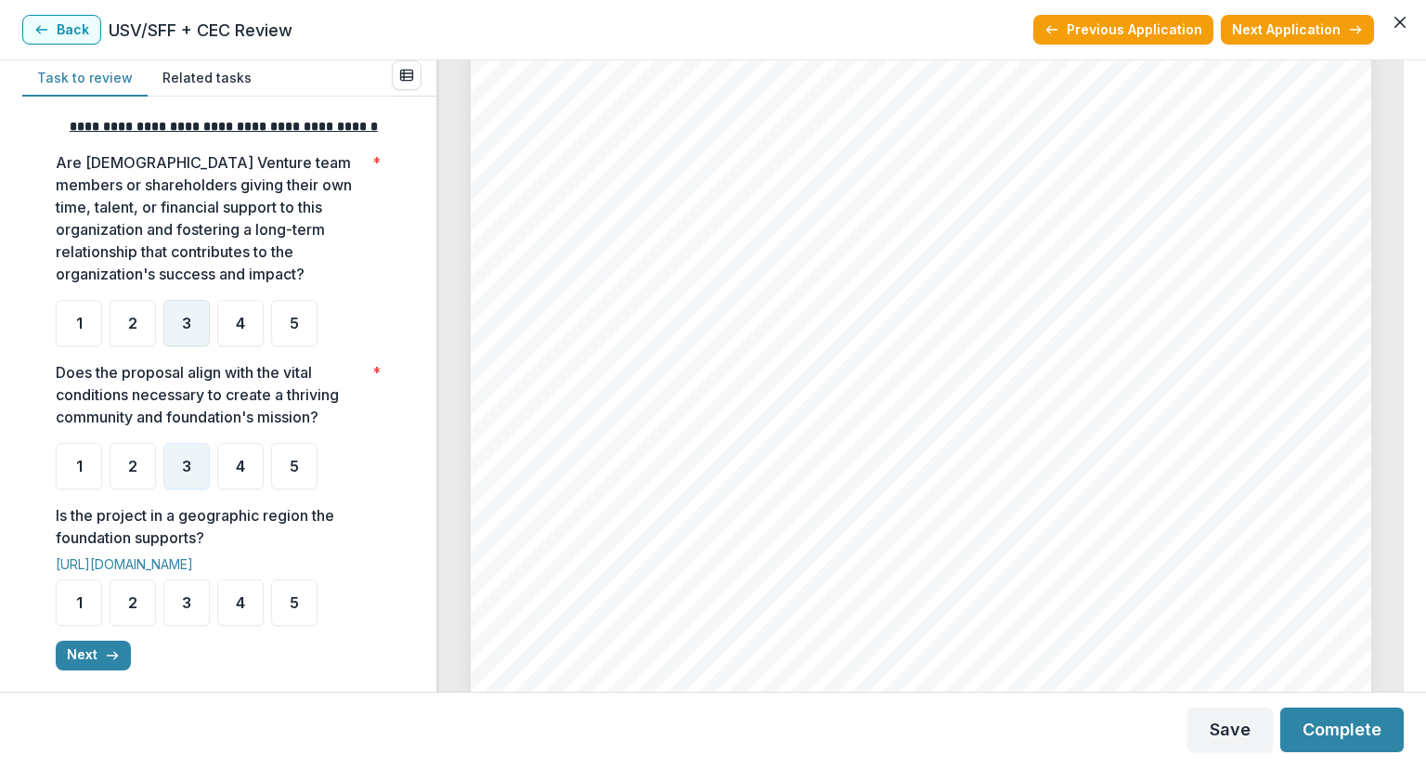
click at [197, 343] on div "3" at bounding box center [186, 323] width 46 height 46
click at [194, 337] on div "3" at bounding box center [186, 323] width 46 height 46
click at [245, 489] on div "4" at bounding box center [240, 466] width 46 height 46
click at [231, 480] on div "4" at bounding box center [240, 466] width 46 height 46
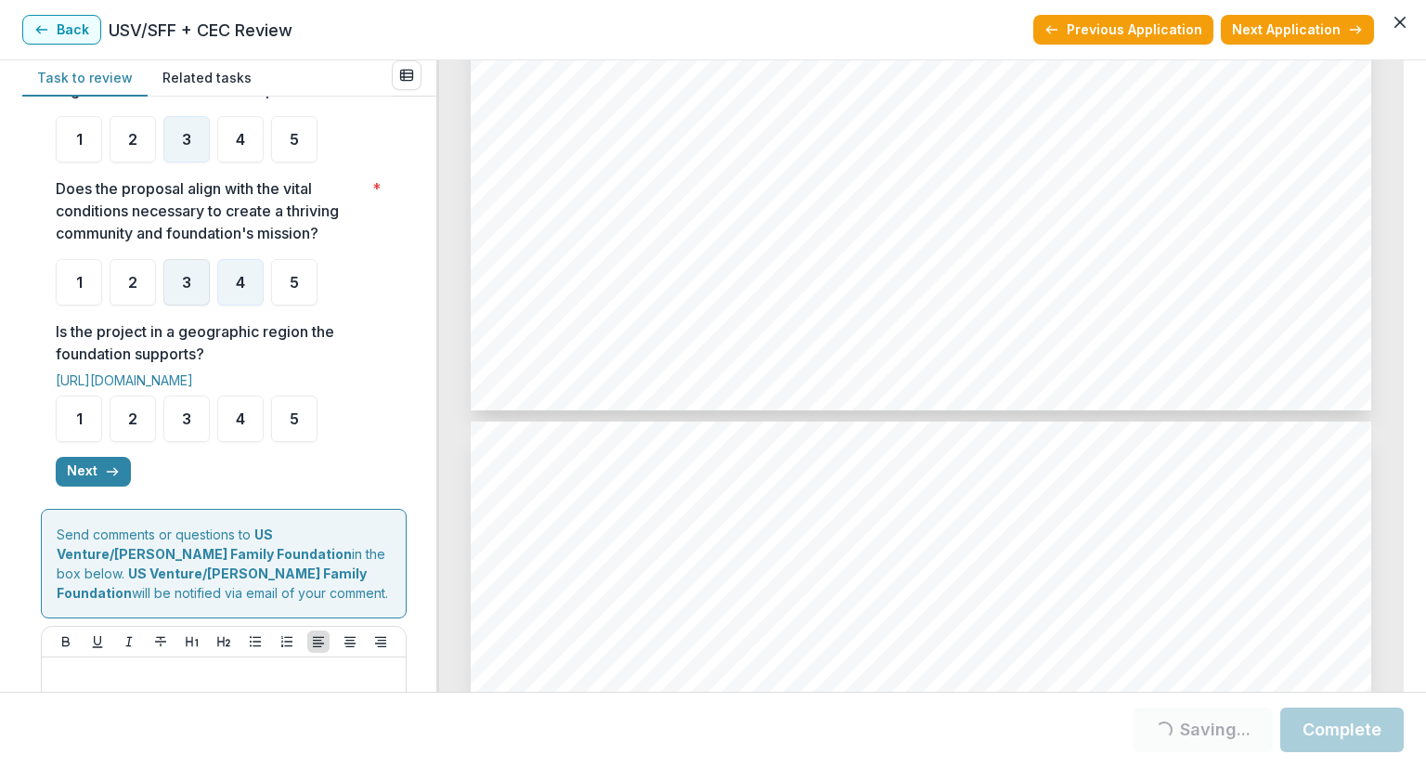
scroll to position [557, 0]
click at [245, 439] on div "4" at bounding box center [240, 417] width 46 height 46
click at [239, 424] on span "4" at bounding box center [240, 416] width 9 height 15
click at [92, 485] on button "Next" at bounding box center [93, 470] width 75 height 30
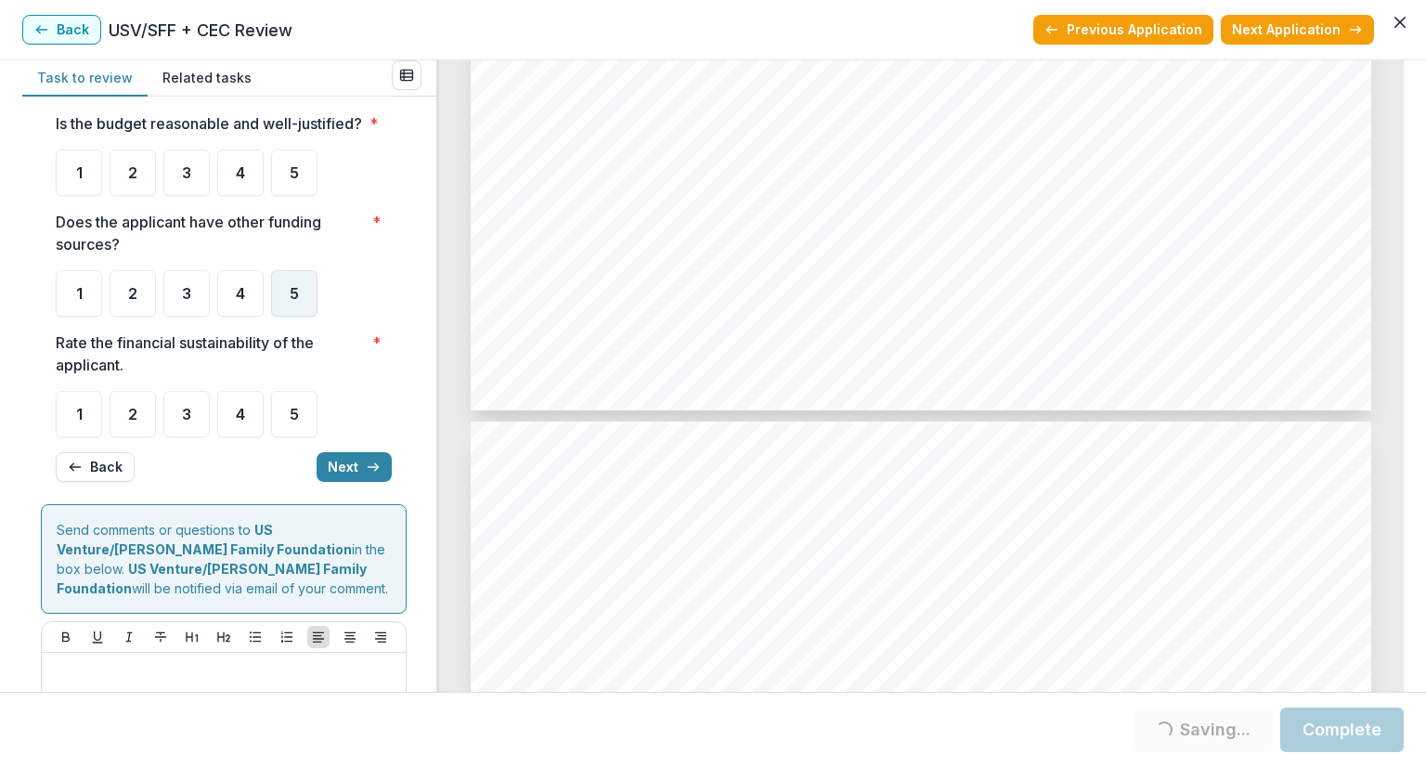
scroll to position [0, 0]
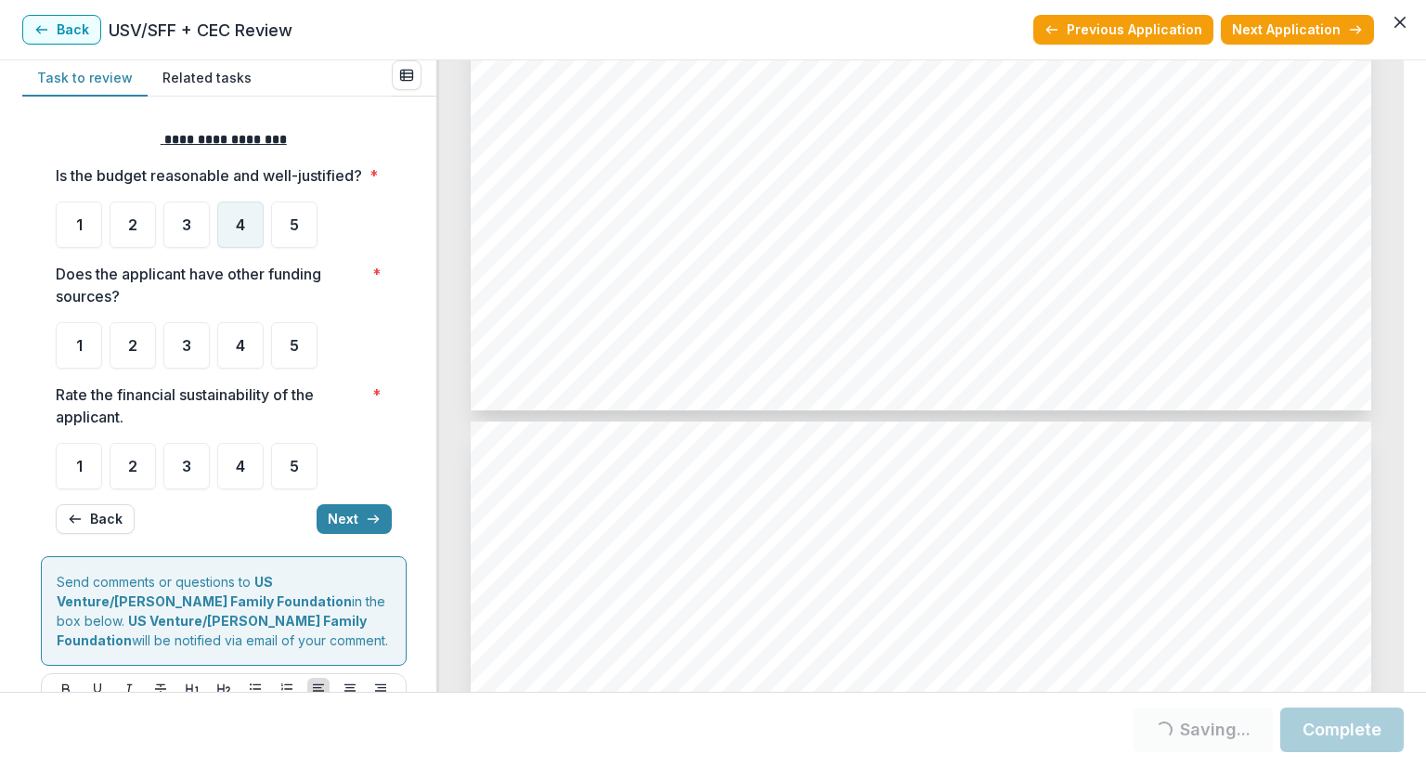
click at [245, 232] on span "4" at bounding box center [240, 224] width 9 height 15
click at [235, 248] on div "4" at bounding box center [240, 224] width 46 height 46
click at [233, 242] on div "4" at bounding box center [240, 224] width 46 height 46
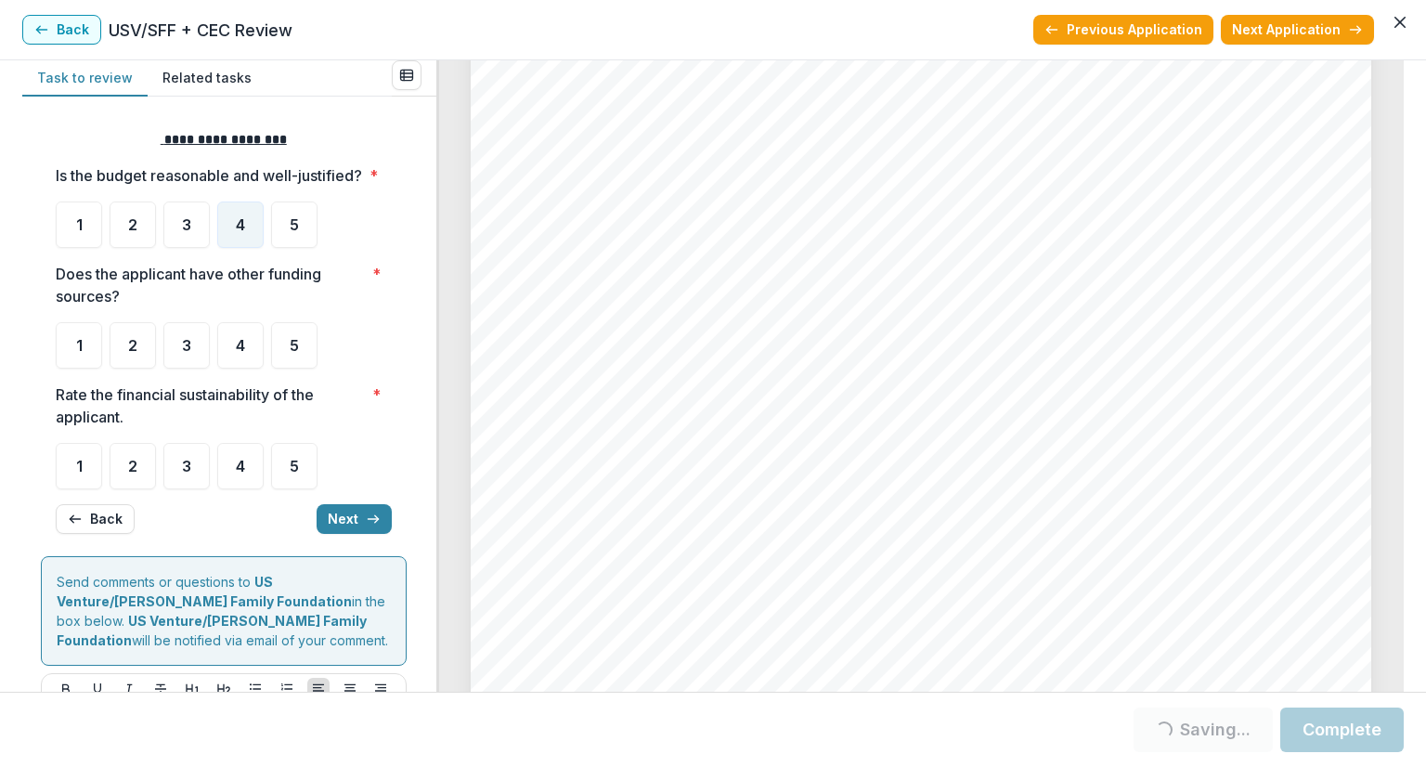
scroll to position [5477, 0]
click at [245, 353] on span "4" at bounding box center [240, 345] width 9 height 15
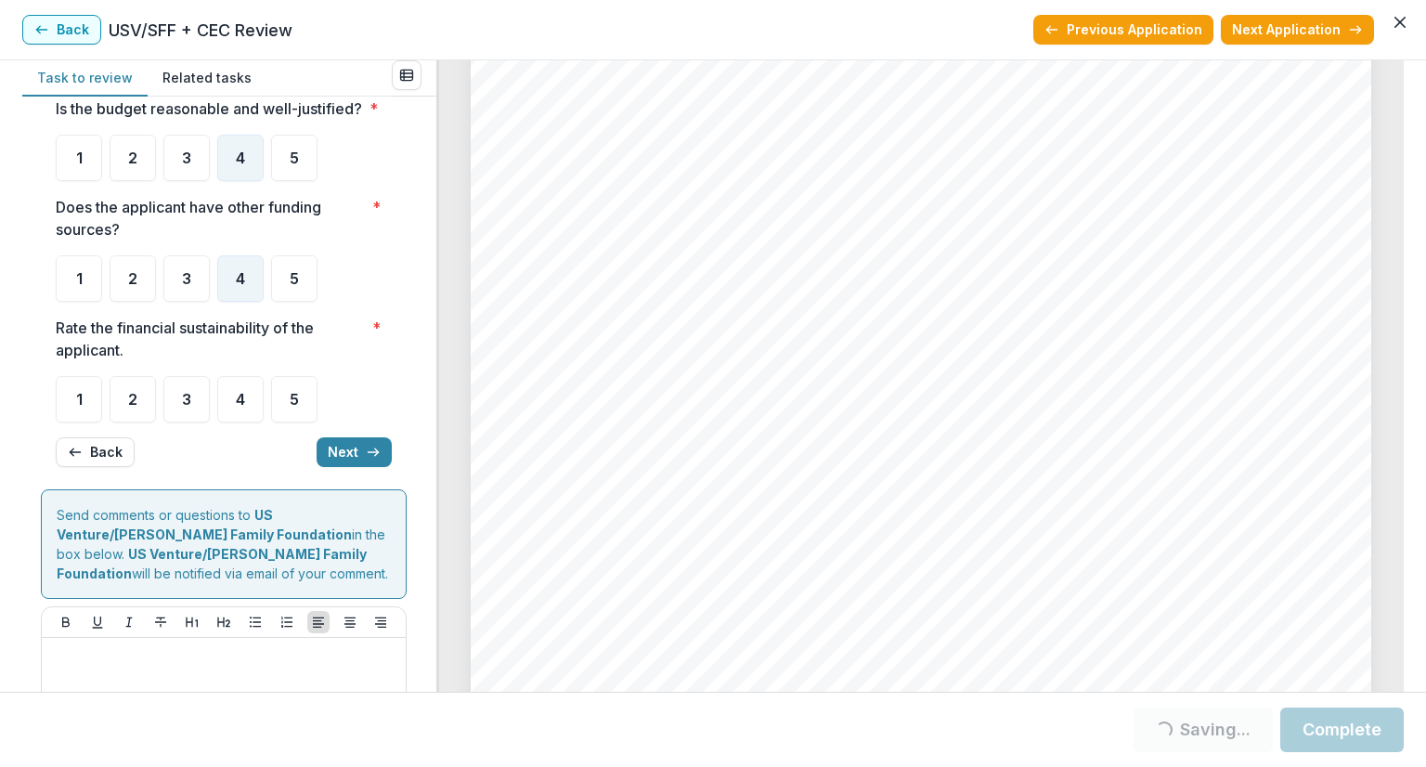
scroll to position [93, 0]
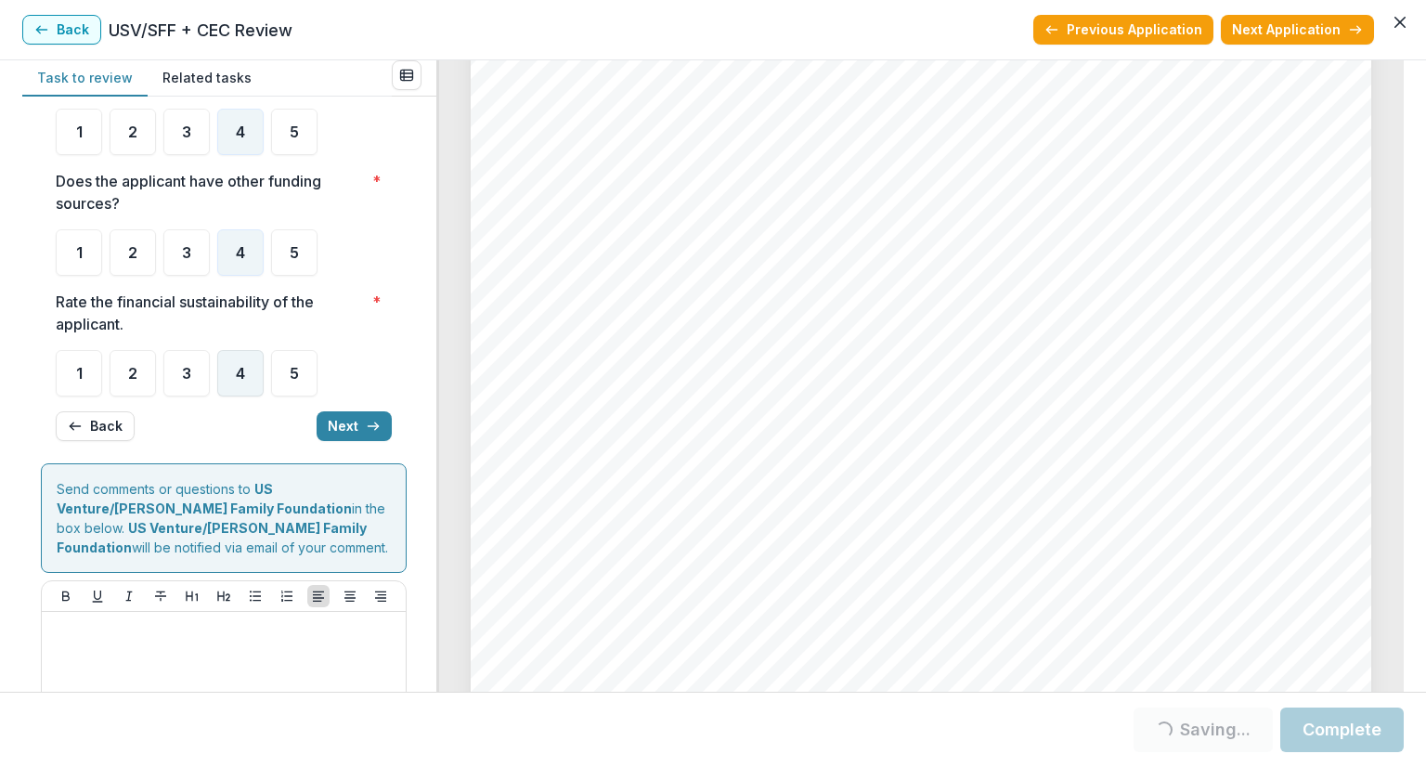
click at [238, 381] on span "4" at bounding box center [240, 373] width 9 height 15
click at [244, 381] on span "4" at bounding box center [240, 373] width 9 height 15
click at [227, 386] on div "4" at bounding box center [240, 373] width 46 height 46
click at [227, 395] on div "4" at bounding box center [240, 373] width 46 height 46
click at [352, 441] on button "Next" at bounding box center [354, 426] width 75 height 30
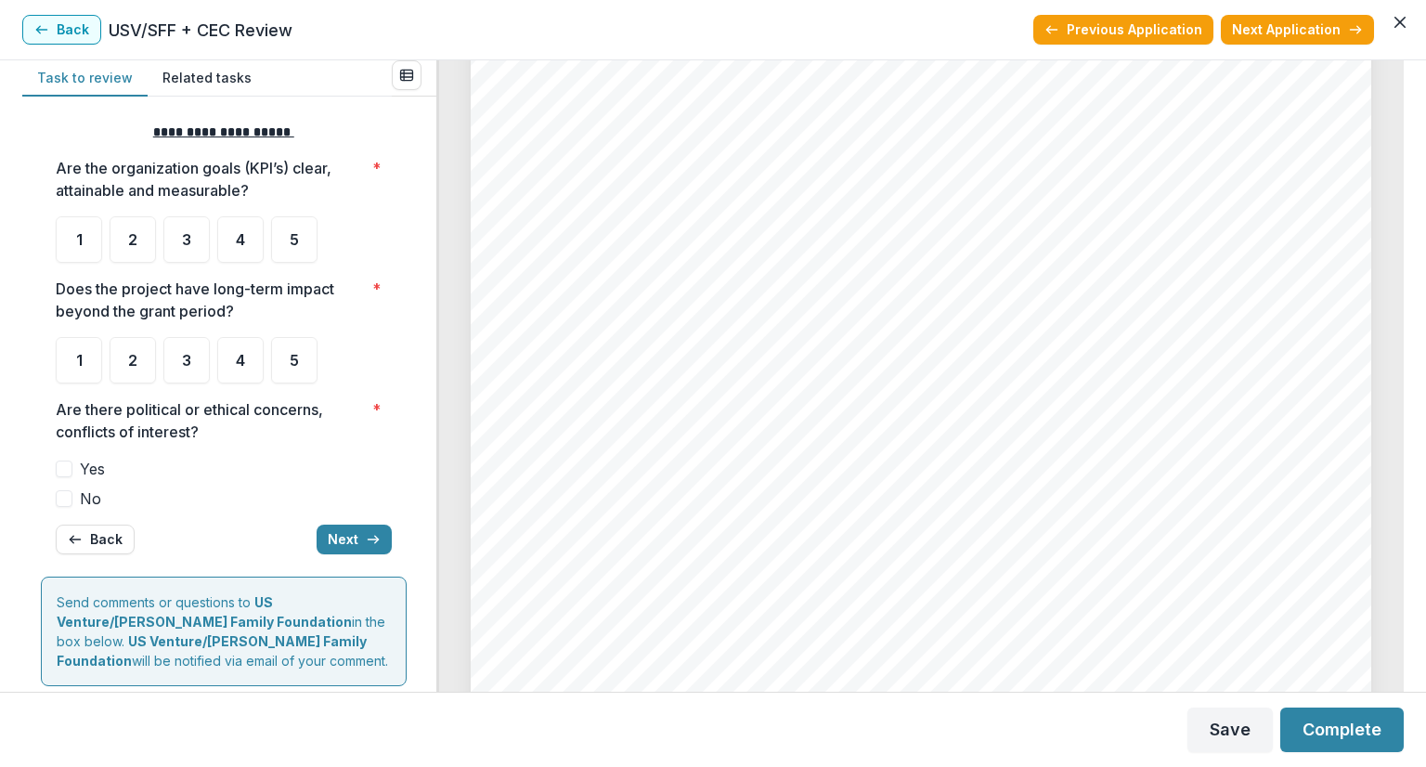
scroll to position [5, 0]
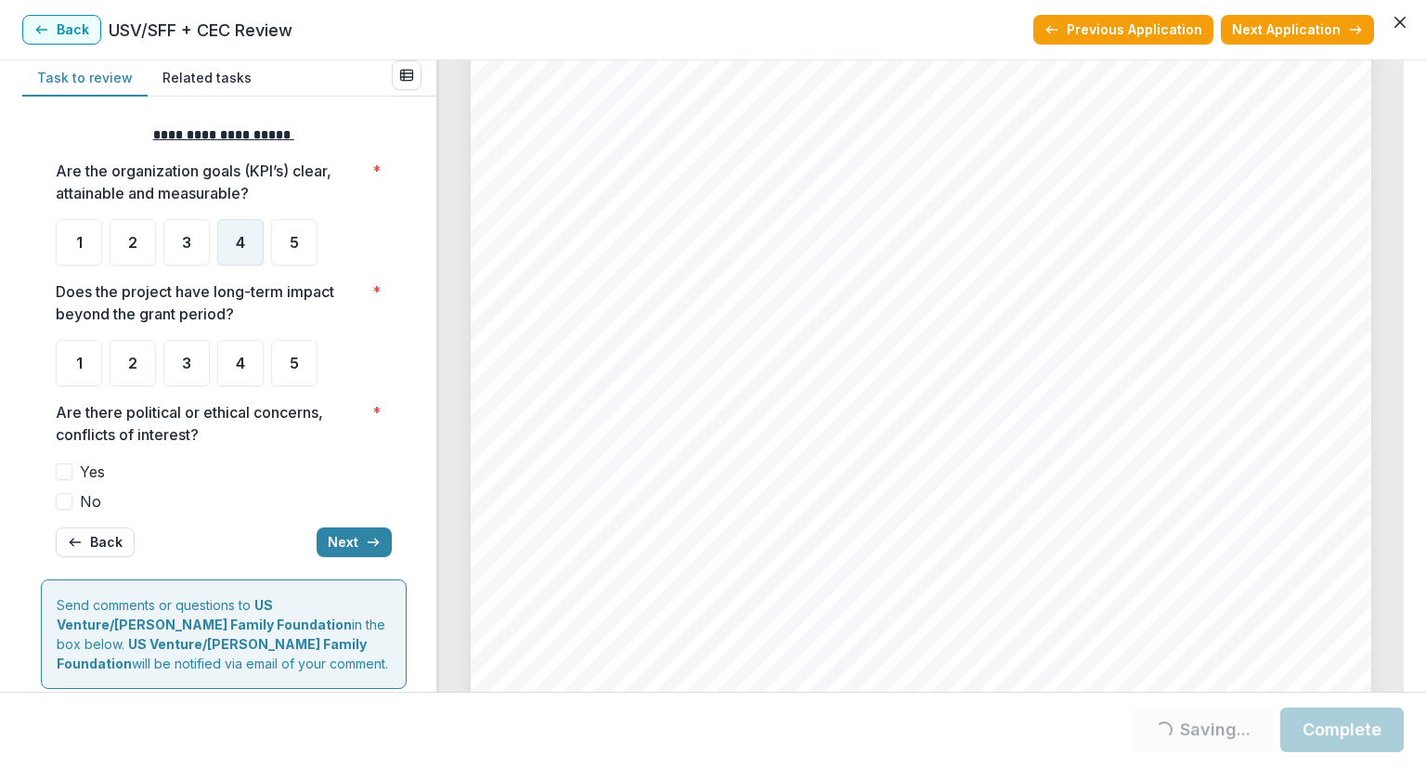
click at [243, 239] on span "4" at bounding box center [240, 242] width 9 height 15
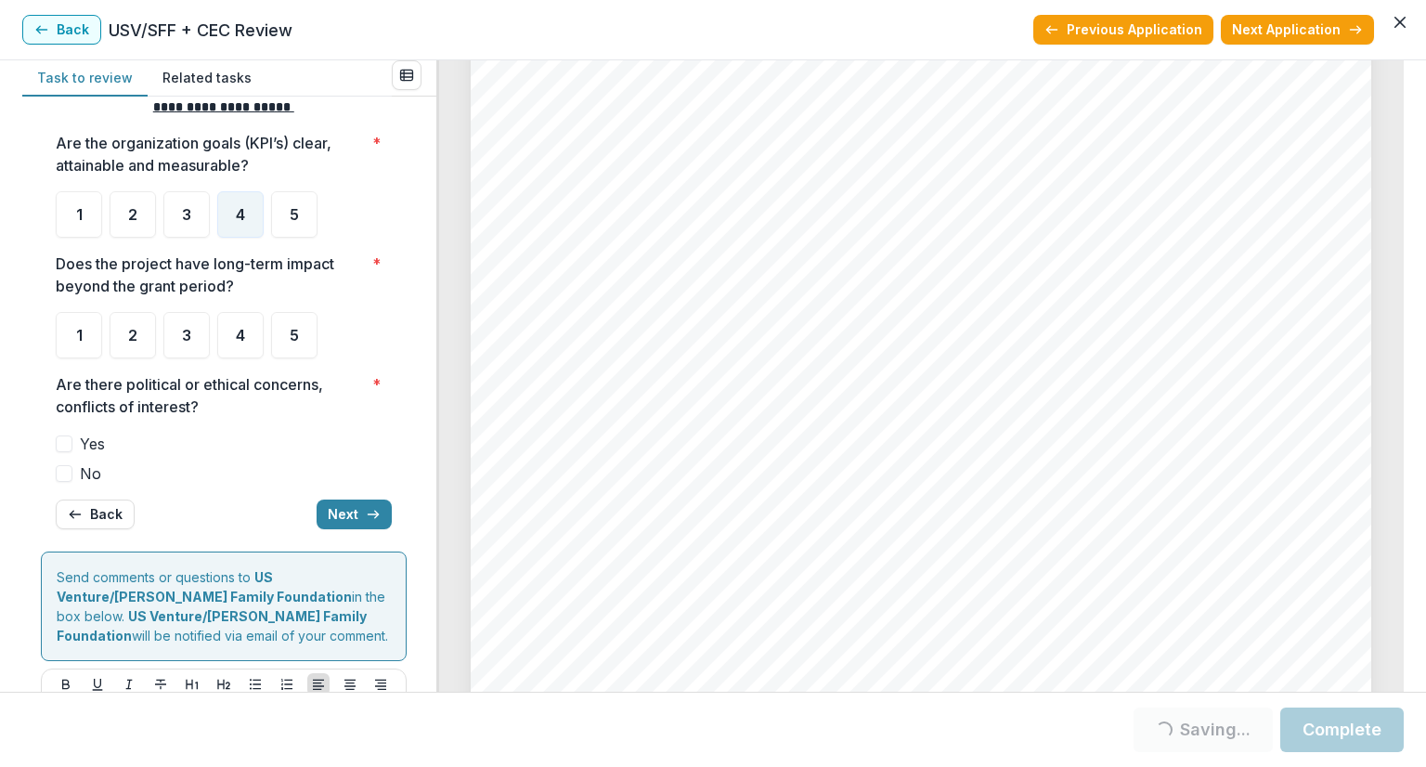
scroll to position [5291, 0]
click at [225, 341] on div "4" at bounding box center [240, 335] width 46 height 46
click at [69, 466] on span at bounding box center [64, 473] width 17 height 17
click at [338, 502] on button "Next" at bounding box center [354, 514] width 75 height 30
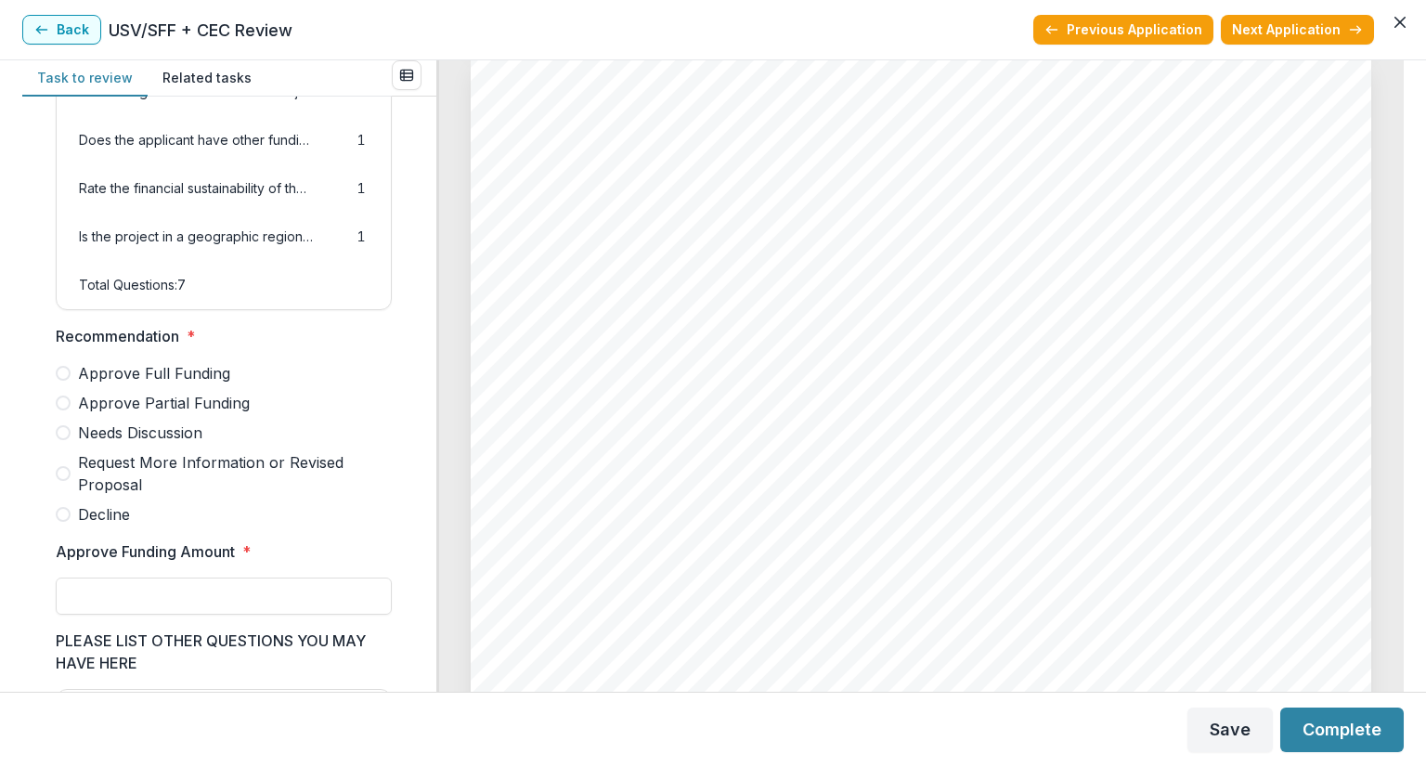
scroll to position [4920, 0]
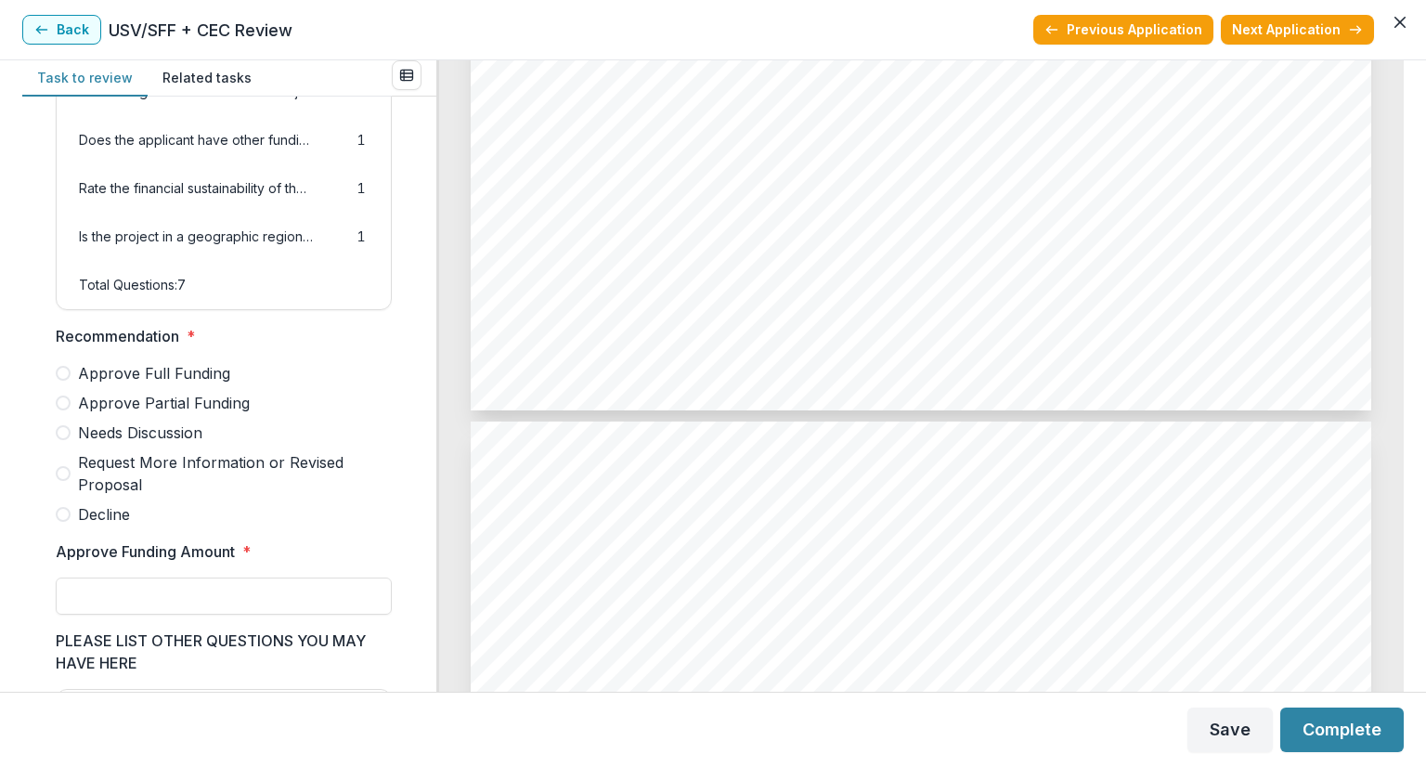
click at [70, 381] on span at bounding box center [63, 373] width 15 height 15
click at [109, 606] on input "Approve Funding Amount *" at bounding box center [224, 595] width 336 height 37
type input "*******"
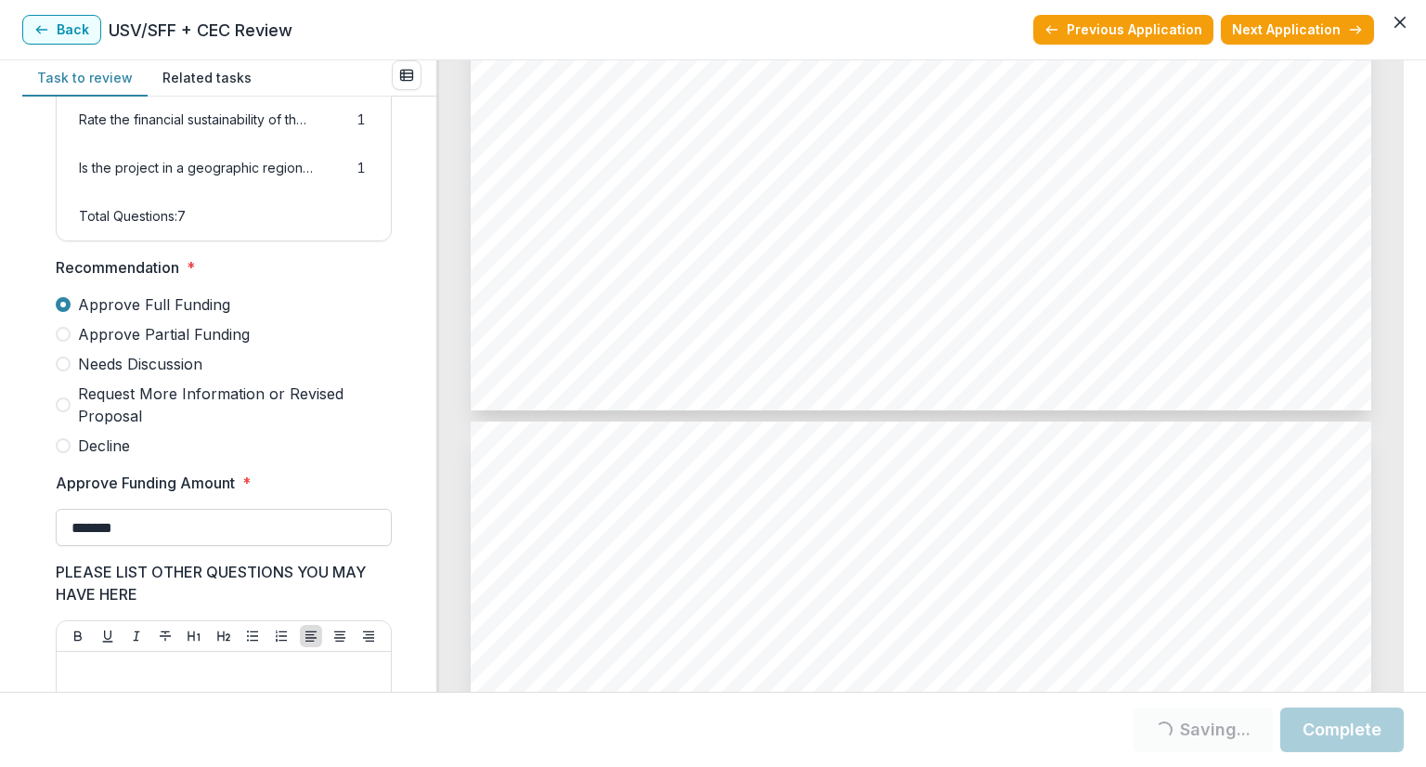
scroll to position [564, 0]
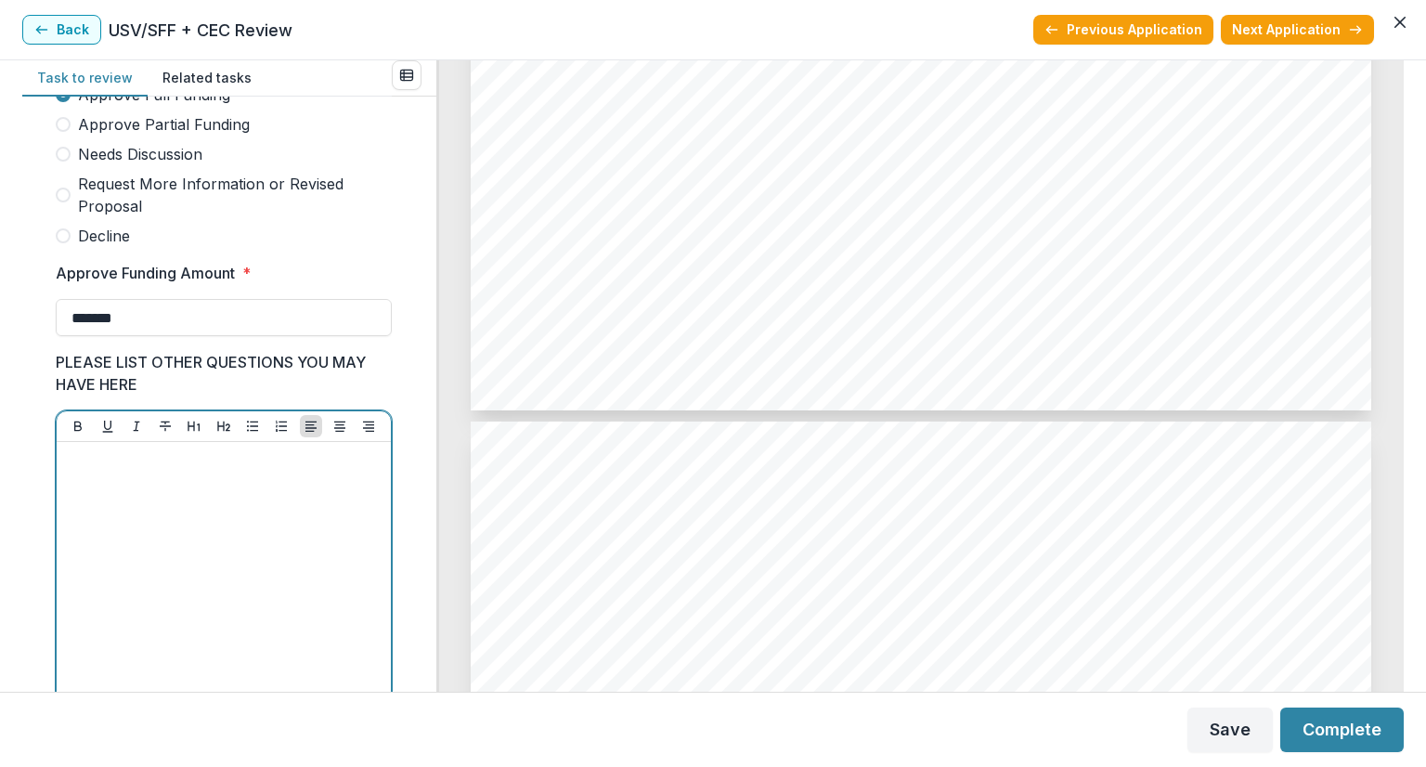
click at [221, 515] on div at bounding box center [223, 588] width 319 height 278
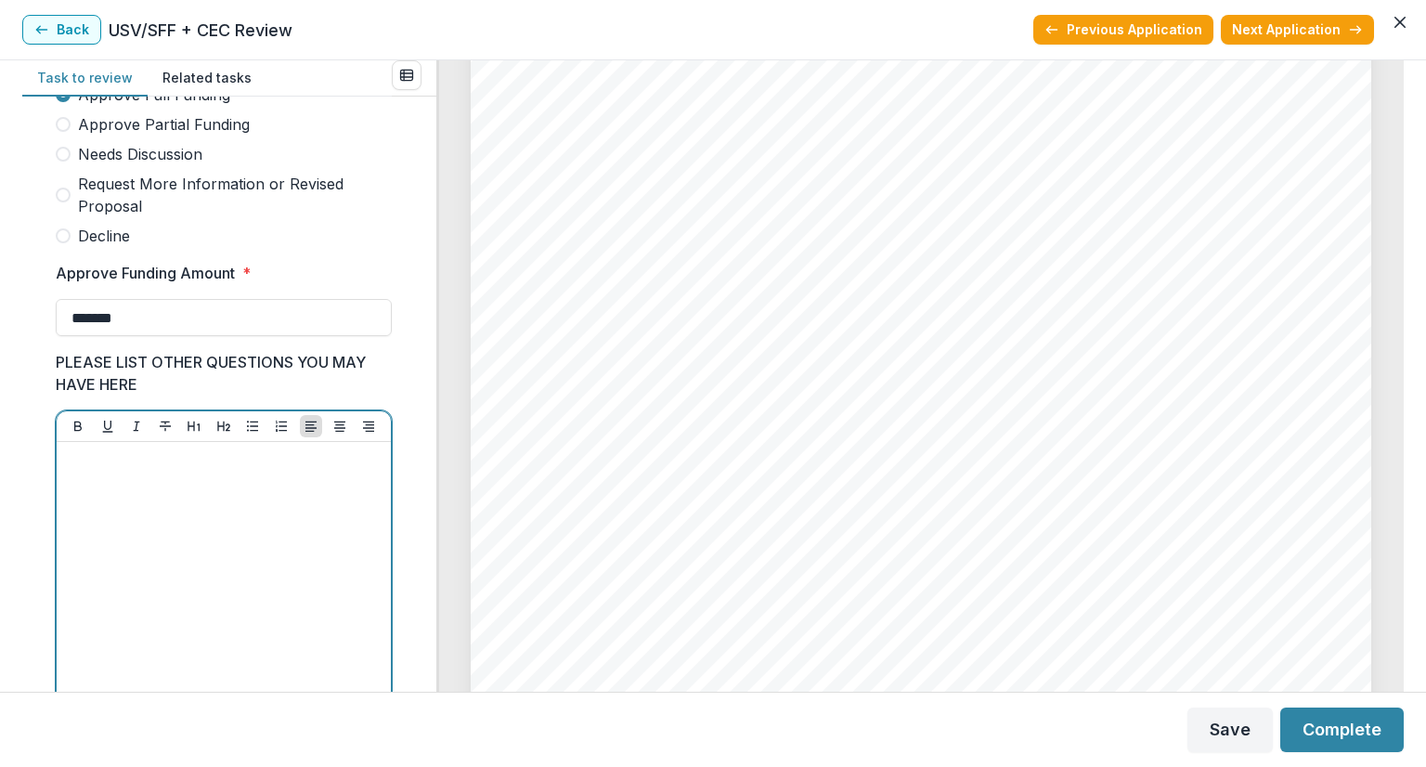
scroll to position [1300, 0]
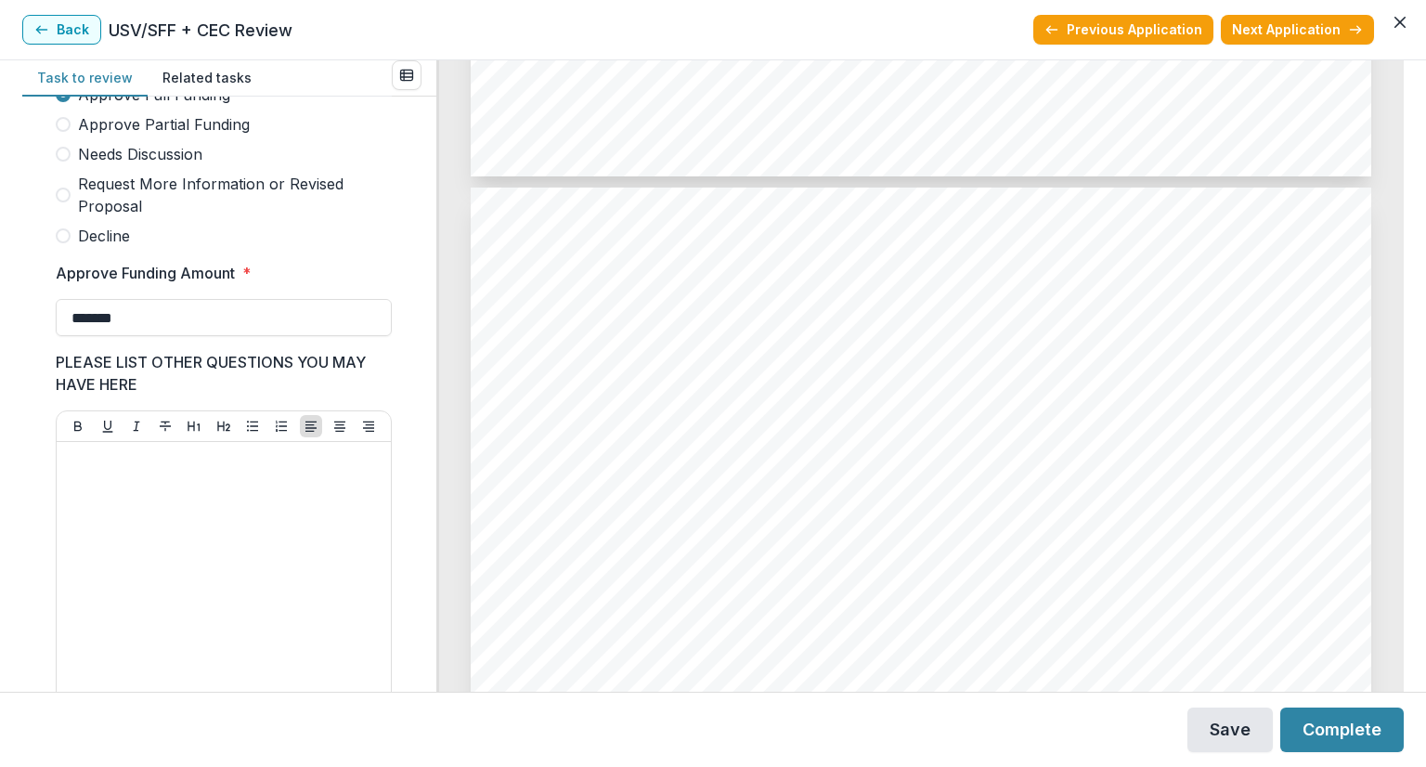
click at [1238, 732] on button "Save" at bounding box center [1229, 729] width 85 height 45
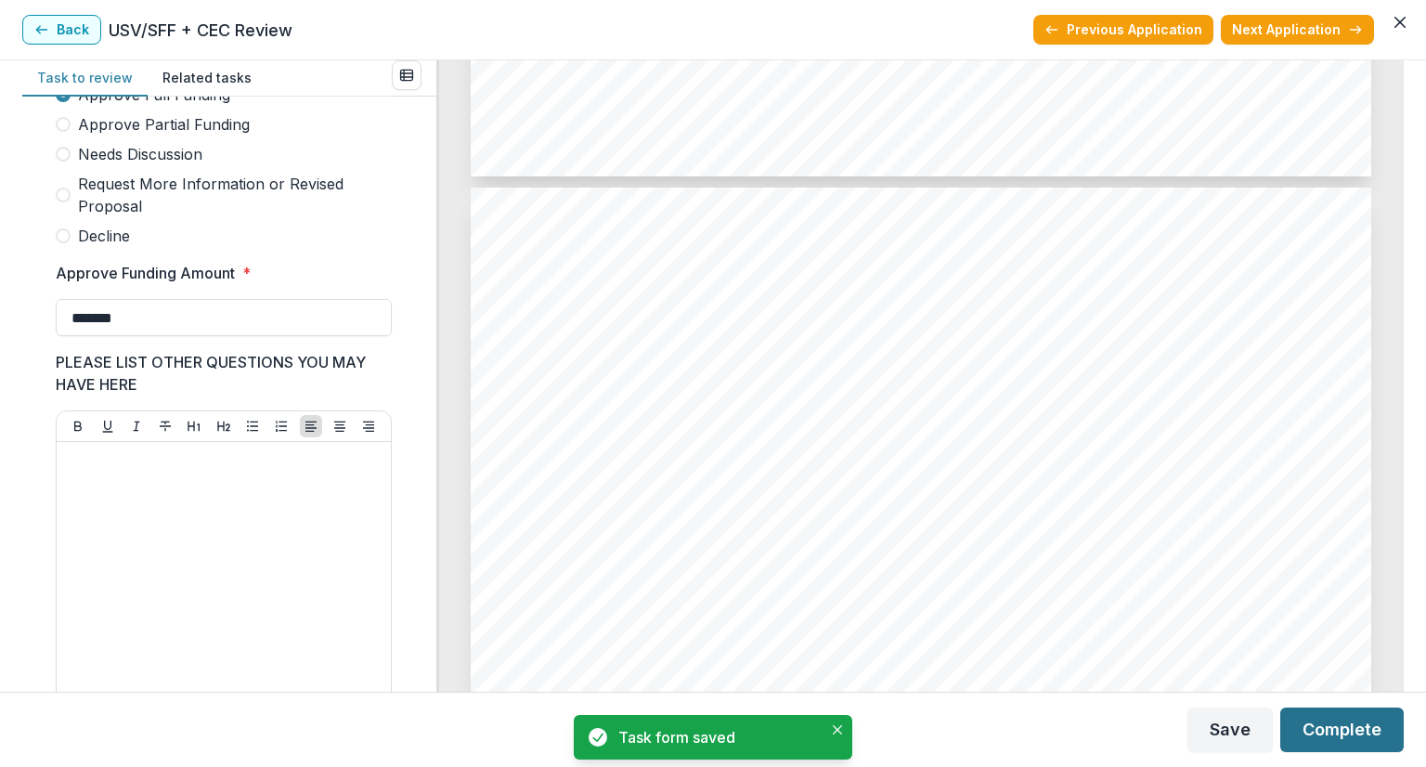
click at [1343, 731] on button "Complete" at bounding box center [1341, 729] width 123 height 45
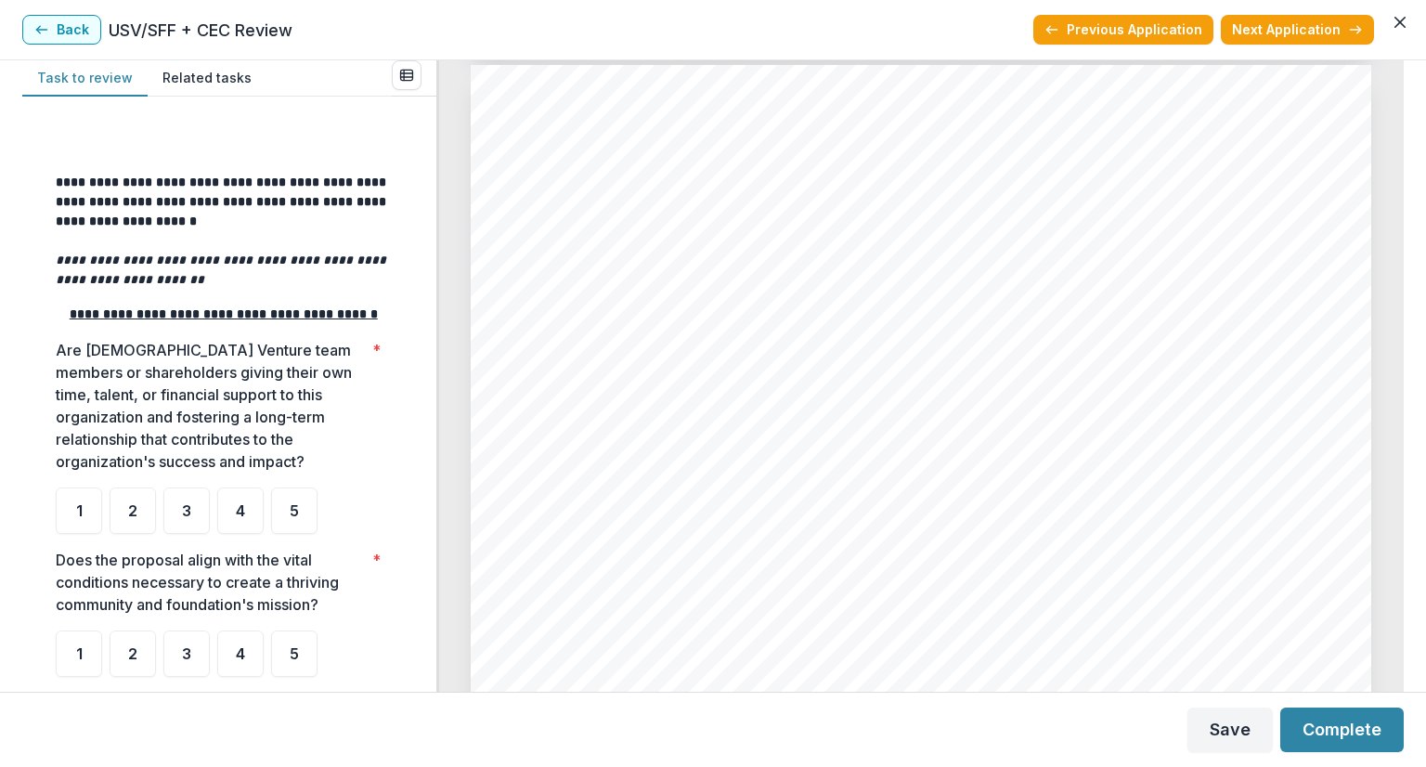
scroll to position [186, 0]
click at [226, 530] on div "4" at bounding box center [240, 509] width 46 height 46
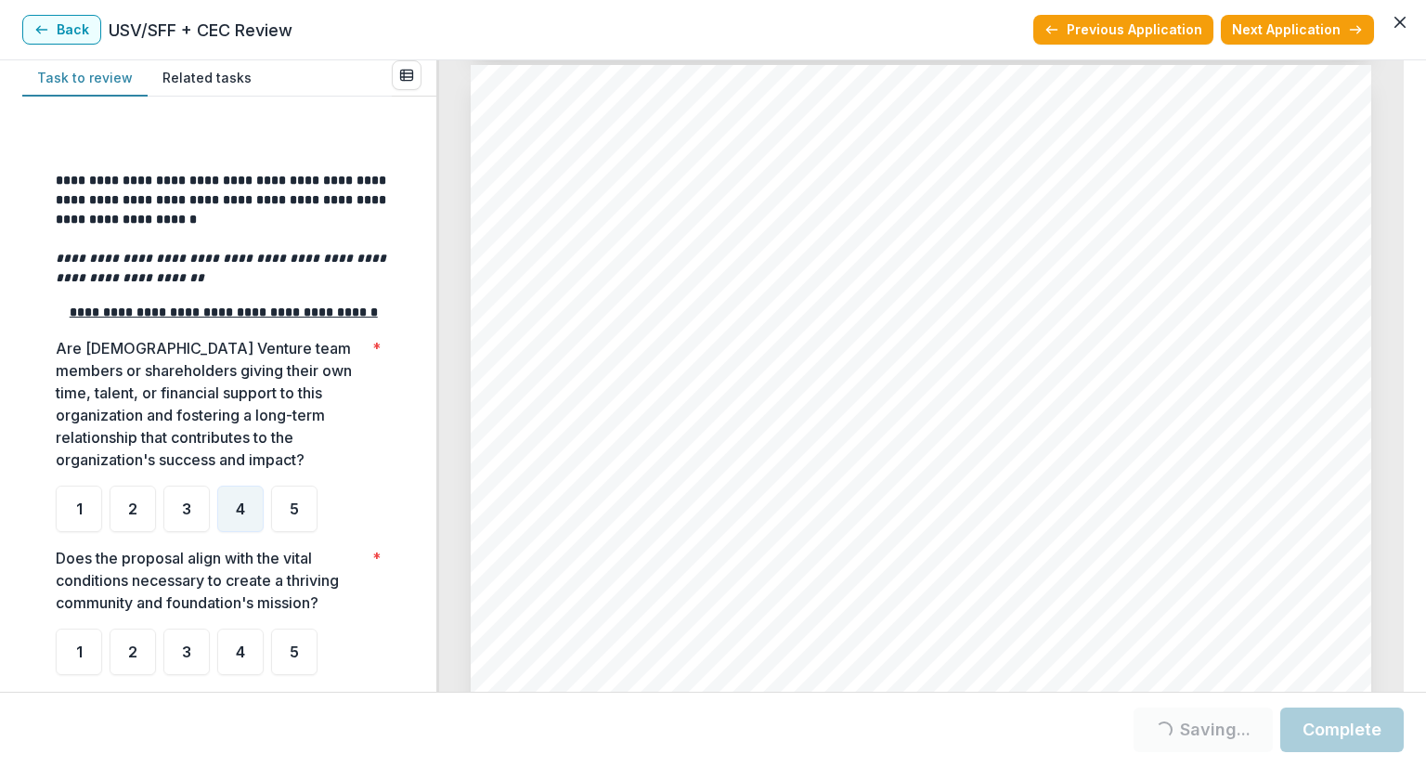
scroll to position [371, 0]
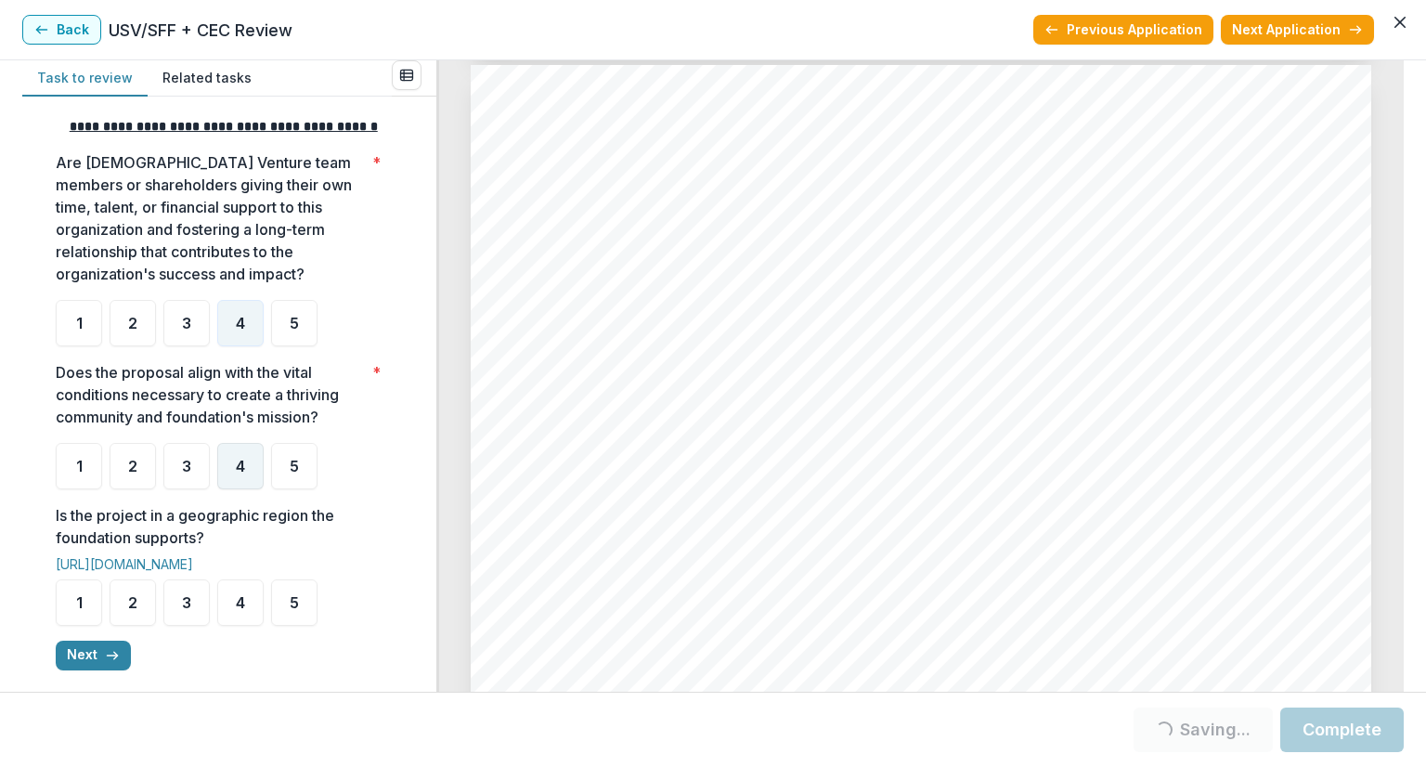
click at [246, 488] on div "4" at bounding box center [240, 466] width 46 height 46
click at [223, 477] on div "4" at bounding box center [240, 466] width 46 height 46
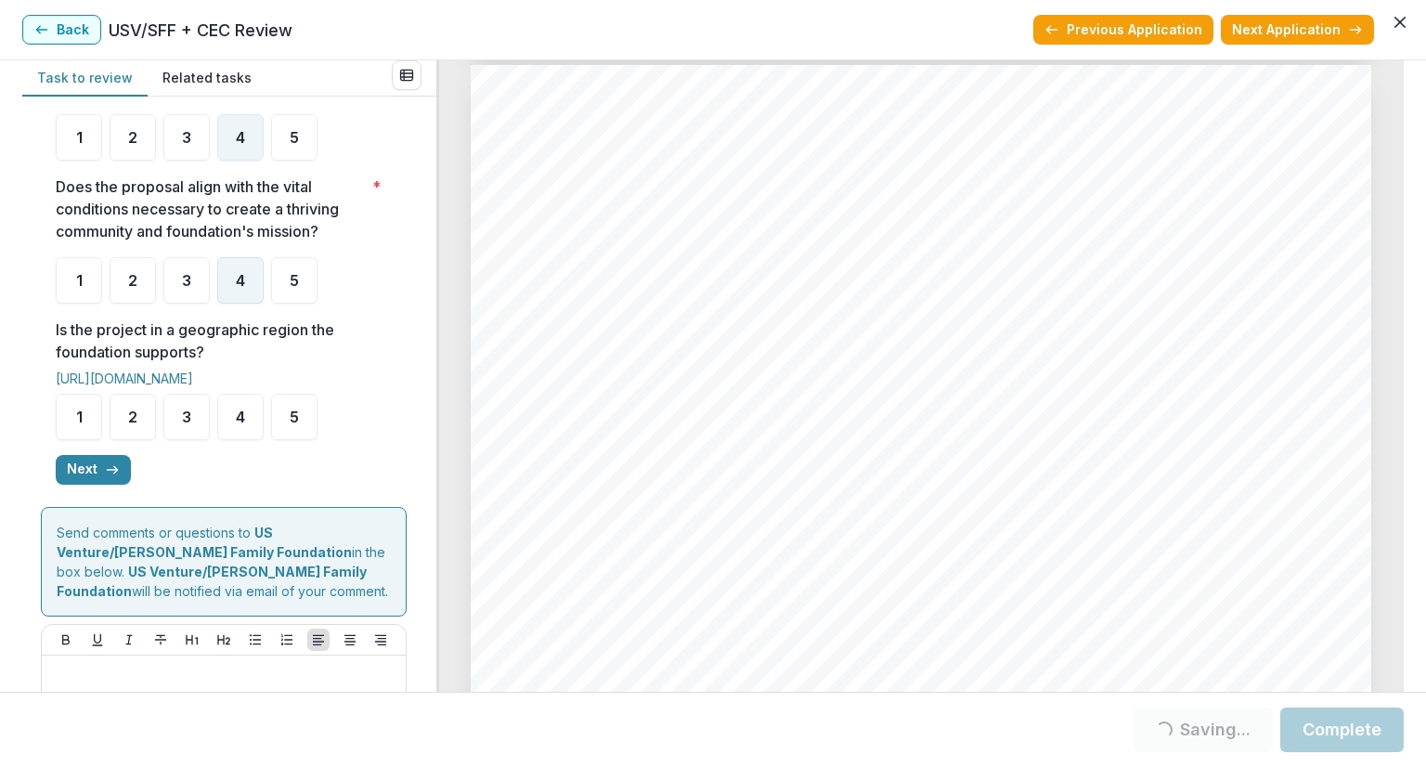
click at [232, 298] on div "4" at bounding box center [240, 280] width 46 height 46
click at [249, 284] on div "4" at bounding box center [240, 280] width 46 height 46
click at [238, 424] on span "4" at bounding box center [240, 416] width 9 height 15
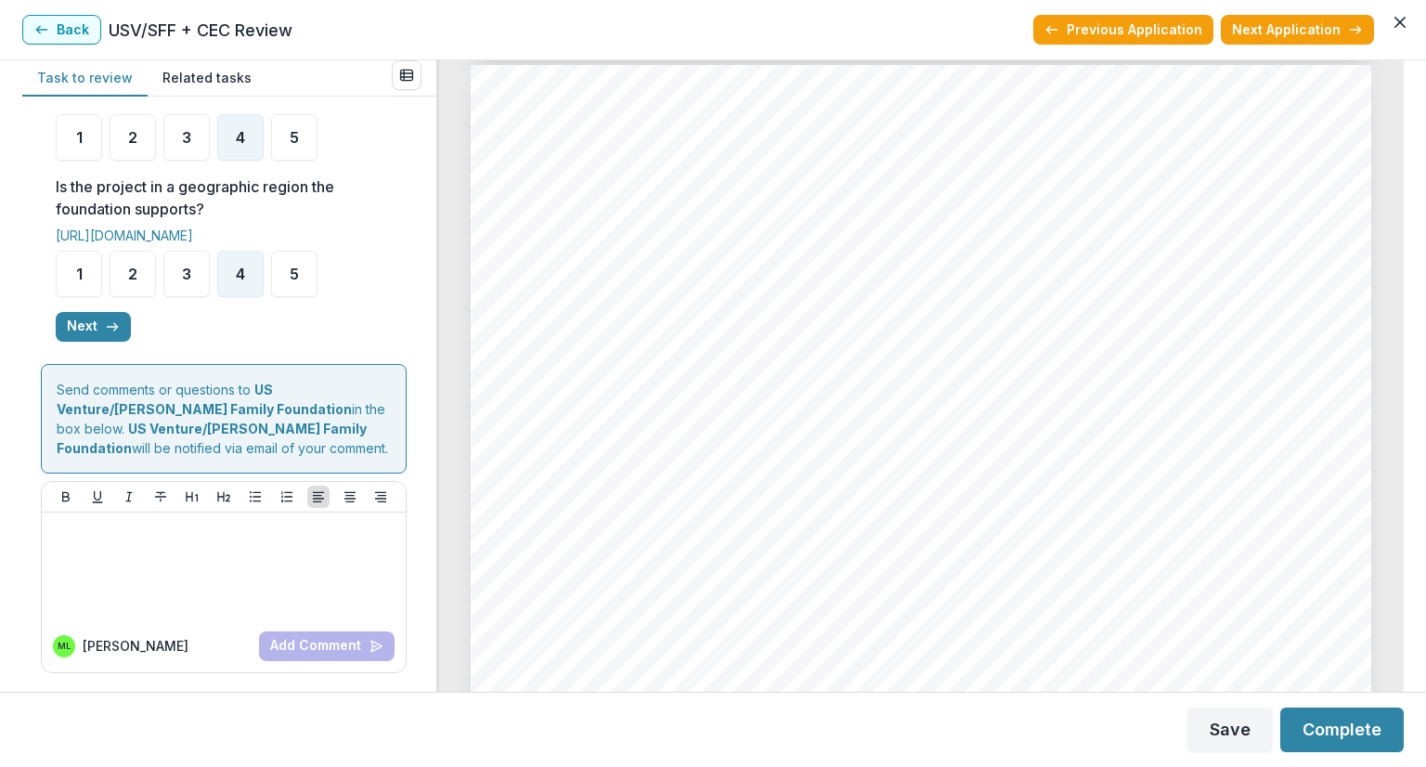
scroll to position [717, 0]
click at [105, 325] on icon "button" at bounding box center [112, 326] width 15 height 15
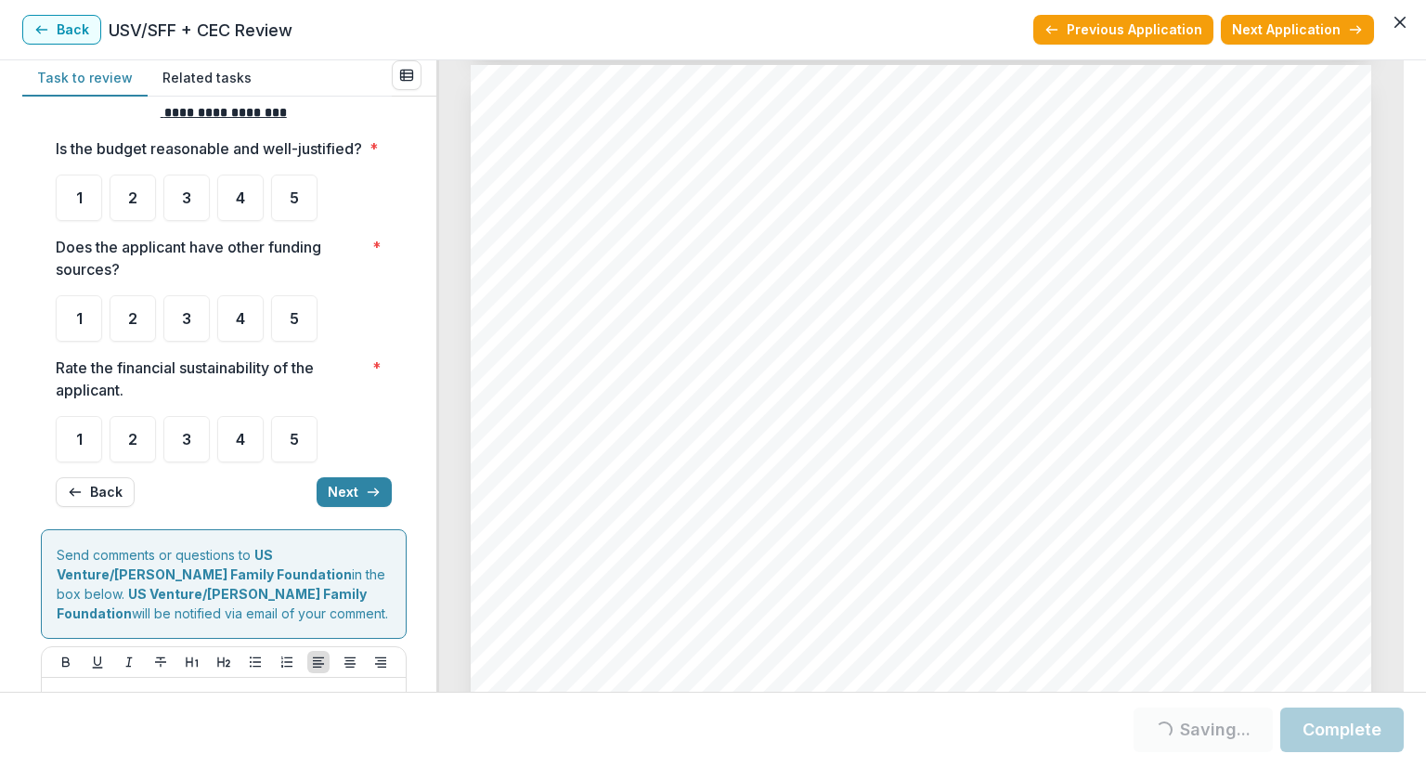
scroll to position [0, 0]
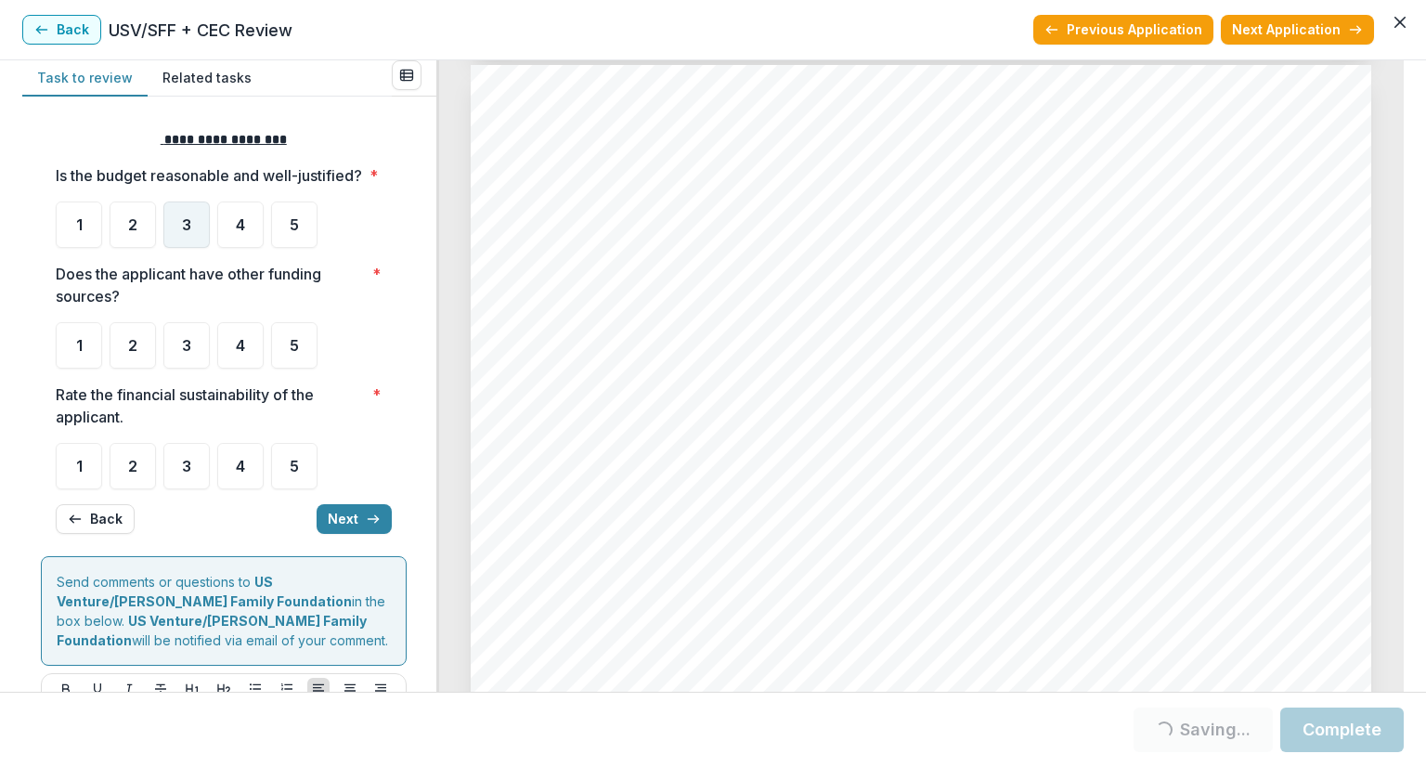
click at [190, 232] on span "3" at bounding box center [186, 224] width 9 height 15
click at [180, 369] on div "3" at bounding box center [186, 345] width 46 height 46
click at [186, 353] on span "3" at bounding box center [186, 345] width 9 height 15
click at [190, 353] on span "3" at bounding box center [186, 345] width 9 height 15
click at [186, 353] on span "3" at bounding box center [186, 345] width 9 height 15
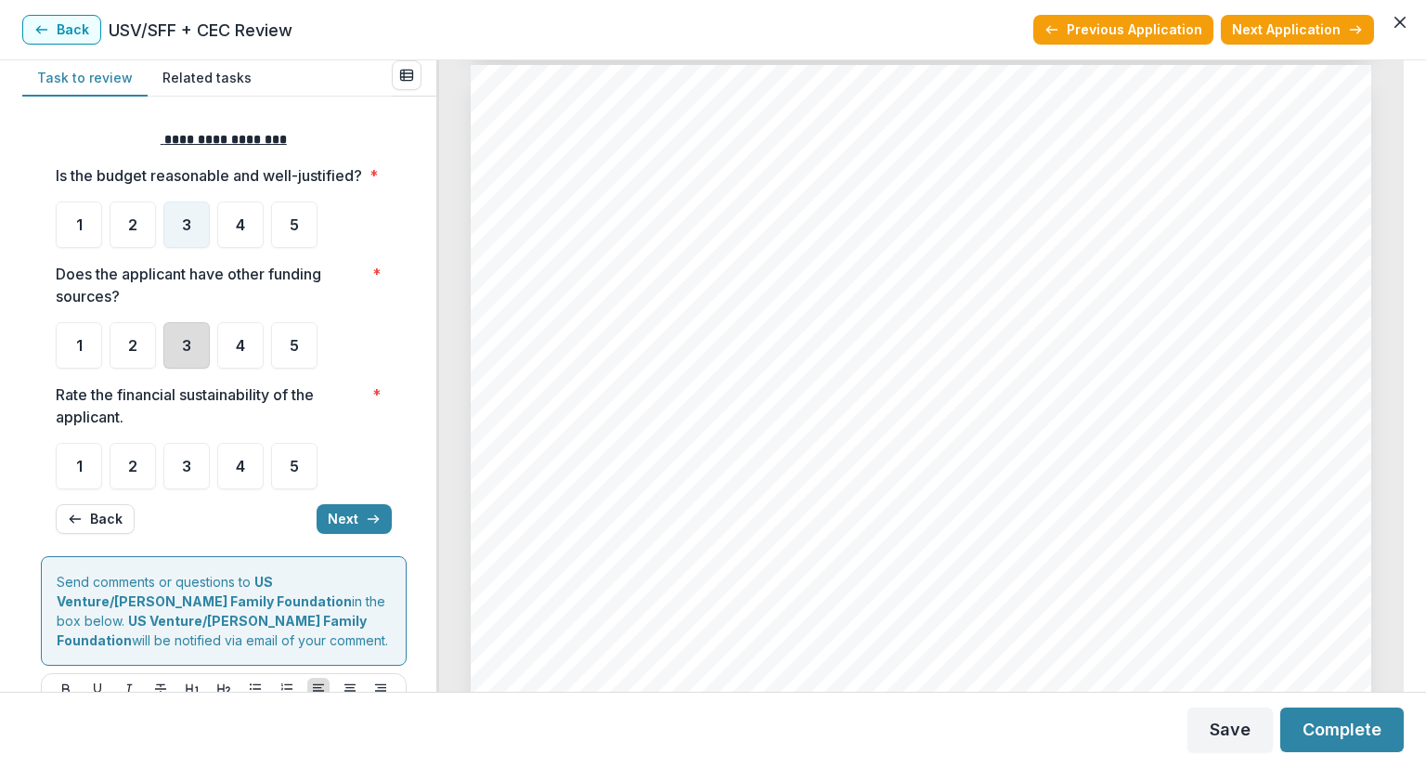
click at [175, 356] on div "3" at bounding box center [186, 345] width 46 height 46
click at [182, 353] on span "3" at bounding box center [186, 345] width 9 height 15
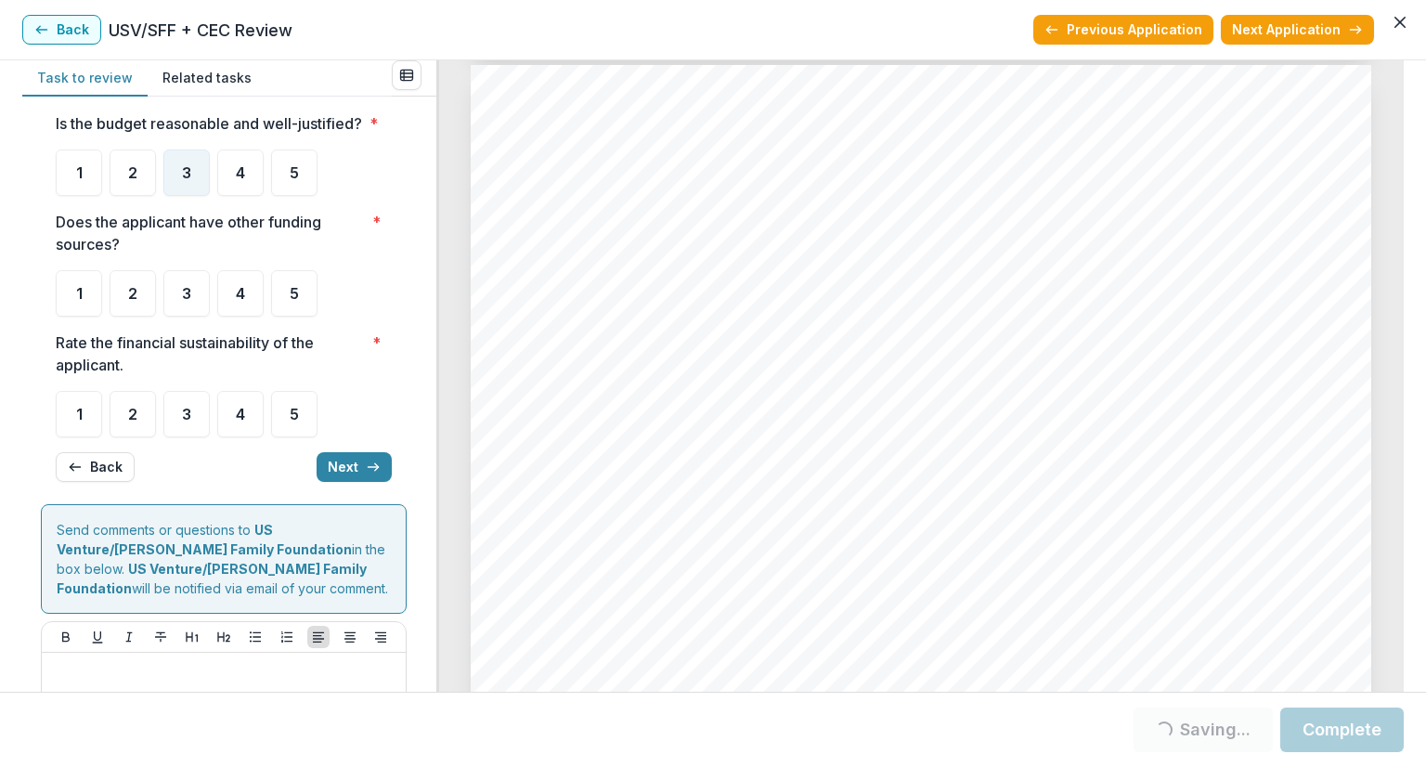
scroll to position [93, 0]
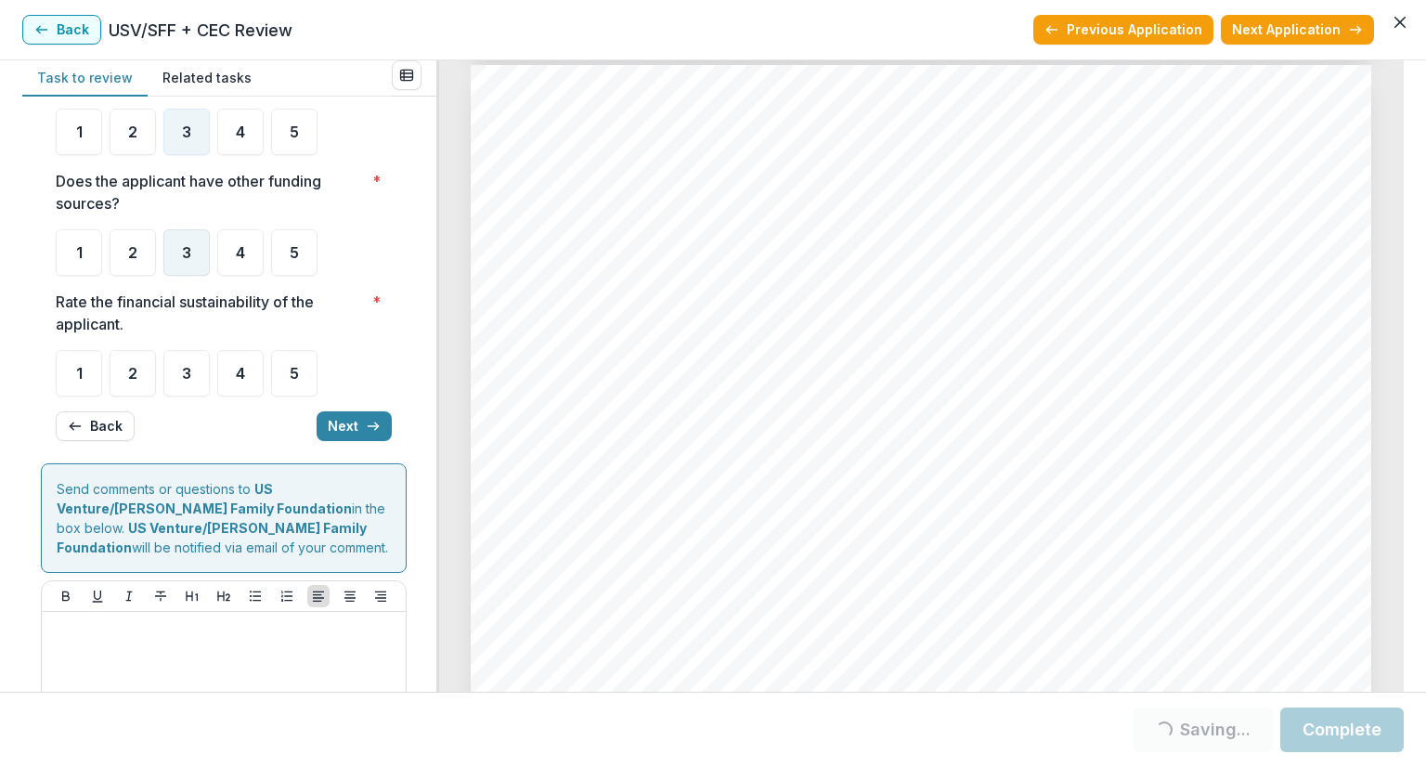
click at [175, 261] on div "3" at bounding box center [186, 252] width 46 height 46
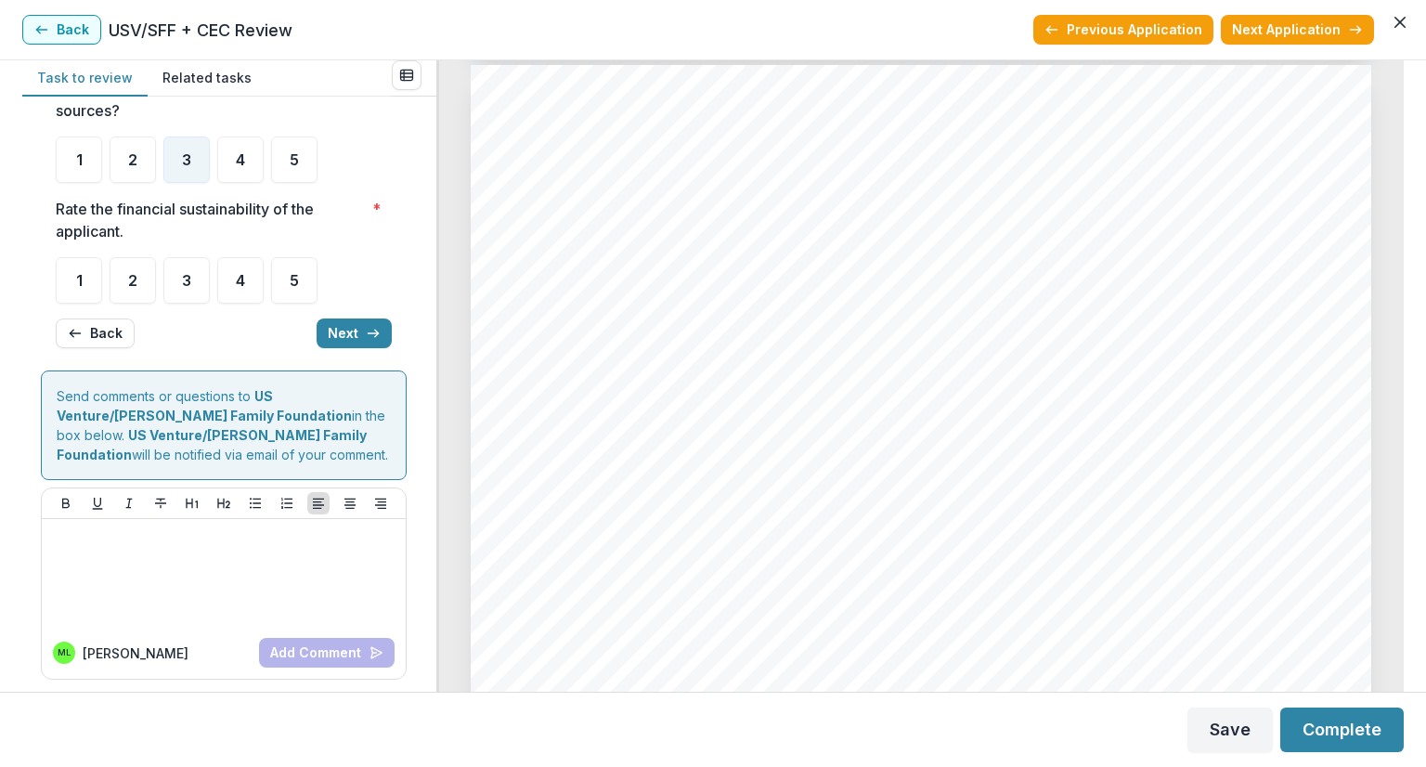
scroll to position [4270, 0]
click at [240, 288] on span "4" at bounding box center [240, 280] width 9 height 15
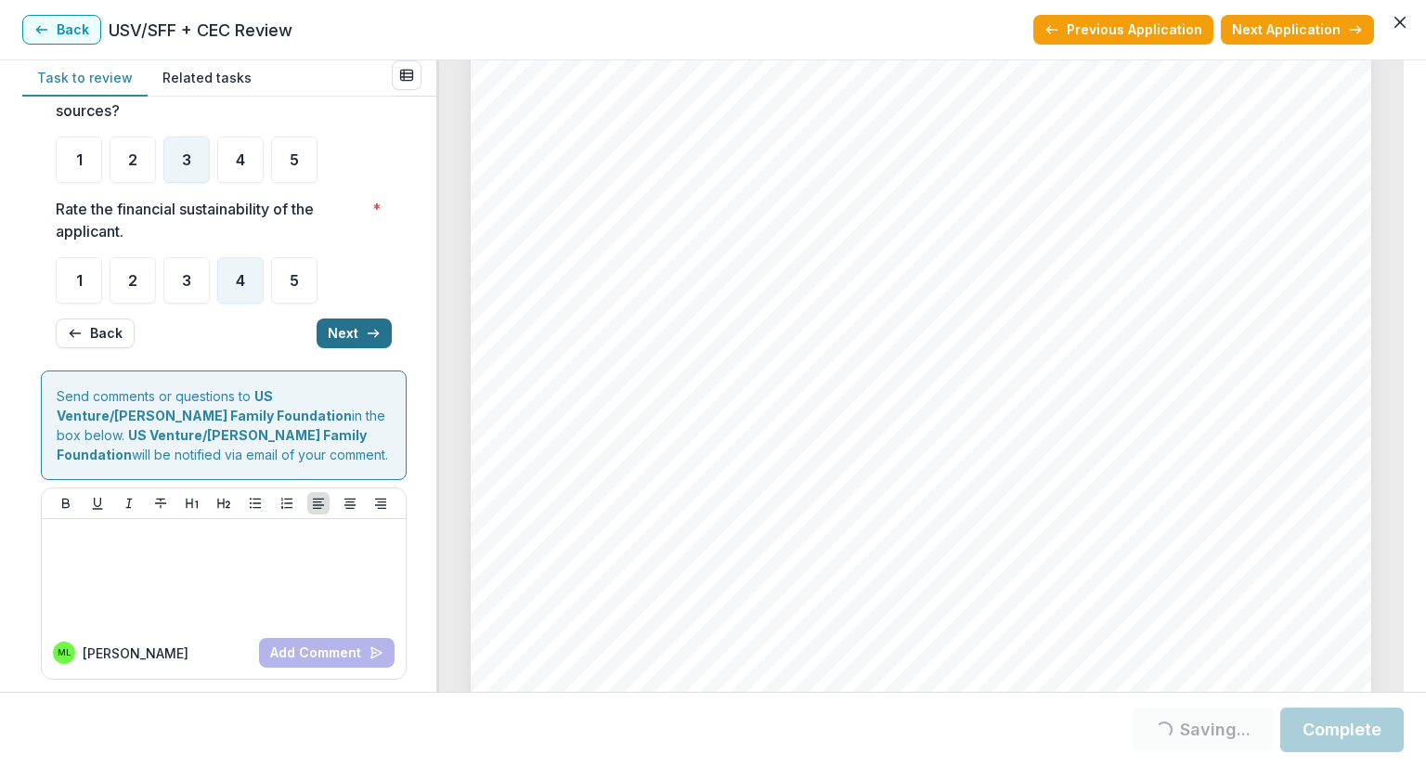
click at [348, 348] on button "Next" at bounding box center [354, 333] width 75 height 30
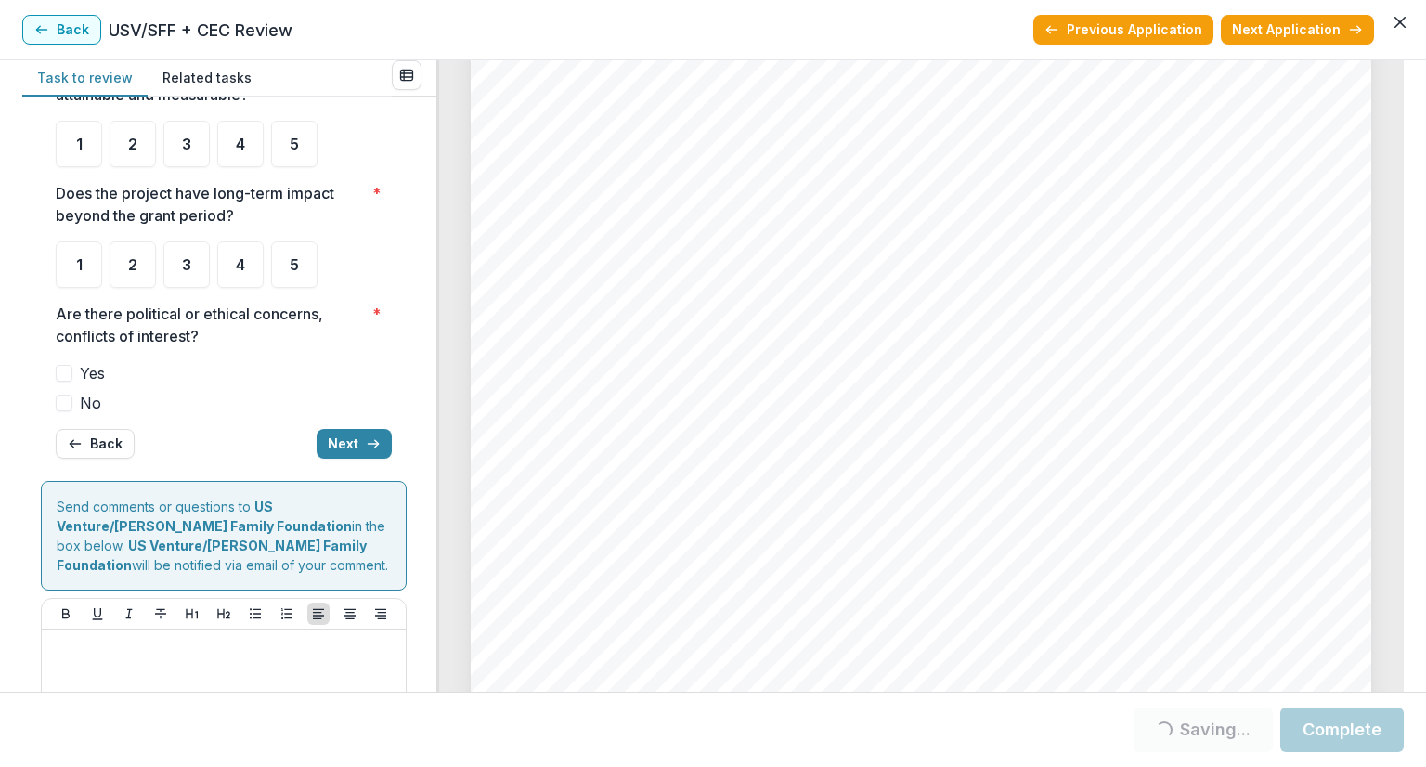
scroll to position [5, 0]
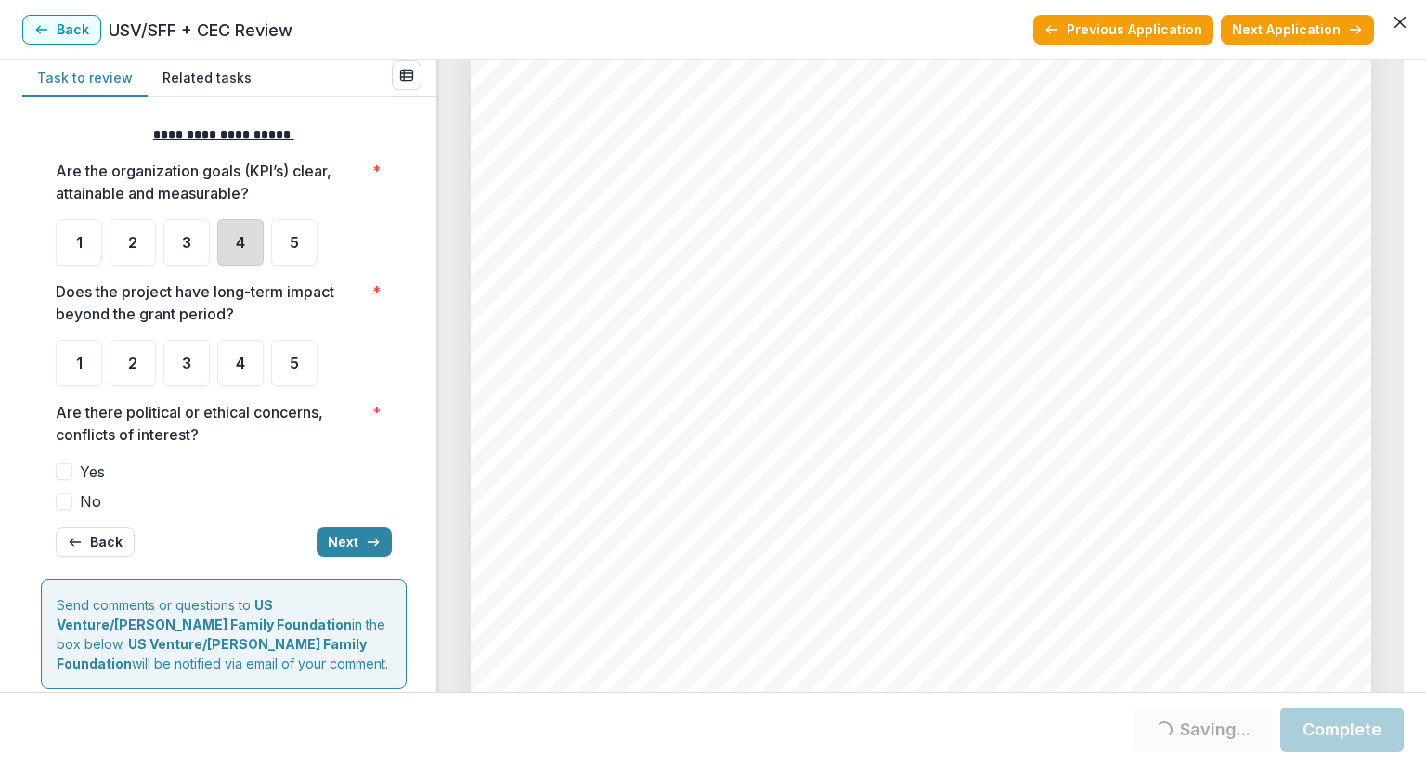
click at [230, 246] on div "4" at bounding box center [240, 242] width 46 height 46
click at [234, 231] on div "4" at bounding box center [240, 242] width 46 height 46
click at [230, 364] on div "4" at bounding box center [240, 363] width 46 height 46
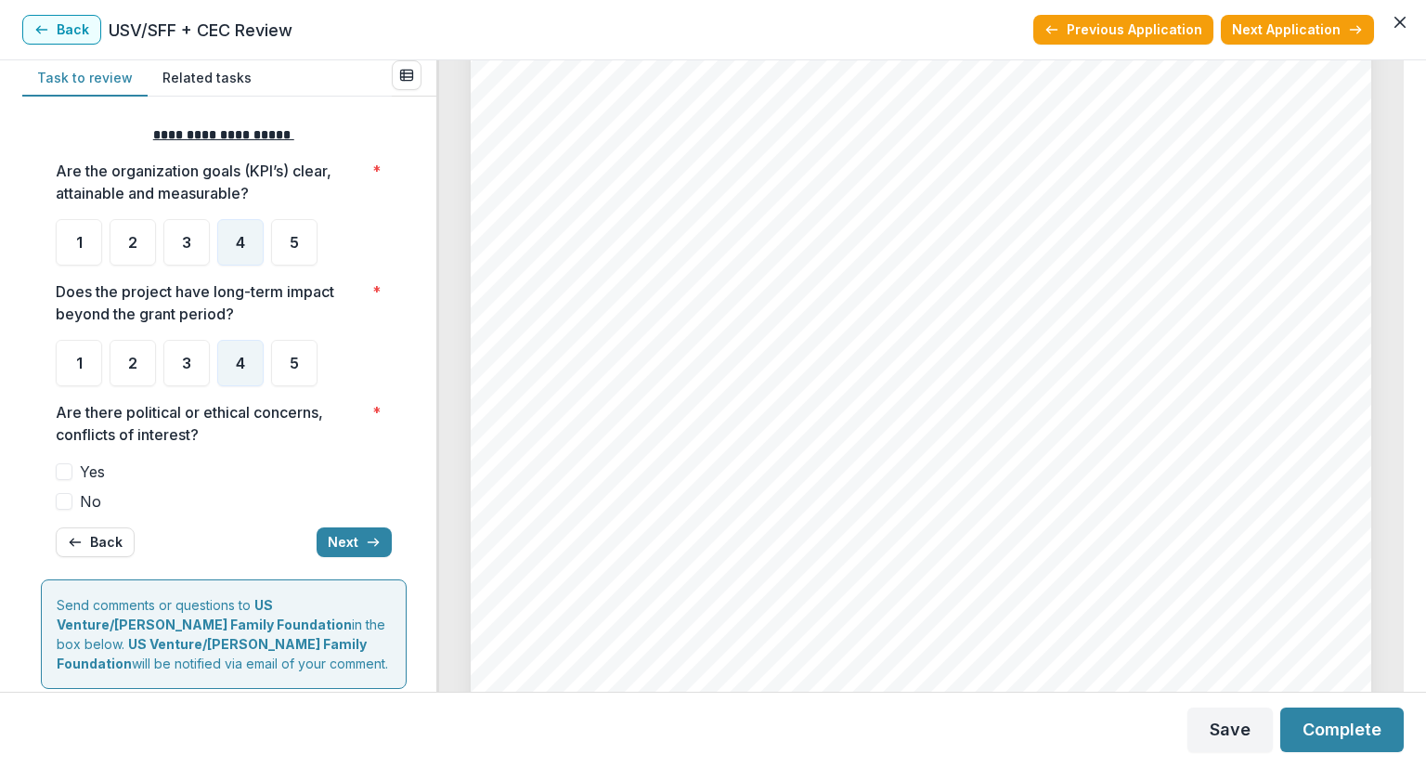
click at [66, 499] on span at bounding box center [64, 501] width 17 height 17
click at [334, 537] on button "Next" at bounding box center [354, 542] width 75 height 30
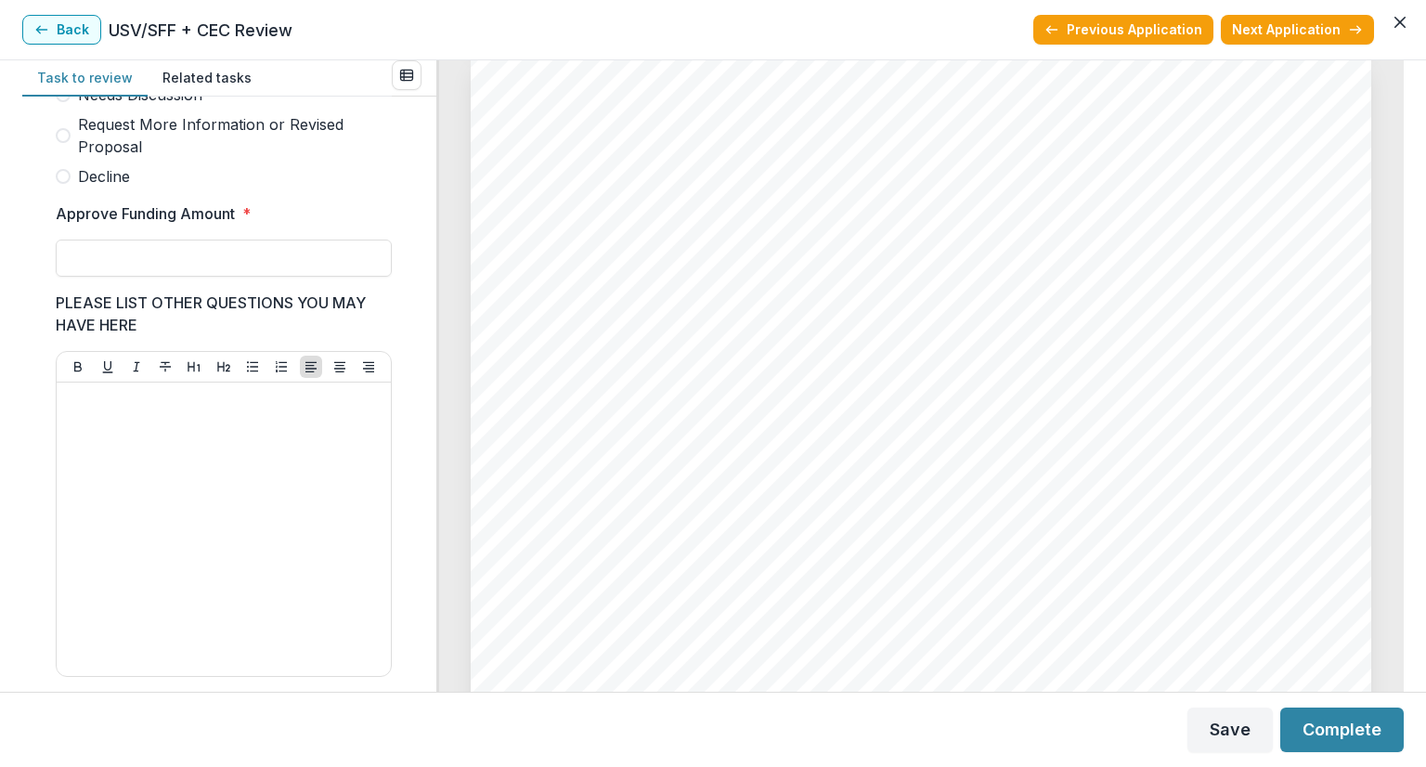
scroll to position [499, 0]
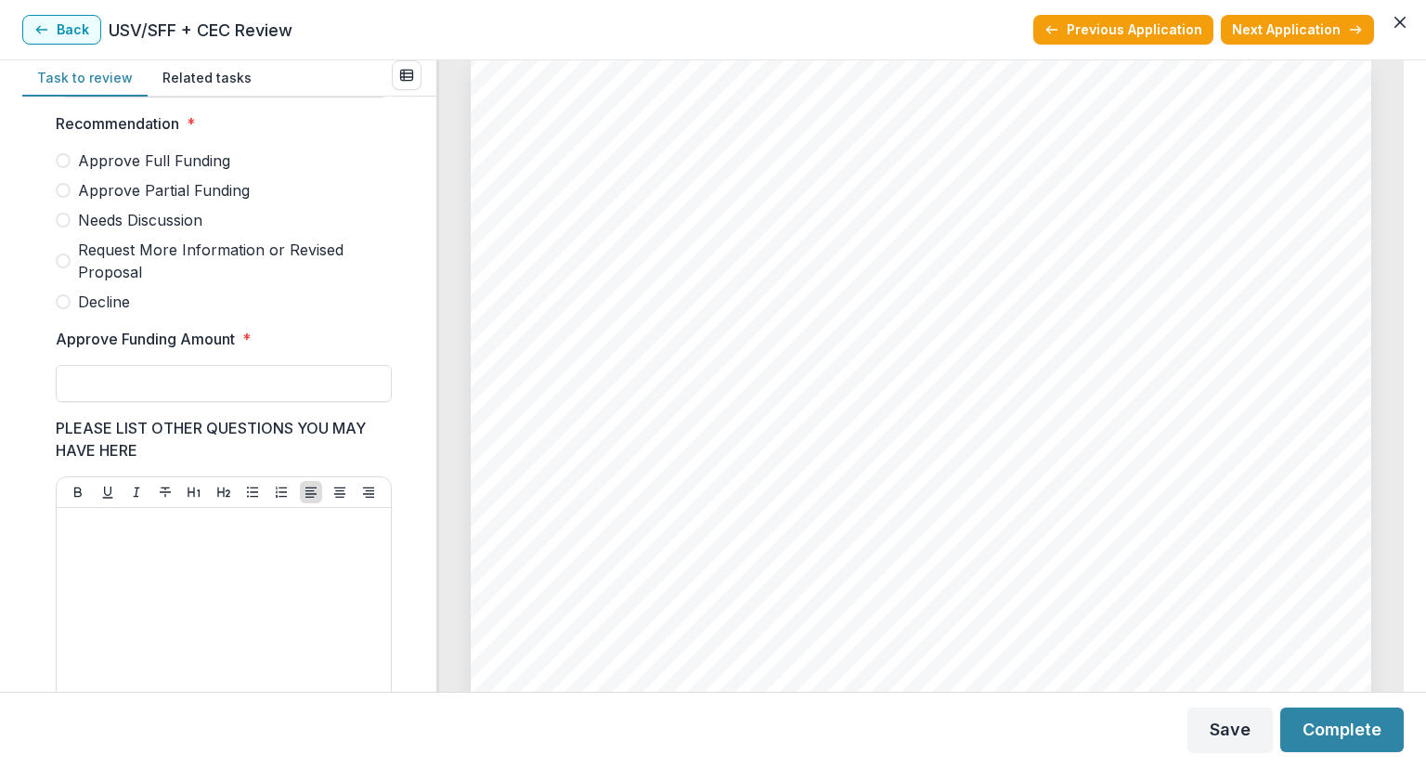
click at [63, 227] on span at bounding box center [63, 220] width 15 height 15
click at [113, 402] on input "Approve Funding Amount *" at bounding box center [224, 383] width 336 height 37
click at [97, 402] on input "Approve Funding Amount *" at bounding box center [224, 383] width 336 height 37
type input "*******"
click at [150, 560] on div at bounding box center [223, 654] width 319 height 278
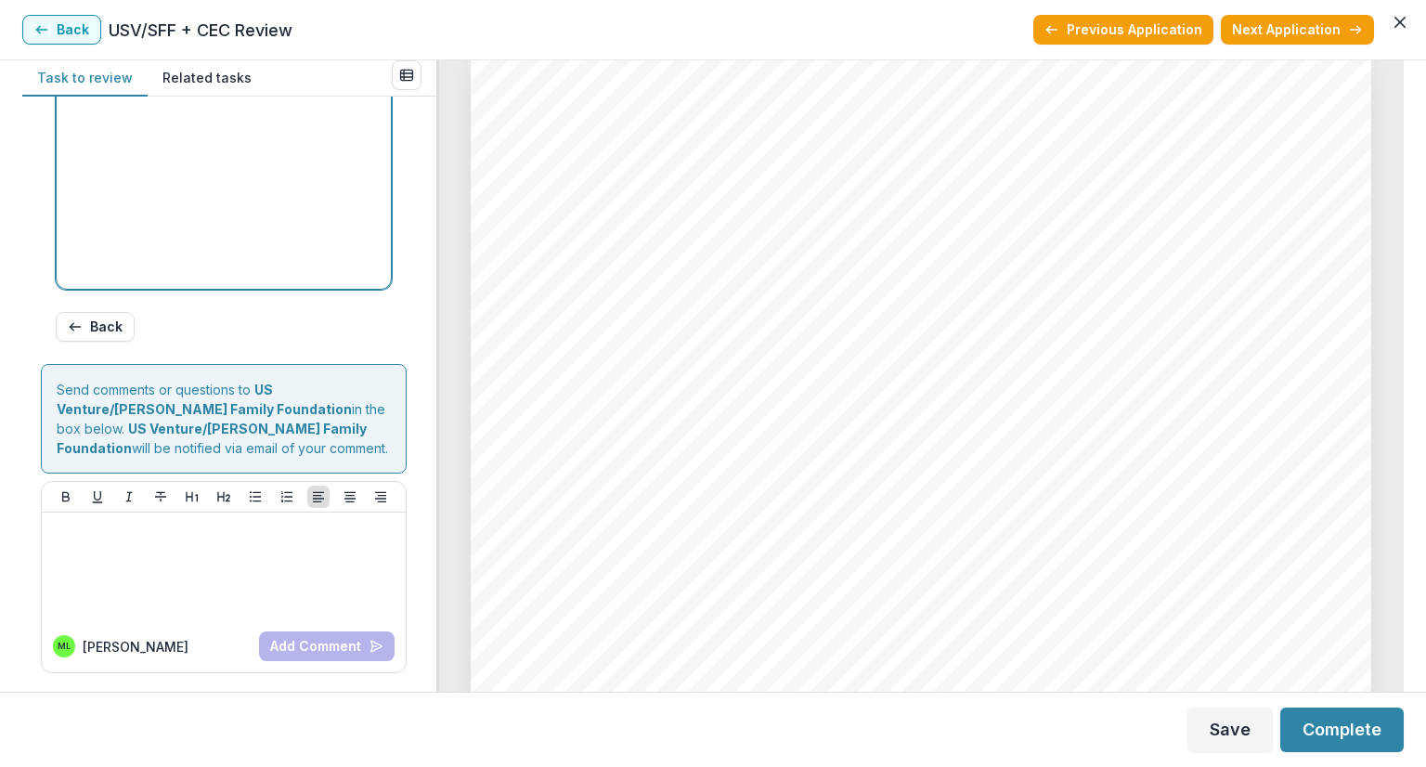
scroll to position [1029, 0]
click at [1225, 719] on button "Save" at bounding box center [1229, 729] width 85 height 45
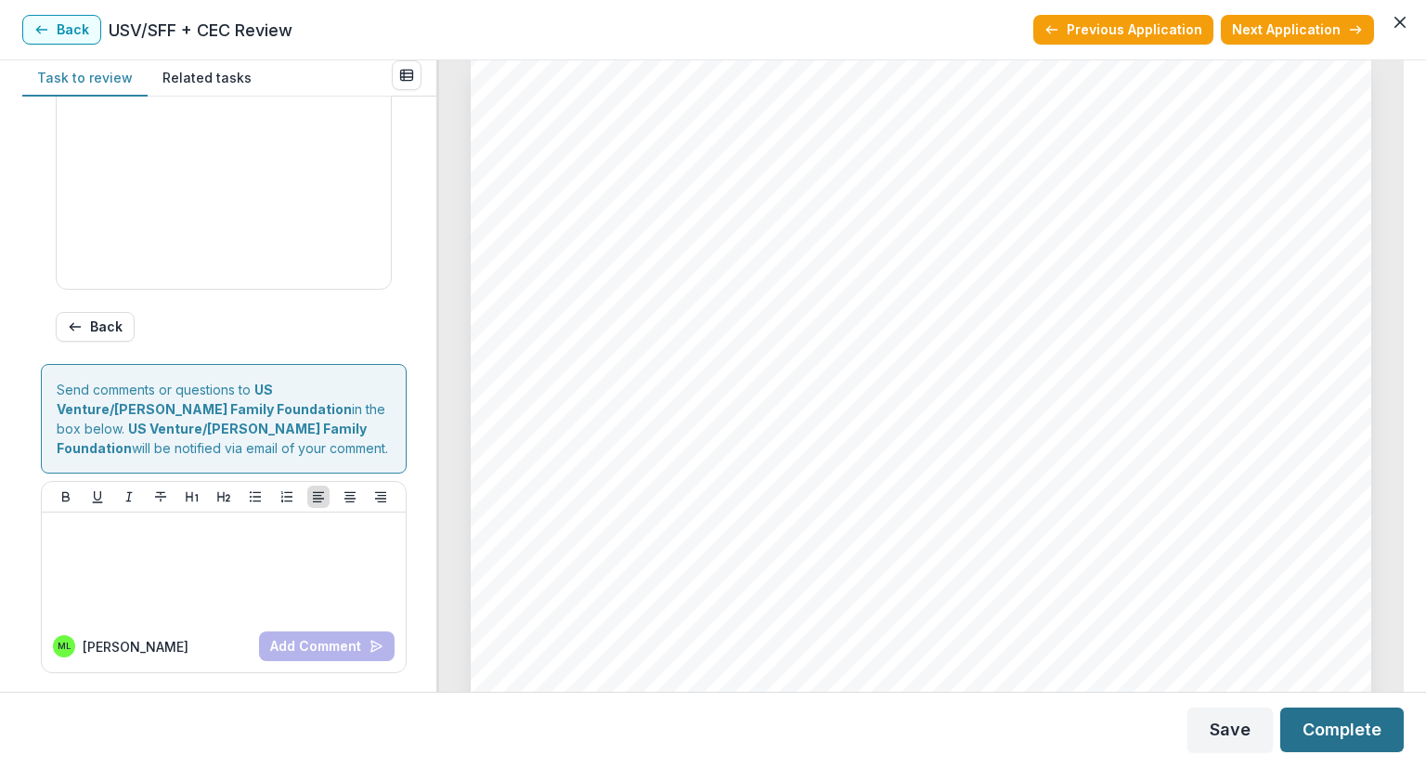
click at [1364, 732] on button "Complete" at bounding box center [1341, 729] width 123 height 45
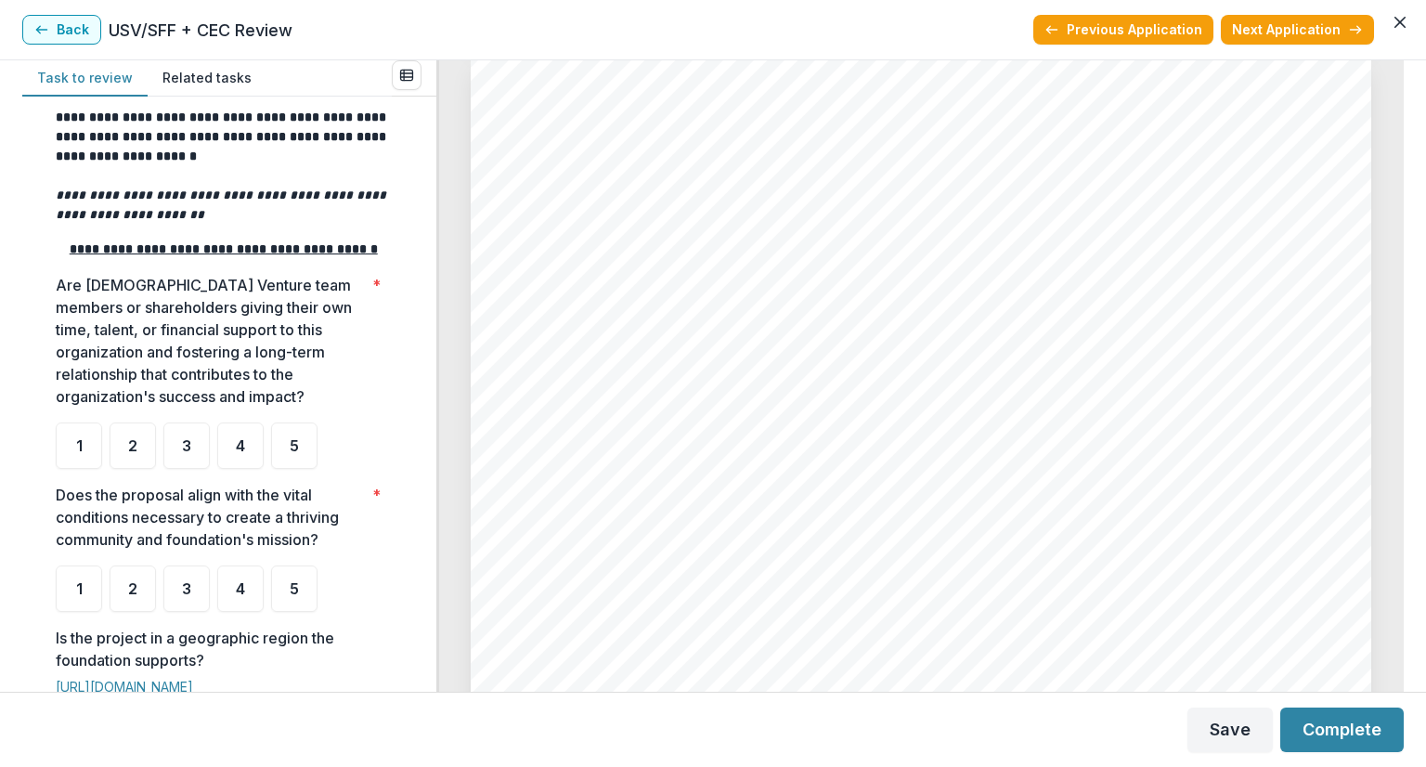
scroll to position [371, 0]
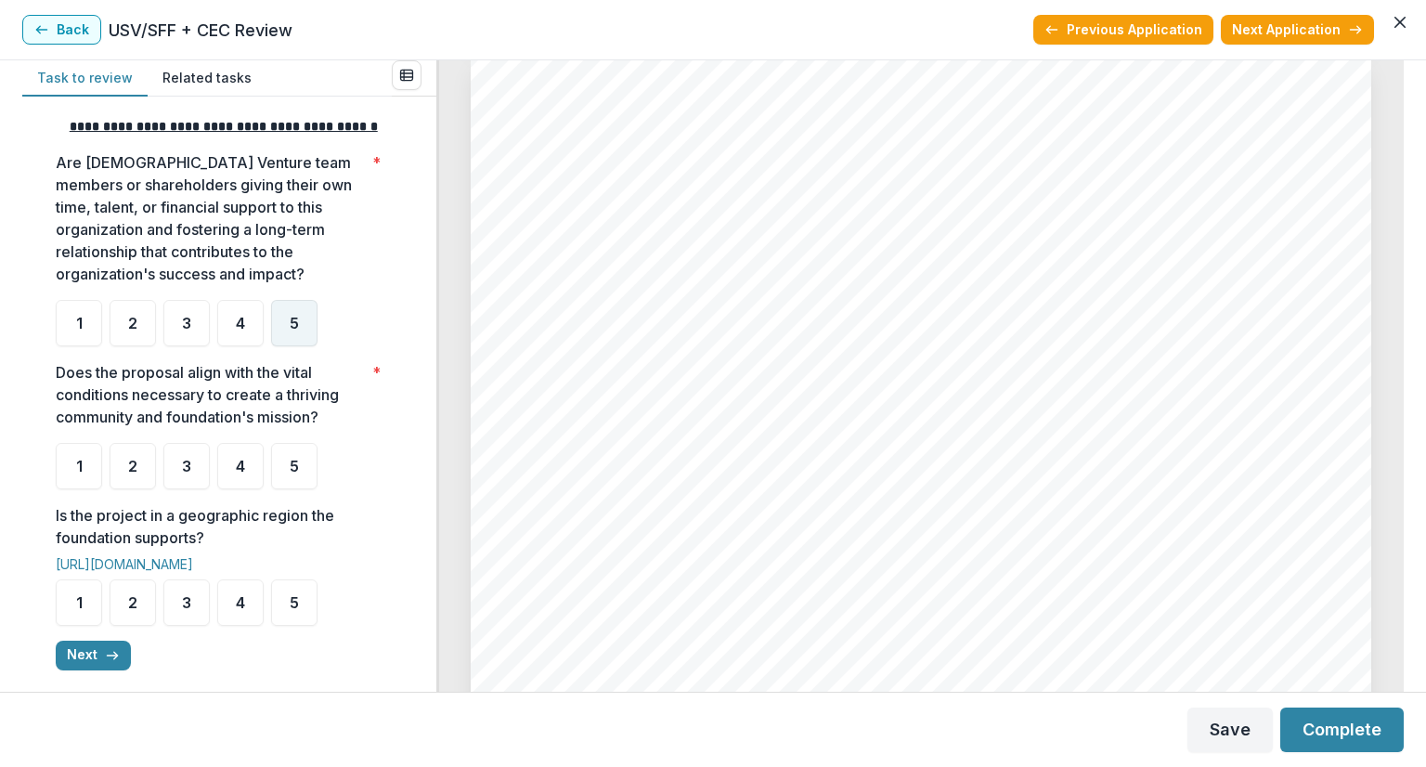
click at [298, 330] on span "5" at bounding box center [294, 323] width 9 height 15
click at [293, 489] on div "5" at bounding box center [294, 466] width 46 height 46
click at [283, 478] on div "5" at bounding box center [294, 466] width 46 height 46
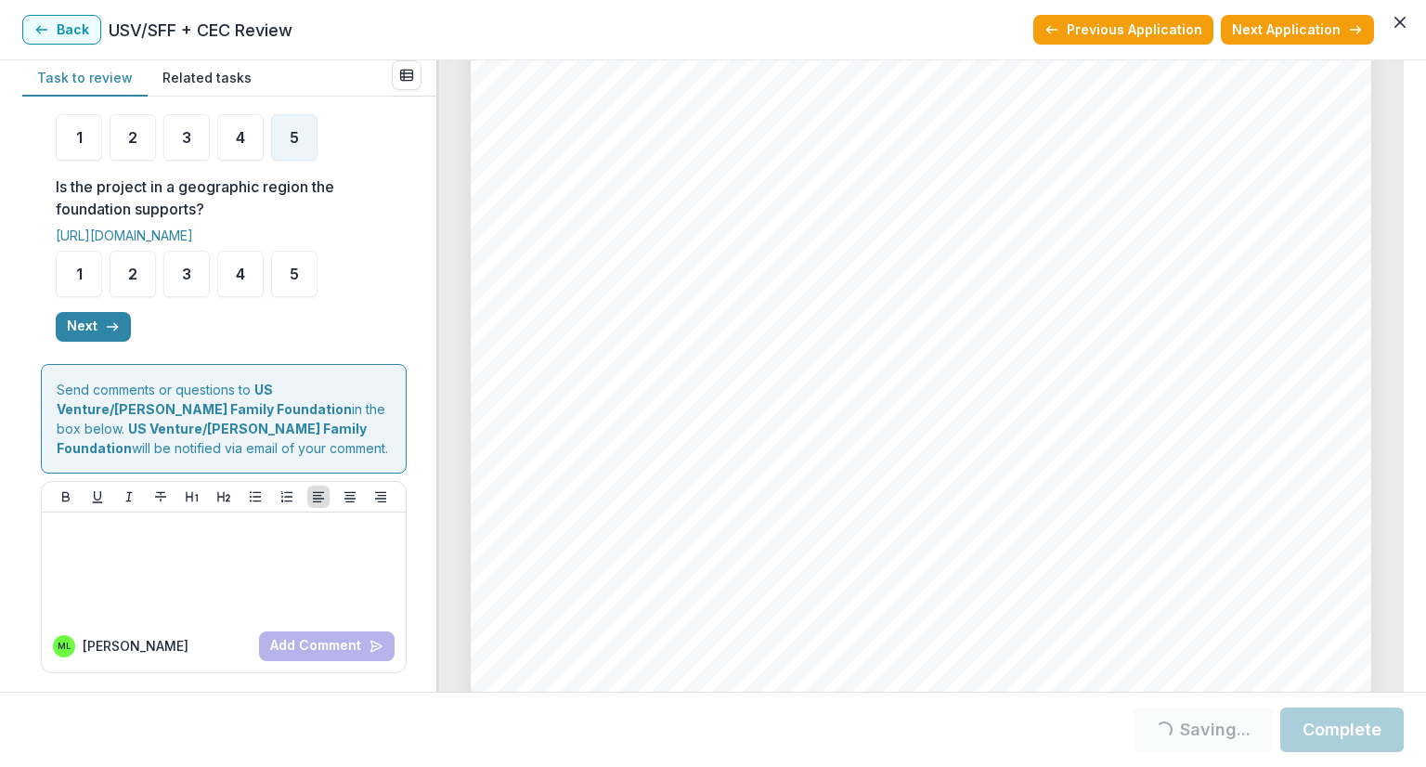
scroll to position [717, 0]
click at [298, 272] on span "5" at bounding box center [294, 273] width 9 height 15
click at [79, 324] on button "Next" at bounding box center [93, 327] width 75 height 30
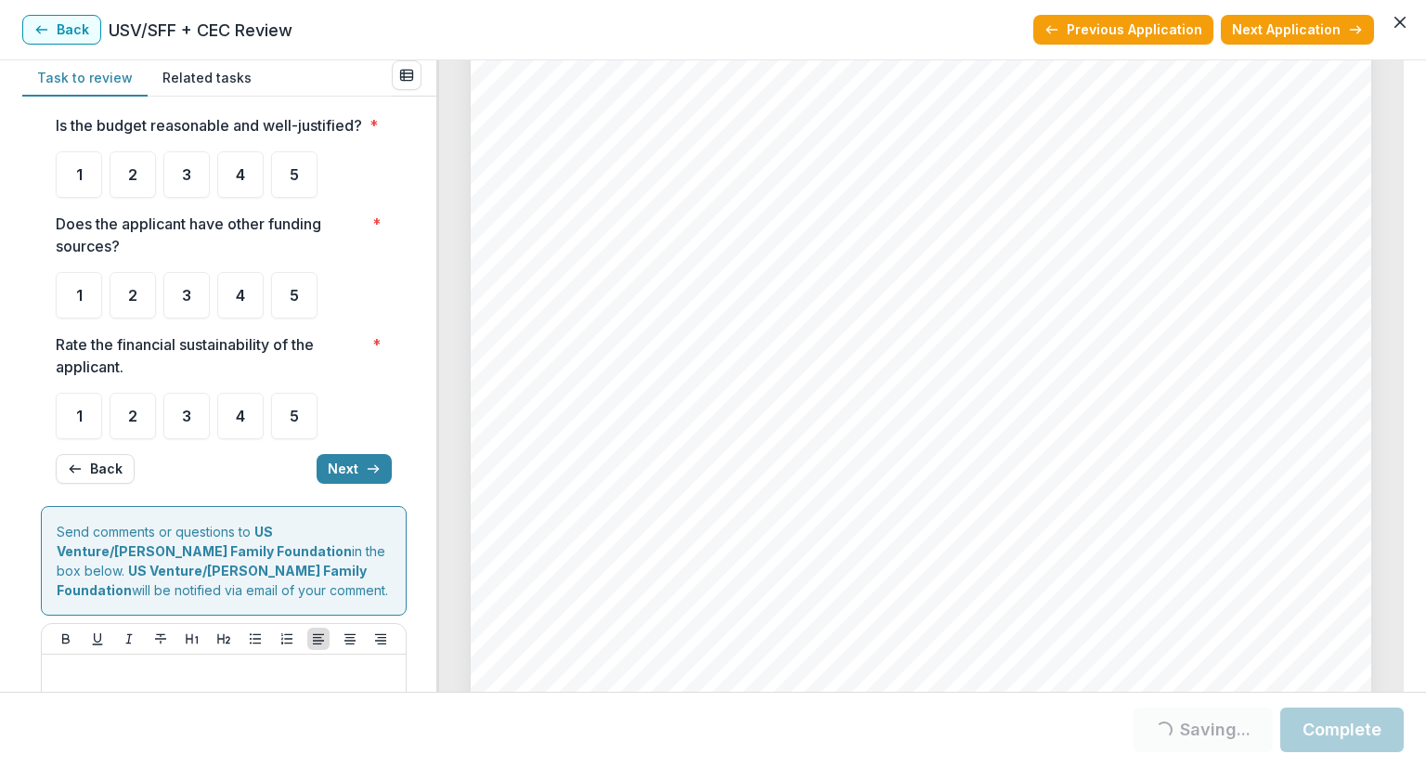
scroll to position [27, 0]
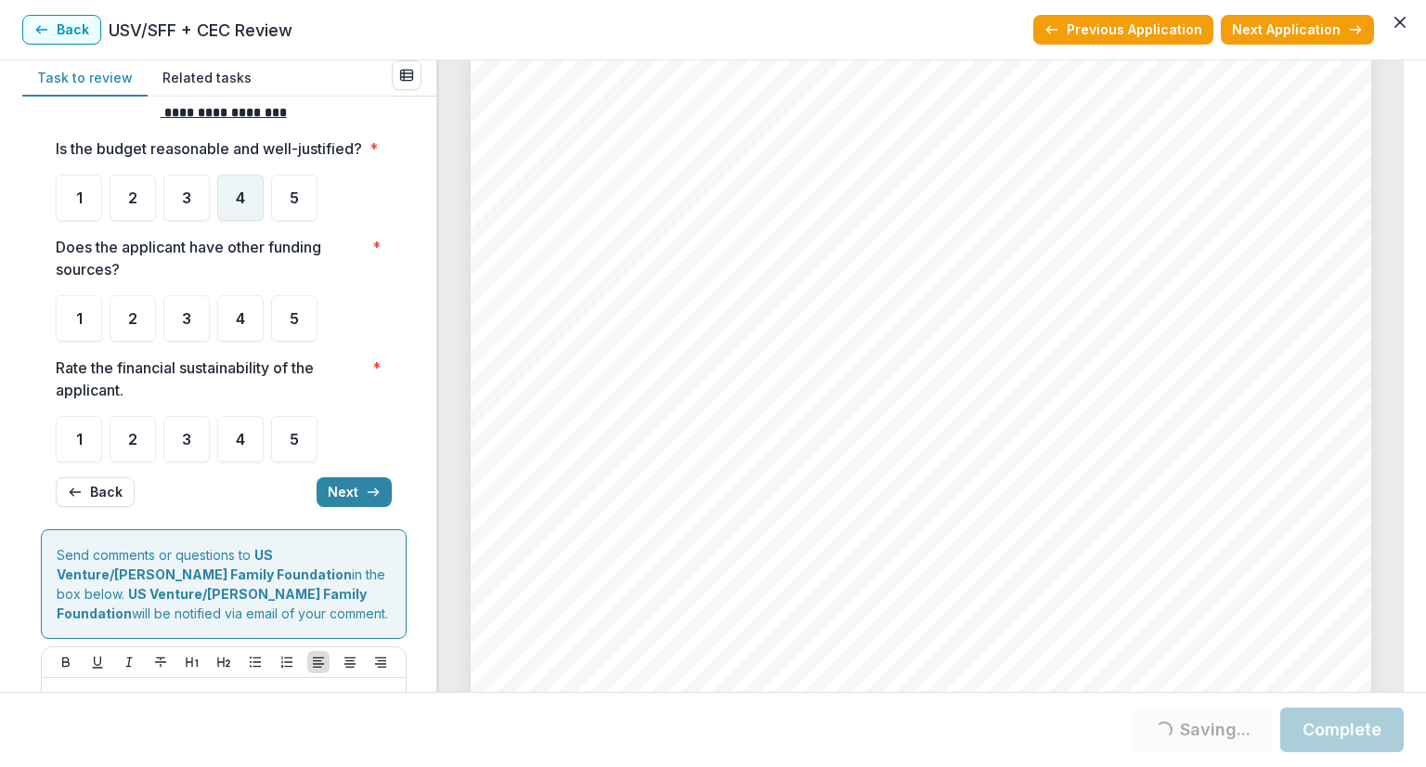
click at [238, 205] on span "4" at bounding box center [240, 197] width 9 height 15
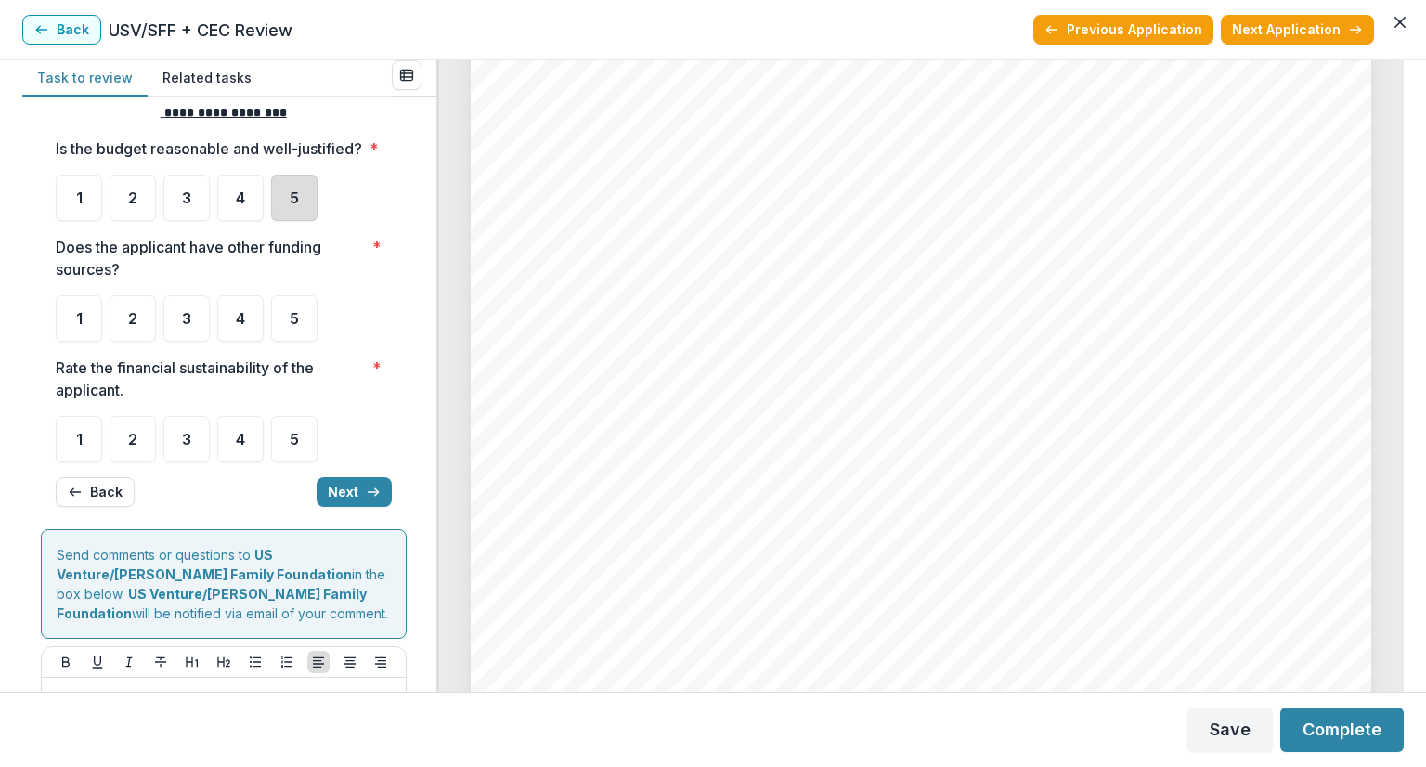
click at [301, 221] on div "5" at bounding box center [294, 198] width 46 height 46
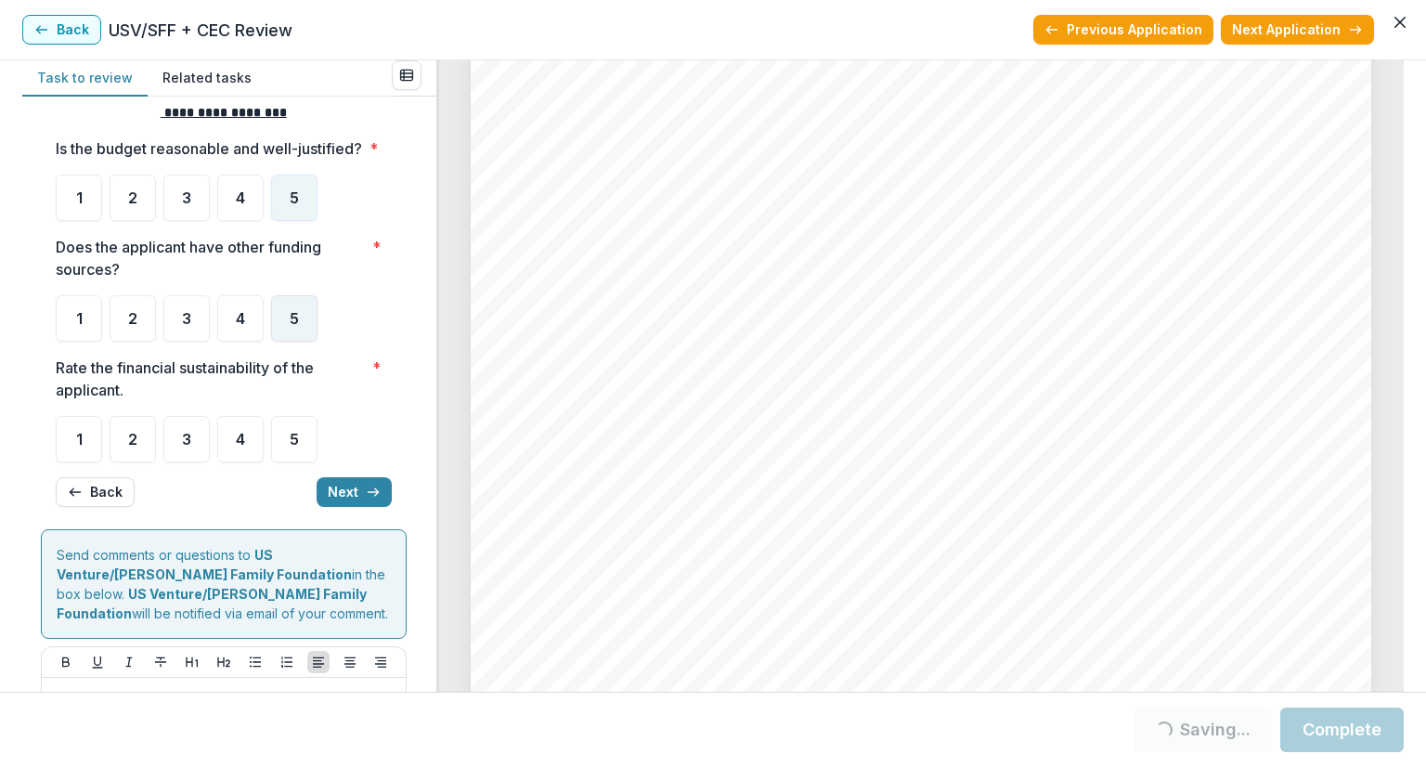
click at [298, 326] on span "5" at bounding box center [294, 318] width 9 height 15
click at [303, 462] on div "5" at bounding box center [294, 439] width 46 height 46
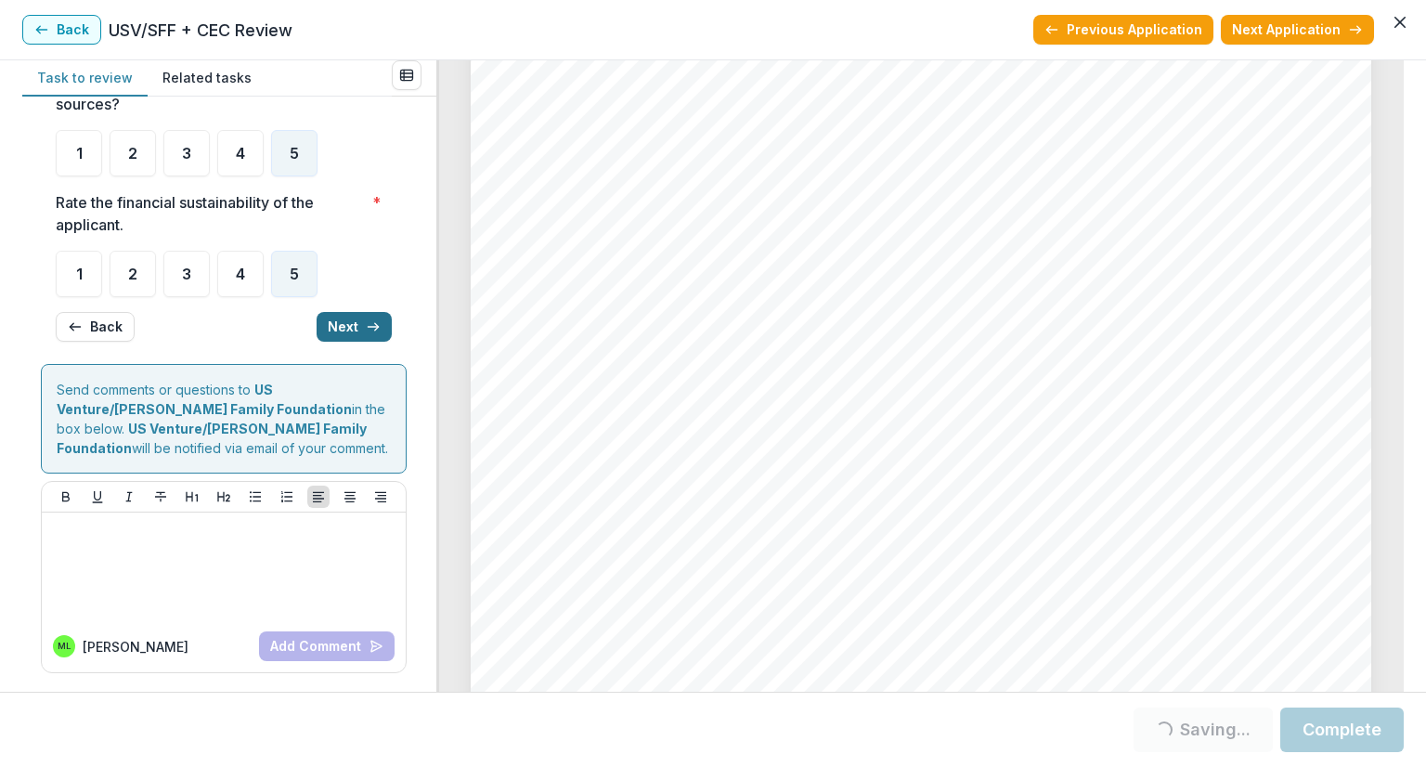
click at [356, 327] on button "Next" at bounding box center [354, 327] width 75 height 30
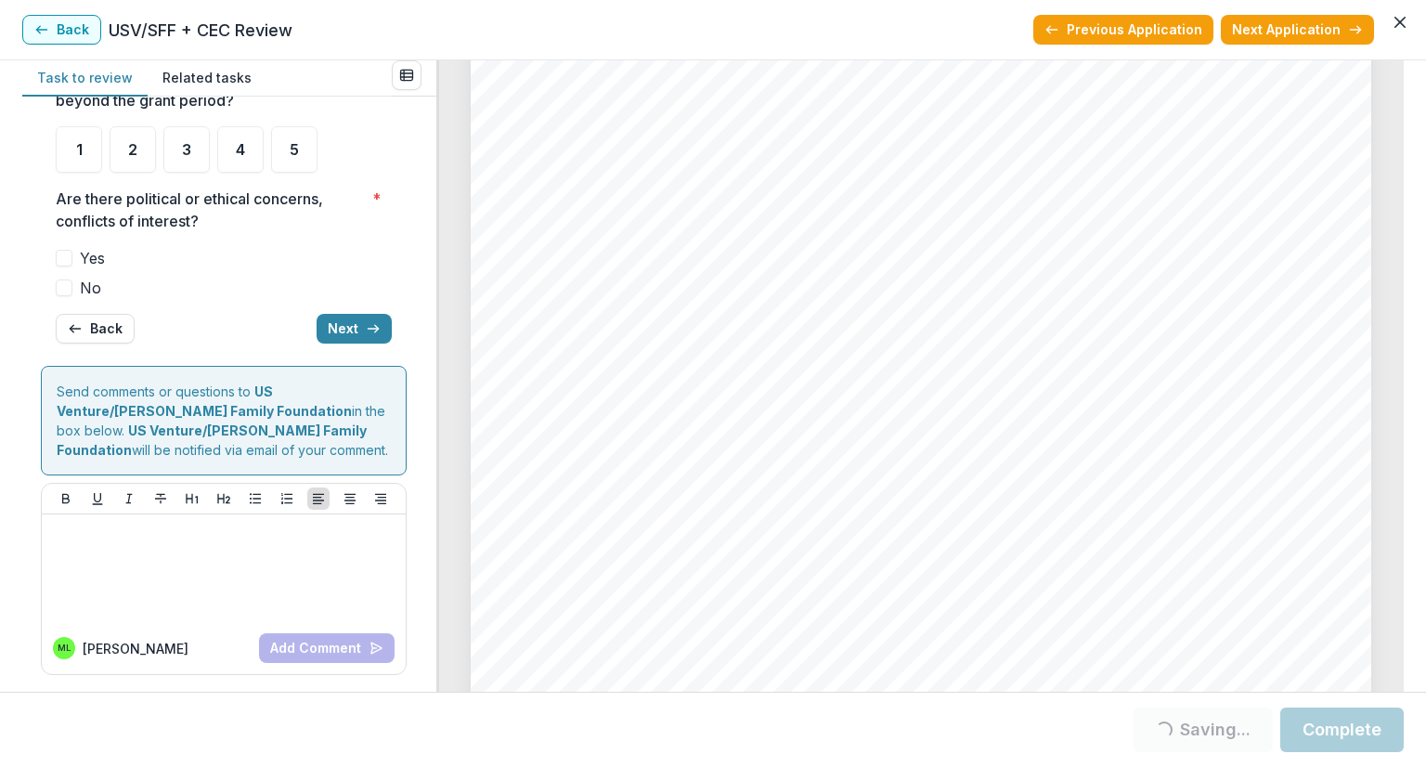
scroll to position [32, 0]
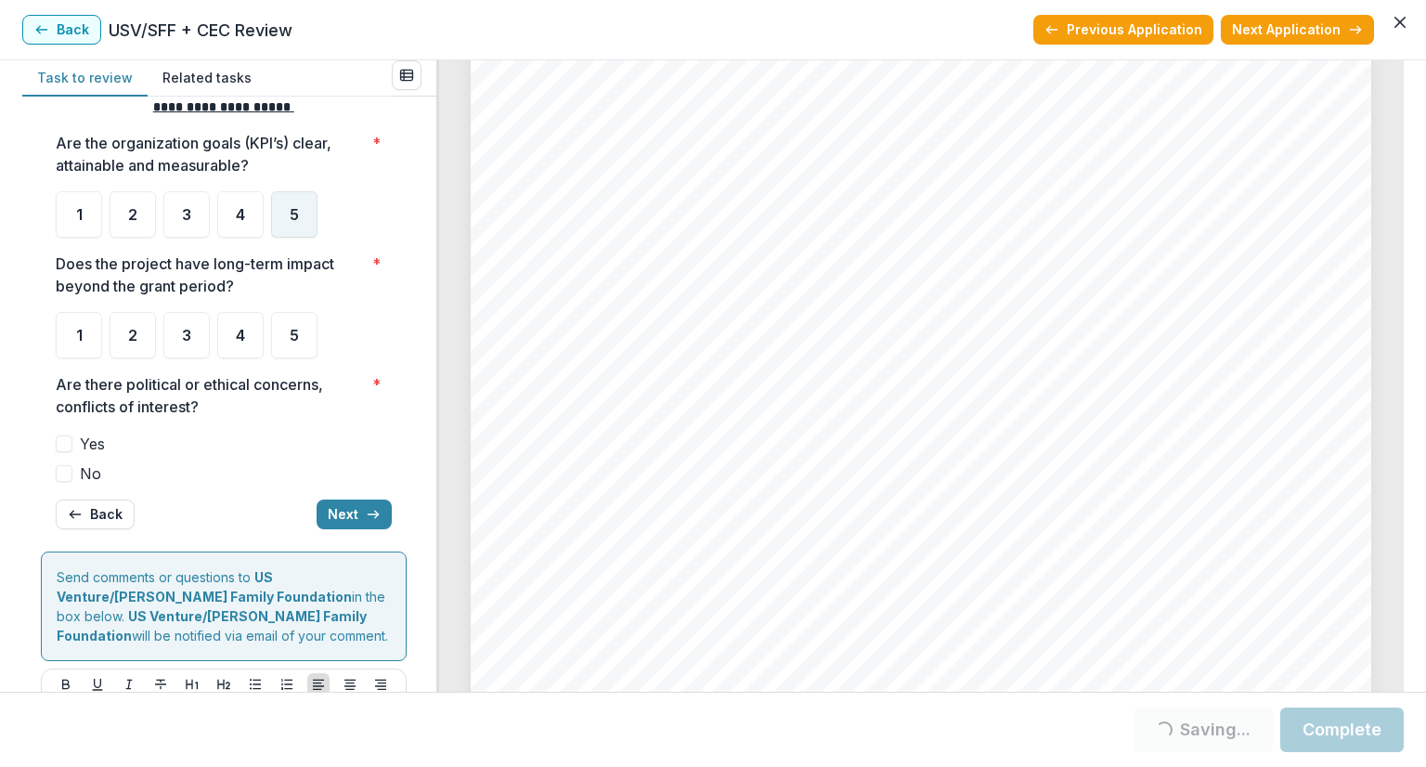
click at [291, 207] on span "5" at bounding box center [294, 214] width 9 height 15
click at [307, 218] on div "5" at bounding box center [294, 214] width 46 height 46
click at [290, 343] on span "5" at bounding box center [294, 335] width 9 height 15
click at [67, 465] on span at bounding box center [64, 473] width 17 height 17
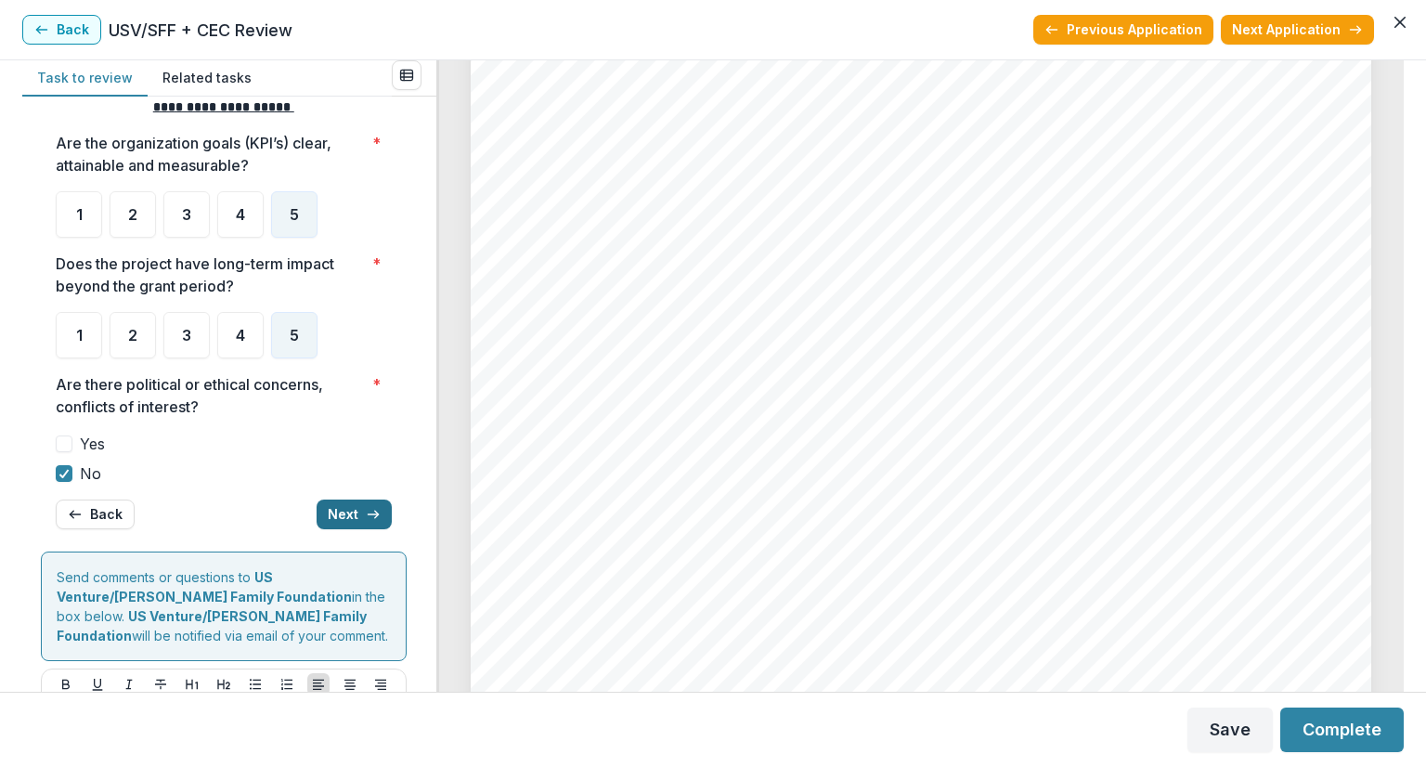
click at [347, 508] on button "Next" at bounding box center [354, 514] width 75 height 30
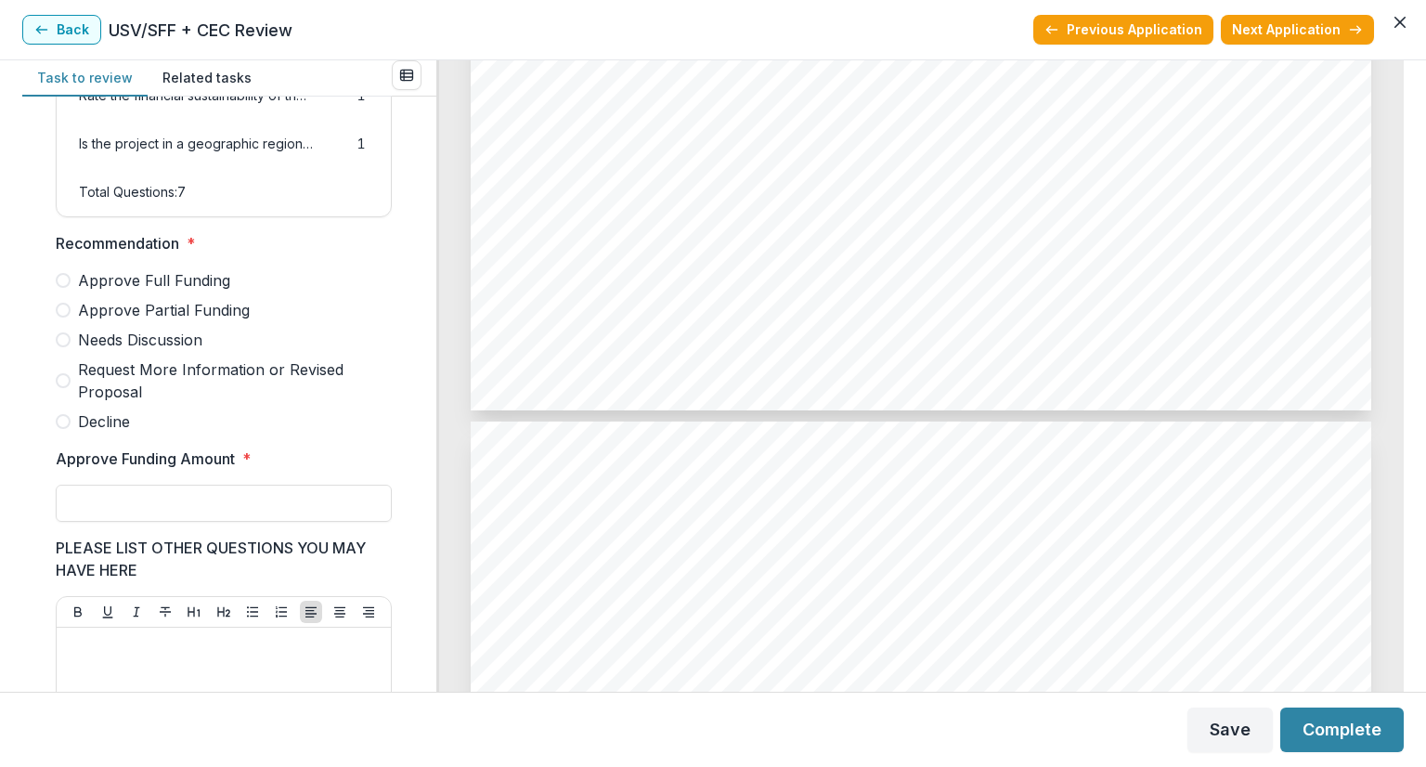
scroll to position [4920, 0]
click at [61, 288] on span at bounding box center [63, 280] width 15 height 15
click at [104, 522] on input "Approve Funding Amount *" at bounding box center [224, 503] width 336 height 37
type input "*******"
click at [163, 655] on p at bounding box center [223, 645] width 319 height 20
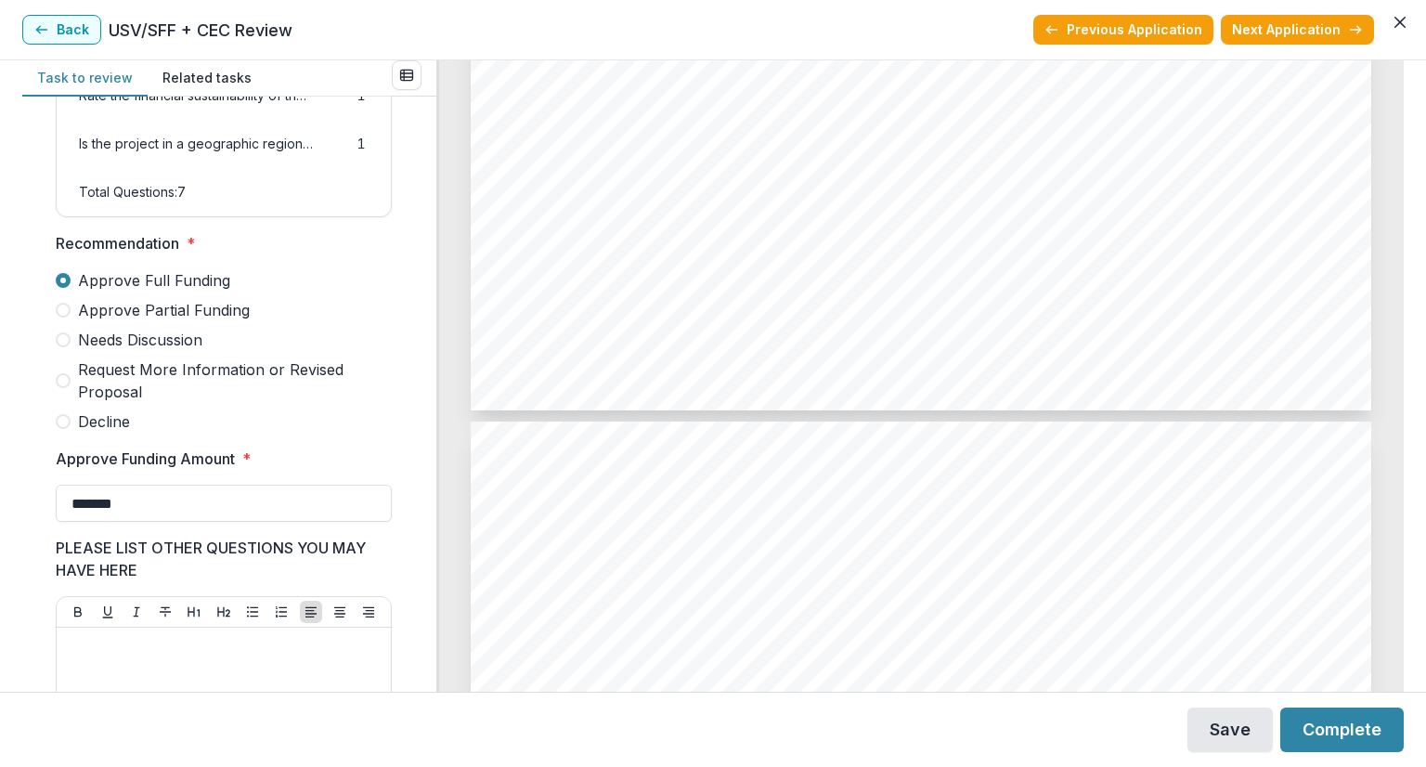
click at [1225, 725] on button "Save" at bounding box center [1229, 729] width 85 height 45
click at [1353, 730] on button "Complete" at bounding box center [1341, 729] width 123 height 45
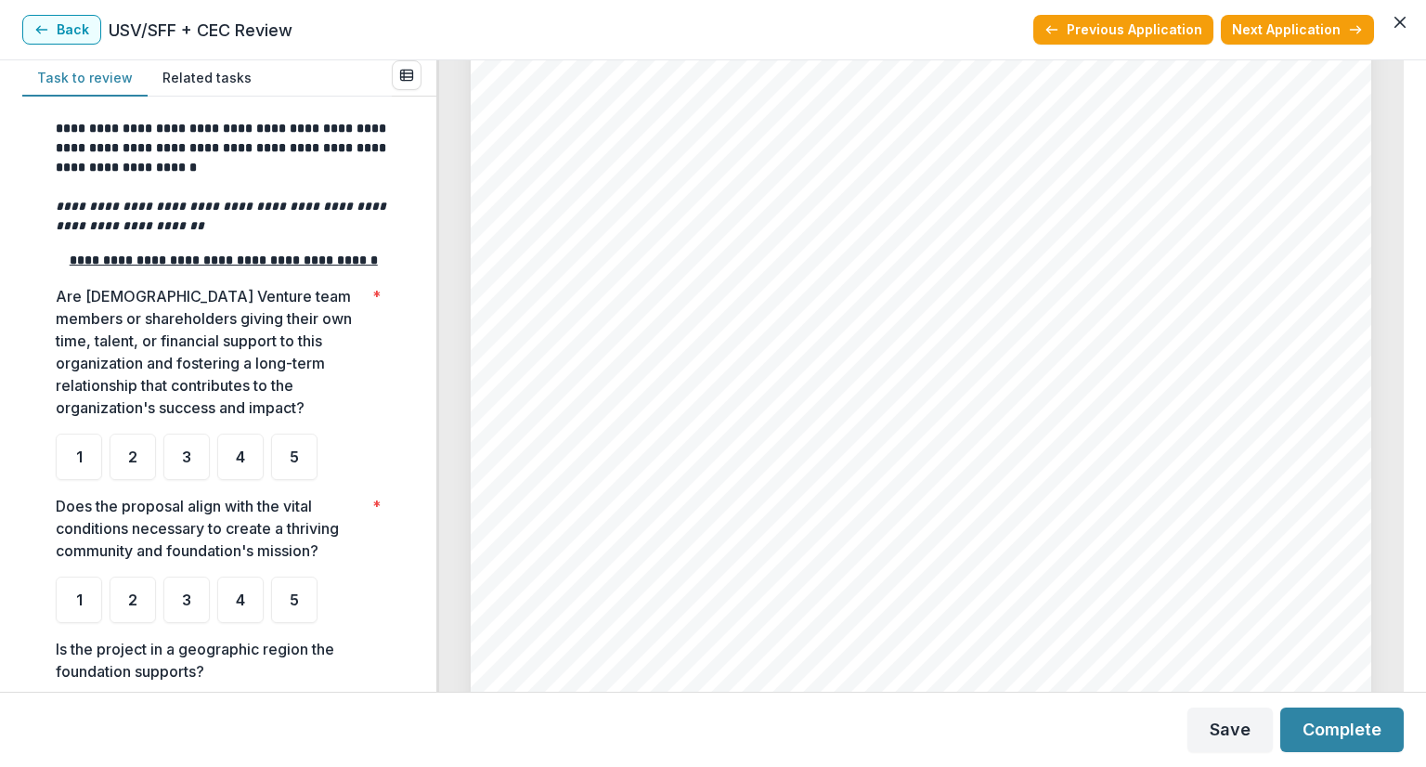
scroll to position [371, 0]
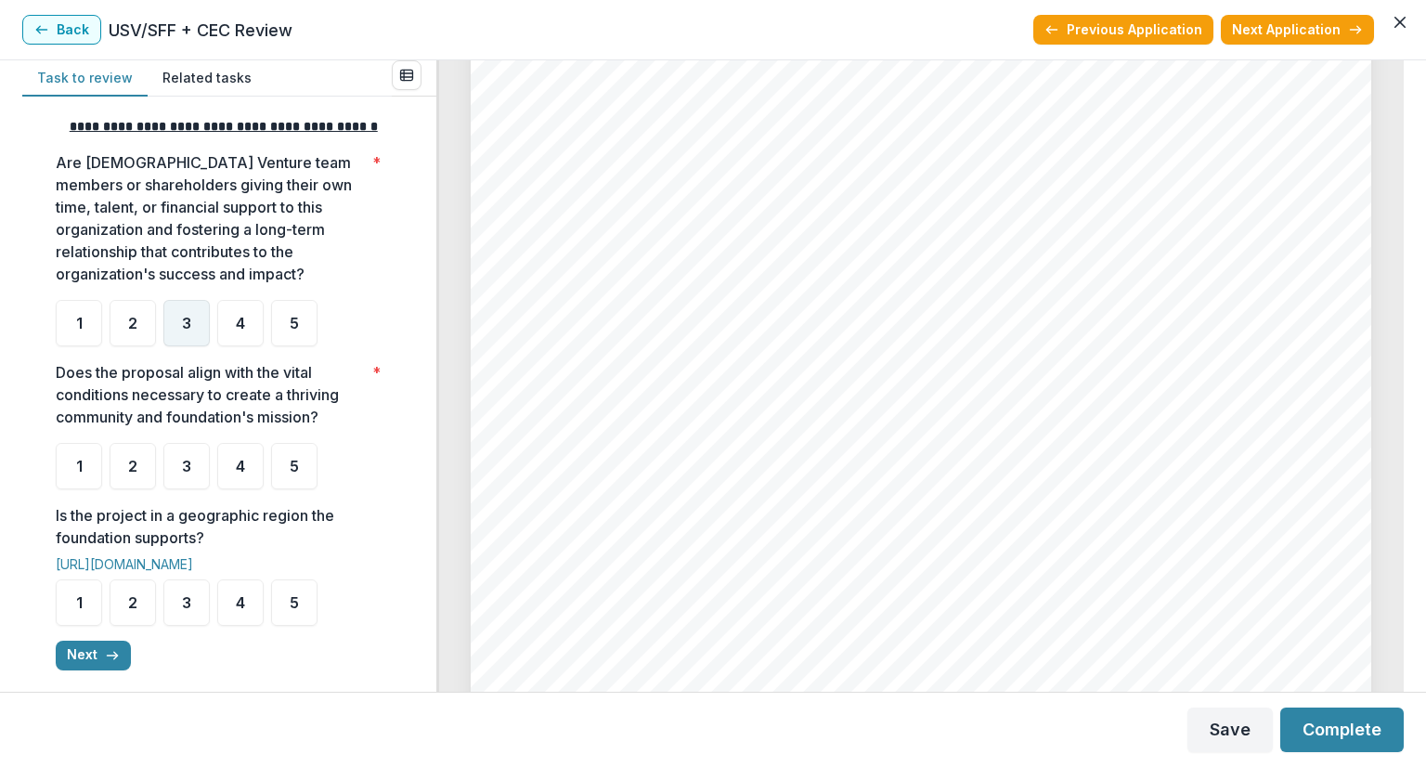
click at [189, 330] on span "3" at bounding box center [186, 323] width 9 height 15
click at [227, 478] on div "4" at bounding box center [240, 466] width 46 height 46
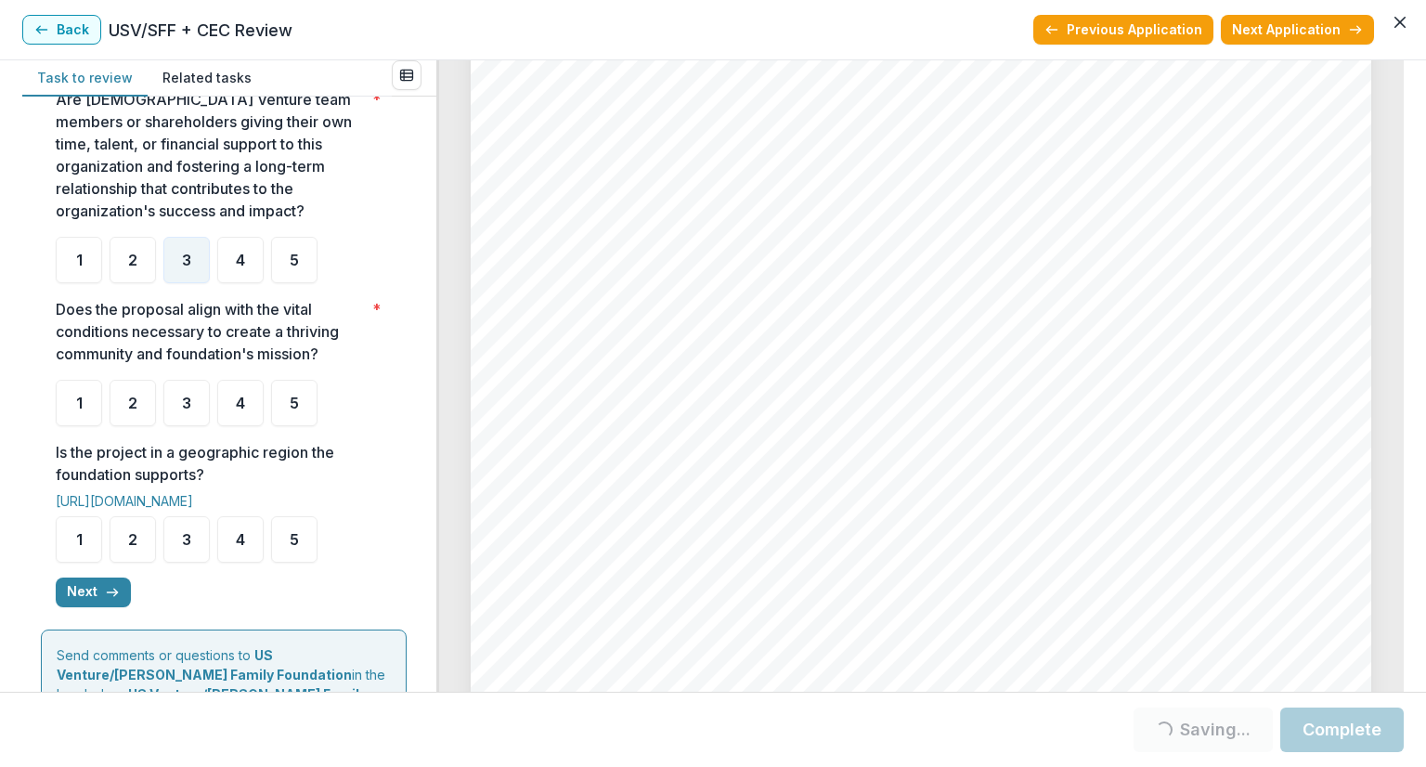
scroll to position [464, 0]
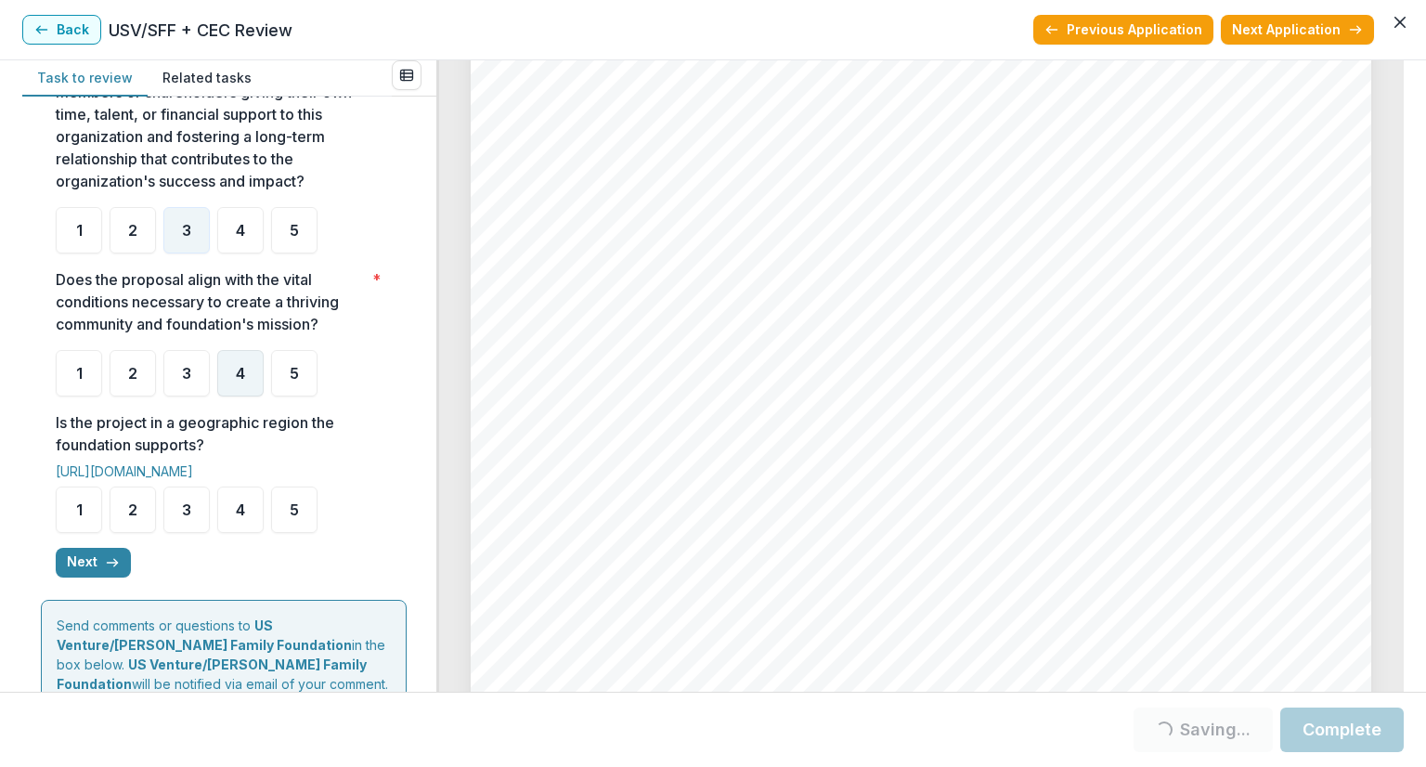
click at [223, 396] on div "4" at bounding box center [240, 373] width 46 height 46
click at [182, 517] on span "3" at bounding box center [186, 509] width 9 height 15
click at [202, 529] on div "3" at bounding box center [186, 509] width 46 height 46
click at [105, 570] on icon "button" at bounding box center [112, 562] width 15 height 15
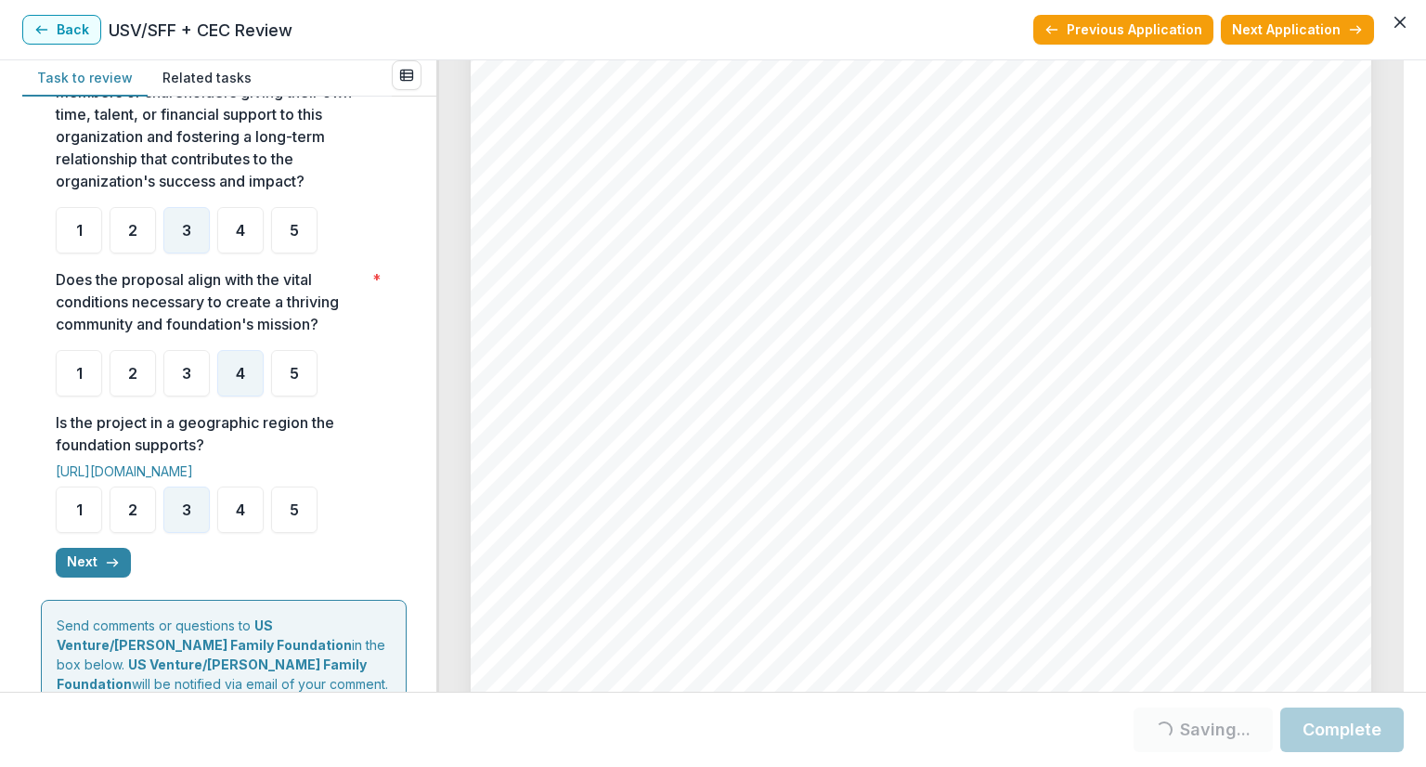
scroll to position [0, 0]
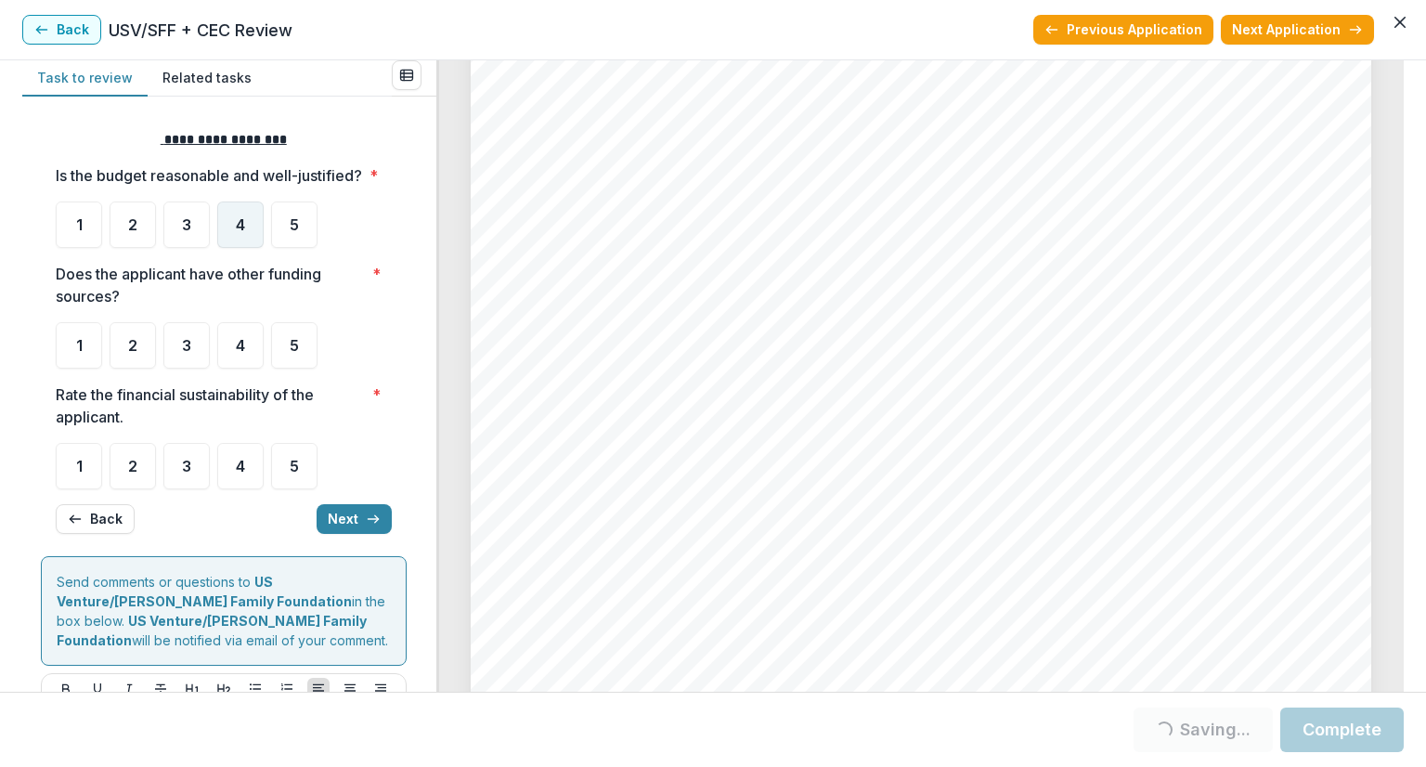
click at [234, 244] on div "4" at bounding box center [240, 224] width 46 height 46
click at [229, 363] on div "4" at bounding box center [240, 345] width 46 height 46
click at [242, 353] on span "4" at bounding box center [240, 345] width 9 height 15
click at [241, 353] on span "4" at bounding box center [240, 345] width 9 height 15
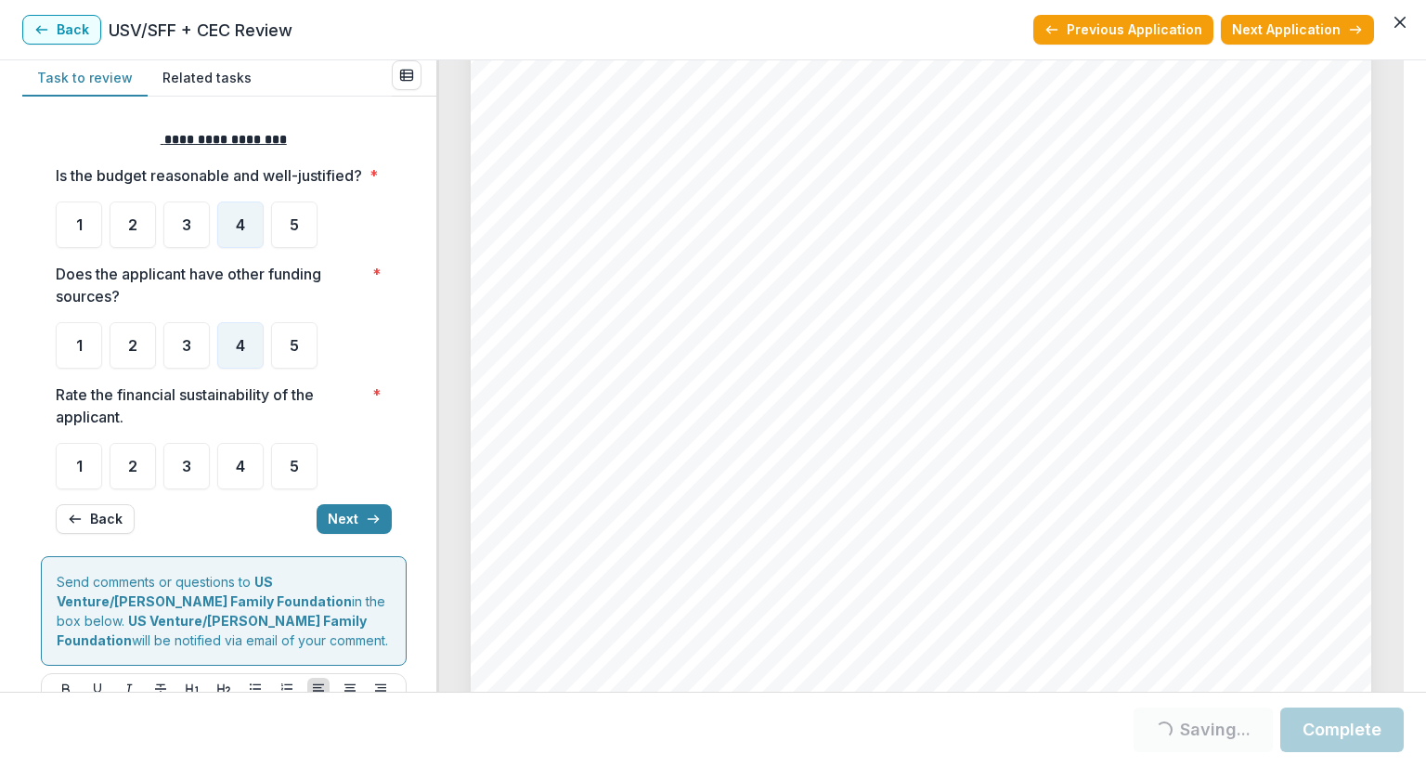
scroll to position [3899, 0]
click at [182, 473] on span "3" at bounding box center [186, 466] width 9 height 15
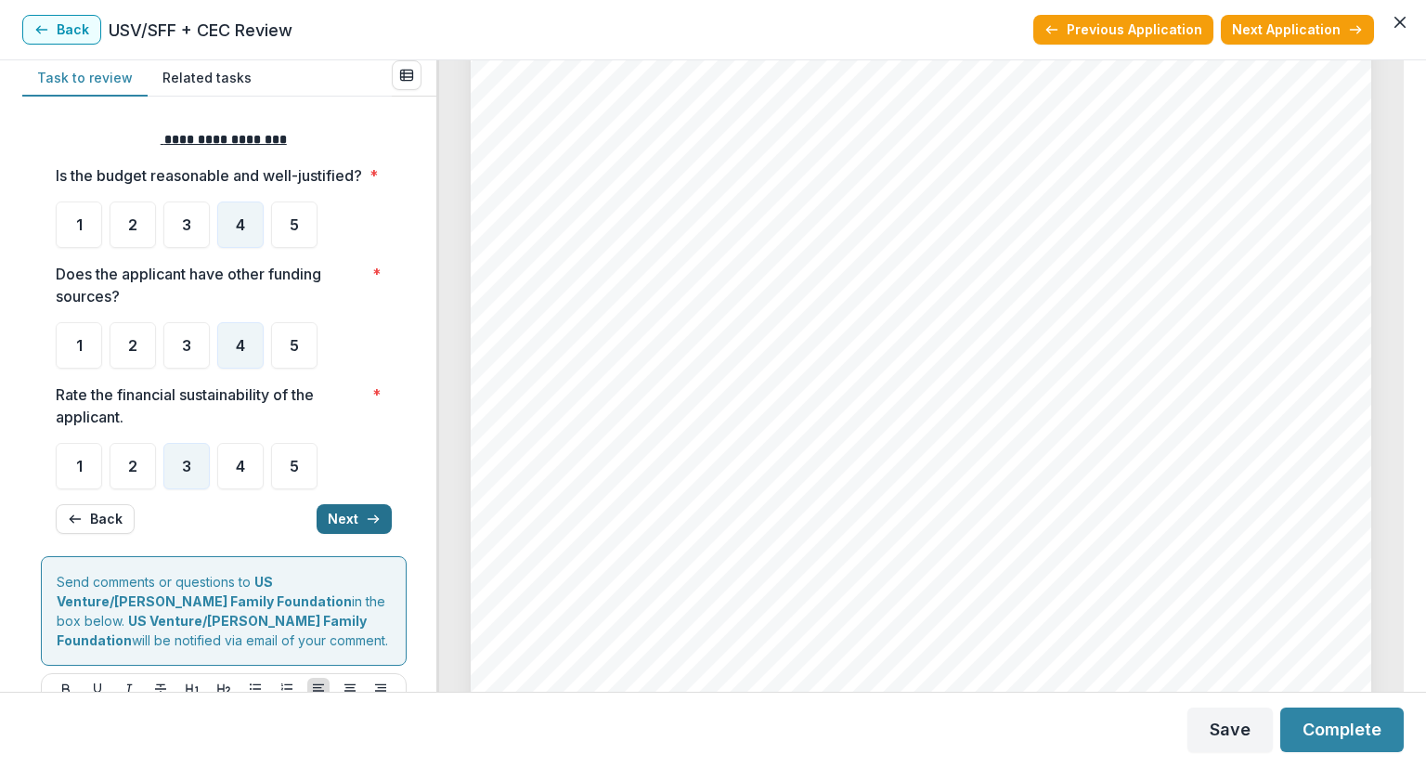
click at [338, 534] on button "Next" at bounding box center [354, 519] width 75 height 30
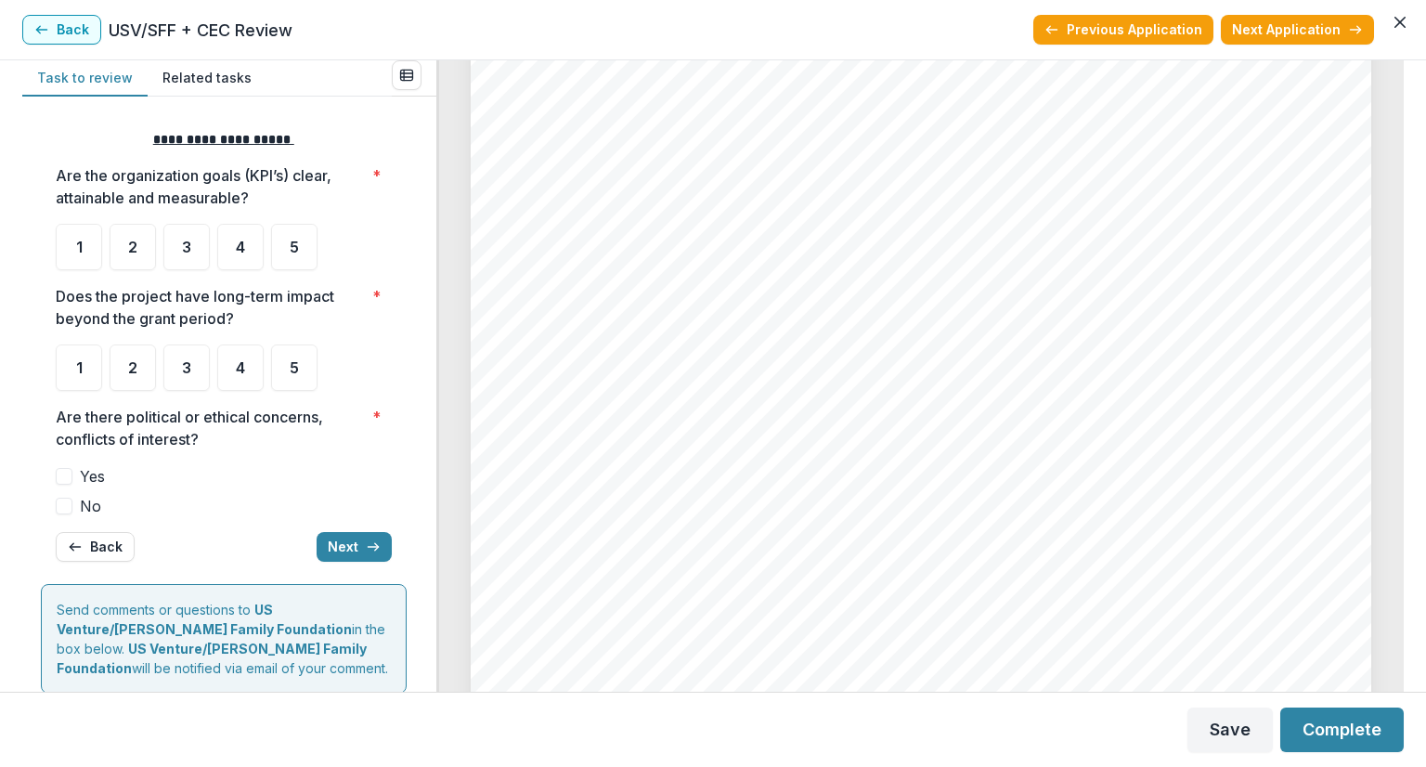
scroll to position [3249, 0]
click at [242, 244] on span "4" at bounding box center [240, 247] width 9 height 15
click at [234, 366] on div "4" at bounding box center [240, 367] width 46 height 46
click at [245, 372] on div "4" at bounding box center [240, 367] width 46 height 46
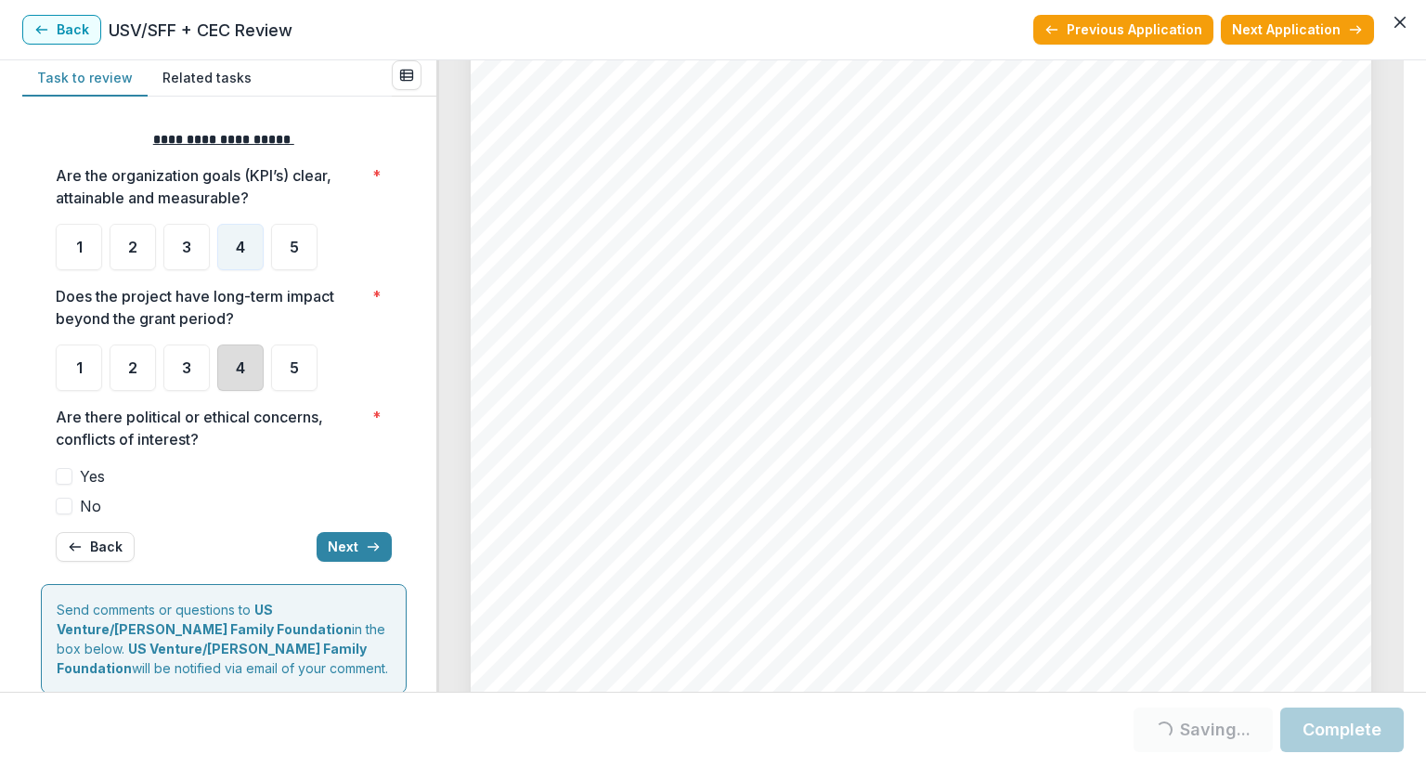
click at [246, 355] on div "4" at bounding box center [240, 367] width 46 height 46
click at [244, 369] on span "4" at bounding box center [240, 367] width 9 height 15
click at [65, 506] on span at bounding box center [64, 506] width 17 height 17
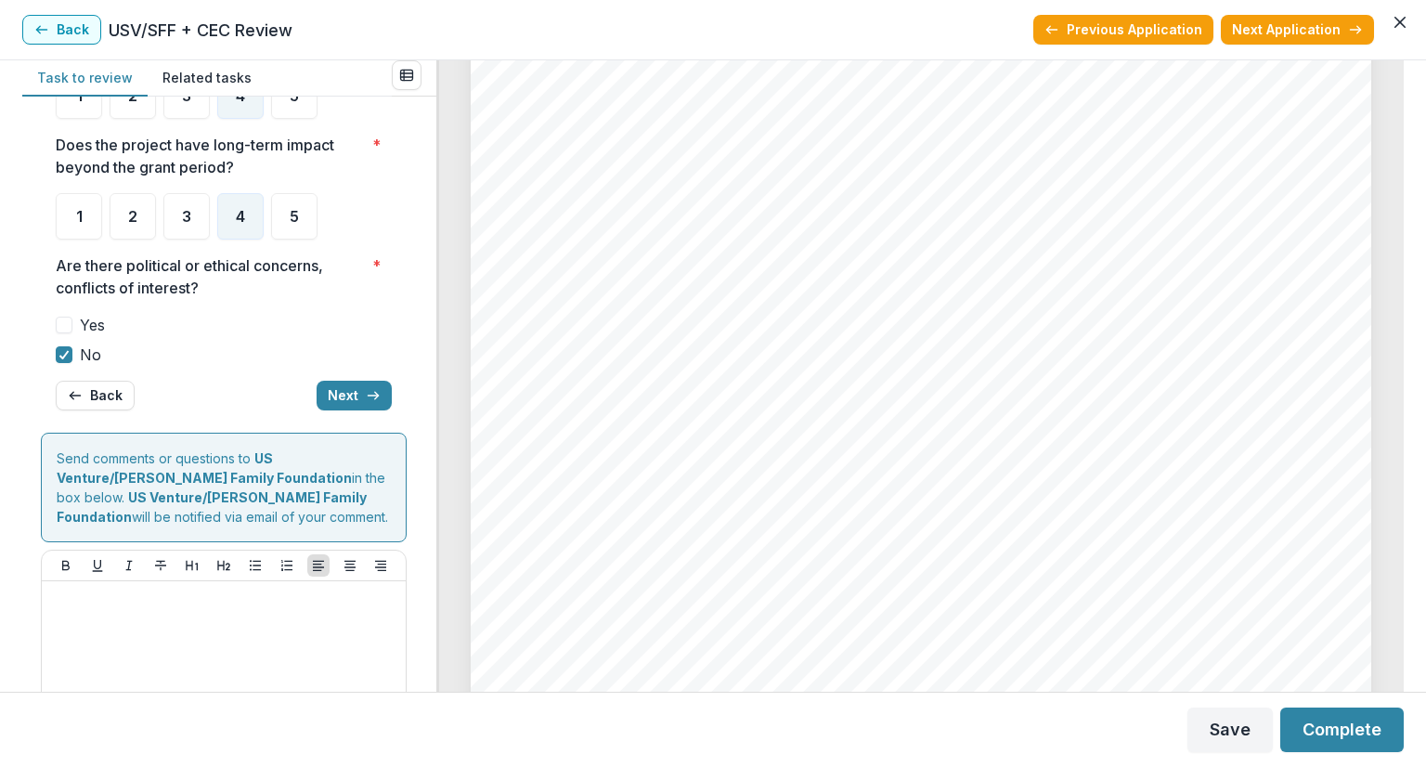
scroll to position [186, 0]
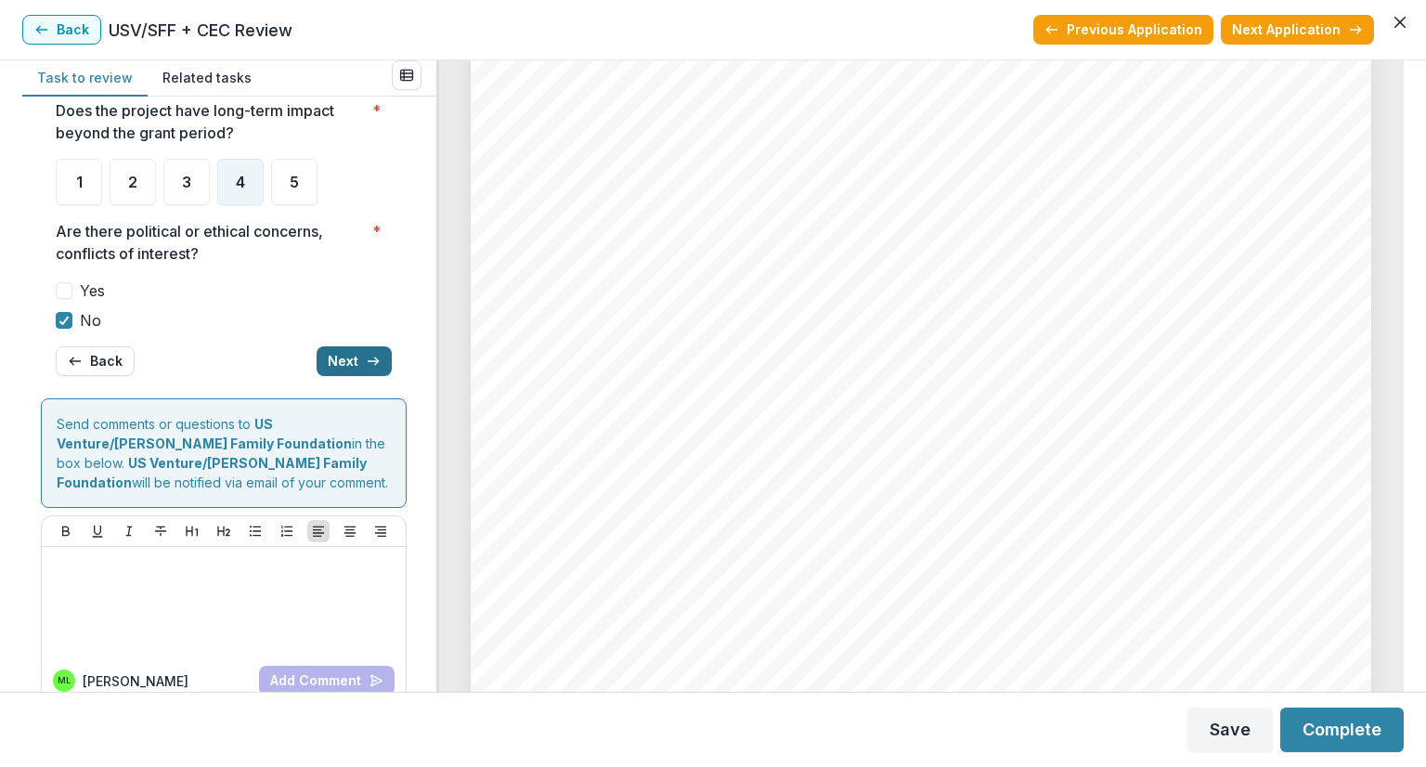
click at [343, 356] on button "Next" at bounding box center [354, 361] width 75 height 30
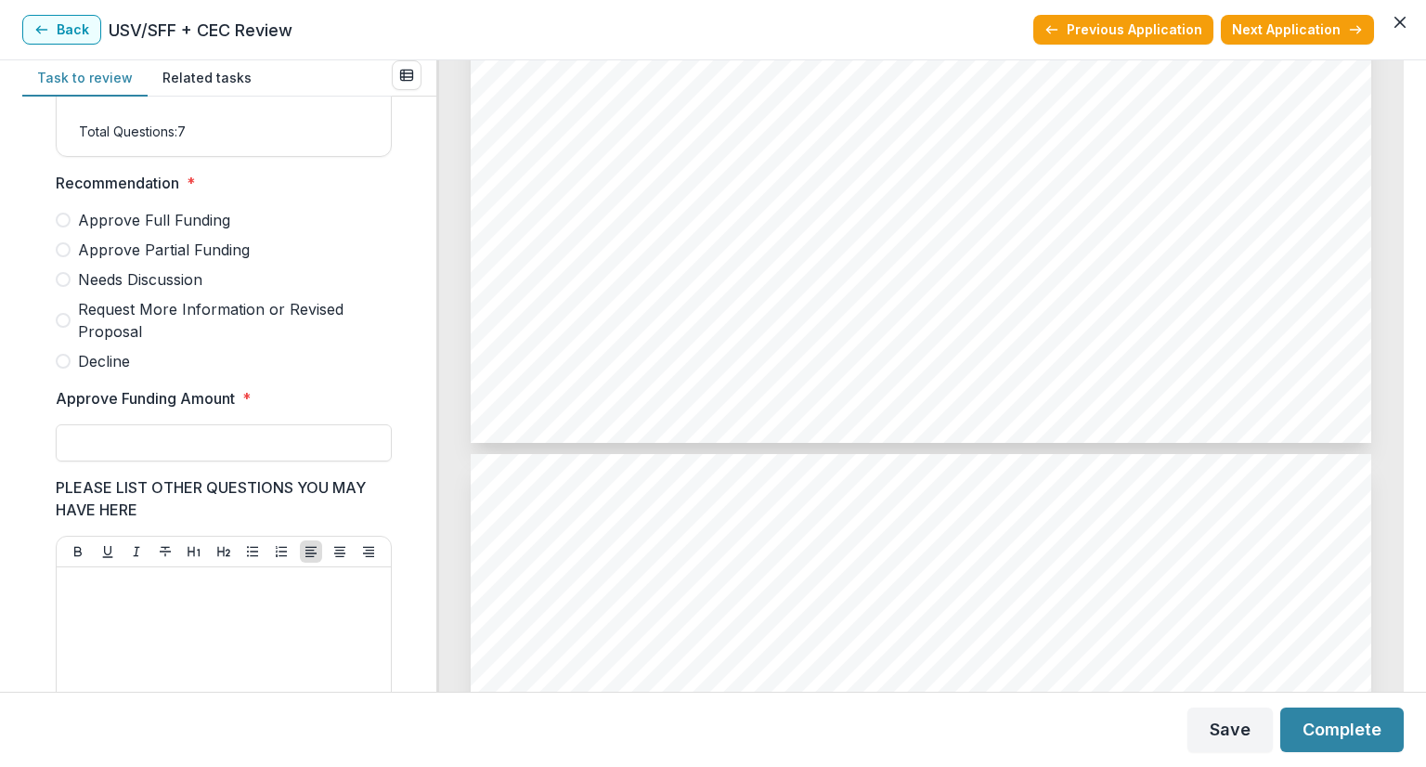
scroll to position [4827, 0]
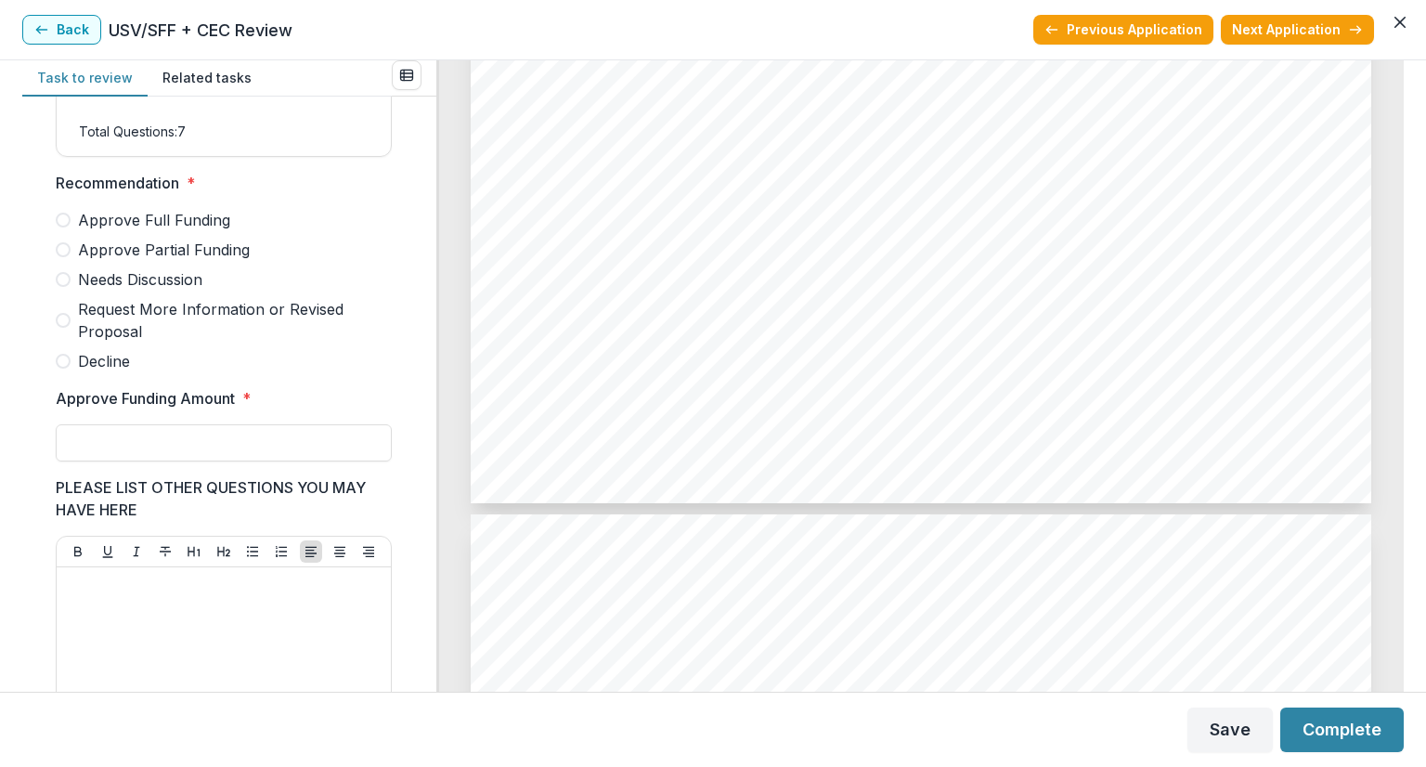
click at [68, 287] on span at bounding box center [63, 279] width 15 height 15
click at [89, 451] on input "Approve Funding Amount *" at bounding box center [224, 442] width 336 height 37
type input "*******"
click at [145, 628] on div at bounding box center [223, 714] width 319 height 278
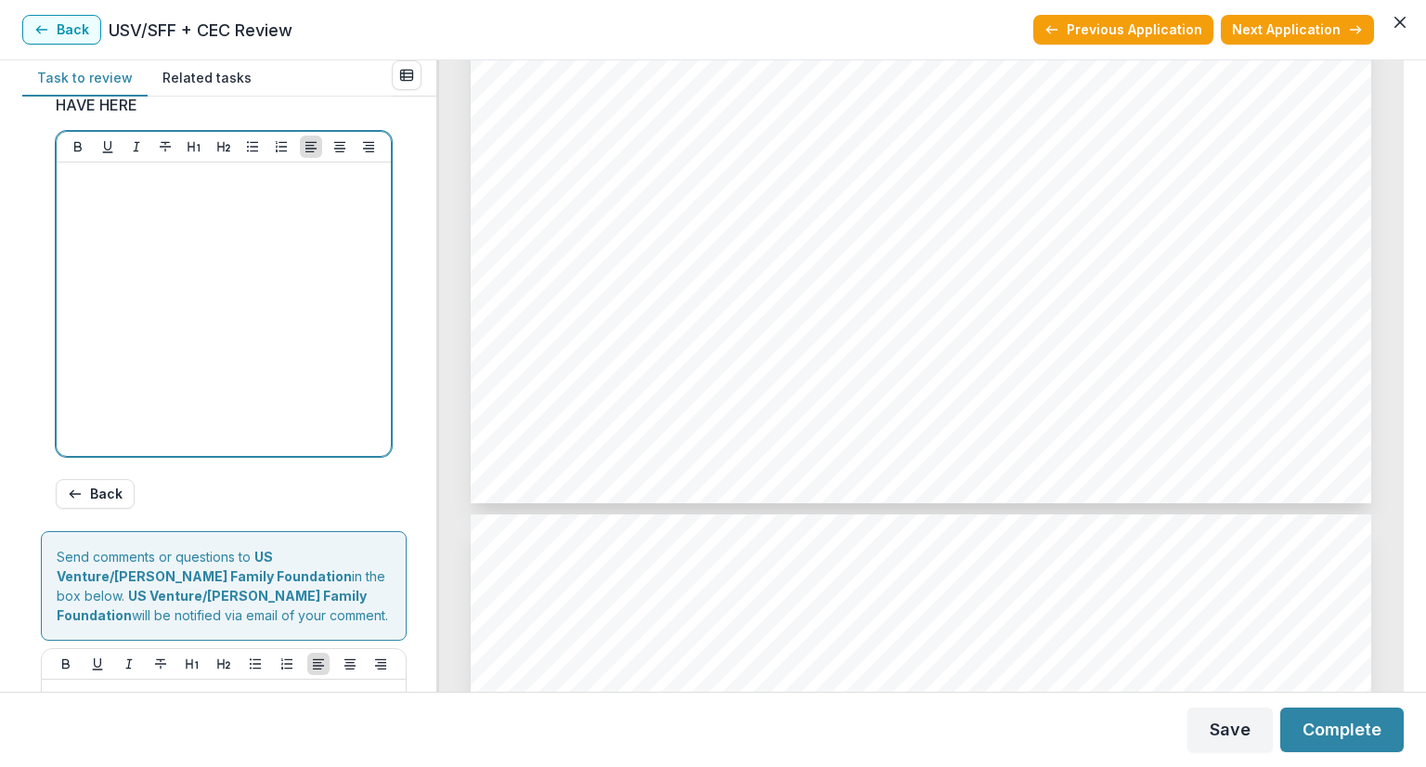
scroll to position [1029, 0]
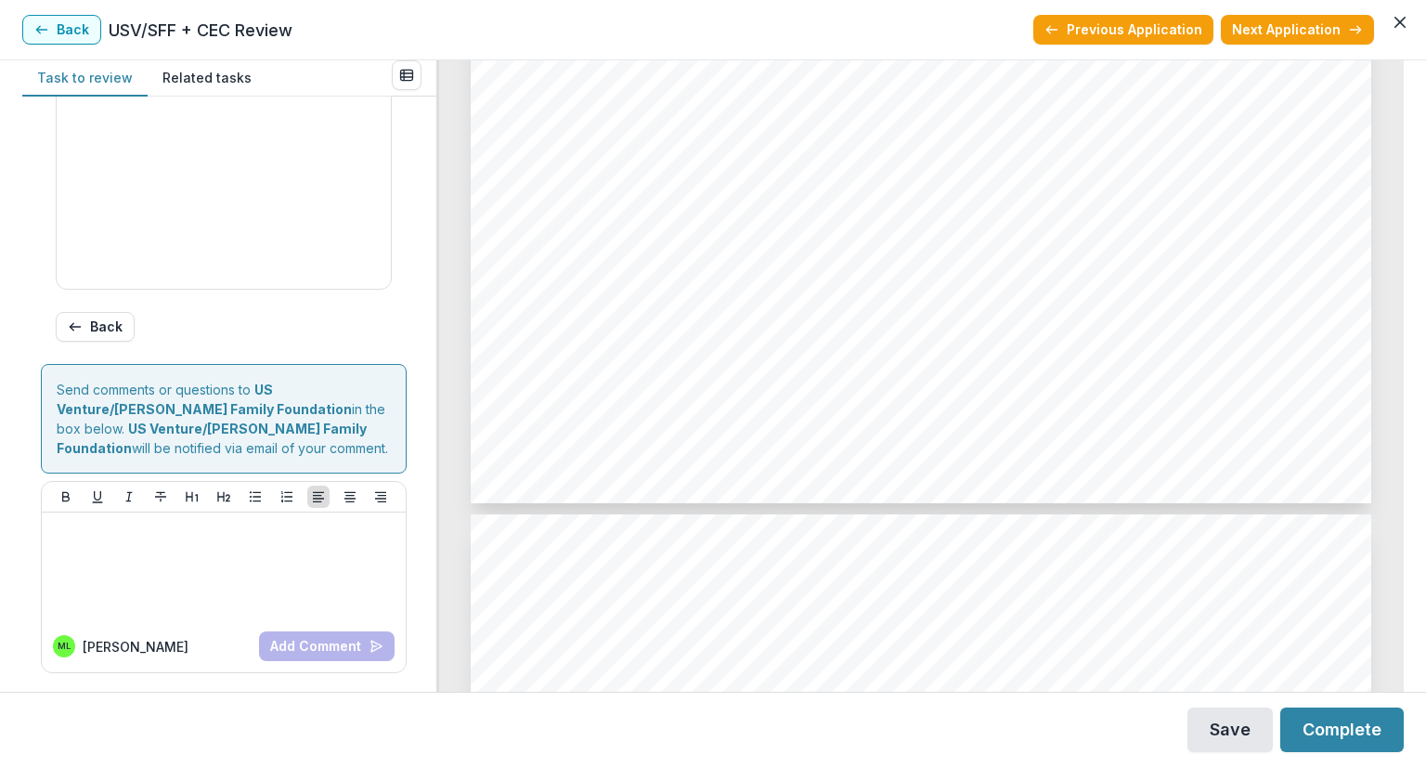
click at [1216, 725] on button "Save" at bounding box center [1229, 729] width 85 height 45
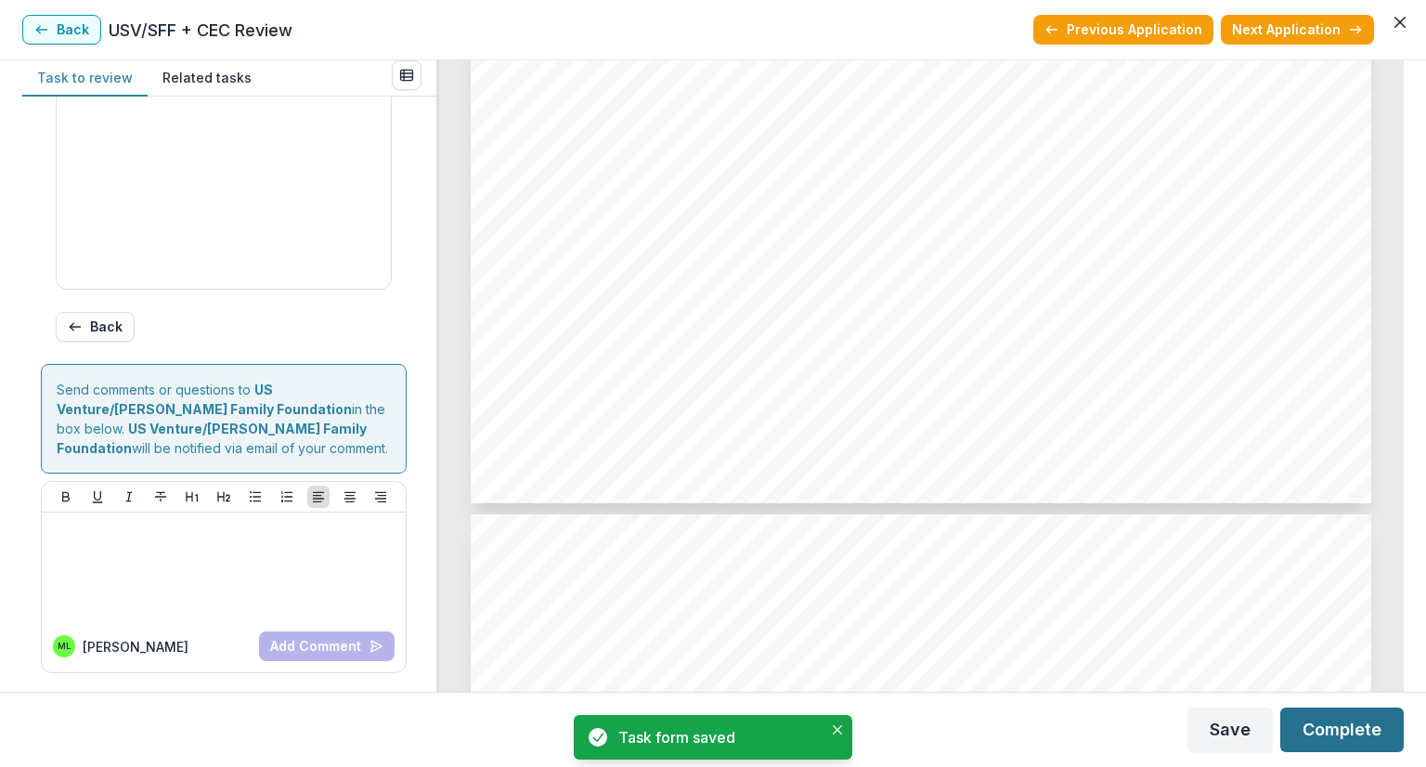
click at [1333, 729] on button "Complete" at bounding box center [1341, 729] width 123 height 45
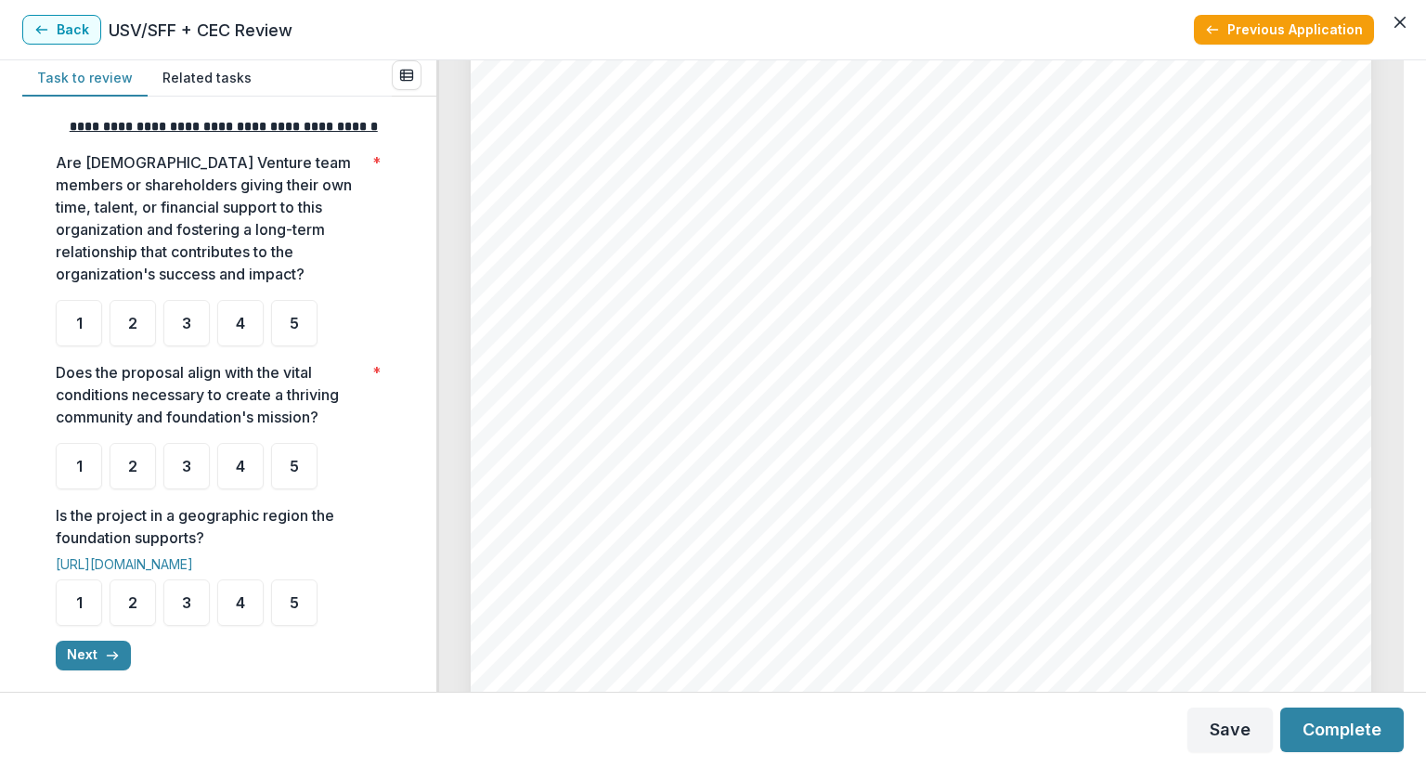
scroll to position [4270, 0]
click at [249, 334] on div "4" at bounding box center [240, 323] width 46 height 46
click at [293, 473] on span "5" at bounding box center [294, 466] width 9 height 15
click at [310, 475] on div "5" at bounding box center [294, 466] width 46 height 46
click at [297, 473] on span "5" at bounding box center [294, 466] width 9 height 15
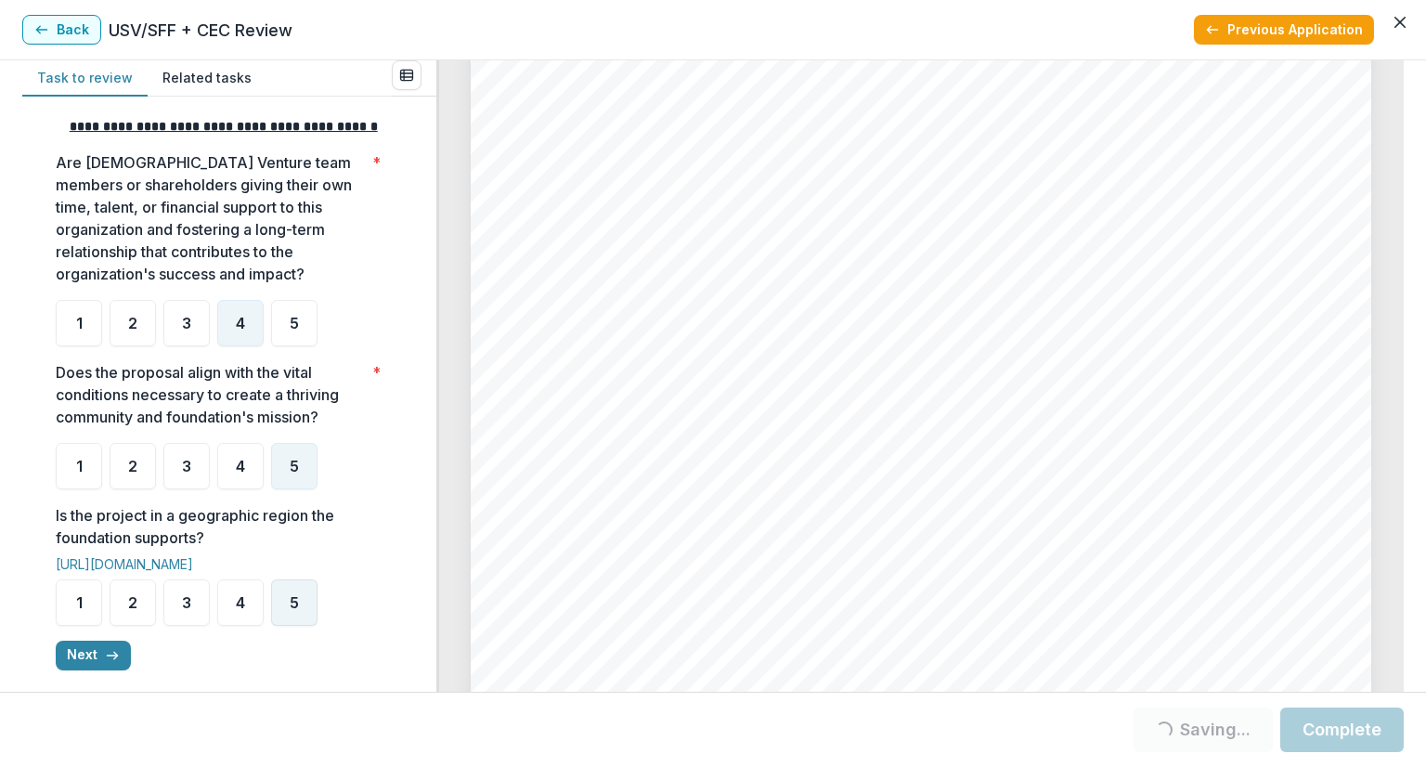
click at [291, 610] on span "5" at bounding box center [294, 602] width 9 height 15
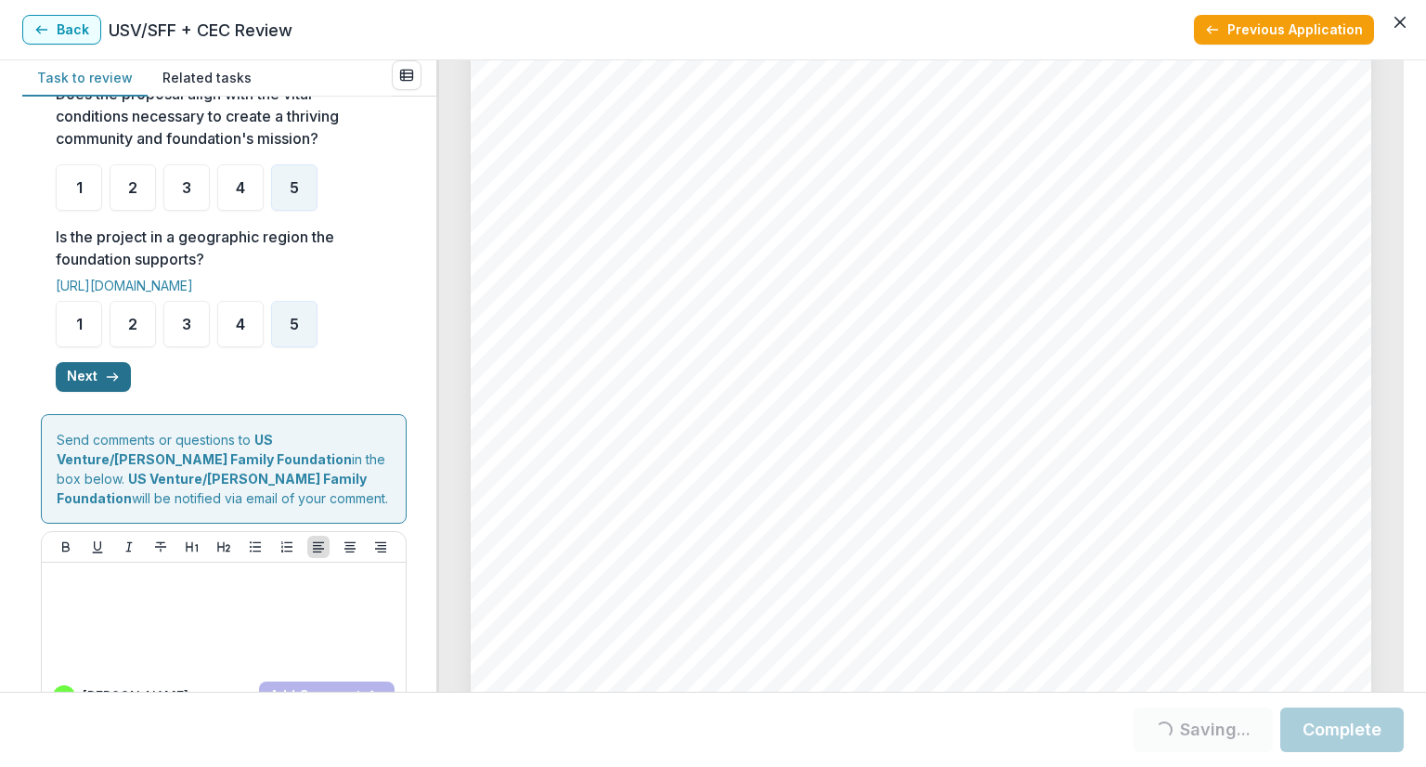
click at [95, 392] on button "Next" at bounding box center [93, 377] width 75 height 30
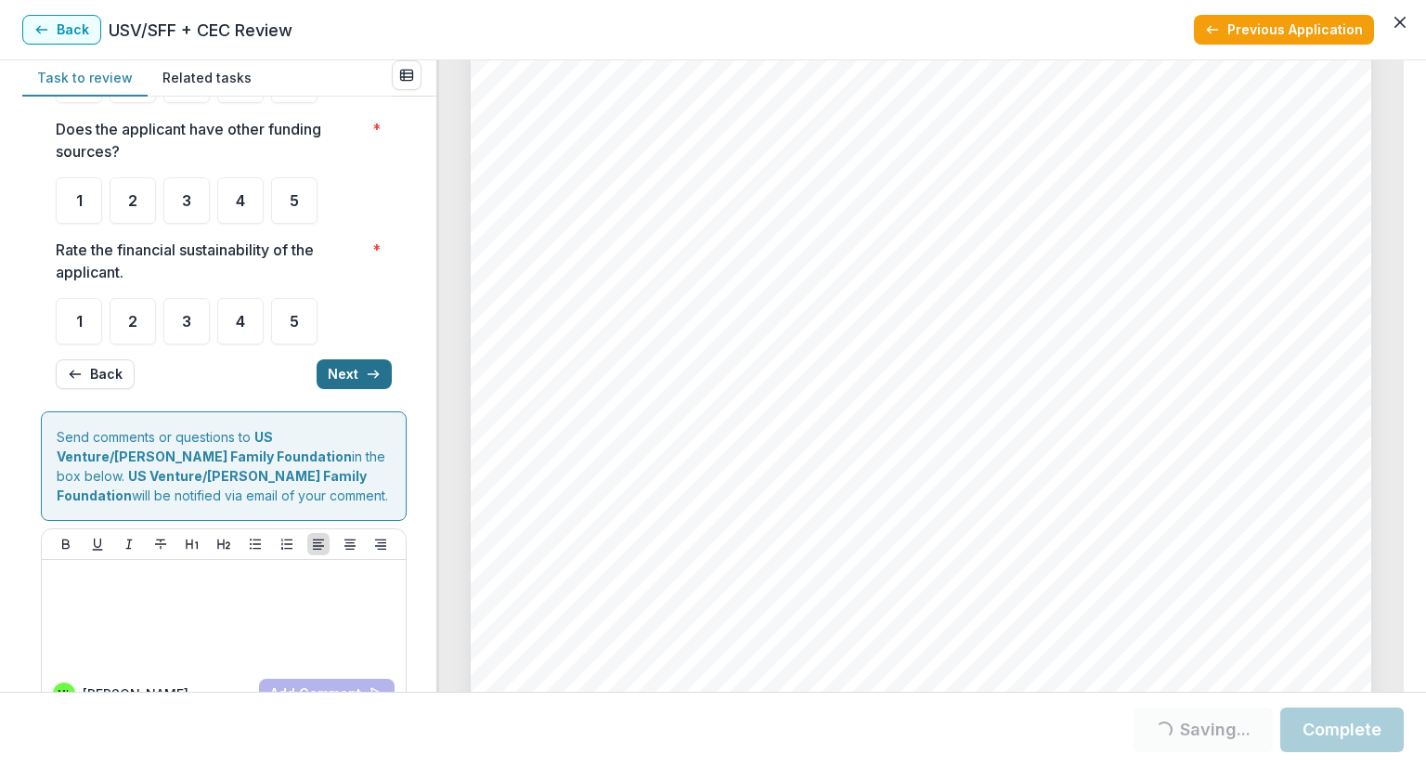
scroll to position [0, 0]
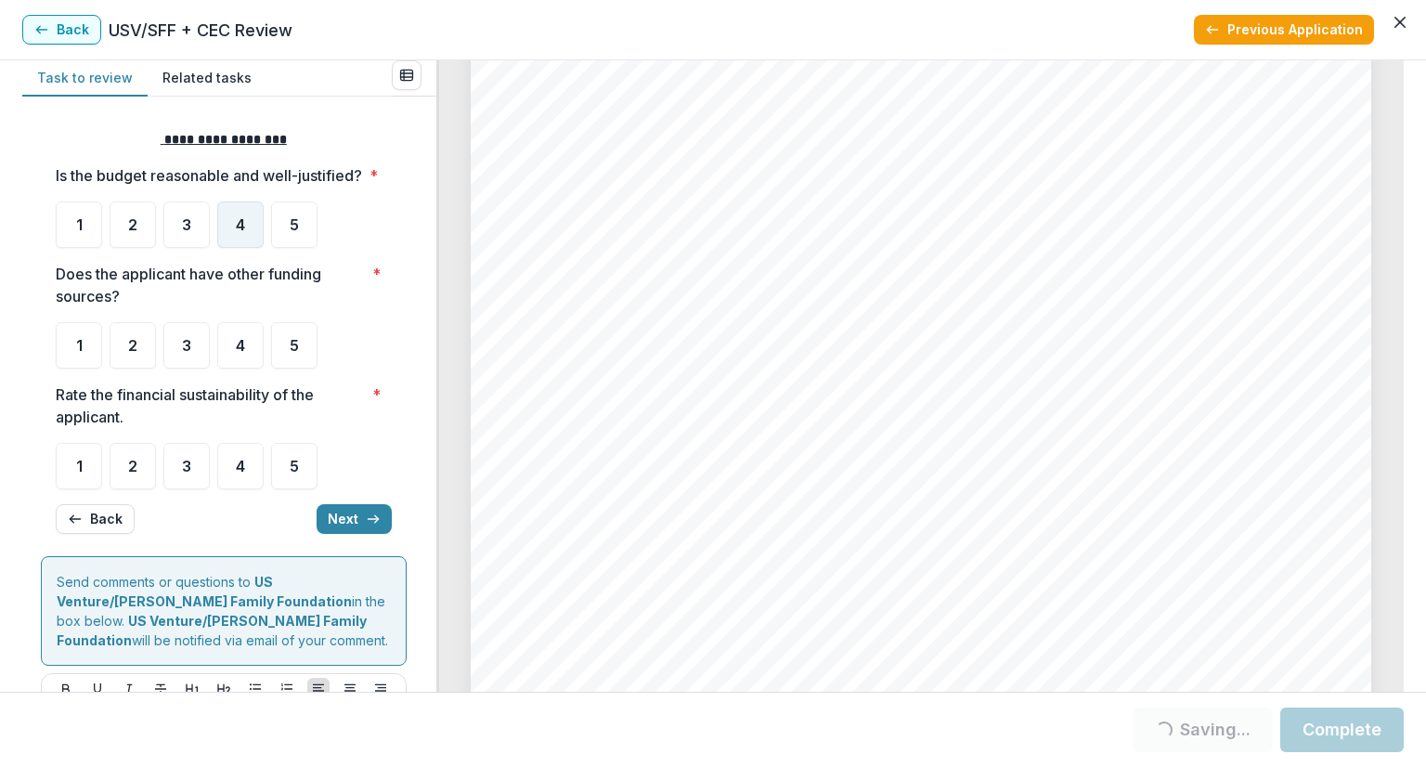
click at [236, 232] on span "4" at bounding box center [240, 224] width 9 height 15
click at [234, 246] on div "4" at bounding box center [240, 224] width 46 height 46
click at [288, 366] on div "5" at bounding box center [294, 345] width 46 height 46
click at [292, 353] on span "5" at bounding box center [294, 345] width 9 height 15
click at [296, 473] on span "5" at bounding box center [294, 466] width 9 height 15
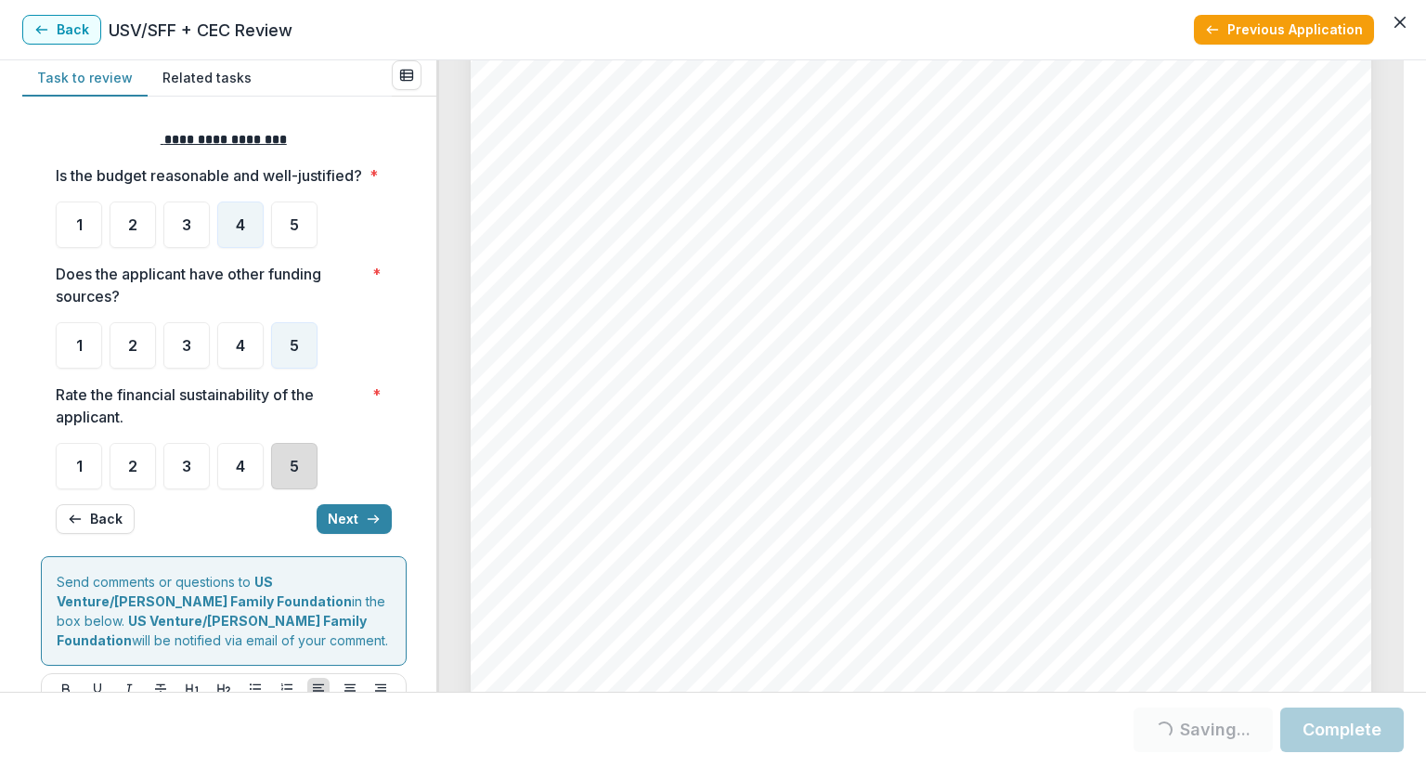
click at [302, 477] on div "5" at bounding box center [294, 466] width 46 height 46
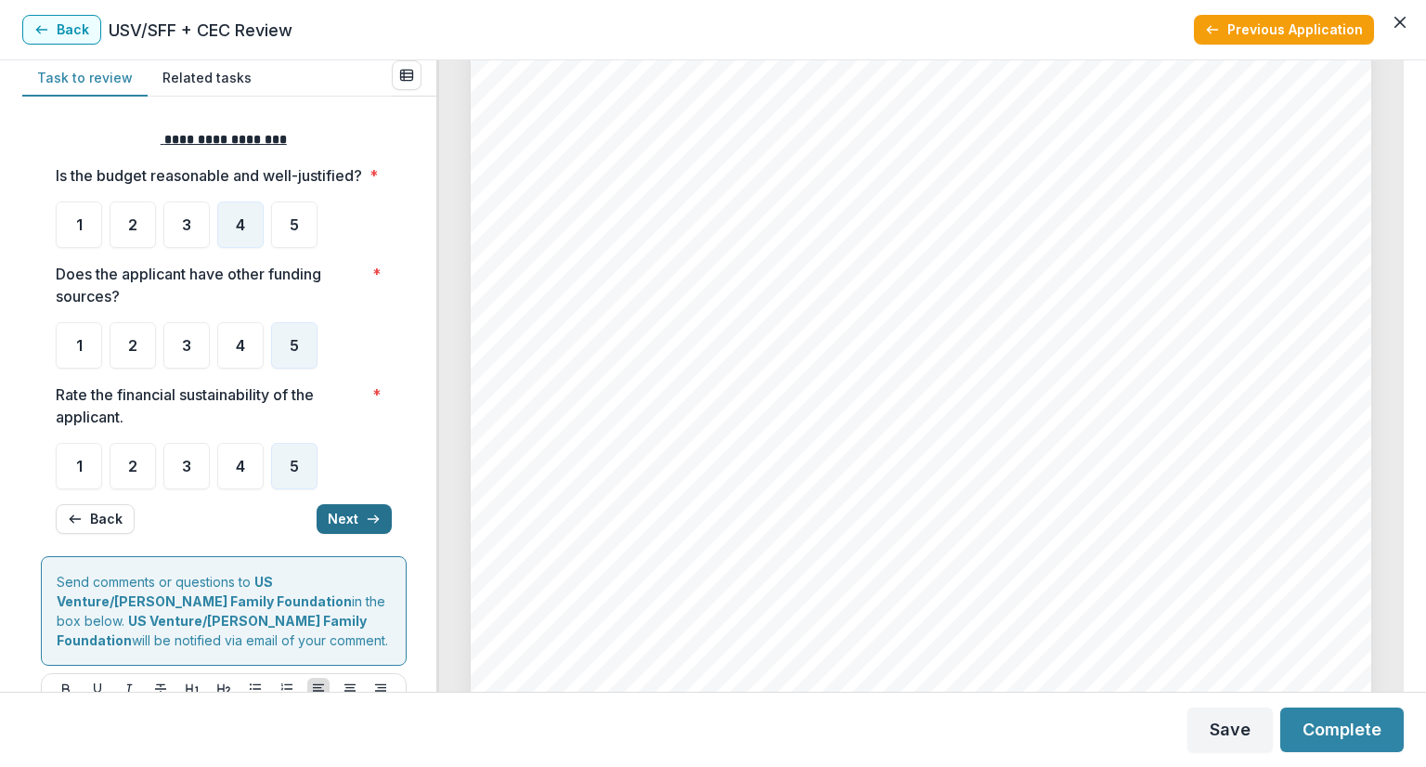
click at [369, 519] on line "button" at bounding box center [373, 519] width 10 height 0
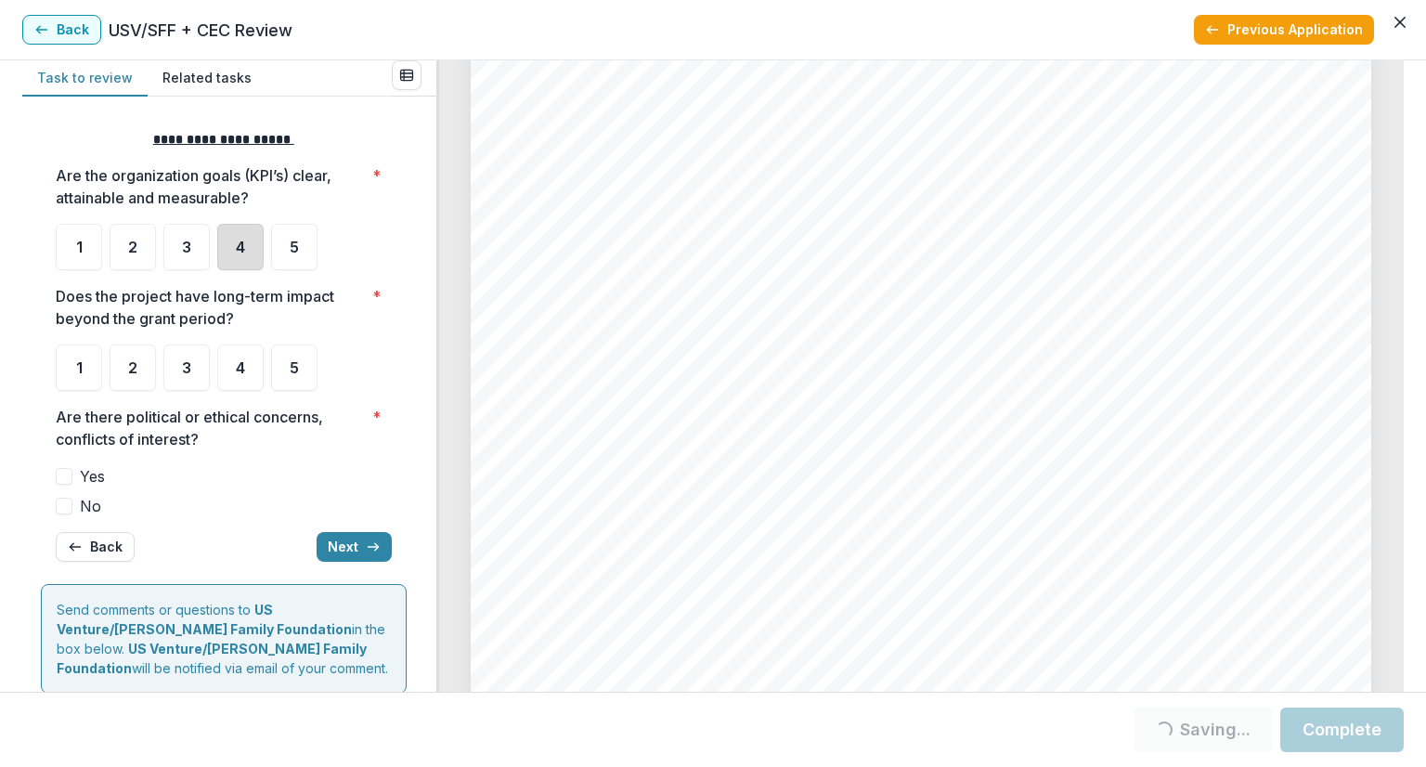
click at [246, 241] on div "4" at bounding box center [240, 247] width 46 height 46
click at [239, 232] on div "4" at bounding box center [240, 247] width 46 height 46
click at [313, 358] on div "5" at bounding box center [294, 367] width 46 height 46
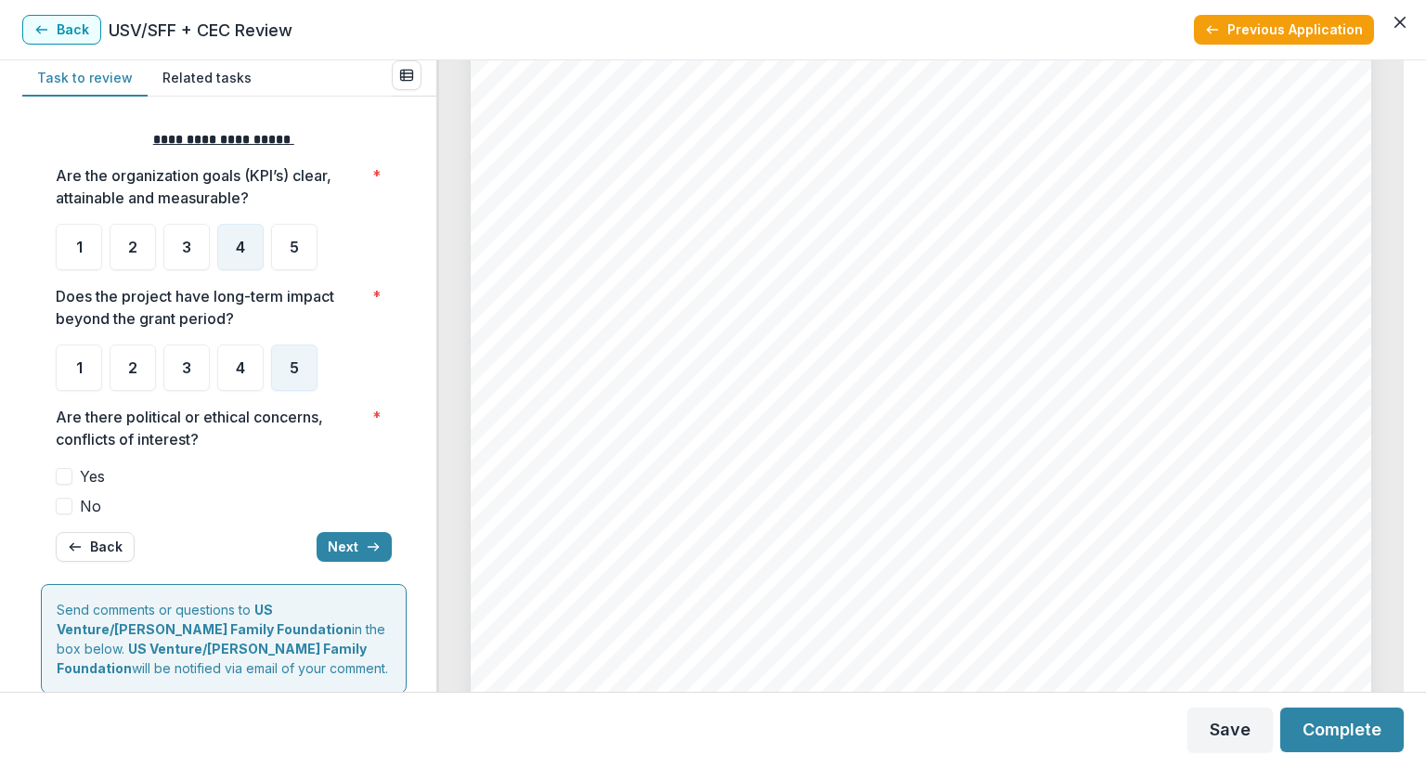
click at [68, 506] on span at bounding box center [64, 506] width 17 height 17
click at [353, 544] on button "Next" at bounding box center [354, 547] width 75 height 30
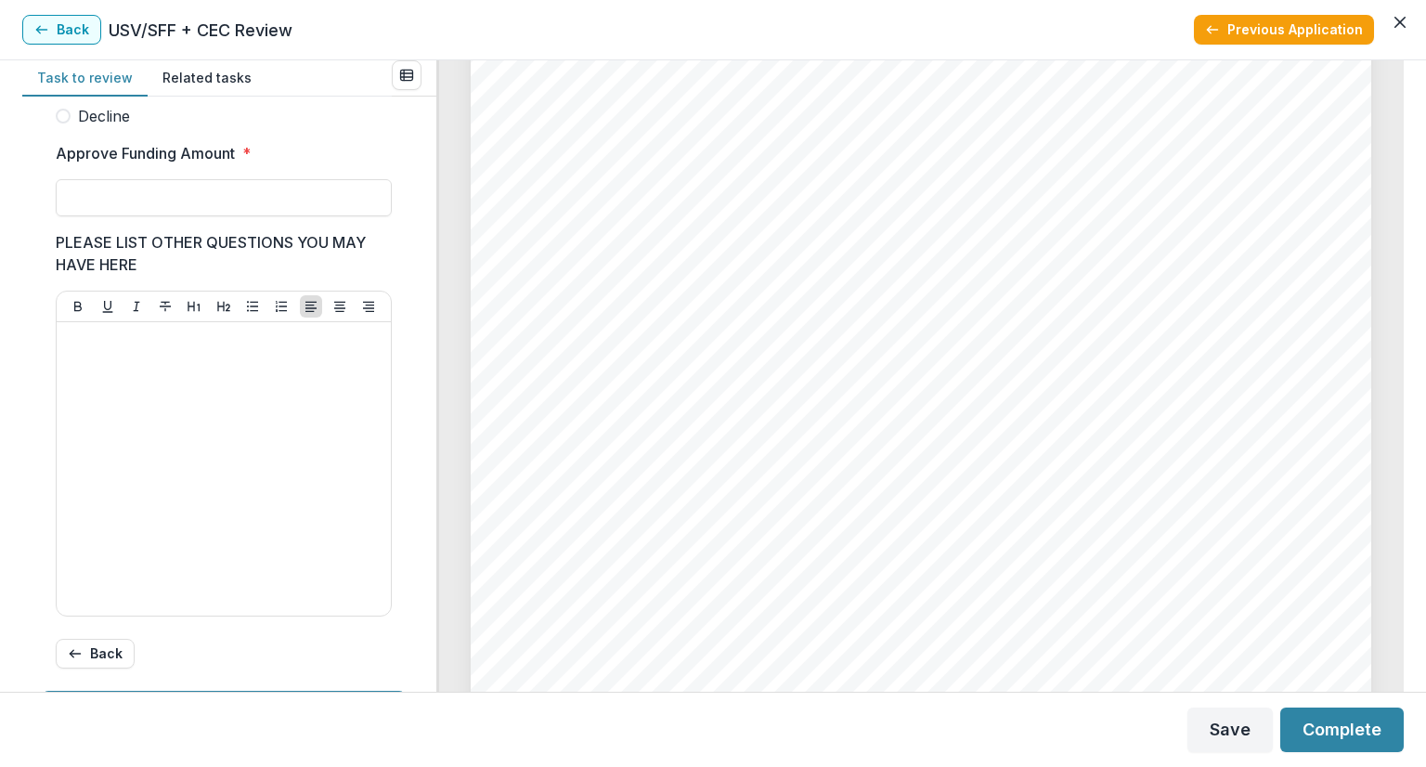
scroll to position [406, 0]
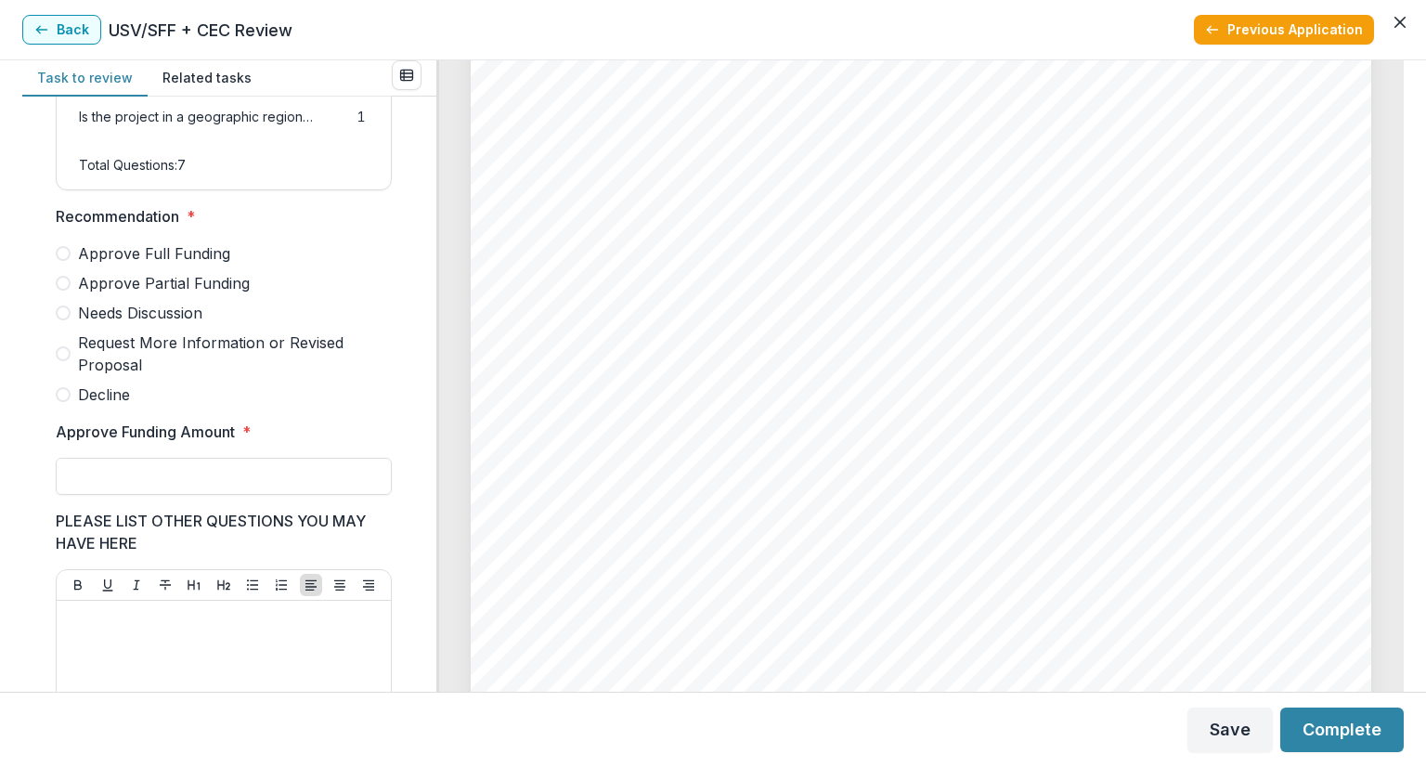
click at [61, 261] on span at bounding box center [63, 253] width 15 height 15
click at [103, 493] on input "Approve Funding Amount *" at bounding box center [224, 476] width 336 height 37
type input "********"
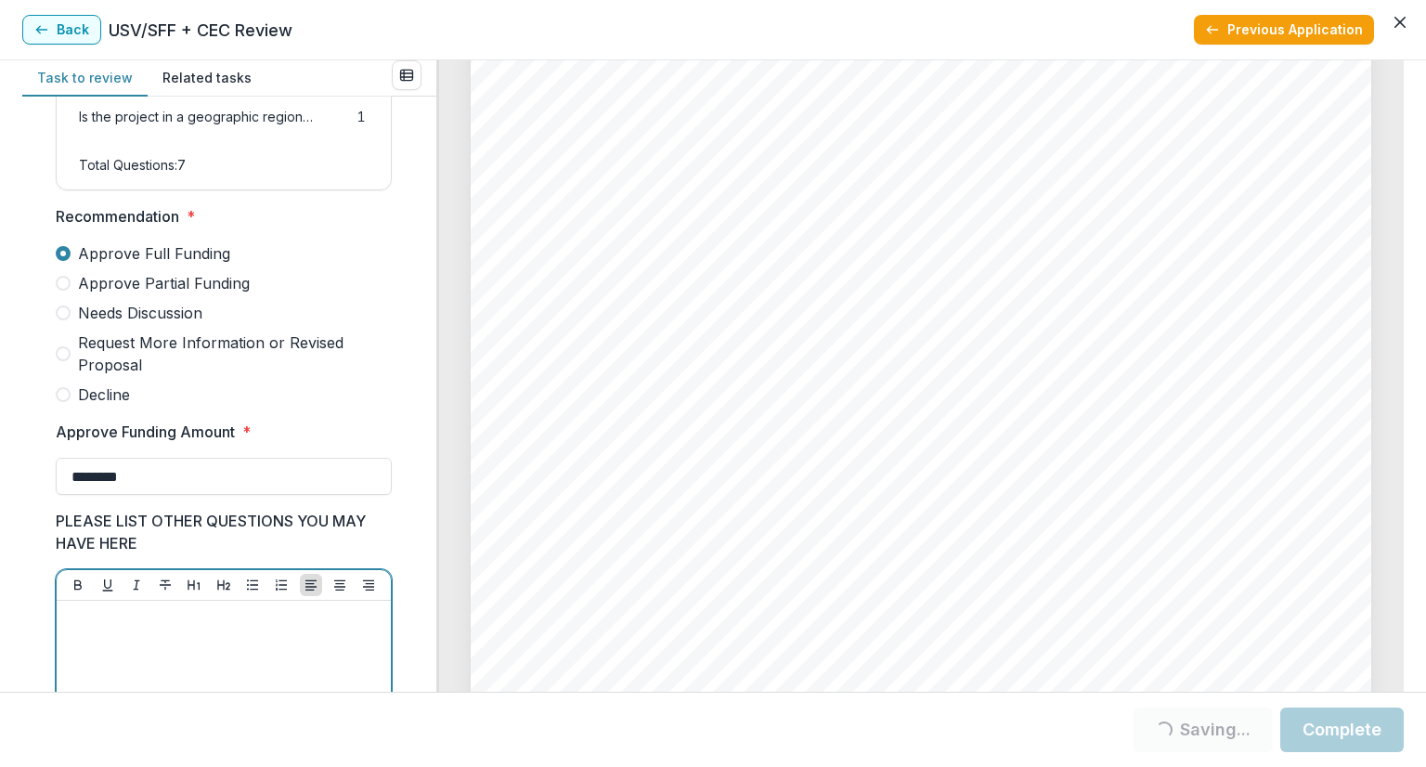
click at [282, 654] on div at bounding box center [223, 747] width 319 height 278
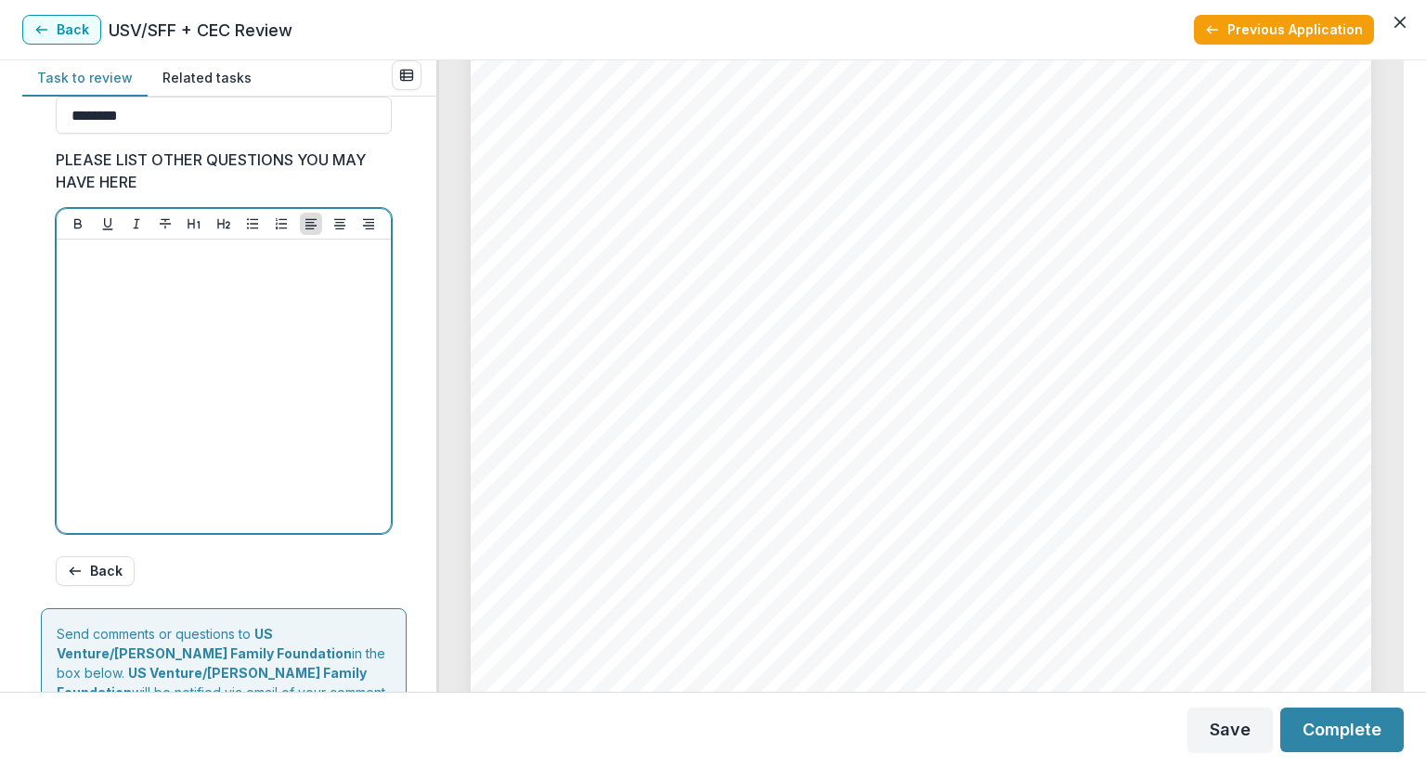
scroll to position [777, 0]
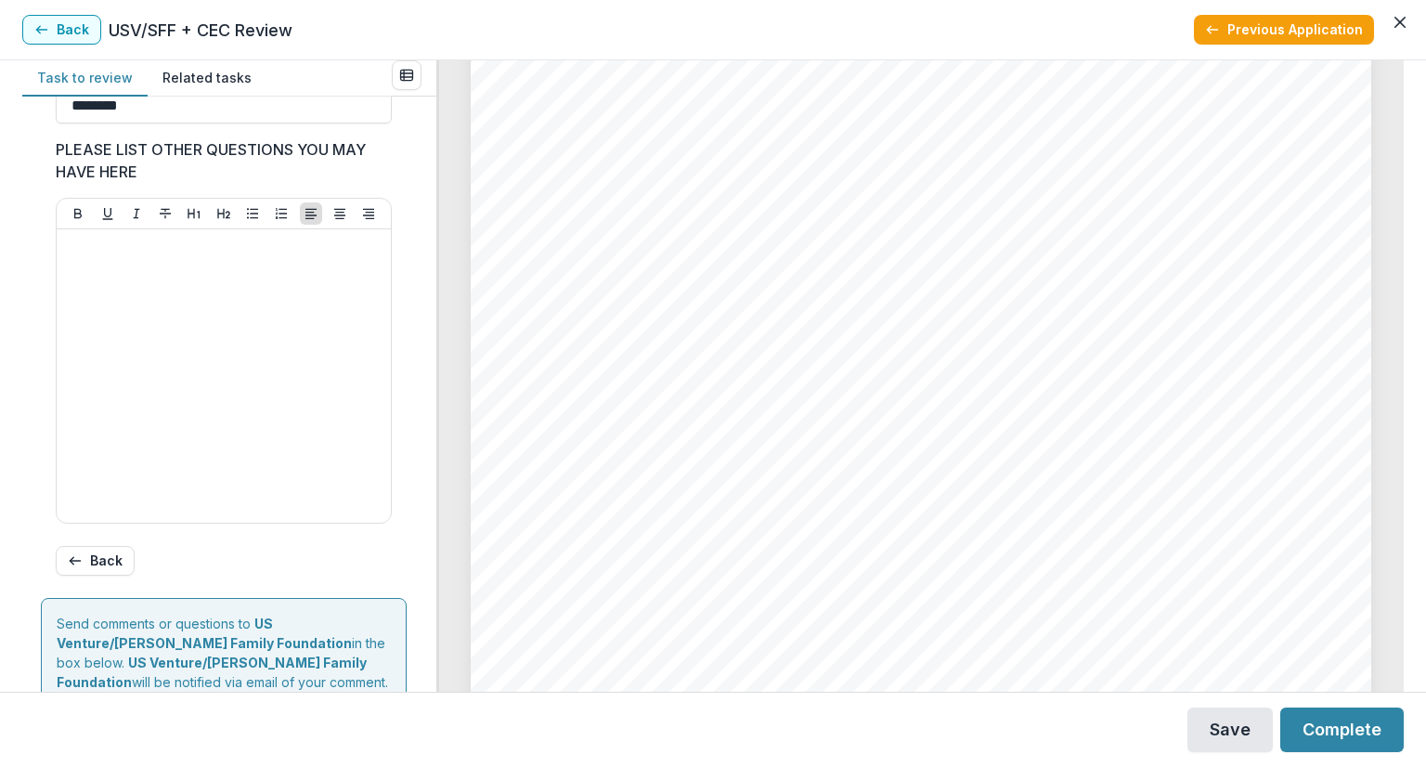
click at [1213, 739] on button "Save" at bounding box center [1229, 729] width 85 height 45
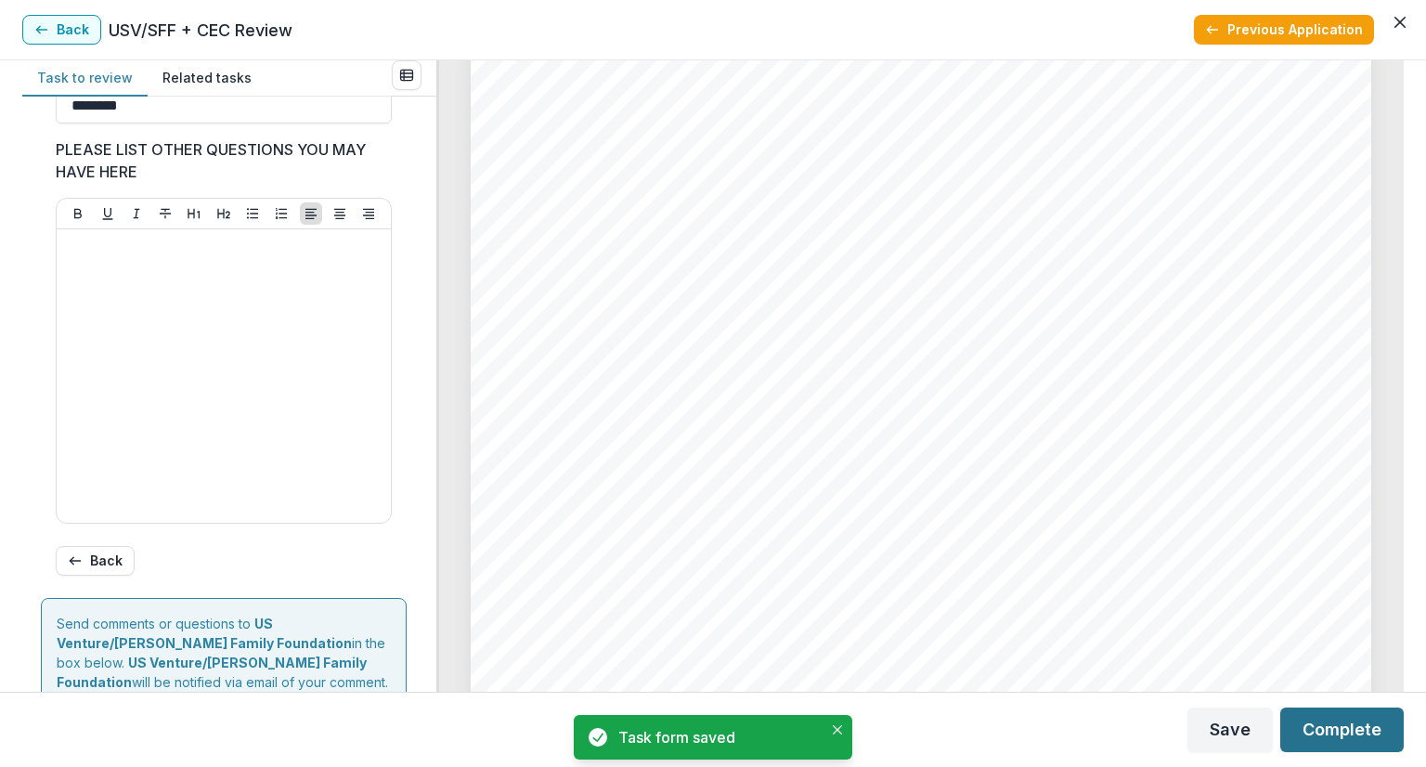
click at [1326, 725] on button "Complete" at bounding box center [1341, 729] width 123 height 45
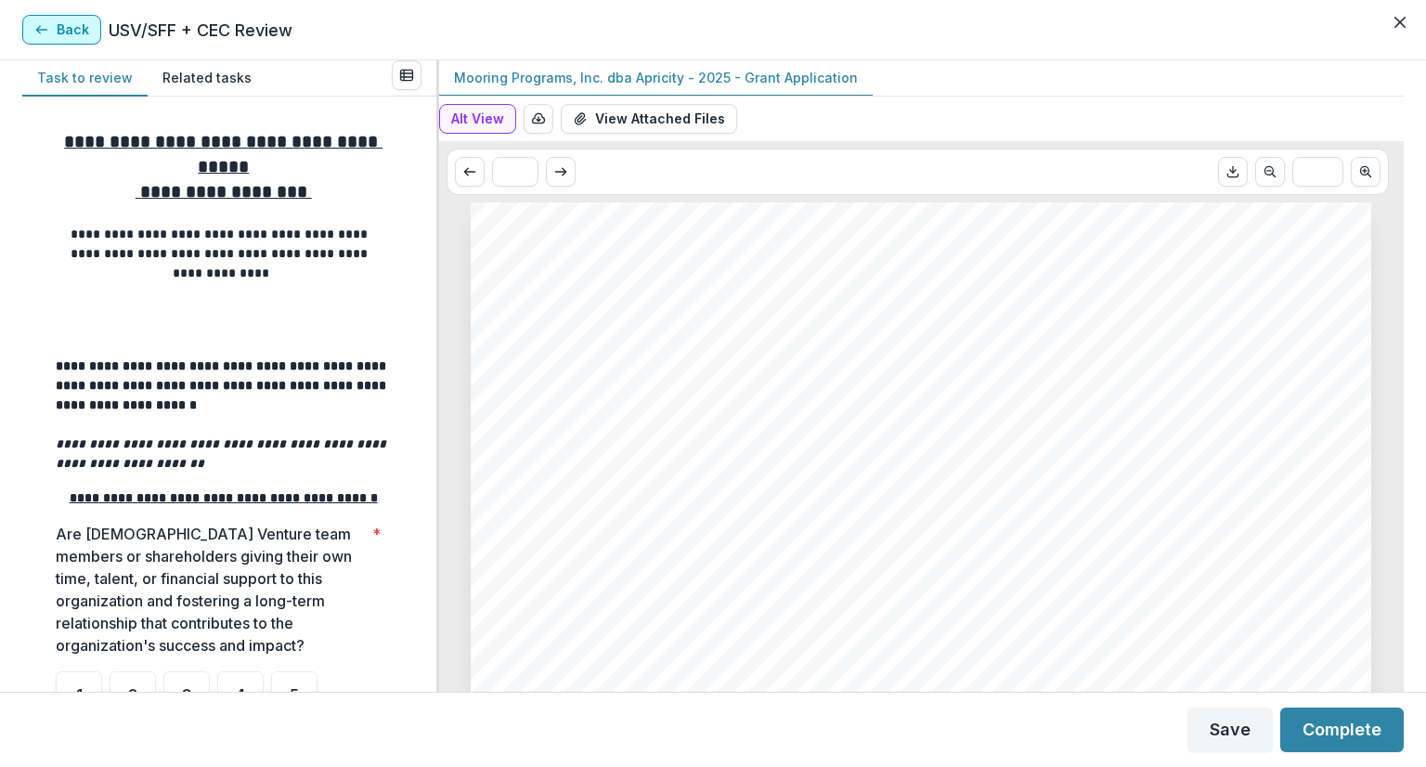
click at [53, 31] on button "Back" at bounding box center [61, 30] width 79 height 30
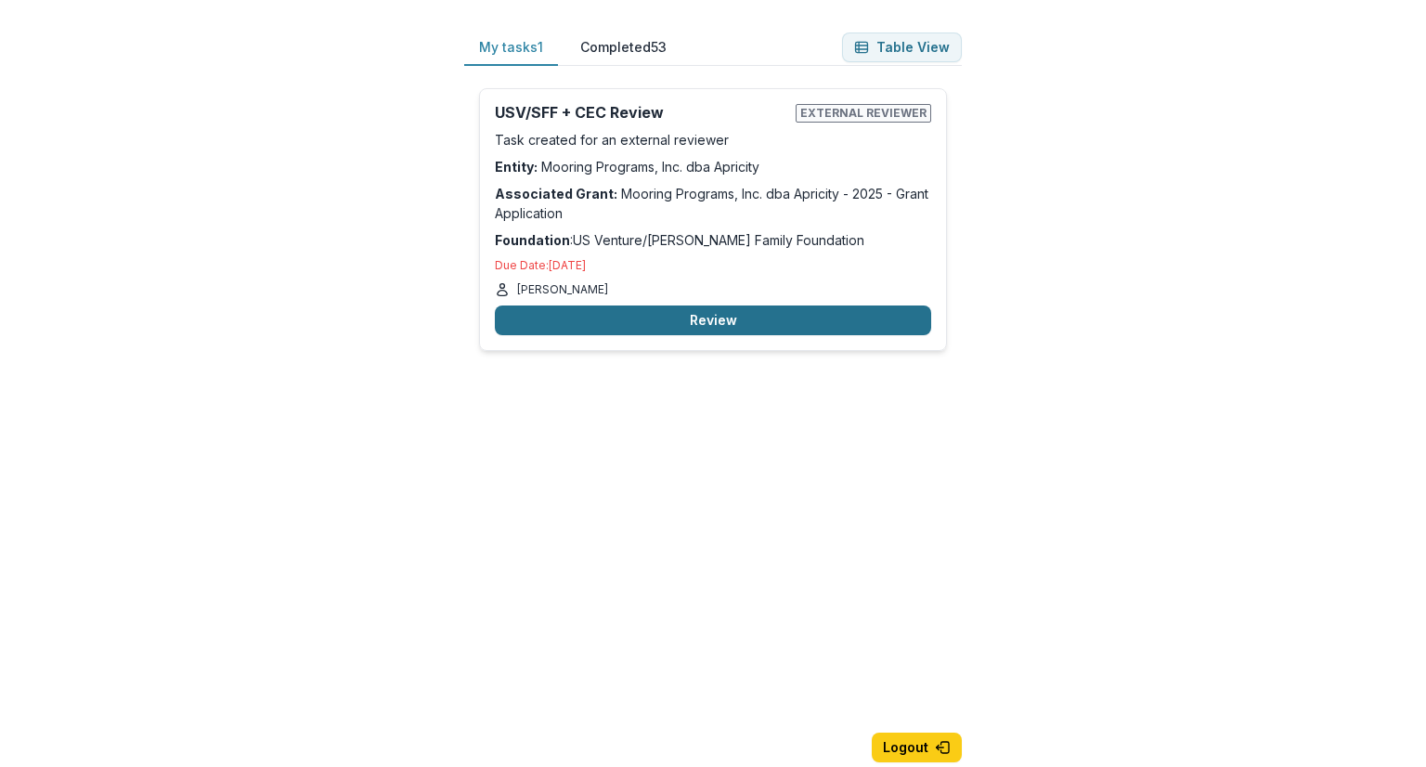
click at [740, 313] on button "Review" at bounding box center [713, 320] width 436 height 30
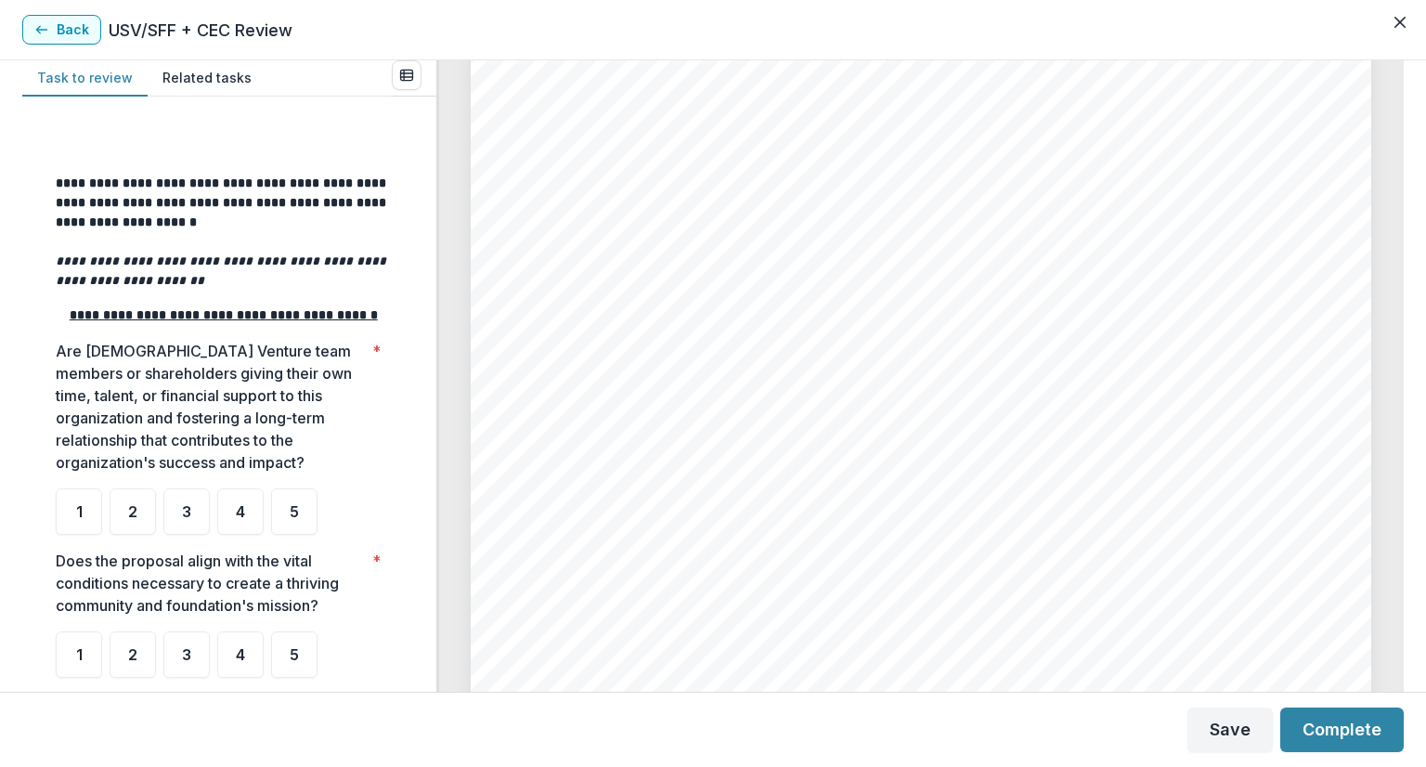
scroll to position [278, 0]
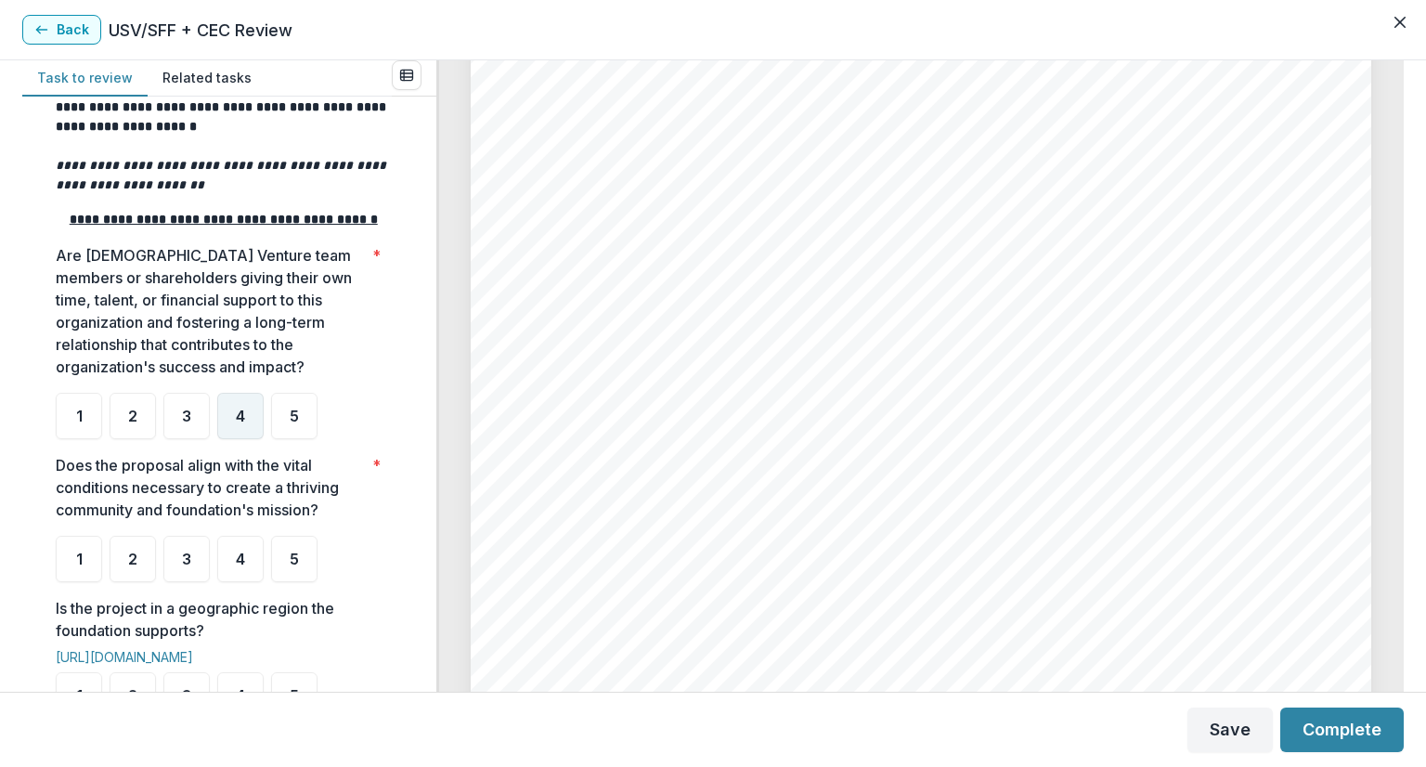
click at [243, 423] on span "4" at bounding box center [240, 415] width 9 height 15
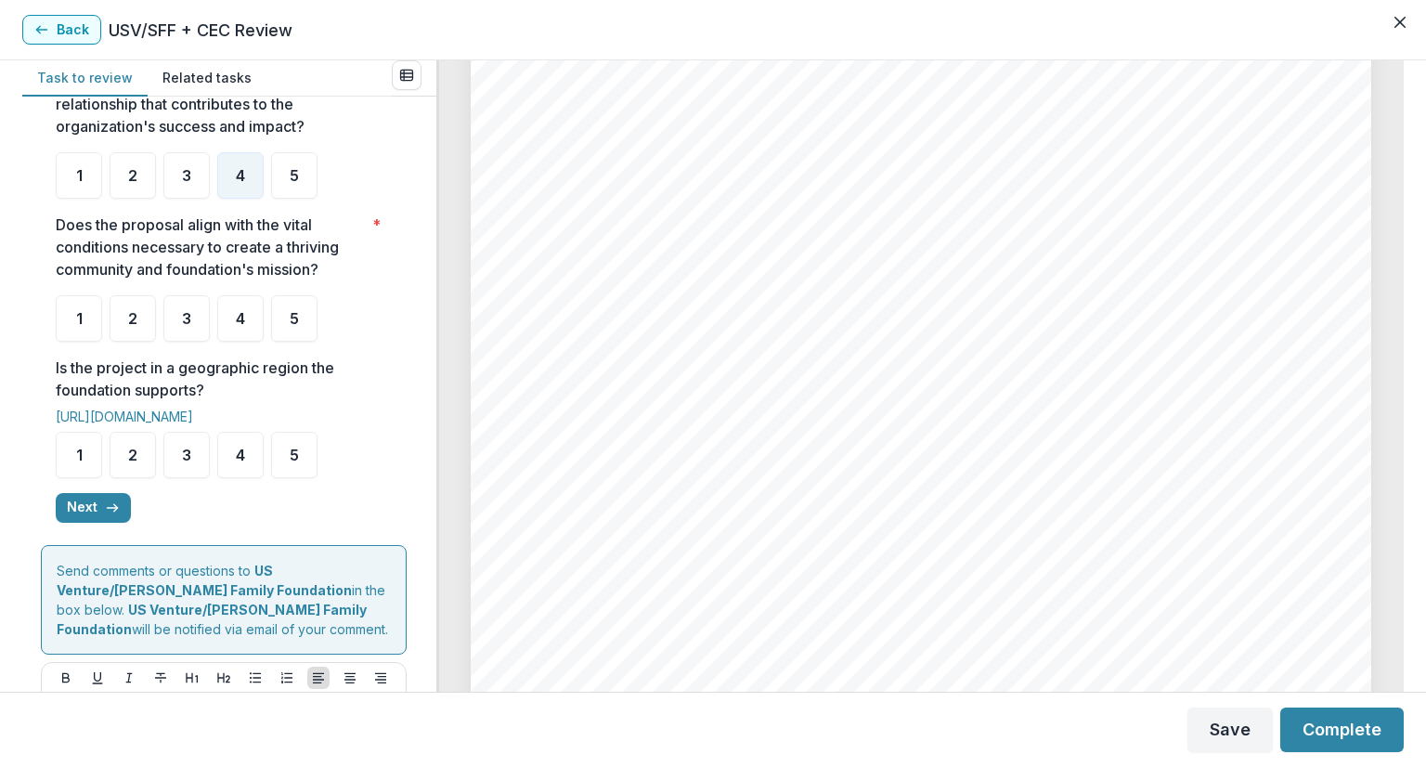
scroll to position [557, 0]
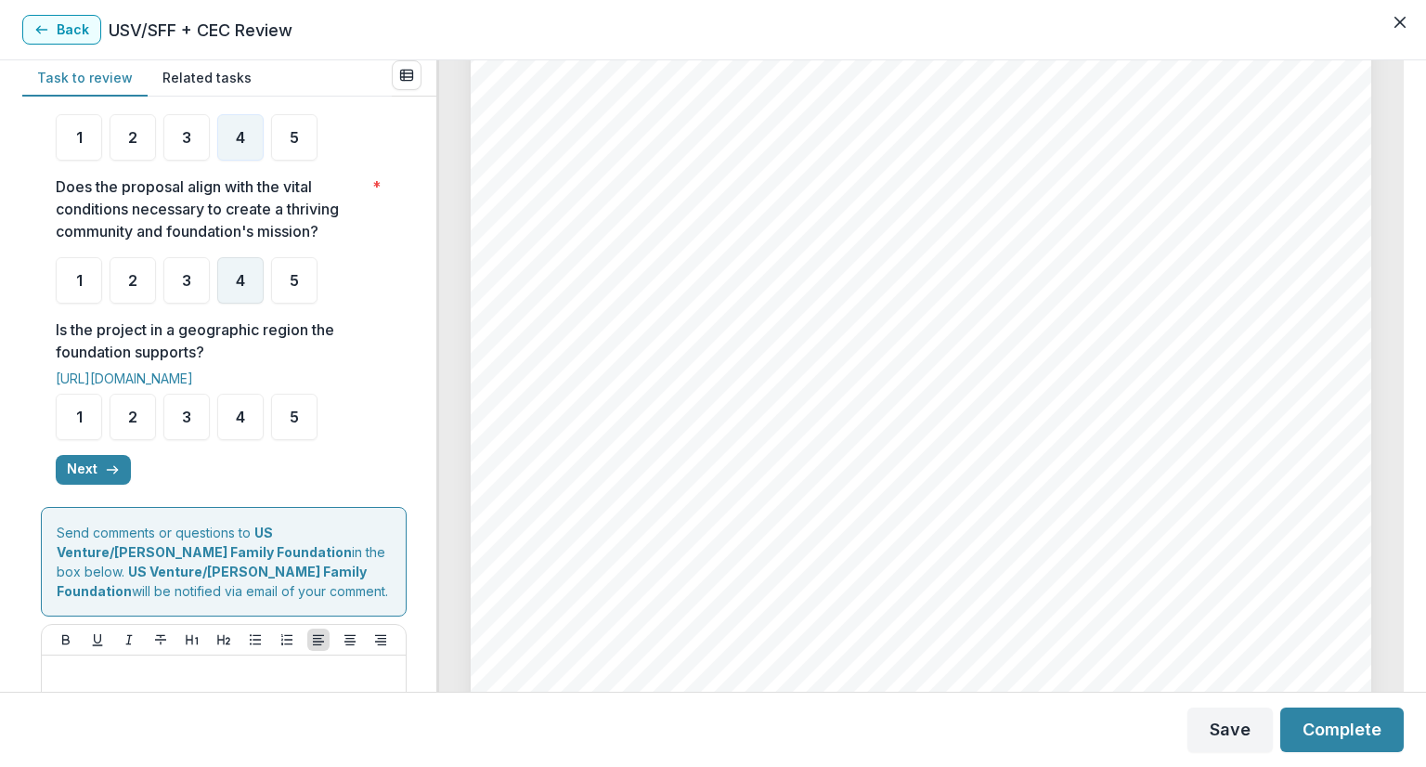
click at [241, 288] on span "4" at bounding box center [240, 280] width 9 height 15
click at [252, 294] on div "4" at bounding box center [240, 280] width 46 height 46
click at [242, 276] on div "4" at bounding box center [240, 280] width 46 height 46
click at [244, 288] on span "4" at bounding box center [240, 280] width 9 height 15
click at [237, 424] on span "4" at bounding box center [240, 416] width 9 height 15
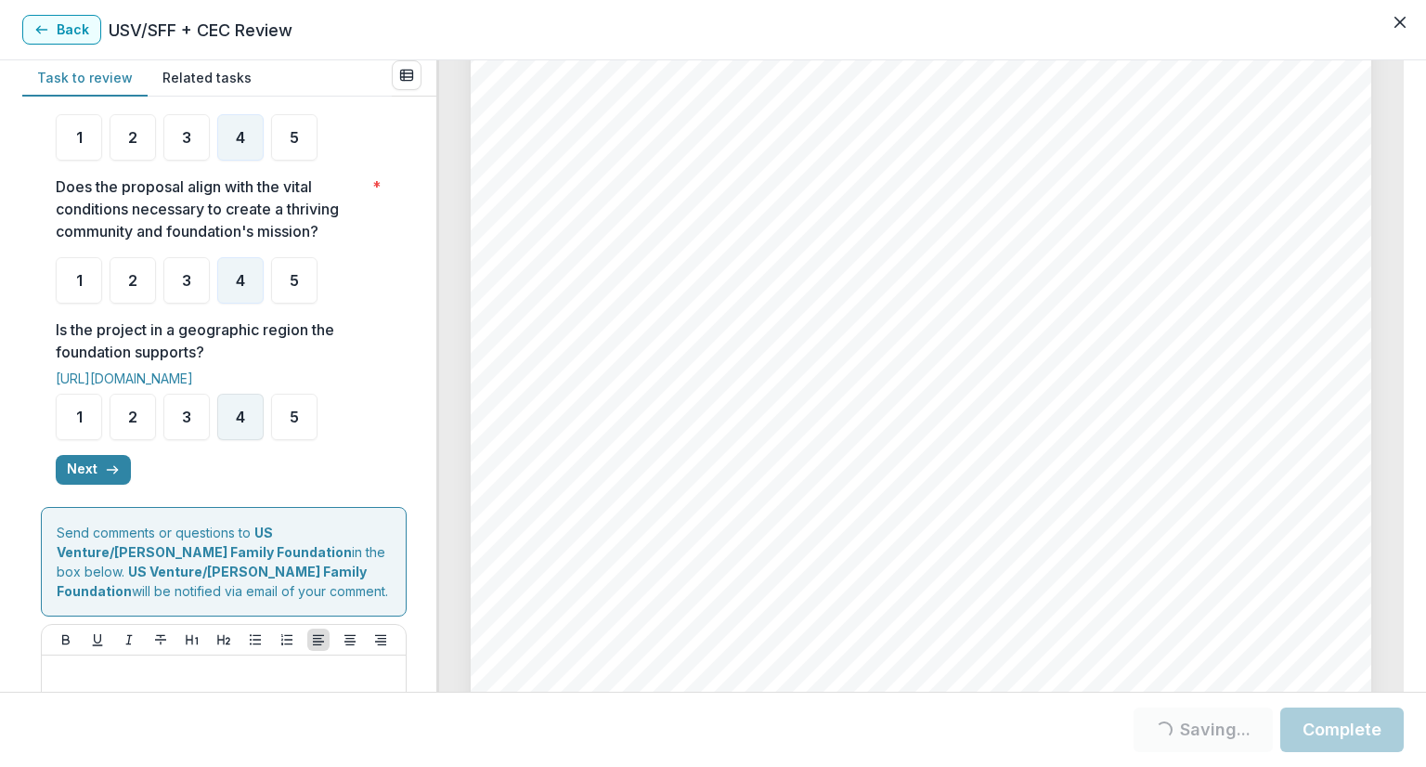
click at [239, 424] on span "4" at bounding box center [240, 416] width 9 height 15
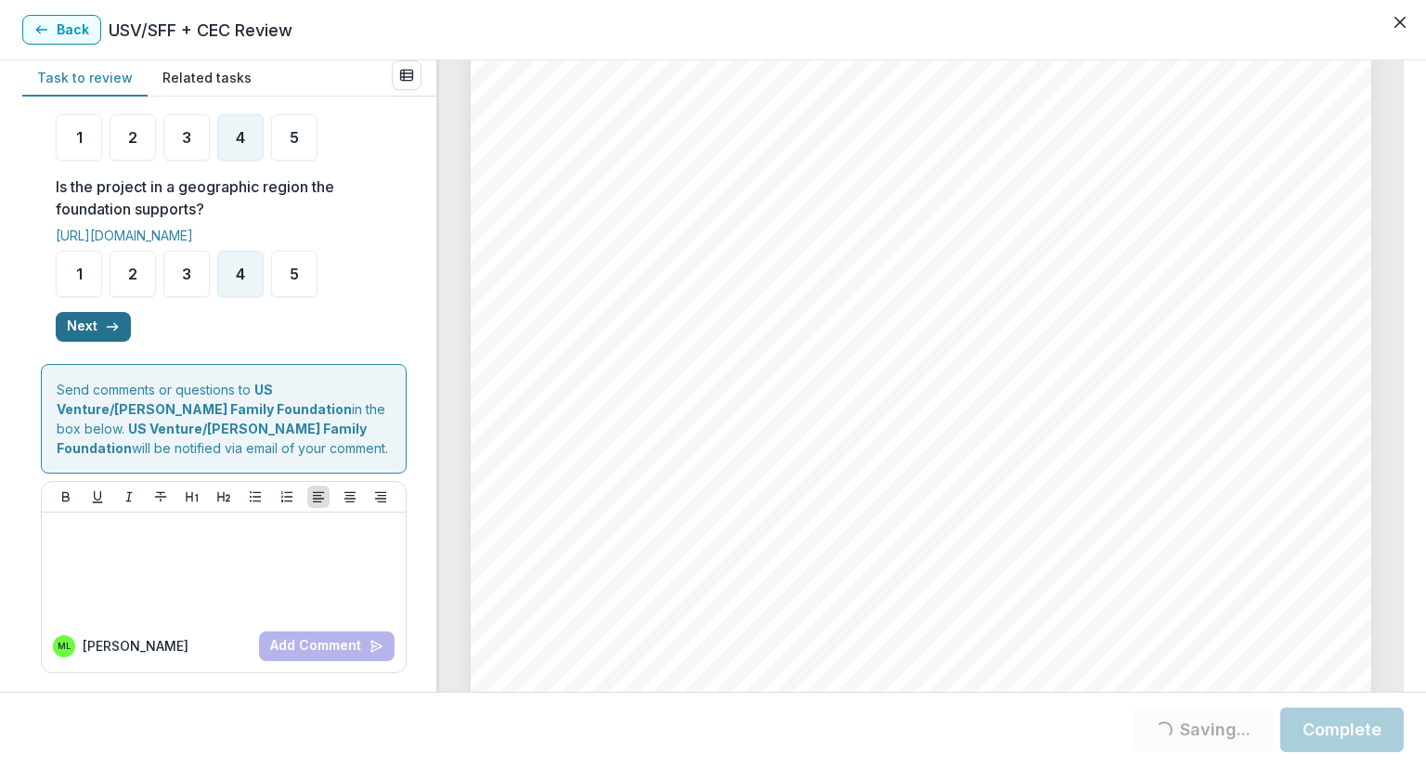
click at [110, 329] on icon "button" at bounding box center [112, 326] width 15 height 15
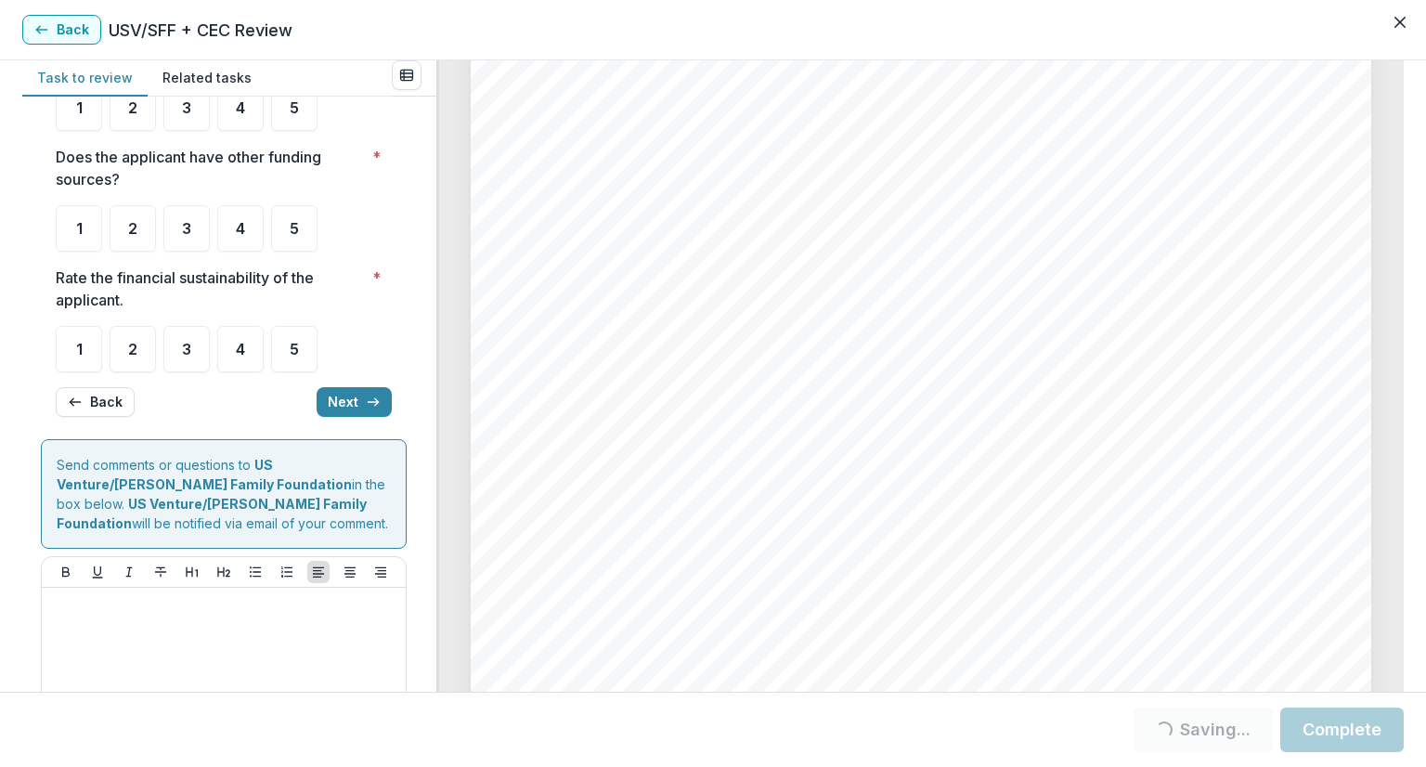
scroll to position [0, 0]
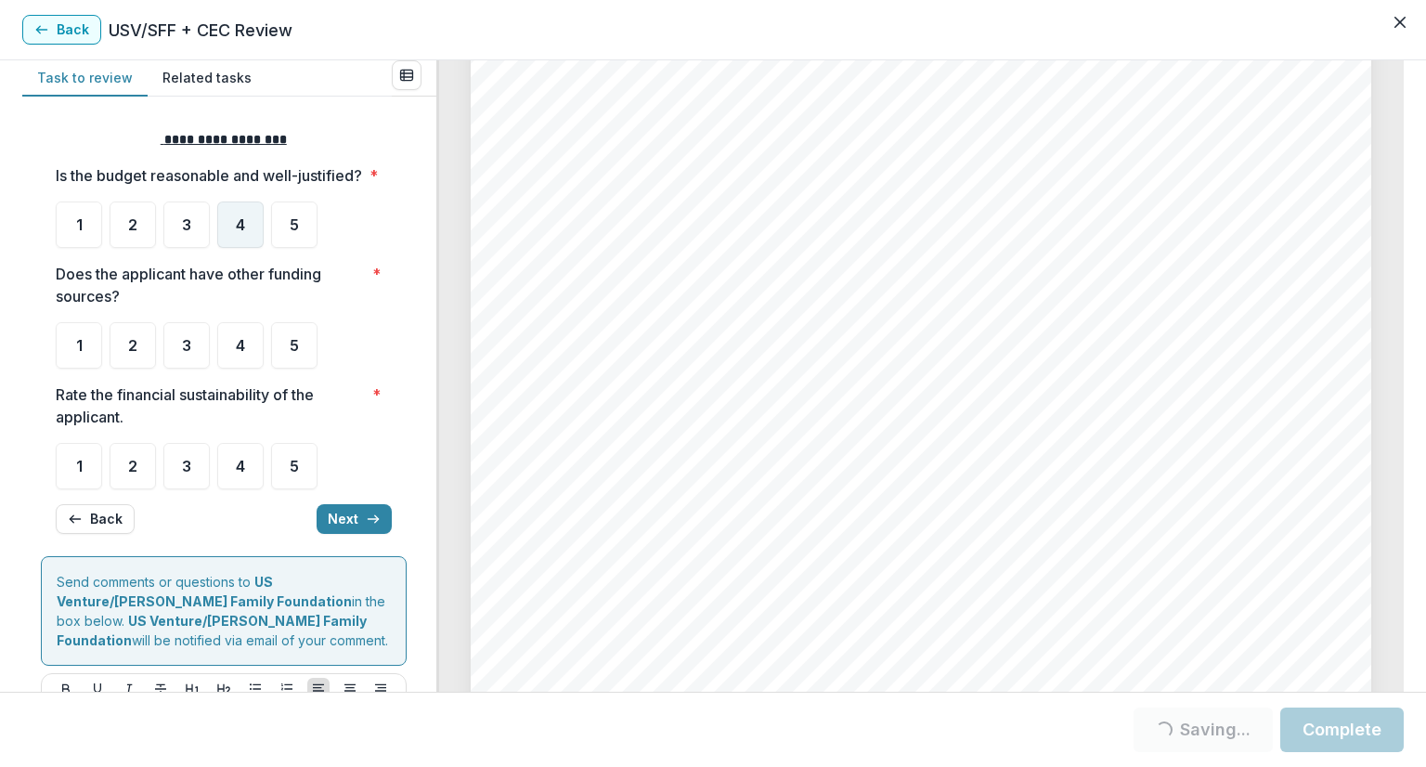
click at [238, 232] on span "4" at bounding box center [240, 224] width 9 height 15
click at [248, 247] on div "4" at bounding box center [240, 224] width 46 height 46
click at [246, 363] on div "4" at bounding box center [240, 345] width 46 height 46
click at [240, 353] on span "4" at bounding box center [240, 345] width 9 height 15
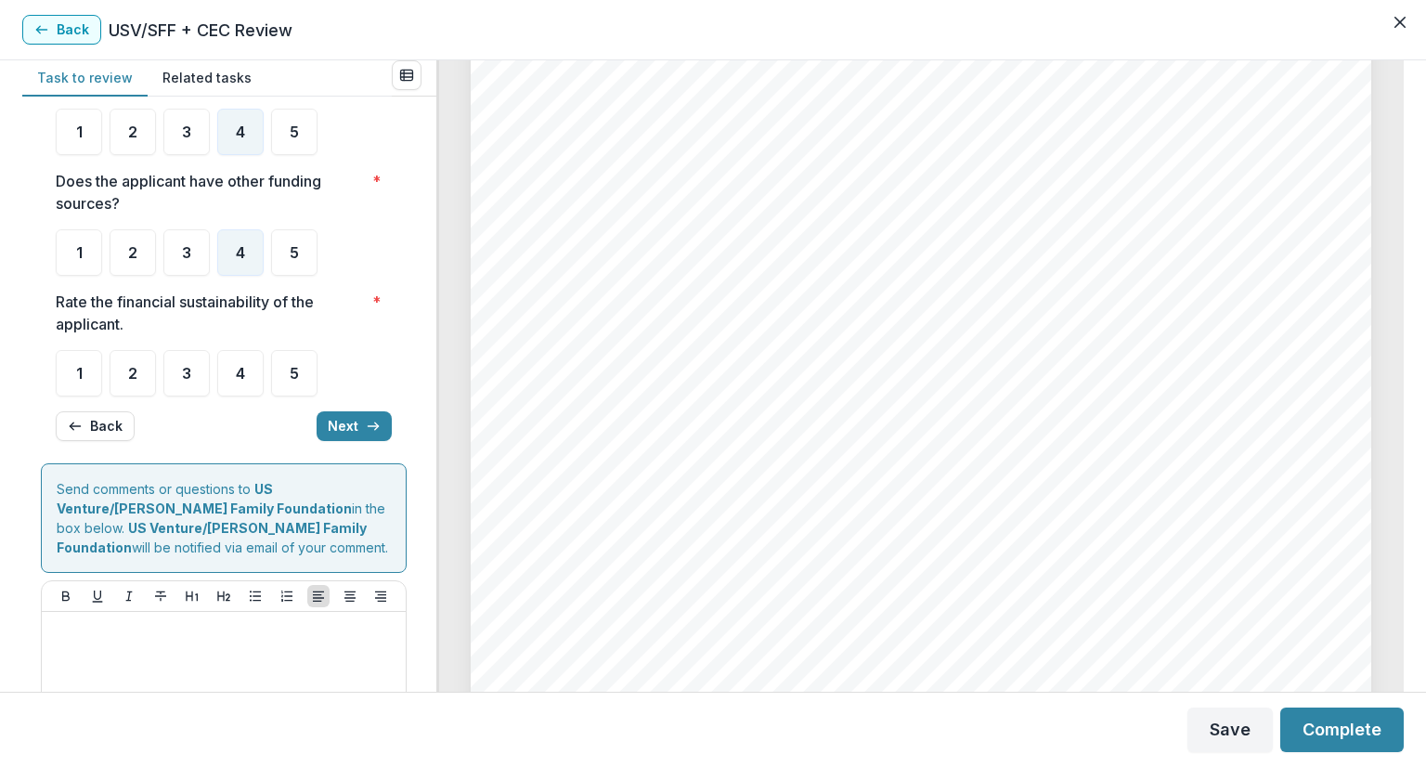
scroll to position [6777, 0]
click at [290, 260] on span "5" at bounding box center [294, 252] width 9 height 15
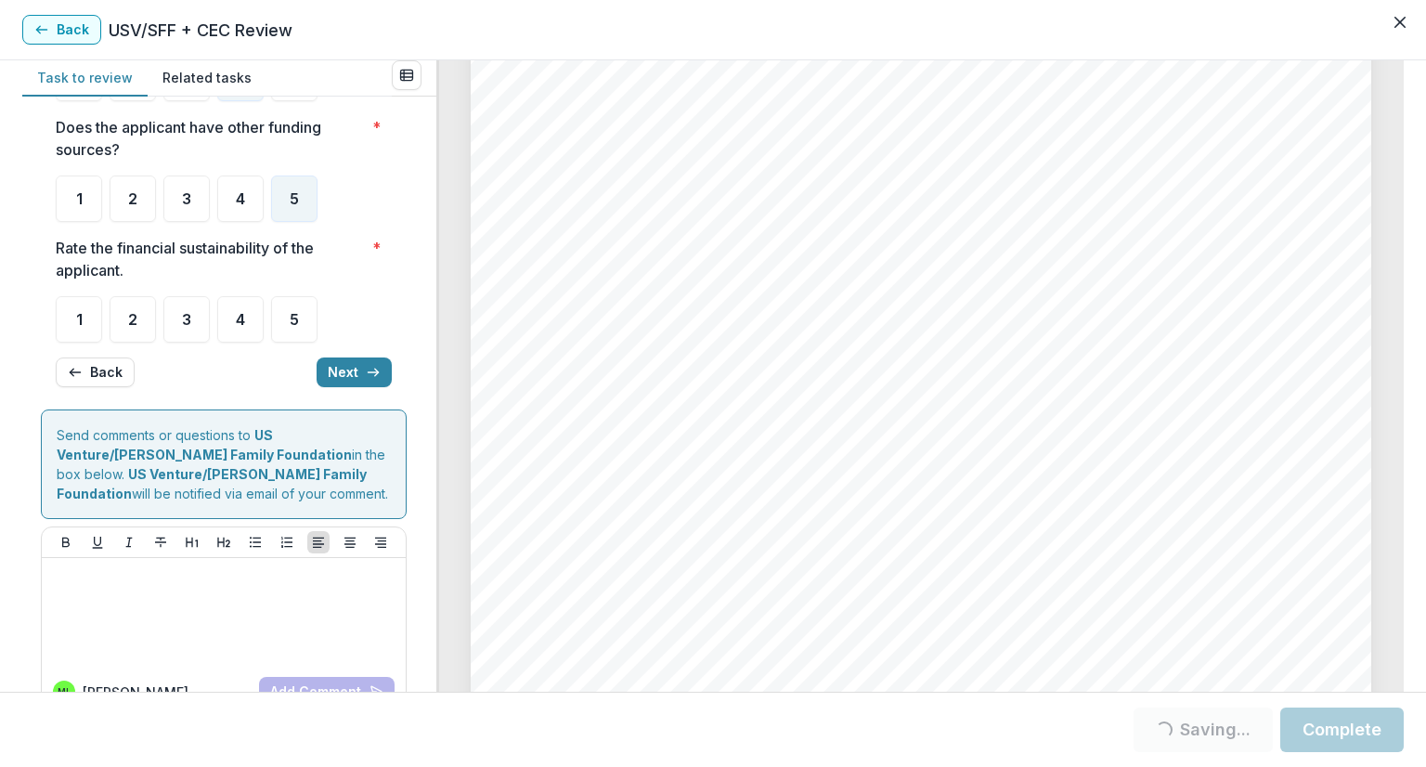
scroll to position [186, 0]
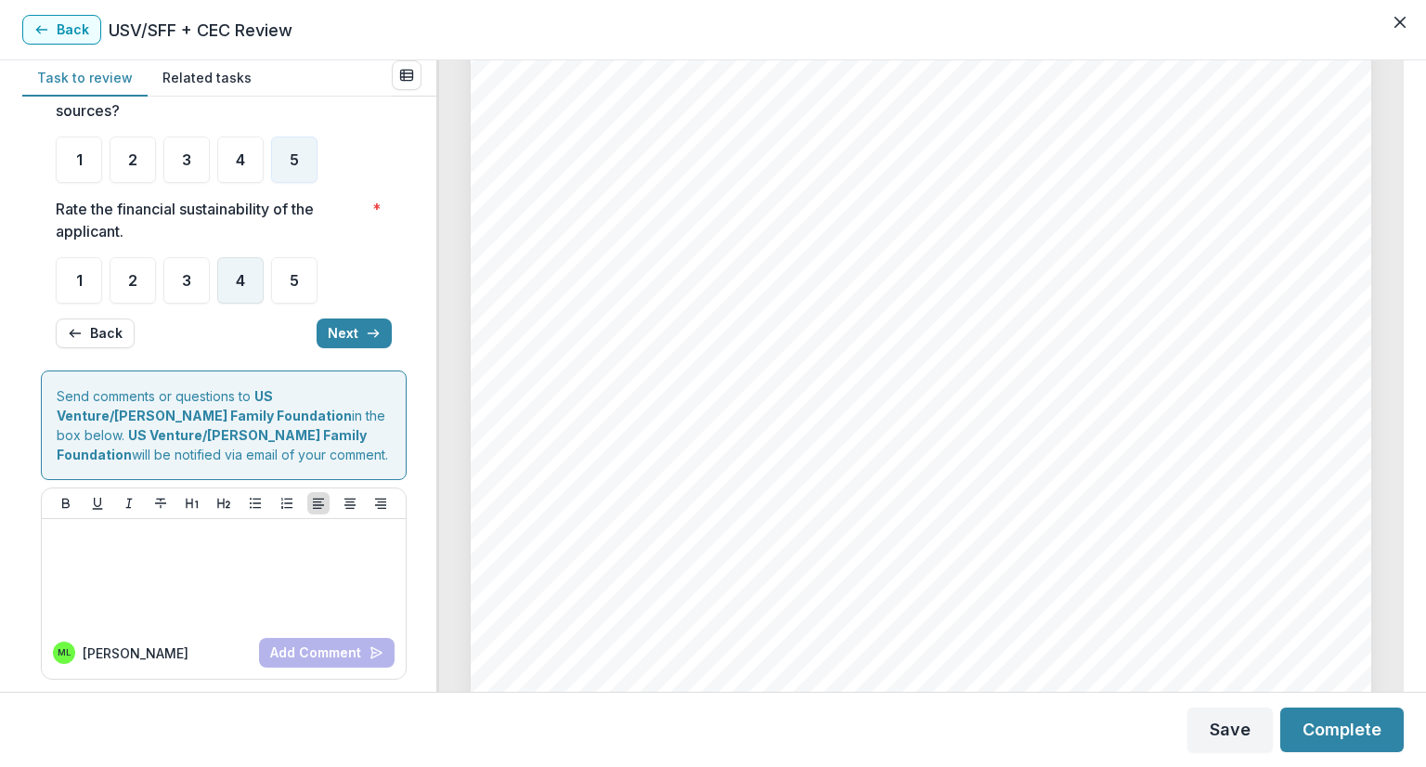
click at [244, 288] on span "4" at bounding box center [240, 280] width 9 height 15
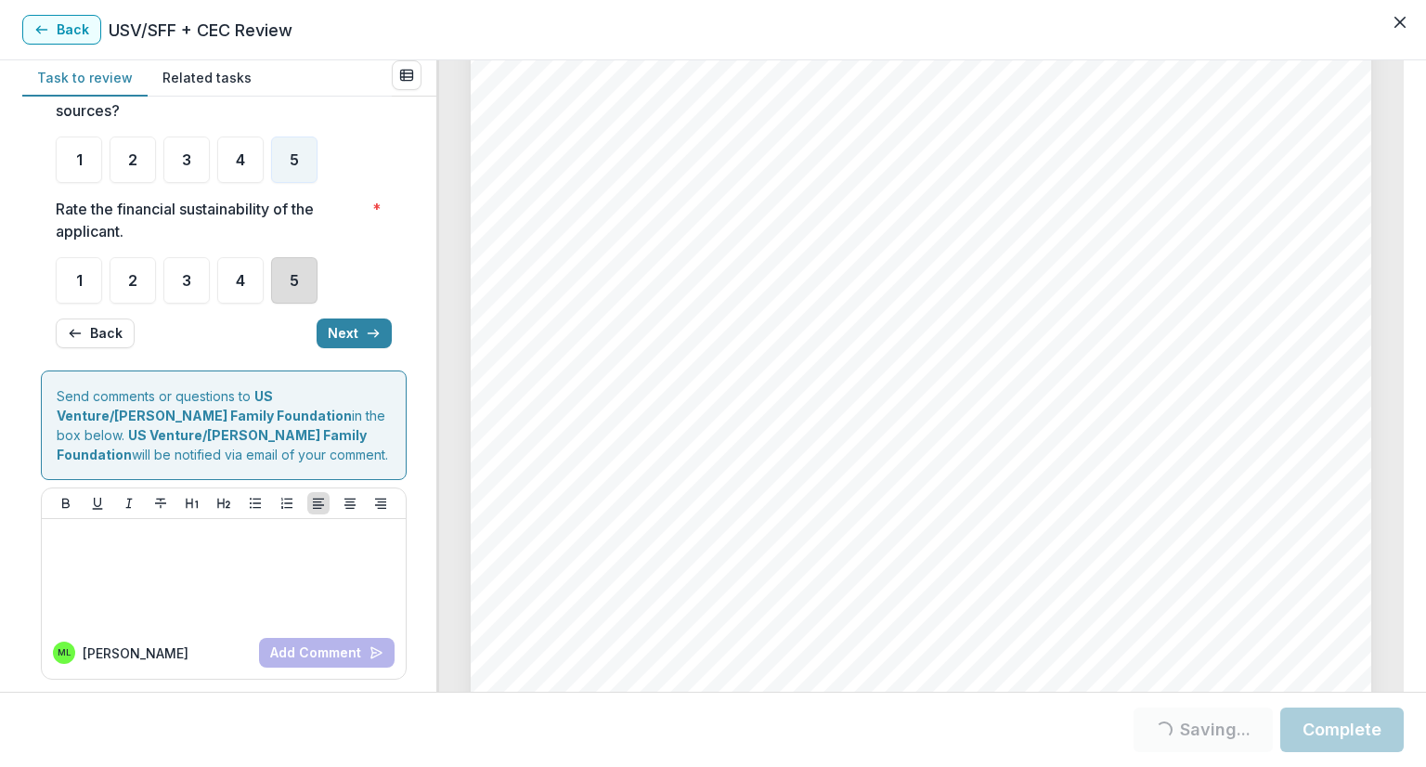
click at [286, 301] on div "5" at bounding box center [294, 280] width 46 height 46
click at [297, 287] on div "5" at bounding box center [294, 280] width 46 height 46
click at [355, 348] on button "Next" at bounding box center [354, 333] width 75 height 30
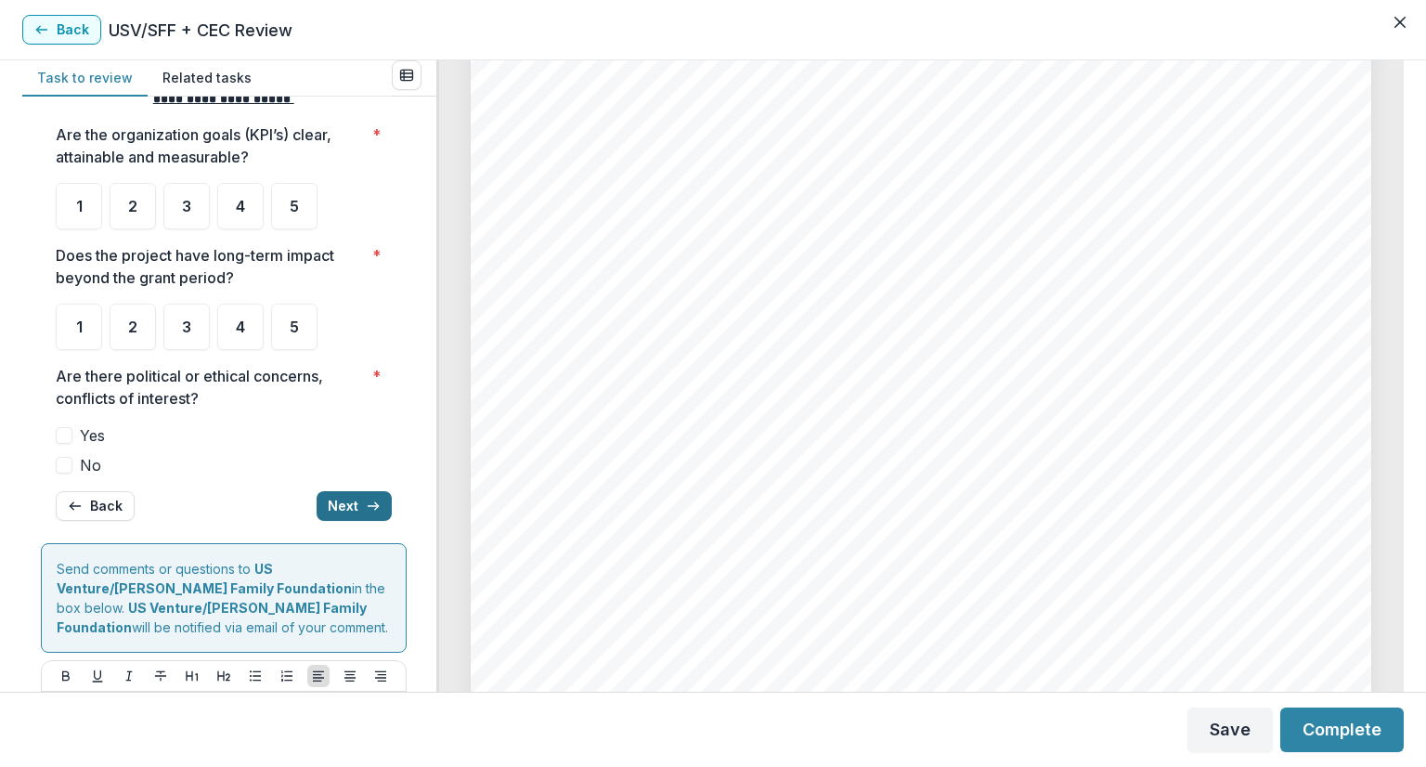
scroll to position [0, 0]
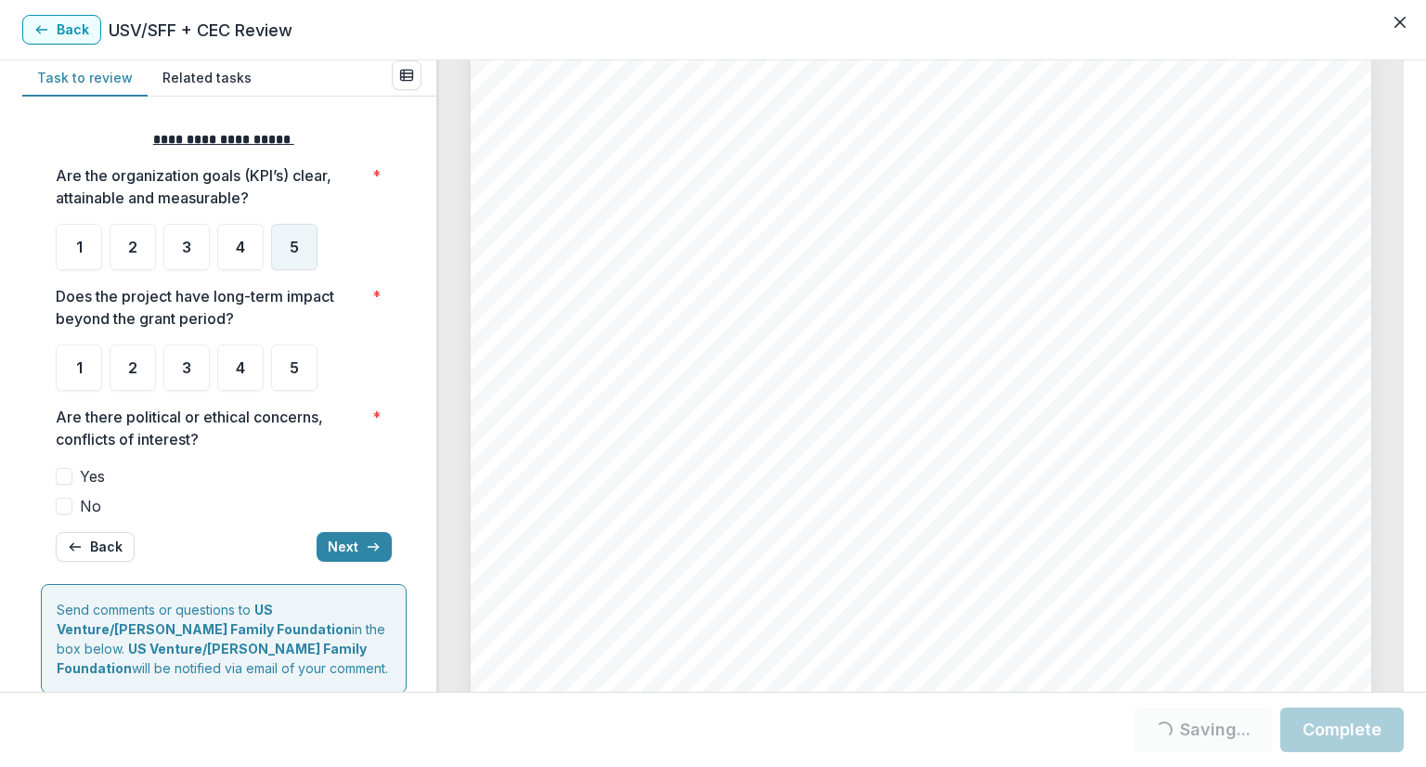
click at [300, 250] on div "5" at bounding box center [294, 247] width 46 height 46
click at [300, 366] on div "5" at bounding box center [294, 367] width 46 height 46
click at [294, 365] on span "5" at bounding box center [294, 367] width 9 height 15
click at [297, 380] on div "5" at bounding box center [294, 367] width 46 height 46
click at [73, 499] on label "No" at bounding box center [224, 506] width 336 height 22
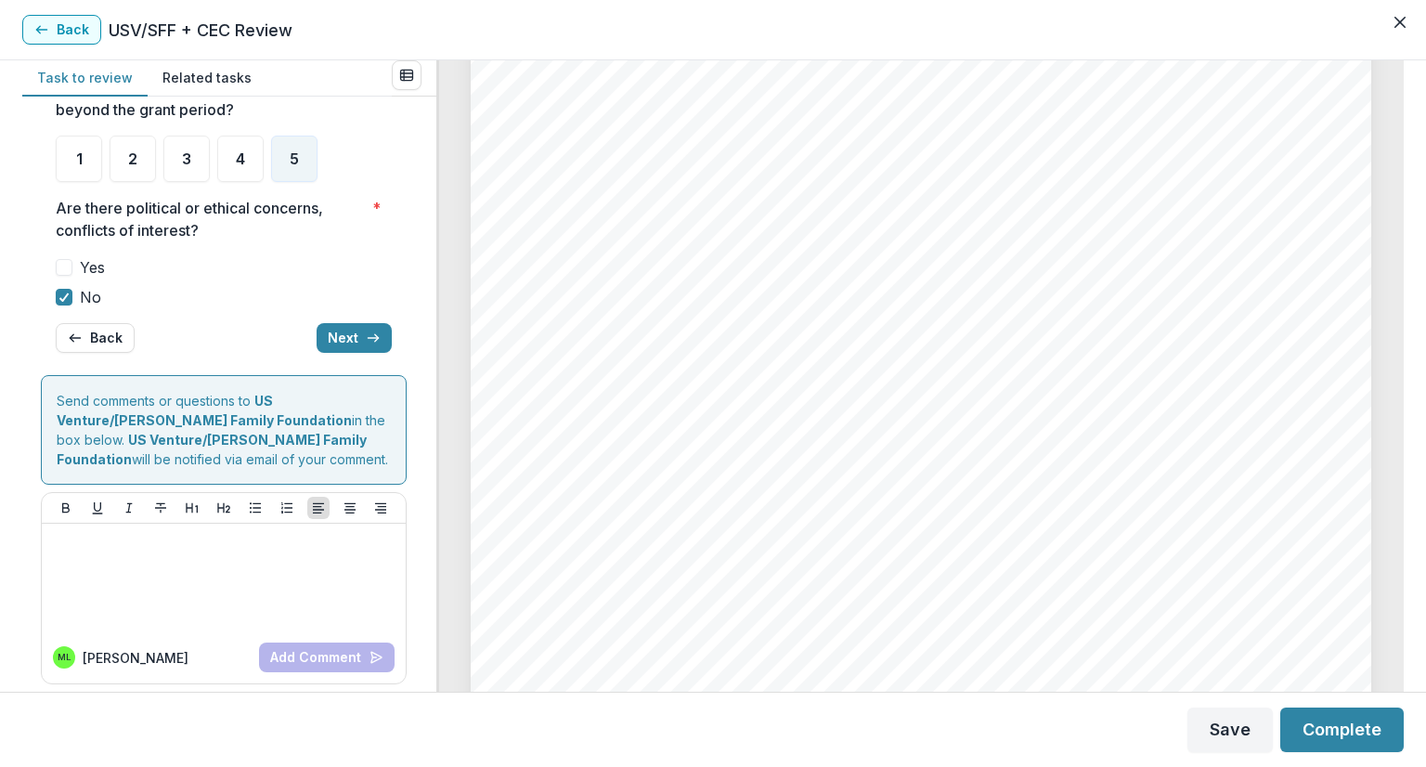
scroll to position [218, 0]
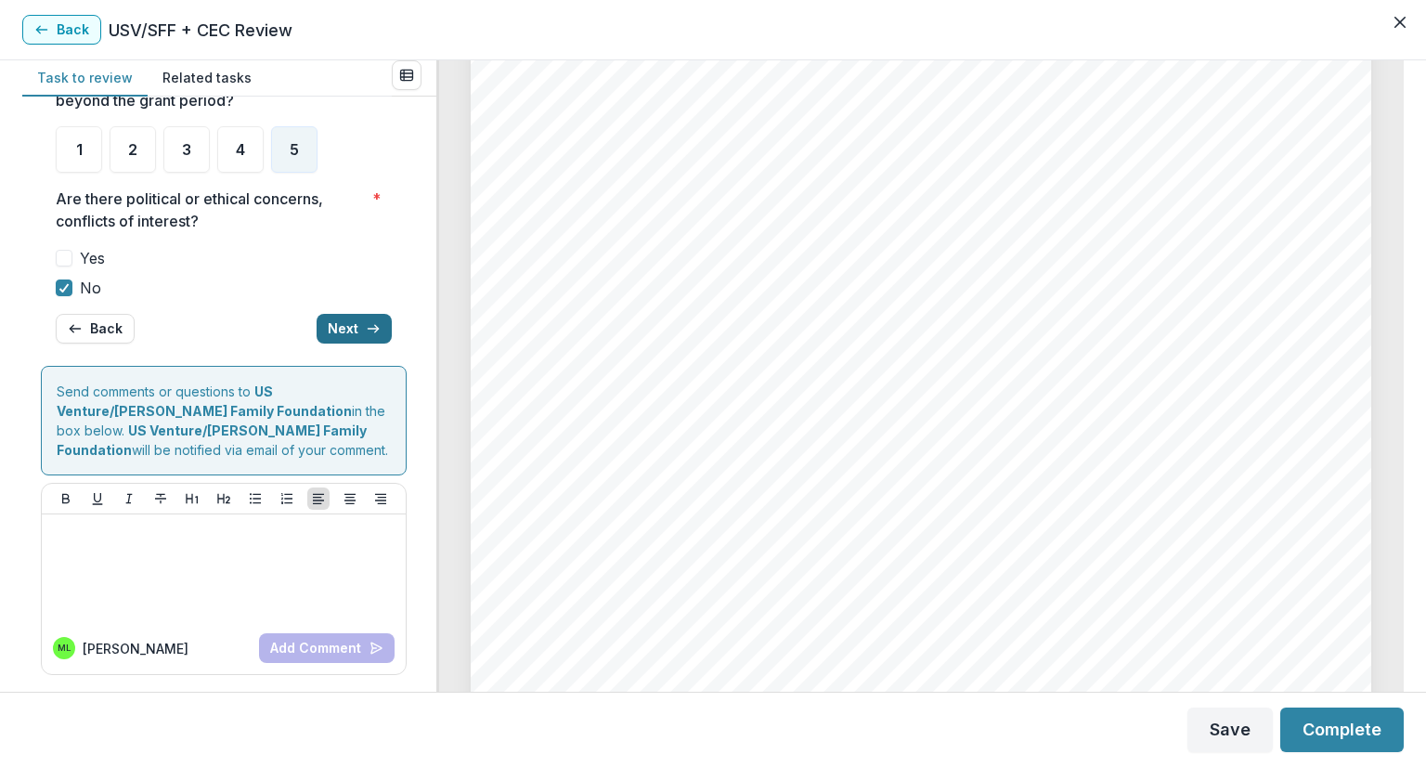
click at [339, 326] on button "Next" at bounding box center [354, 329] width 75 height 30
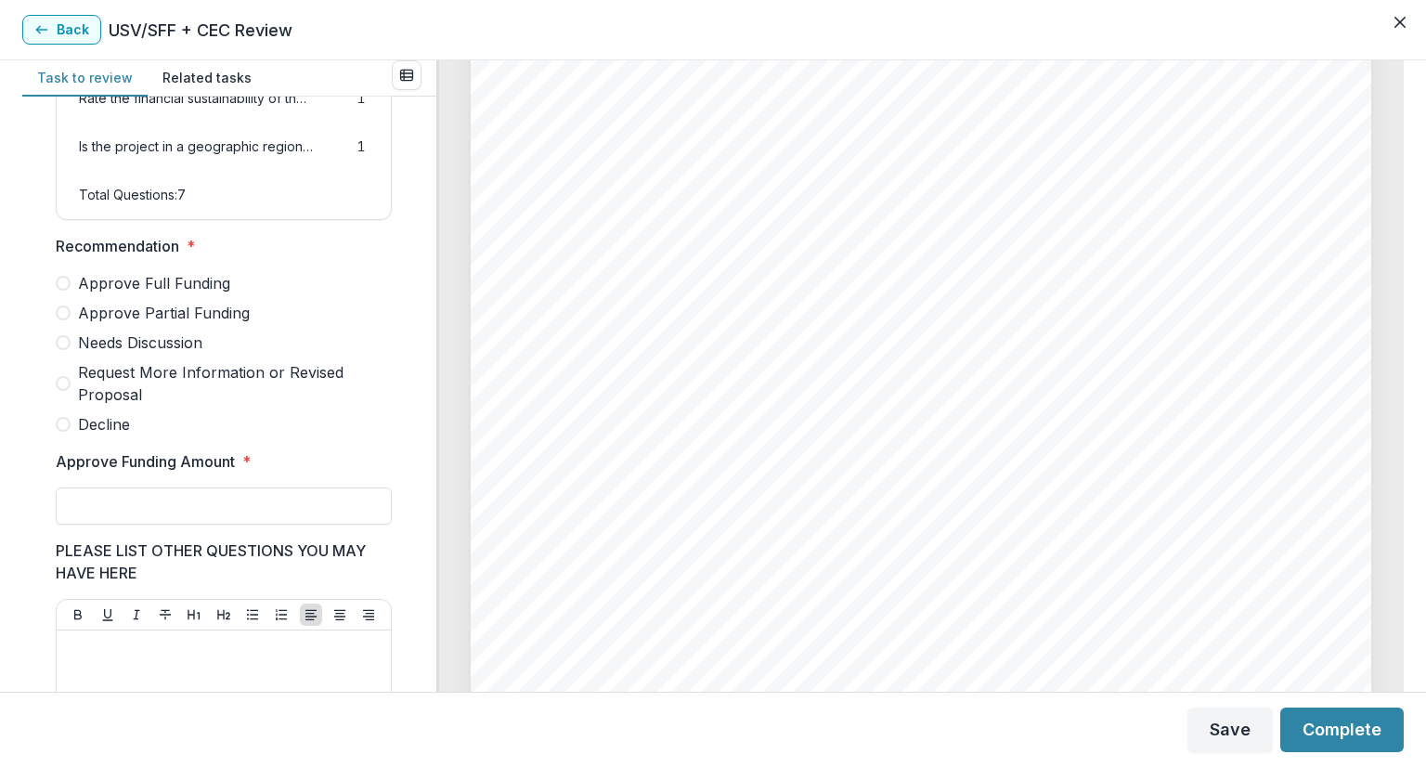
scroll to position [286, 0]
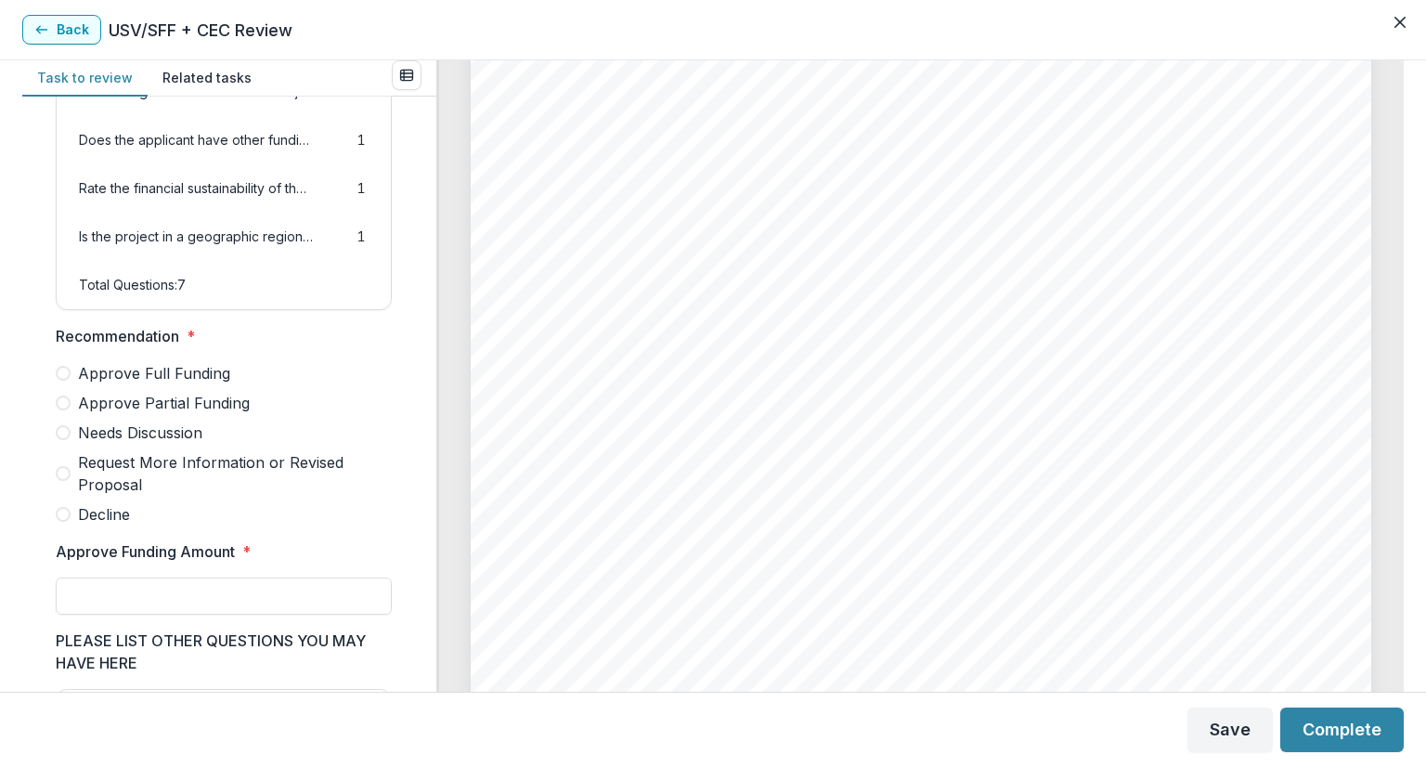
click at [75, 444] on label "Needs Discussion" at bounding box center [224, 432] width 336 height 22
click at [104, 607] on input "Approve Funding Amount *" at bounding box center [224, 595] width 336 height 37
type input "*******"
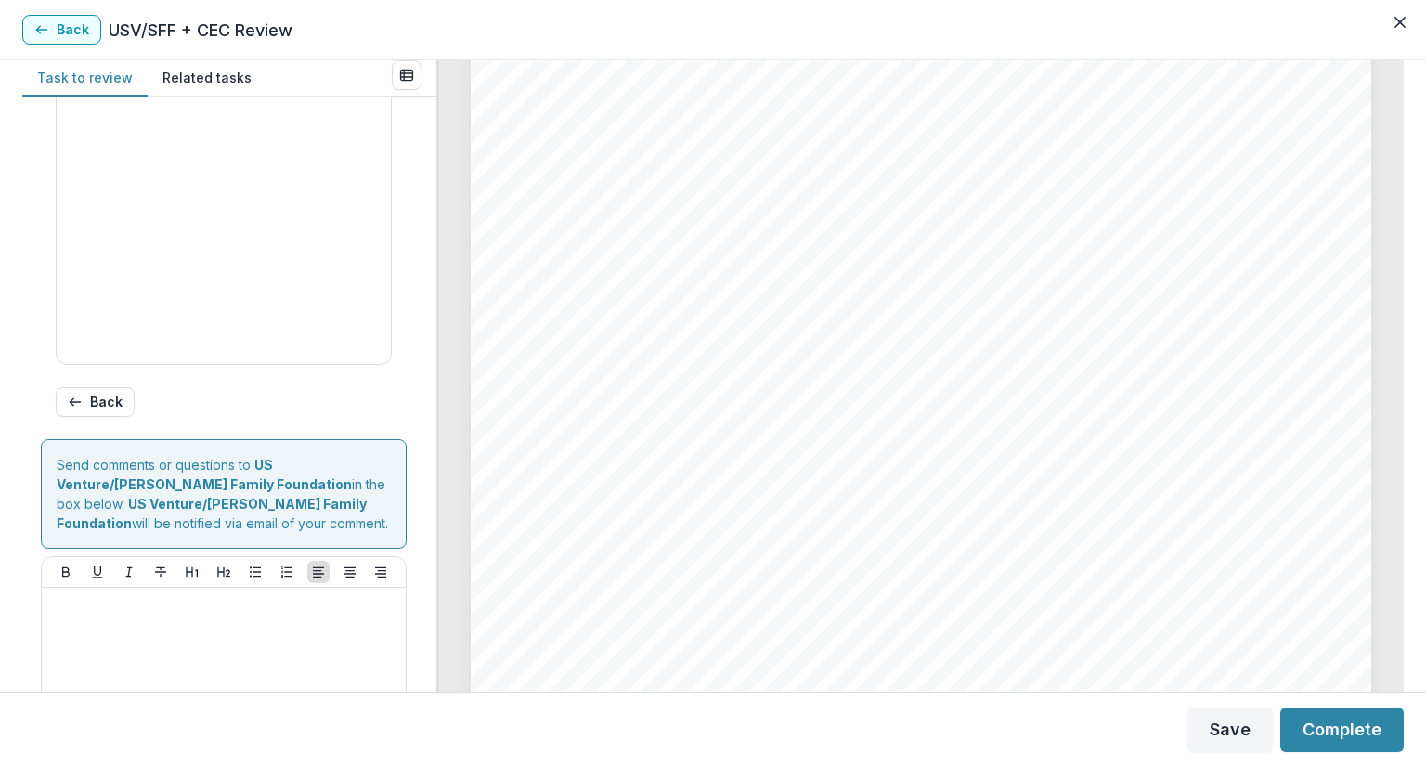
scroll to position [1029, 0]
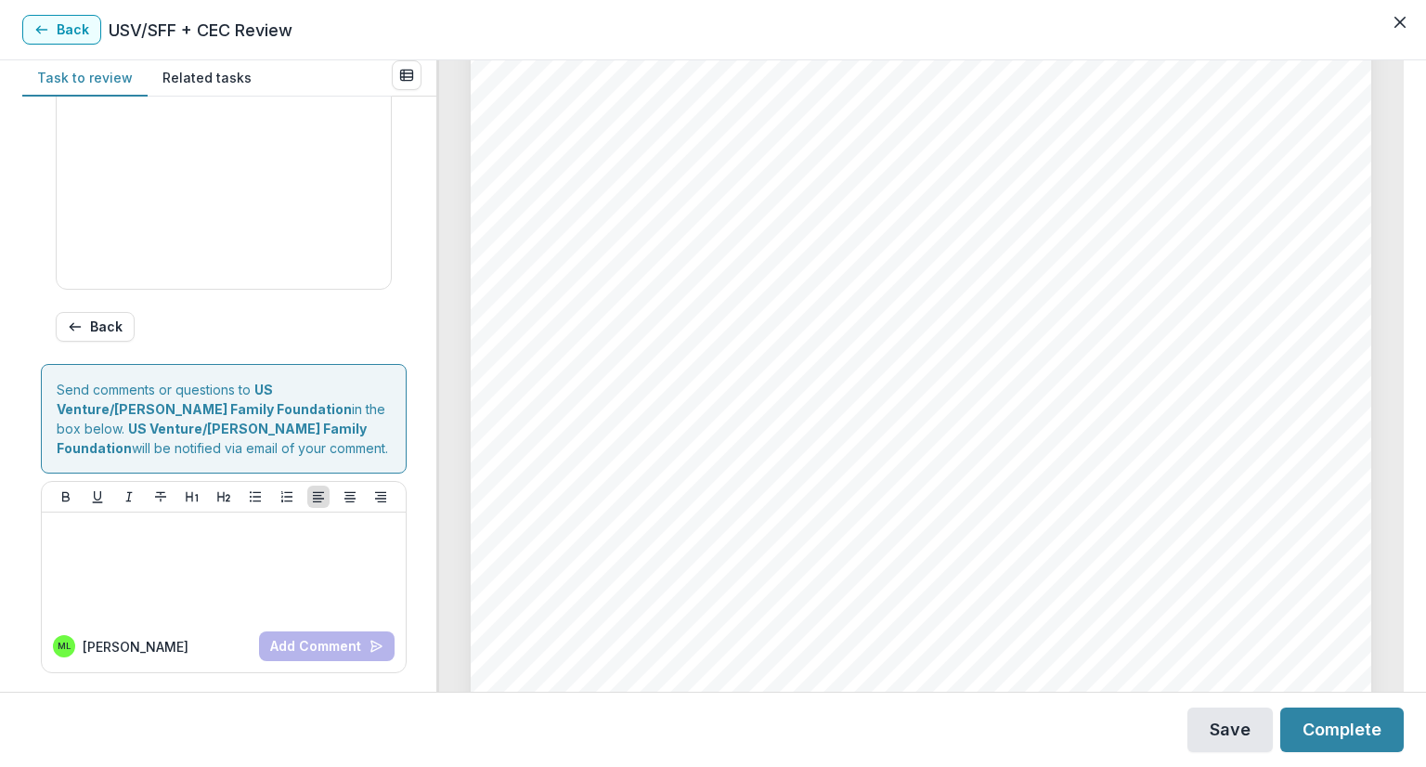
click at [1222, 718] on button "Save" at bounding box center [1229, 729] width 85 height 45
click at [1365, 721] on button "Complete" at bounding box center [1341, 729] width 123 height 45
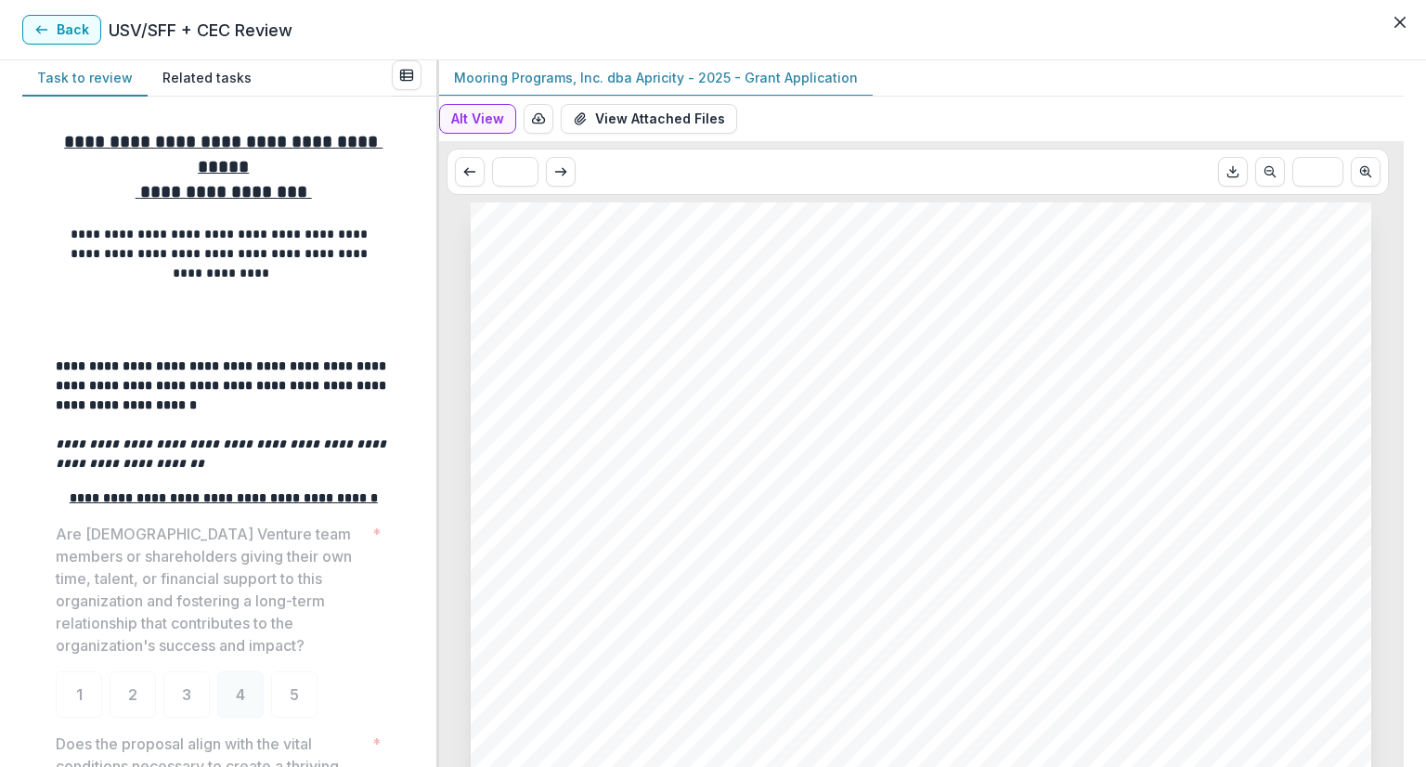
click at [66, 32] on button "Back" at bounding box center [61, 30] width 79 height 30
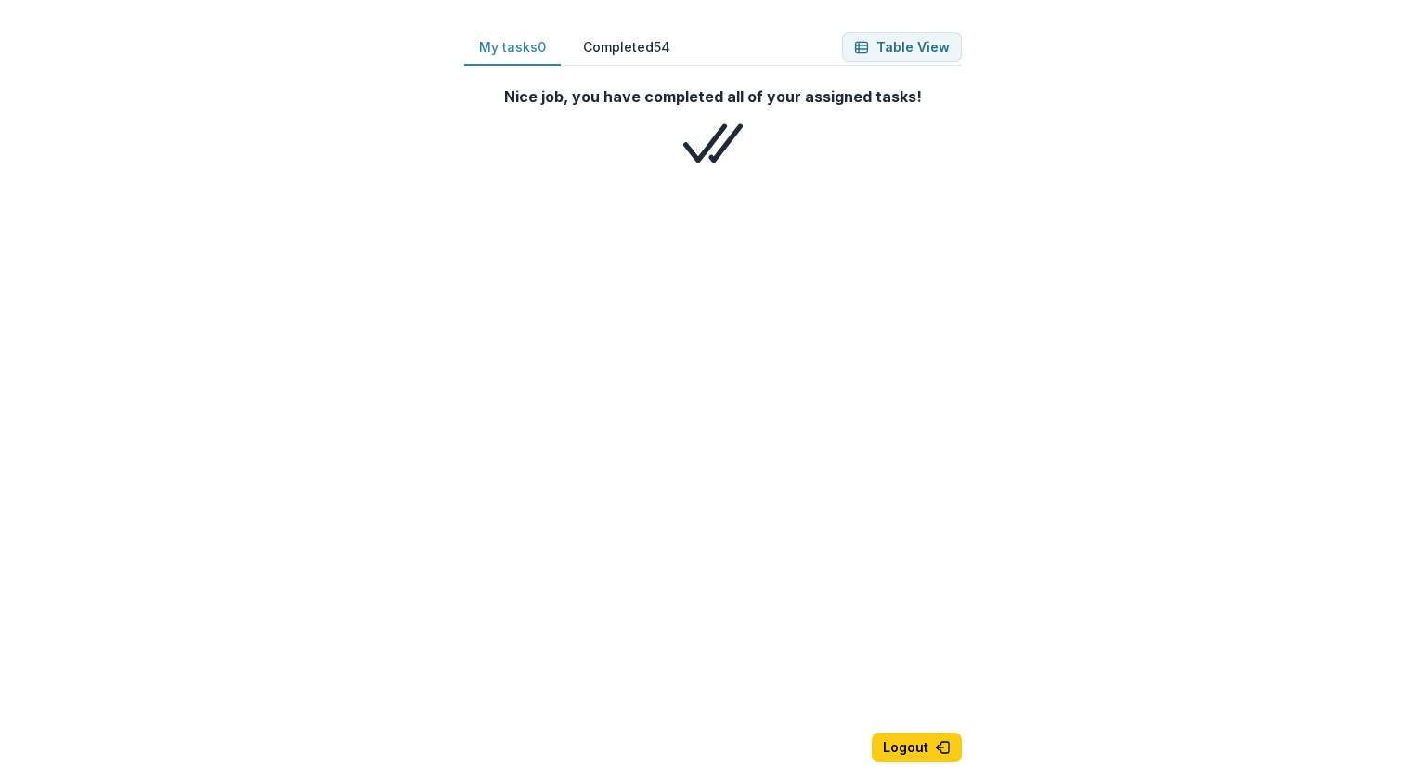
click at [625, 38] on button "Completed 54" at bounding box center [626, 48] width 117 height 36
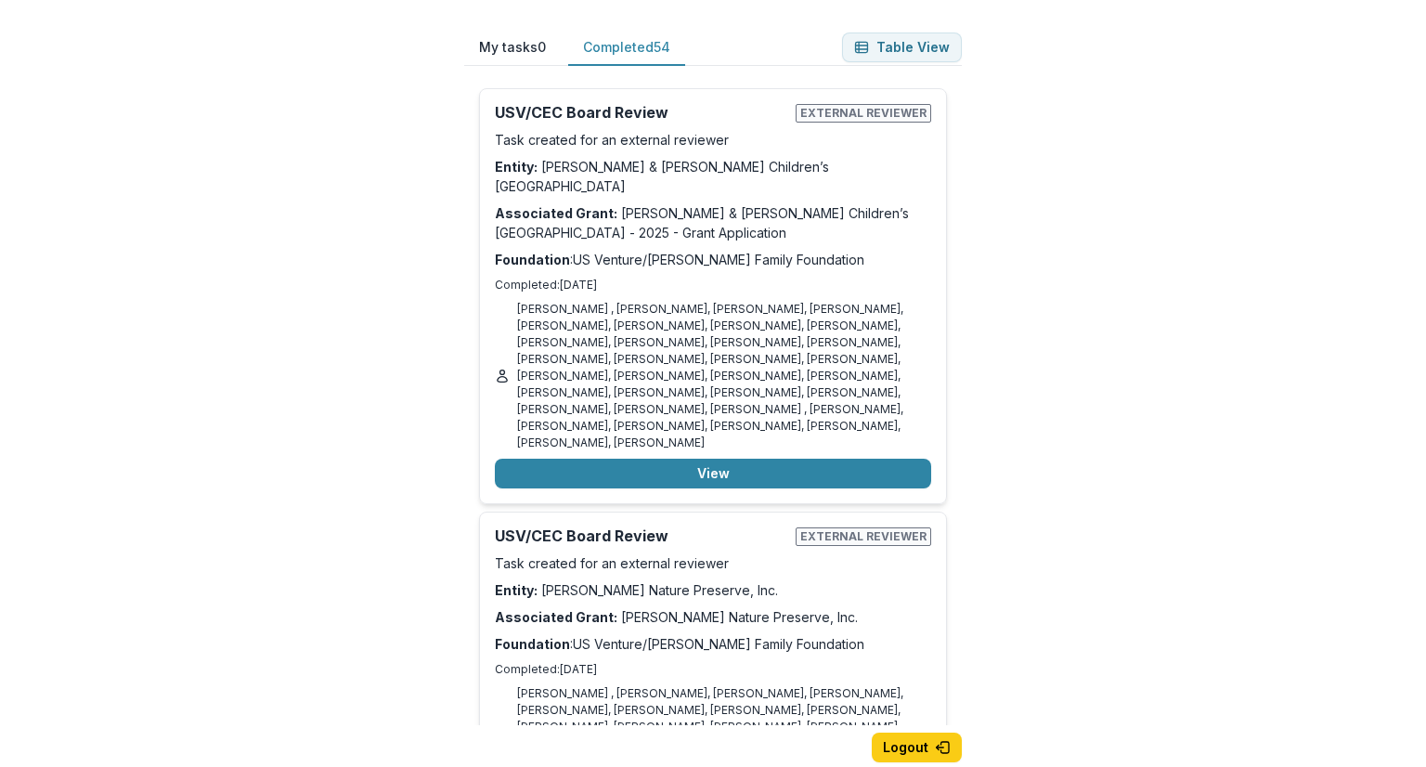
click at [510, 36] on button "My tasks 0" at bounding box center [512, 48] width 97 height 36
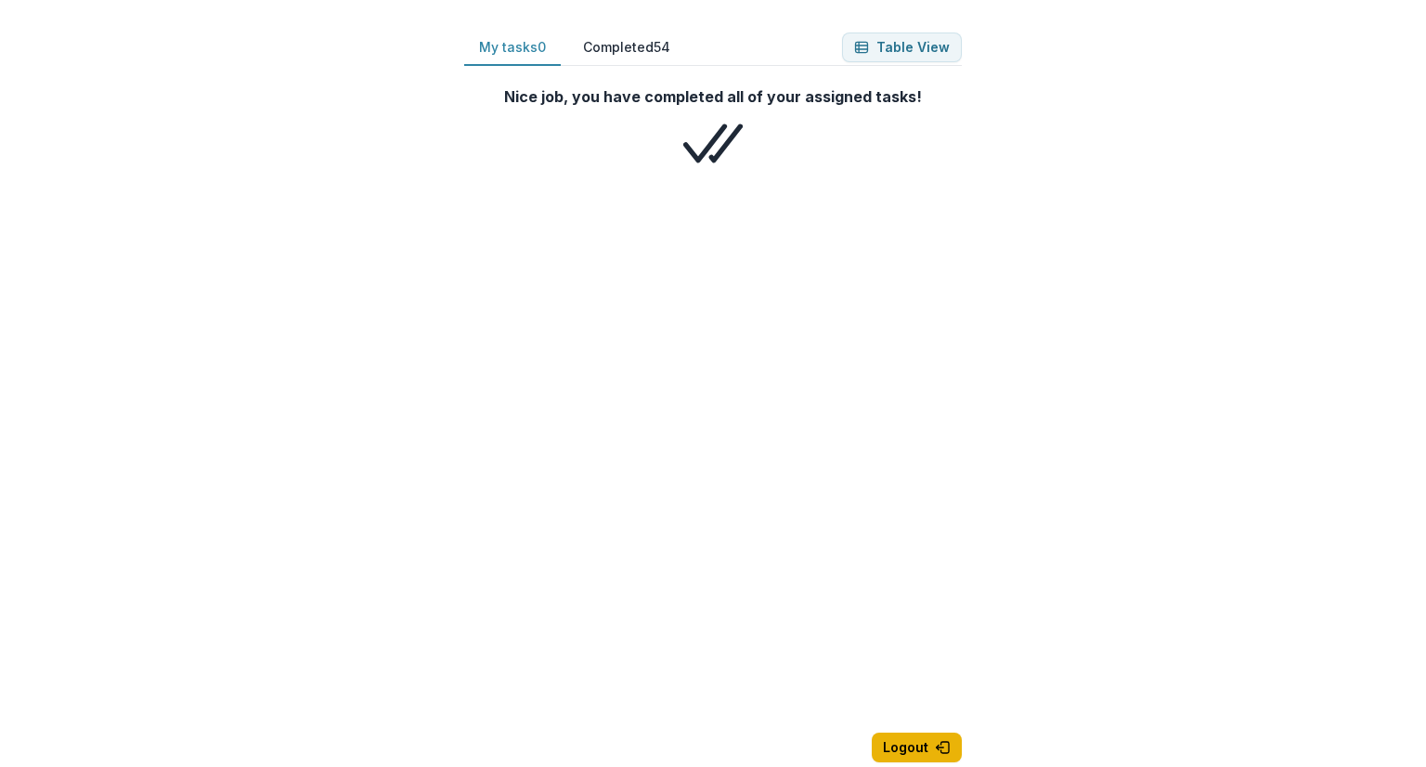
click at [930, 745] on button "Logout" at bounding box center [917, 747] width 90 height 30
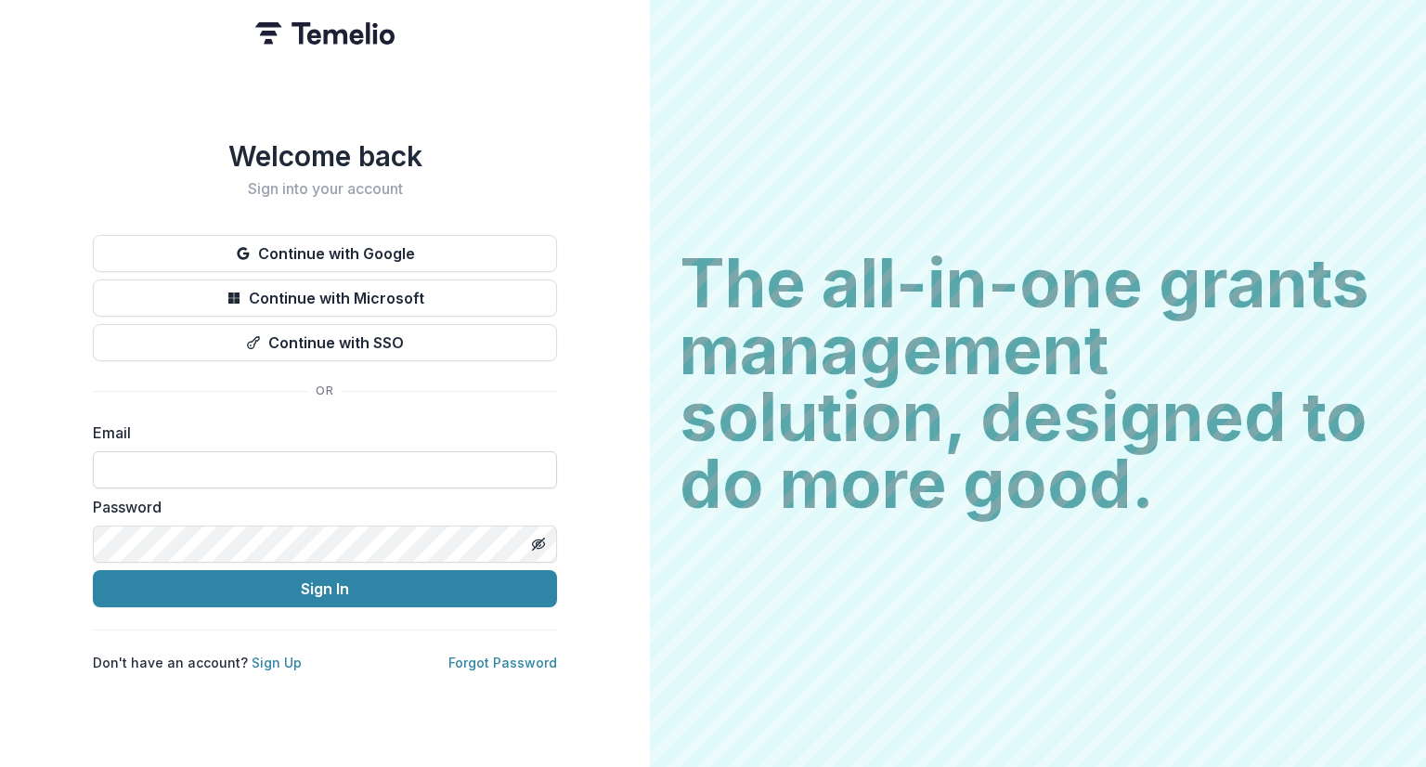
click at [275, 458] on input at bounding box center [325, 469] width 464 height 37
type input "**********"
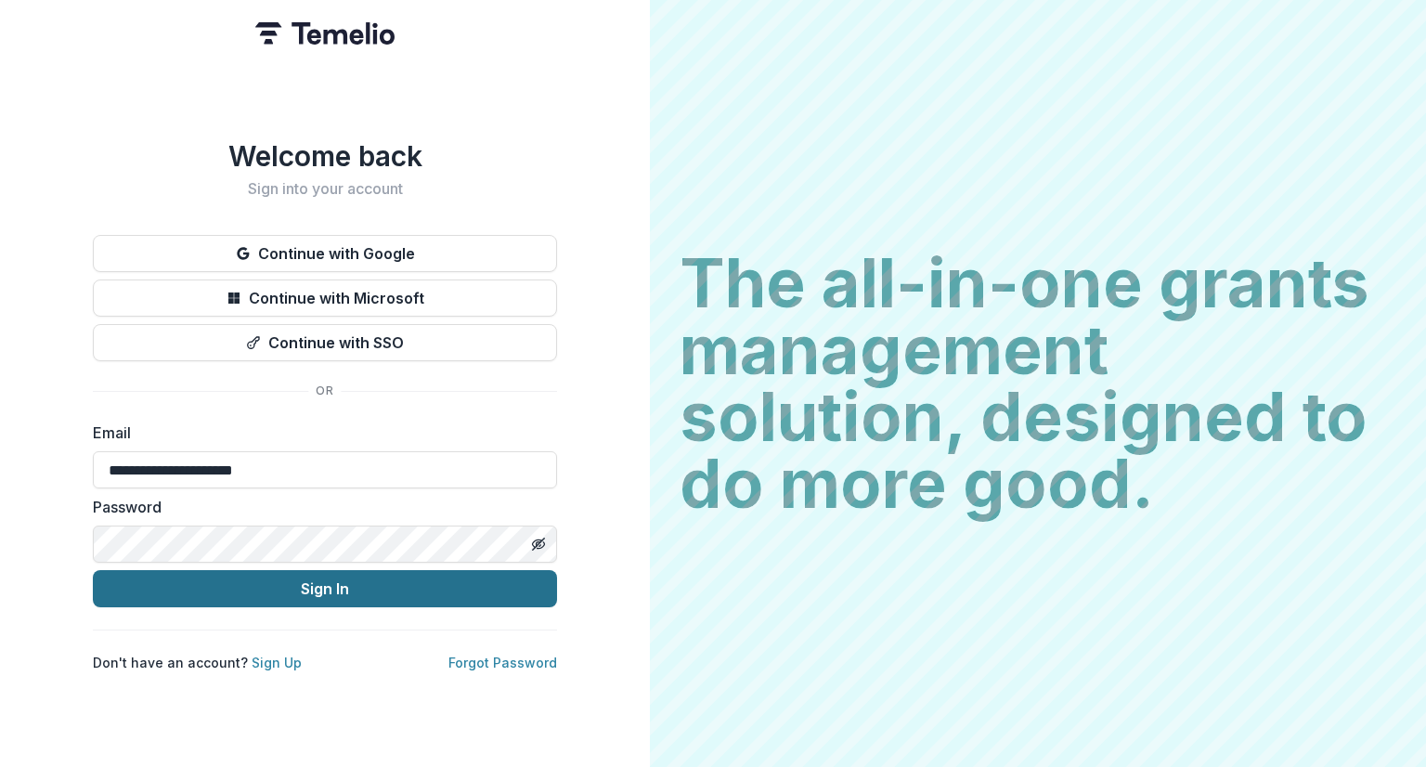
click at [345, 581] on button "Sign In" at bounding box center [325, 588] width 464 height 37
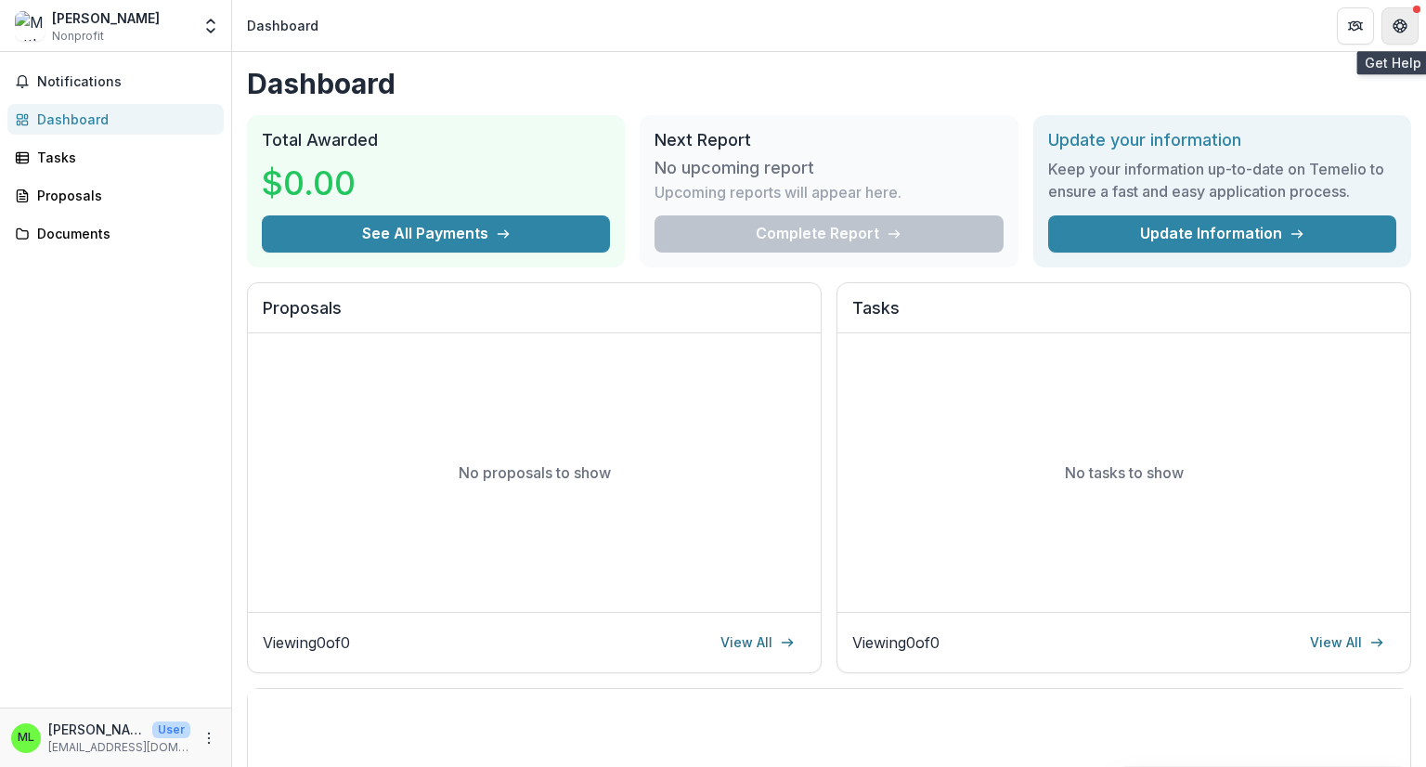
click at [1414, 13] on button "Get Help" at bounding box center [1399, 25] width 37 height 37
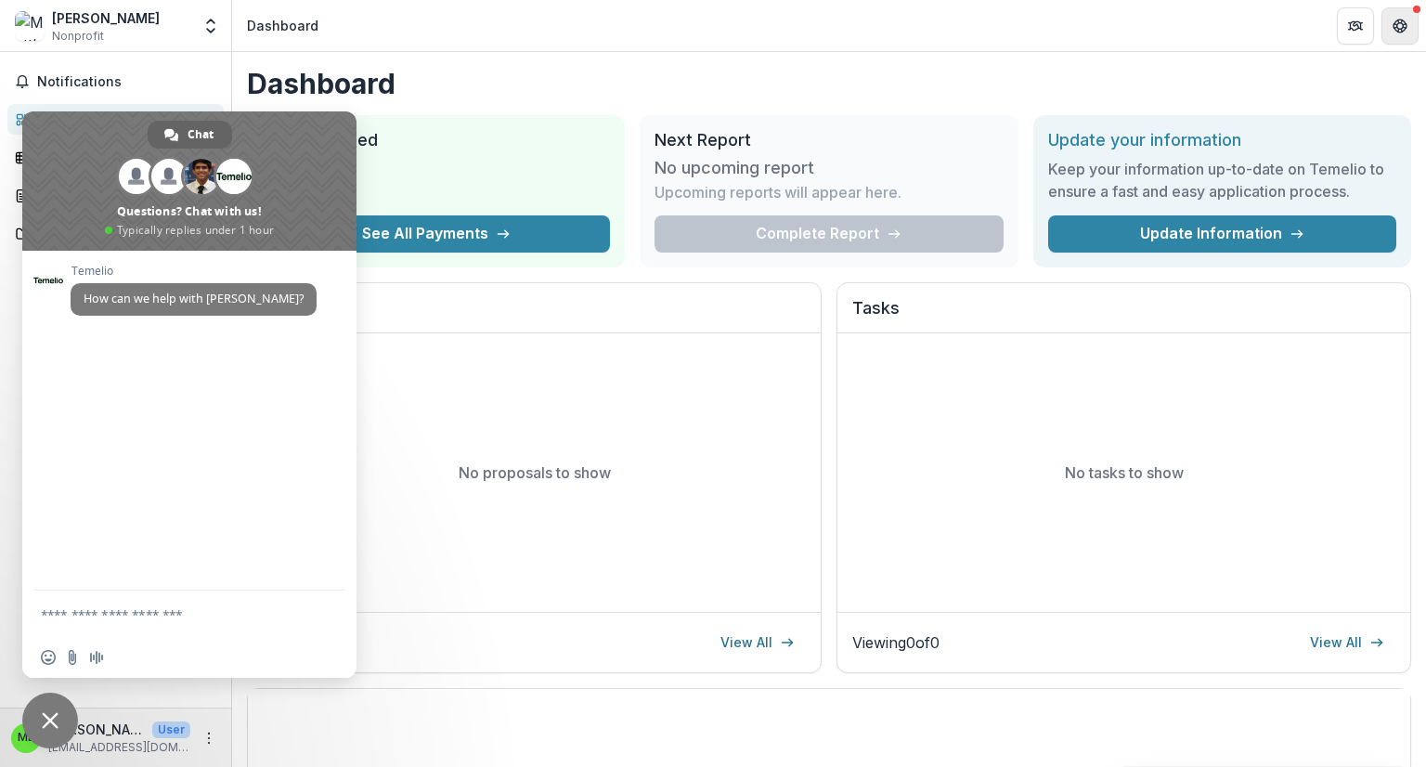
click at [1414, 13] on button "Get Help" at bounding box center [1399, 25] width 37 height 37
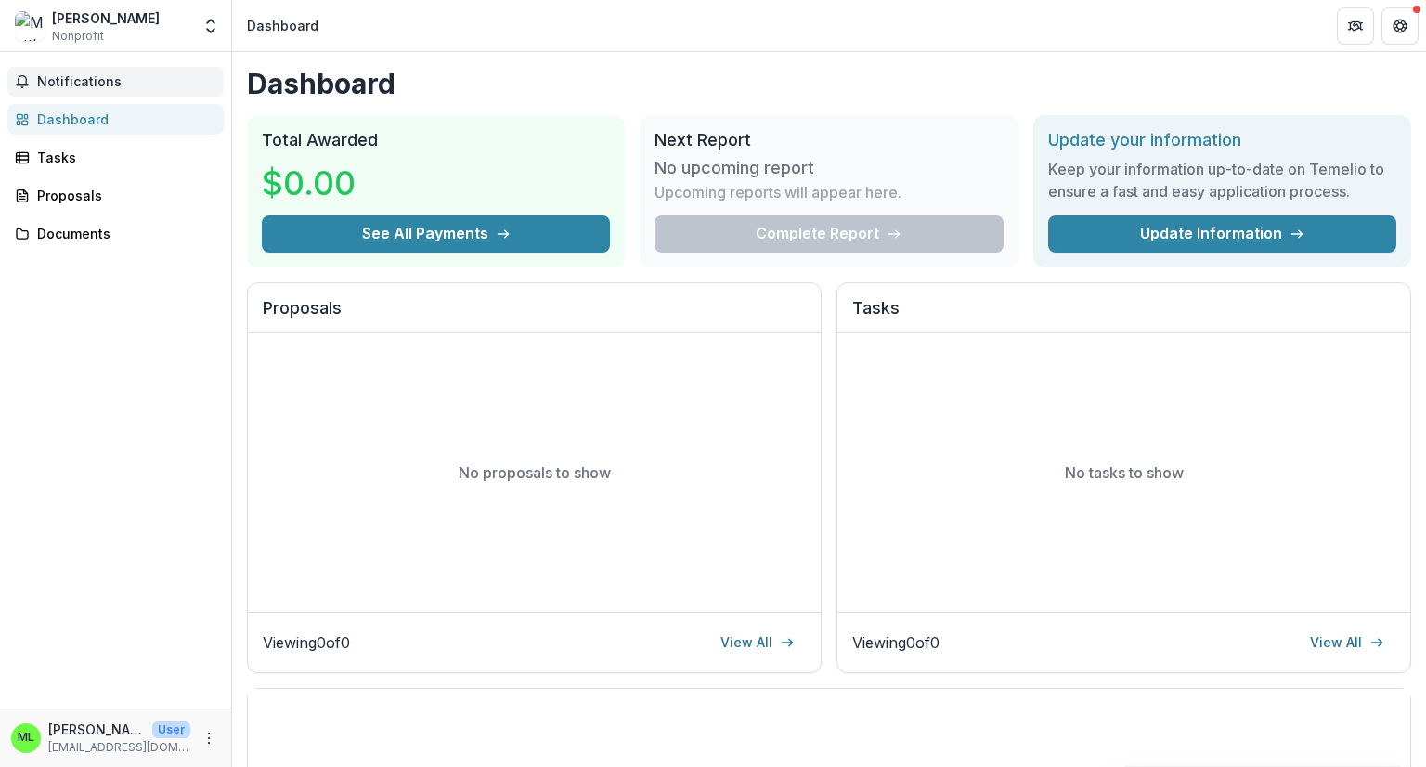
click at [81, 75] on span "Notifications" at bounding box center [126, 82] width 179 height 16
click at [52, 167] on link "Tasks" at bounding box center [115, 157] width 216 height 31
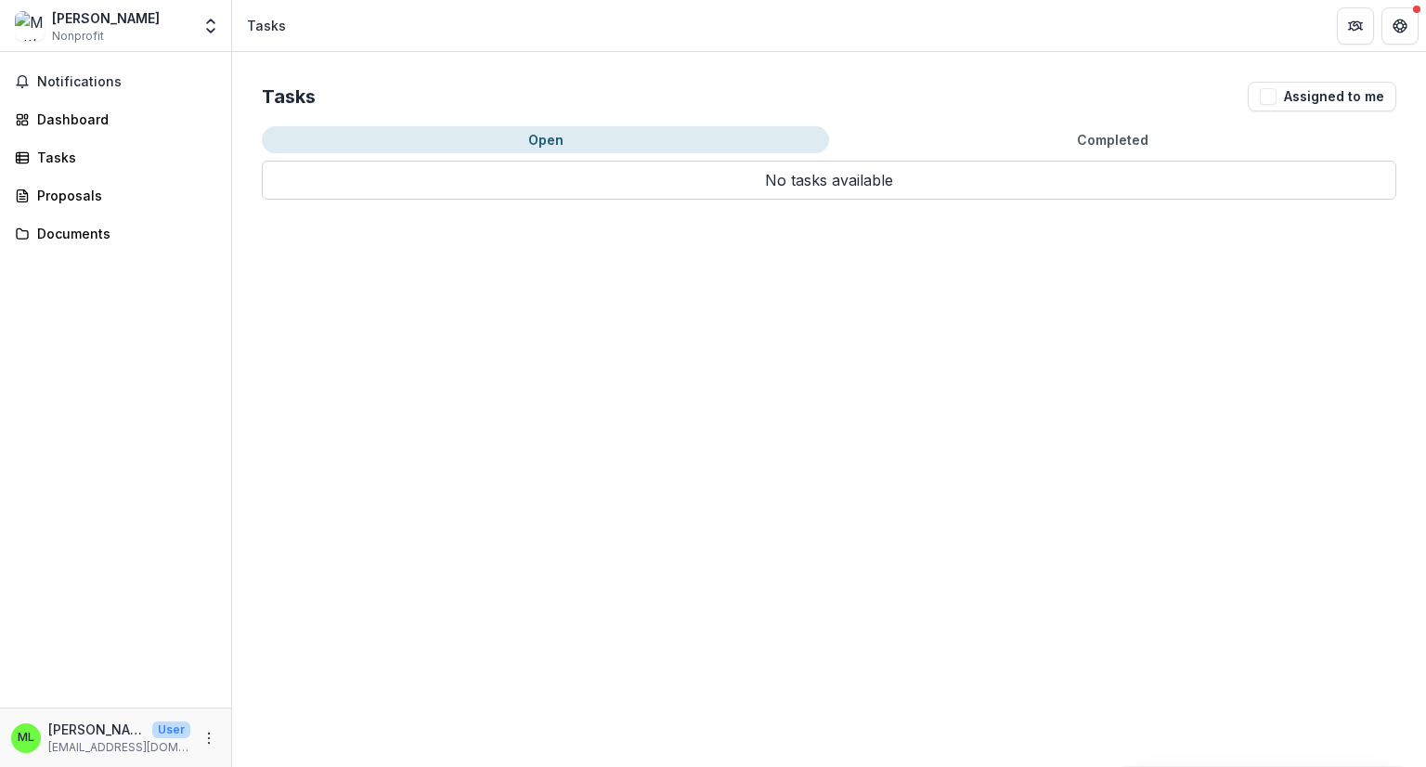
click at [561, 181] on p "No tasks available" at bounding box center [829, 180] width 1134 height 39
click at [1140, 135] on button "Completed" at bounding box center [1112, 139] width 567 height 27
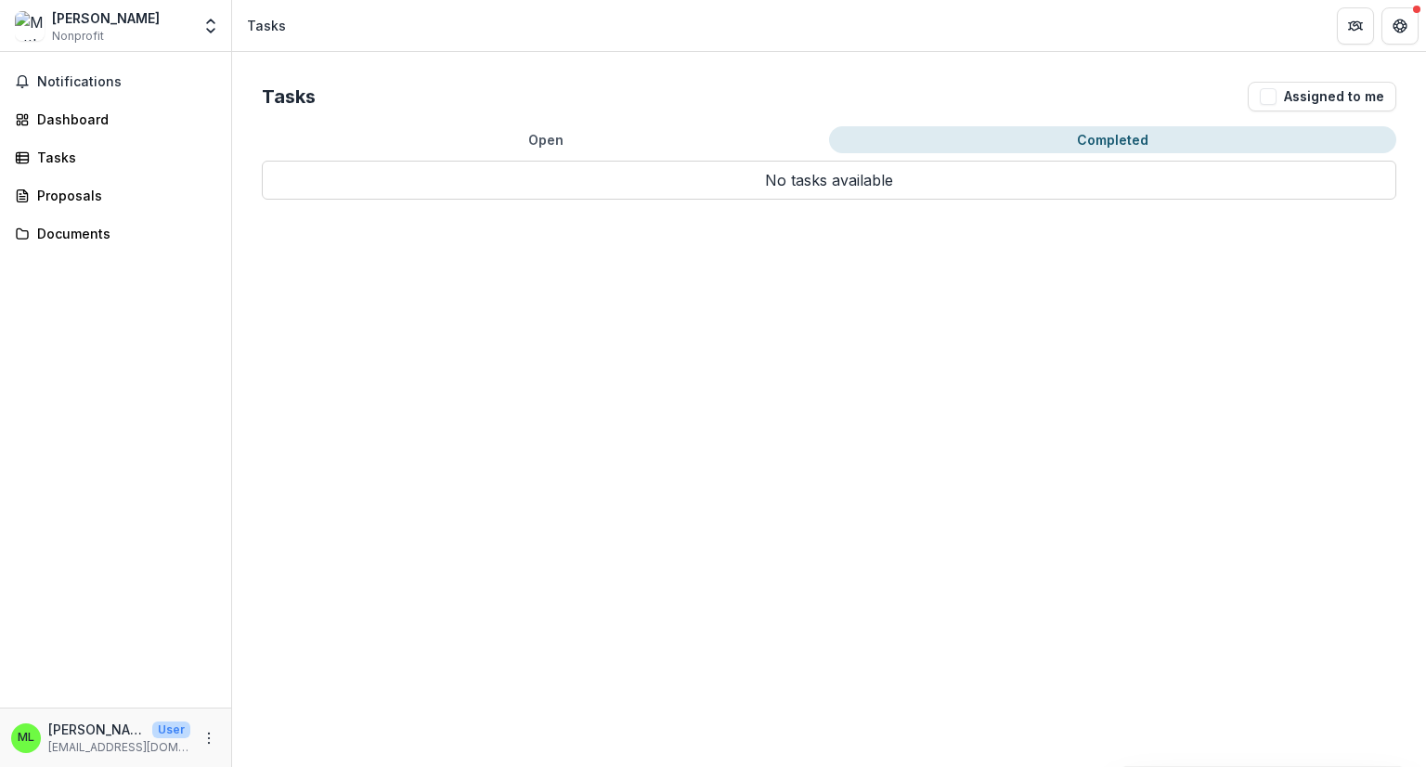
click at [1140, 135] on button "Completed" at bounding box center [1112, 139] width 567 height 27
click at [1268, 102] on span "button" at bounding box center [1268, 96] width 17 height 17
click at [1103, 138] on button "Completed" at bounding box center [1112, 139] width 567 height 27
click at [1270, 93] on span "button" at bounding box center [1268, 96] width 17 height 17
click at [207, 29] on polyline "Open entity switcher" at bounding box center [210, 31] width 7 height 4
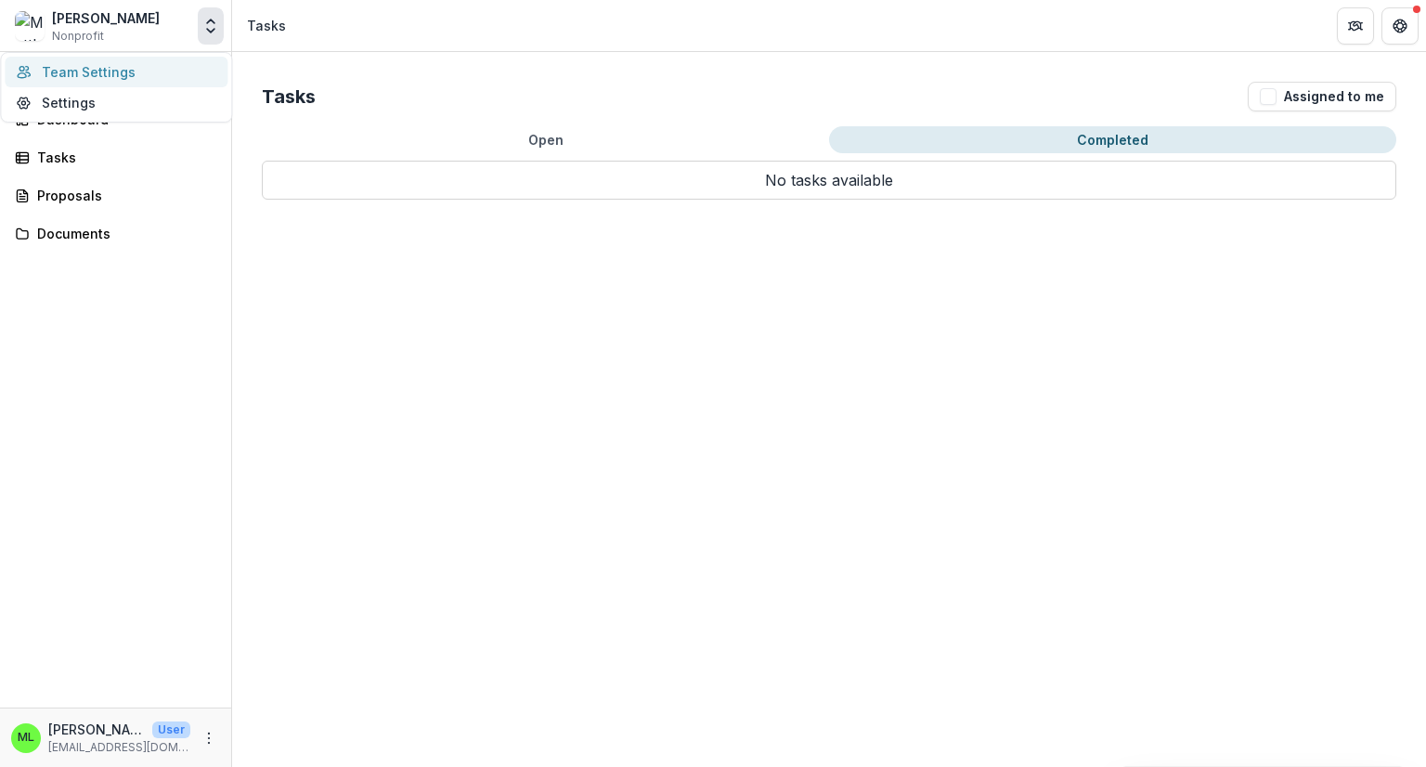
click at [85, 70] on link "Team Settings" at bounding box center [116, 72] width 223 height 31
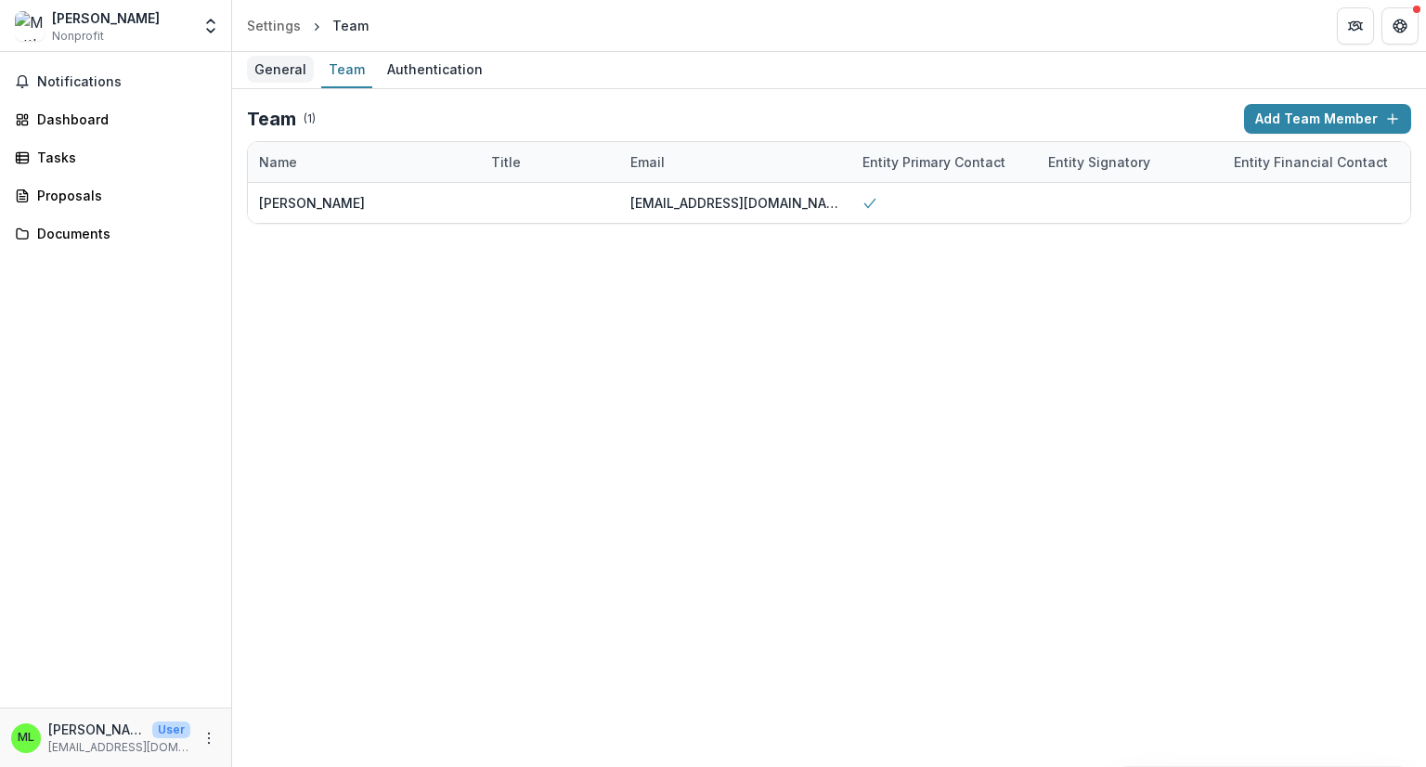
click at [260, 68] on div "General" at bounding box center [280, 69] width 67 height 27
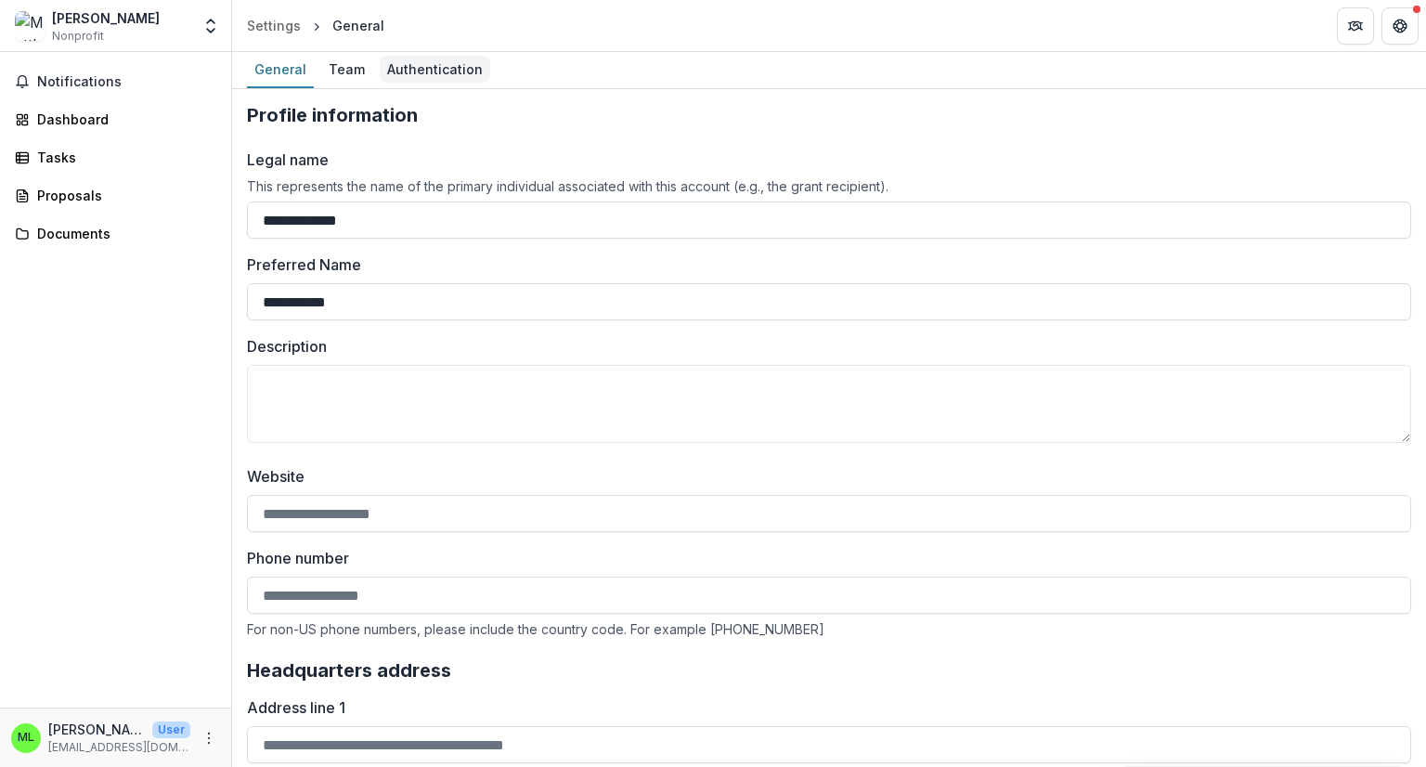
click at [412, 60] on div "Authentication" at bounding box center [435, 69] width 110 height 27
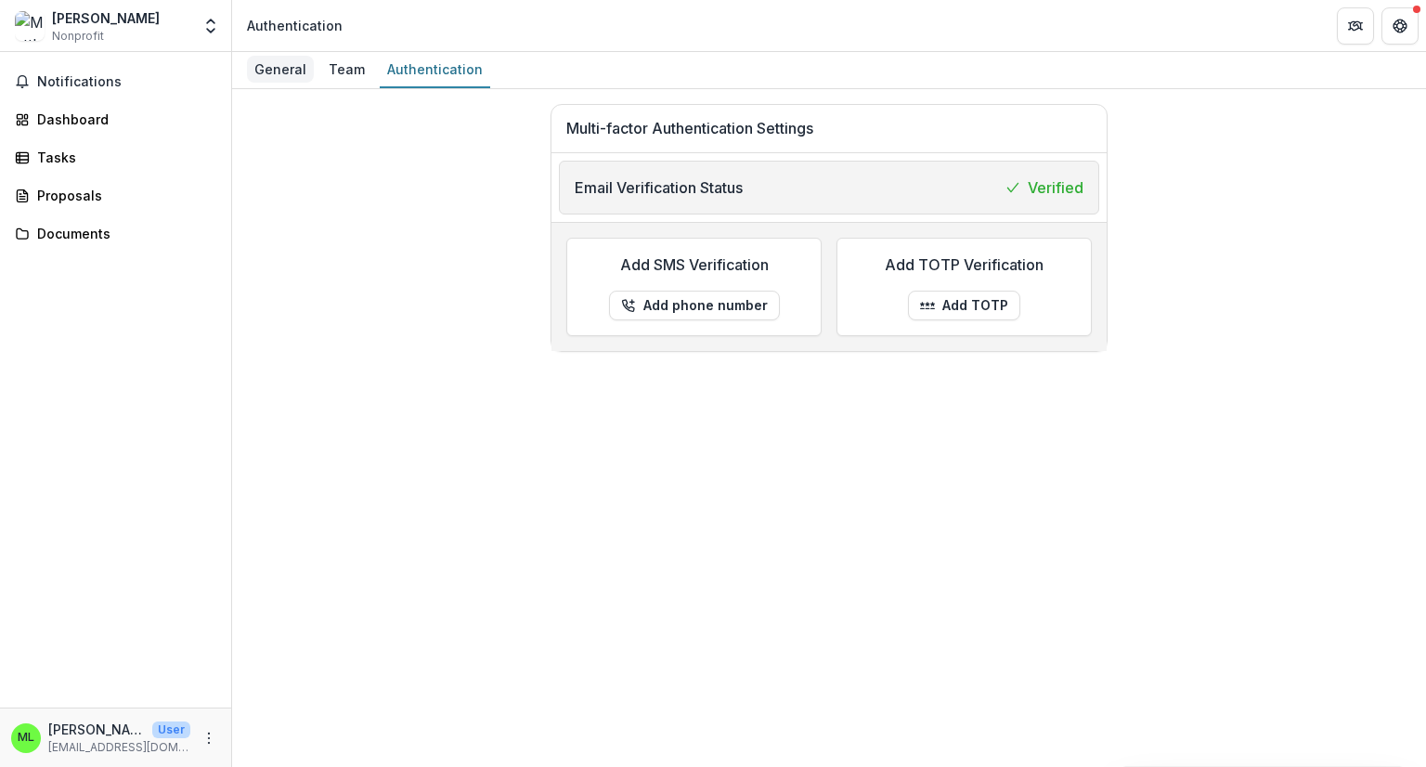
click at [260, 60] on div "General" at bounding box center [280, 69] width 67 height 27
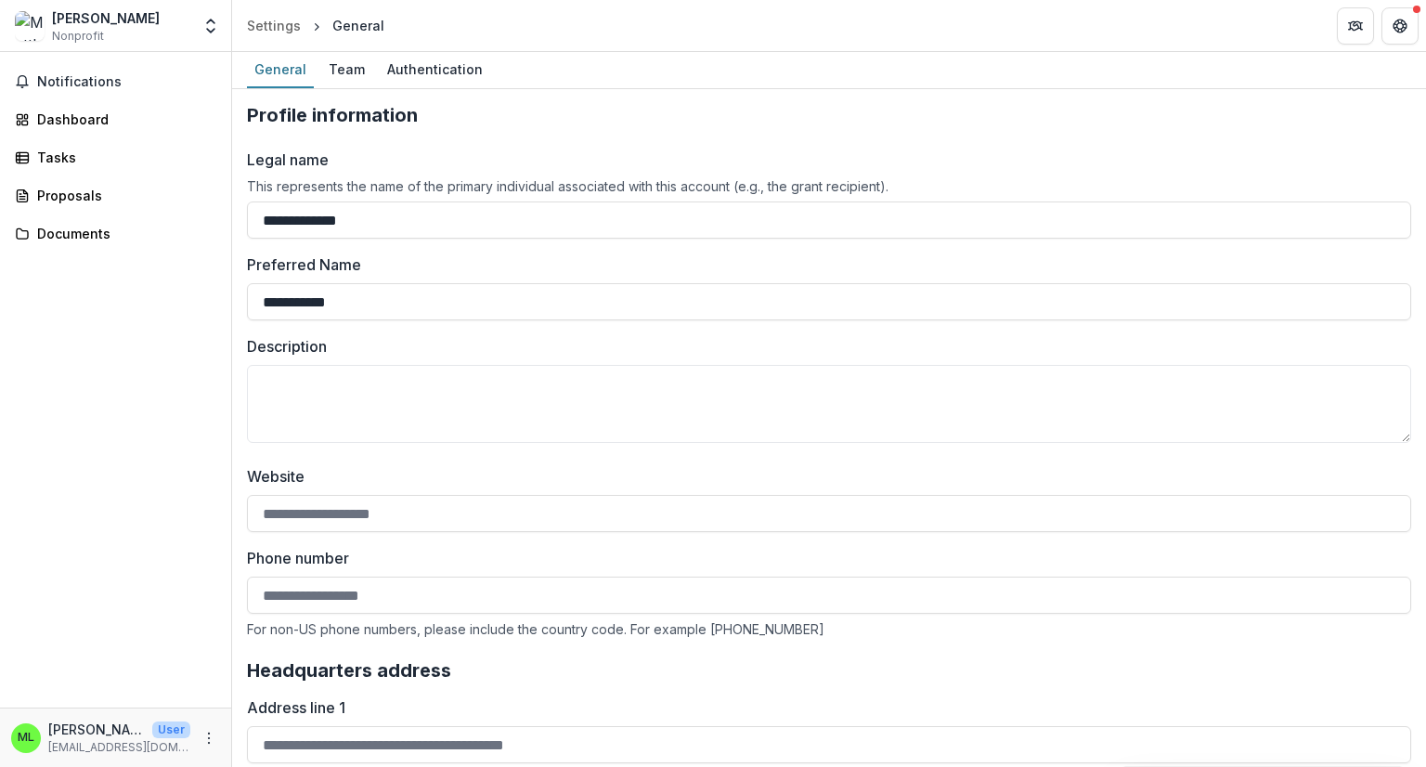
click at [33, 28] on img at bounding box center [30, 26] width 30 height 30
click at [212, 11] on button "Open entity switcher" at bounding box center [211, 25] width 26 height 37
click at [210, 36] on button "Open entity switcher" at bounding box center [211, 25] width 26 height 37
click at [213, 19] on icon "Open entity switcher" at bounding box center [210, 26] width 19 height 19
click at [74, 101] on link "Settings" at bounding box center [116, 102] width 223 height 31
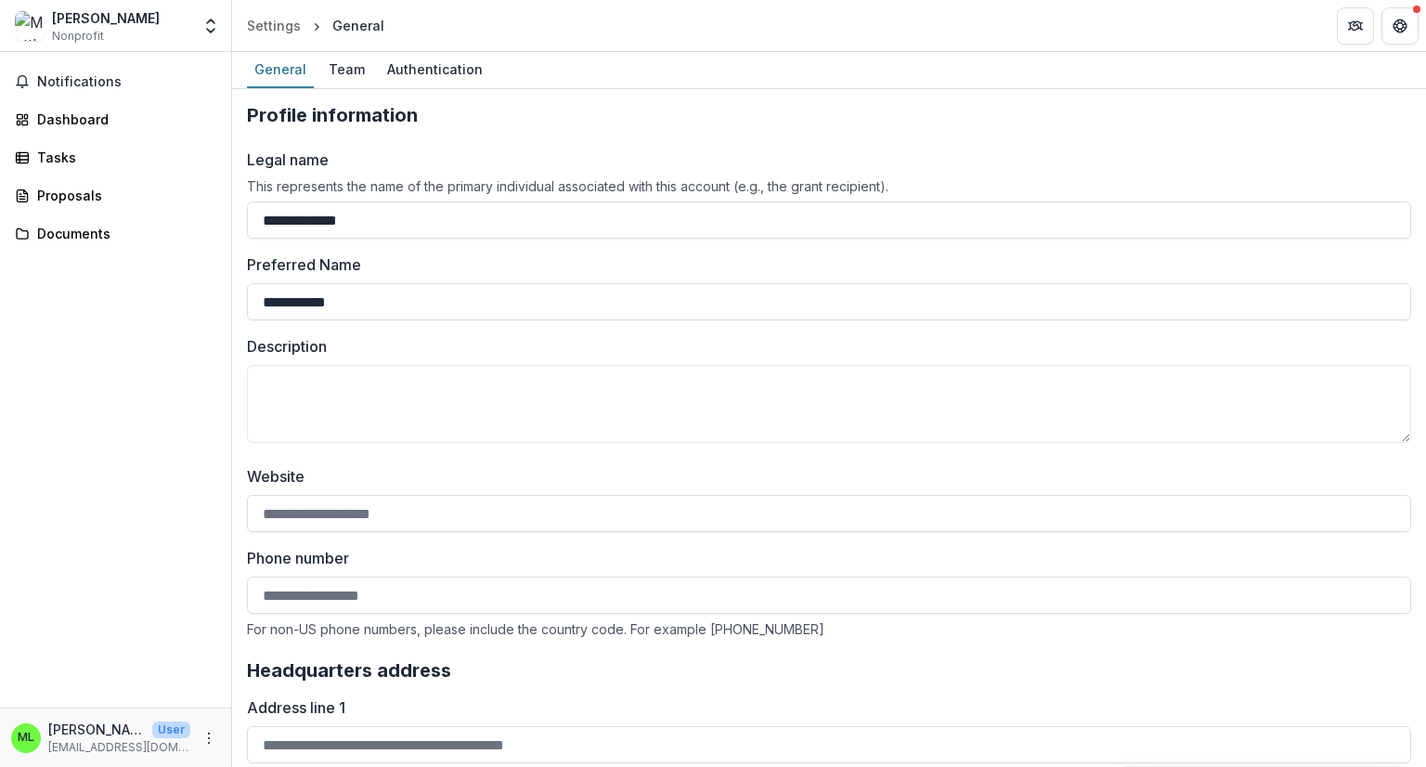
click at [93, 17] on div "[PERSON_NAME]" at bounding box center [106, 17] width 108 height 19
click at [56, 115] on div "Dashboard" at bounding box center [123, 119] width 172 height 19
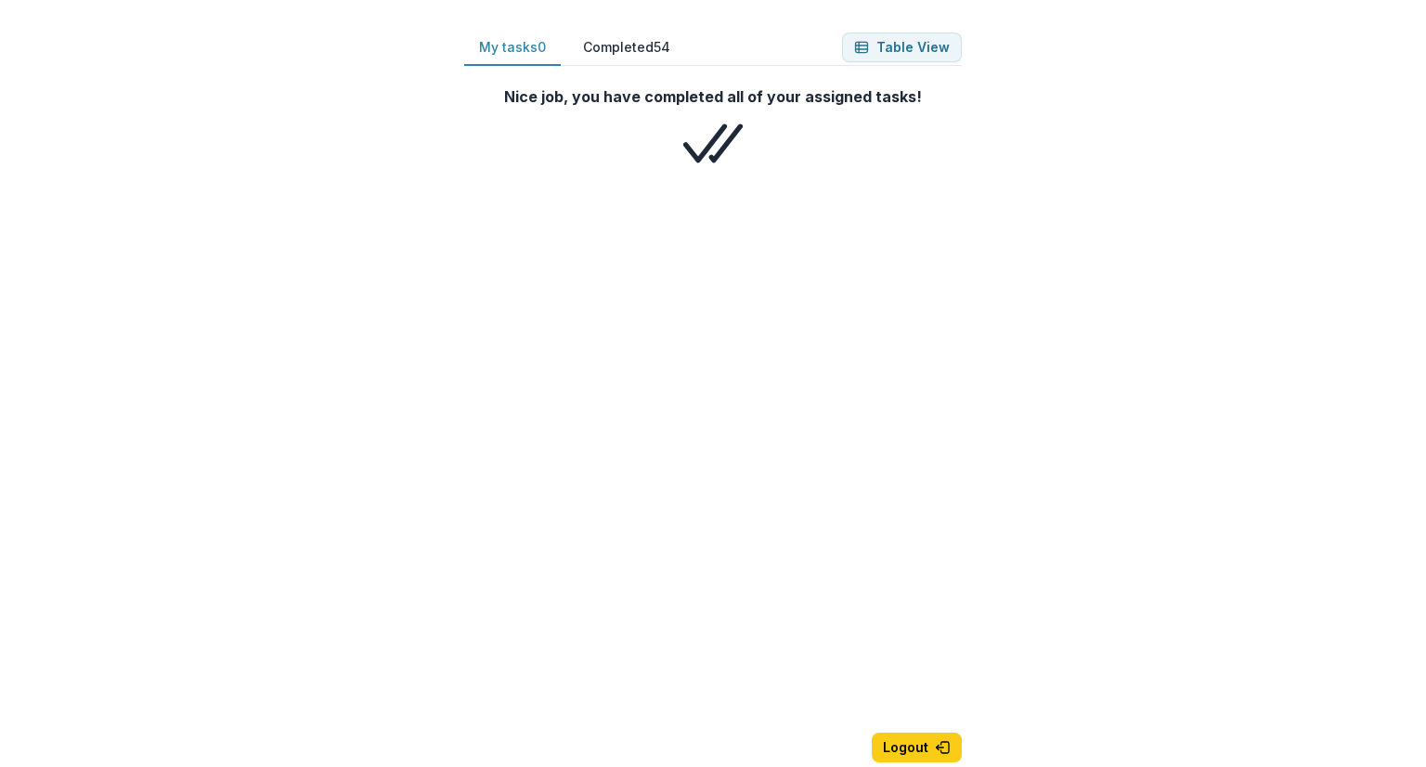
click at [645, 42] on button "Completed 54" at bounding box center [626, 48] width 117 height 36
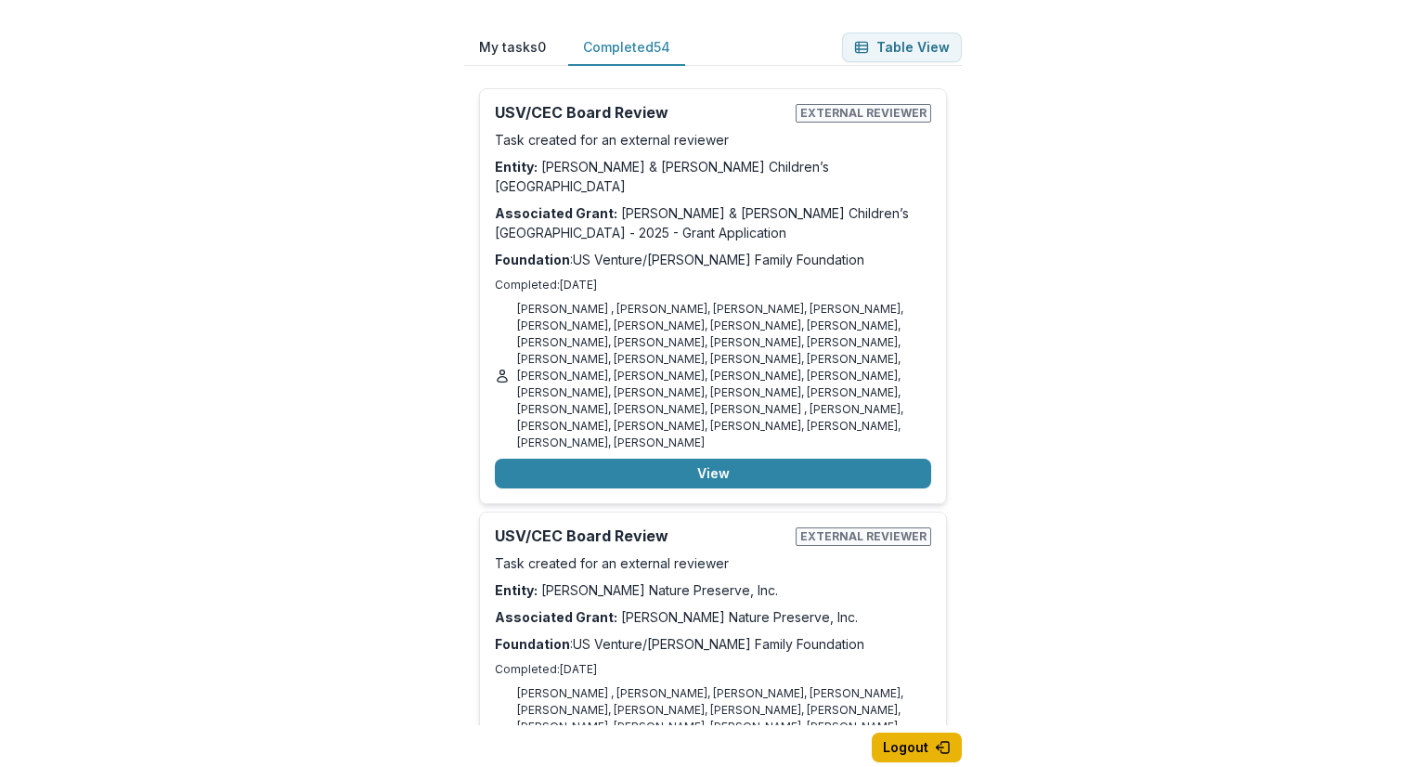
click at [938, 751] on icon "button" at bounding box center [943, 747] width 15 height 15
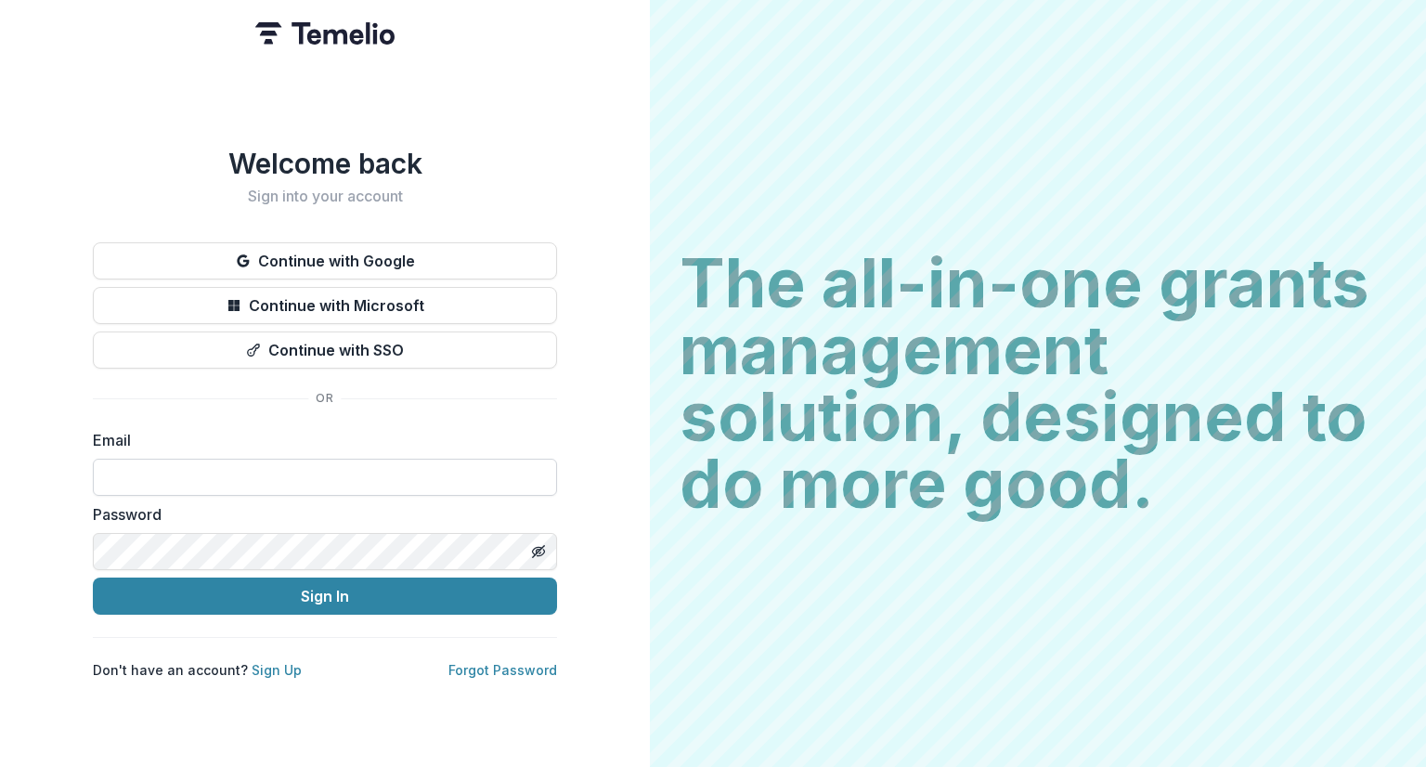
click at [216, 469] on input at bounding box center [325, 477] width 464 height 37
type input "**********"
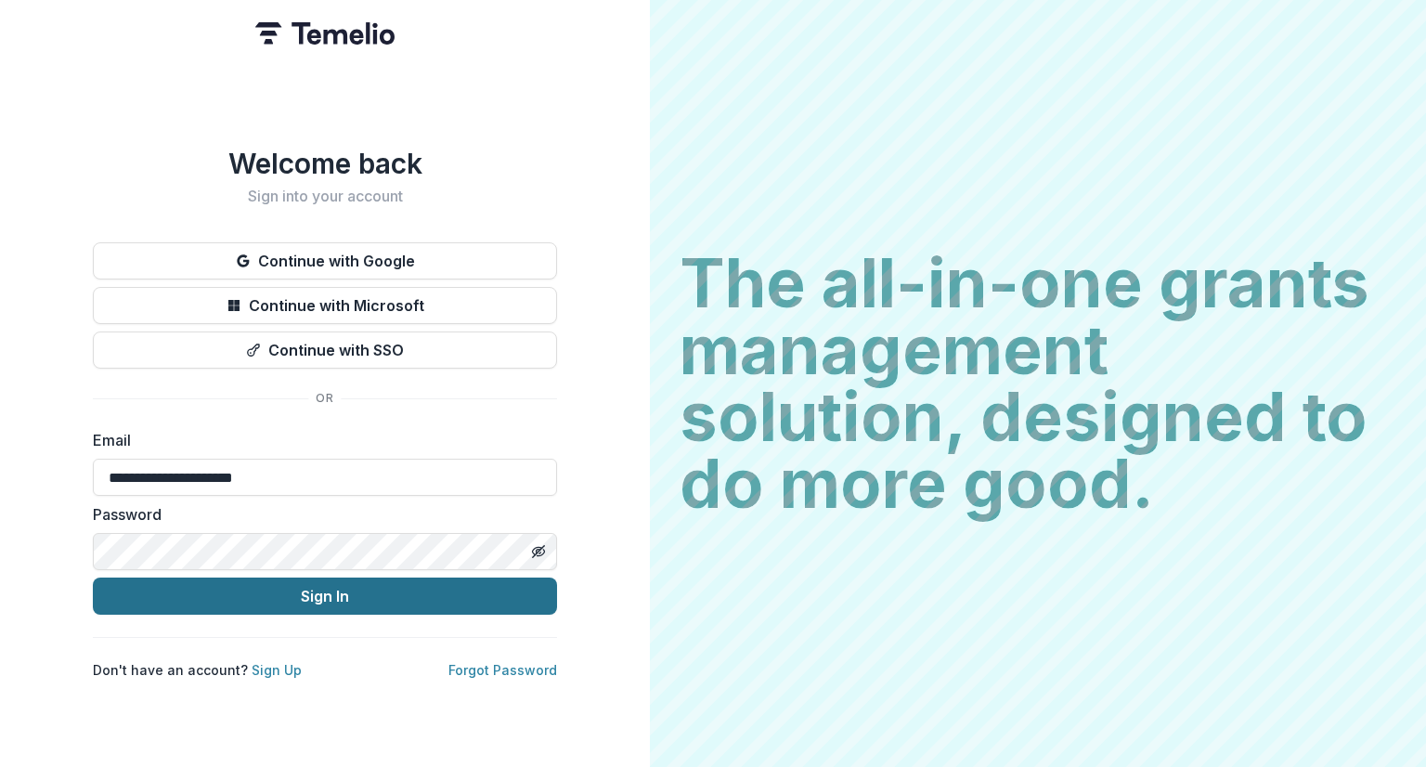
click at [322, 591] on button "Sign In" at bounding box center [325, 595] width 464 height 37
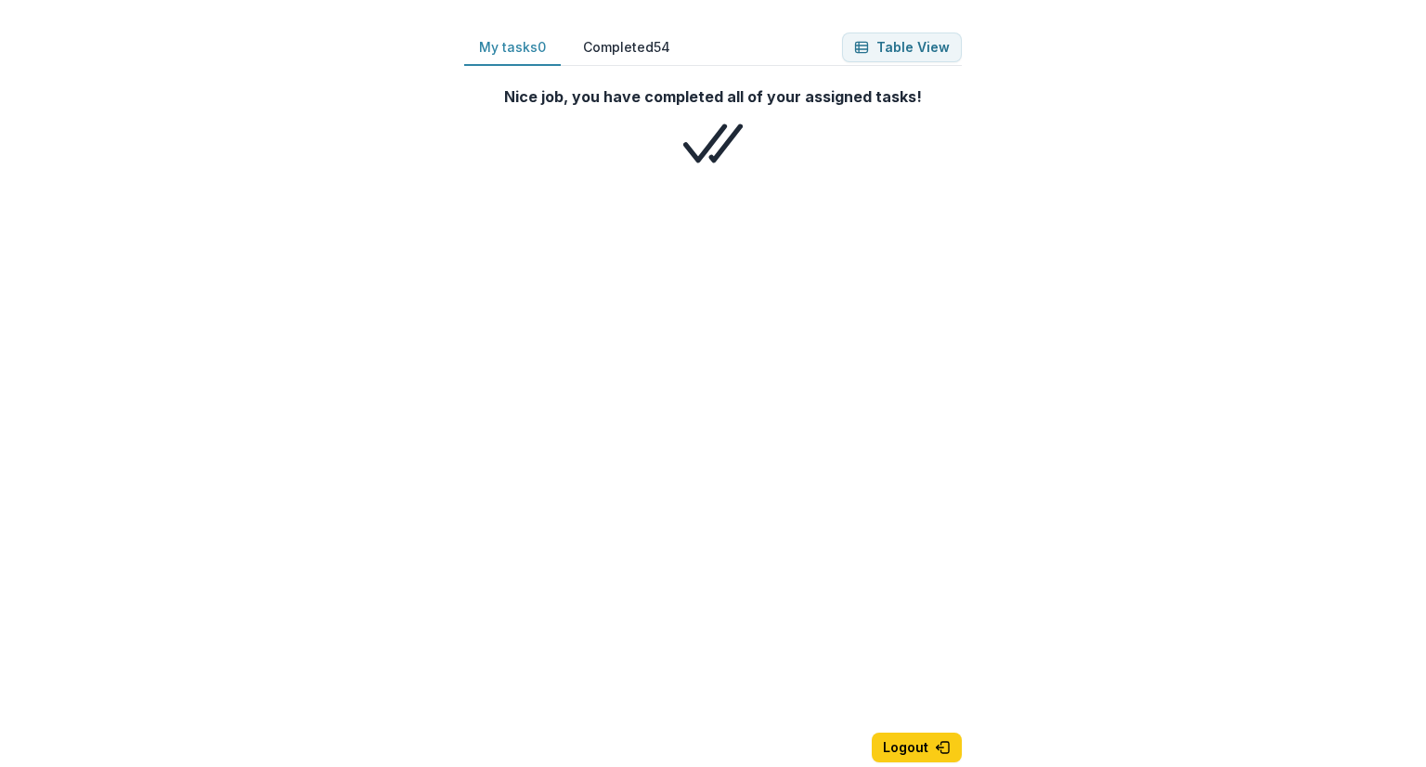
click at [628, 45] on button "Completed 54" at bounding box center [626, 48] width 117 height 36
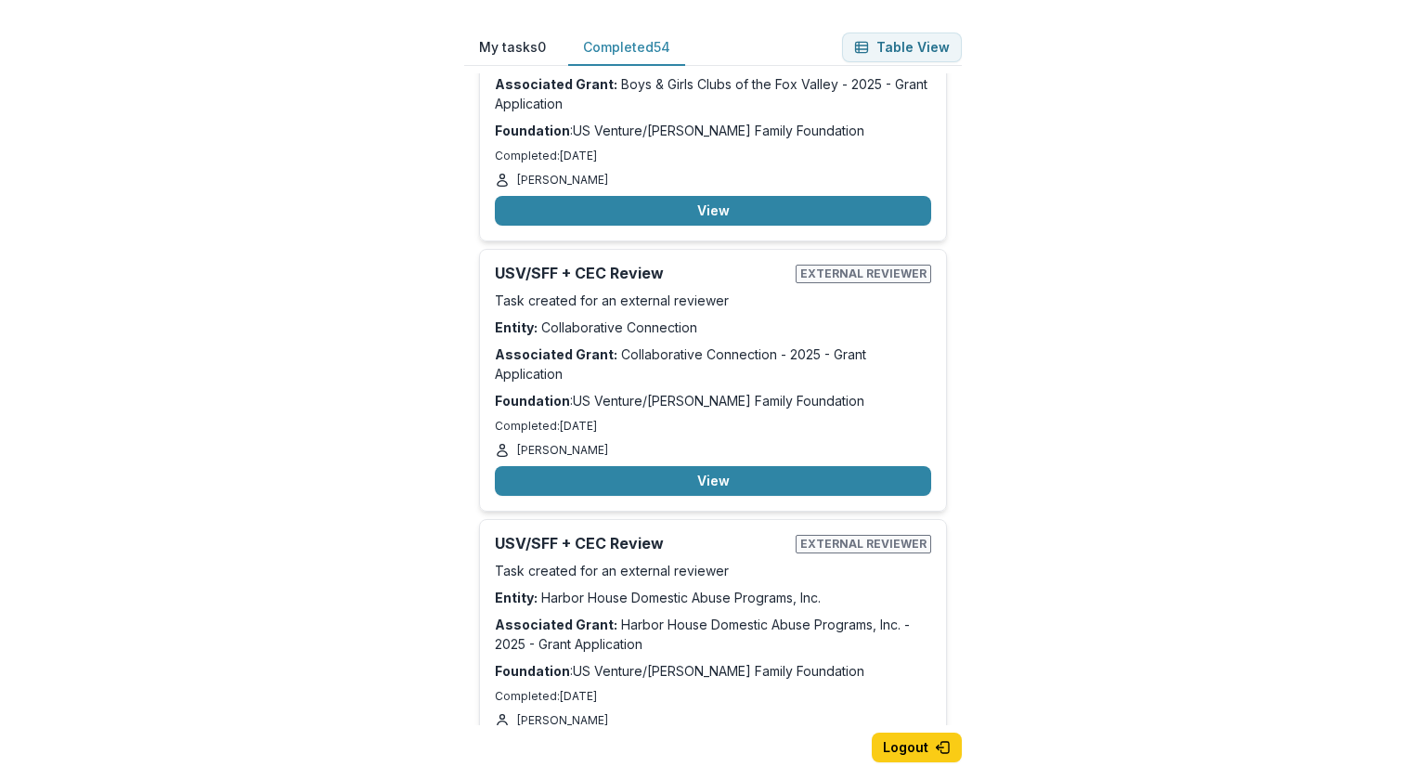
scroll to position [14536, 0]
